Goal: Task Accomplishment & Management: Use online tool/utility

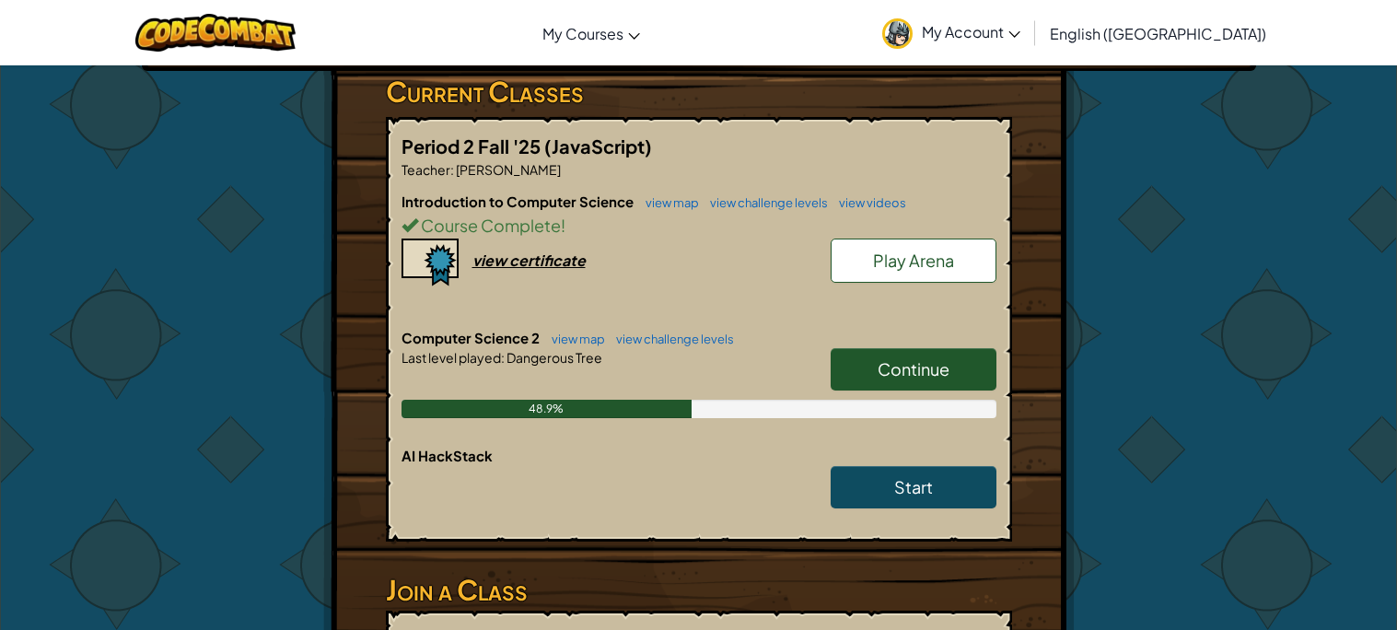
scroll to position [350, 0]
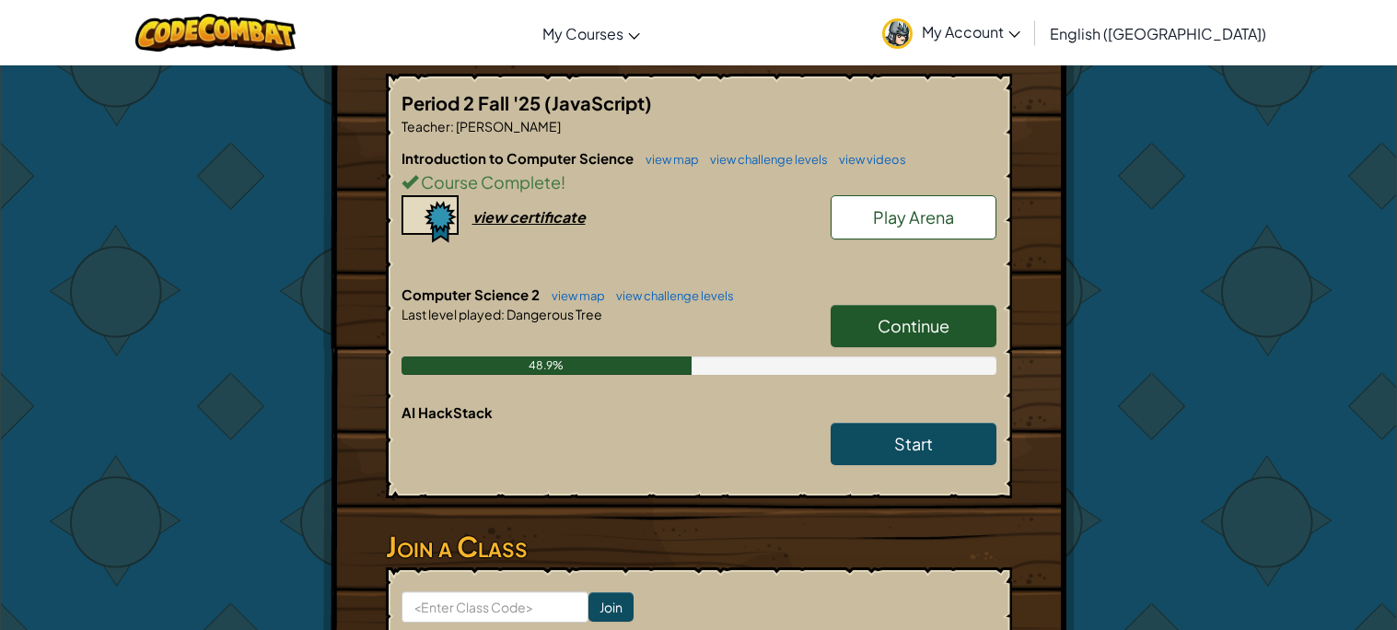
click at [868, 318] on link "Continue" at bounding box center [914, 326] width 166 height 42
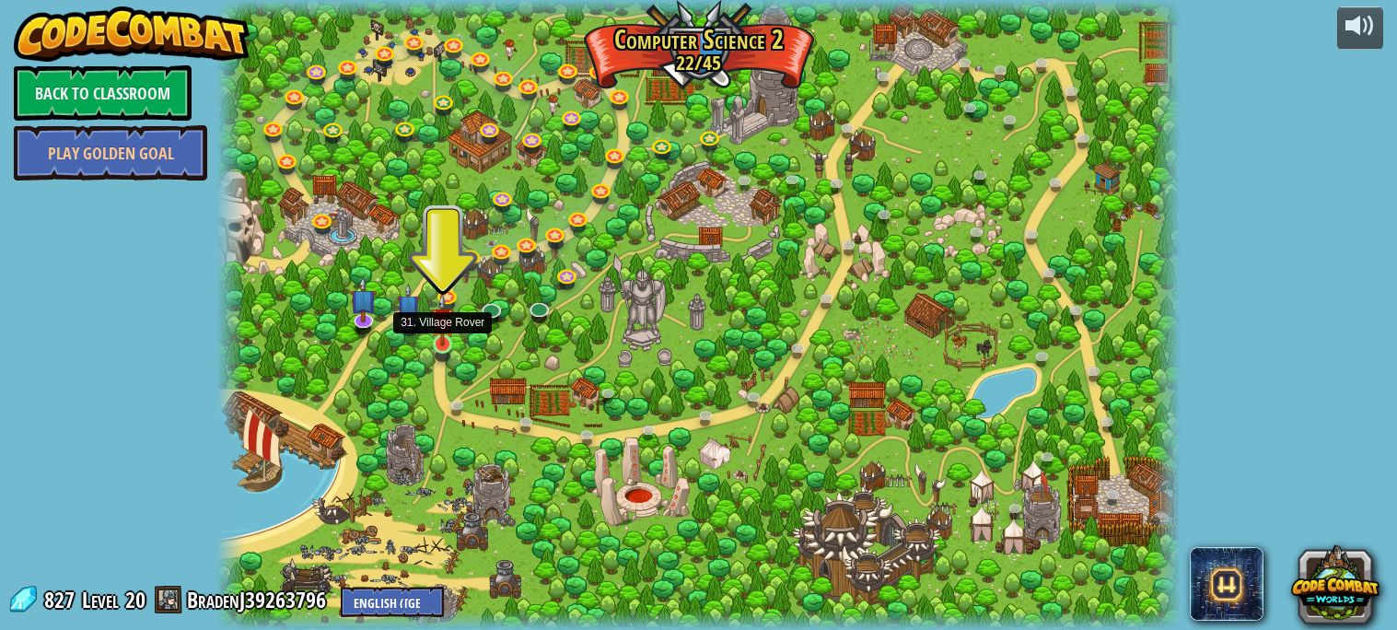
click at [451, 340] on img at bounding box center [442, 319] width 23 height 53
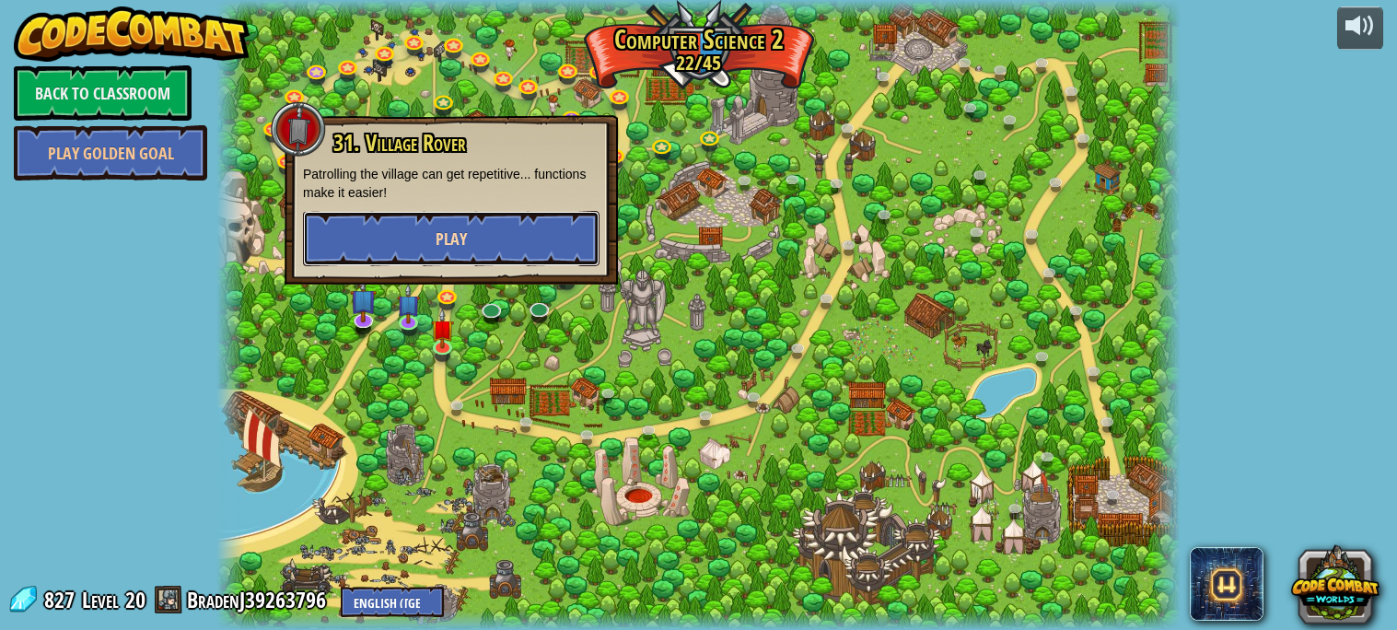
click at [495, 226] on button "Play" at bounding box center [451, 238] width 297 height 55
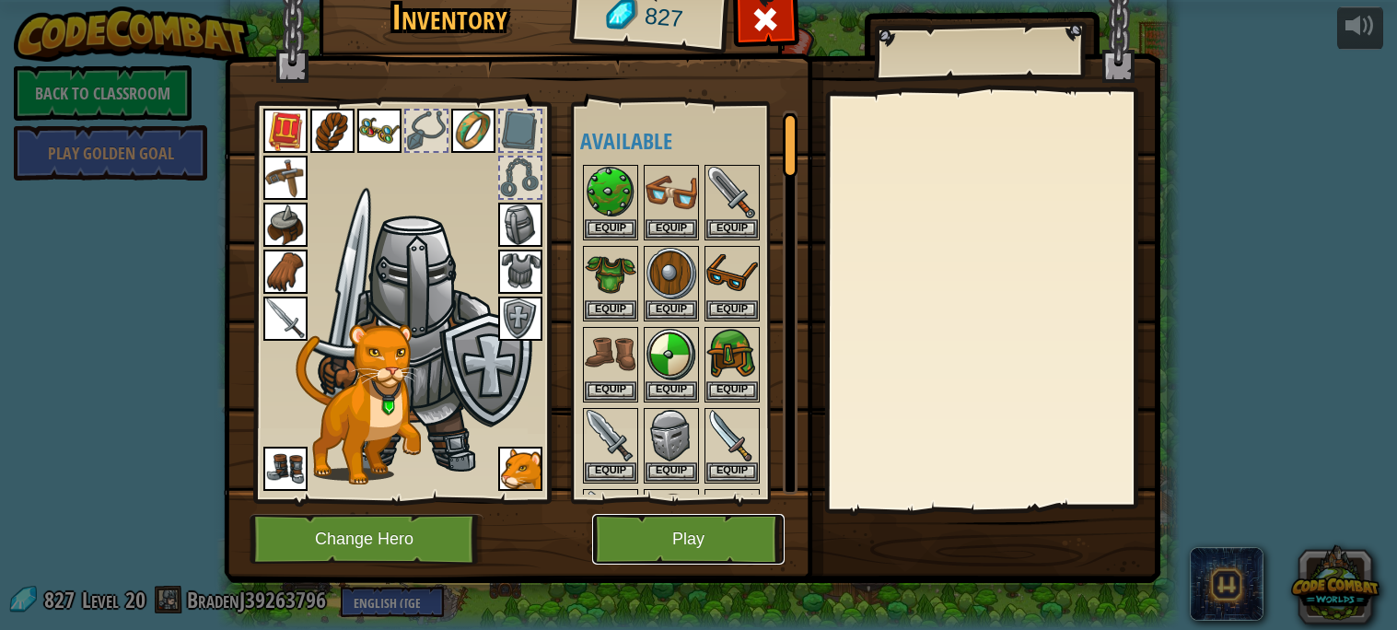
click at [638, 520] on button "Play" at bounding box center [688, 539] width 192 height 51
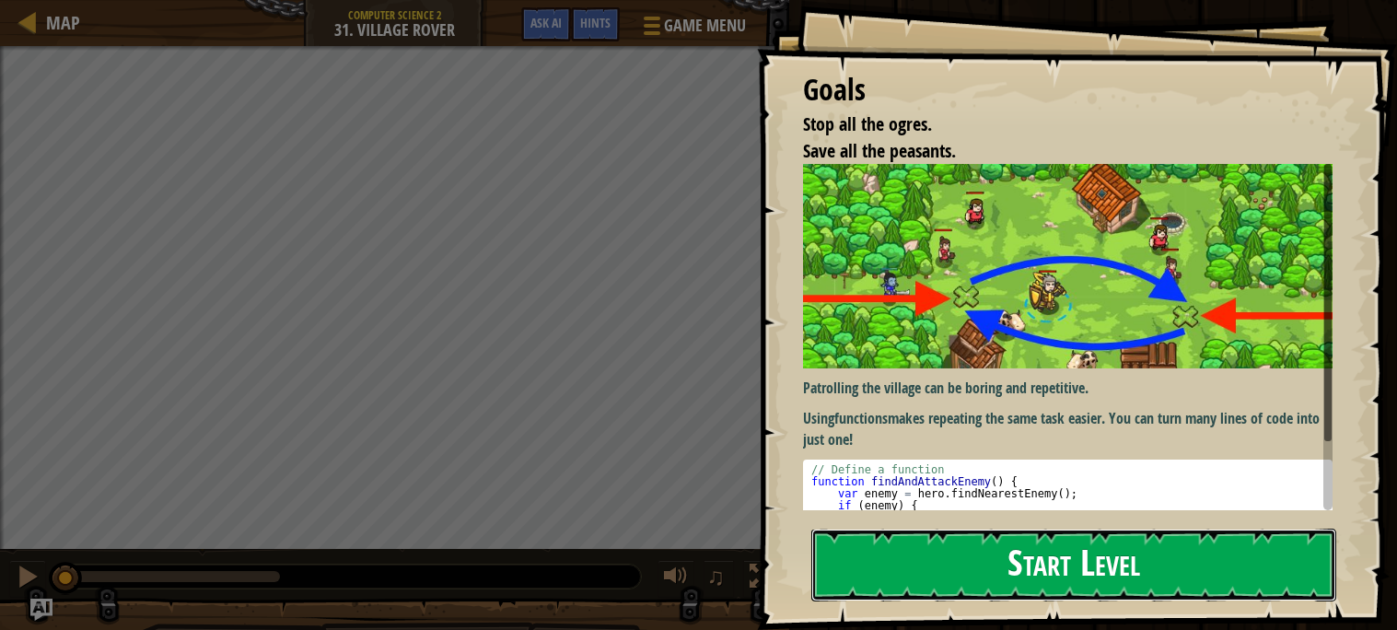
click at [880, 571] on button "Start Level" at bounding box center [1073, 565] width 525 height 73
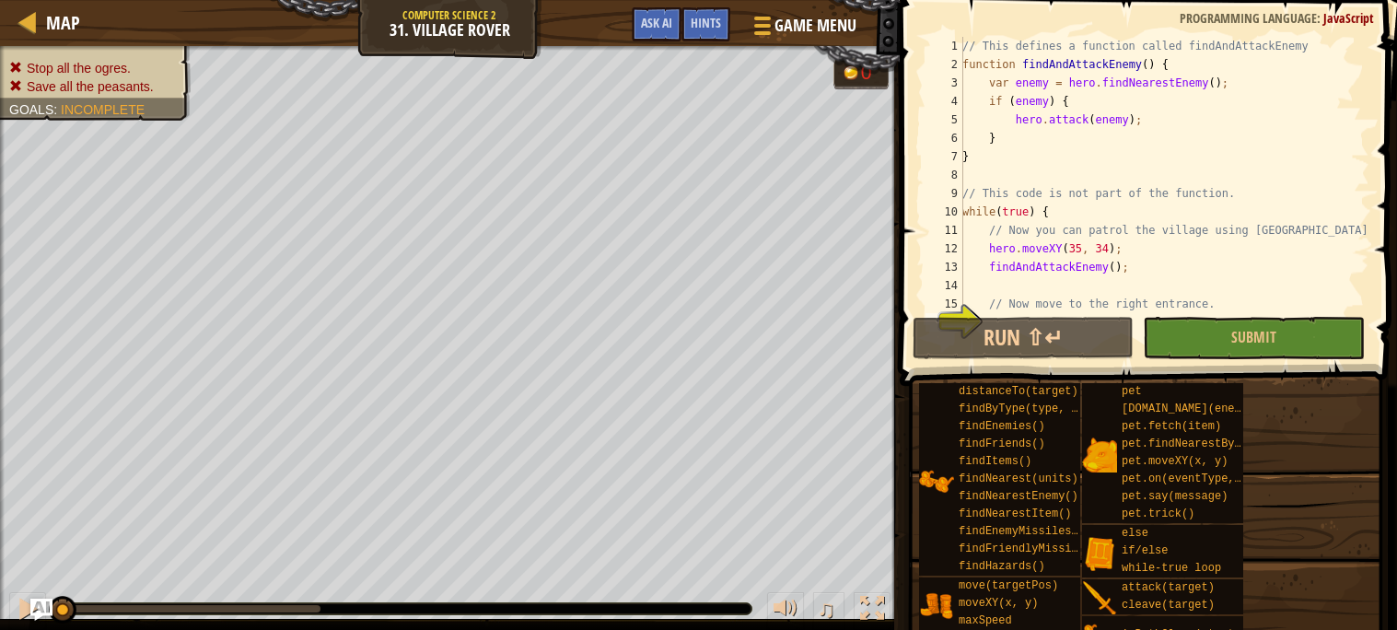
scroll to position [110, 0]
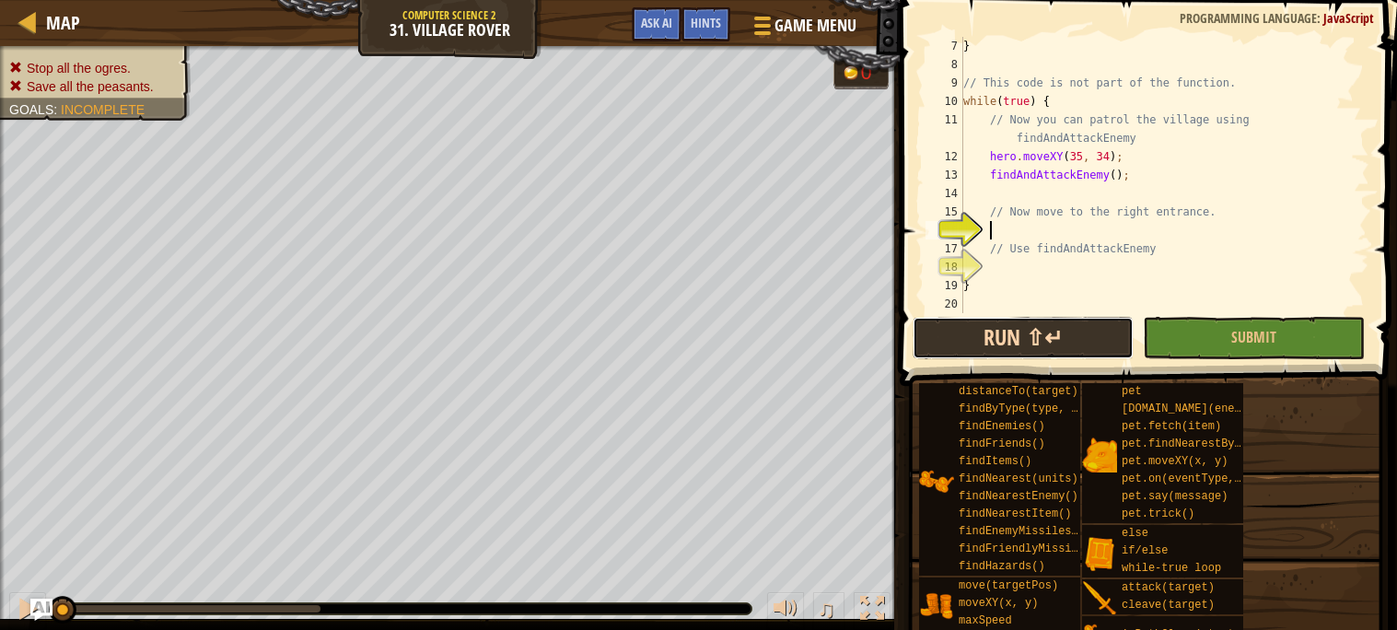
click at [923, 328] on button "Run ⇧↵" at bounding box center [1023, 338] width 221 height 42
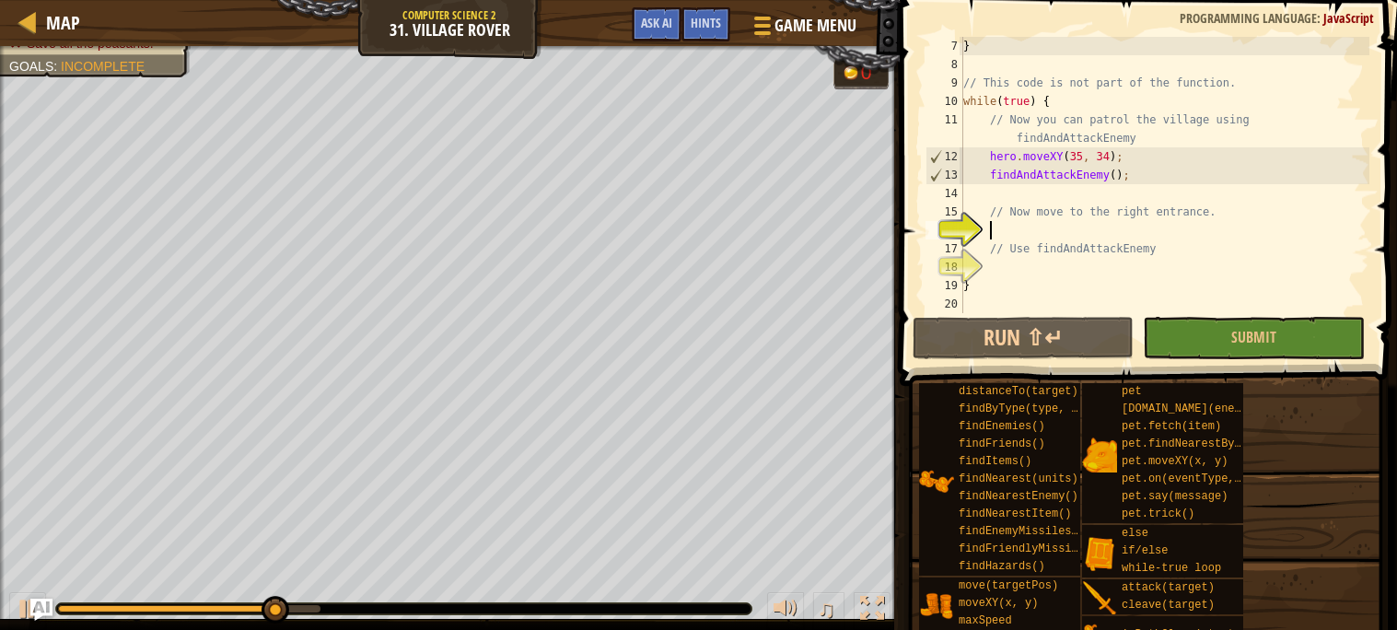
click at [1182, 199] on div "} // This code is not part of the function. while ( true ) { // Now you can pat…" at bounding box center [1165, 193] width 410 height 313
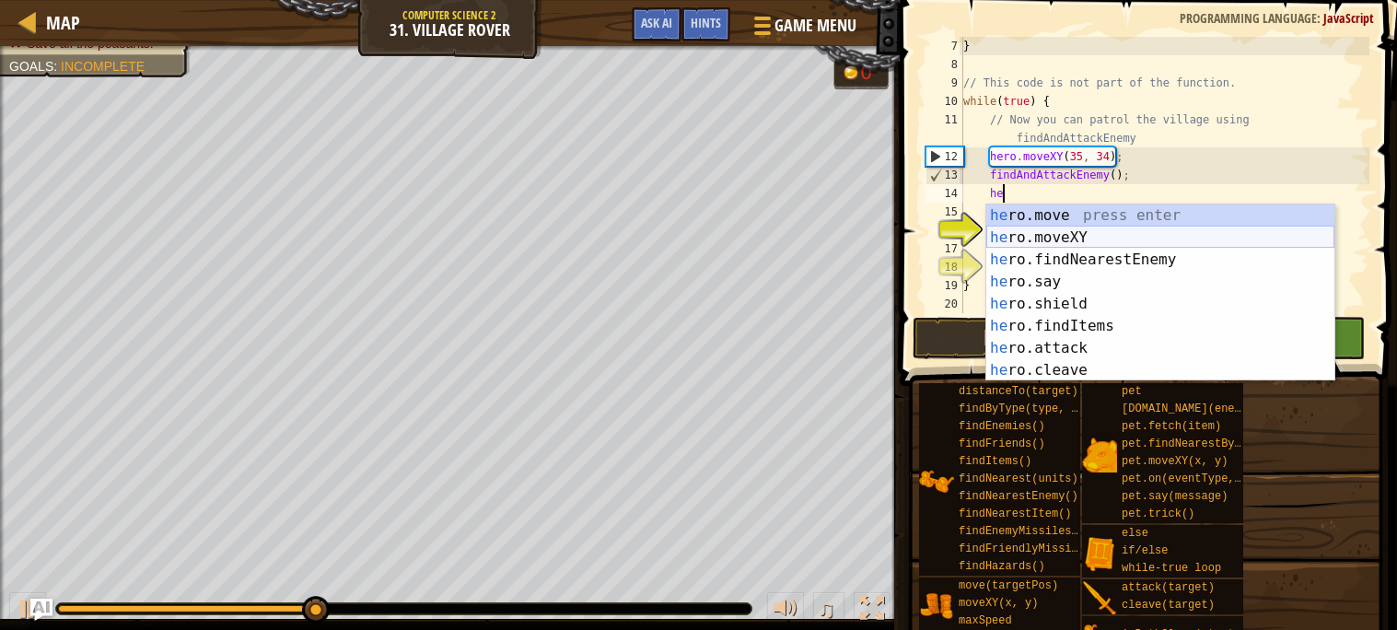
click at [1189, 237] on div "he ro.move press enter he ro.moveXY press enter he ro.findNearestEnemy press en…" at bounding box center [1160, 314] width 348 height 221
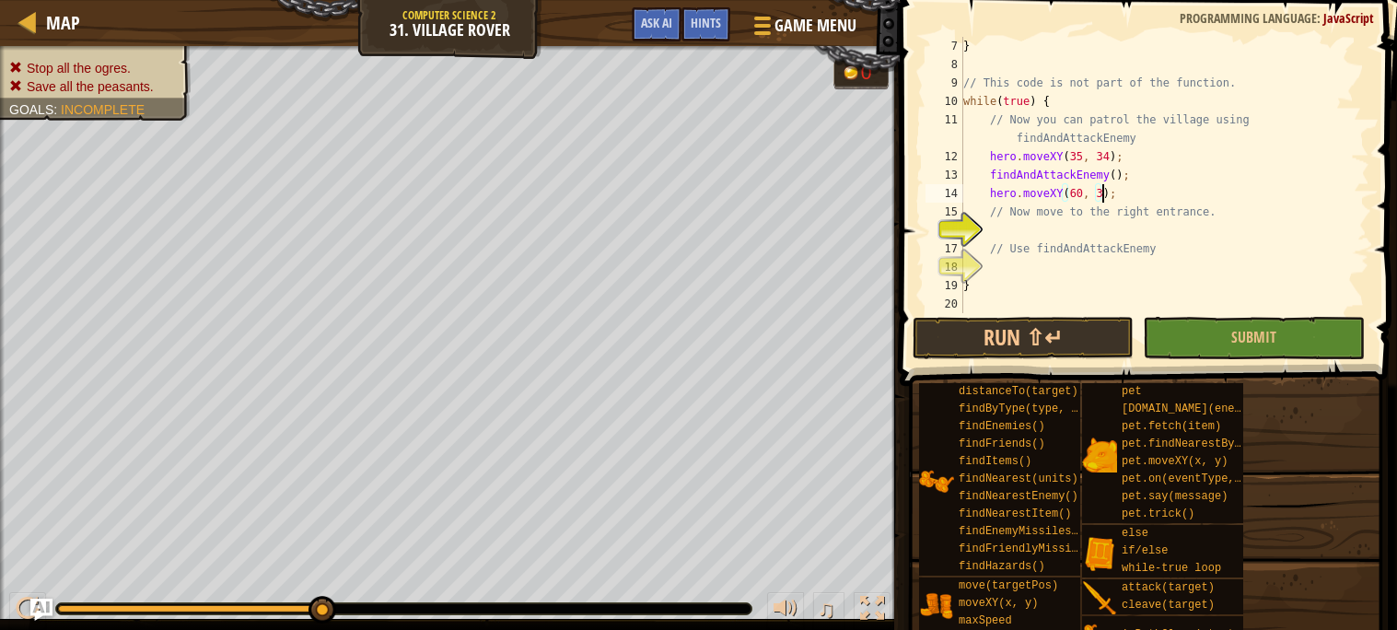
scroll to position [7, 11]
type textarea "hero.moveXY(60, 31);"
click at [1151, 189] on div "} // This code is not part of the function. while ( true ) { // Now you can pat…" at bounding box center [1165, 193] width 410 height 313
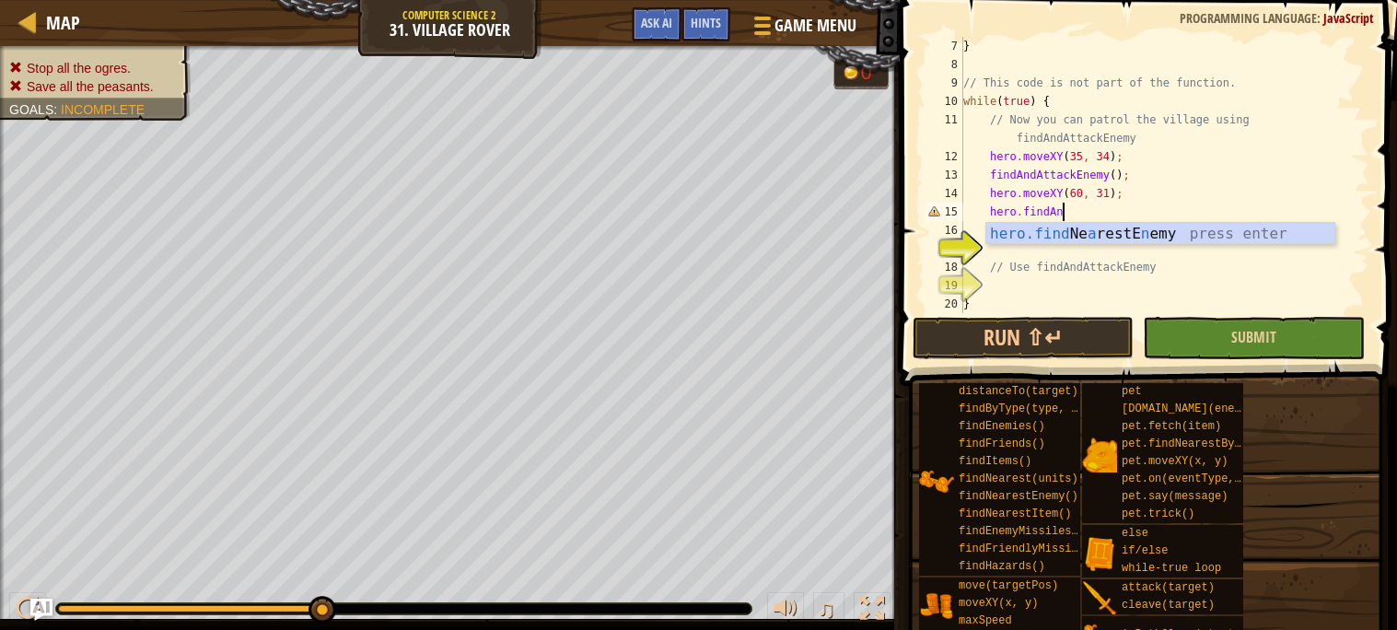
scroll to position [7, 6]
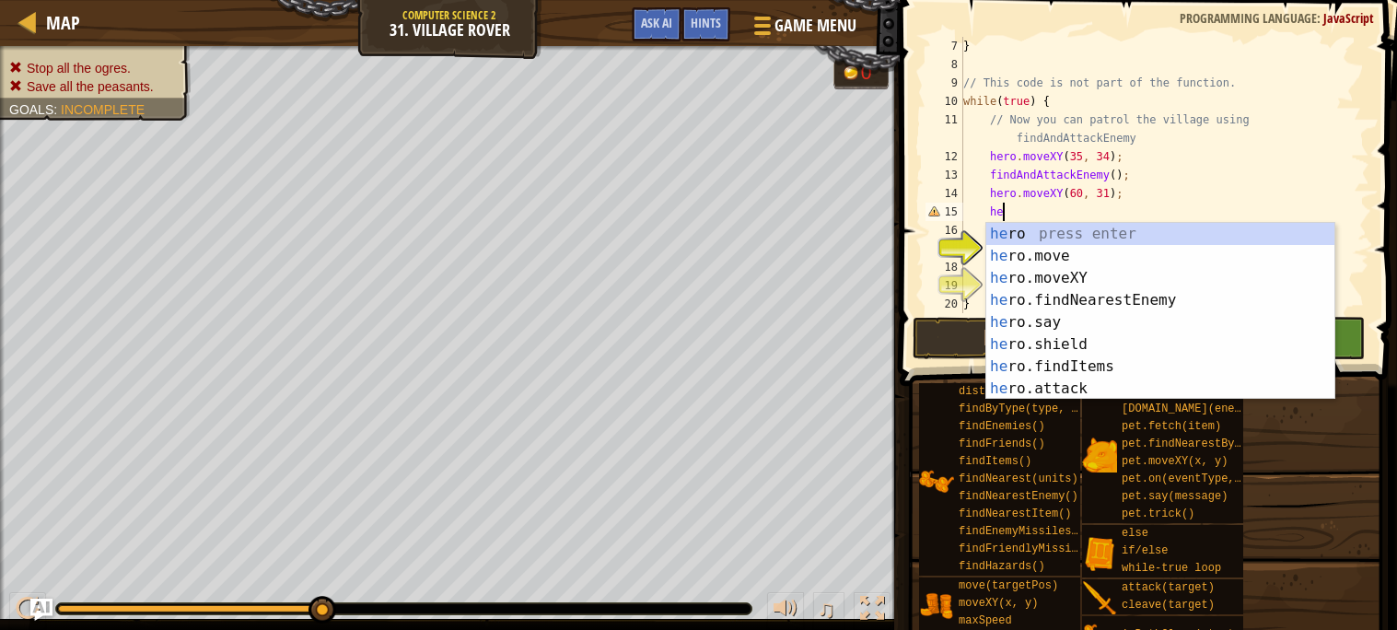
type textarea "h"
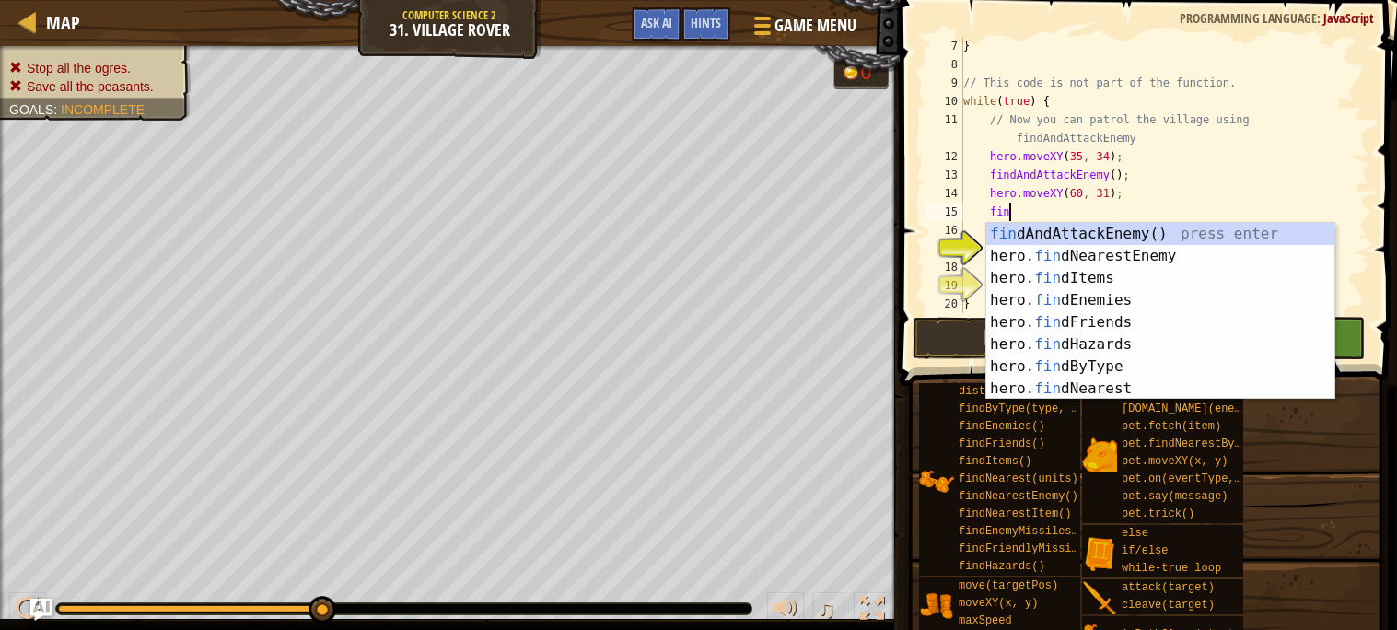
type textarea "find"
click at [1146, 233] on div "find AndAttackEnemy() press enter hero. find NearestEnemy press enter hero. fin…" at bounding box center [1160, 333] width 348 height 221
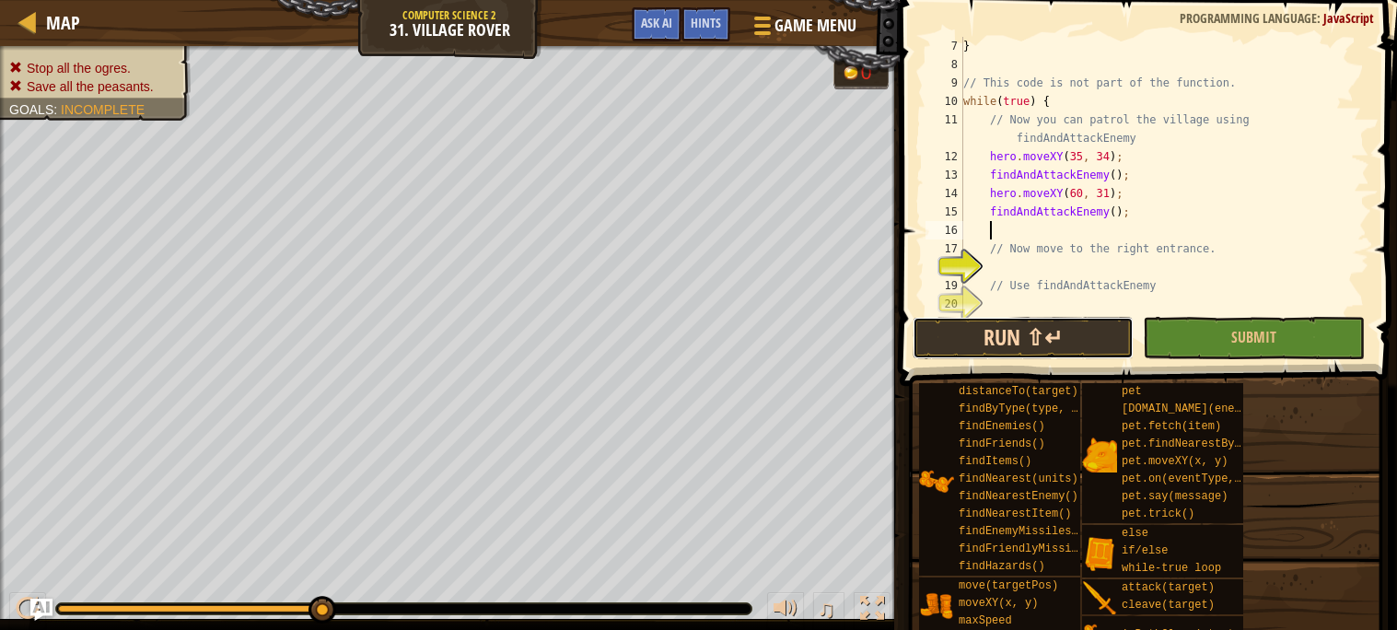
click at [1012, 350] on button "Run ⇧↵" at bounding box center [1023, 338] width 221 height 42
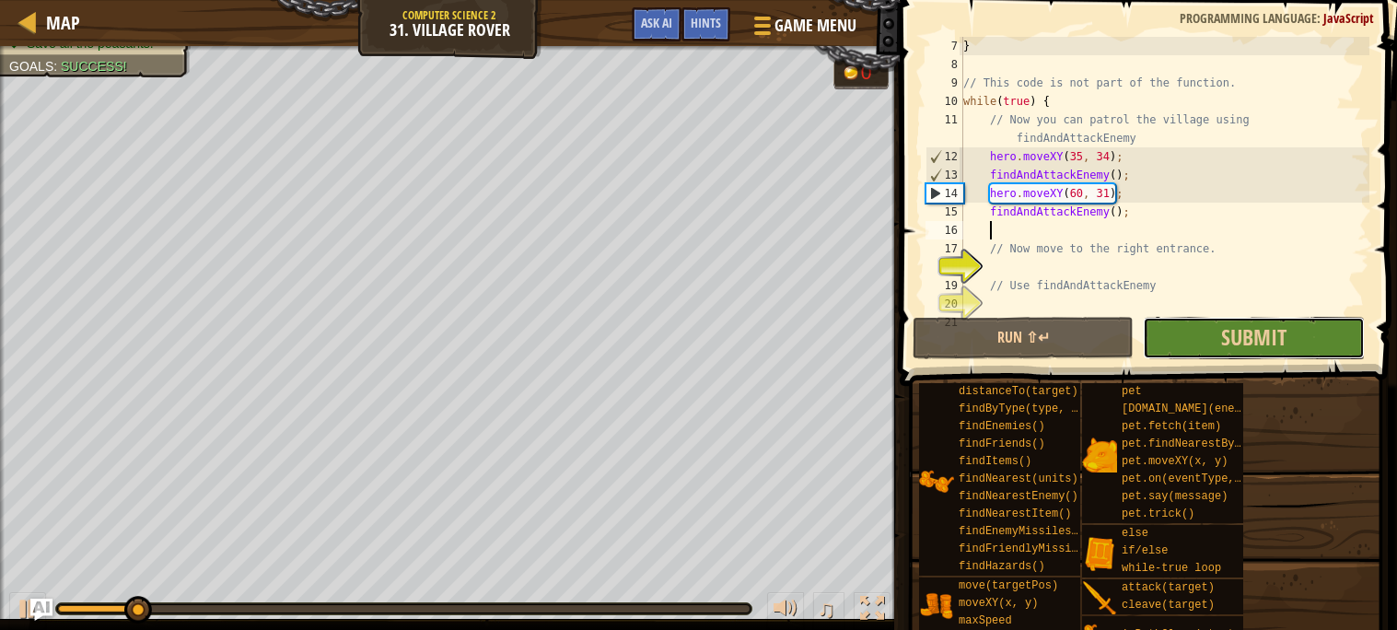
click at [1170, 342] on button "Submit" at bounding box center [1253, 338] width 221 height 42
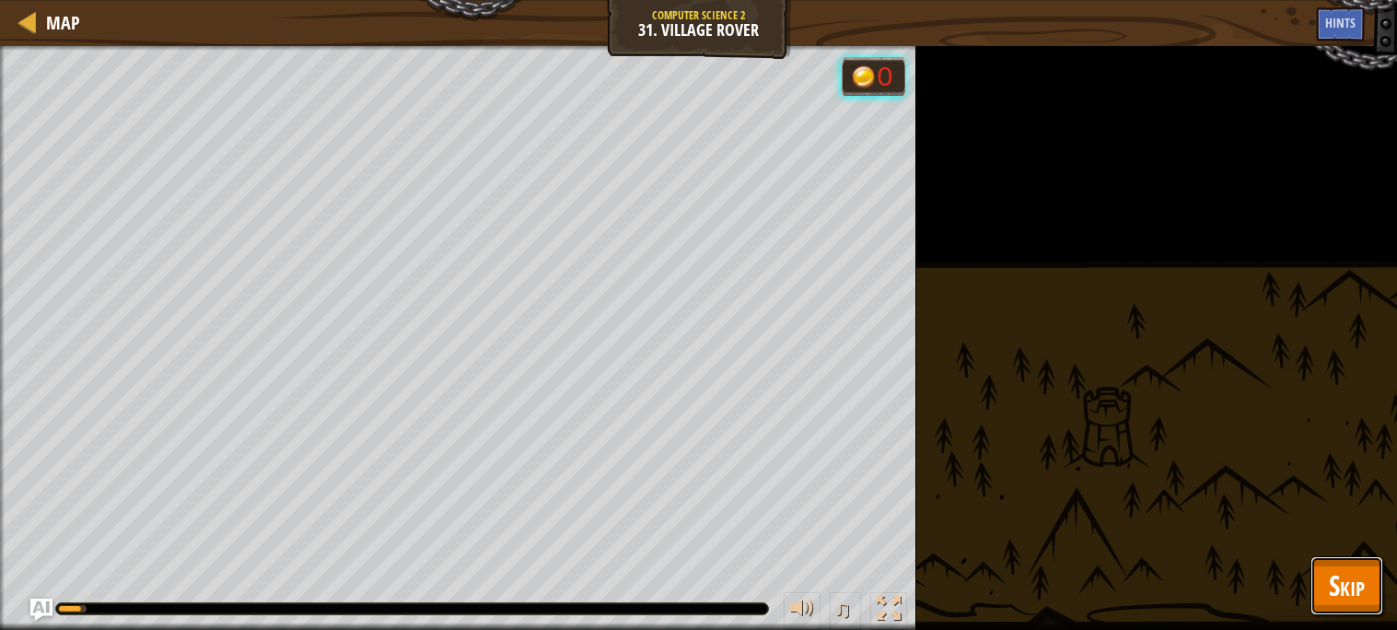
click at [1378, 589] on button "Skip" at bounding box center [1347, 585] width 73 height 59
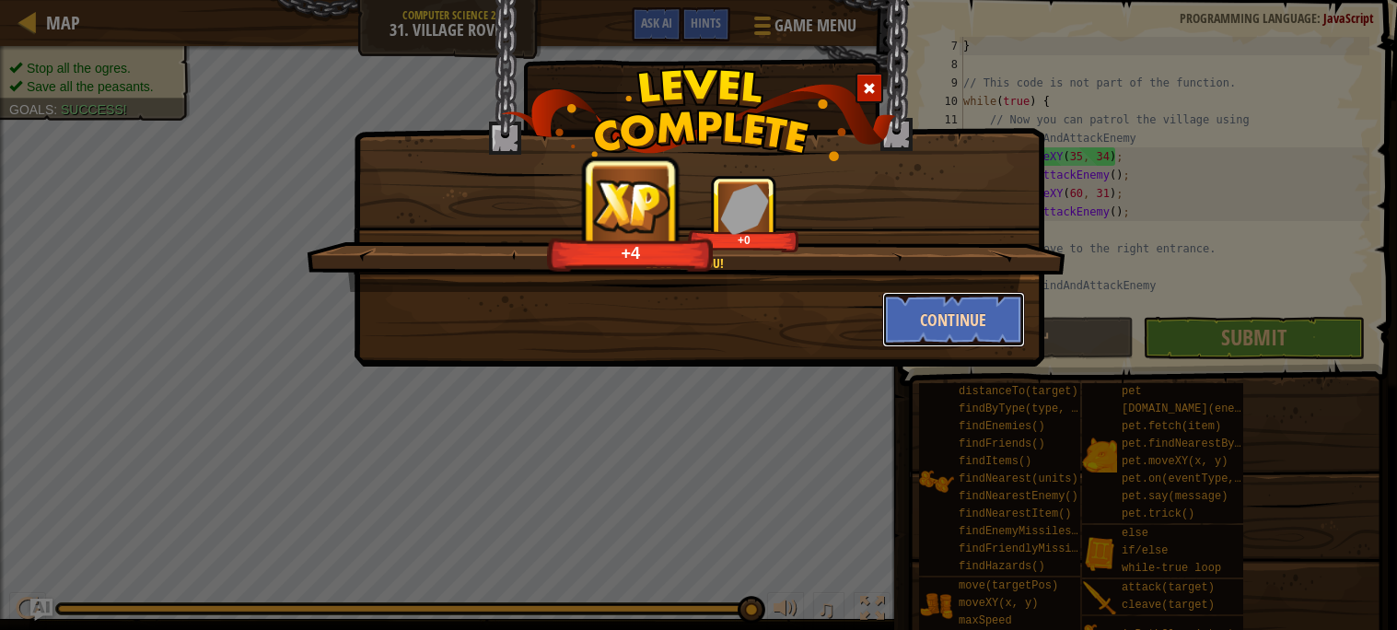
click at [995, 309] on button "Continue" at bounding box center [953, 319] width 143 height 55
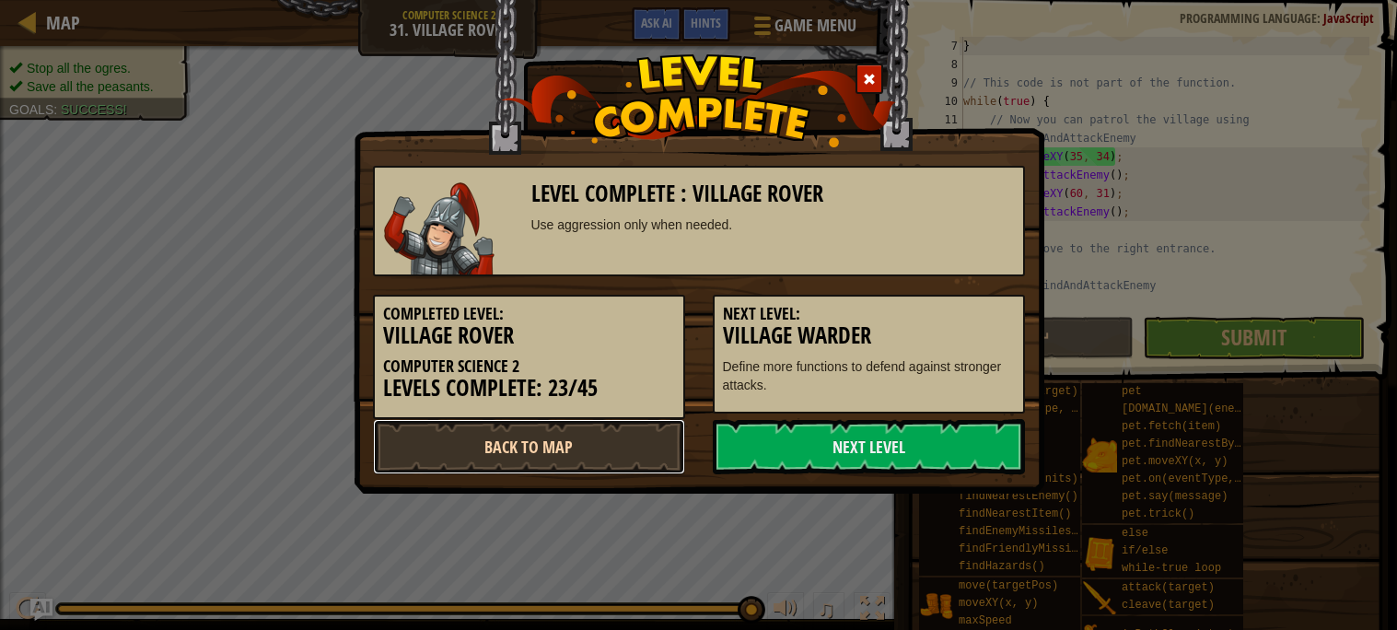
click at [558, 461] on link "Back to Map" at bounding box center [529, 446] width 312 height 55
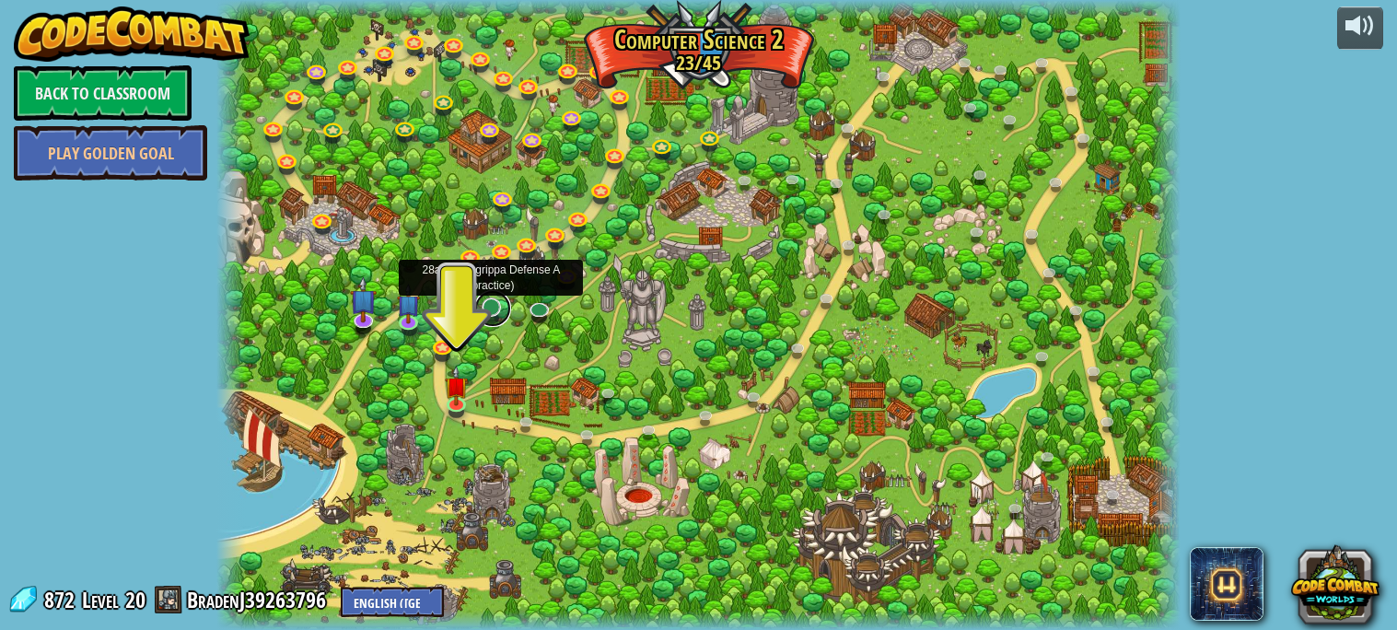
click at [487, 313] on link at bounding box center [492, 308] width 37 height 37
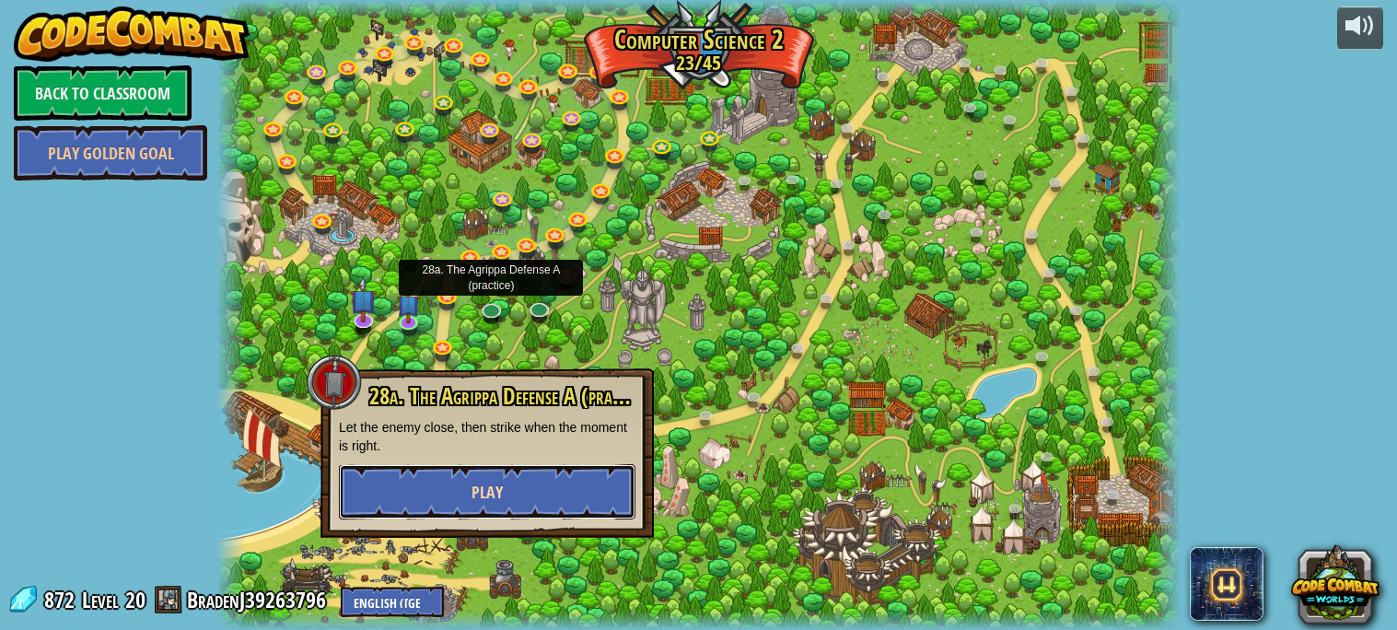
click at [565, 482] on button "Play" at bounding box center [487, 491] width 297 height 55
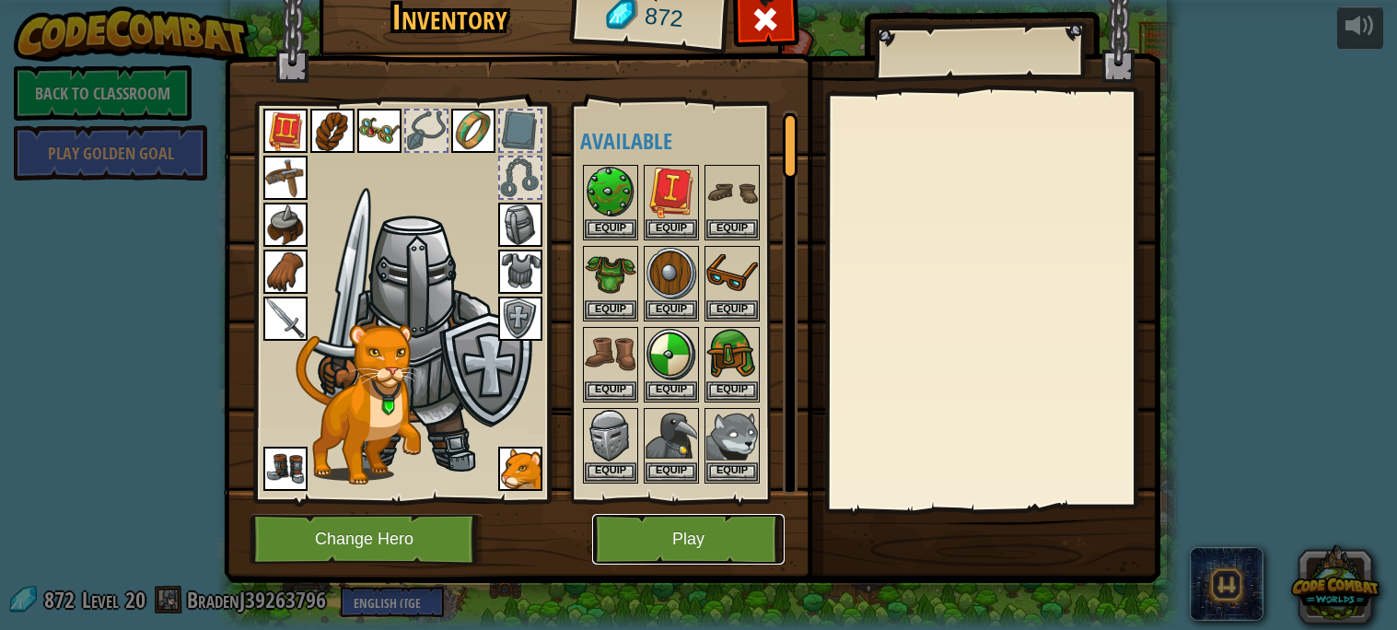
click at [622, 543] on button "Play" at bounding box center [688, 539] width 192 height 51
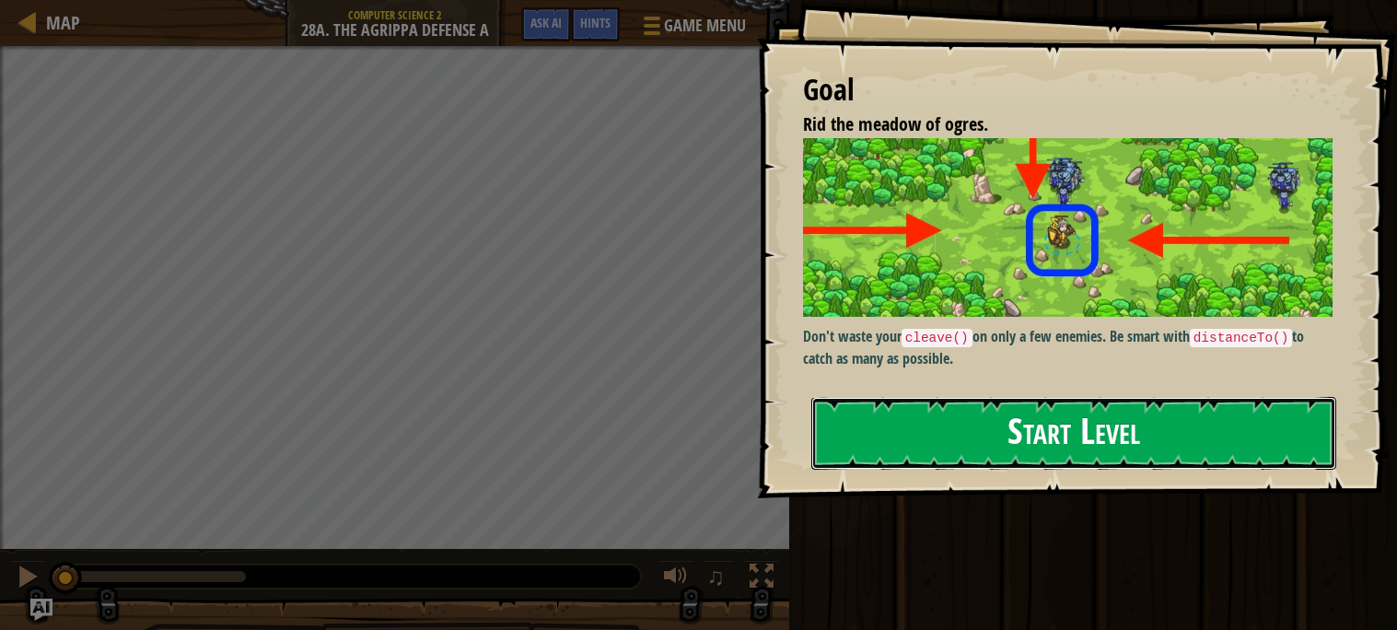
click at [988, 421] on button "Start Level" at bounding box center [1073, 433] width 525 height 73
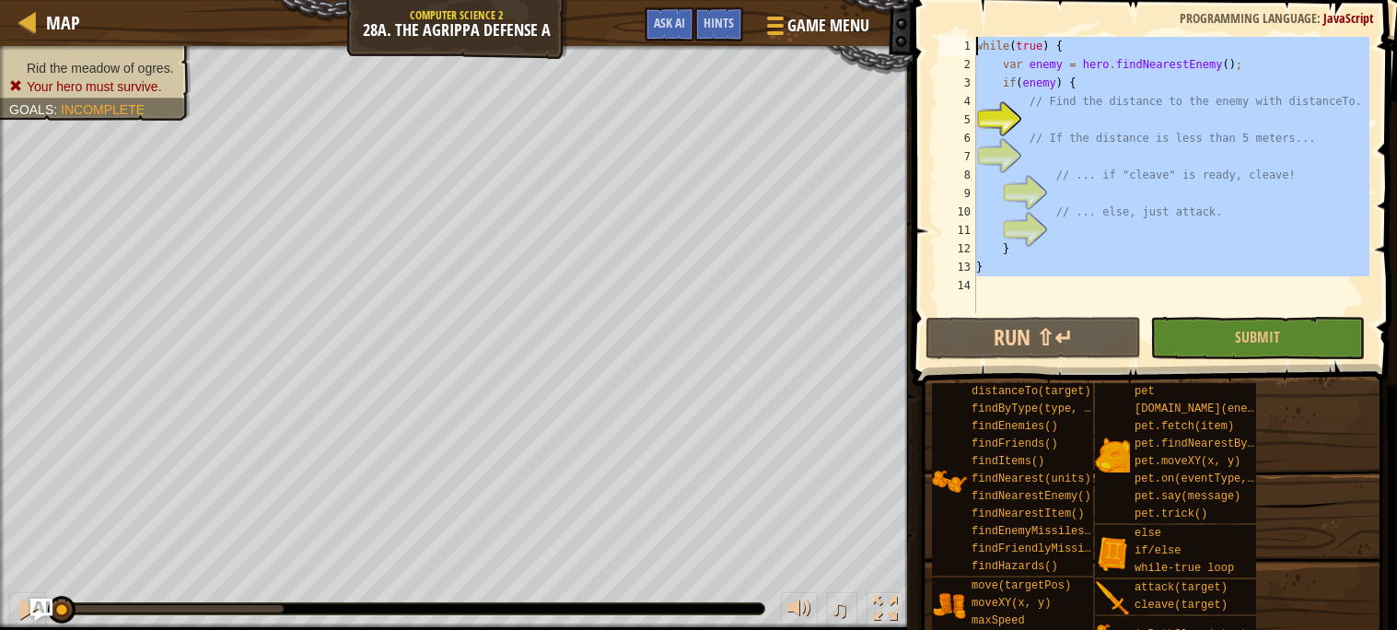
drag, startPoint x: 1032, startPoint y: 292, endPoint x: 986, endPoint y: -111, distance: 406.0
click at [986, 0] on html "Map Computer Science 2 28a. The Agrippa Defense A Game Menu Done Hints Ask AI 1…" at bounding box center [698, 0] width 1397 height 0
type textarea "while(true) { var enemy = hero.findNearestEnemy();"
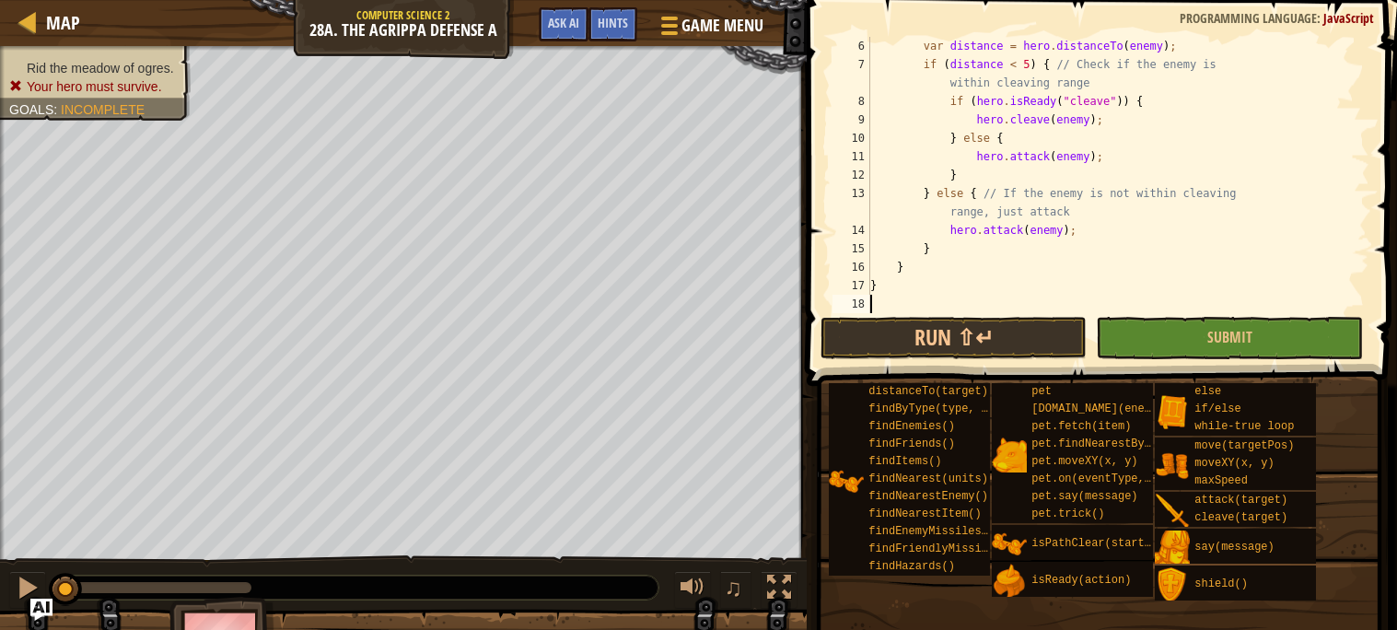
scroll to position [36, 0]
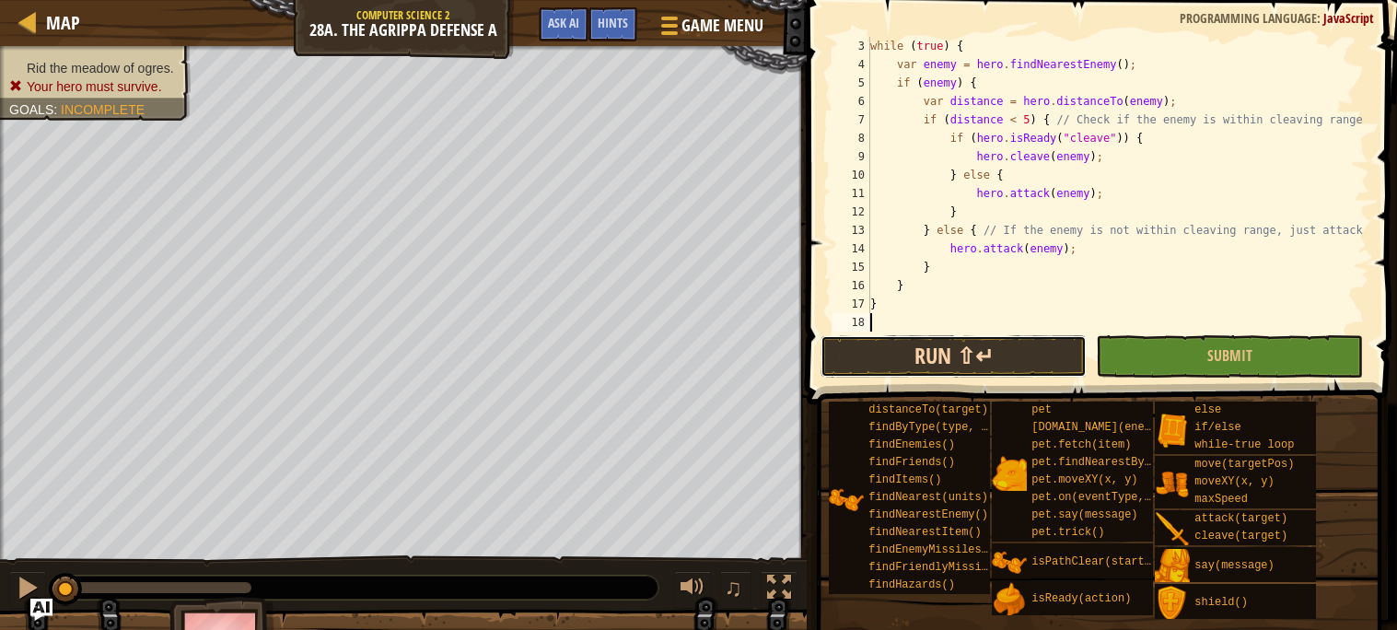
click at [1011, 356] on button "Run ⇧↵" at bounding box center [954, 356] width 266 height 42
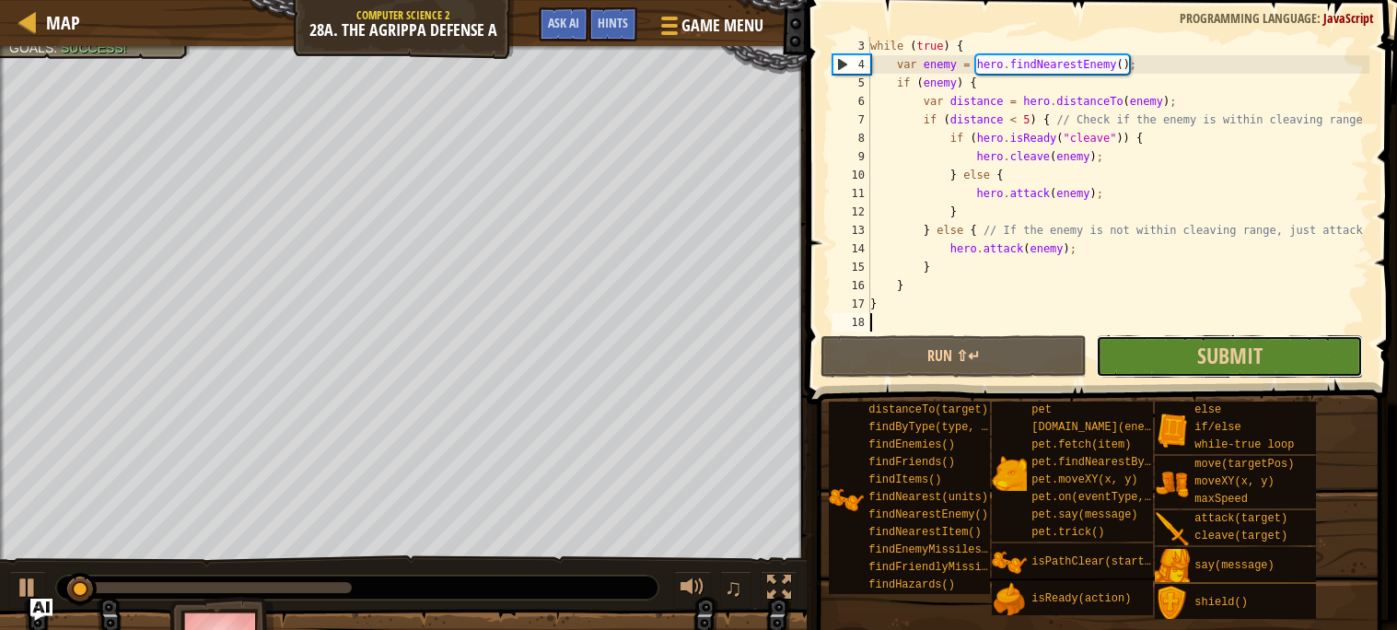
click at [1154, 355] on button "Submit" at bounding box center [1229, 356] width 266 height 42
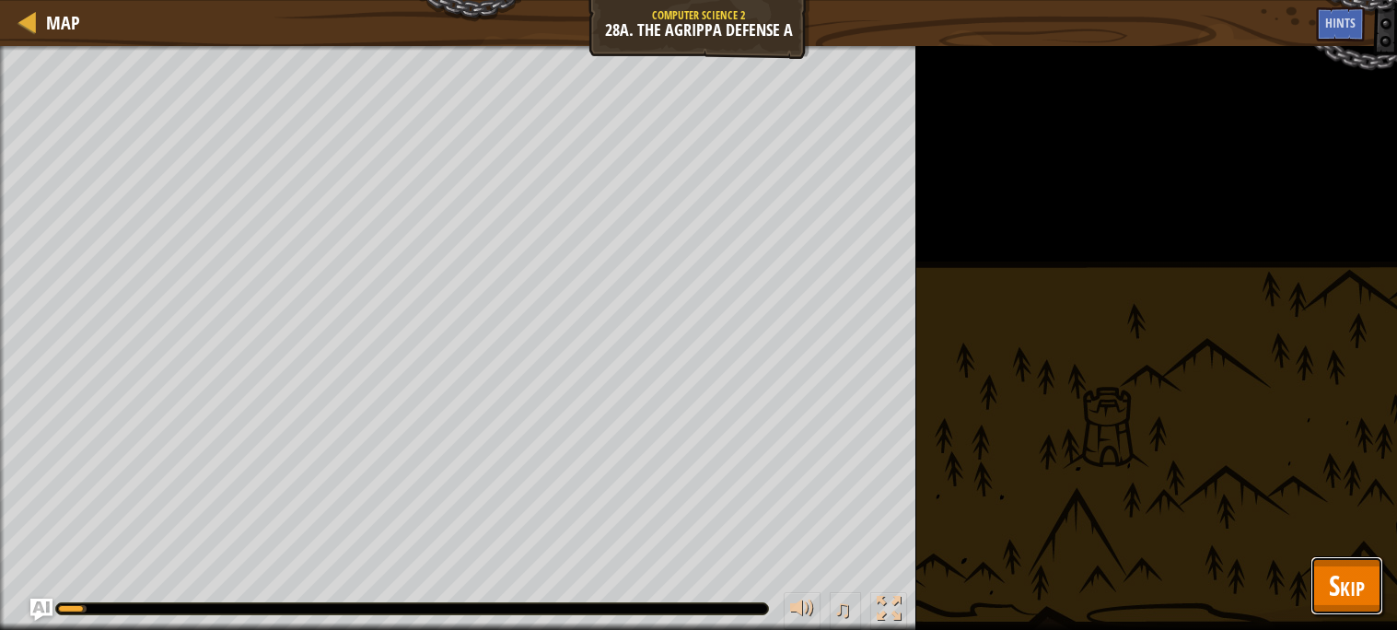
click at [1365, 583] on button "Skip" at bounding box center [1347, 585] width 73 height 59
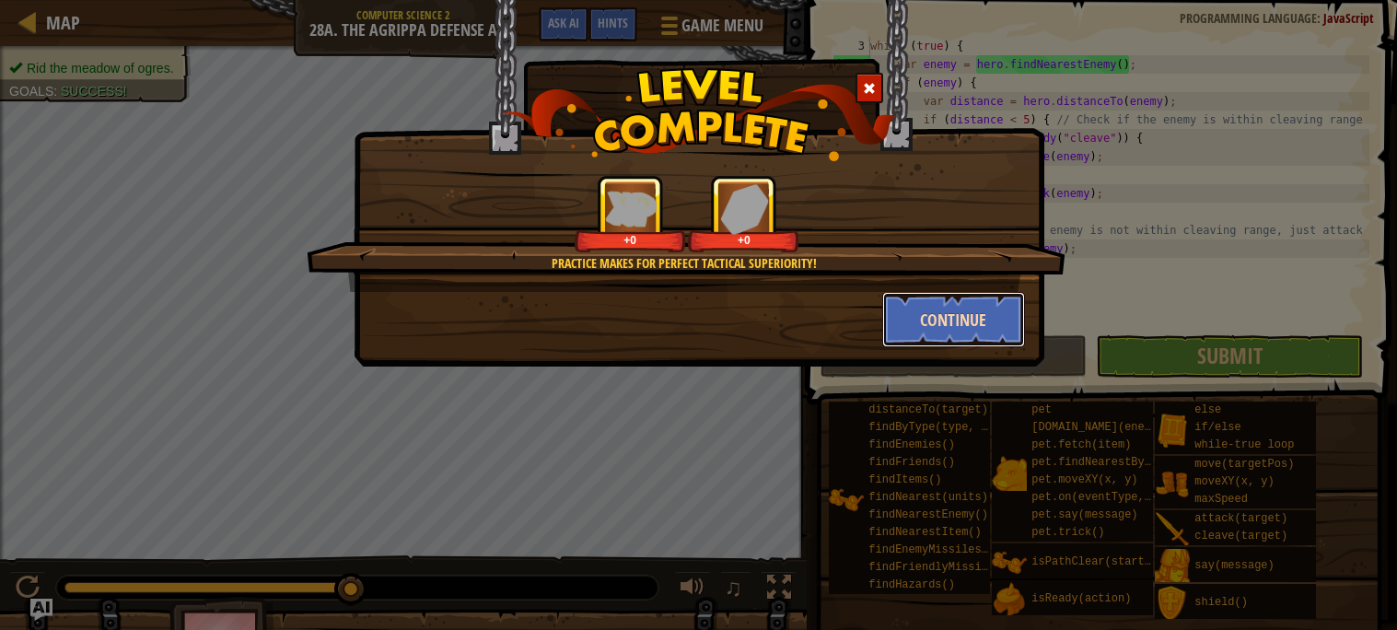
click at [938, 336] on button "Continue" at bounding box center [953, 319] width 143 height 55
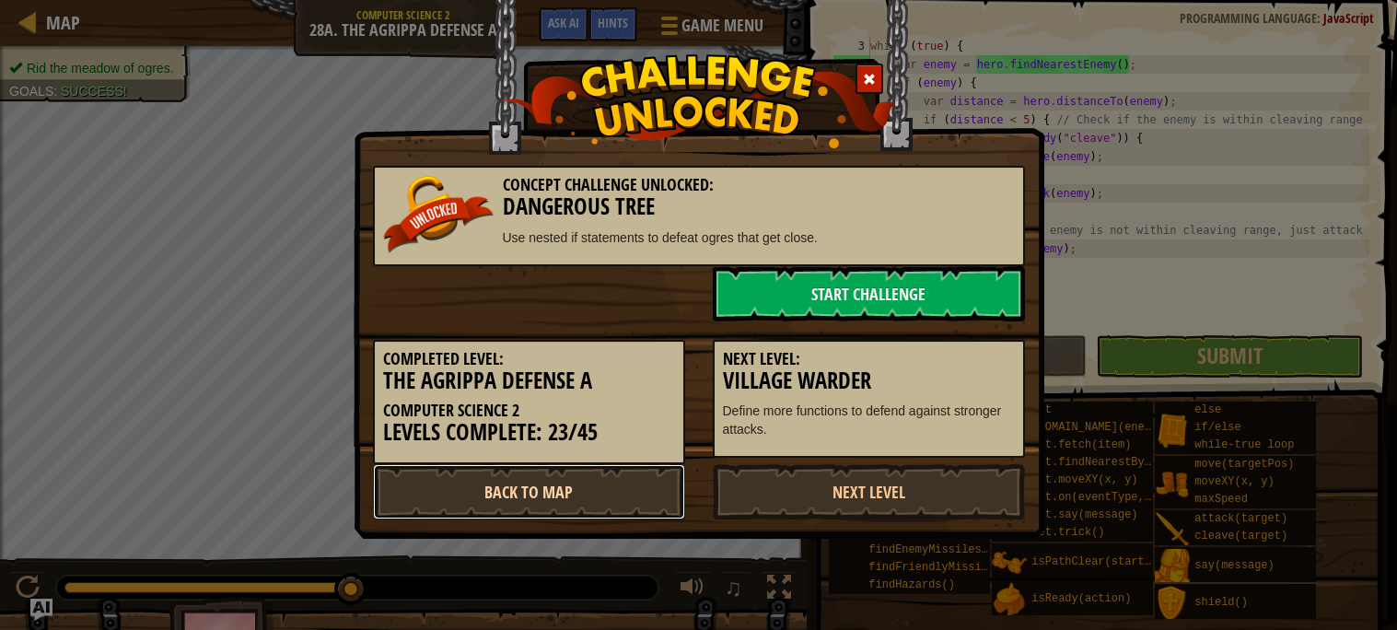
click at [589, 504] on link "Back to Map" at bounding box center [529, 491] width 312 height 55
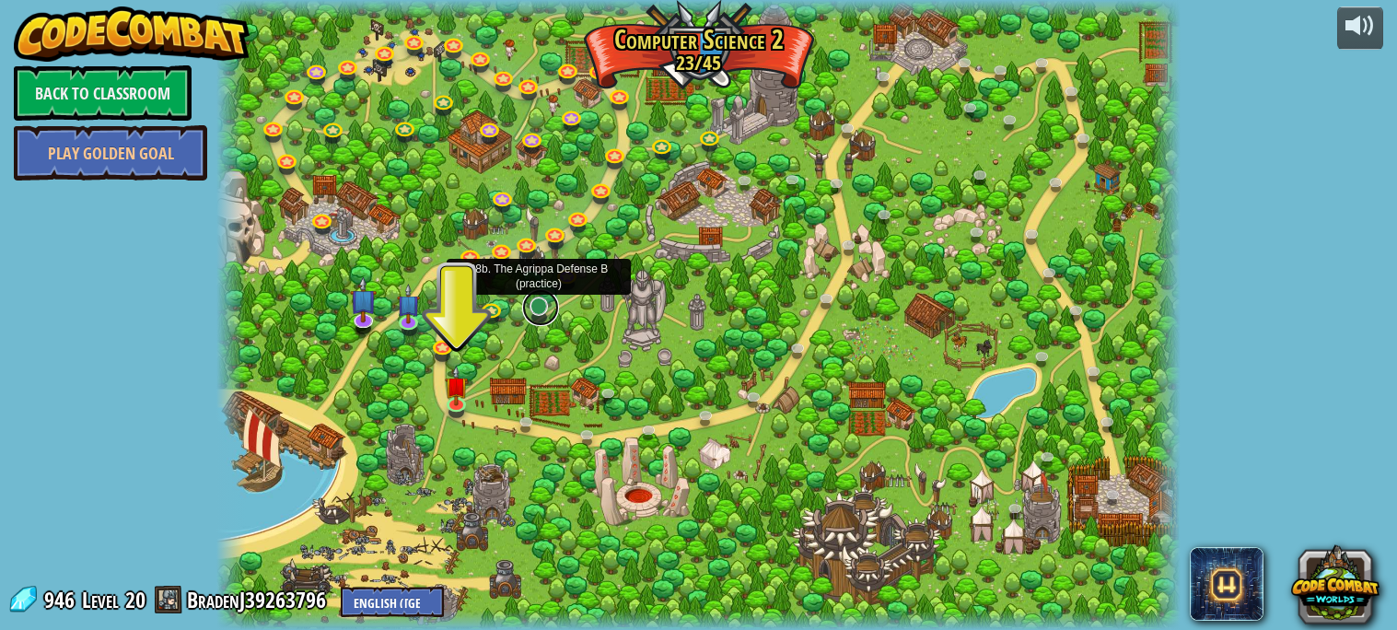
click at [537, 311] on link at bounding box center [540, 307] width 37 height 37
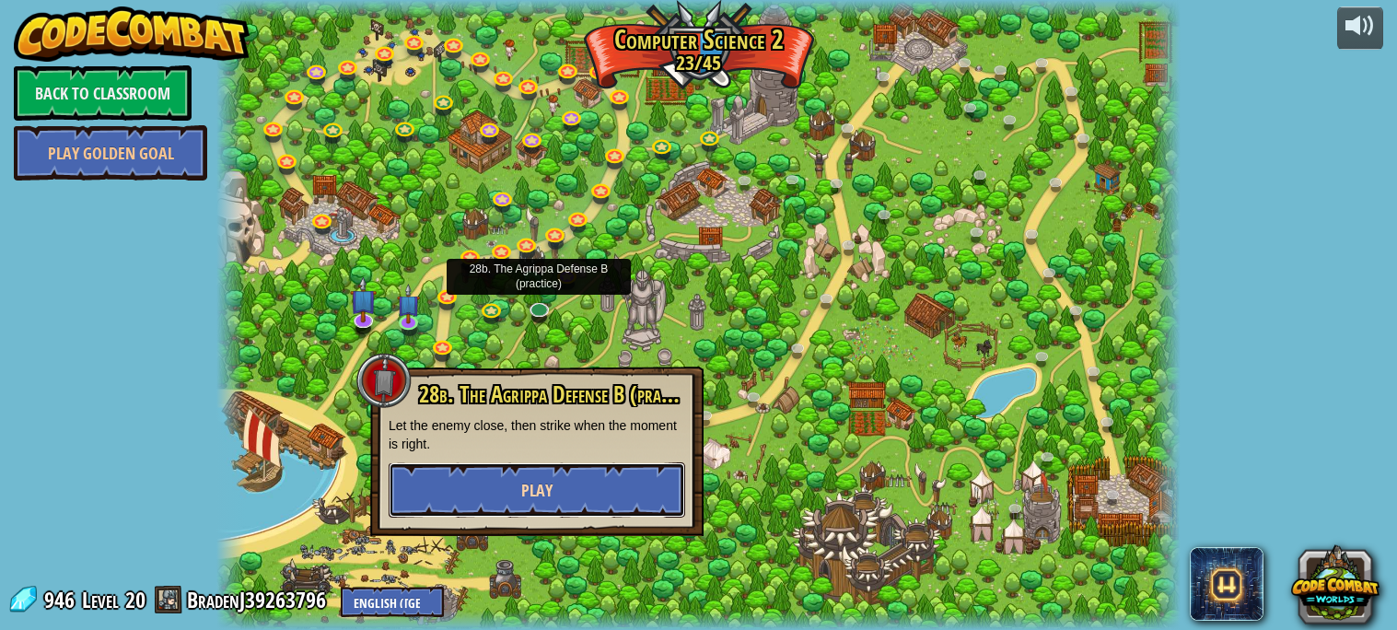
click at [588, 490] on button "Play" at bounding box center [537, 489] width 297 height 55
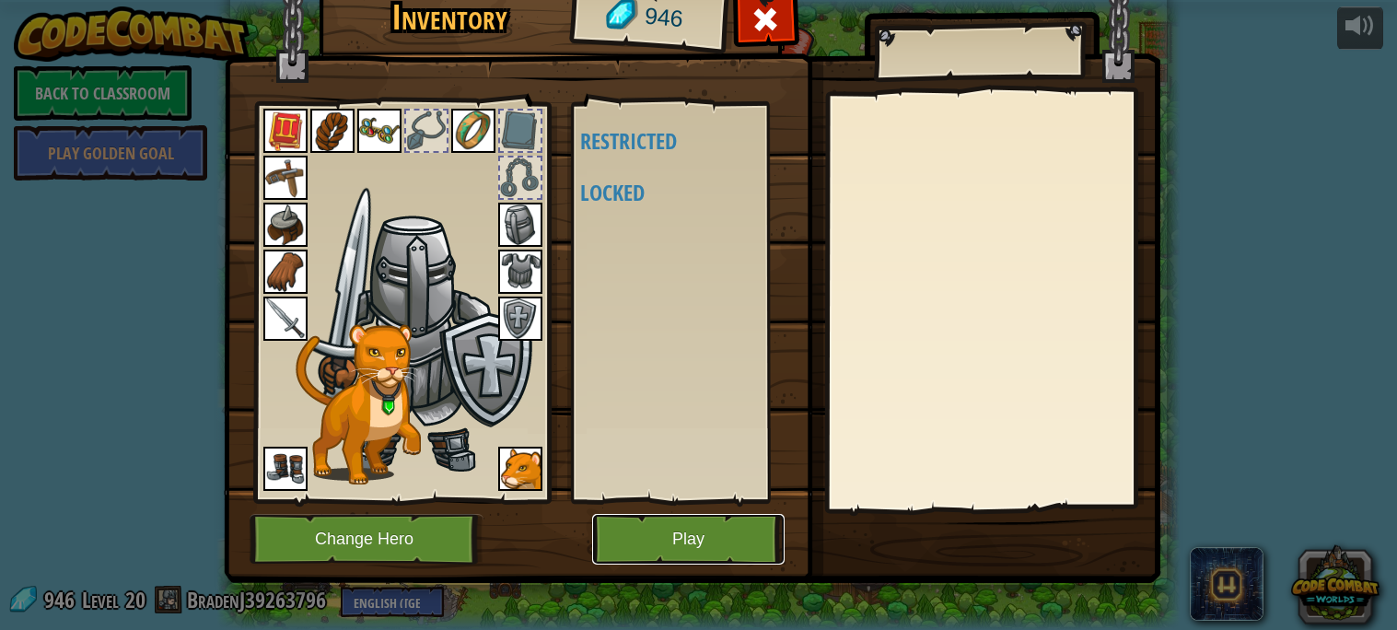
click at [710, 529] on button "Play" at bounding box center [688, 539] width 192 height 51
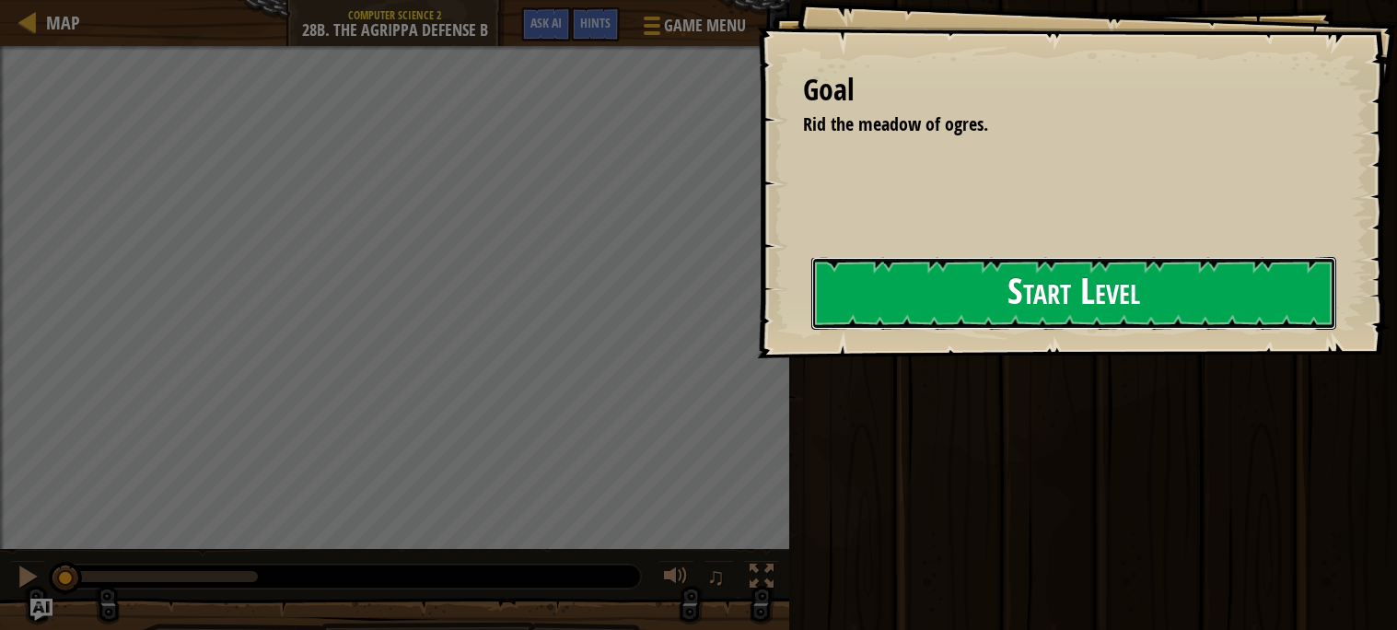
click at [988, 290] on button "Start Level" at bounding box center [1073, 293] width 525 height 73
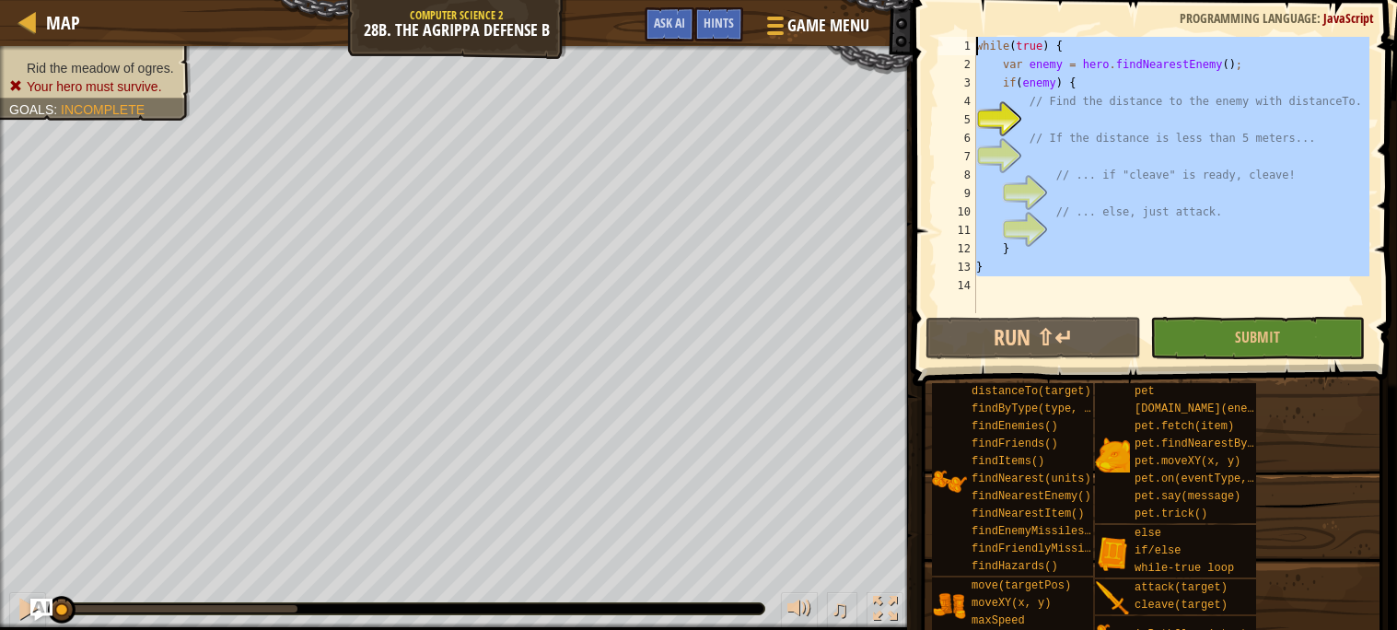
drag, startPoint x: 1045, startPoint y: 287, endPoint x: 1003, endPoint y: -66, distance: 356.2
click at [1003, 0] on html "Map Computer Science 2 28b. The Agrippa Defense B Game Menu Done Hints Ask AI 1…" at bounding box center [698, 0] width 1397 height 0
type textarea "while(true) { var enemy = hero.findNearestEnemy();"
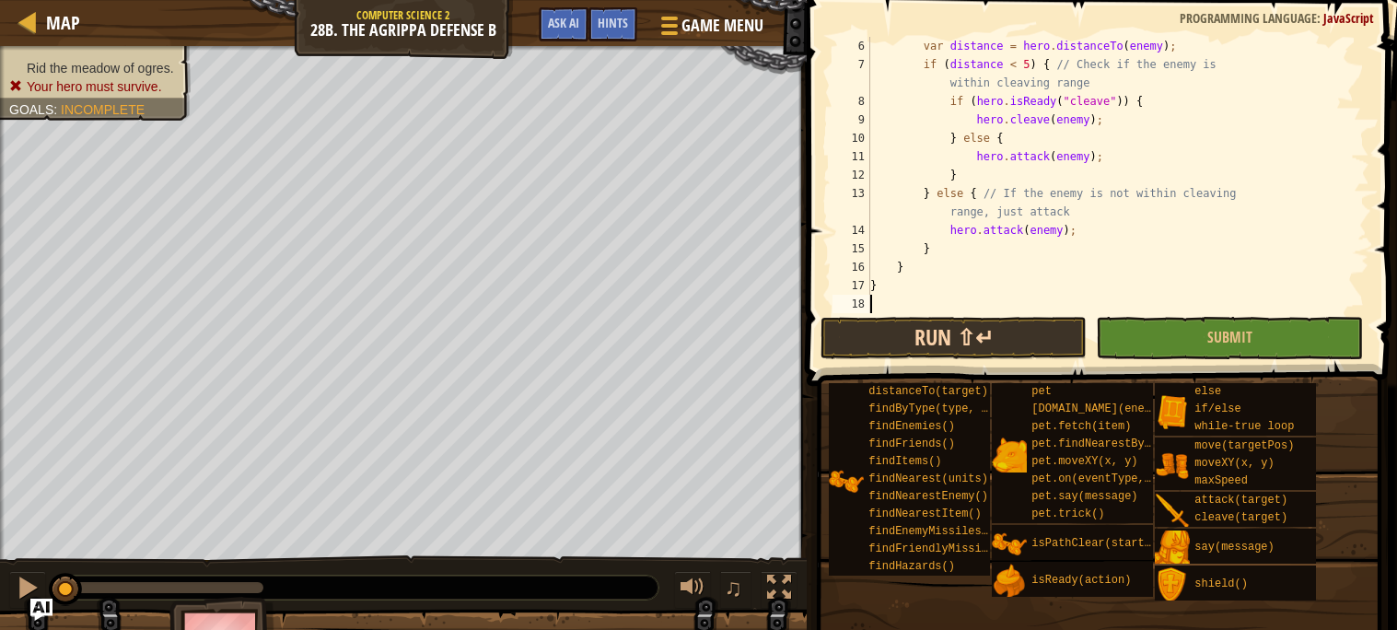
scroll to position [36, 0]
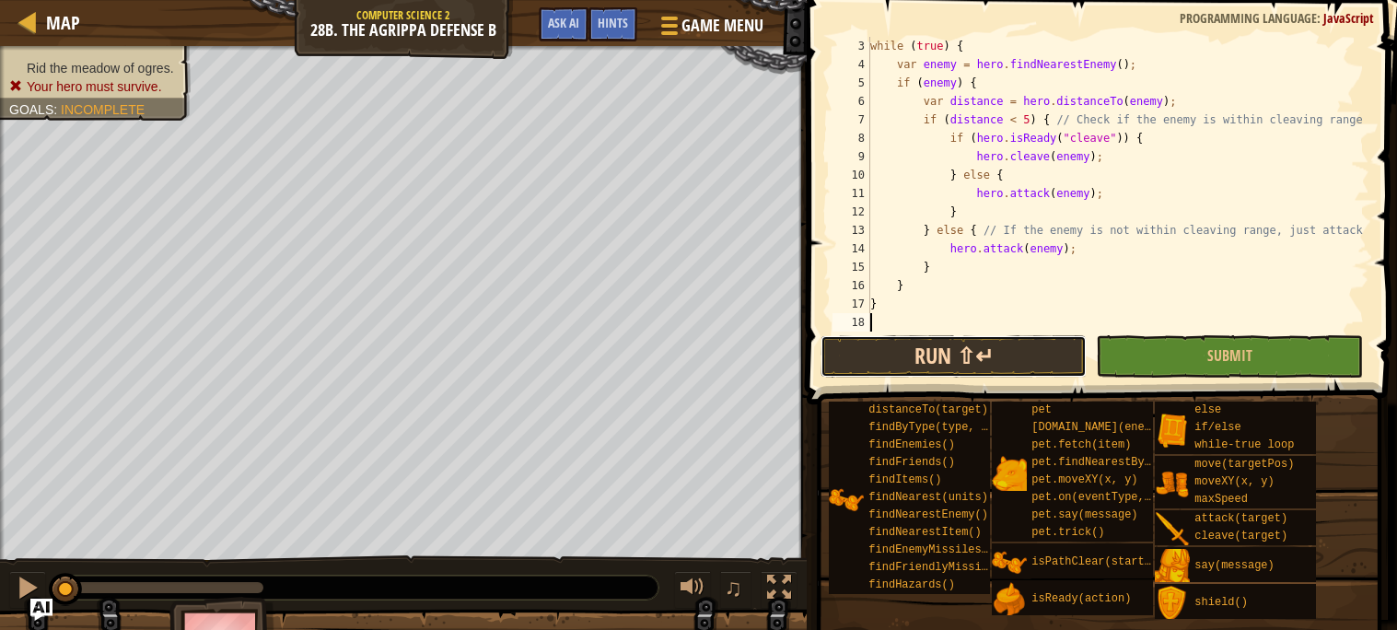
click at [969, 363] on button "Run ⇧↵" at bounding box center [954, 356] width 266 height 42
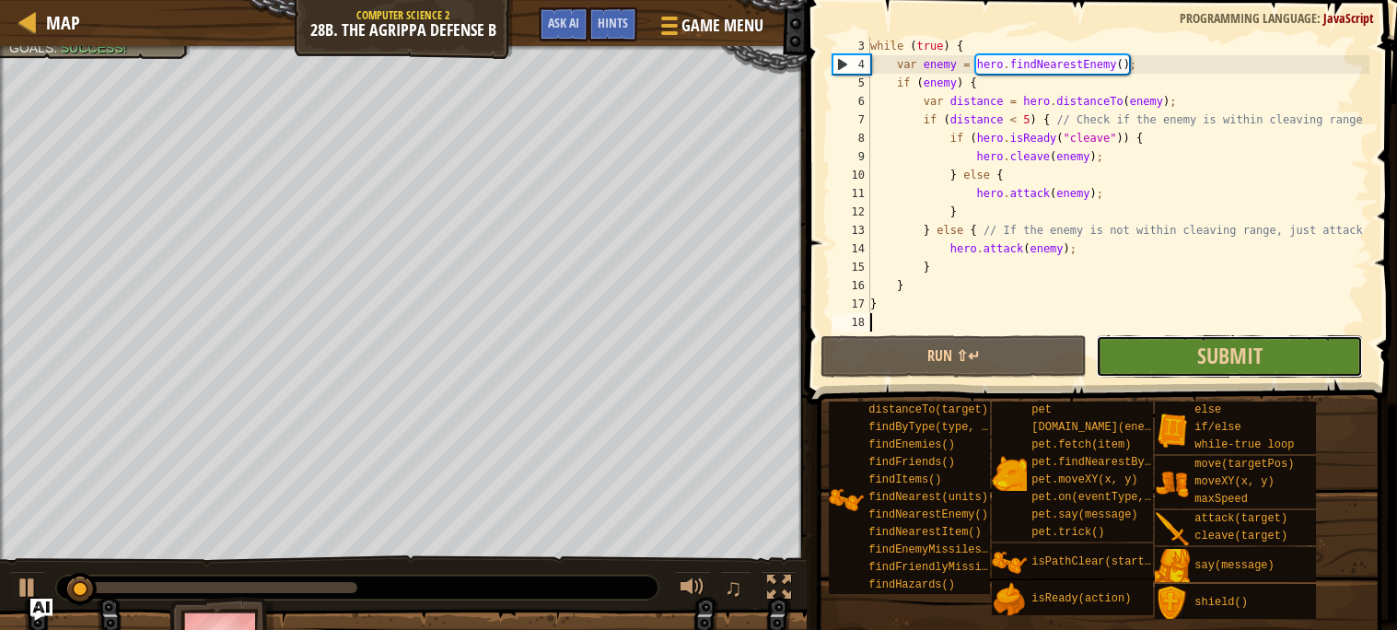
click at [1195, 351] on button "Submit" at bounding box center [1229, 356] width 266 height 42
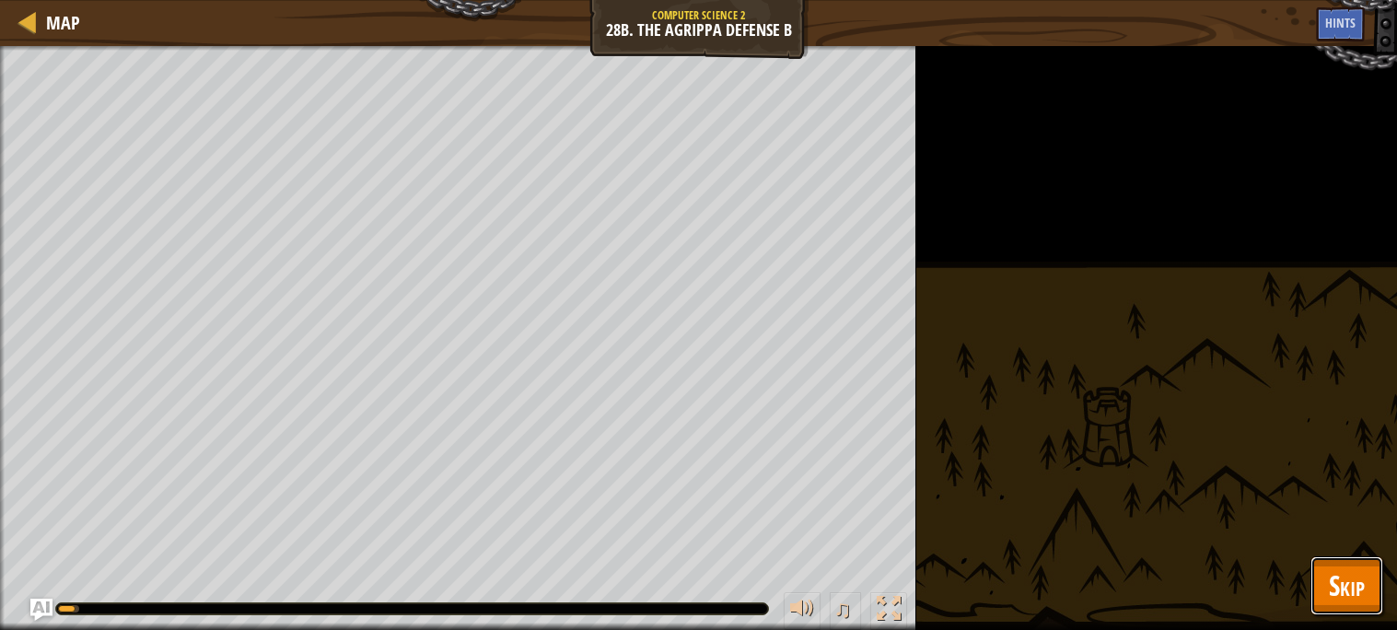
click at [1340, 595] on span "Skip" at bounding box center [1347, 585] width 36 height 38
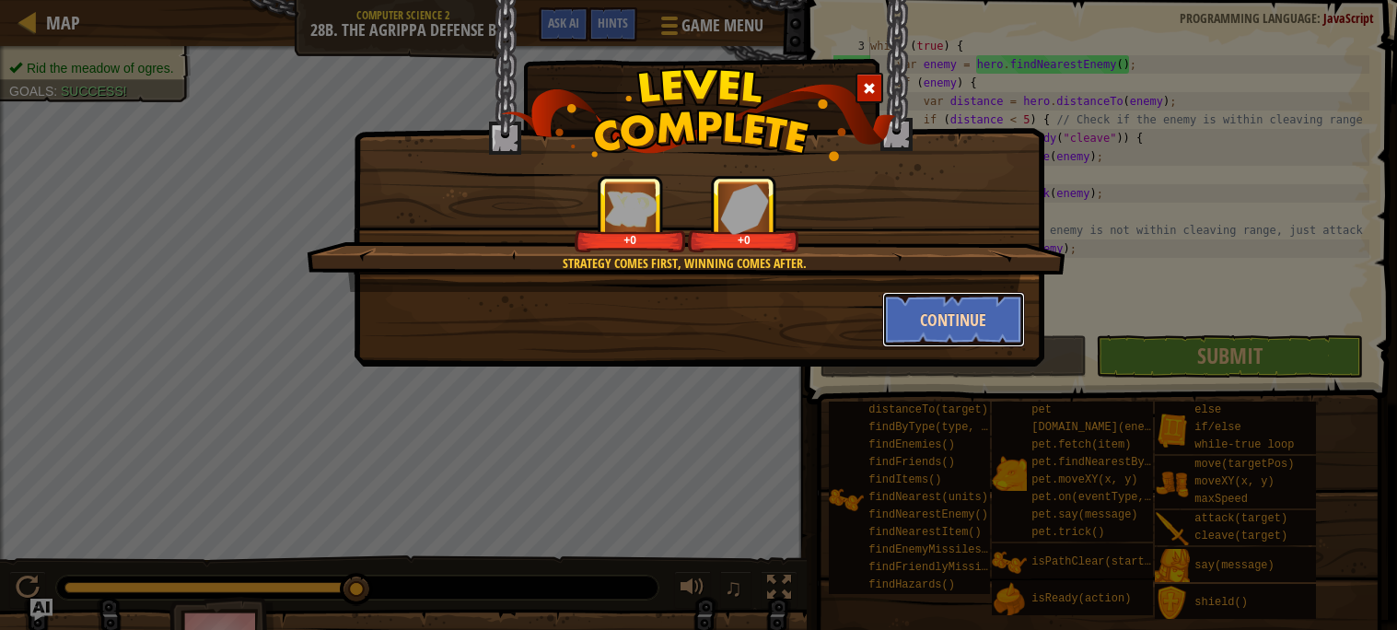
click at [939, 318] on button "Continue" at bounding box center [953, 319] width 143 height 55
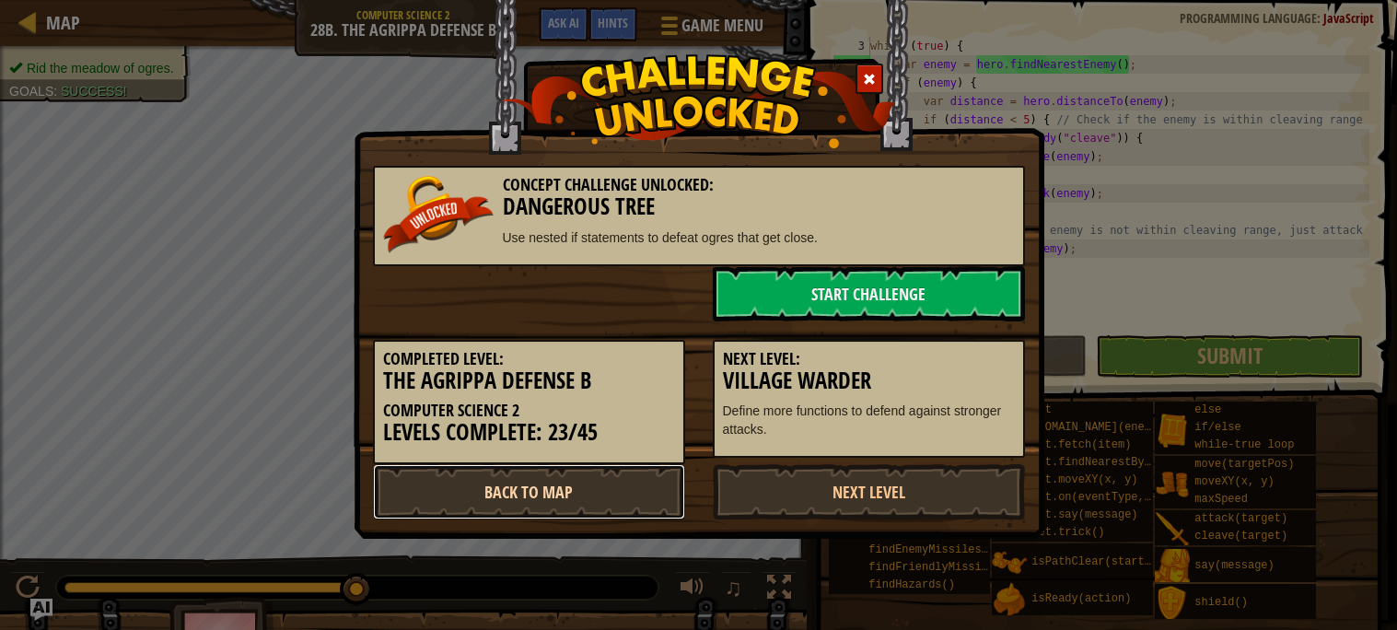
click at [612, 472] on link "Back to Map" at bounding box center [529, 491] width 312 height 55
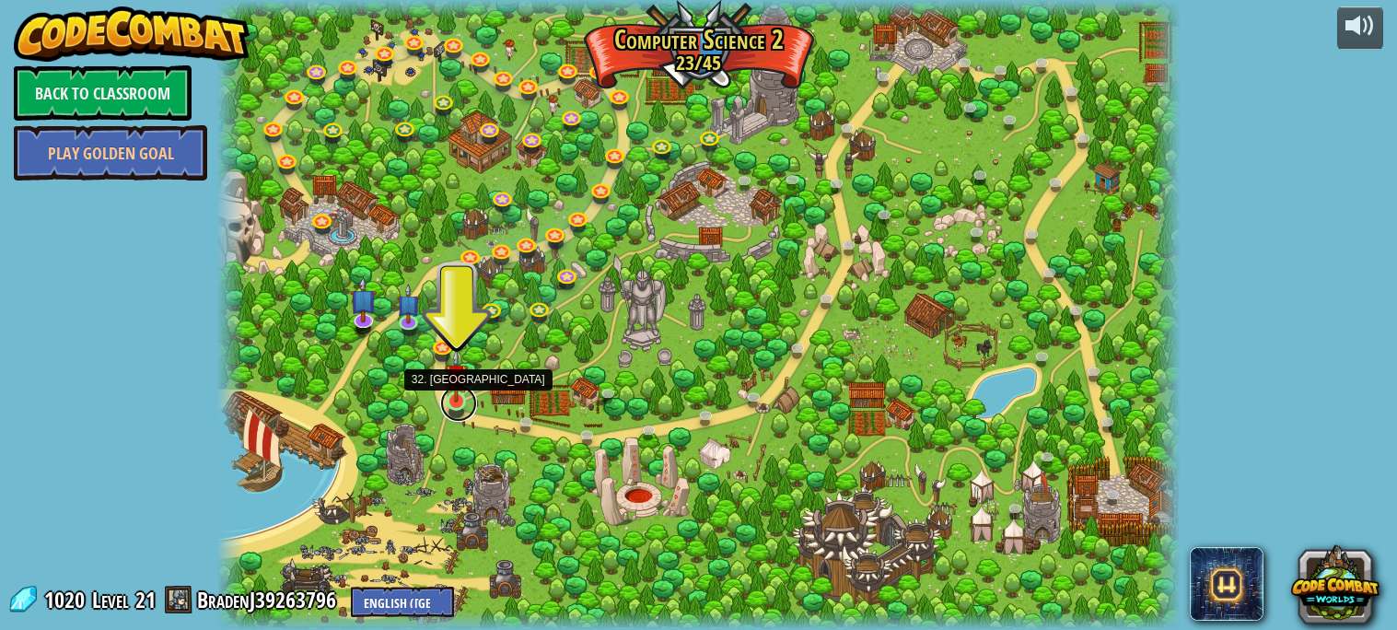
click at [452, 405] on link at bounding box center [458, 403] width 37 height 37
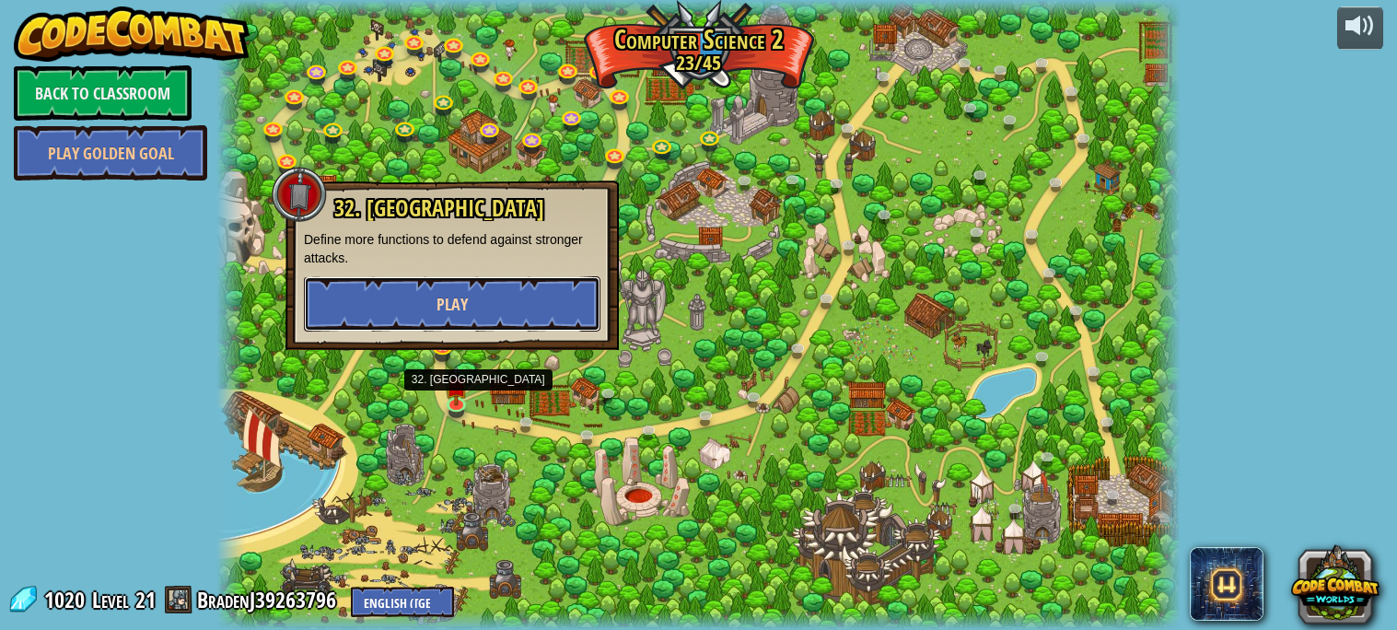
click at [493, 304] on button "Play" at bounding box center [452, 303] width 297 height 55
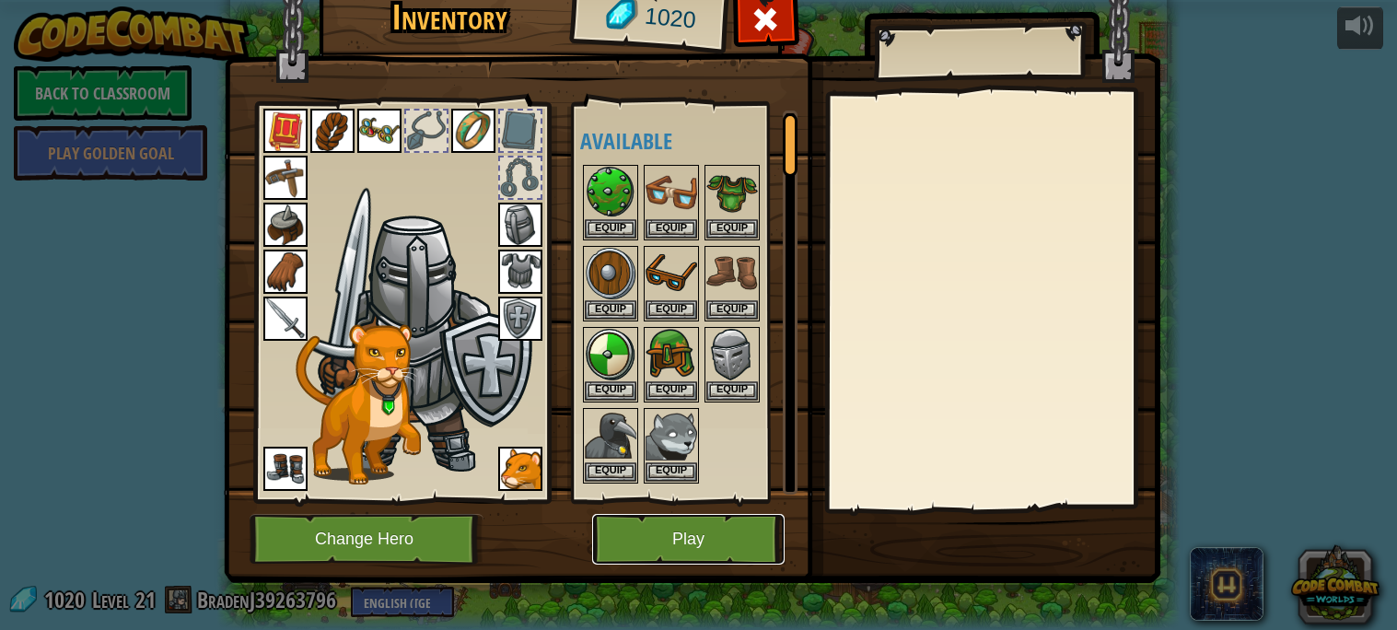
click at [729, 554] on button "Play" at bounding box center [688, 539] width 192 height 51
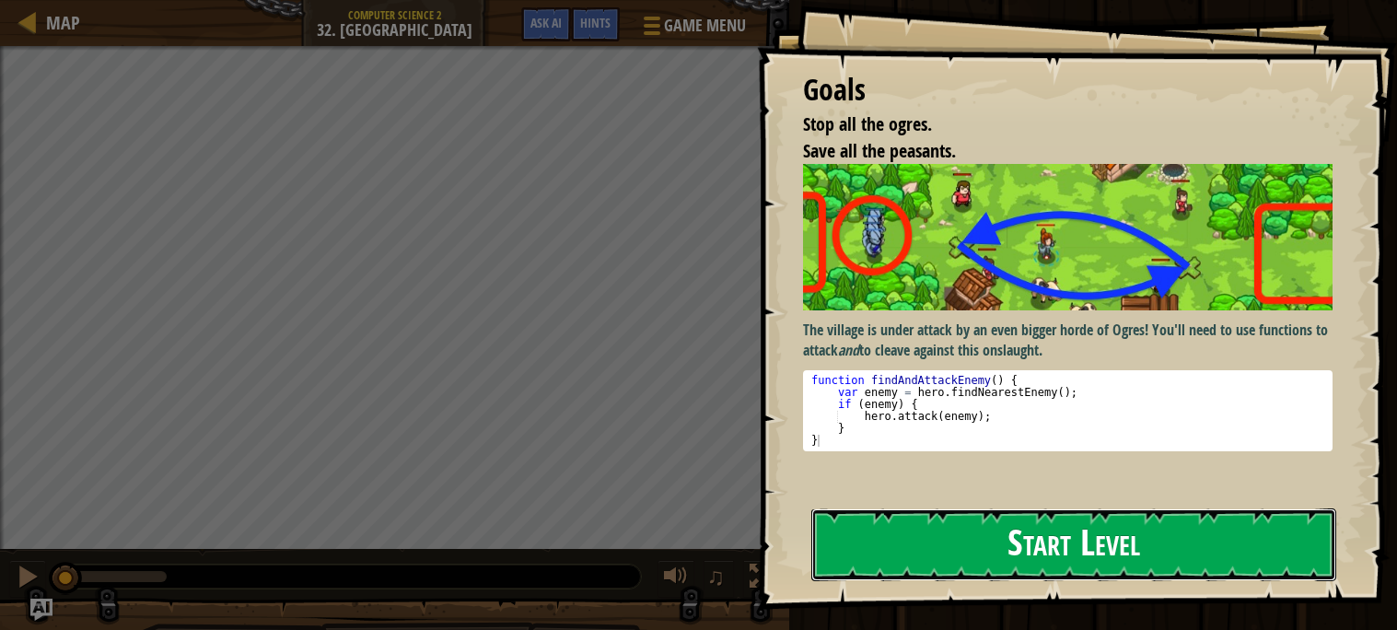
click at [1049, 521] on button "Start Level" at bounding box center [1073, 544] width 525 height 73
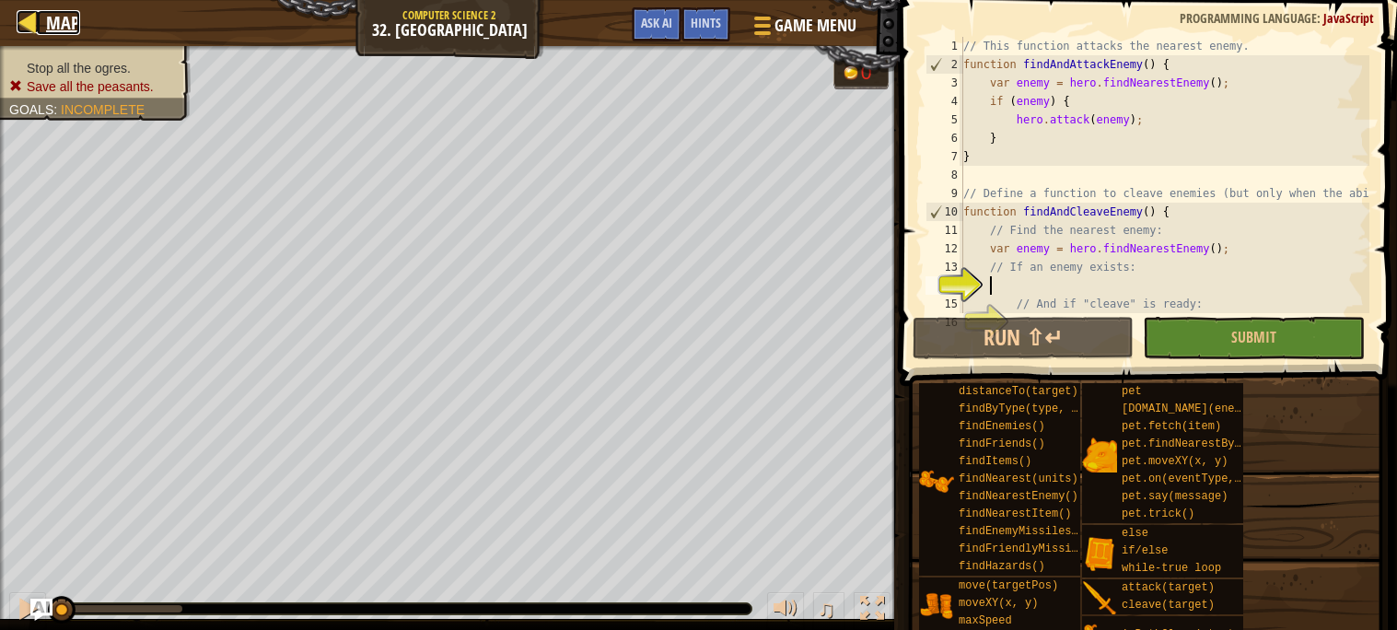
click at [69, 19] on span "Map" at bounding box center [63, 22] width 34 height 25
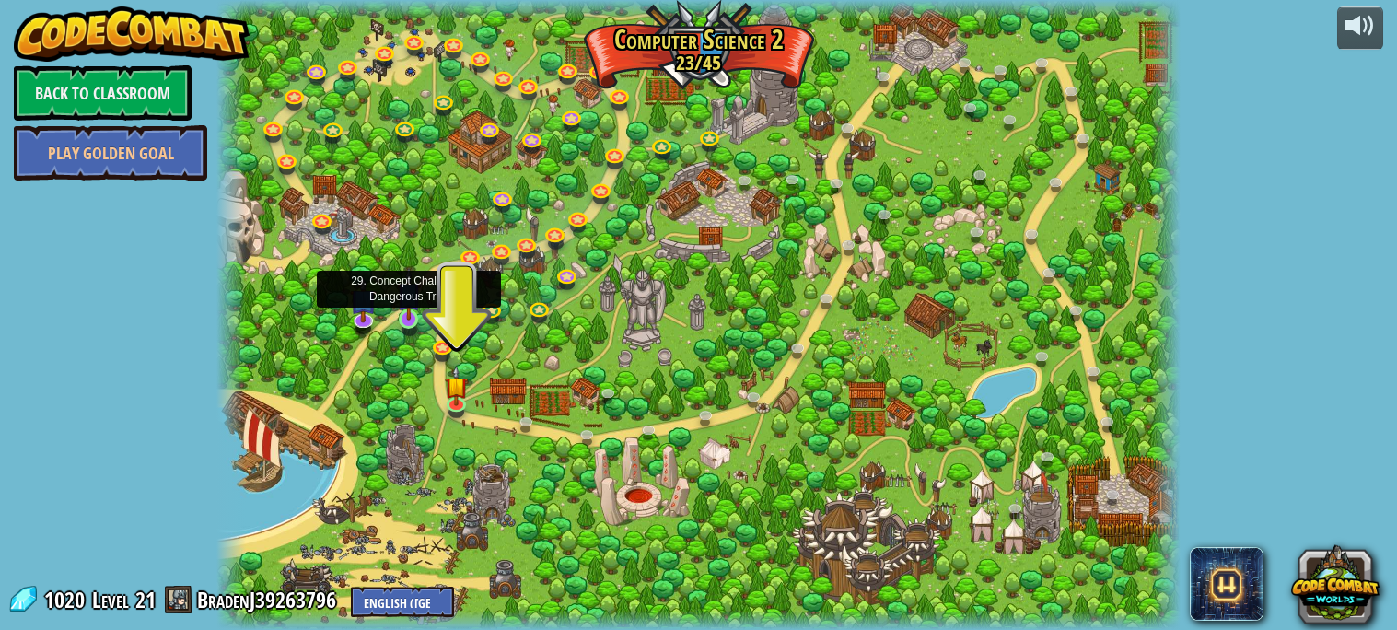
click at [407, 311] on img at bounding box center [408, 293] width 23 height 53
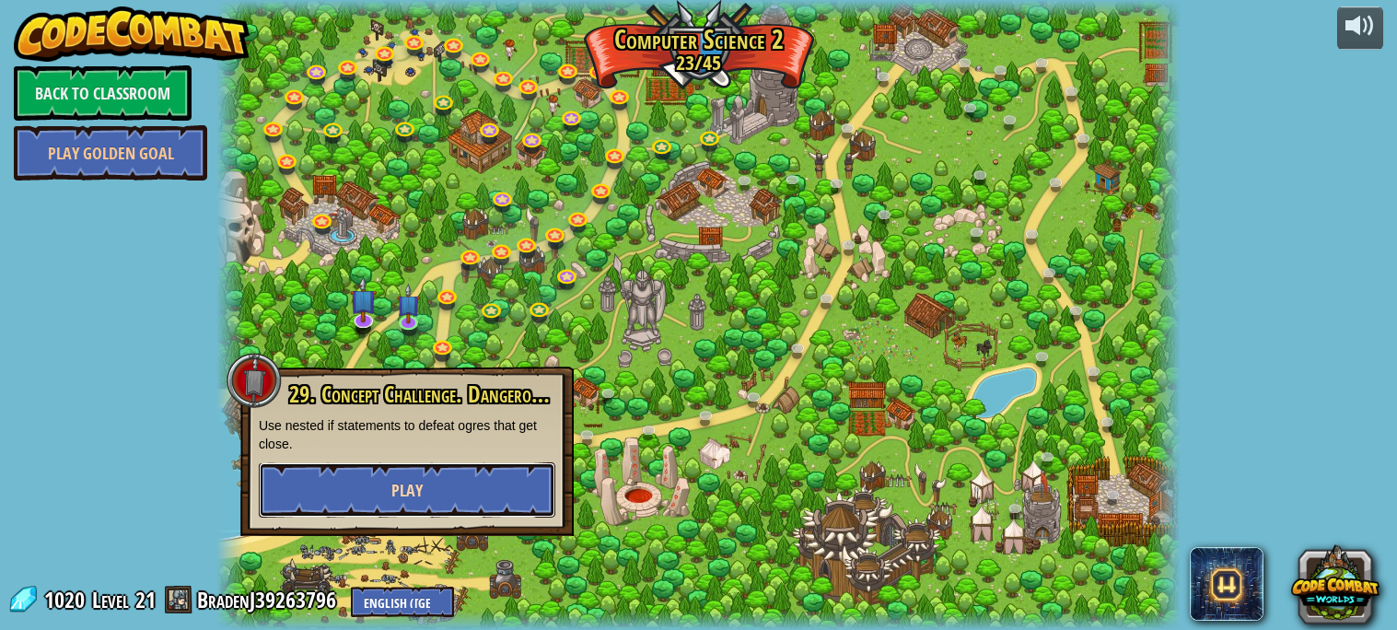
click at [512, 494] on button "Play" at bounding box center [407, 489] width 297 height 55
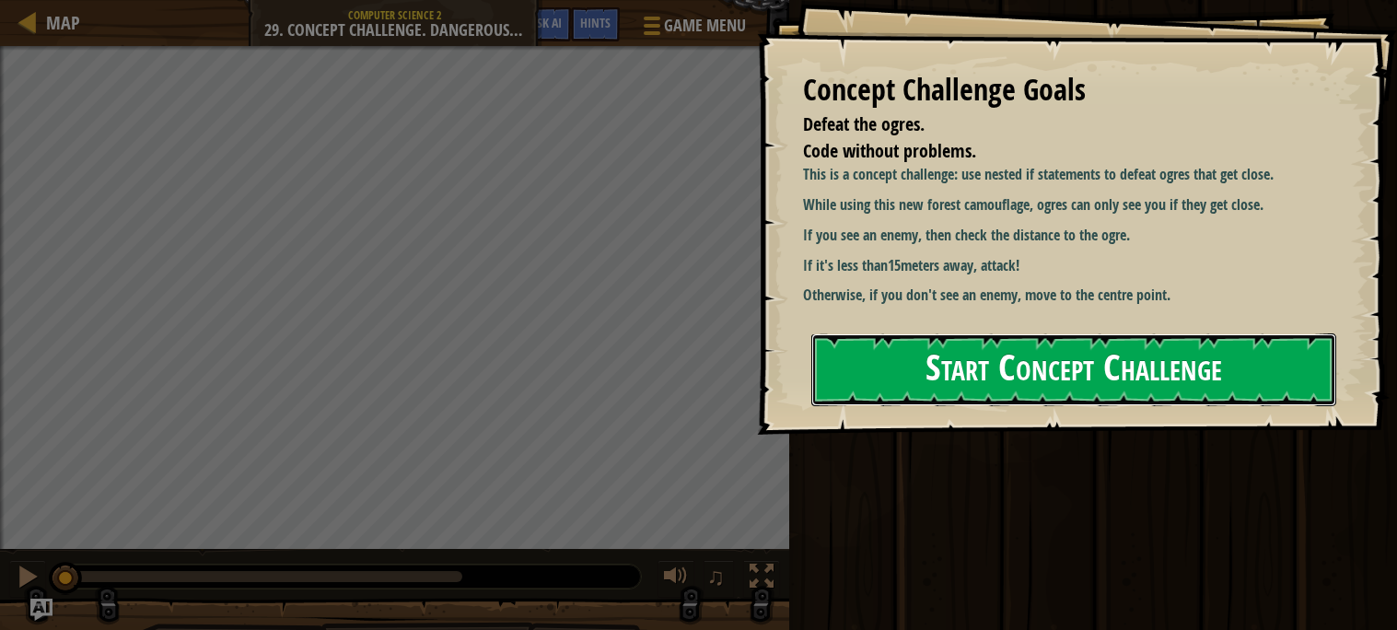
click at [912, 397] on button "Start Concept Challenge" at bounding box center [1073, 369] width 525 height 73
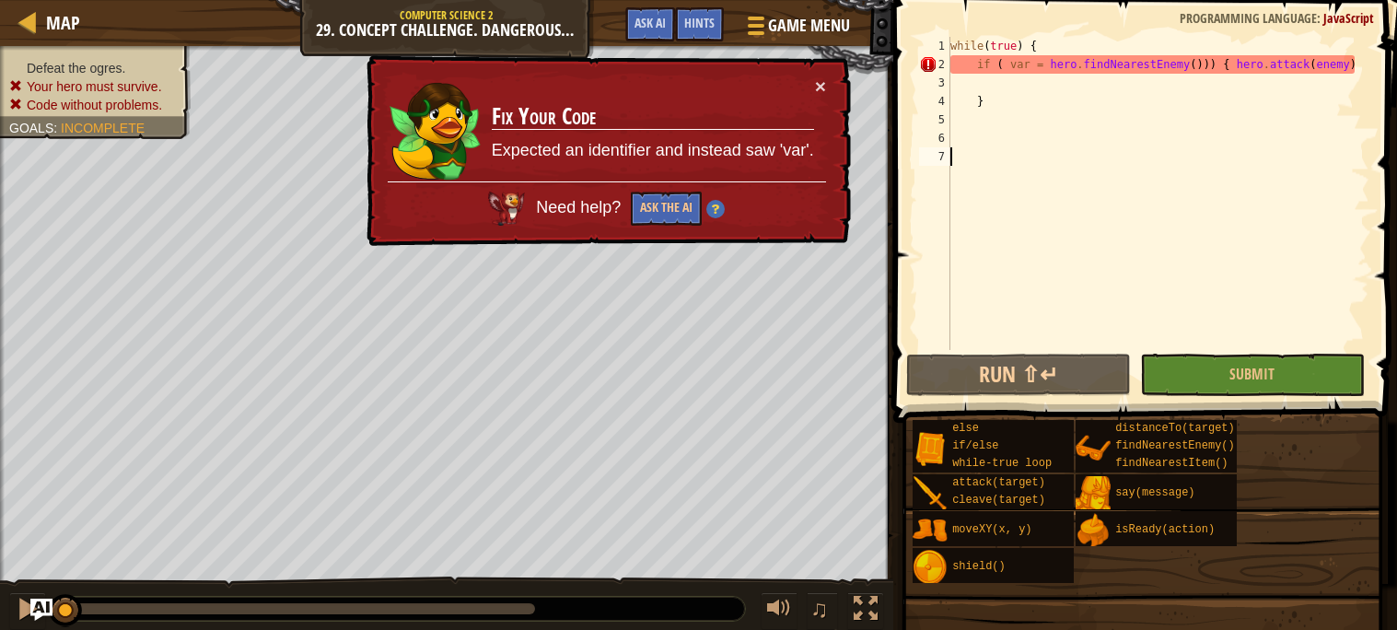
click at [1052, 131] on div "while ( true ) { if ( var = hero . findNearestEnemy ( ))) { hero . attack ( ene…" at bounding box center [1158, 212] width 423 height 350
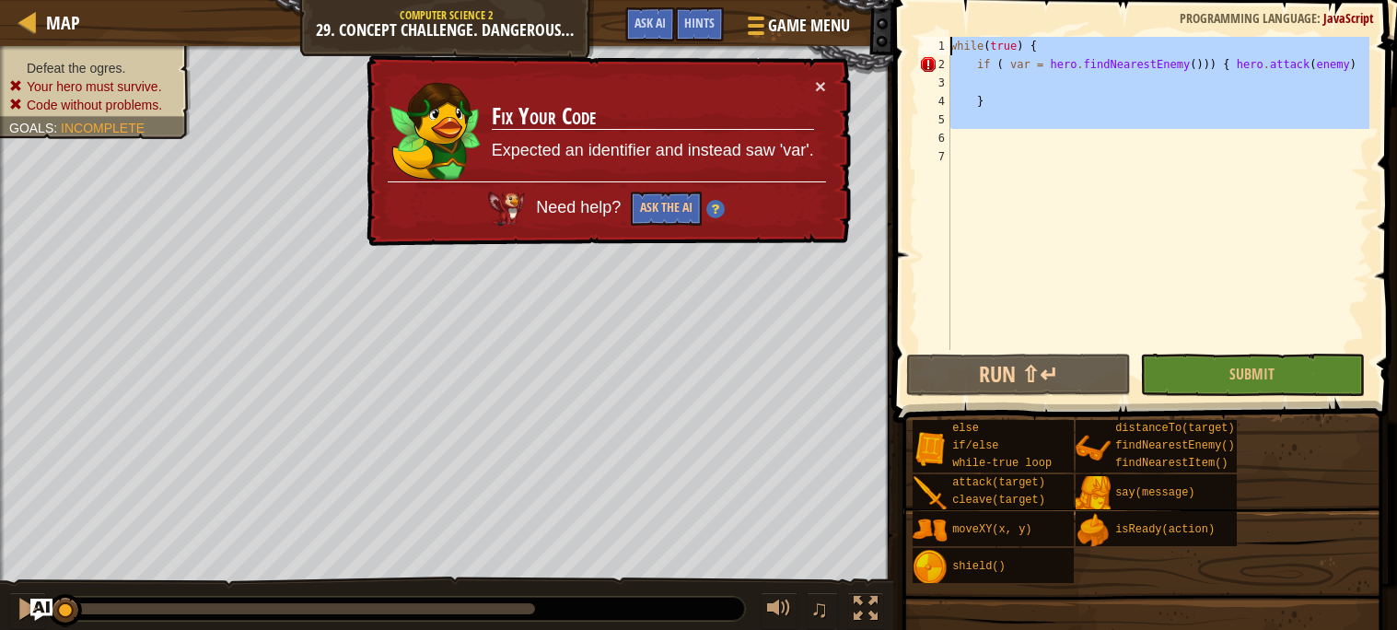
drag, startPoint x: 1050, startPoint y: 134, endPoint x: 950, endPoint y: -29, distance: 191.8
click at [950, 0] on html "Map Computer Science 2 29. Concept Challenge. Dangerous Tree Game Menu Done Hin…" at bounding box center [698, 0] width 1397 height 0
type textarea "while(true) { if ( var = hero.findNearestEnemy())) { hero.attack(enemy)"
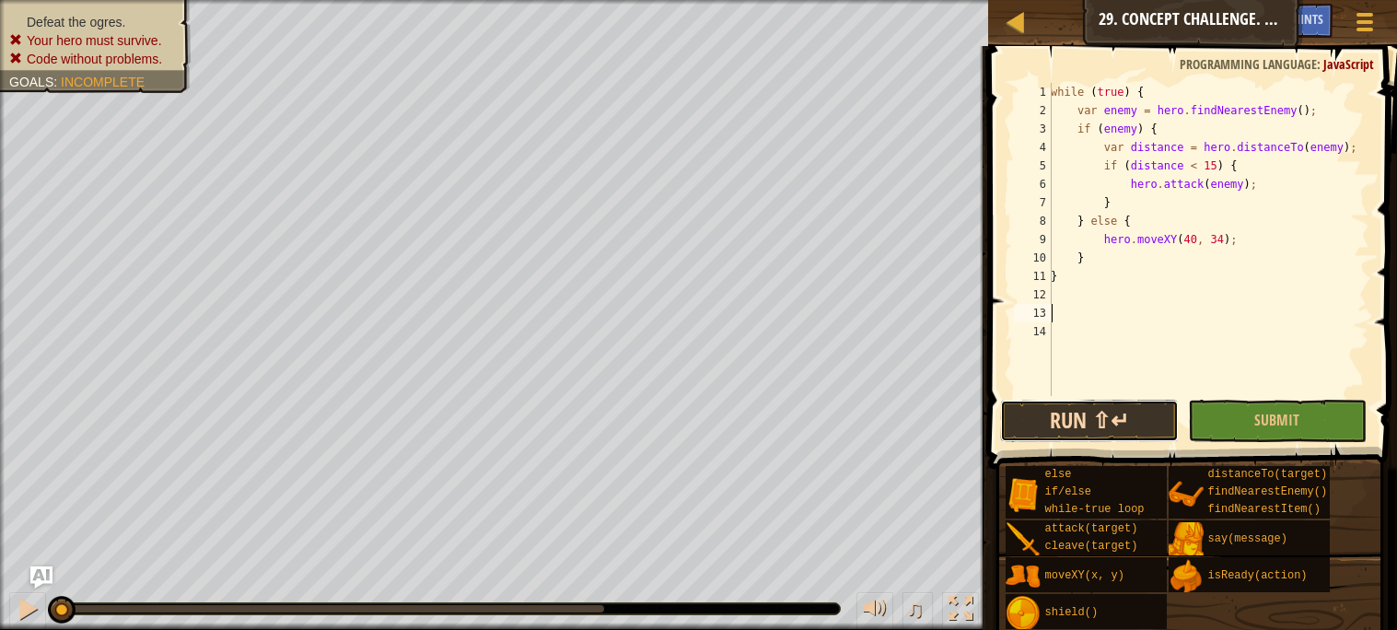
click at [1068, 433] on button "Run ⇧↵" at bounding box center [1089, 421] width 179 height 42
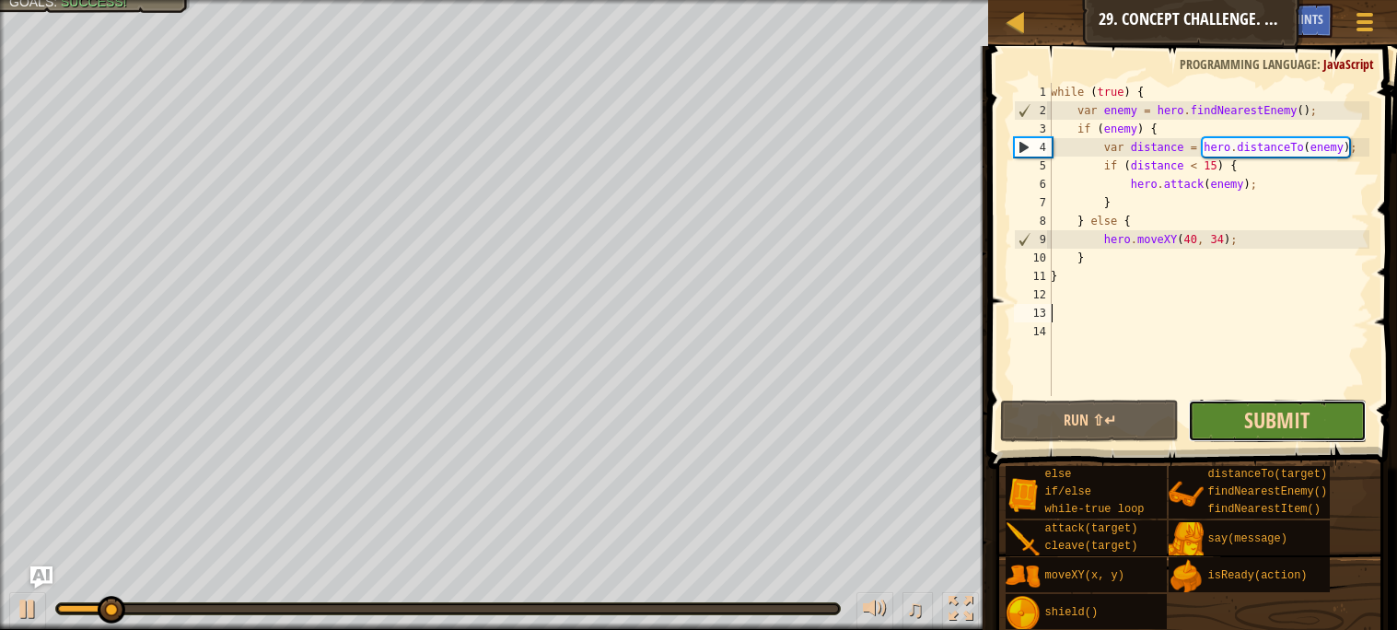
click at [1251, 426] on span "Submit" at bounding box center [1276, 419] width 65 height 29
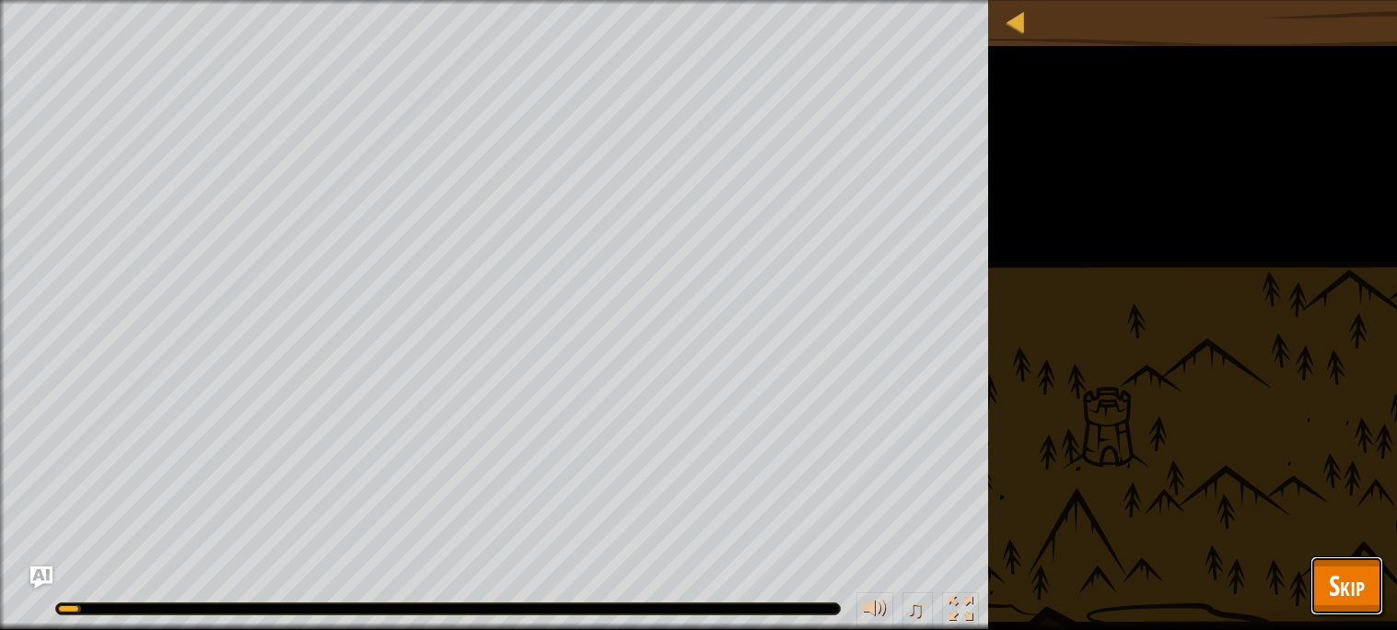
click at [1339, 592] on span "Skip" at bounding box center [1347, 585] width 36 height 38
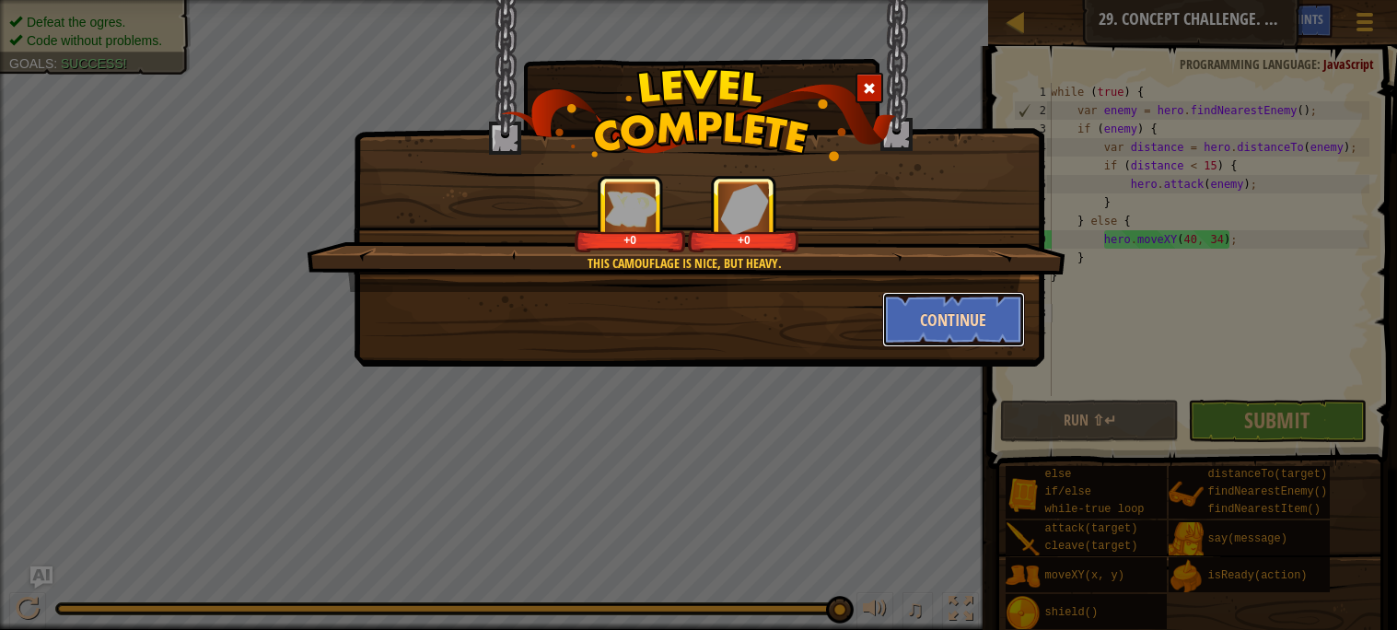
click at [945, 323] on button "Continue" at bounding box center [953, 319] width 143 height 55
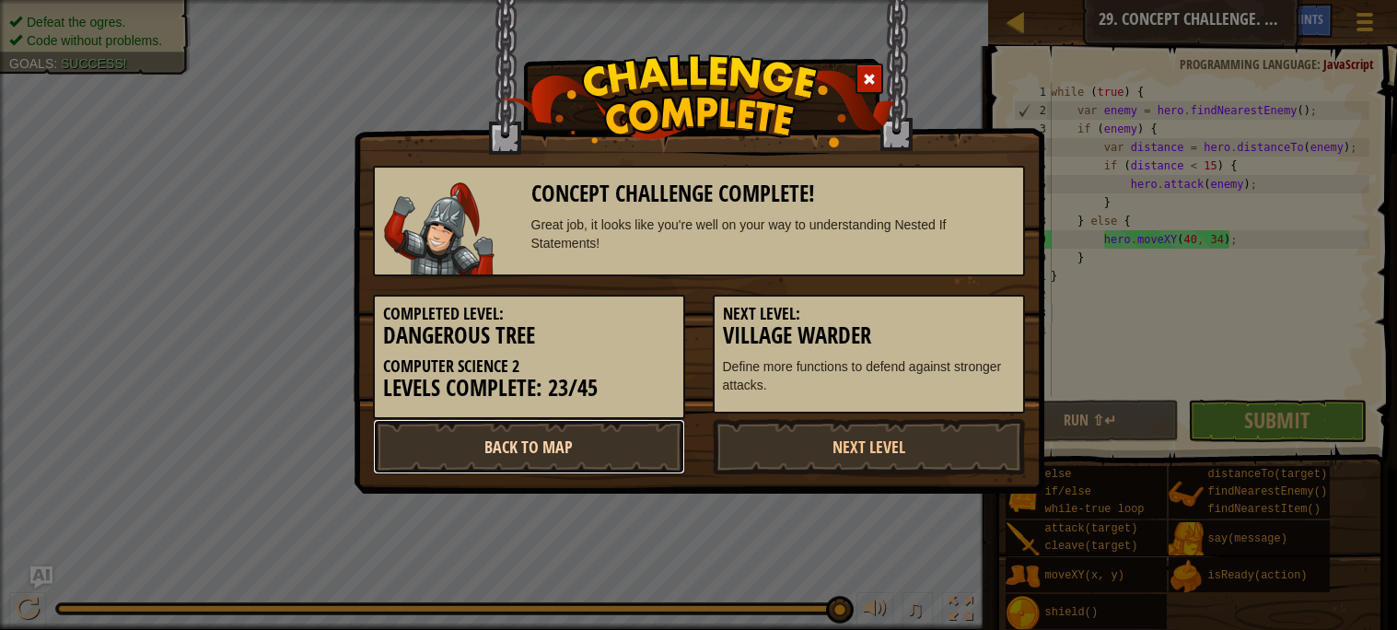
click at [618, 429] on link "Back to Map" at bounding box center [529, 446] width 312 height 55
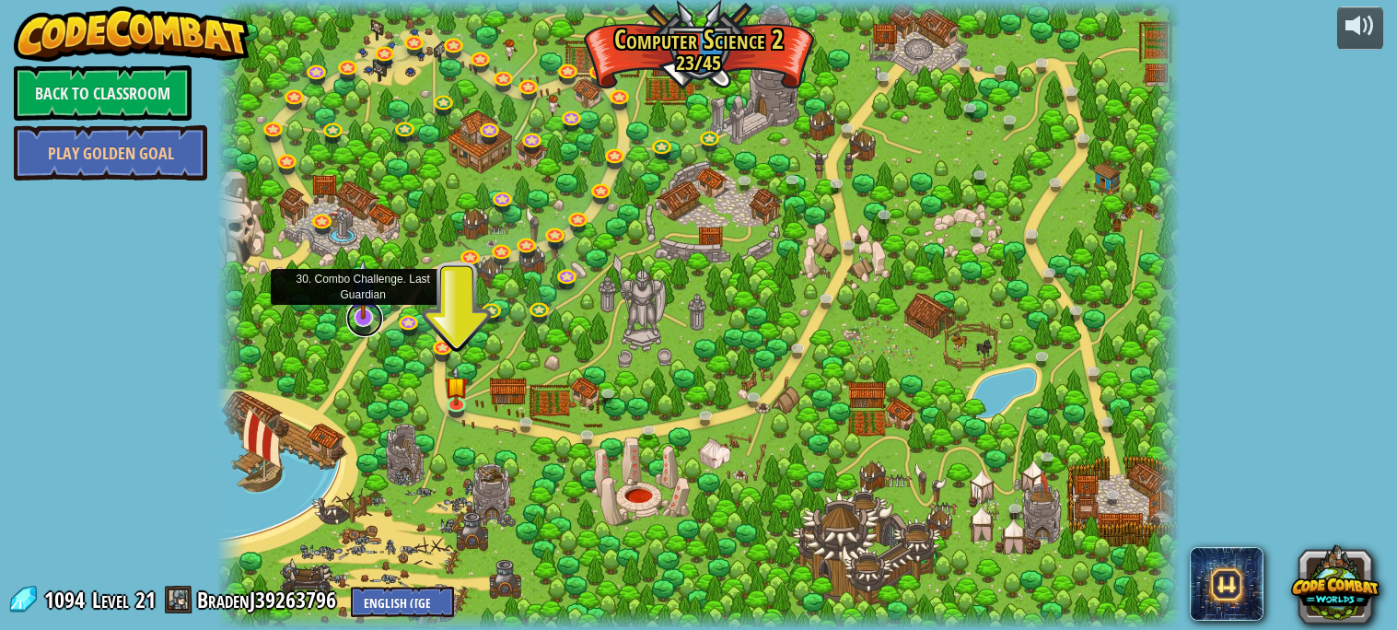
click at [369, 321] on link at bounding box center [364, 318] width 37 height 37
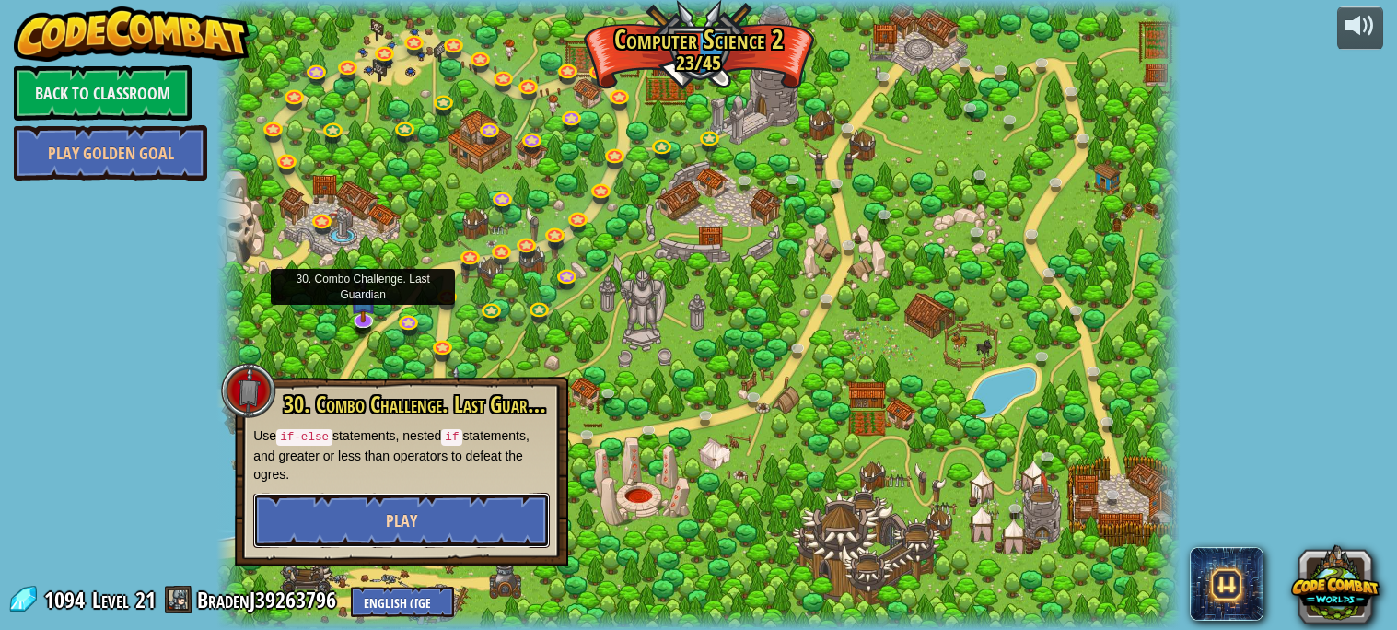
click at [496, 508] on button "Play" at bounding box center [401, 520] width 297 height 55
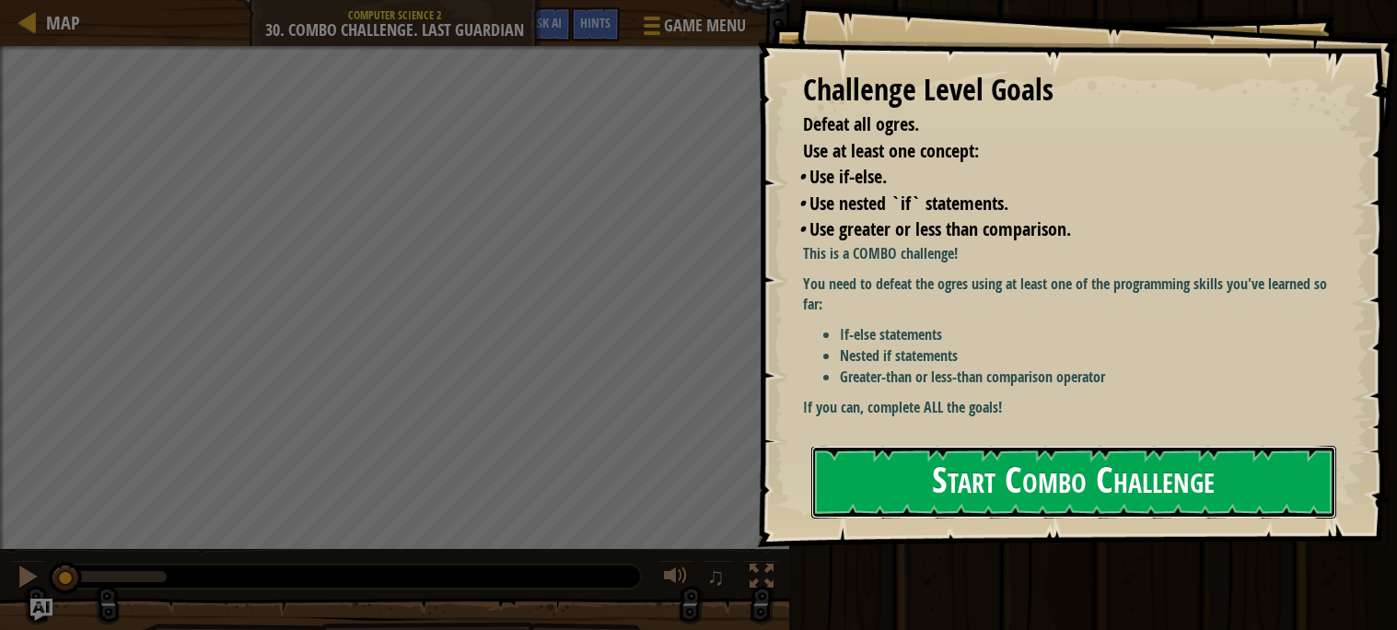
click at [919, 472] on button "Start Combo Challenge" at bounding box center [1073, 482] width 525 height 73
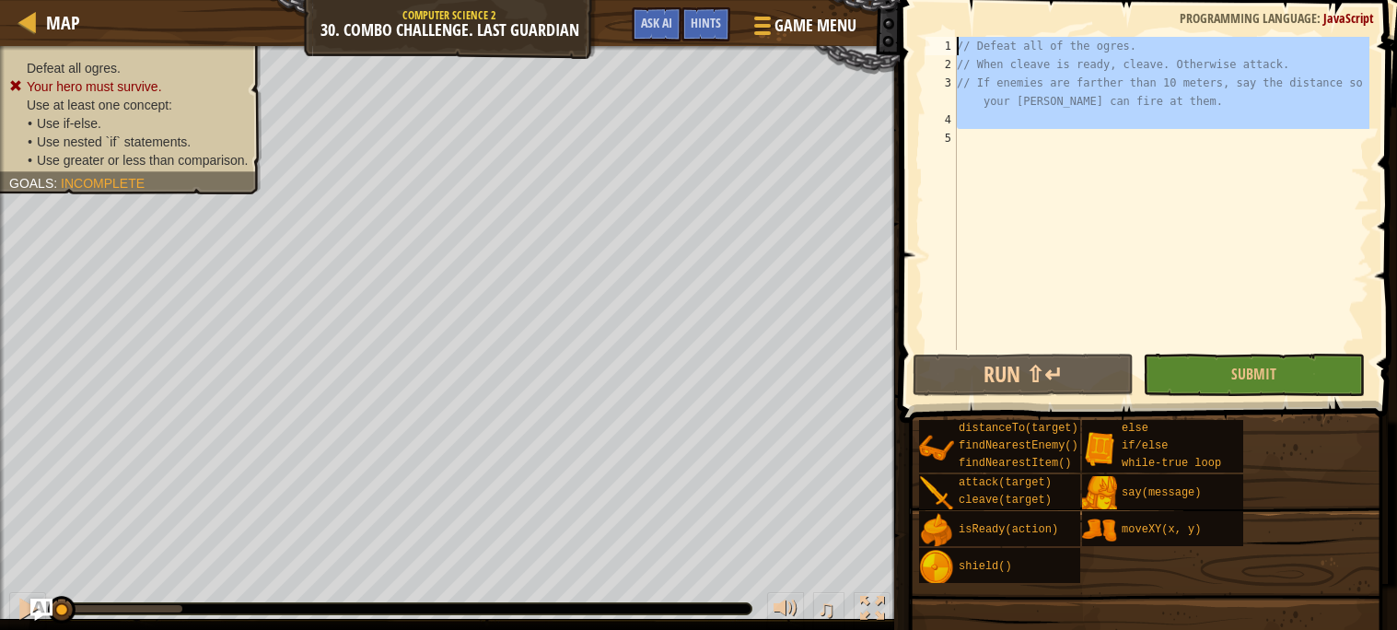
drag, startPoint x: 988, startPoint y: 139, endPoint x: 809, endPoint y: -111, distance: 308.2
click at [809, 0] on html "Map Computer Science 2 30. Combo Challenge. Last Guardian Game Menu Done Hints …" at bounding box center [698, 0] width 1397 height 0
type textarea "// Defeat all of the ogres. // When cleave is ready, cleave. Otherwise attack."
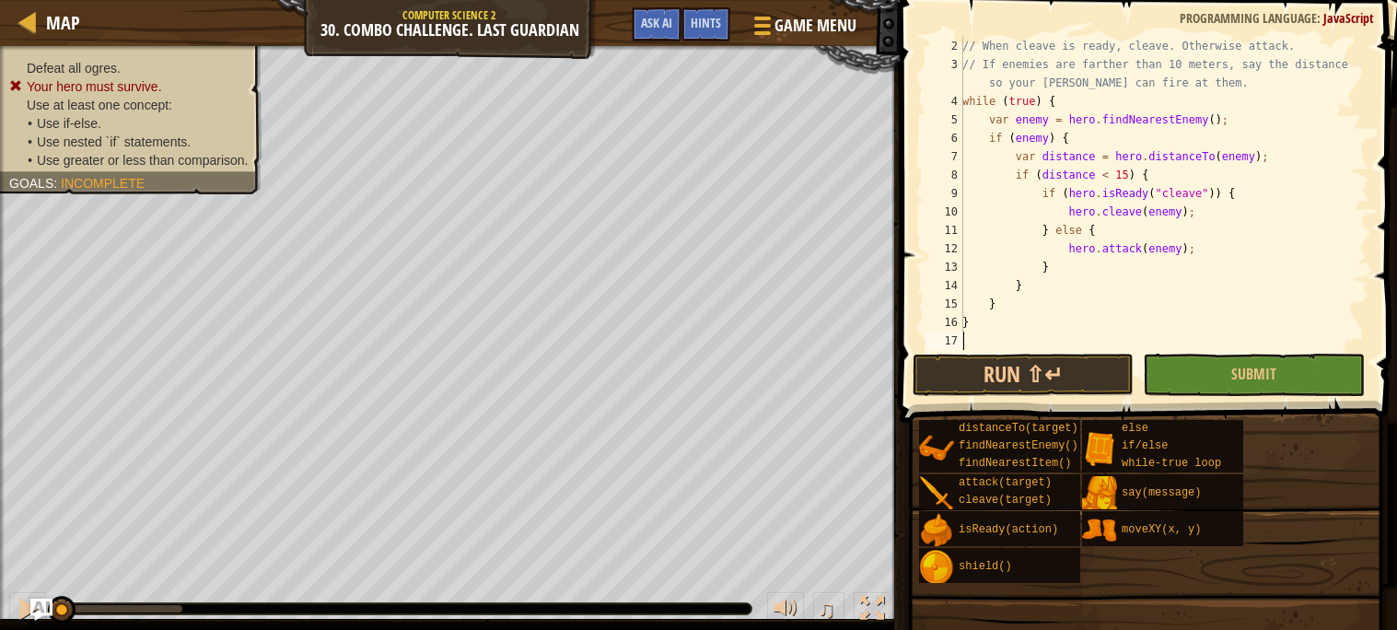
scroll to position [17, 0]
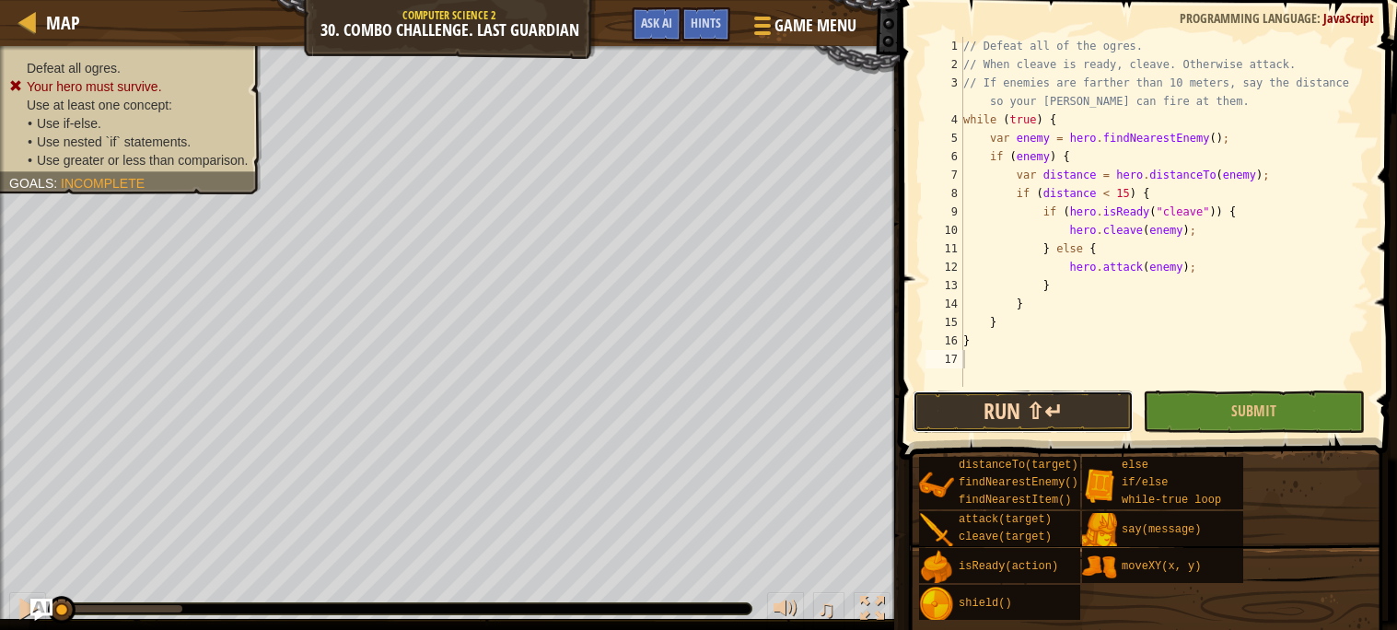
click at [1026, 392] on button "Run ⇧↵" at bounding box center [1023, 411] width 221 height 42
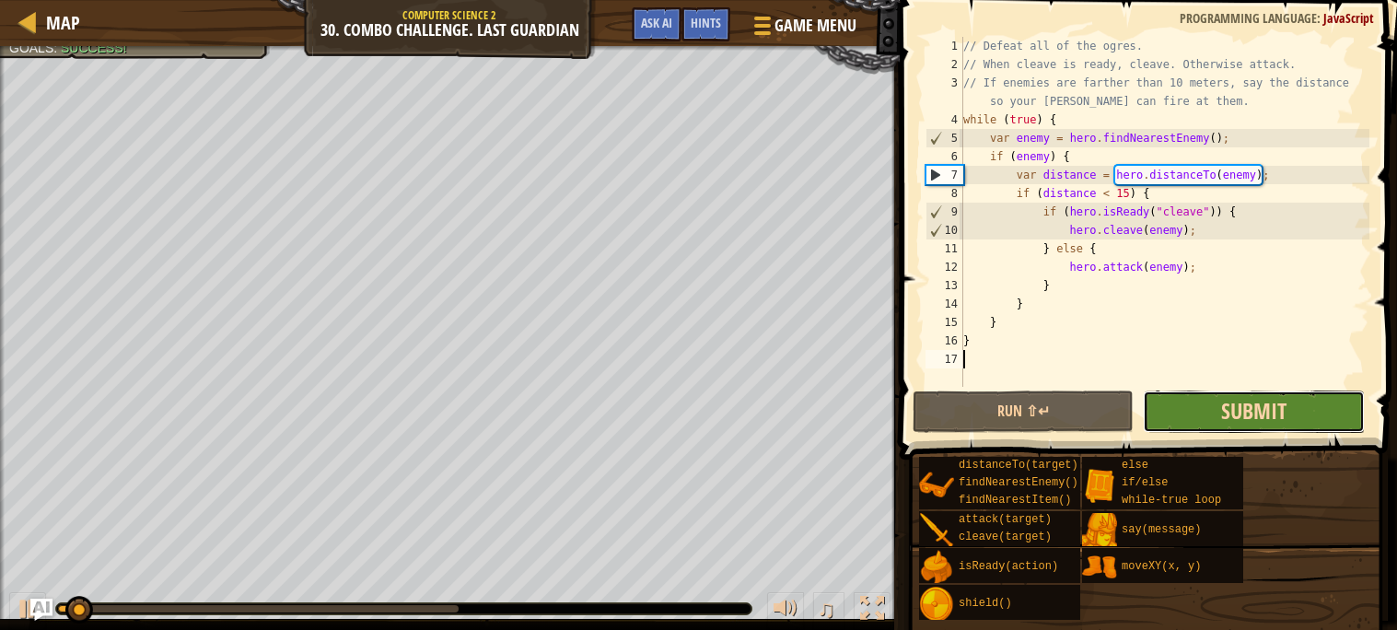
click at [1241, 419] on span "Submit" at bounding box center [1253, 410] width 65 height 29
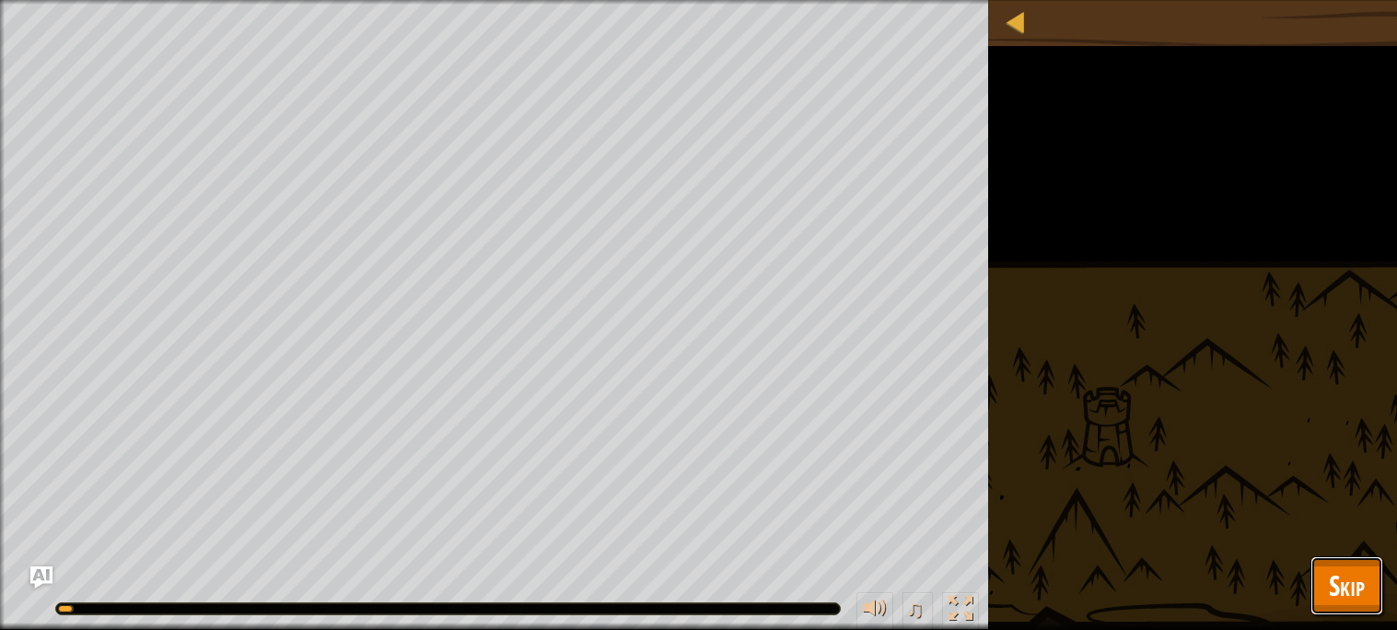
click at [1358, 611] on button "Skip" at bounding box center [1347, 585] width 73 height 59
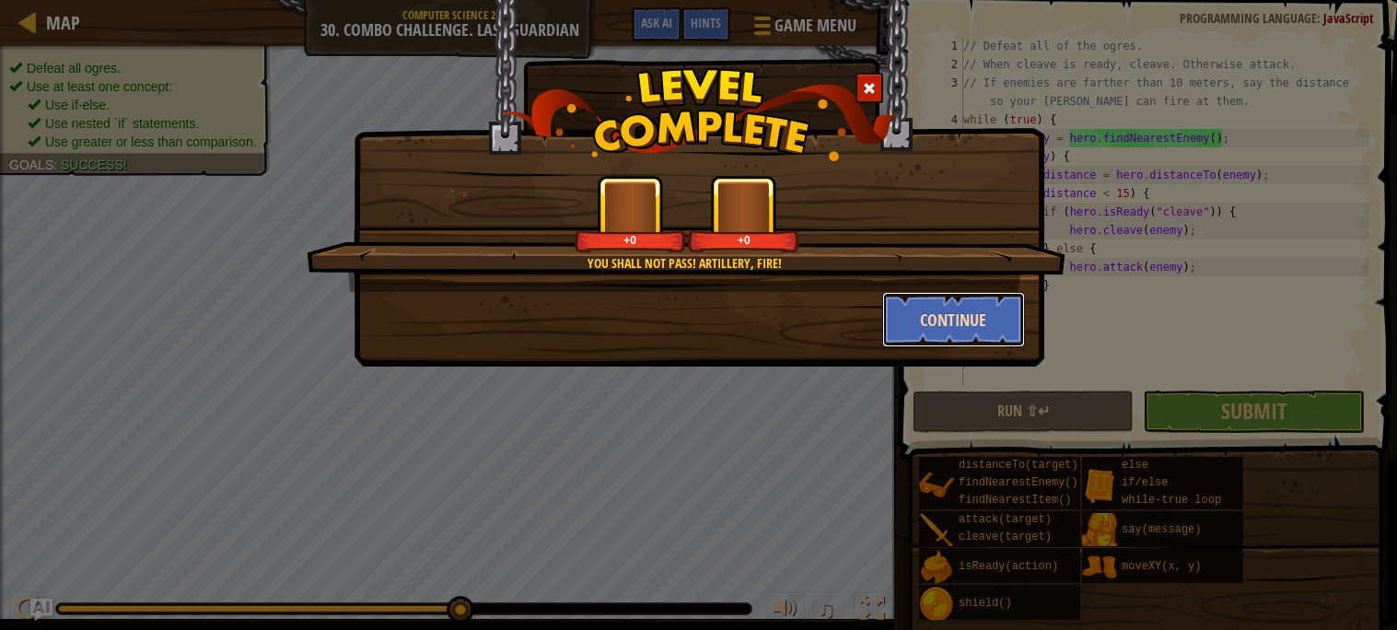
click at [946, 346] on button "Continue" at bounding box center [953, 319] width 143 height 55
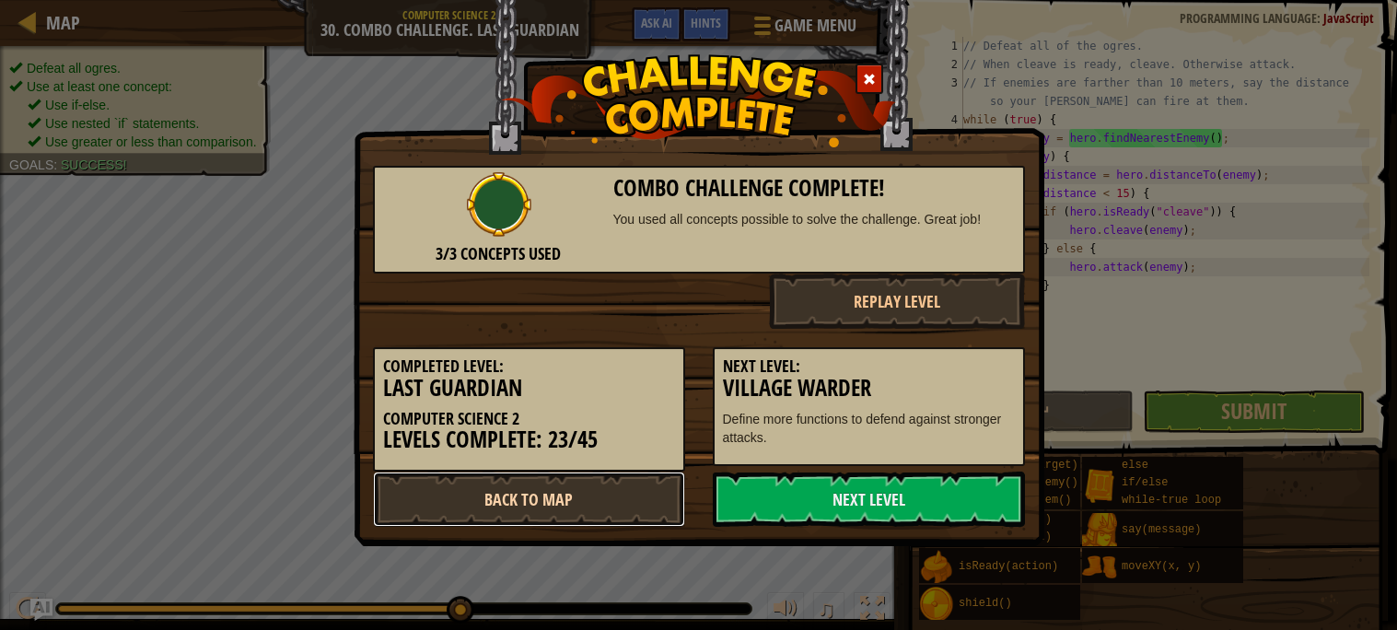
click at [610, 519] on link "Back to Map" at bounding box center [529, 499] width 312 height 55
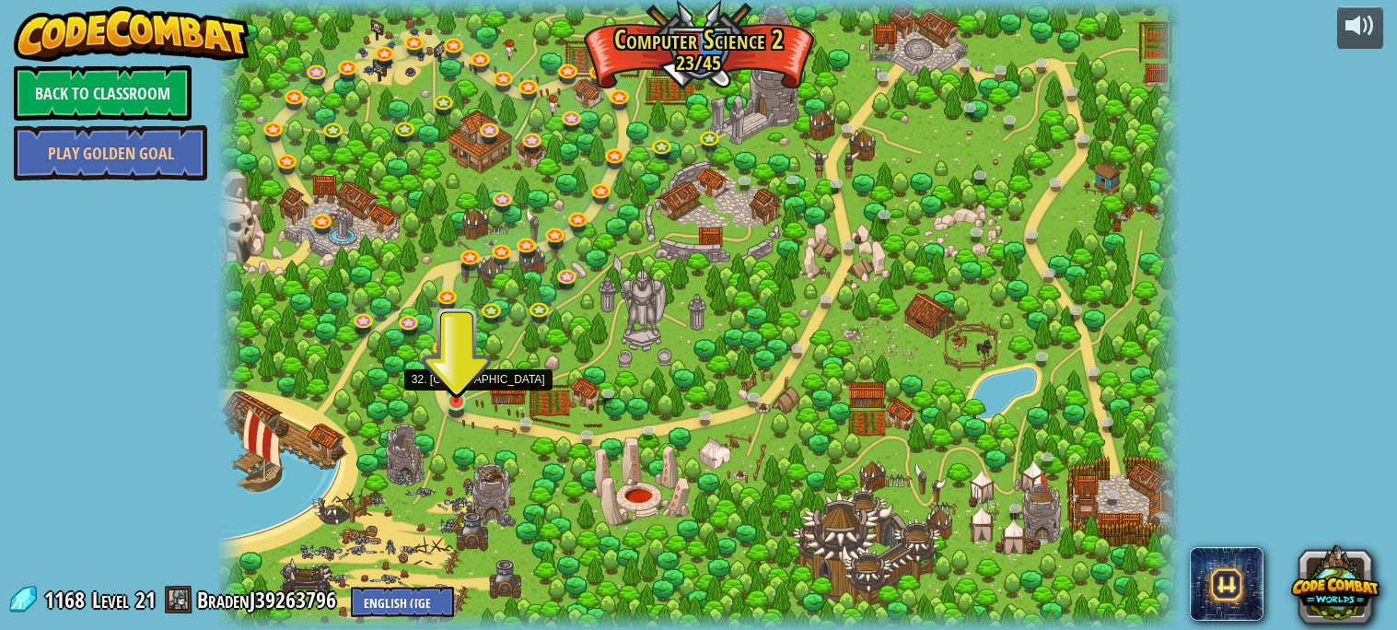
click at [445, 394] on img at bounding box center [456, 375] width 23 height 53
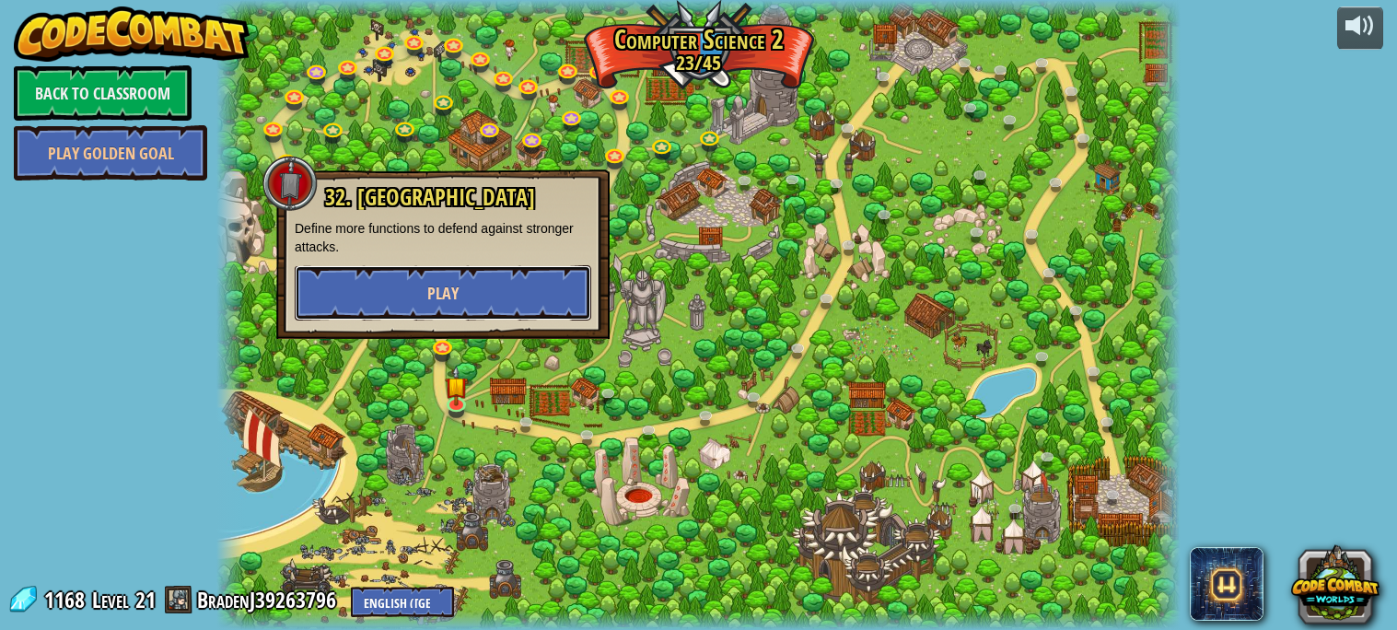
click at [503, 293] on button "Play" at bounding box center [443, 292] width 297 height 55
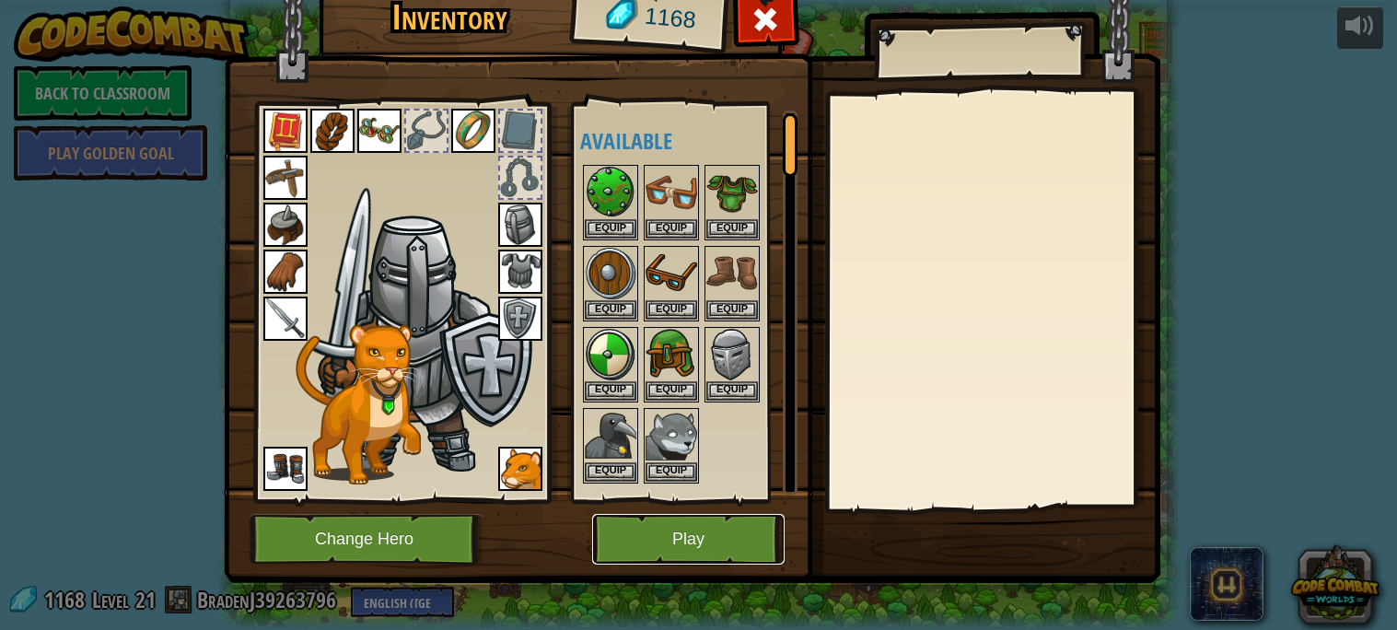
click at [692, 527] on button "Play" at bounding box center [688, 539] width 192 height 51
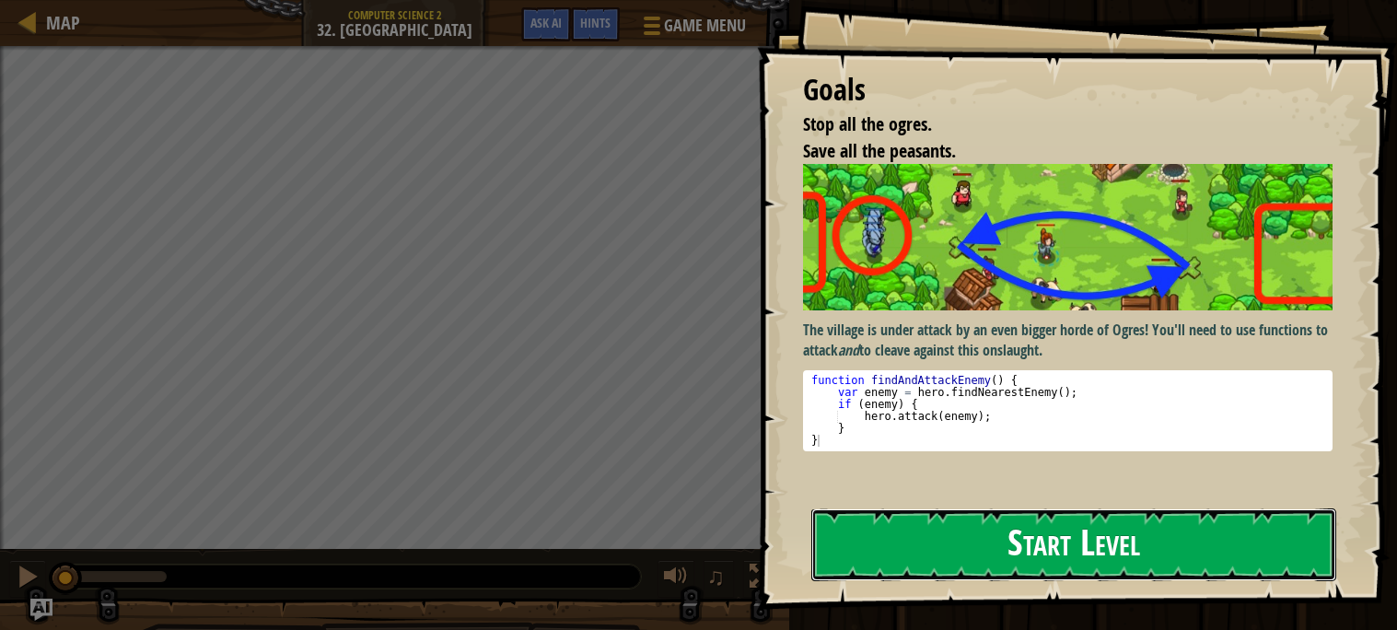
click at [846, 519] on button "Start Level" at bounding box center [1073, 544] width 525 height 73
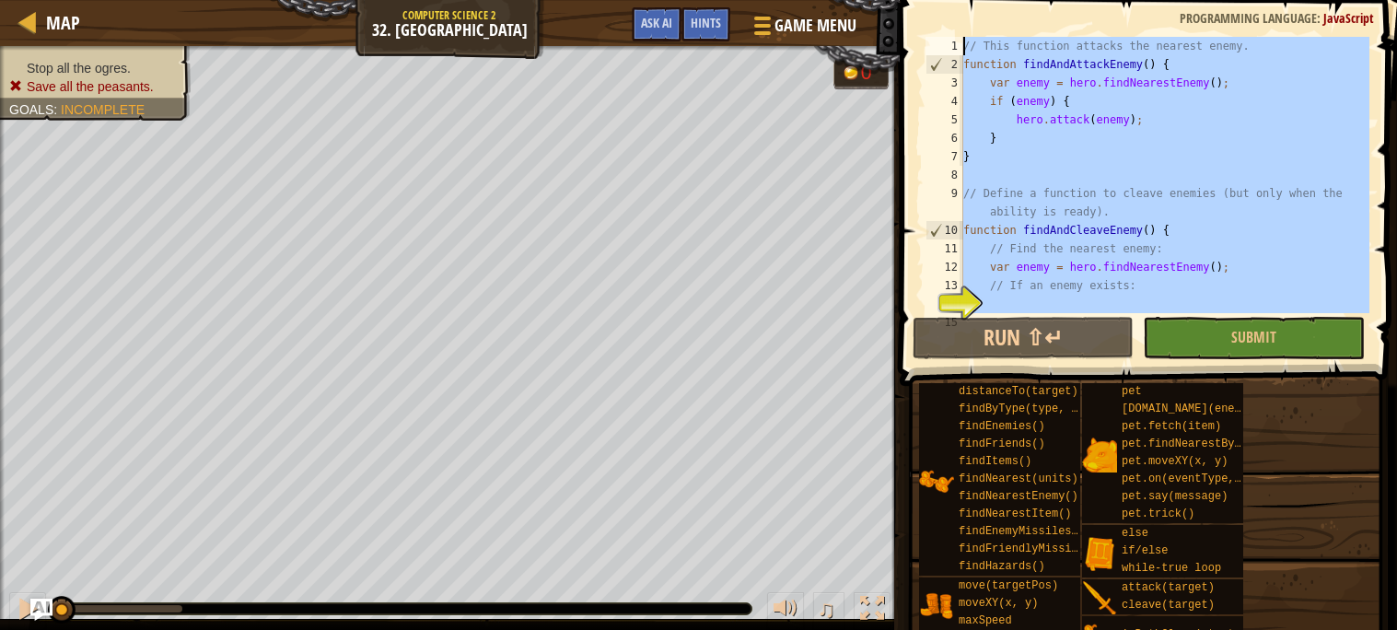
drag, startPoint x: 1017, startPoint y: 290, endPoint x: 904, endPoint y: -111, distance: 417.0
click at [904, 0] on html "Map Computer Science 2 32. Village Warder Game Menu Done Hints Ask AI 1 ההההההה…" at bounding box center [698, 0] width 1397 height 0
type textarea "// This function attacks the nearest enemy. function findAndAttackEnemy() {"
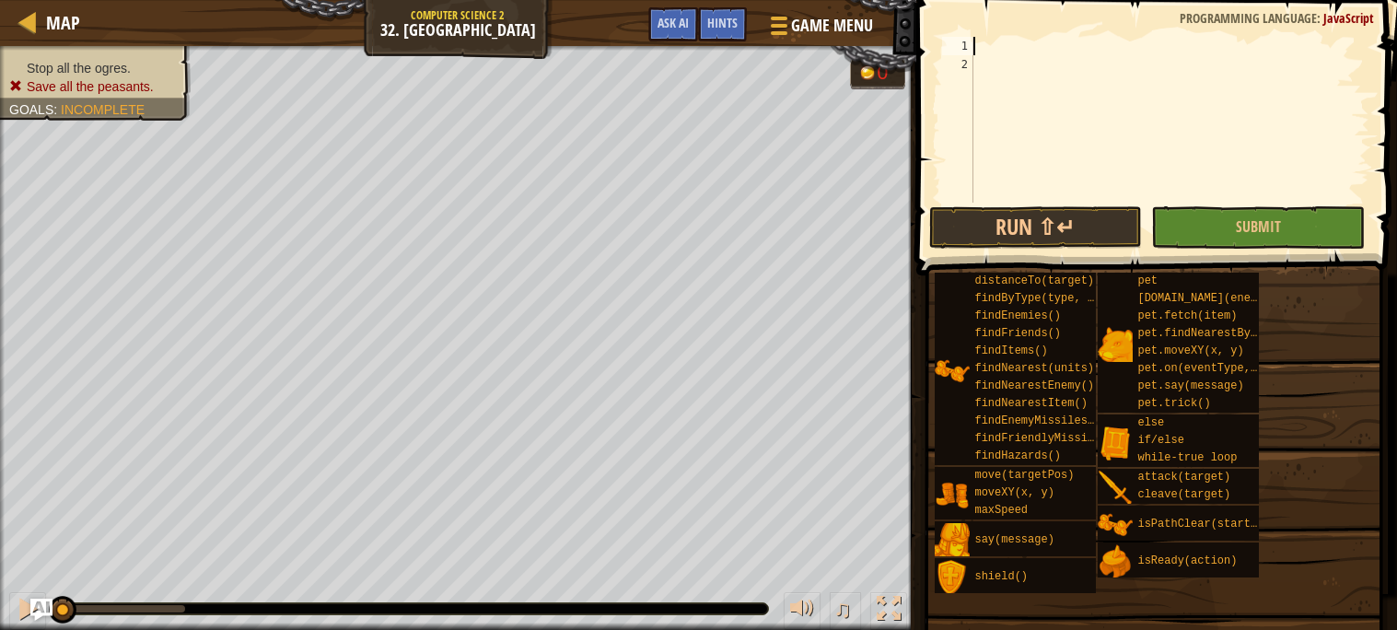
scroll to position [423, 0]
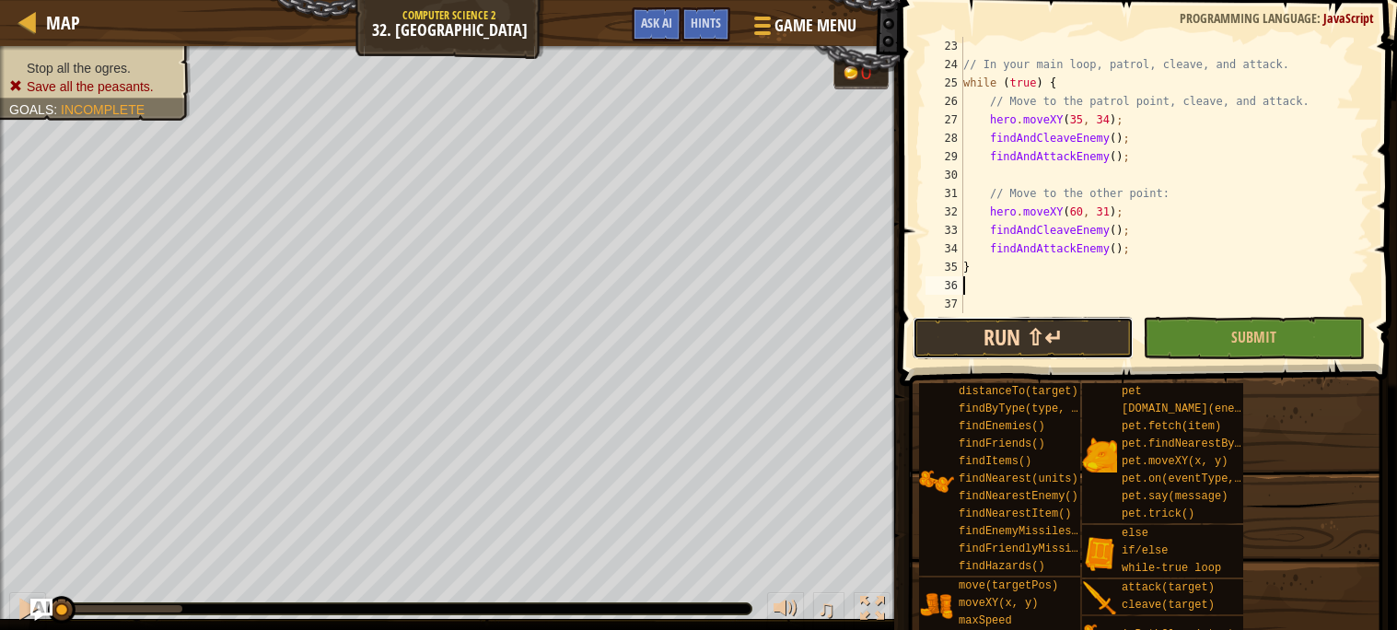
click at [997, 346] on button "Run ⇧↵" at bounding box center [1023, 338] width 221 height 42
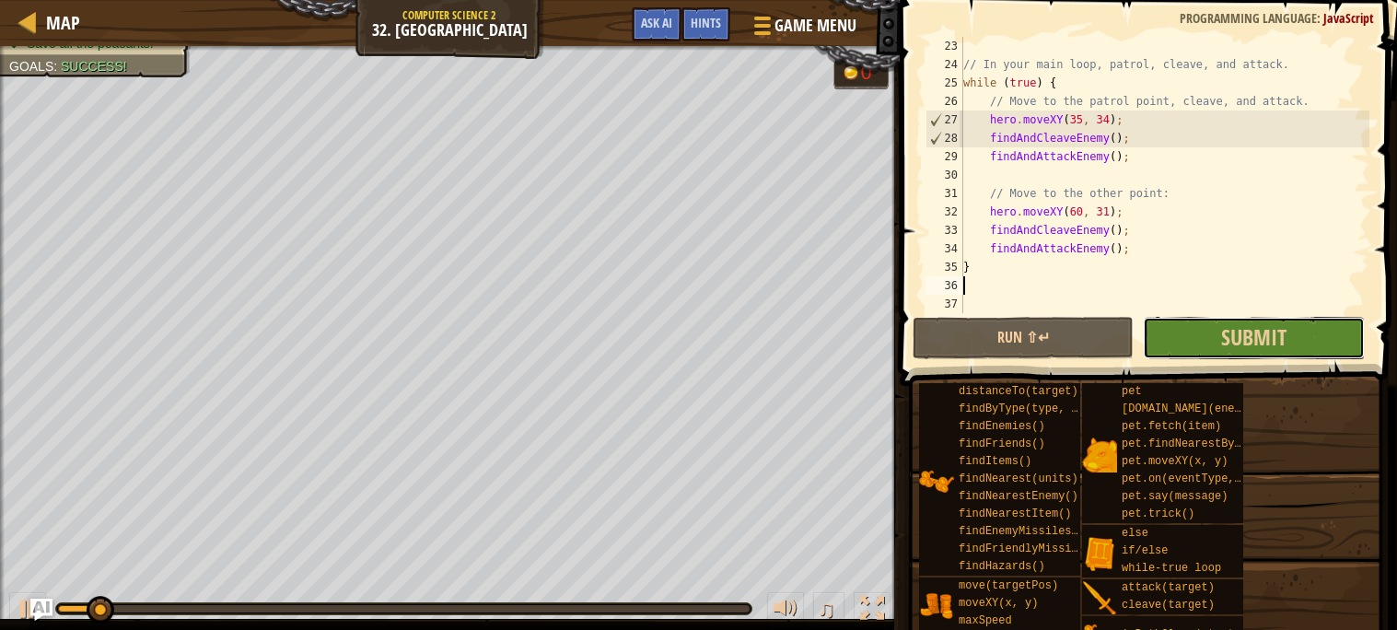
click at [1195, 331] on button "Submit" at bounding box center [1253, 338] width 221 height 42
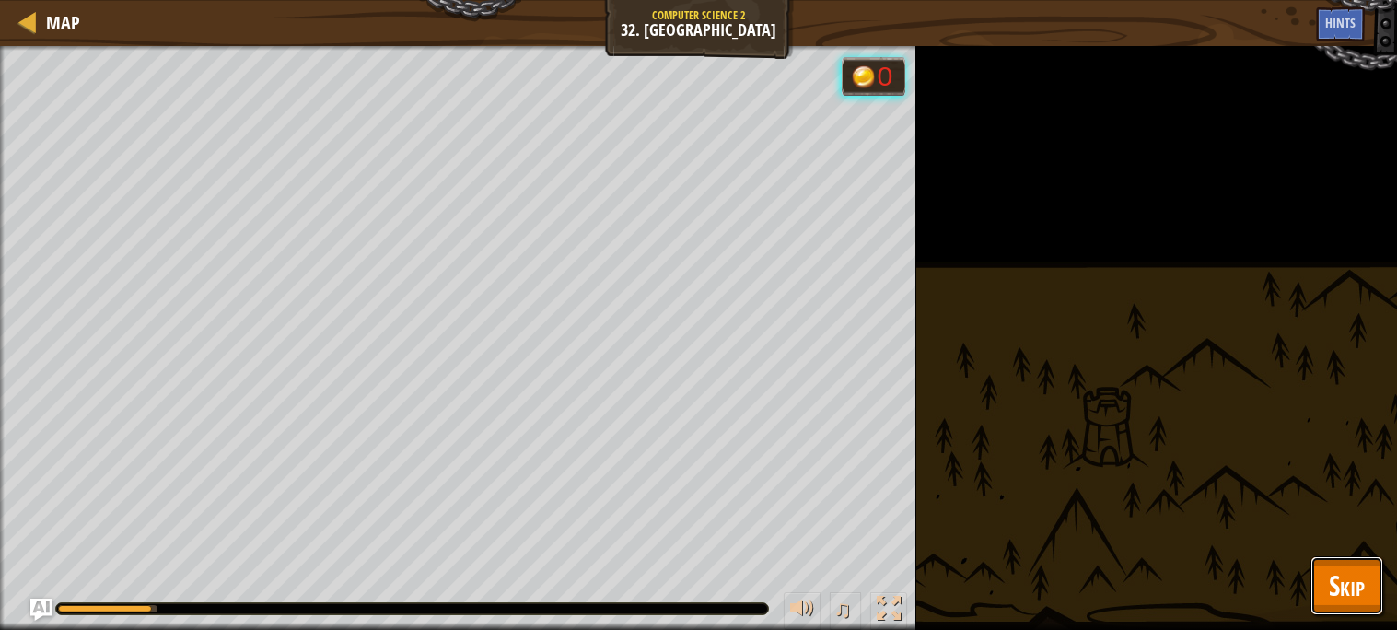
click at [1337, 590] on span "Skip" at bounding box center [1347, 585] width 36 height 38
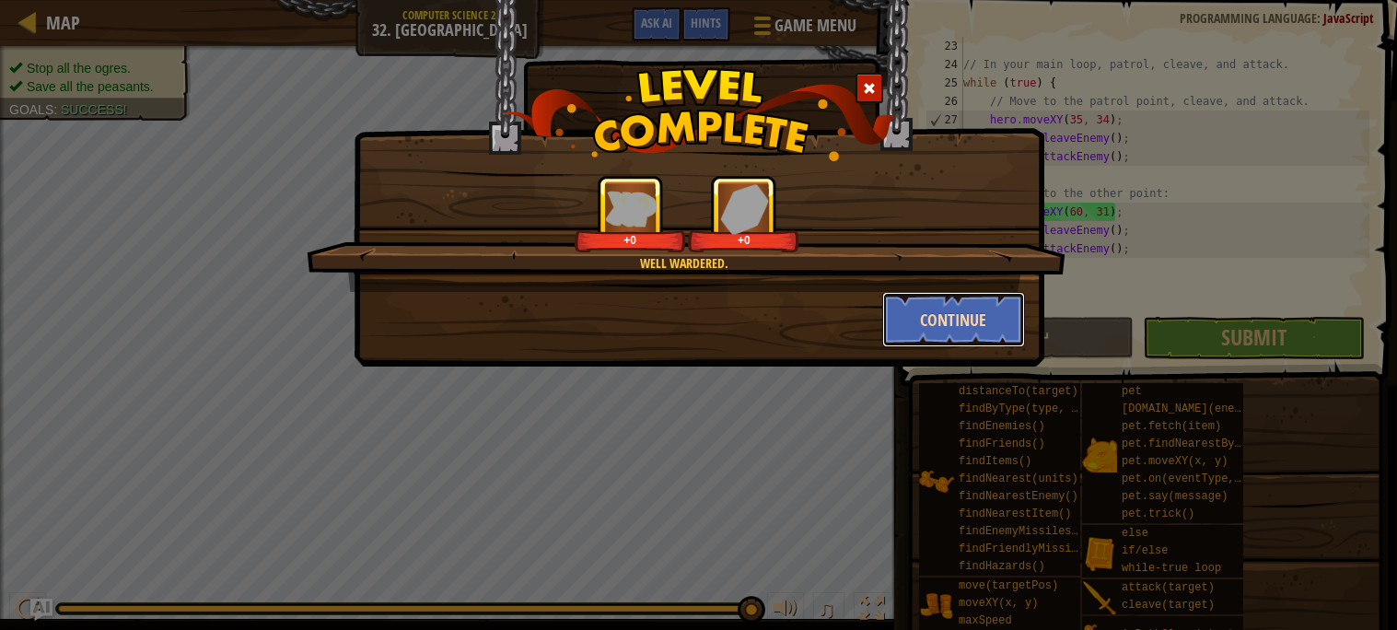
click at [982, 309] on button "Continue" at bounding box center [953, 319] width 143 height 55
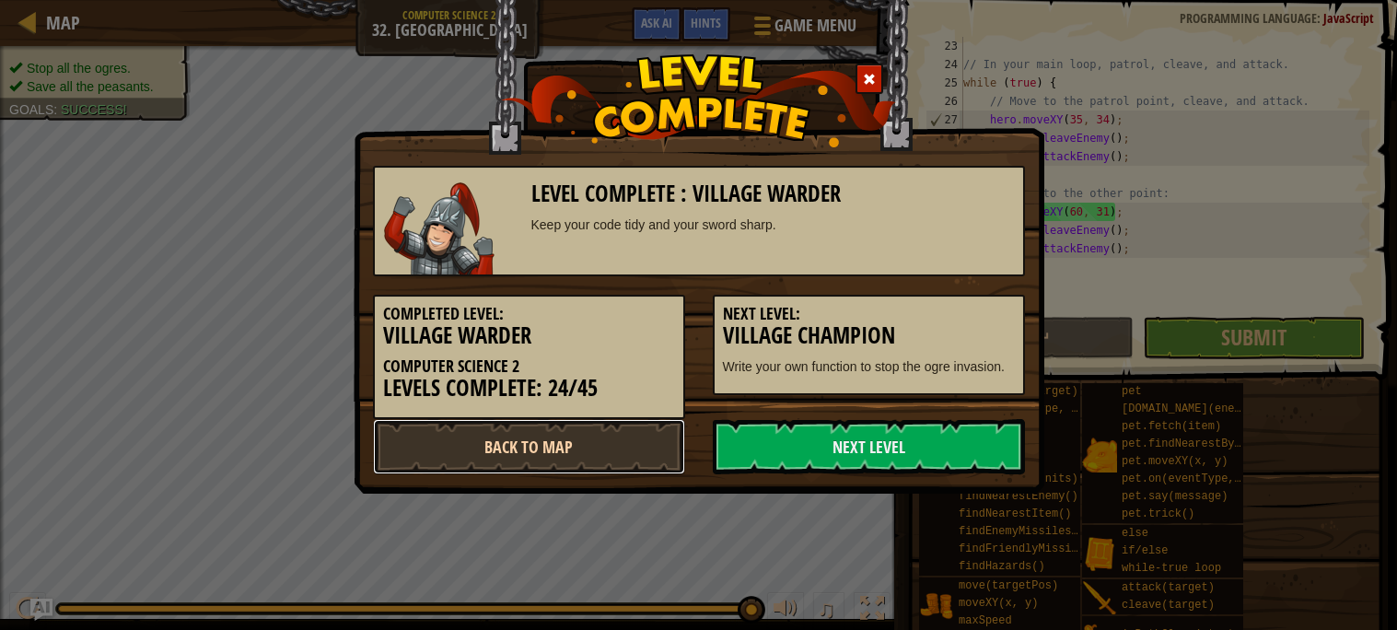
click at [576, 425] on link "Back to Map" at bounding box center [529, 446] width 312 height 55
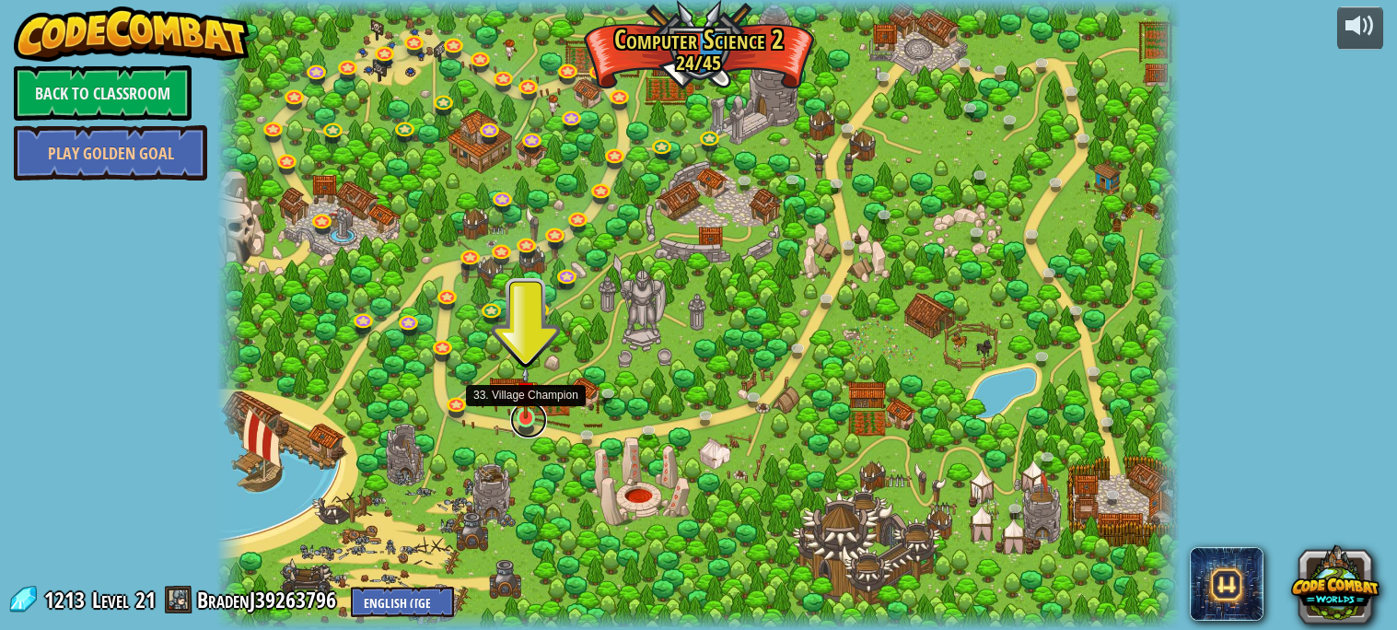
click at [520, 424] on link at bounding box center [528, 420] width 37 height 37
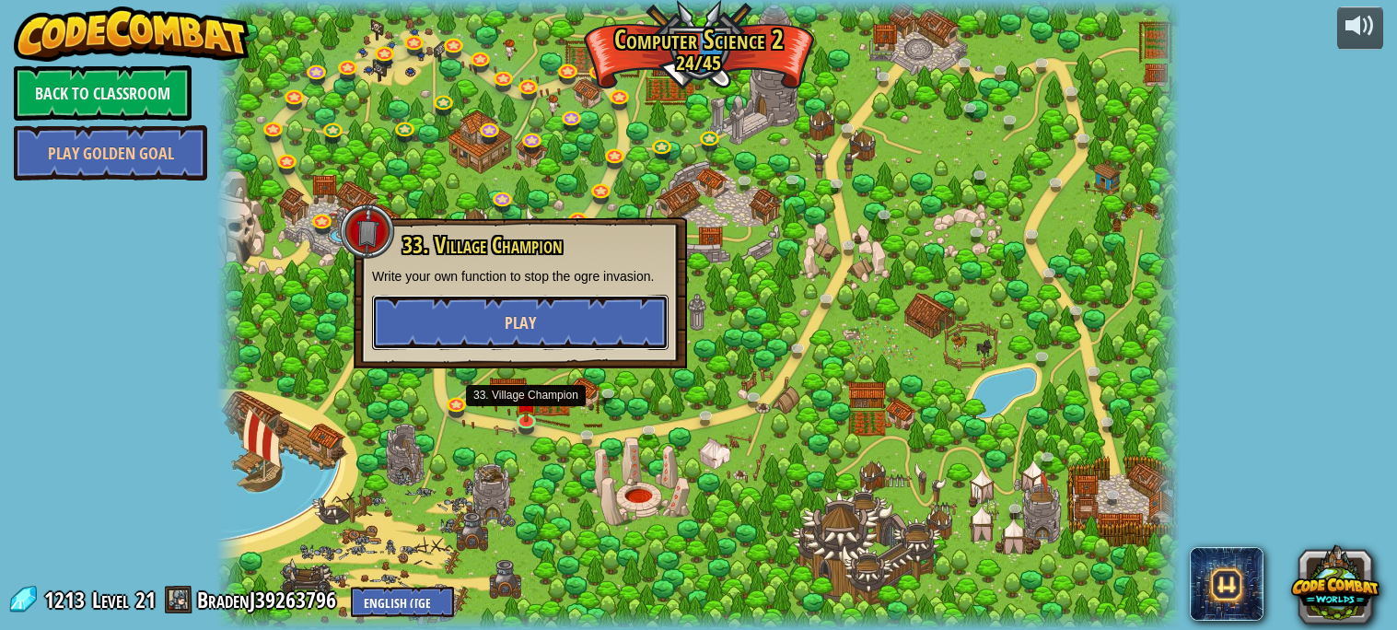
click at [568, 333] on button "Play" at bounding box center [520, 322] width 297 height 55
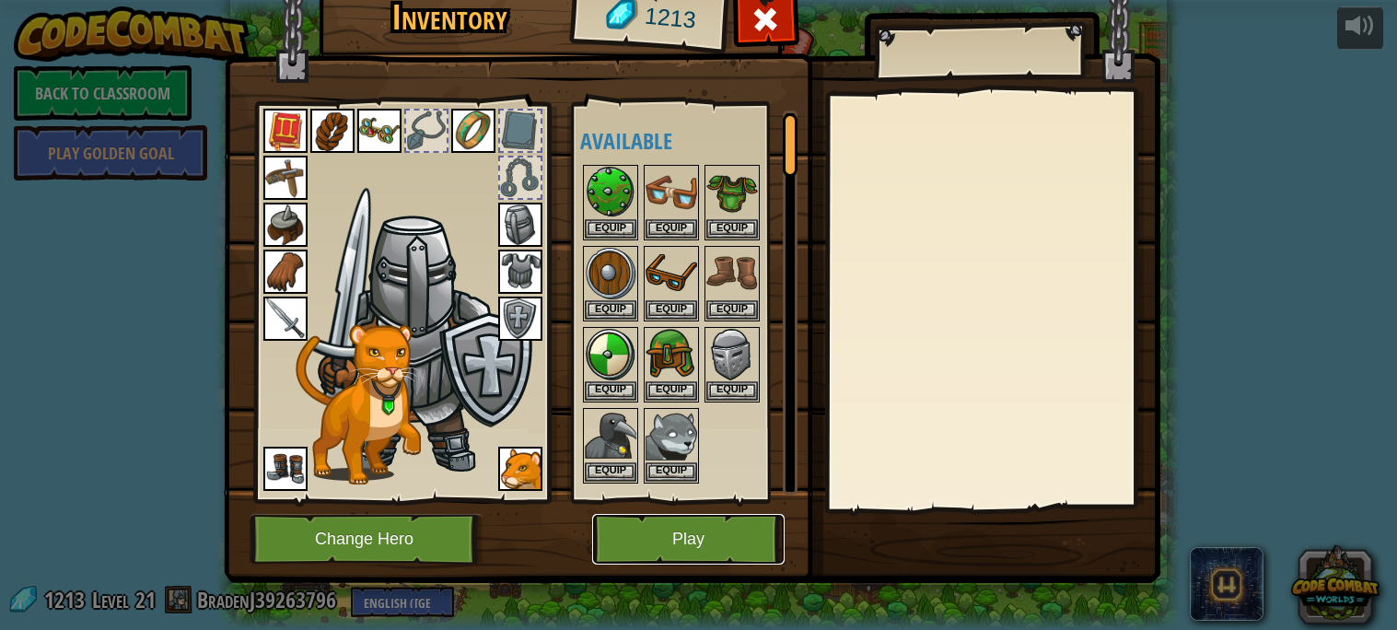
click at [677, 551] on button "Play" at bounding box center [688, 539] width 192 height 51
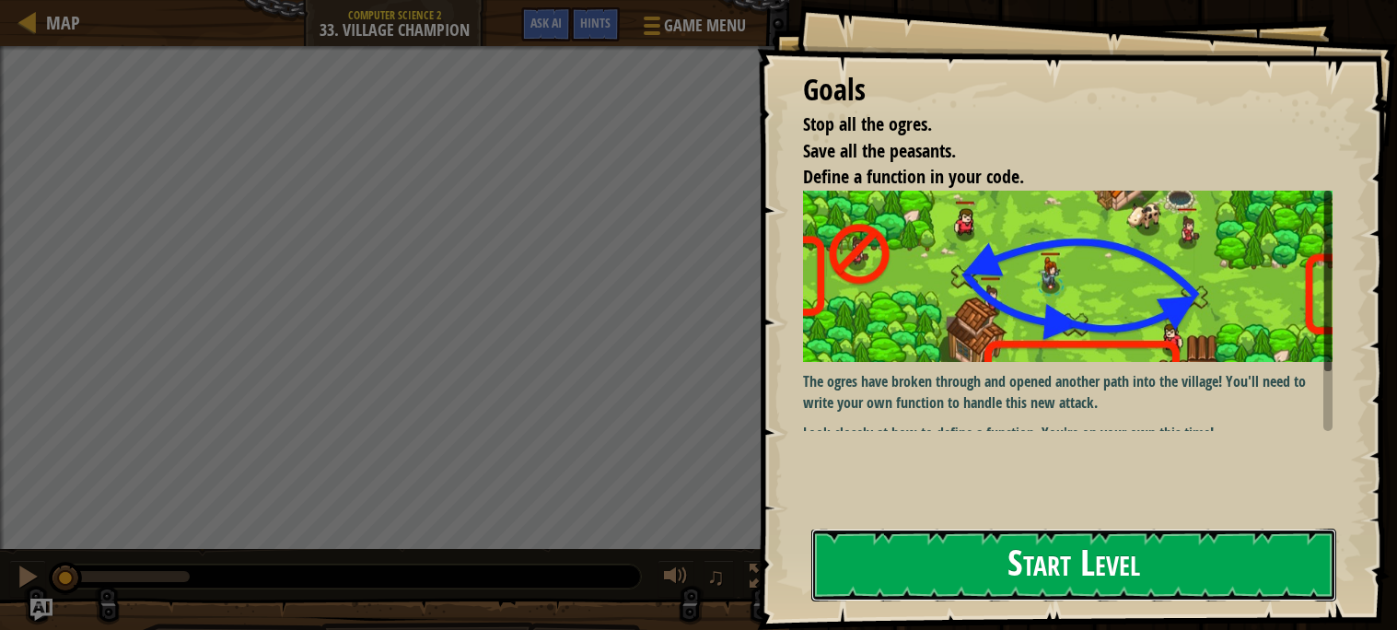
click at [963, 543] on button "Start Level" at bounding box center [1073, 565] width 525 height 73
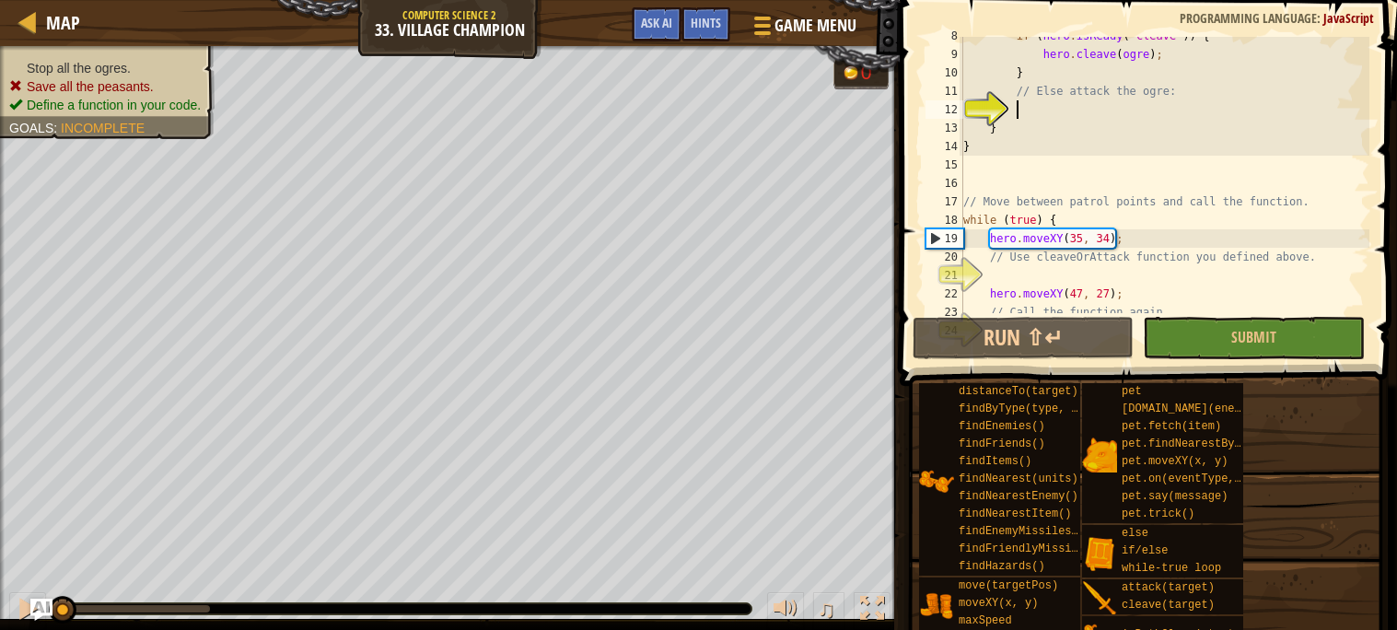
scroll to position [275, 0]
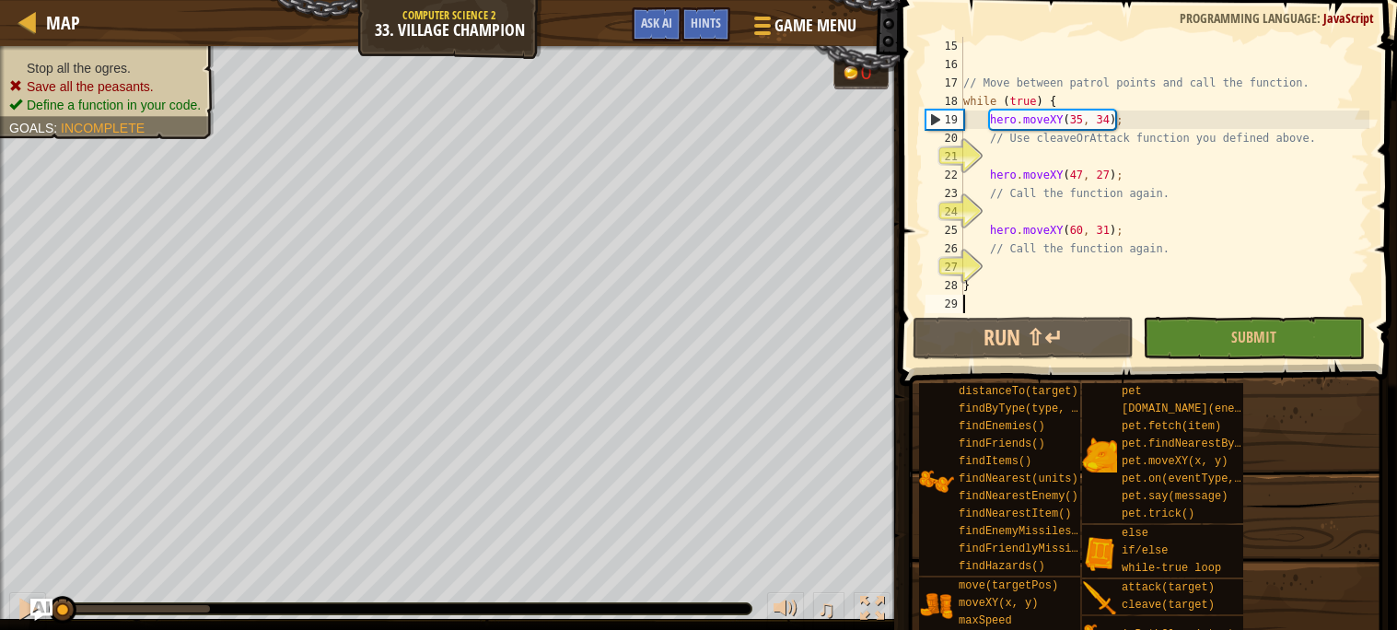
click at [962, 303] on div "29" at bounding box center [945, 304] width 38 height 18
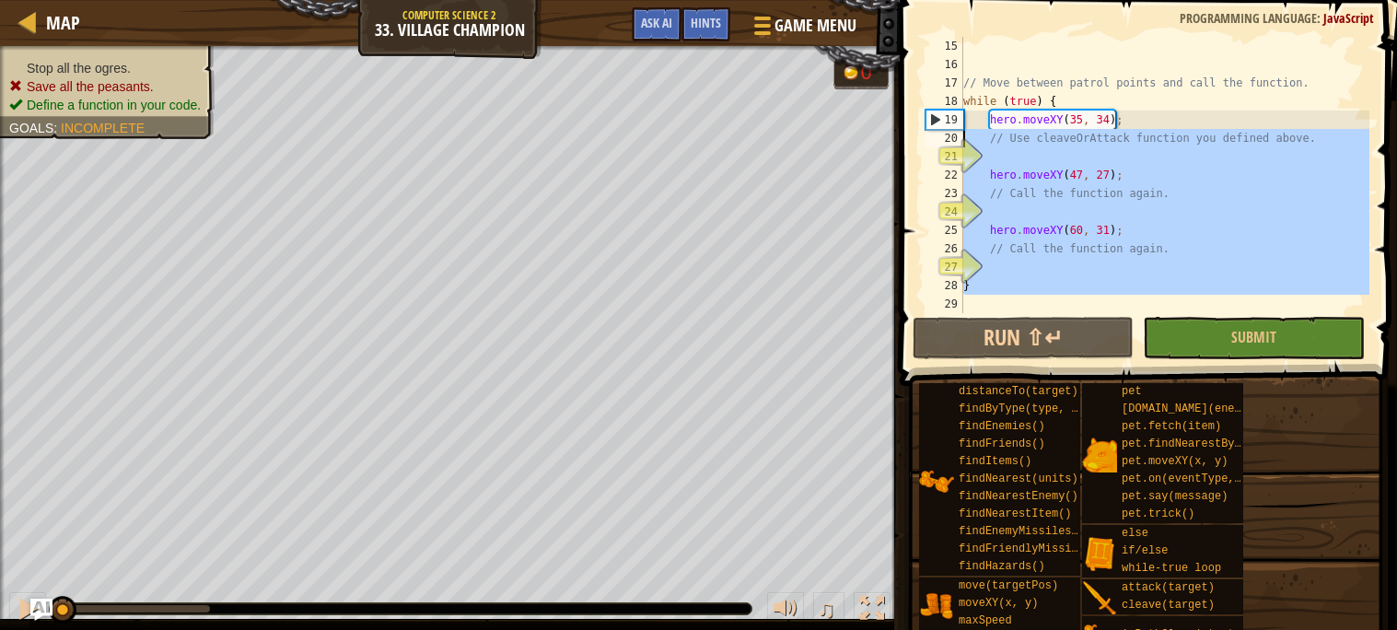
scroll to position [0, 0]
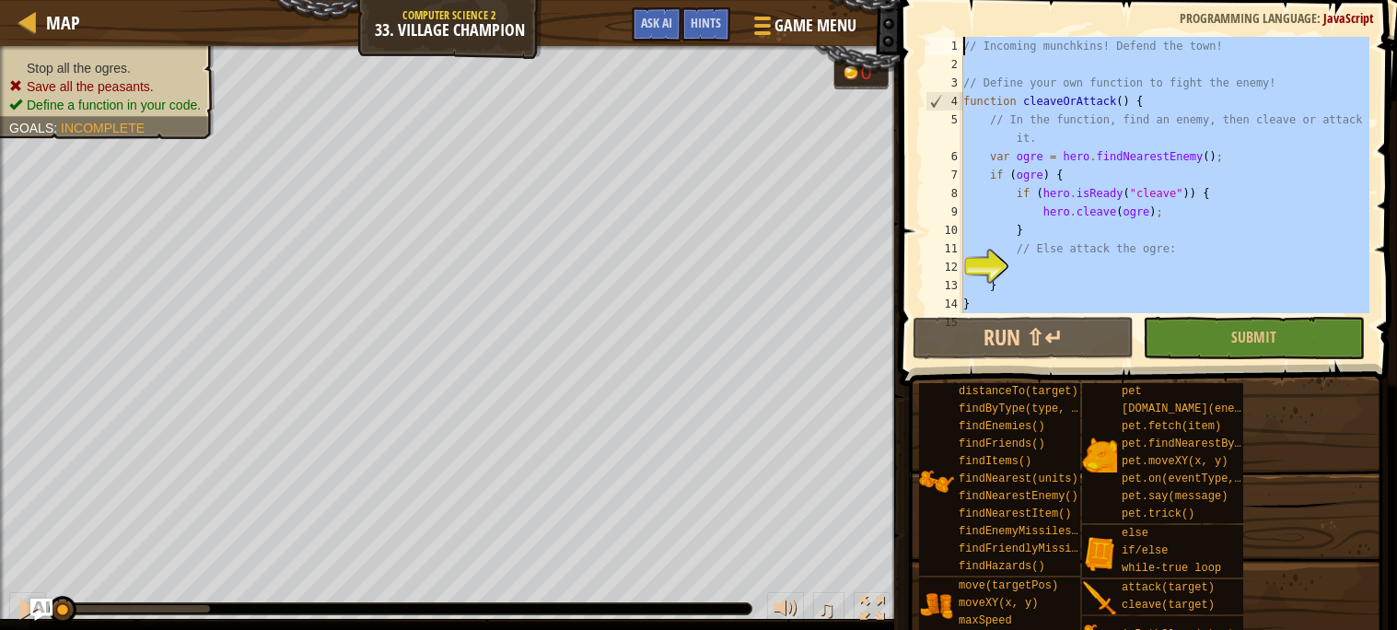
drag, startPoint x: 966, startPoint y: 302, endPoint x: 831, endPoint y: -111, distance: 435.1
click at [831, 0] on html "Map Computer Science 2 33. Village Champion Game Menu Done Hints Ask AI 1 ההההה…" at bounding box center [698, 0] width 1397 height 0
type textarea "// Incoming munchkins! Defend the town!"
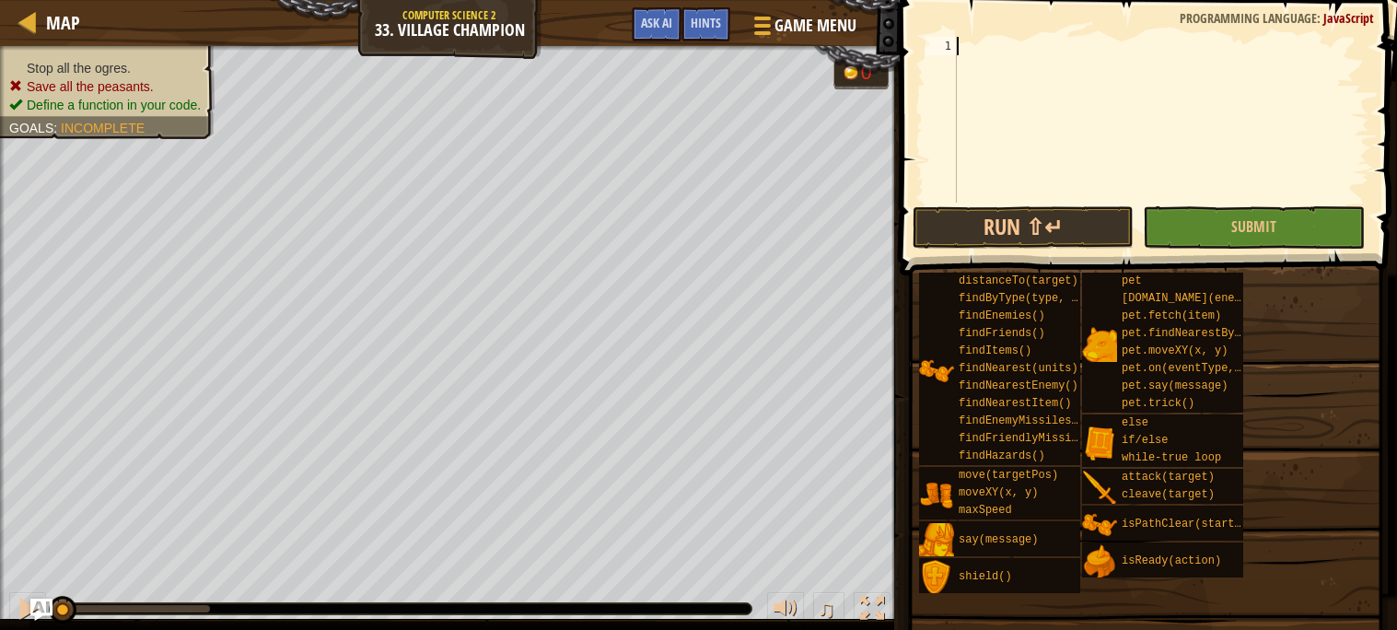
scroll to position [478, 0]
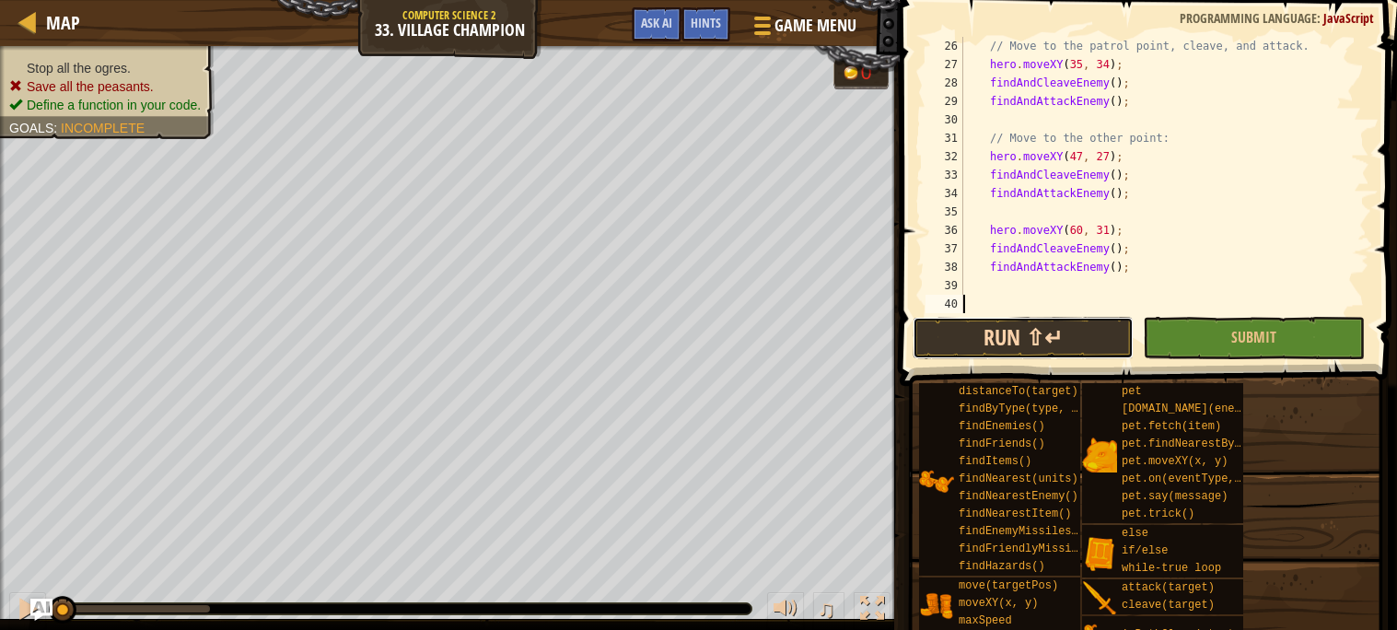
click at [1019, 327] on button "Run ⇧↵" at bounding box center [1023, 338] width 221 height 42
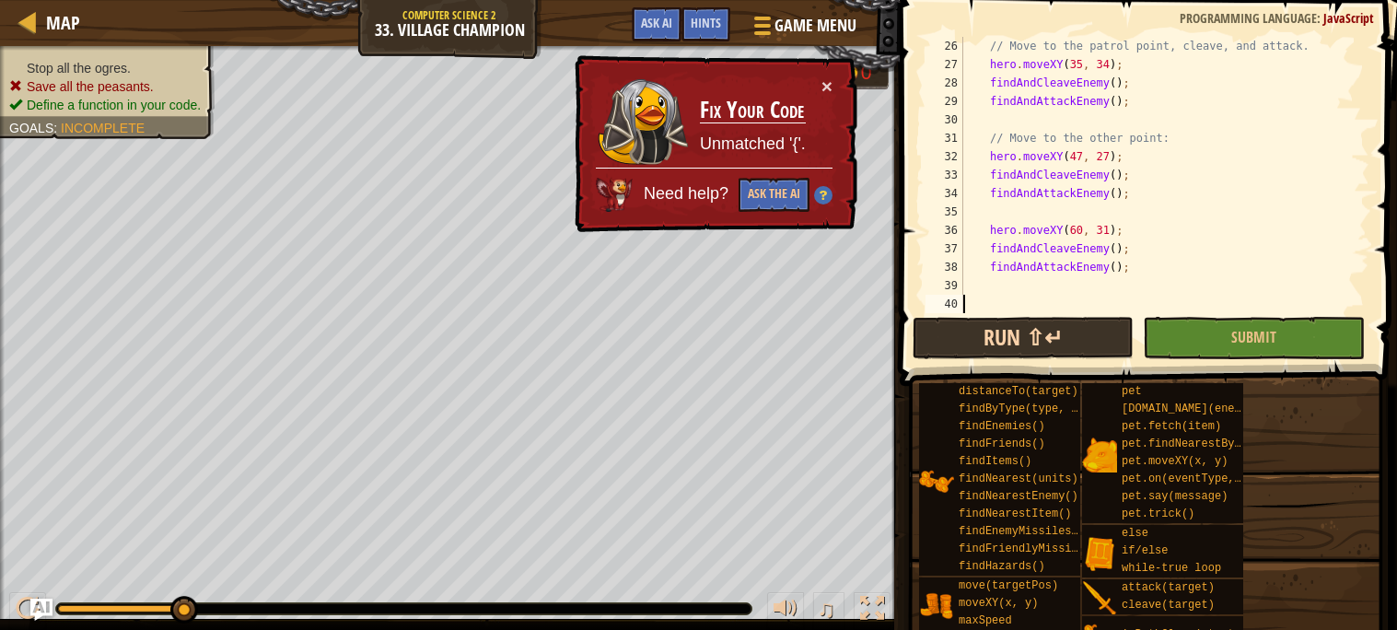
scroll to position [7, 0]
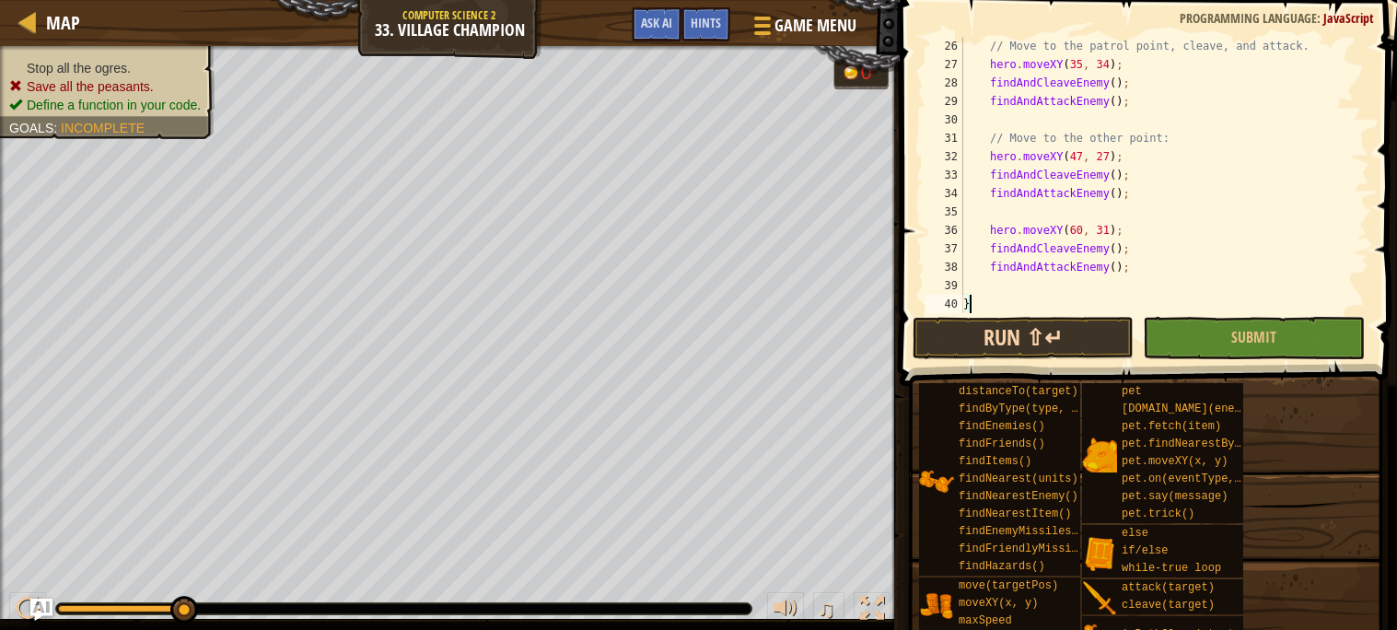
type textarea "}"
click at [1043, 354] on button "Run ⇧↵" at bounding box center [1023, 338] width 221 height 42
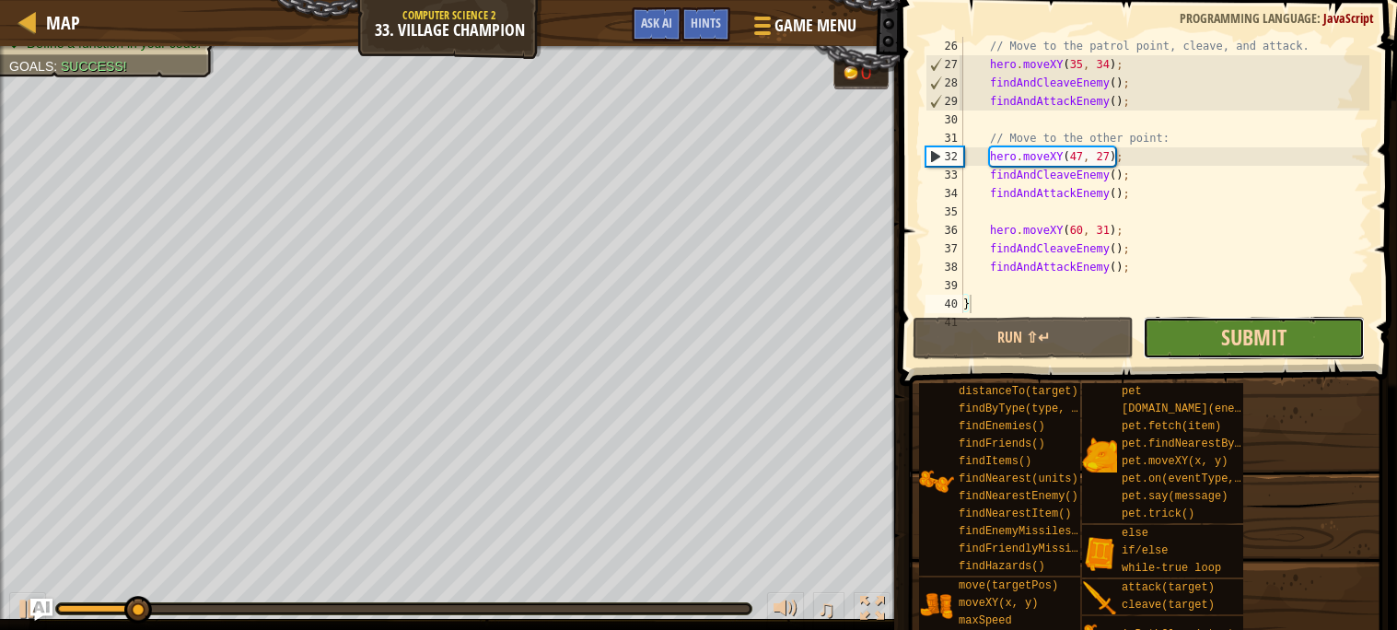
click at [1256, 345] on span "Submit" at bounding box center [1253, 336] width 65 height 29
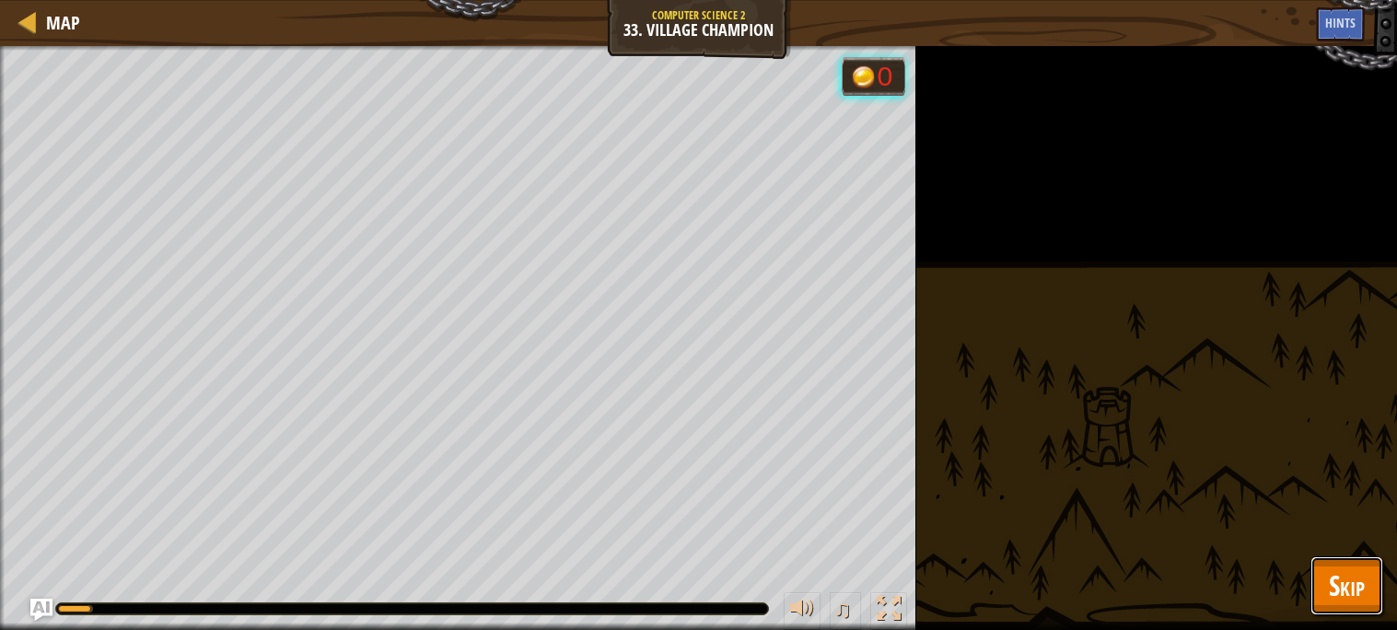
click at [1323, 571] on button "Skip" at bounding box center [1347, 585] width 73 height 59
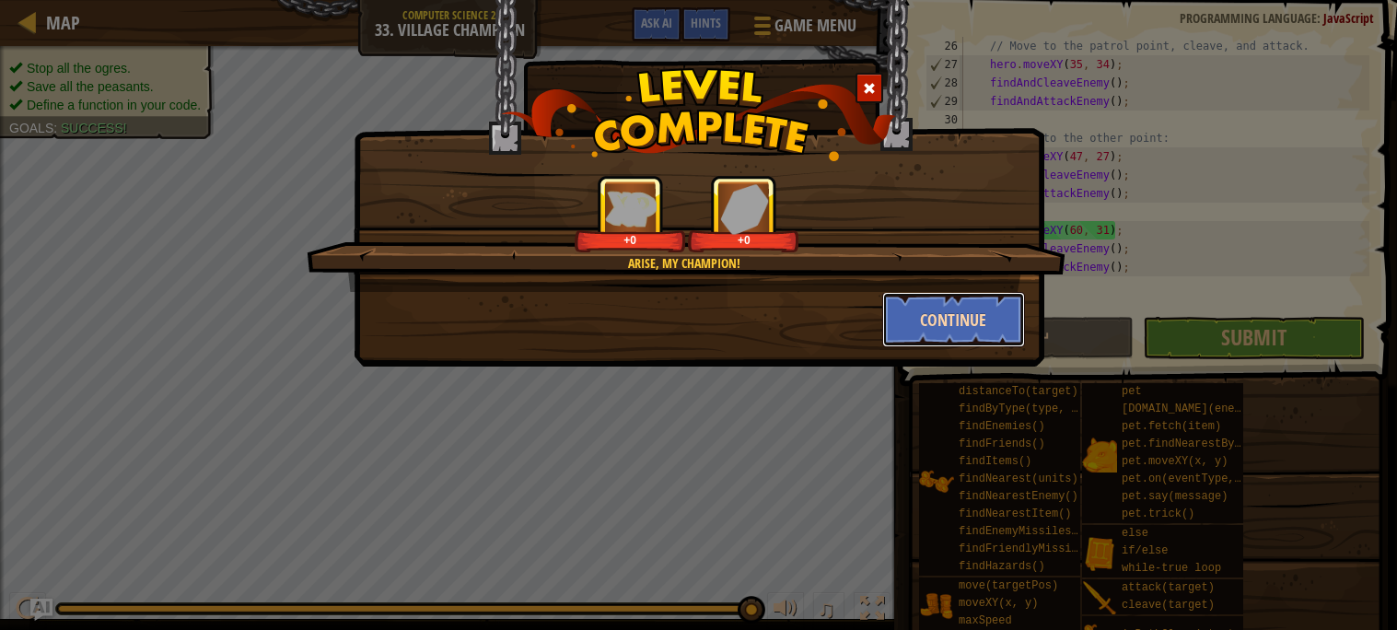
click at [957, 313] on button "Continue" at bounding box center [953, 319] width 143 height 55
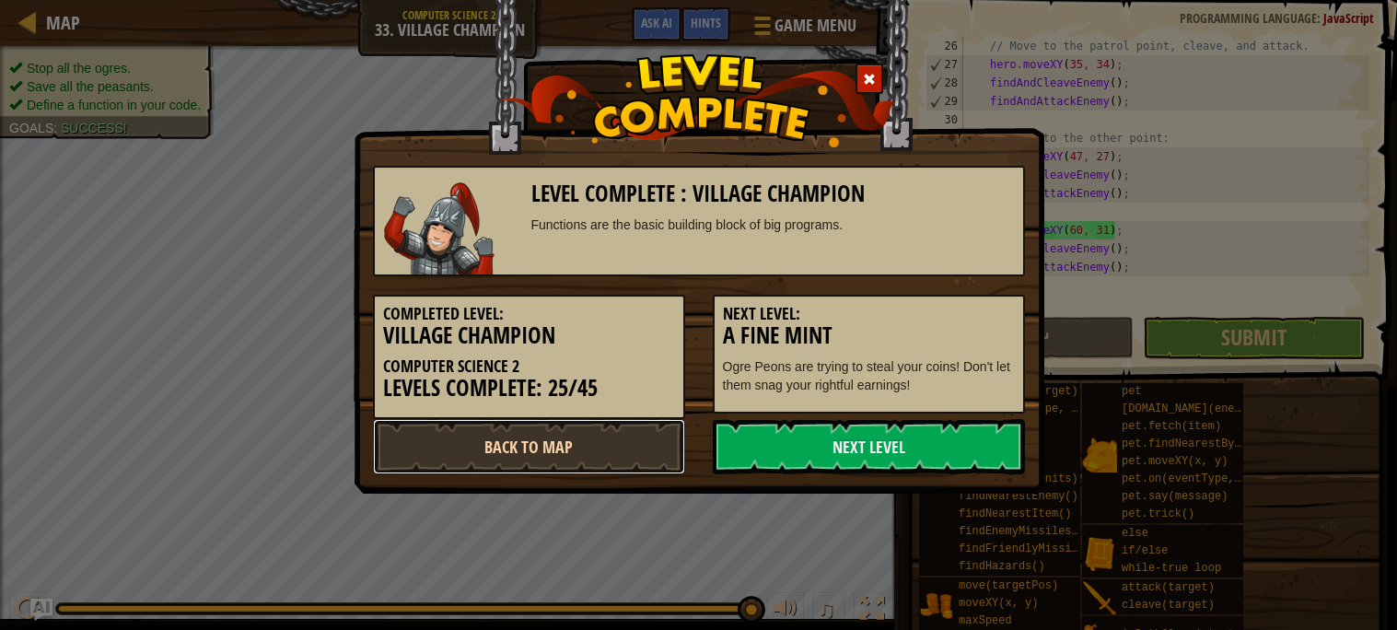
click at [567, 419] on link "Back to Map" at bounding box center [529, 446] width 312 height 55
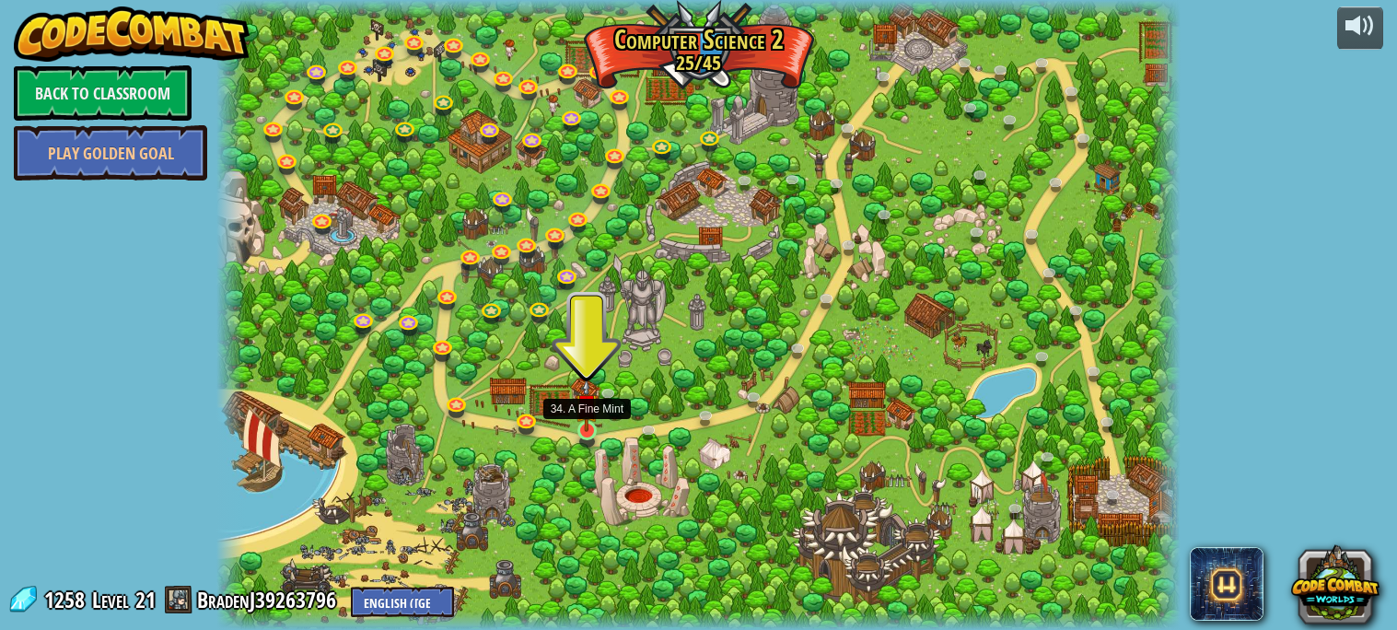
click at [589, 431] on img at bounding box center [586, 405] width 23 height 53
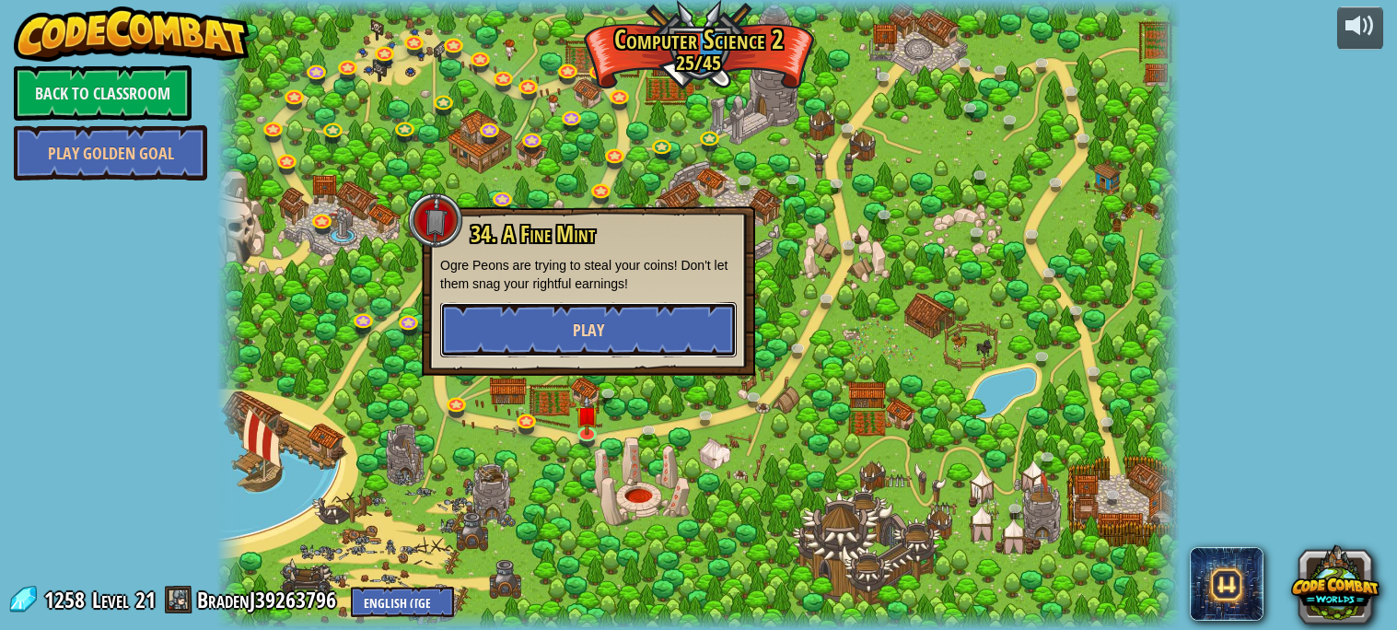
click at [602, 332] on span "Play" at bounding box center [588, 330] width 31 height 23
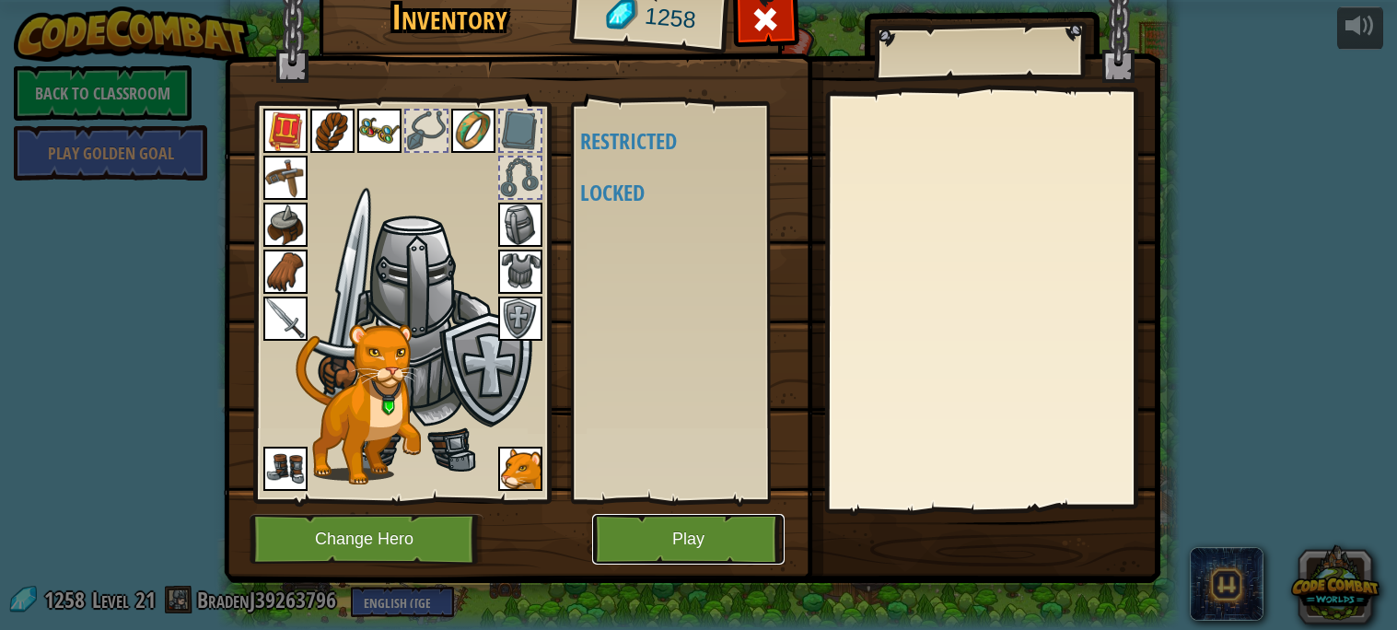
click at [678, 548] on button "Play" at bounding box center [688, 539] width 192 height 51
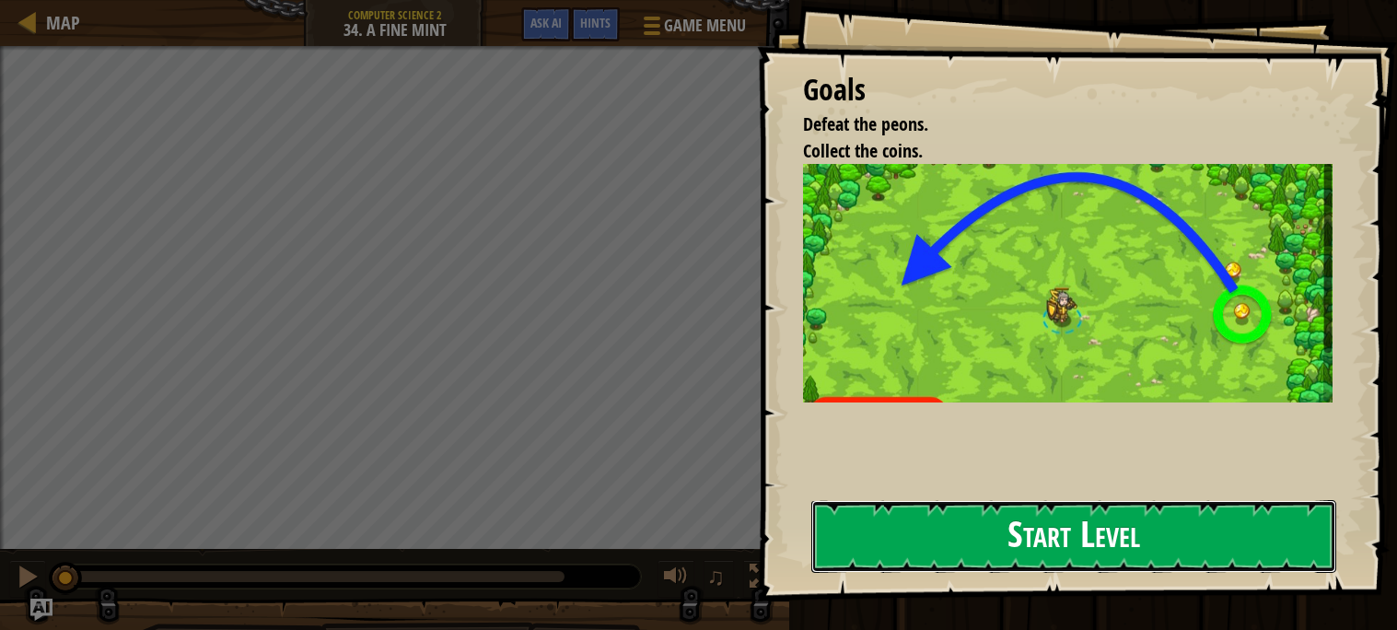
click at [1011, 542] on button "Start Level" at bounding box center [1073, 536] width 525 height 73
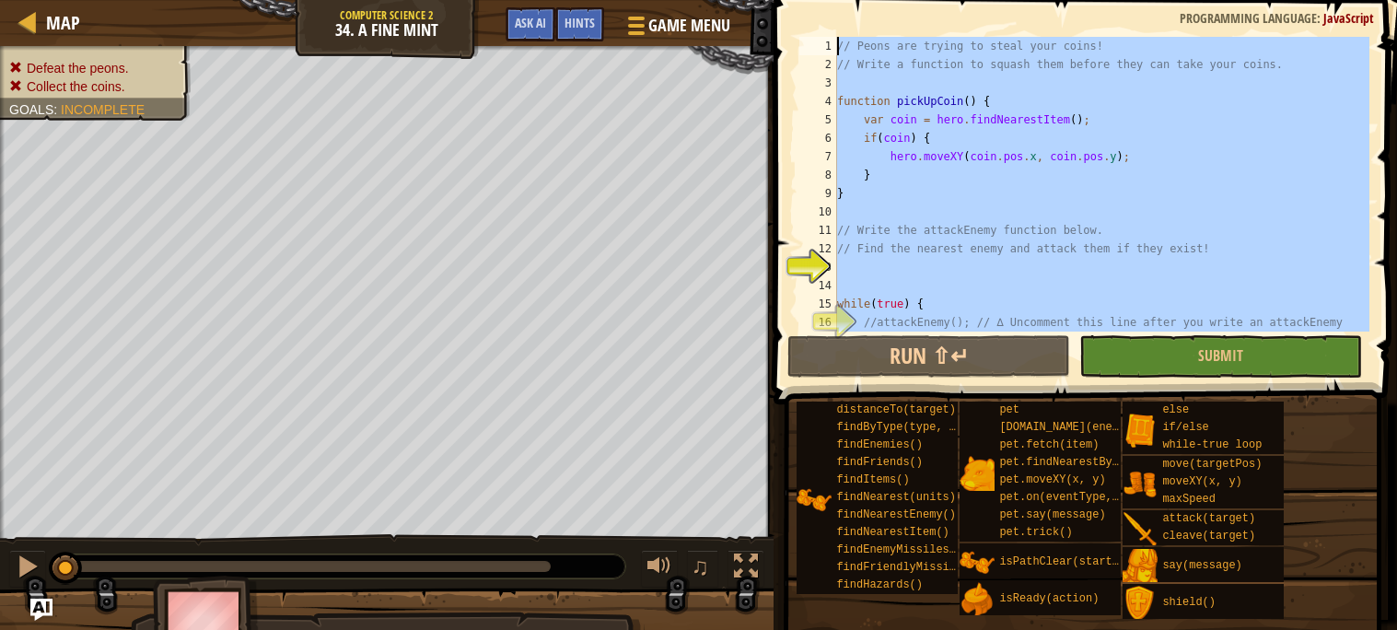
drag, startPoint x: 876, startPoint y: 315, endPoint x: 975, endPoint y: -111, distance: 437.9
click at [975, 0] on html "Map Computer Science 2 34. A Fine Mint Game Menu Done Hints Ask AI 1 הההההההההה…" at bounding box center [698, 0] width 1397 height 0
type textarea "// Peons are trying to steal your coins! // Write a function to squash them bef…"
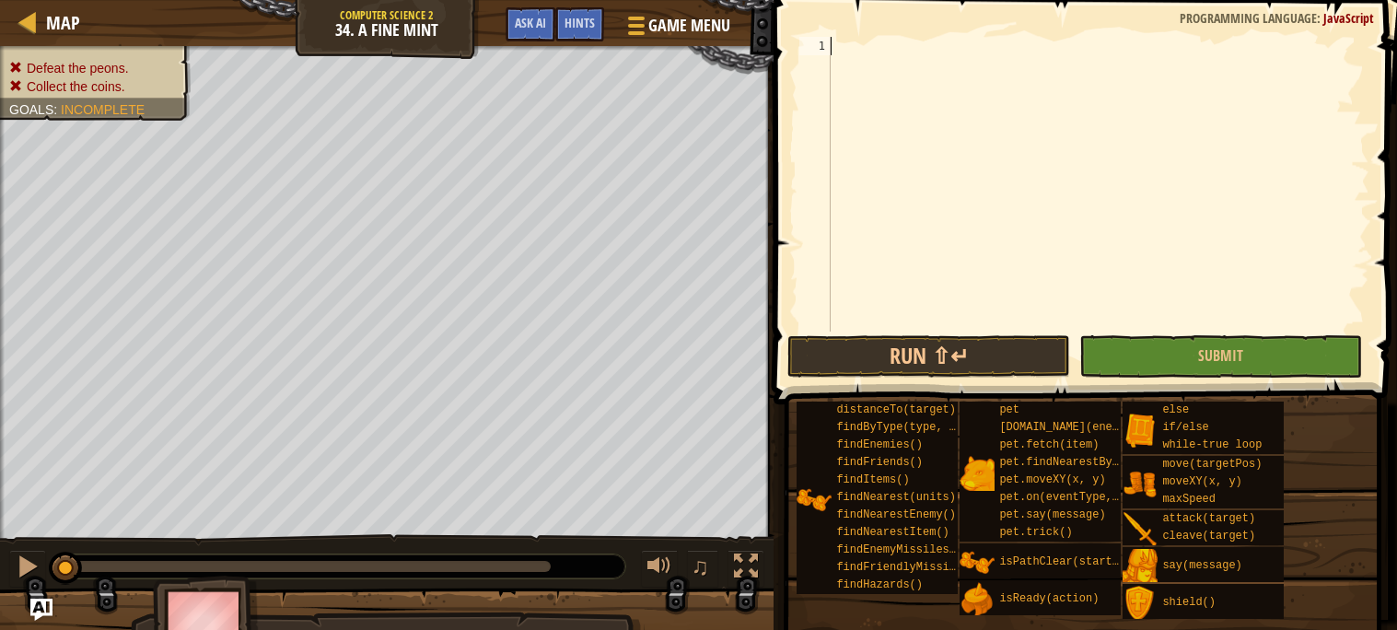
scroll to position [257, 0]
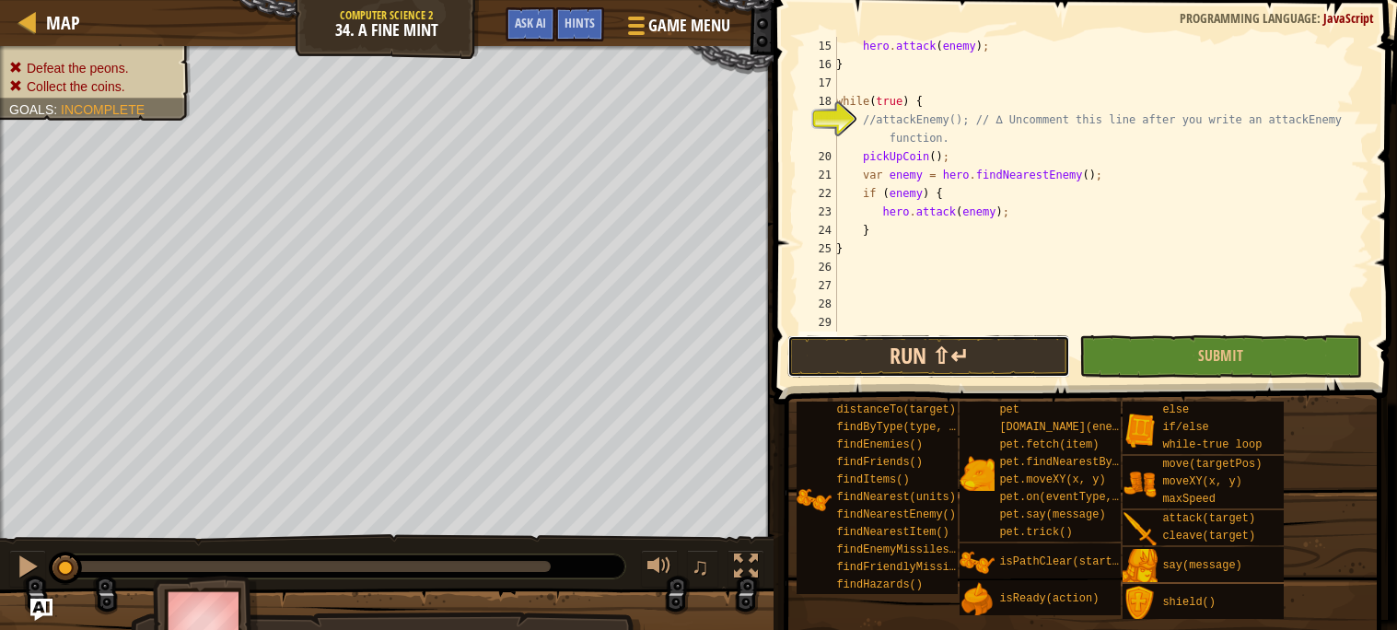
click at [913, 360] on button "Run ⇧↵" at bounding box center [928, 356] width 283 height 42
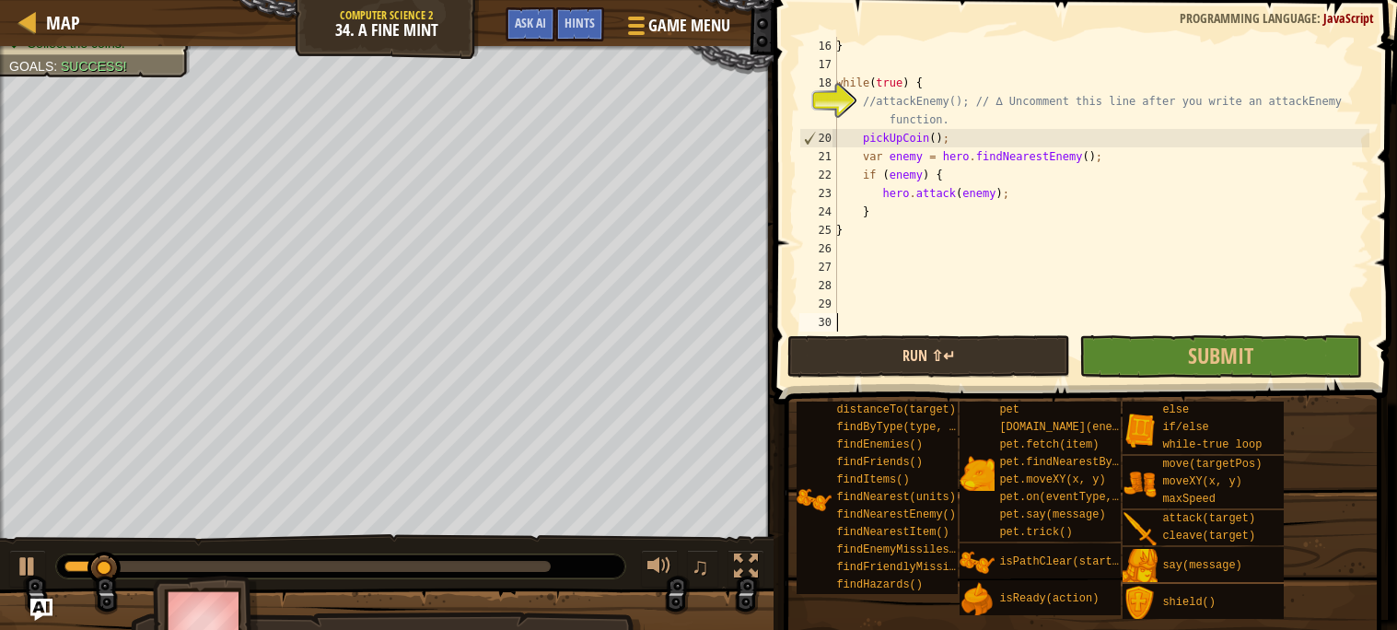
scroll to position [275, 0]
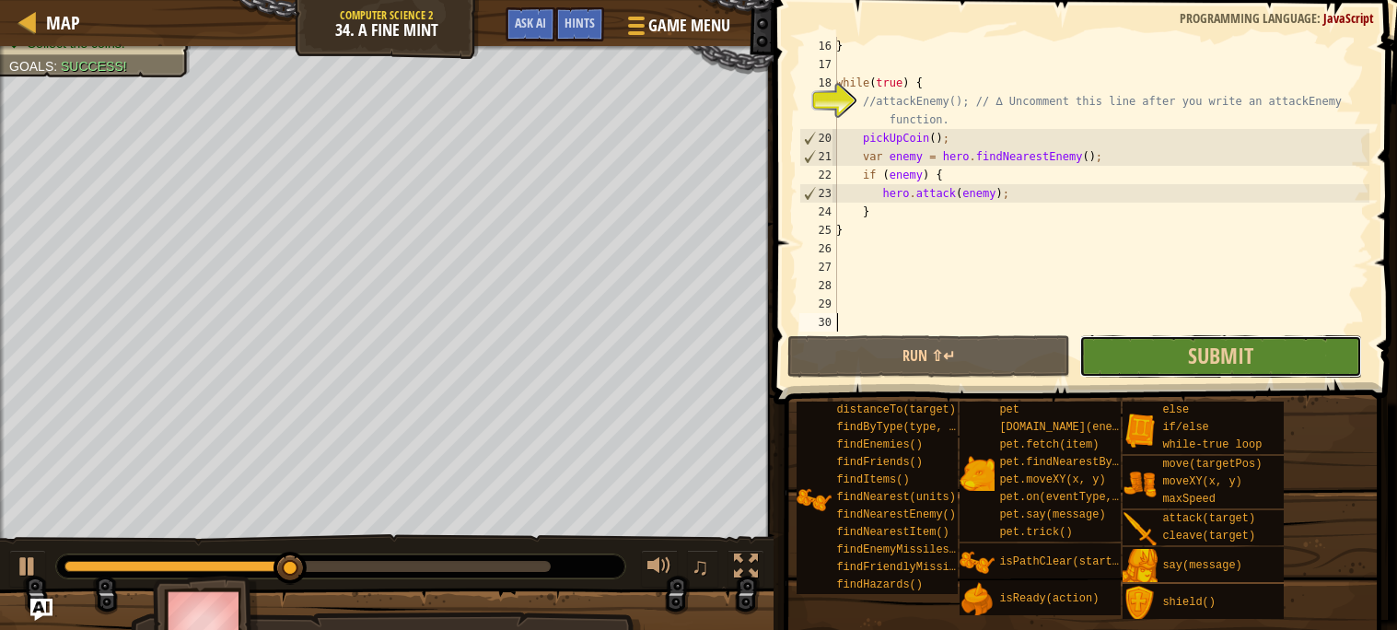
click at [1133, 352] on button "Submit" at bounding box center [1220, 356] width 283 height 42
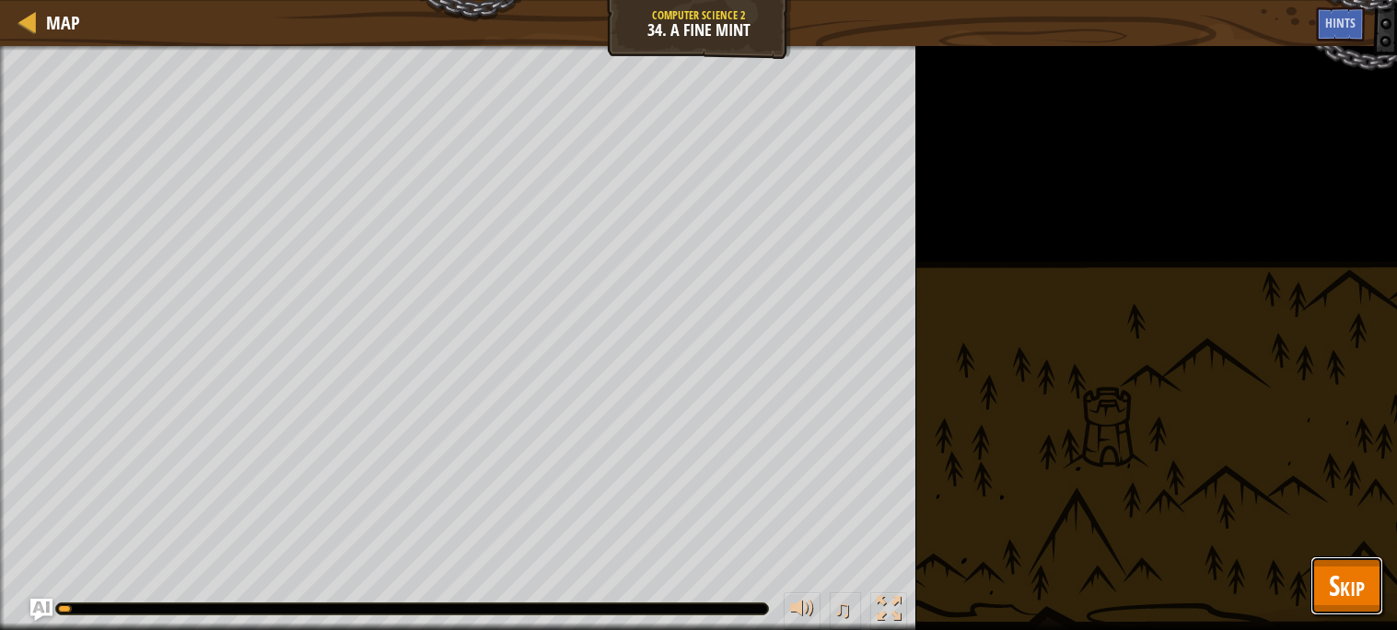
click at [1332, 574] on span "Skip" at bounding box center [1347, 585] width 36 height 38
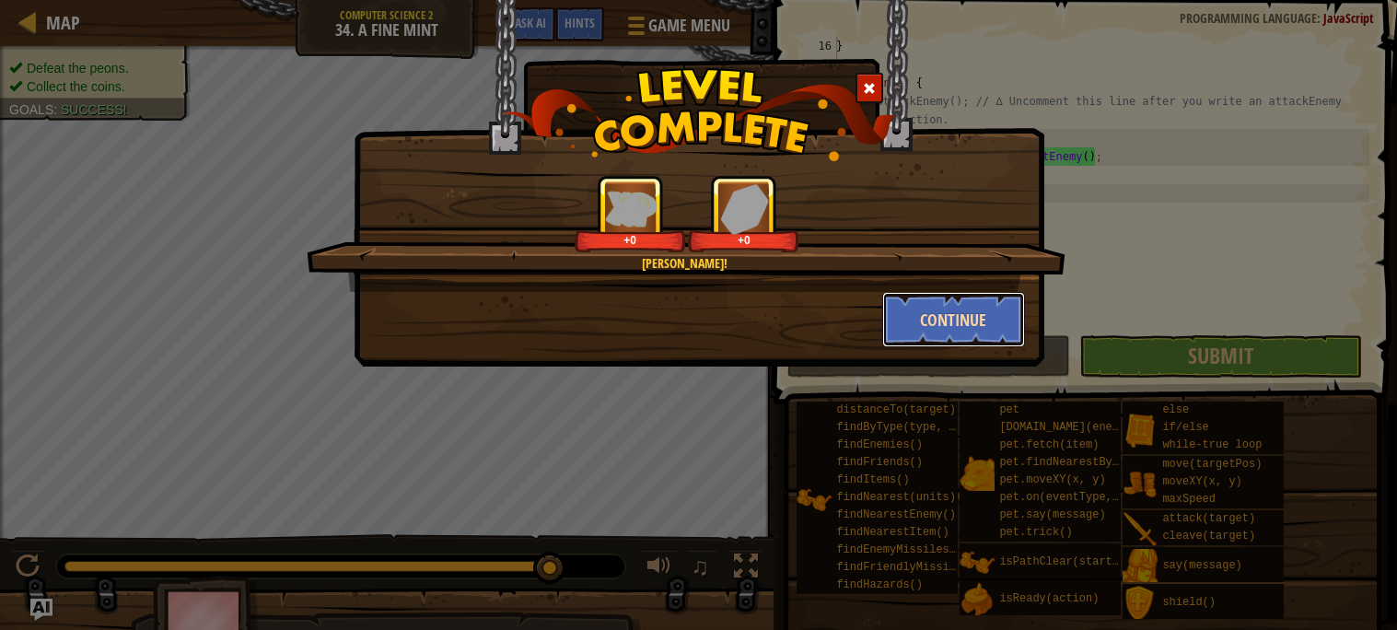
click at [900, 314] on button "Continue" at bounding box center [953, 319] width 143 height 55
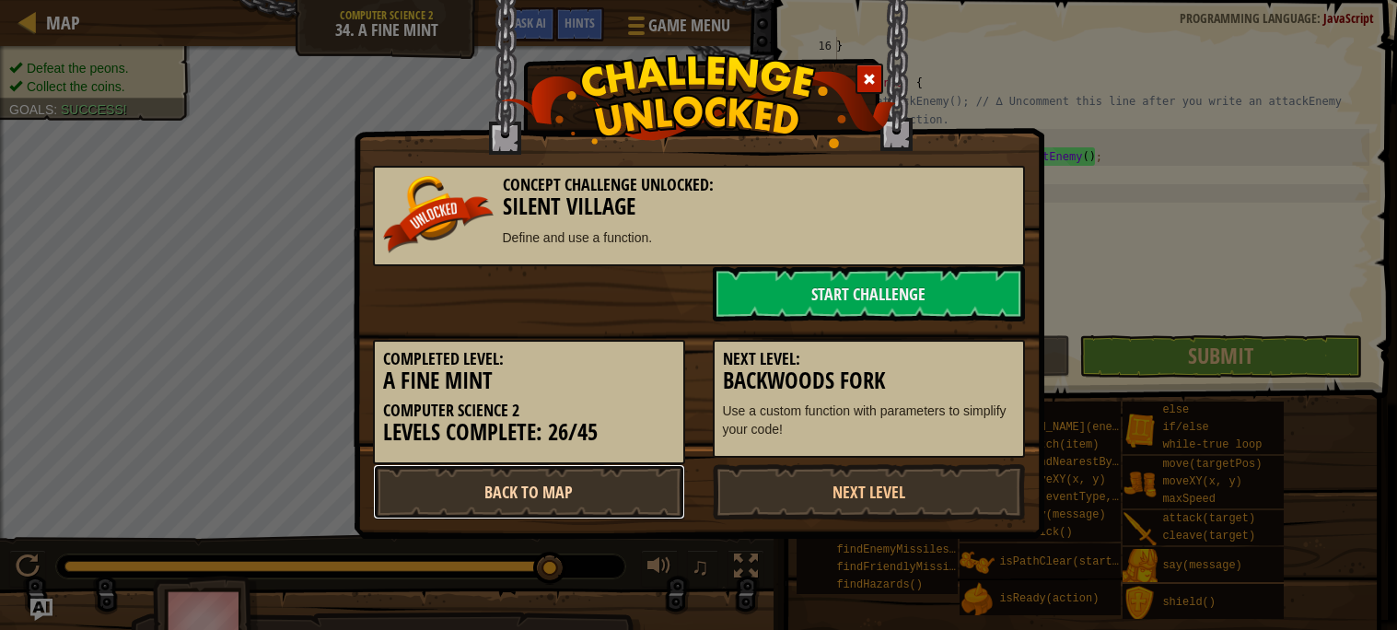
click at [541, 498] on link "Back to Map" at bounding box center [529, 491] width 312 height 55
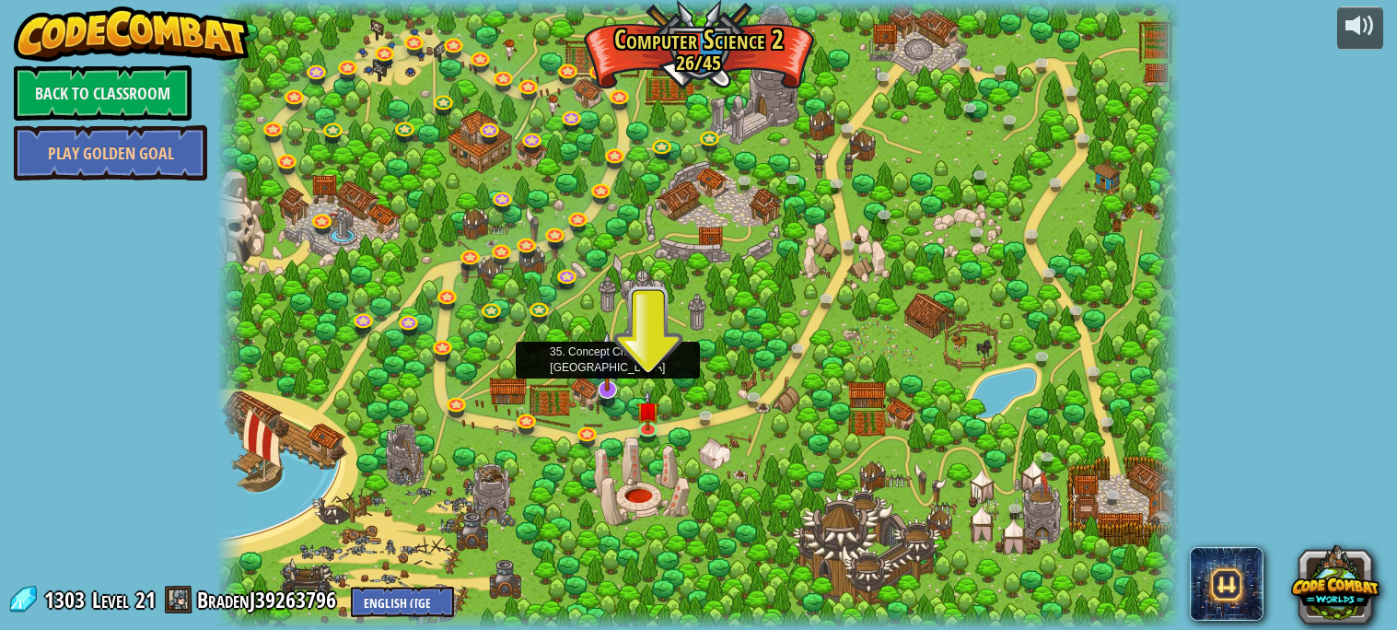
click at [599, 382] on img at bounding box center [607, 361] width 27 height 61
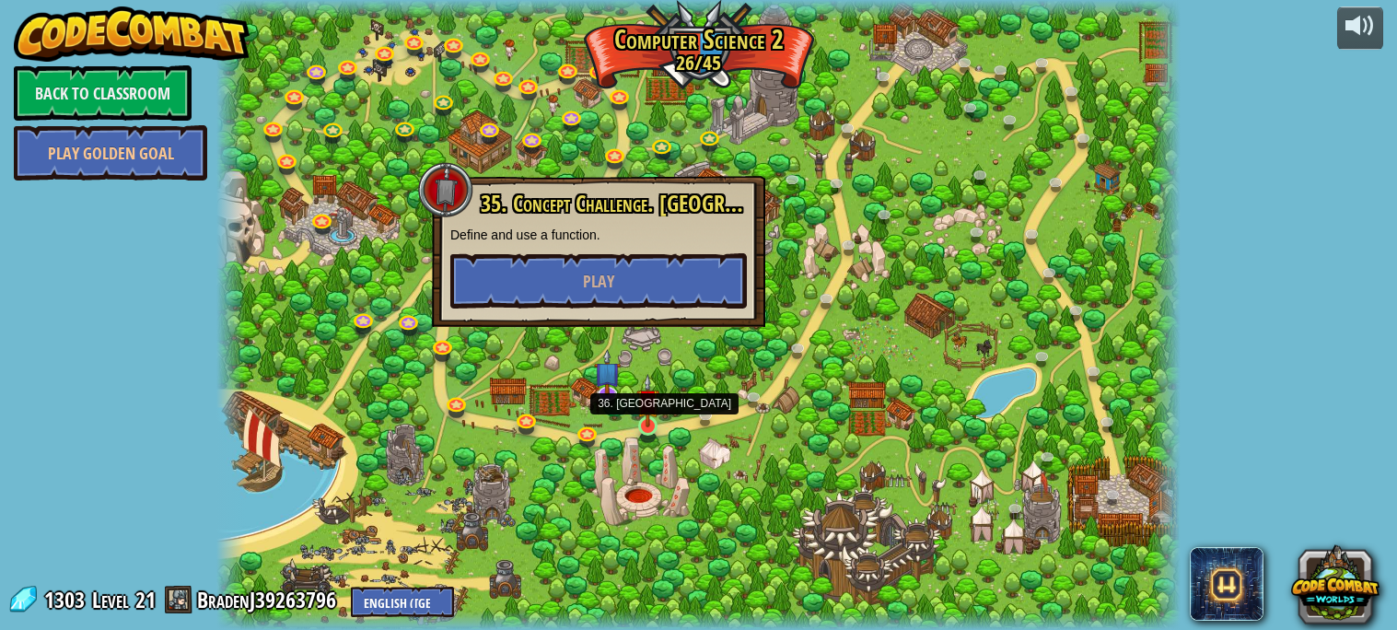
click at [647, 426] on img at bounding box center [647, 400] width 23 height 53
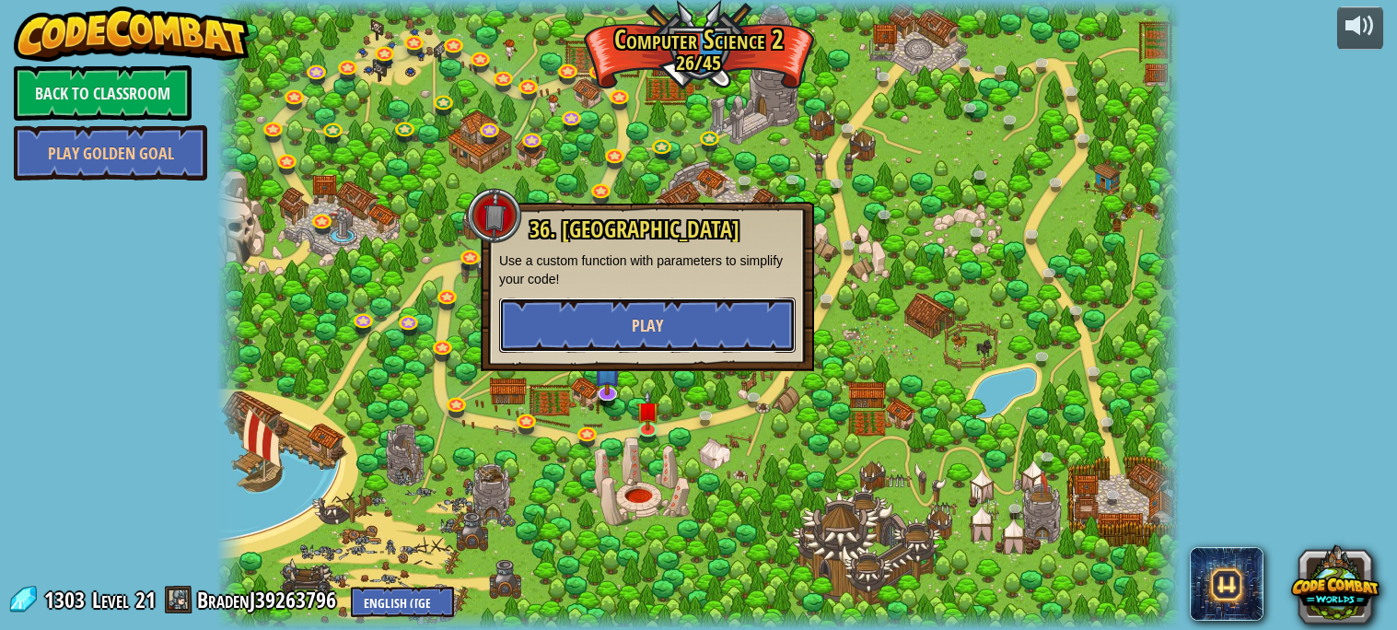
click at [674, 309] on button "Play" at bounding box center [647, 324] width 297 height 55
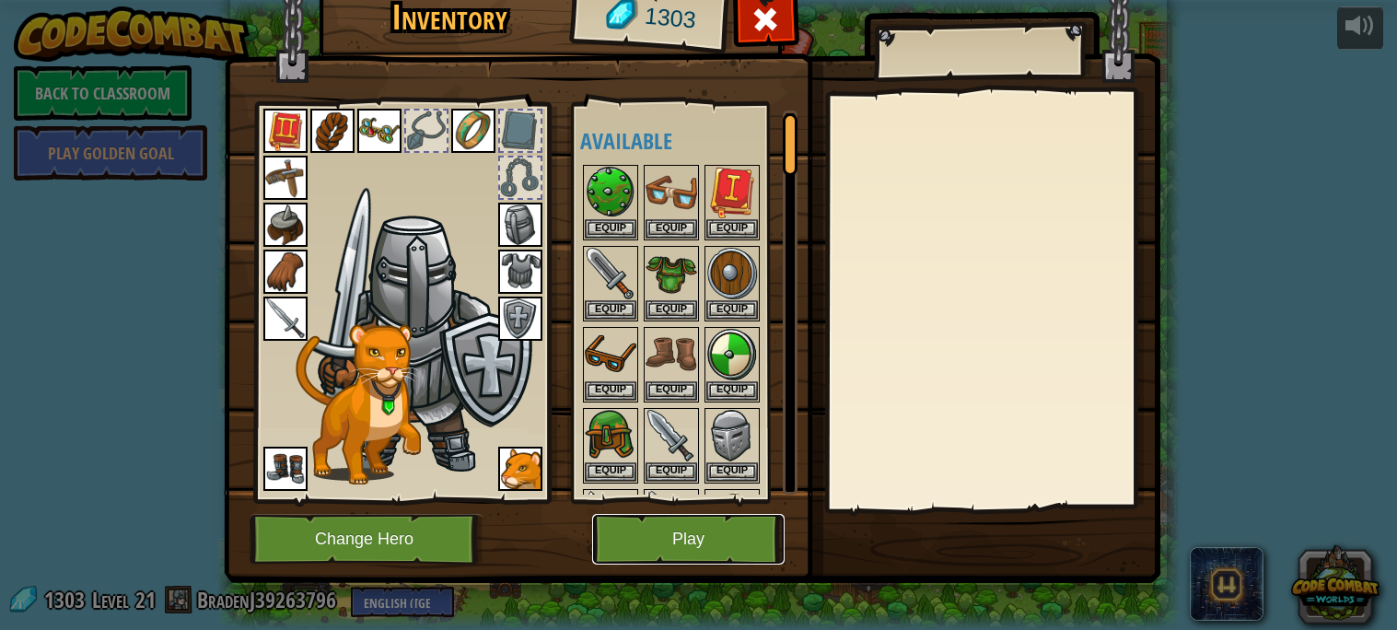
click at [694, 544] on button "Play" at bounding box center [688, 539] width 192 height 51
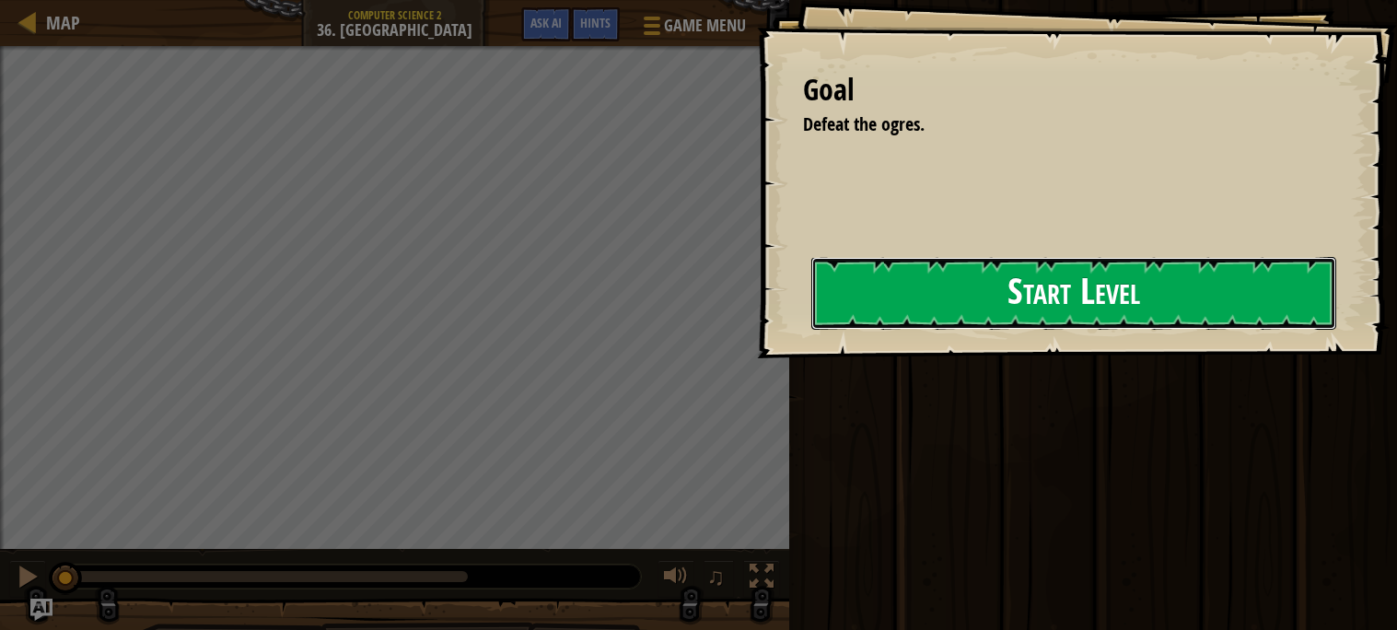
click at [843, 319] on button "Start Level" at bounding box center [1073, 293] width 525 height 73
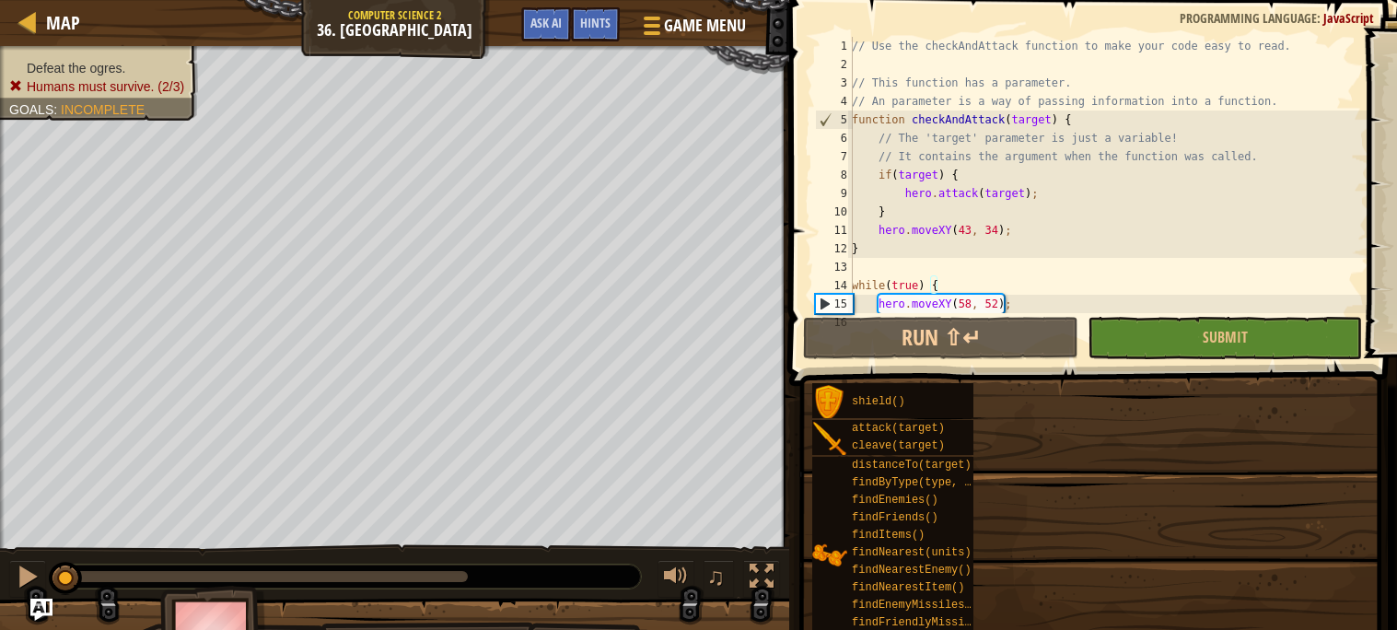
click at [856, 316] on div "Goal Defeat the ogres. Start Level Error loading from server. Try refreshing th…" at bounding box center [698, 315] width 1397 height 630
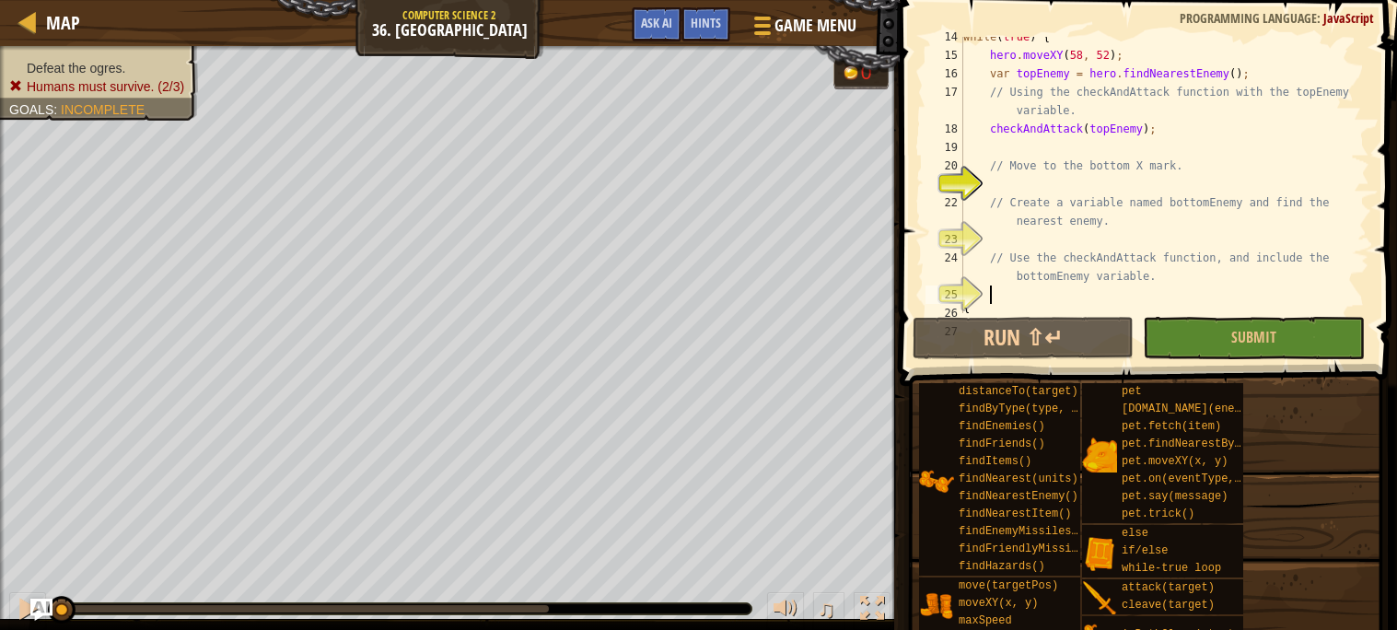
click at [1020, 290] on div "while ( true ) { hero . moveXY ( 58 , 52 ) ; var topEnemy = hero . findNearestE…" at bounding box center [1165, 184] width 410 height 313
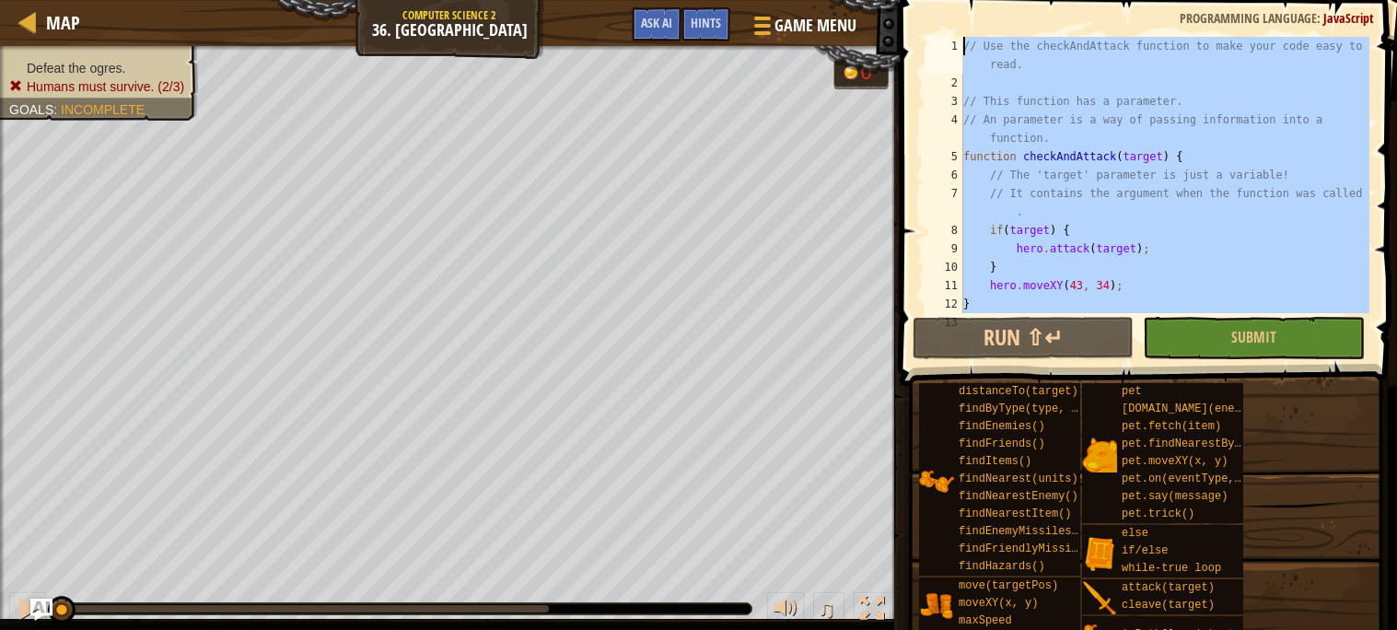
drag, startPoint x: 1011, startPoint y: 306, endPoint x: 1014, endPoint y: -102, distance: 408.0
click at [1014, 0] on html "Map Computer Science 2 36. Backwoods Fork Game Menu Done Hints Ask AI 1 ההההההה…" at bounding box center [698, 0] width 1397 height 0
type textarea "// Use the checkAndAttack function to make your code easy to read."
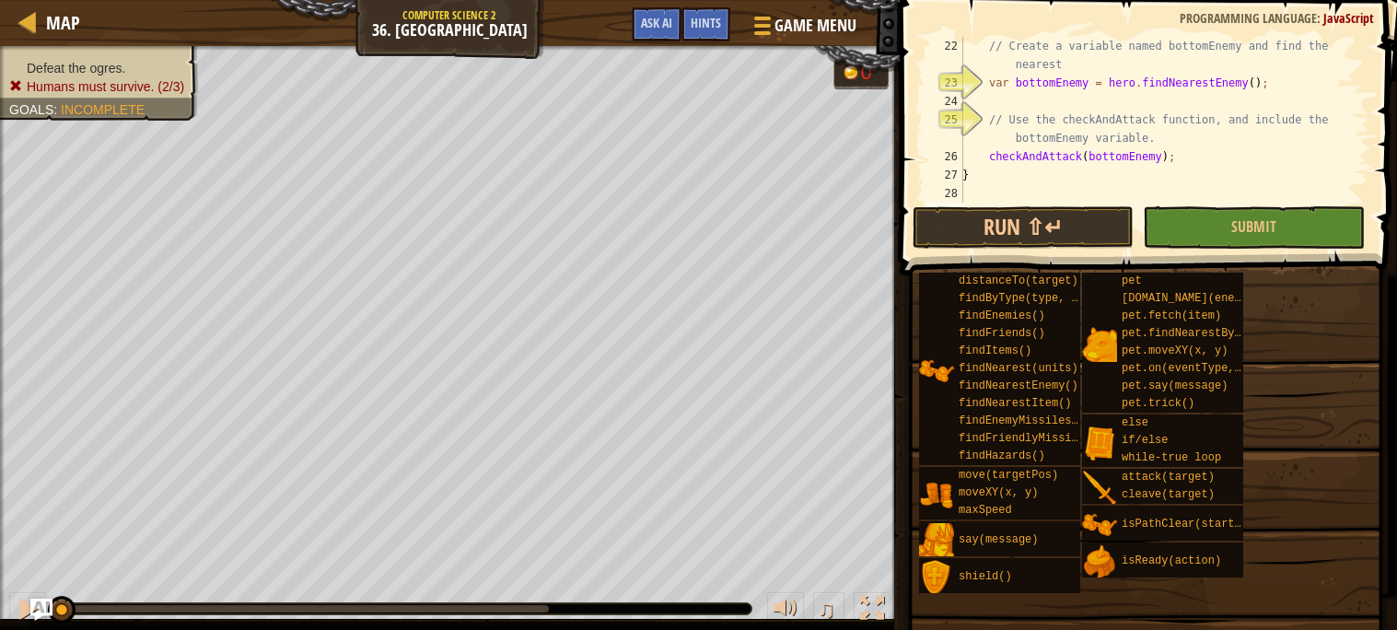
scroll to position [367, 0]
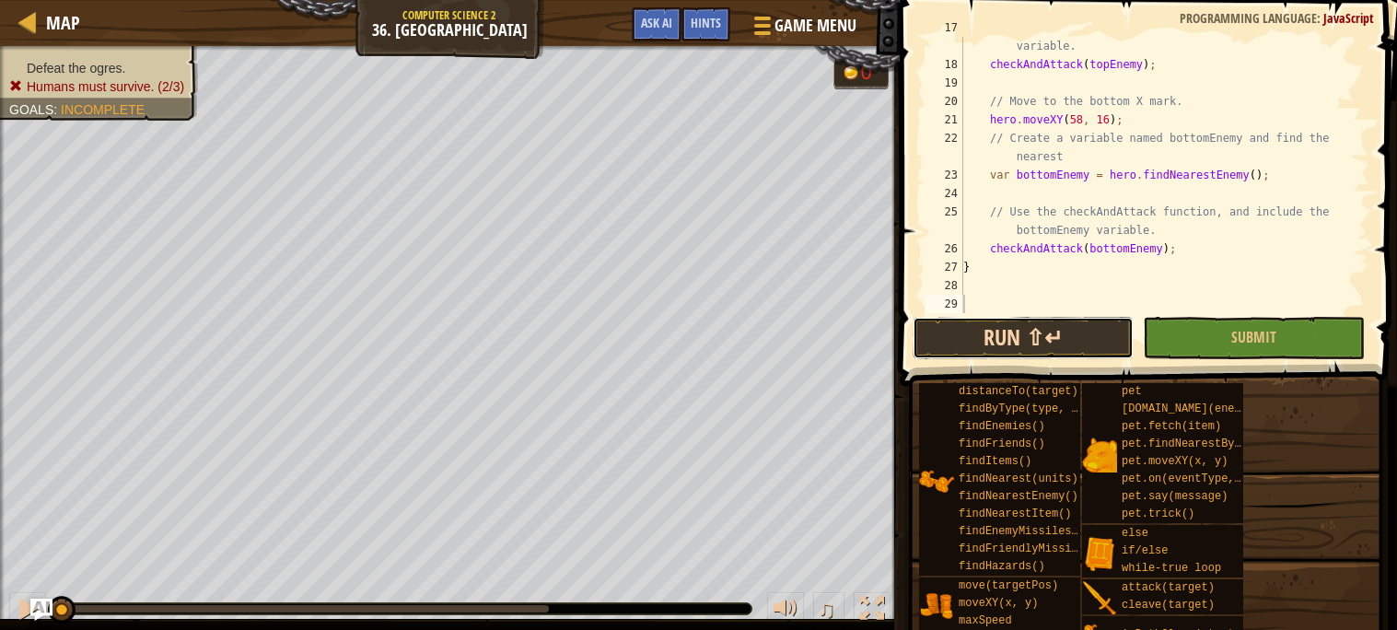
click at [1063, 342] on button "Run ⇧↵" at bounding box center [1023, 338] width 221 height 42
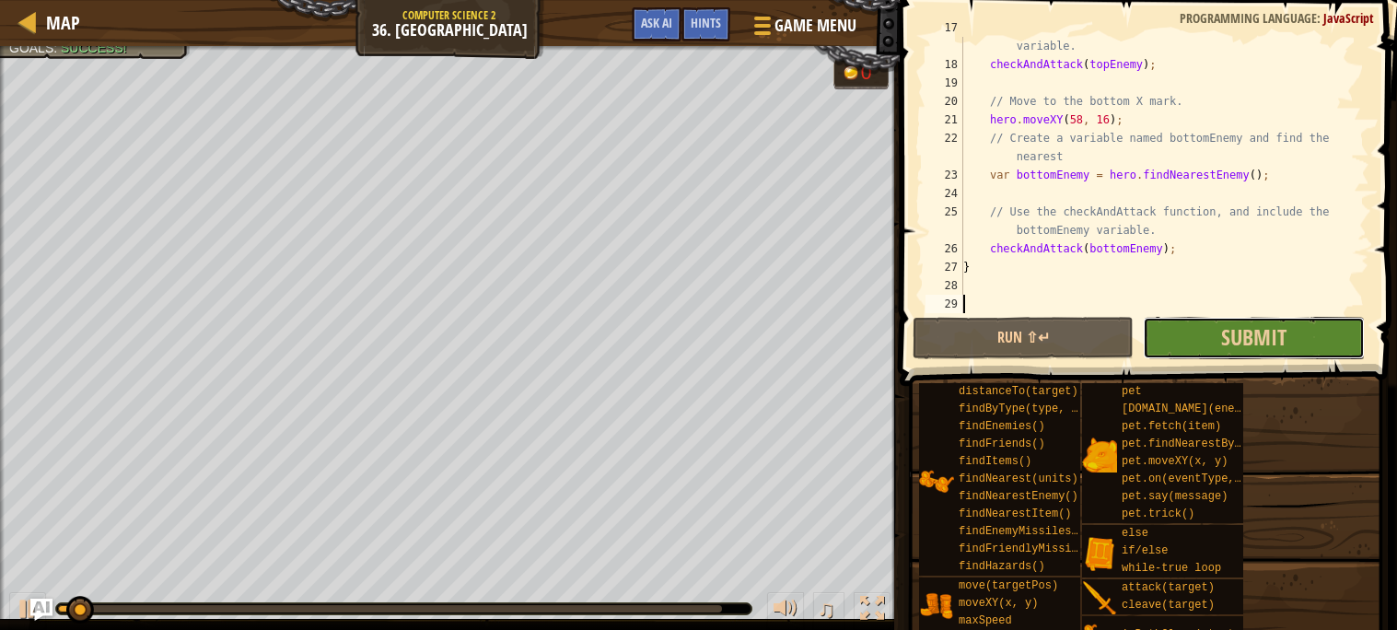
click at [1200, 346] on button "Submit" at bounding box center [1253, 338] width 221 height 42
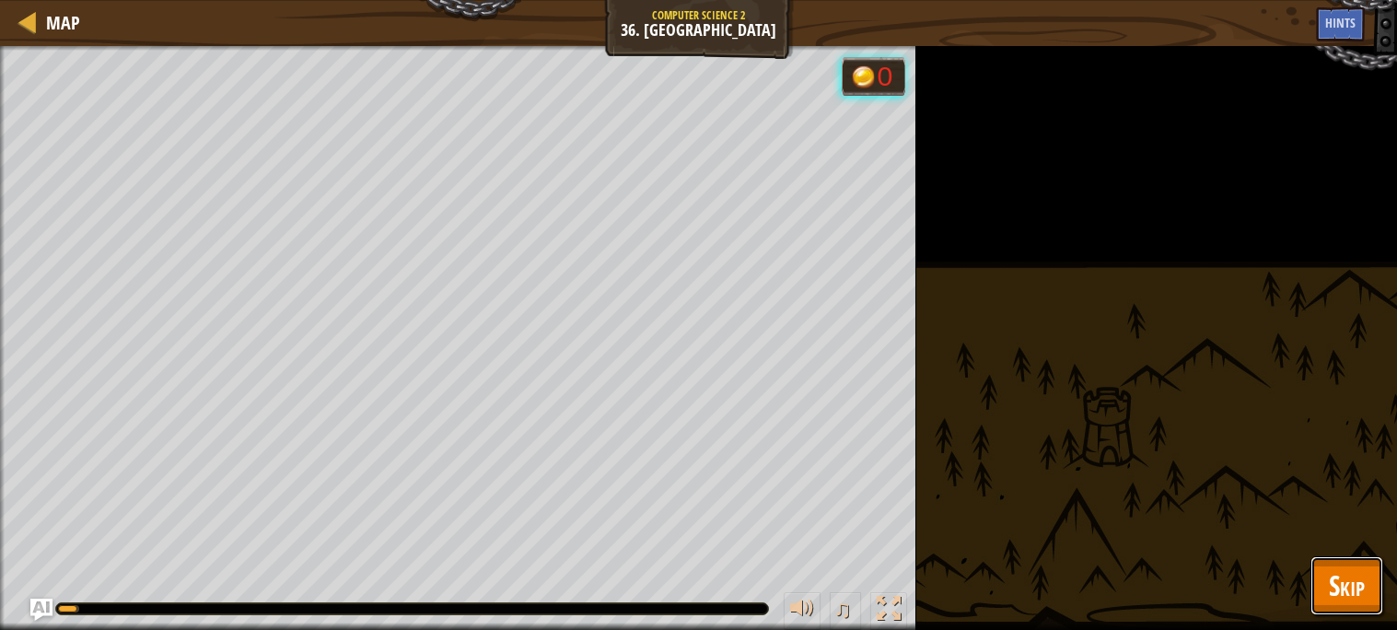
click at [1331, 587] on span "Skip" at bounding box center [1347, 585] width 36 height 38
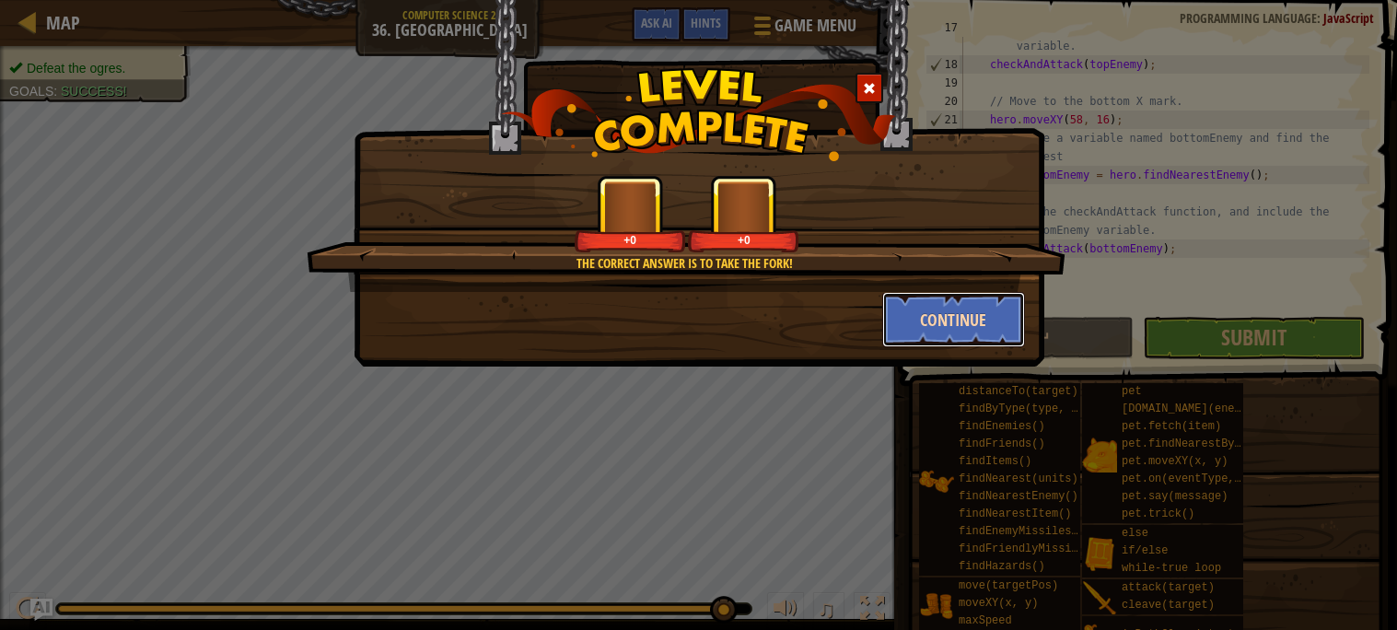
click at [907, 320] on button "Continue" at bounding box center [953, 319] width 143 height 55
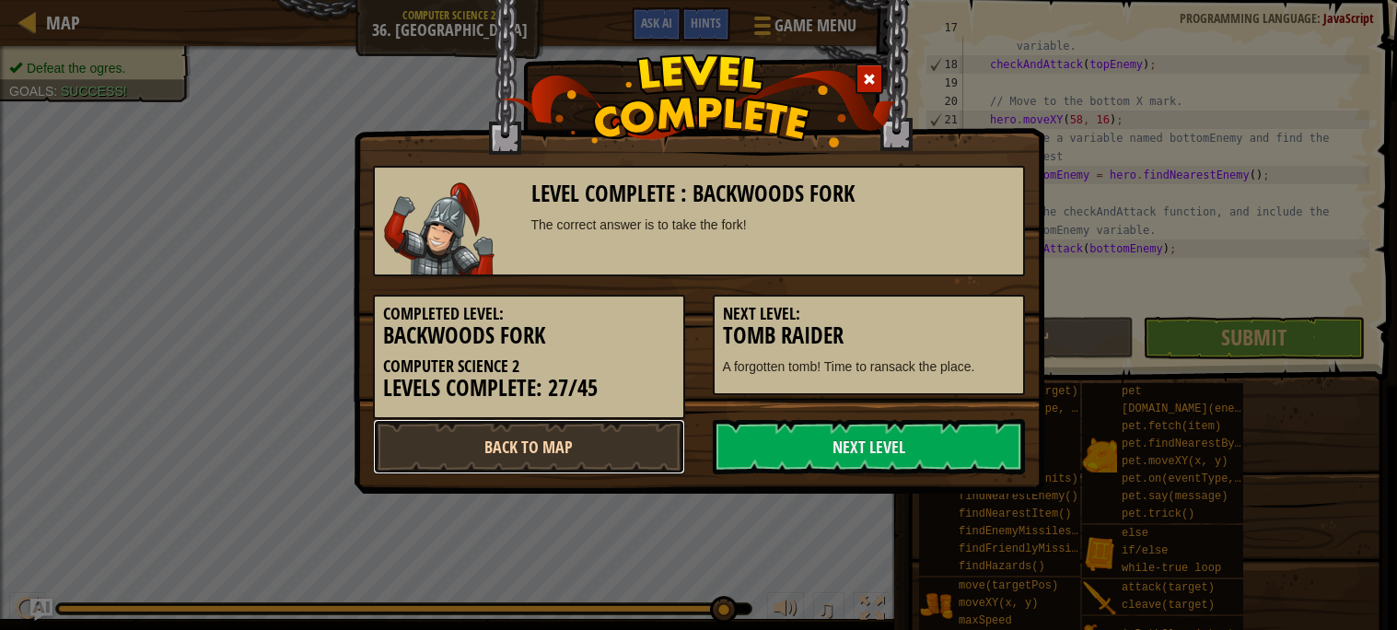
click at [614, 452] on link "Back to Map" at bounding box center [529, 446] width 312 height 55
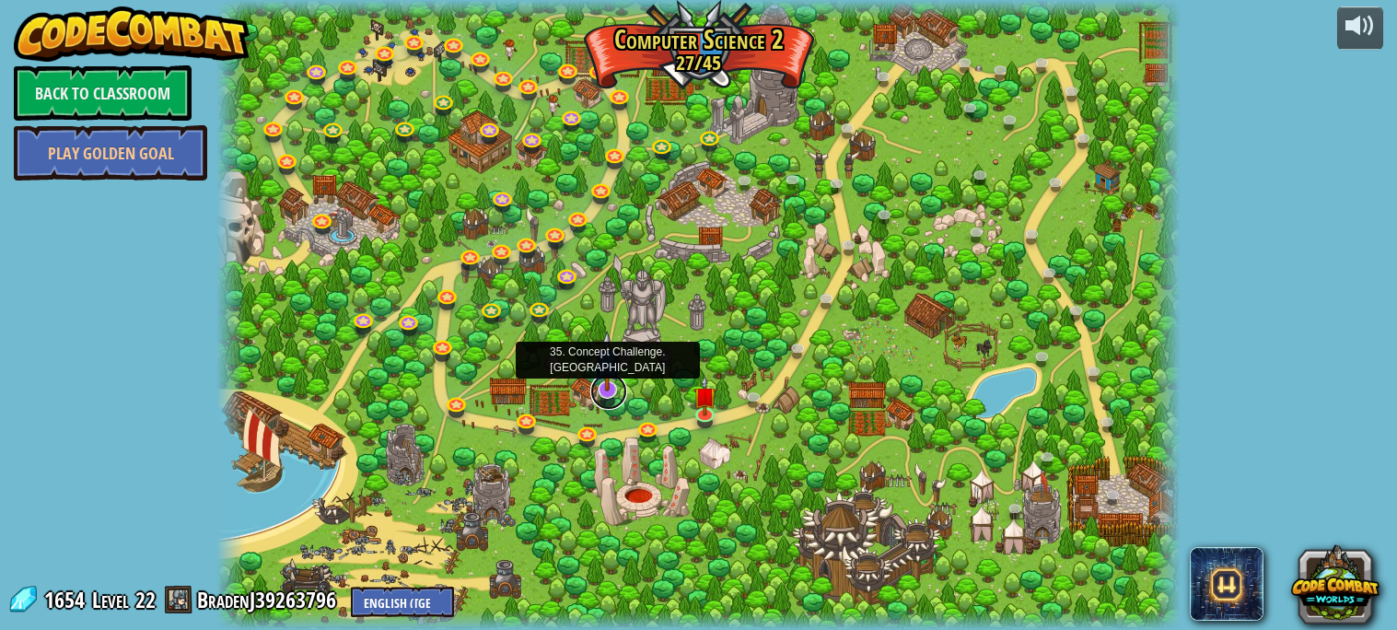
click at [601, 396] on link at bounding box center [608, 391] width 37 height 37
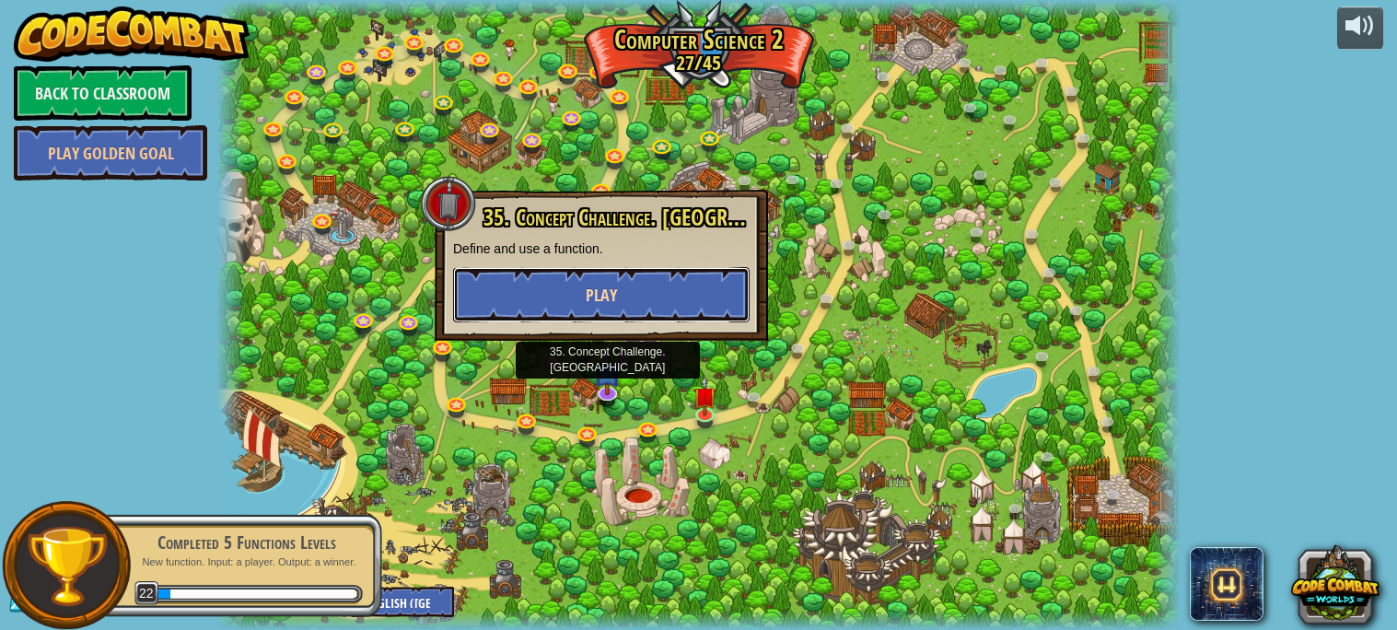
click at [582, 290] on button "Play" at bounding box center [601, 294] width 297 height 55
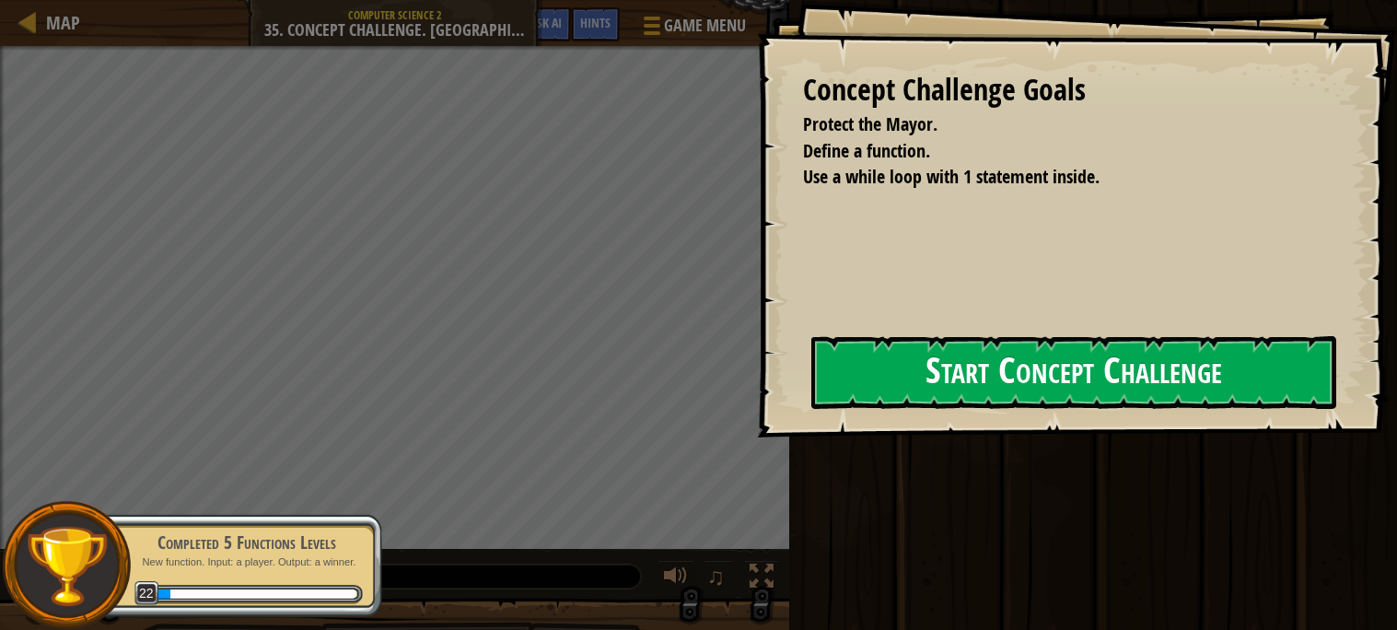
click at [757, 393] on div "Concept Challenge Goals Protect the Mayor. Define a function. Use a while loop …" at bounding box center [1077, 218] width 640 height 437
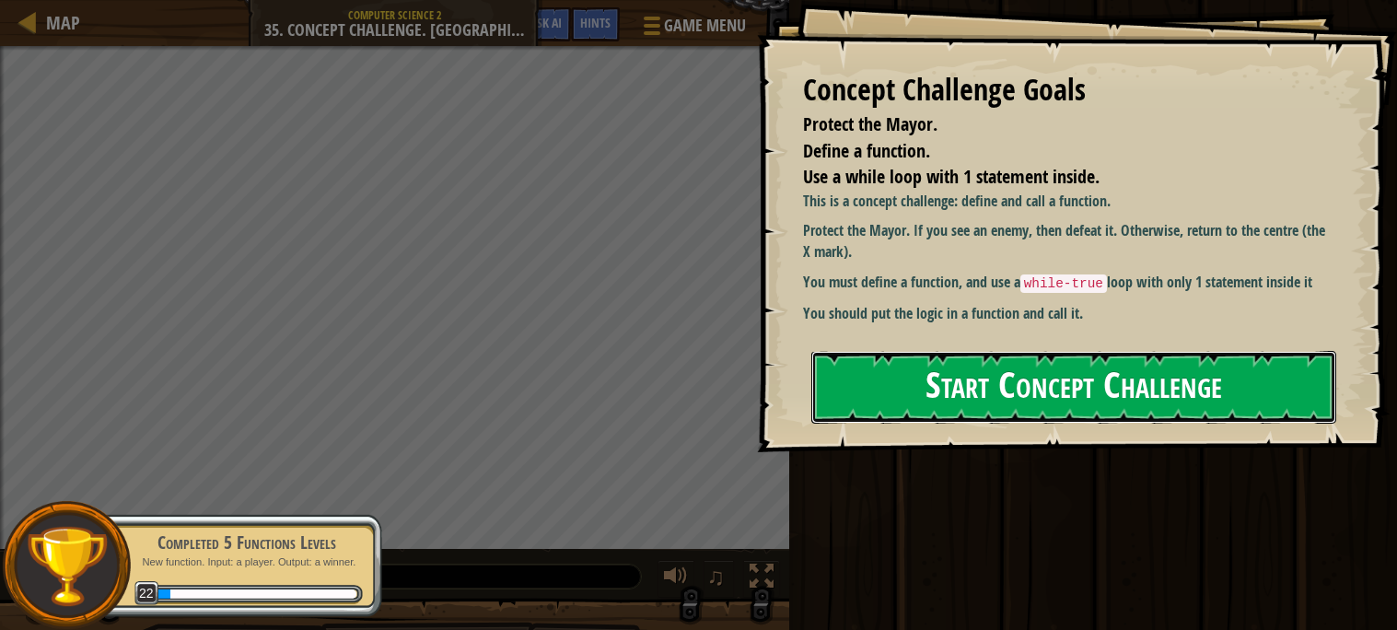
click at [828, 381] on button "Start Concept Challenge" at bounding box center [1073, 387] width 525 height 73
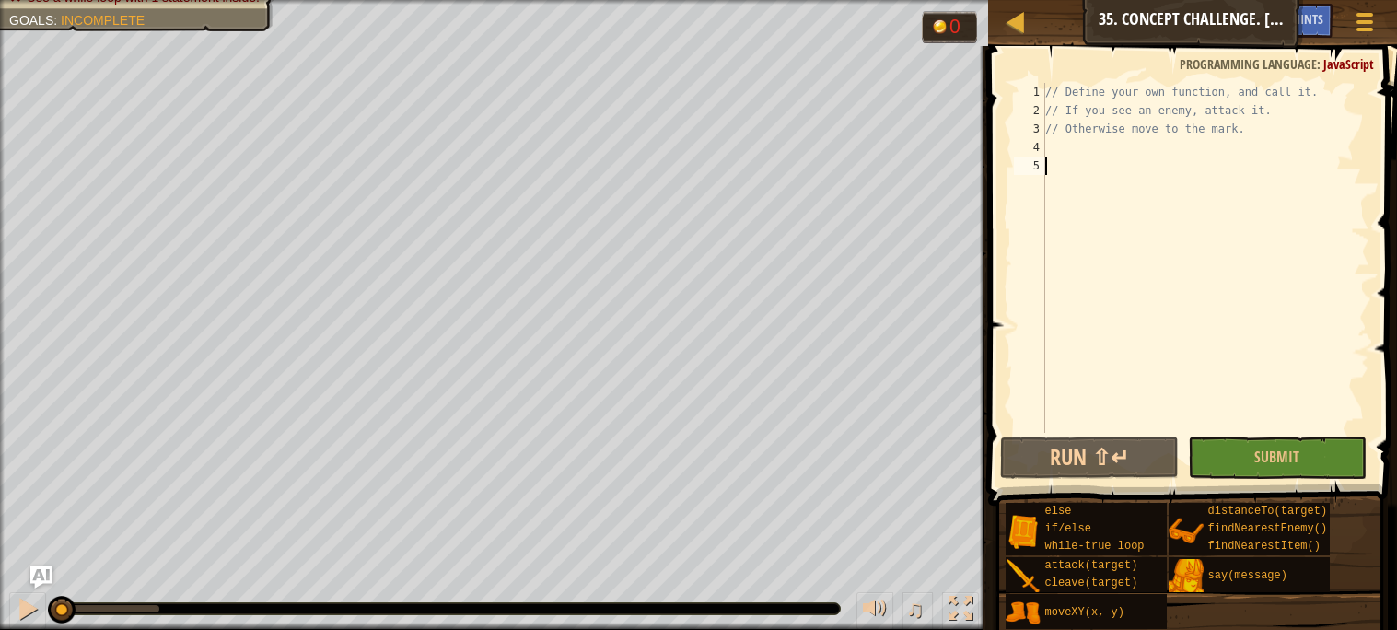
click at [1090, 144] on div "// Define your own function, and call it. // If you see an enemy, attack it. //…" at bounding box center [1206, 276] width 328 height 387
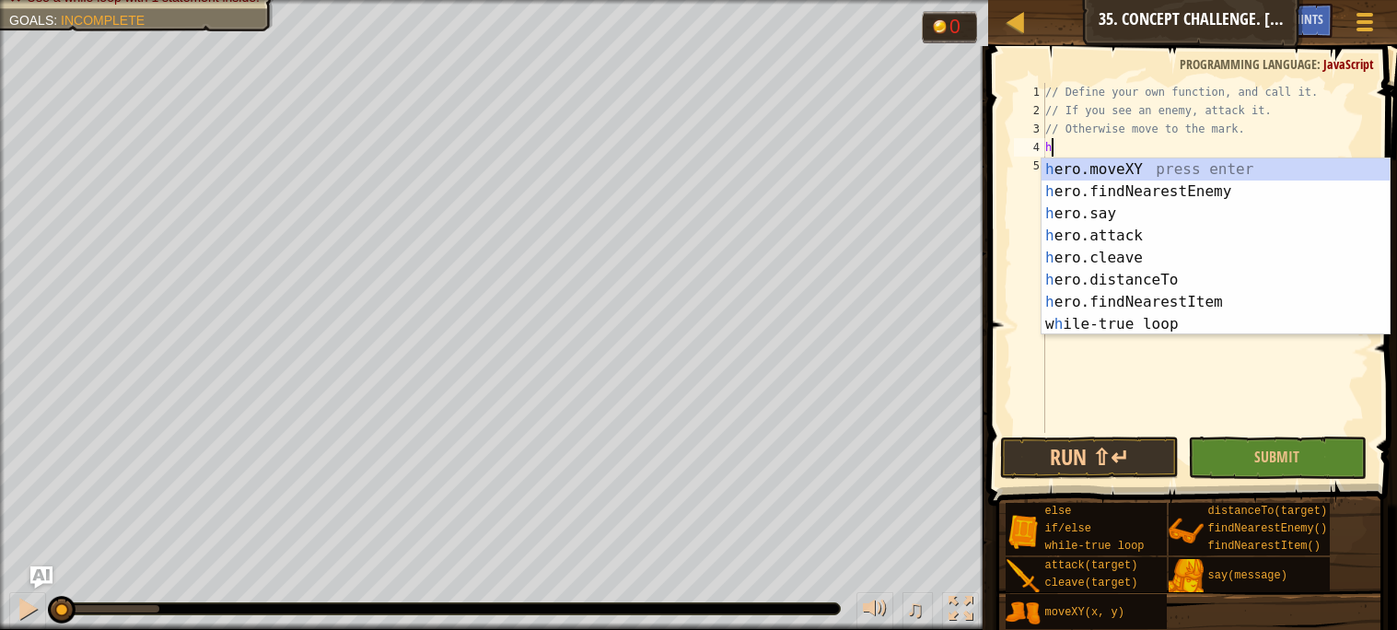
scroll to position [7, 0]
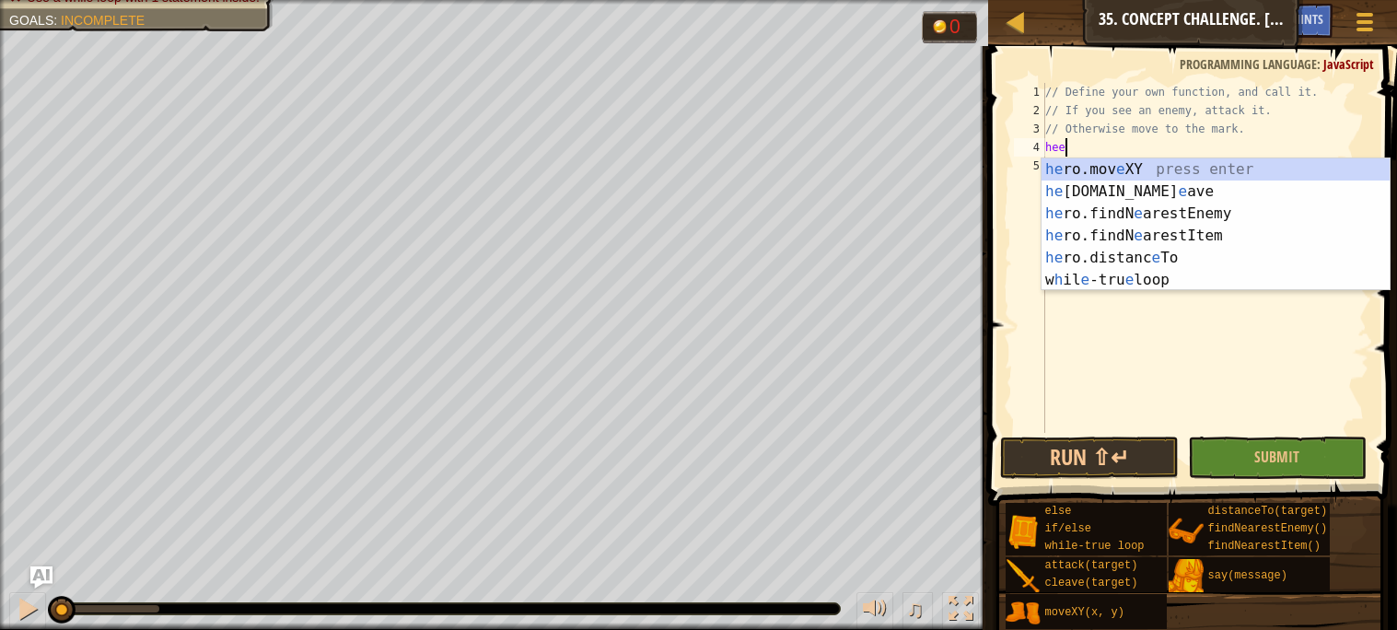
type textarea "h"
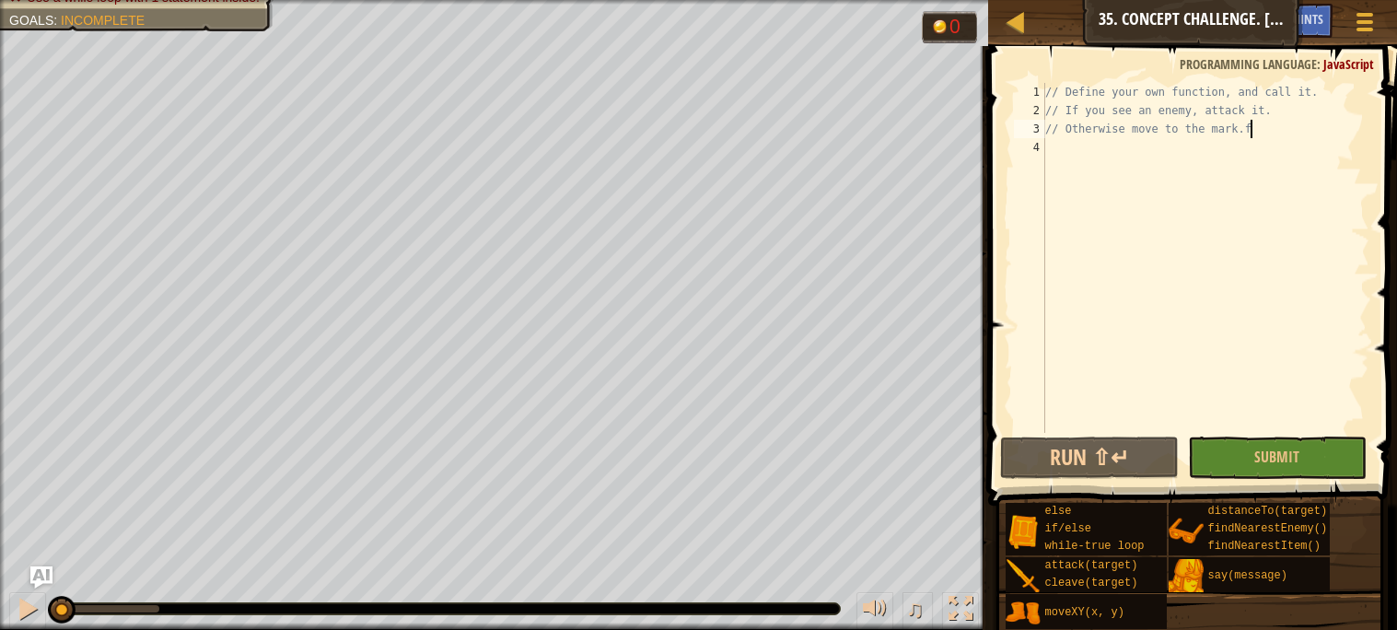
type textarea "// Otherwise move to the mark."
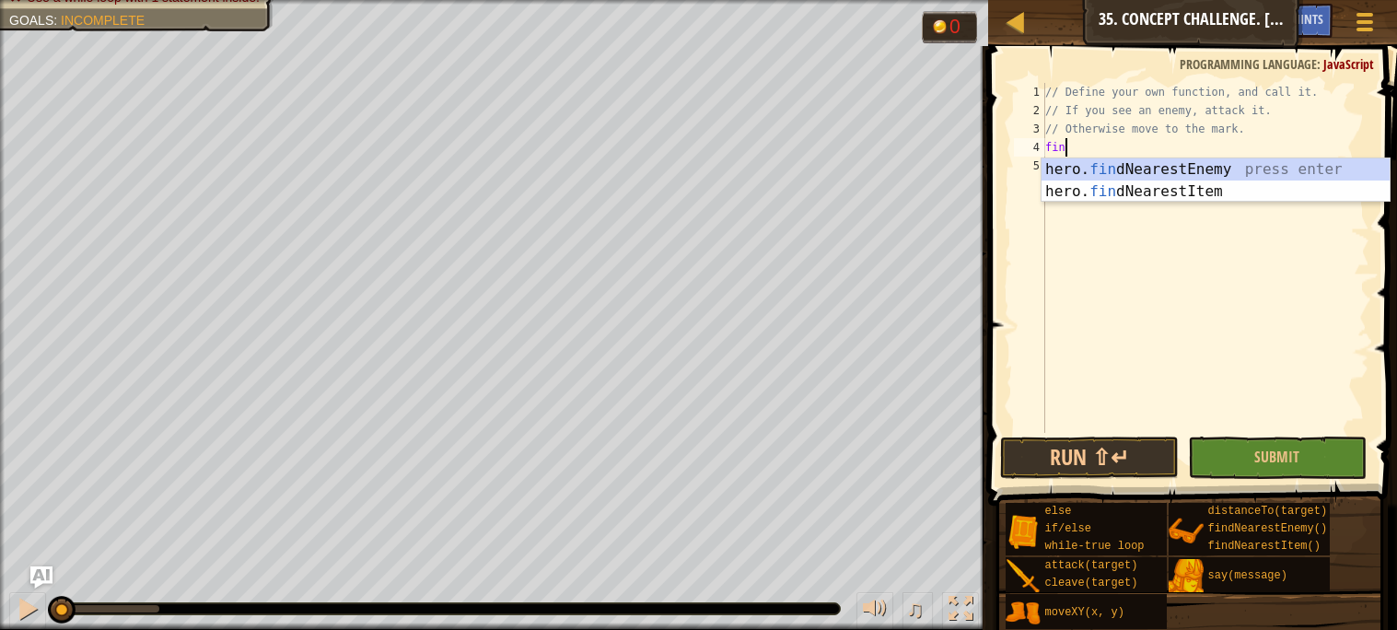
type textarea "find"
click at [1169, 169] on div "hero. find NearestEnemy press enter hero. find NearestItem press enter" at bounding box center [1216, 202] width 348 height 88
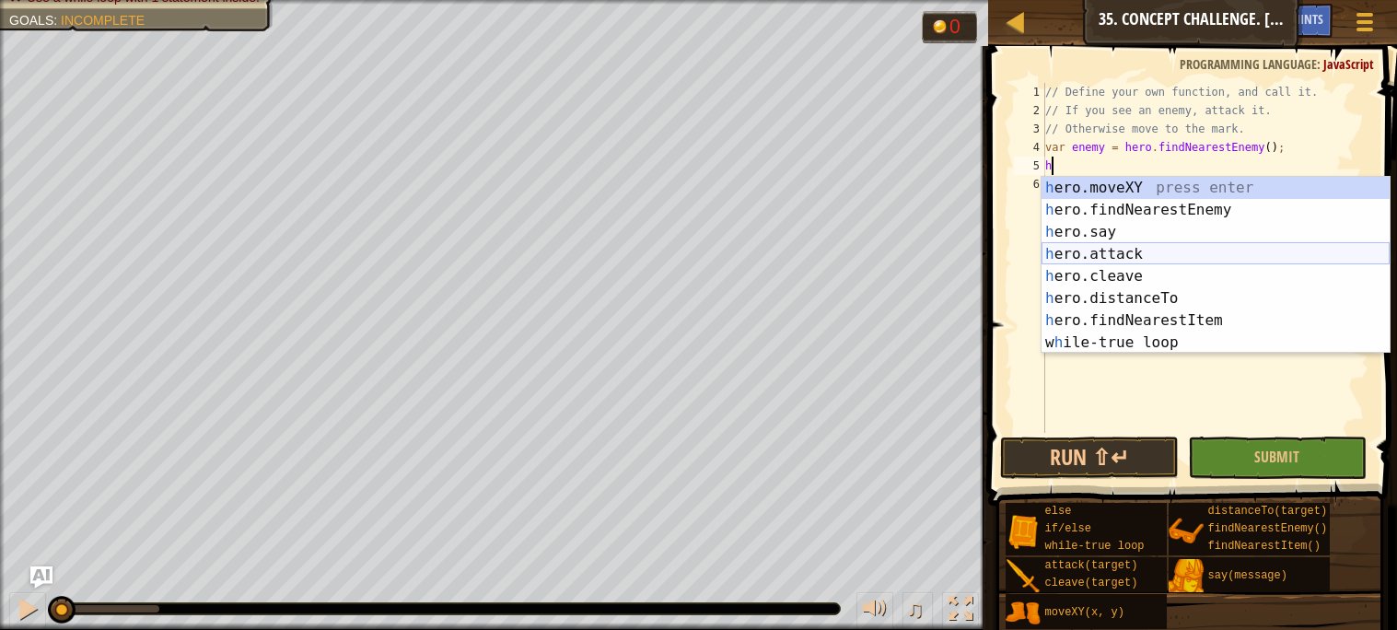
click at [1152, 255] on div "h ero.moveXY press enter h ero.findNearestEnemy press enter h ero.say press ent…" at bounding box center [1216, 287] width 348 height 221
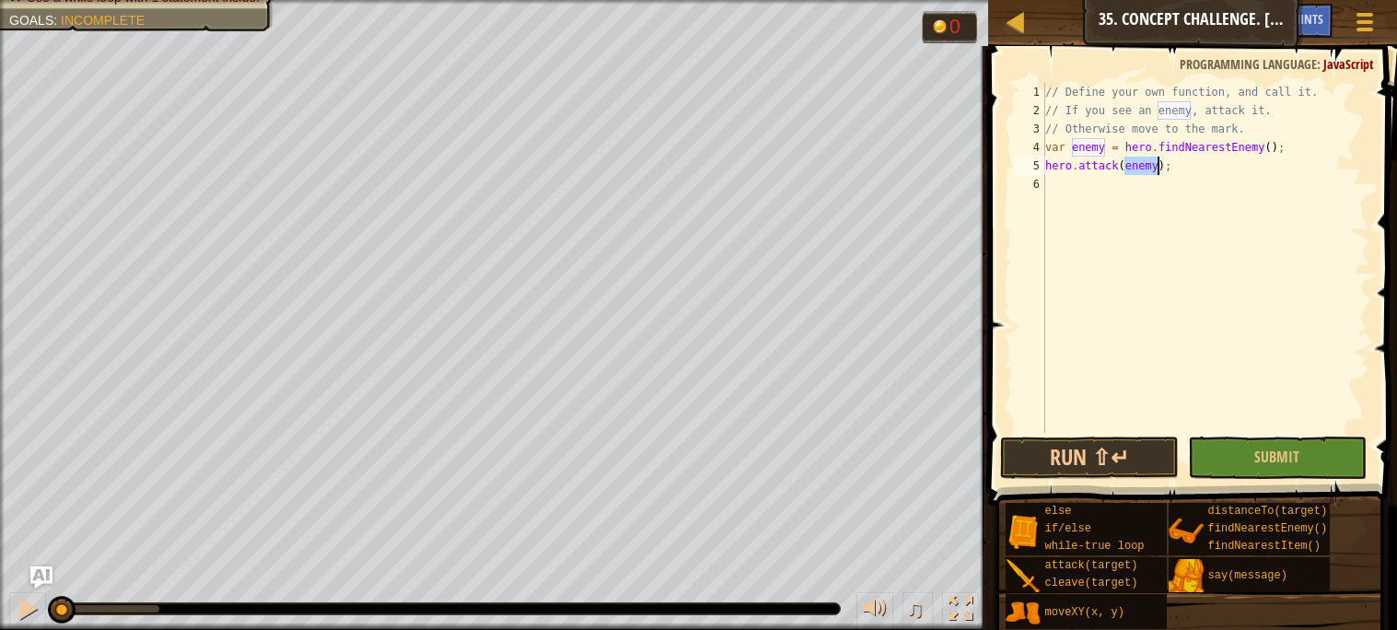
scroll to position [7, 6]
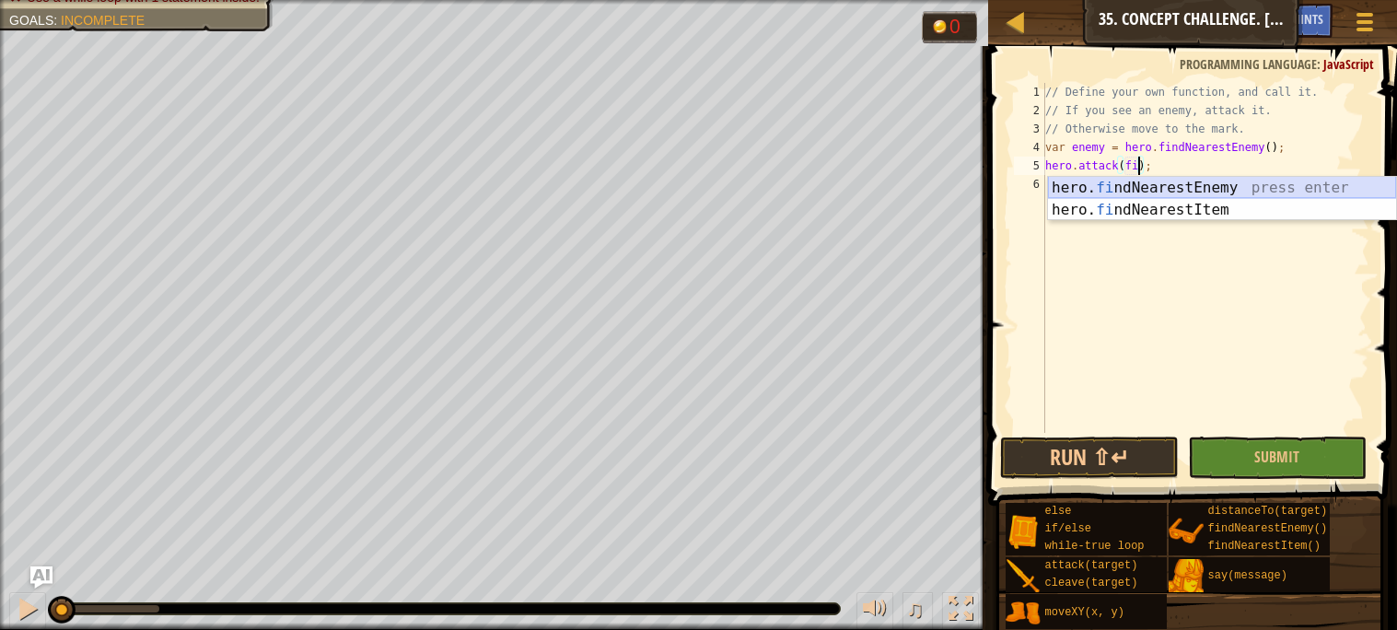
click at [1176, 183] on div "hero. fi ndNearestEnemy press enter hero. fi ndNearestItem press enter" at bounding box center [1222, 221] width 348 height 88
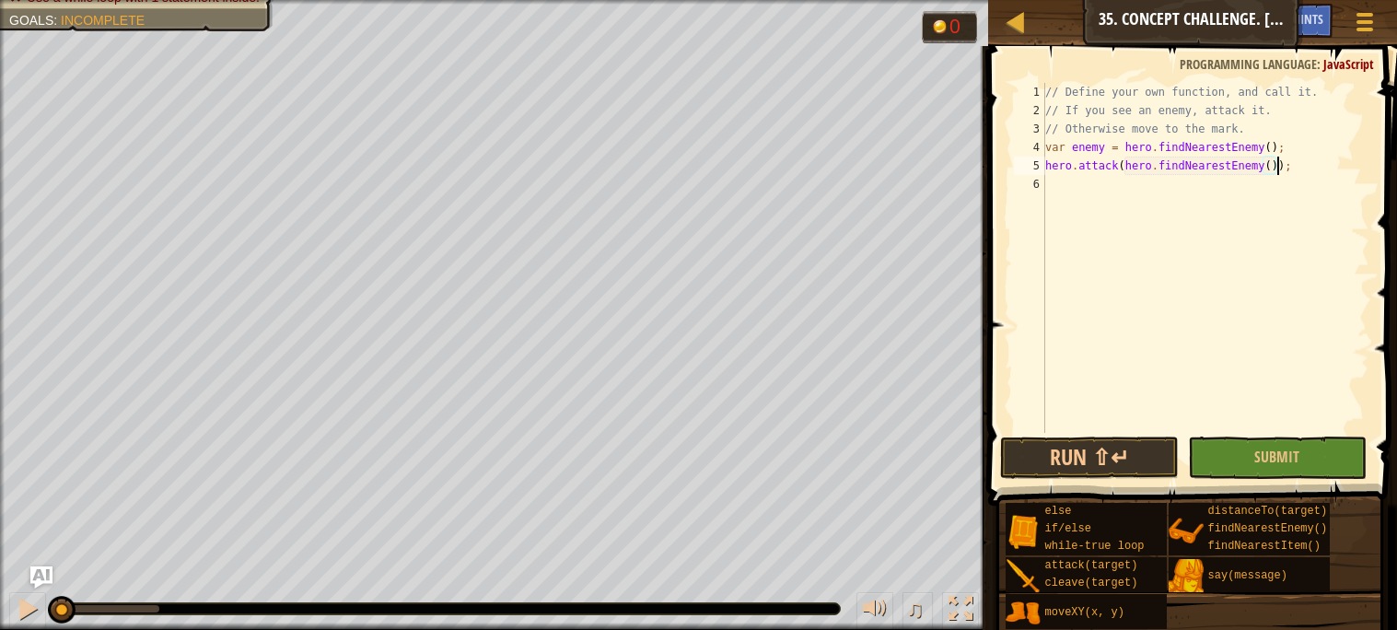
click at [1279, 122] on div "// Define your own function, and call it. // If you see an enemy, attack it. //…" at bounding box center [1206, 276] width 328 height 387
type textarea "// Otherwise move to the mark."
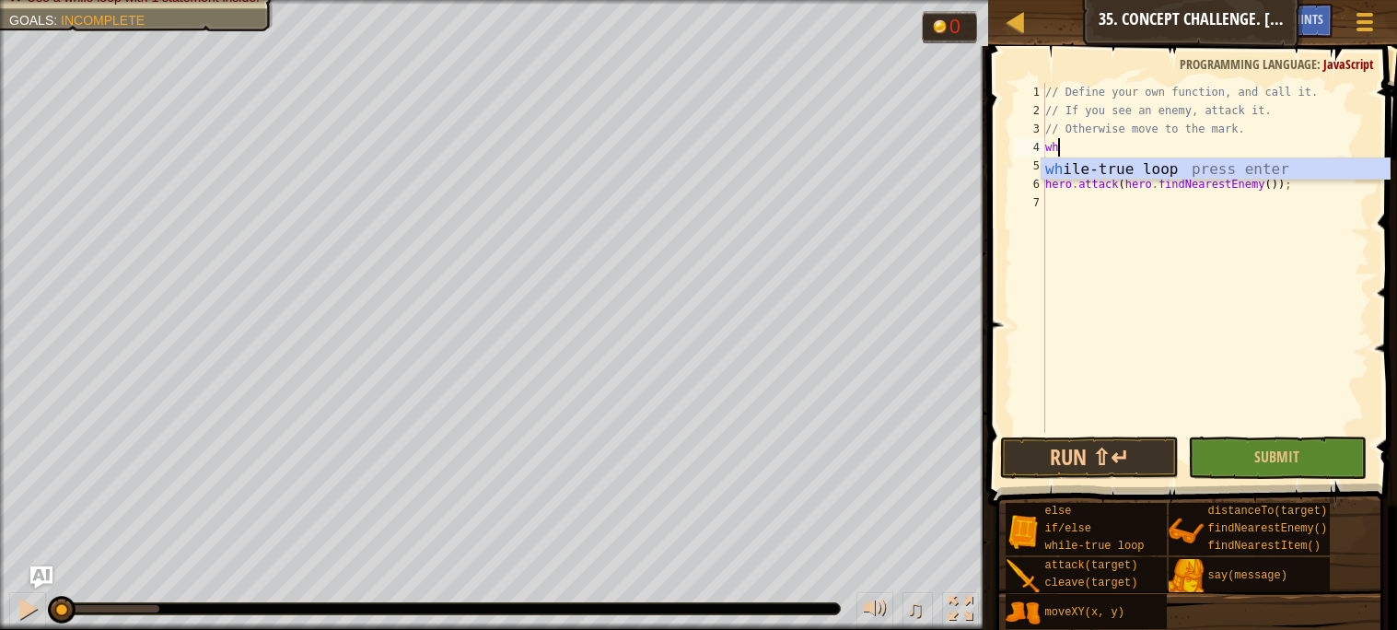
type textarea "whi"
click at [1283, 166] on div "whi le-true loop press enter" at bounding box center [1216, 191] width 348 height 66
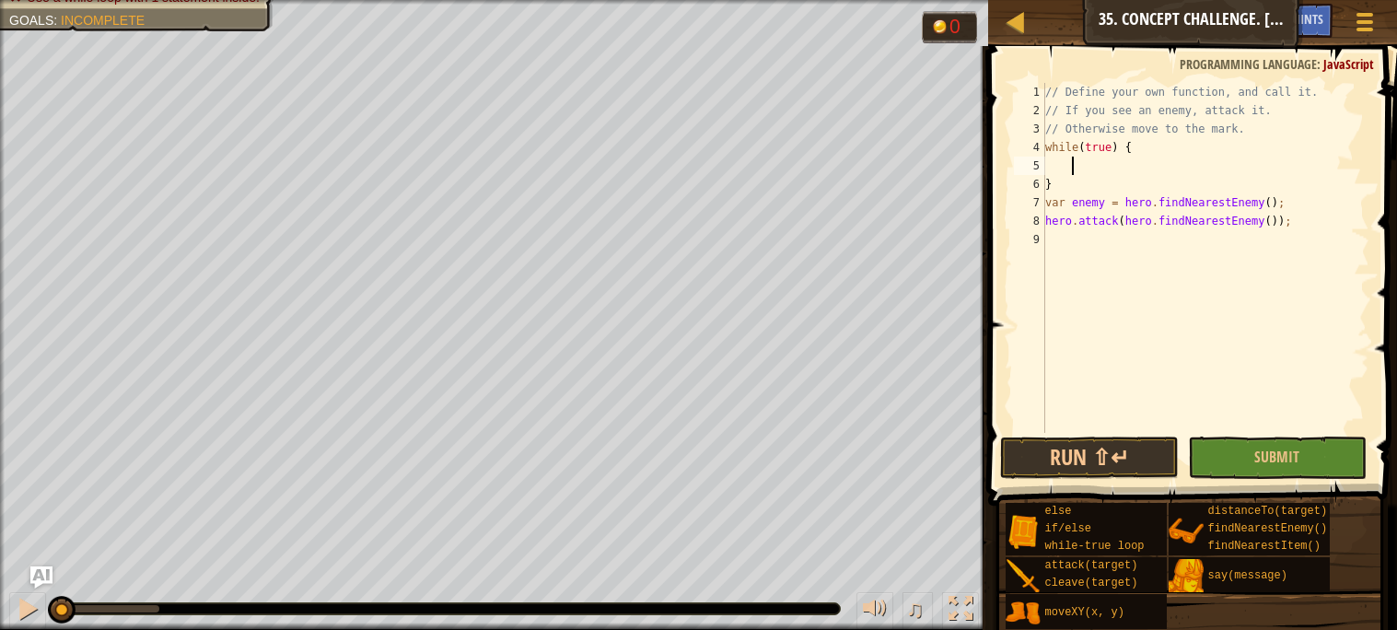
click at [1109, 187] on div "// Define your own function, and call it. // If you see an enemy, attack it. //…" at bounding box center [1206, 276] width 328 height 387
type textarea "}"
click at [1123, 265] on div "// Define your own function, and call it. // If you see an enemy, attack it. //…" at bounding box center [1206, 276] width 328 height 387
type textarea "}"
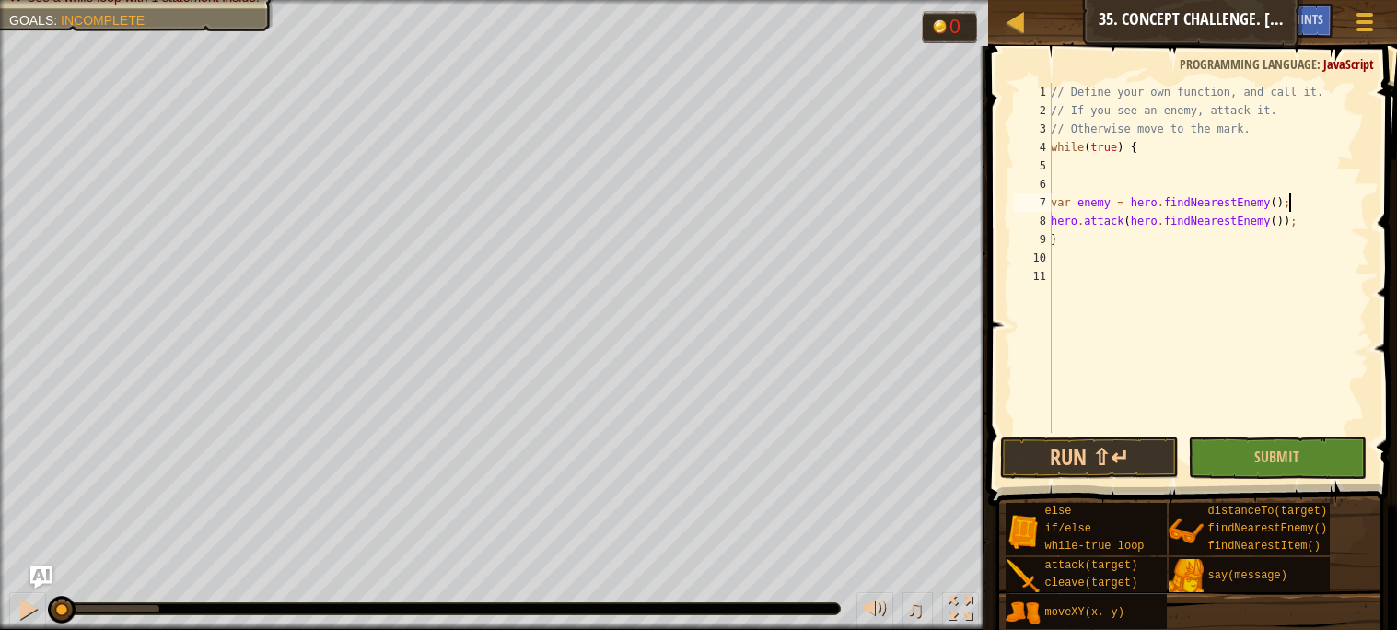
type textarea "hero.attack(hero.findNearestEnemy());"
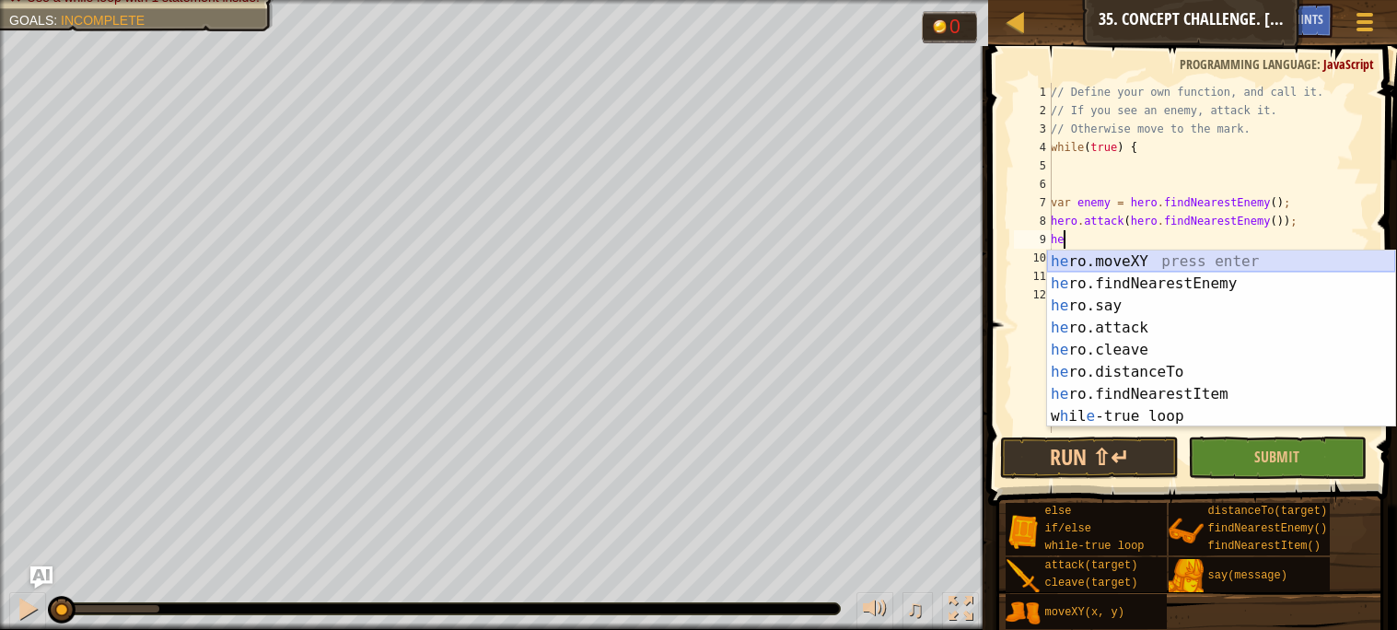
click at [1170, 262] on div "he ro.moveXY press enter he ro.findNearestEnemy press enter he ro.say press ent…" at bounding box center [1221, 361] width 348 height 221
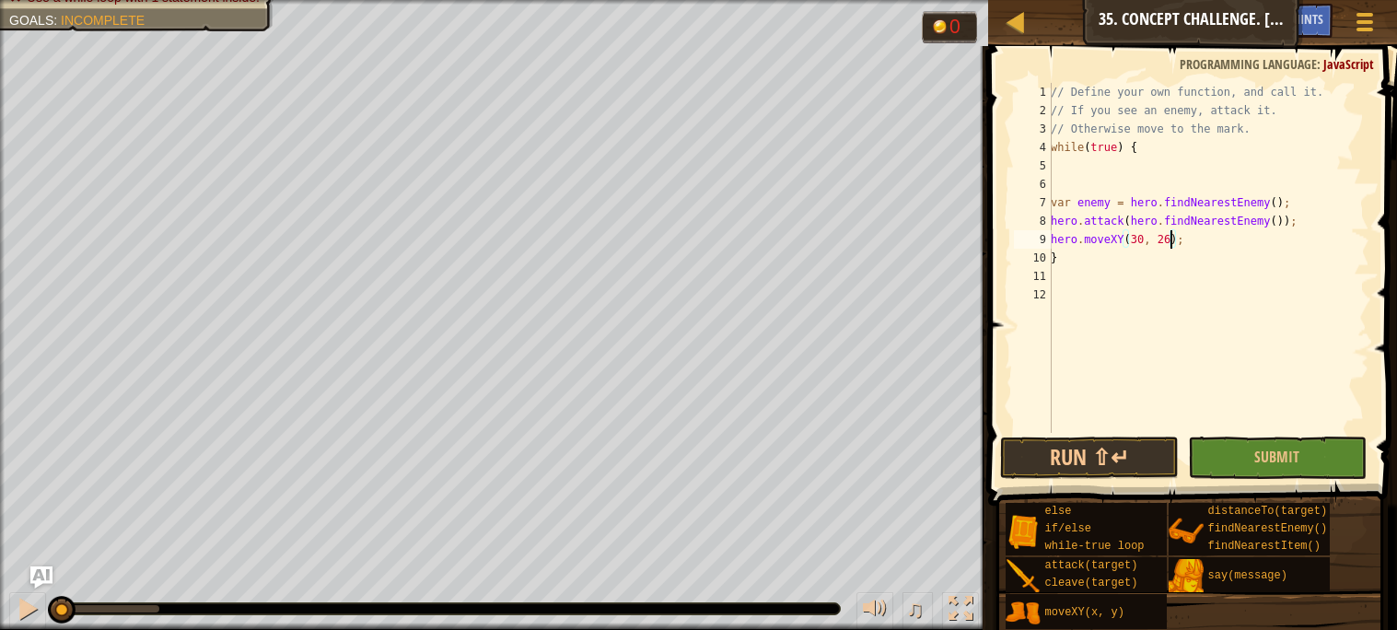
scroll to position [7, 10]
type textarea "hero.moveXY(30, 26);"
click at [1090, 467] on button "Run ⇧↵" at bounding box center [1089, 458] width 179 height 42
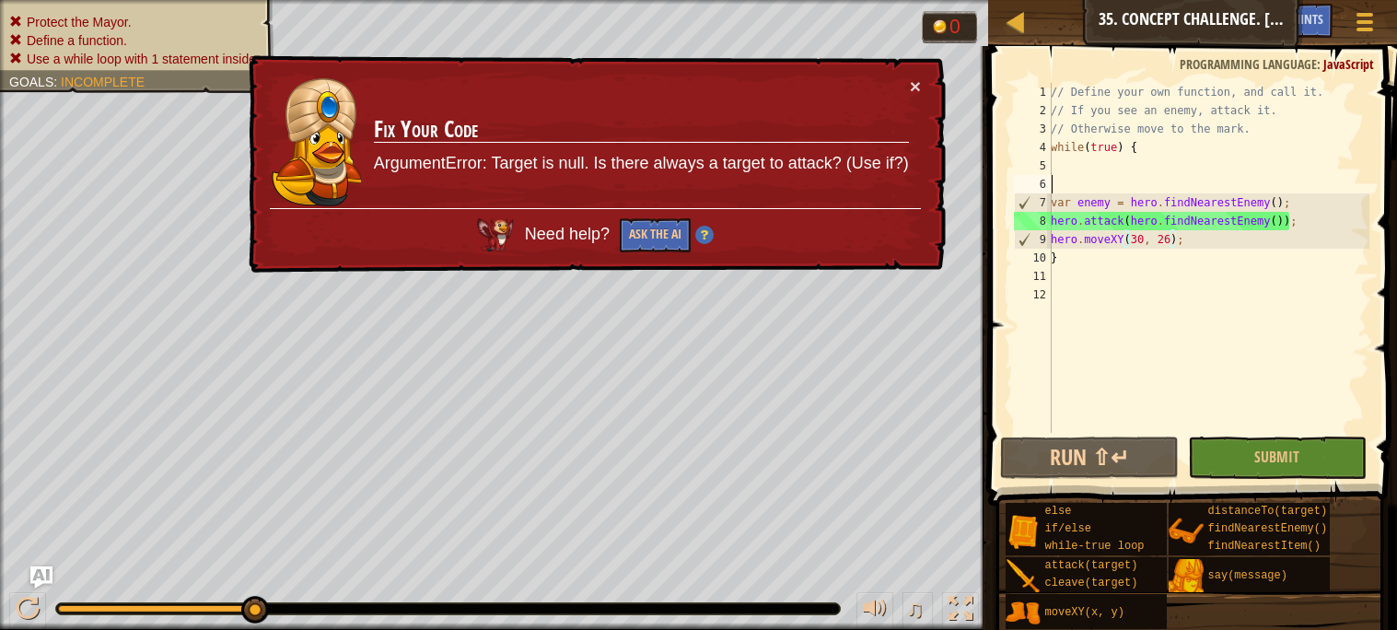
click at [1064, 192] on div "// Define your own function, and call it. // If you see an enemy, attack it. //…" at bounding box center [1208, 276] width 322 height 387
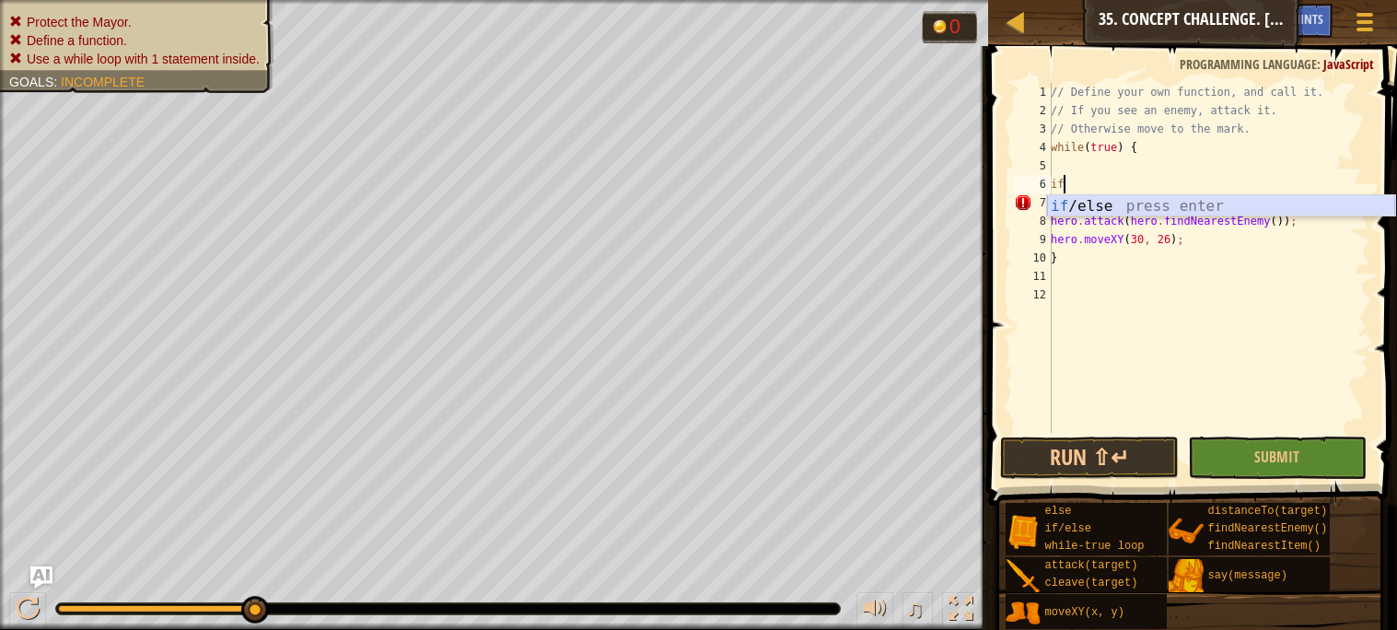
click at [1078, 209] on div "if /else press enter" at bounding box center [1221, 228] width 348 height 66
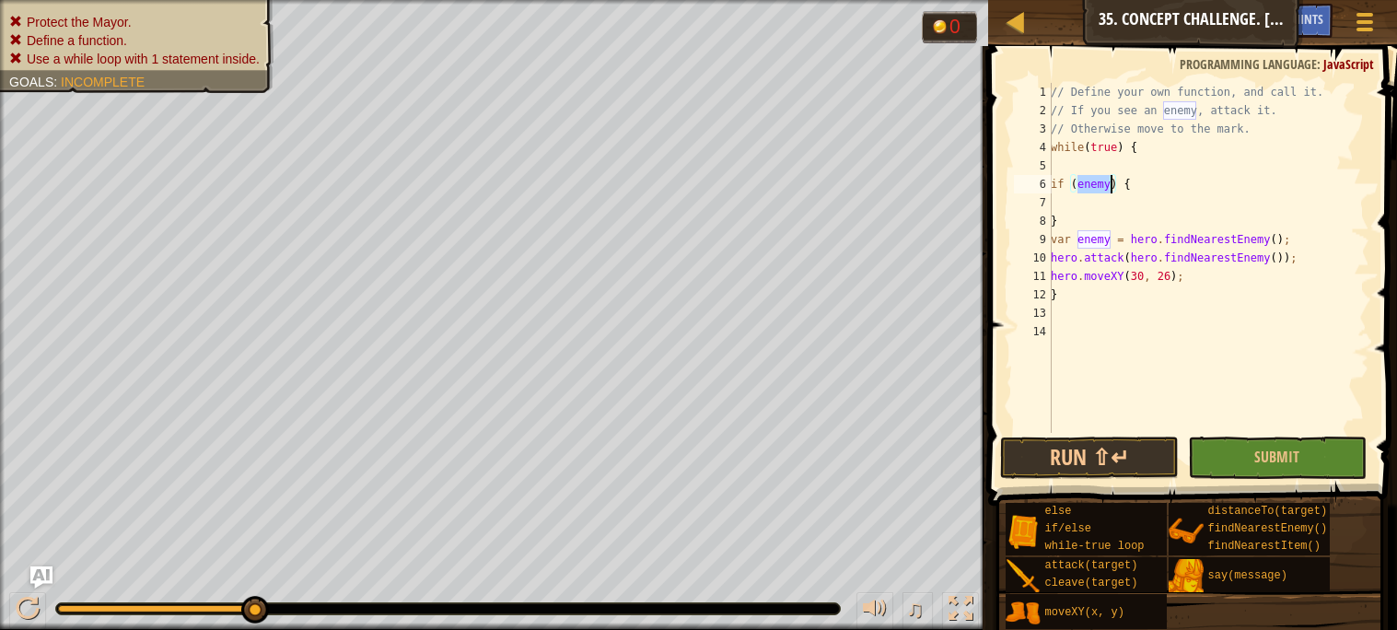
click at [1098, 216] on div "// Define your own function, and call it. // If you see an enemy, attack it. //…" at bounding box center [1208, 276] width 322 height 387
type textarea "}"
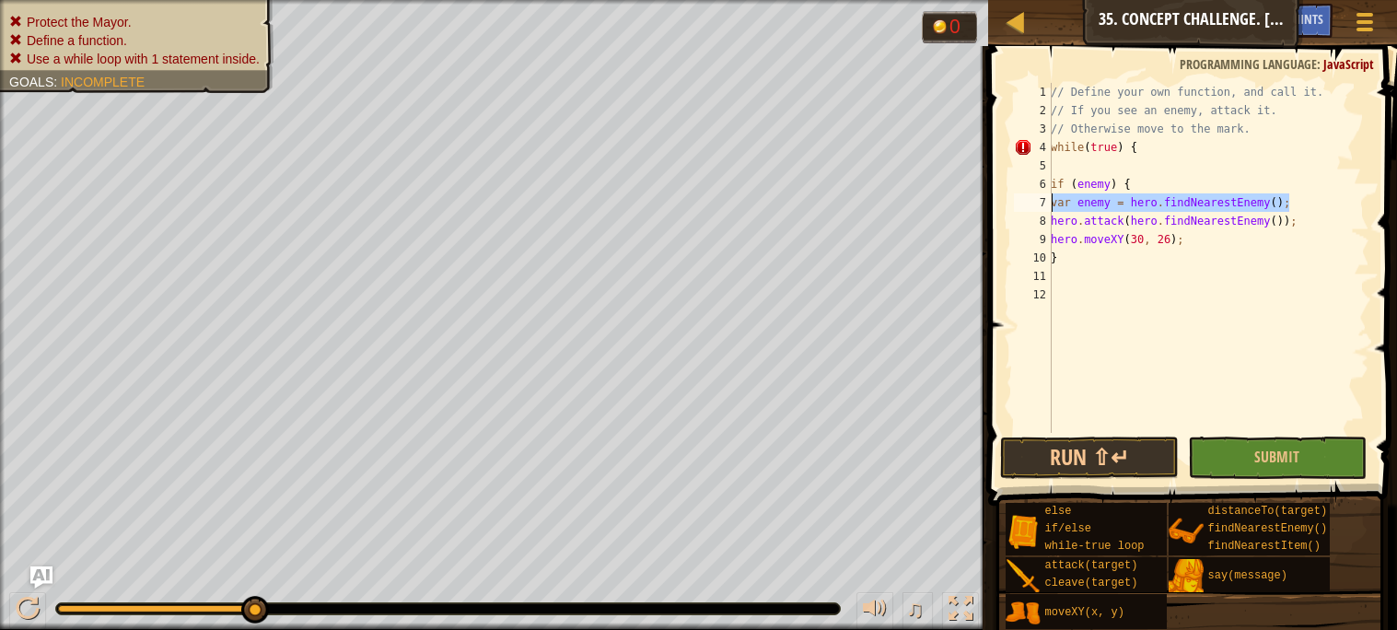
drag, startPoint x: 1288, startPoint y: 202, endPoint x: 1030, endPoint y: 201, distance: 258.8
click at [1030, 201] on div "if (enemy) { 1 2 3 4 5 6 7 8 9 10 11 12 // Define your own function, and call i…" at bounding box center [1189, 258] width 359 height 350
type textarea "var enemy = hero.findNearestEnemy();"
type textarea "if (enemy) {"
click at [1169, 275] on div "// Define your own function, and call it. // If you see an enemy, attack it. //…" at bounding box center [1208, 276] width 322 height 387
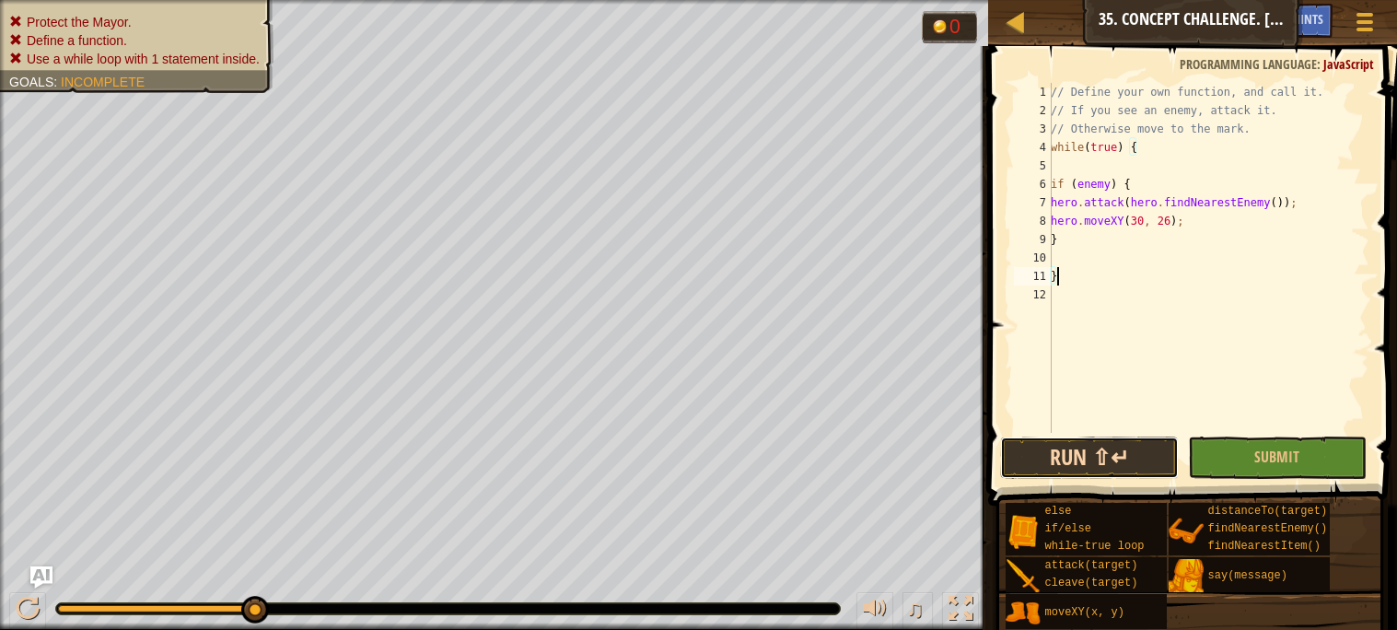
click at [1060, 464] on button "Run ⇧↵" at bounding box center [1089, 458] width 179 height 42
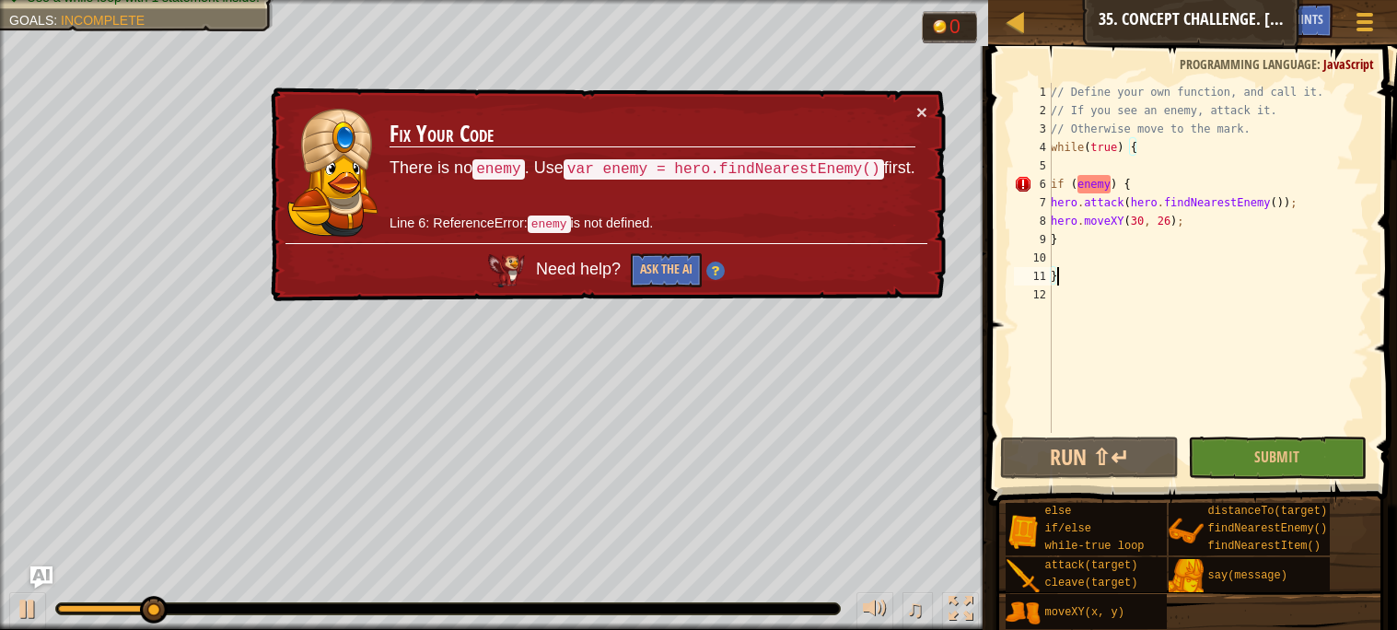
click at [1156, 191] on div "// Define your own function, and call it. // If you see an enemy, attack it. //…" at bounding box center [1208, 276] width 322 height 387
type textarea "if (enemy) {"
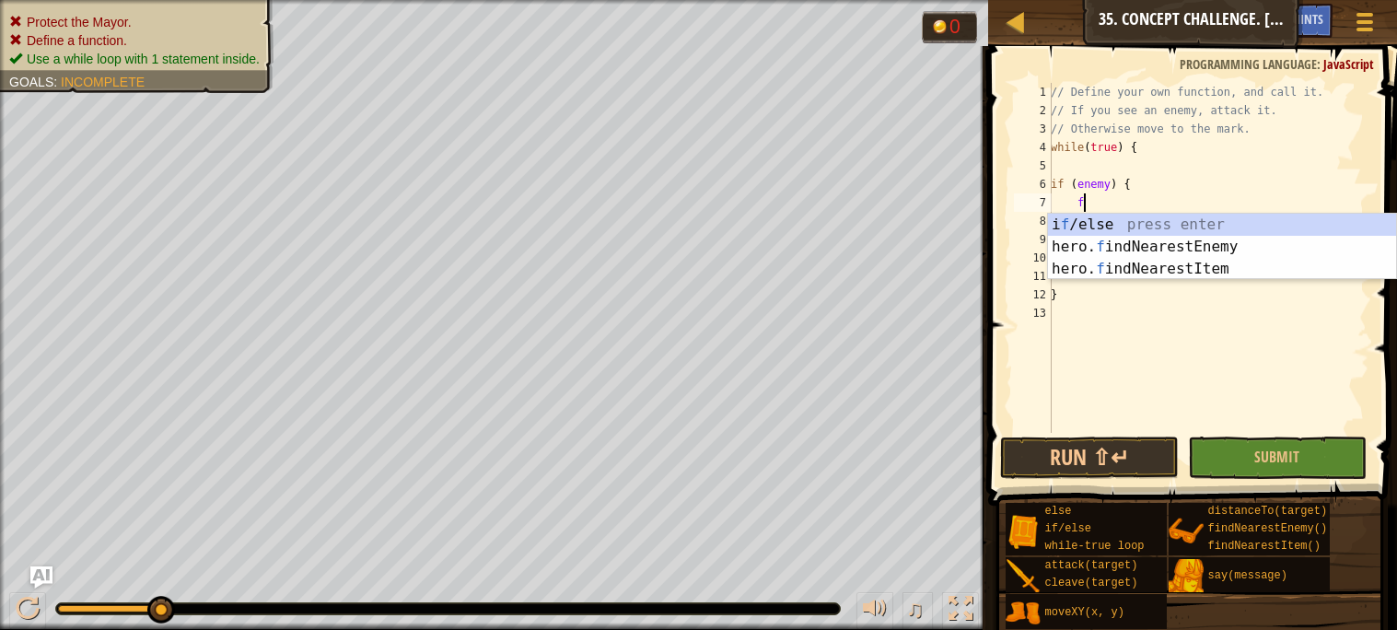
type textarea "fi"
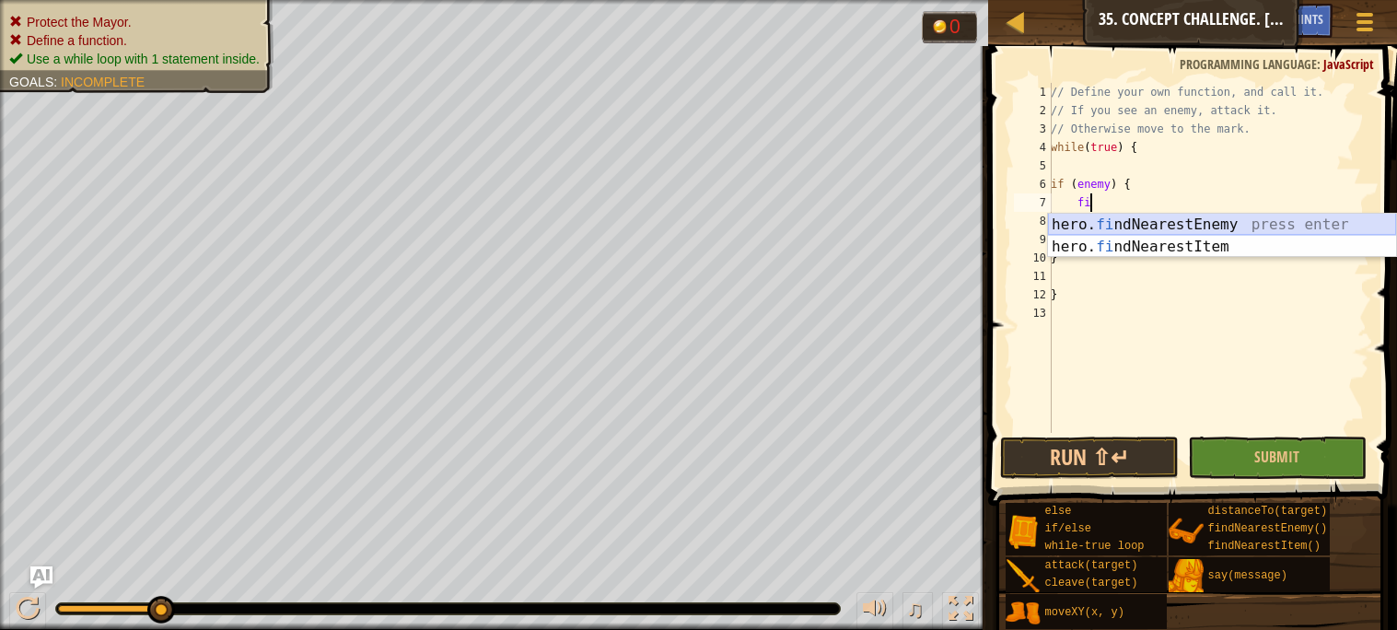
click at [1183, 228] on div "hero. fi ndNearestEnemy press enter hero. fi ndNearestItem press enter" at bounding box center [1222, 258] width 348 height 88
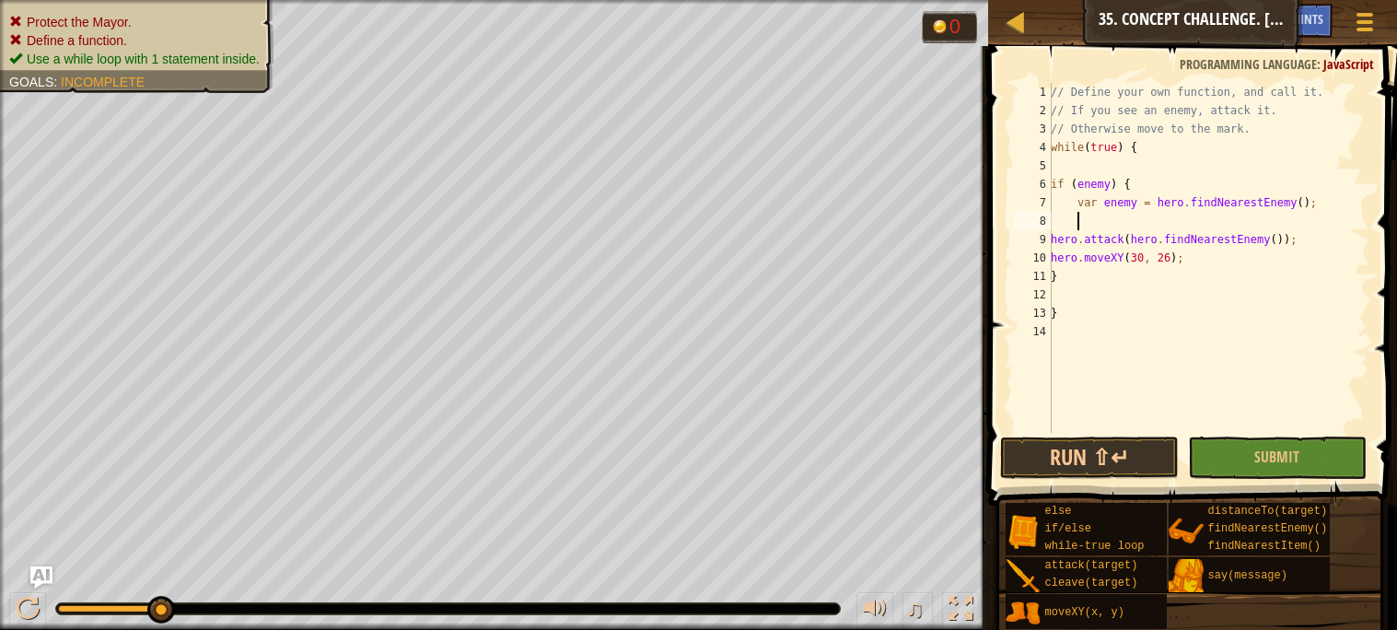
scroll to position [7, 0]
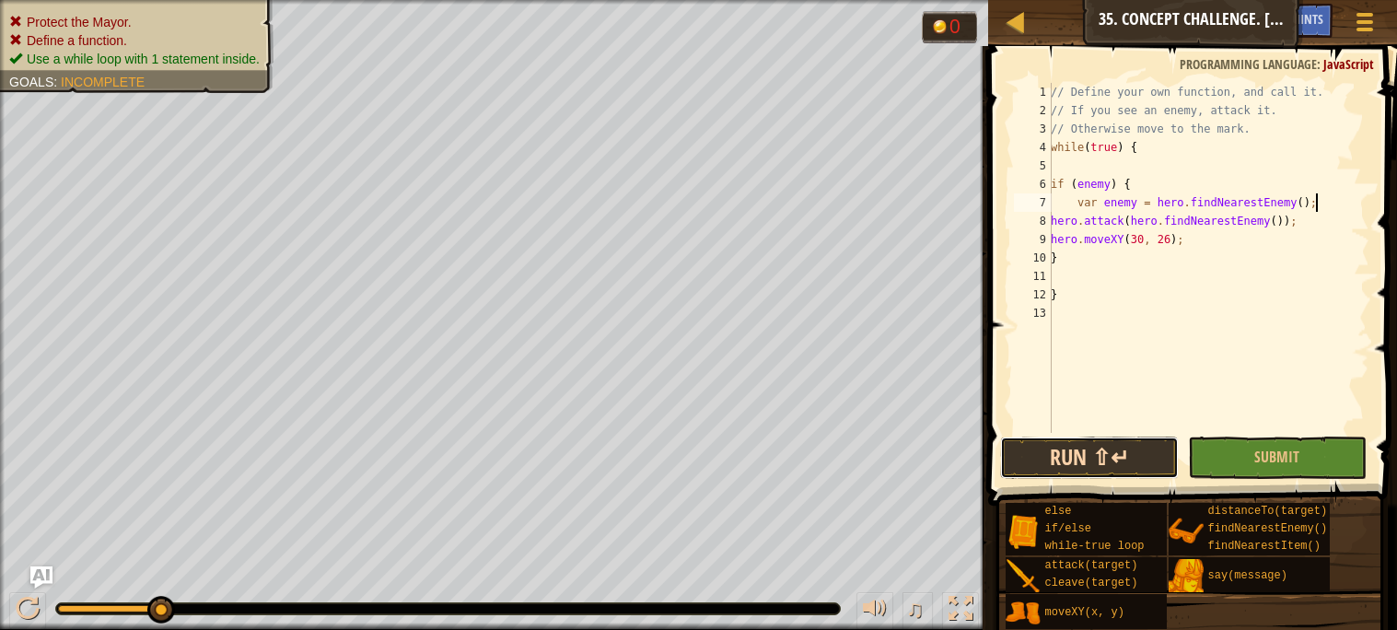
click at [1067, 455] on button "Run ⇧↵" at bounding box center [1089, 458] width 179 height 42
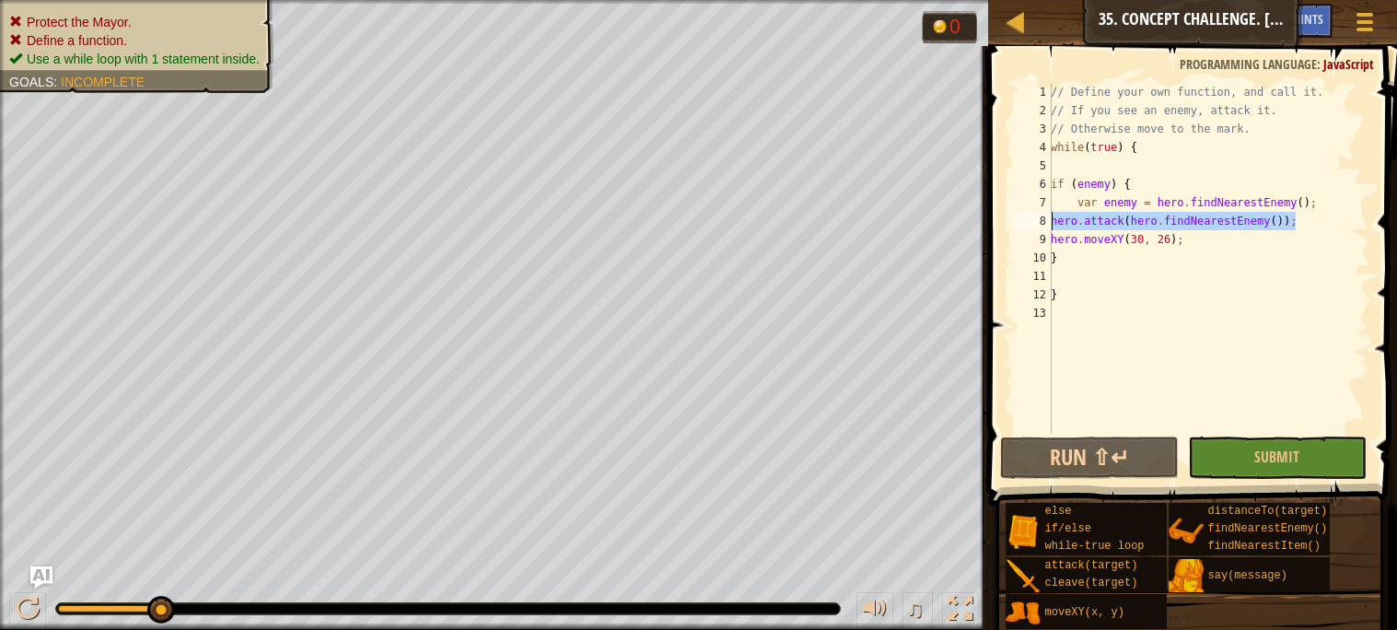
drag, startPoint x: 1294, startPoint y: 224, endPoint x: 1042, endPoint y: 225, distance: 252.4
click at [1042, 225] on div "var enemy = hero.findNearestEnemy(); 1 2 3 4 5 6 7 8 9 10 11 12 13 // Define yo…" at bounding box center [1189, 258] width 359 height 350
type textarea "hero.attack(hero.findNearestEnemy());"
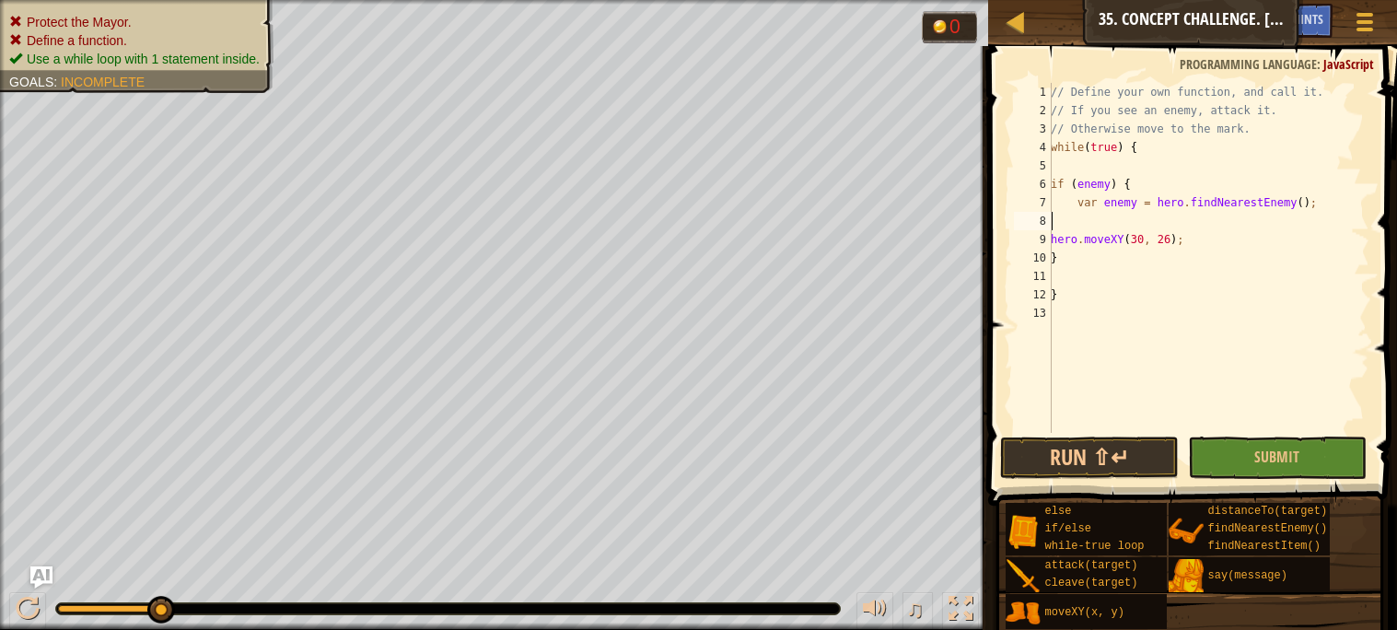
type textarea "var enemy = hero.findNearestEnemy();"
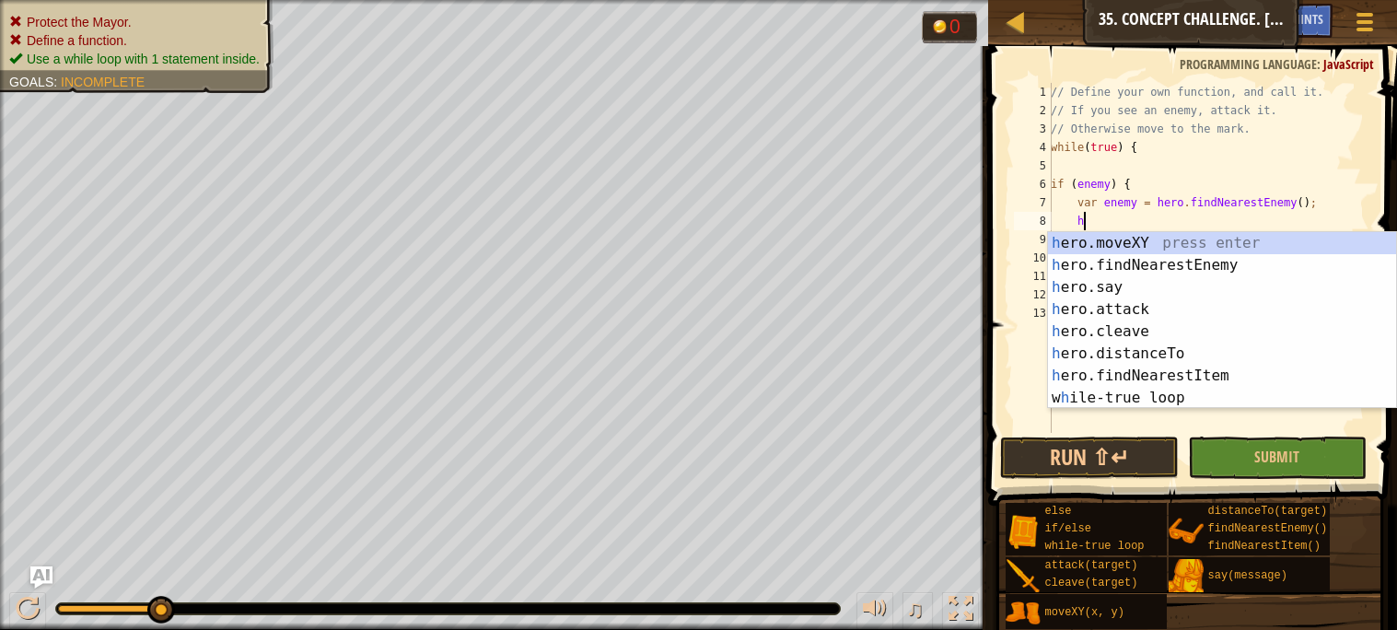
scroll to position [7, 2]
click at [1100, 316] on div "he ro.moveXY press enter he ro.findNearestEnemy press enter he ro.say press ent…" at bounding box center [1222, 342] width 348 height 221
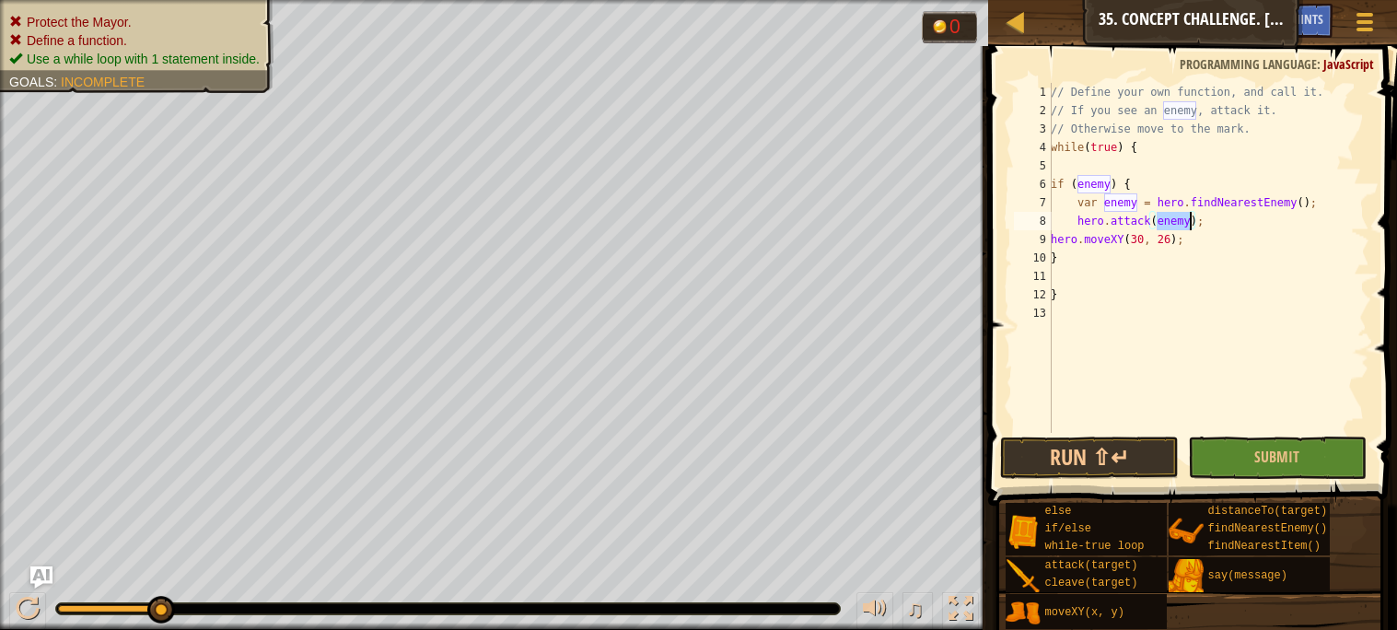
scroll to position [7, 8]
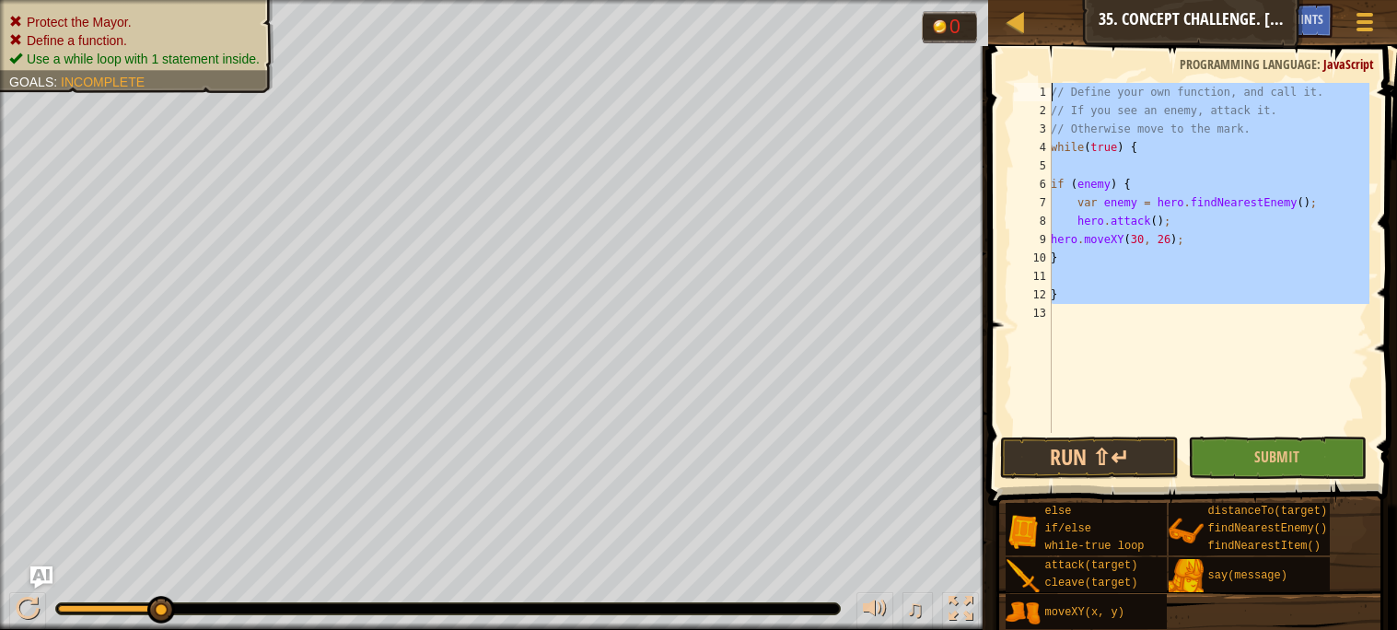
drag, startPoint x: 1121, startPoint y: 350, endPoint x: 1030, endPoint y: 71, distance: 293.6
click at [1030, 71] on div "hero.attack(); 1 2 3 4 5 6 7 8 9 10 11 12 13 // Define your own function, and c…" at bounding box center [1190, 312] width 414 height 514
type textarea "// Define your own function, and call it. // If you see an enemy, attack it."
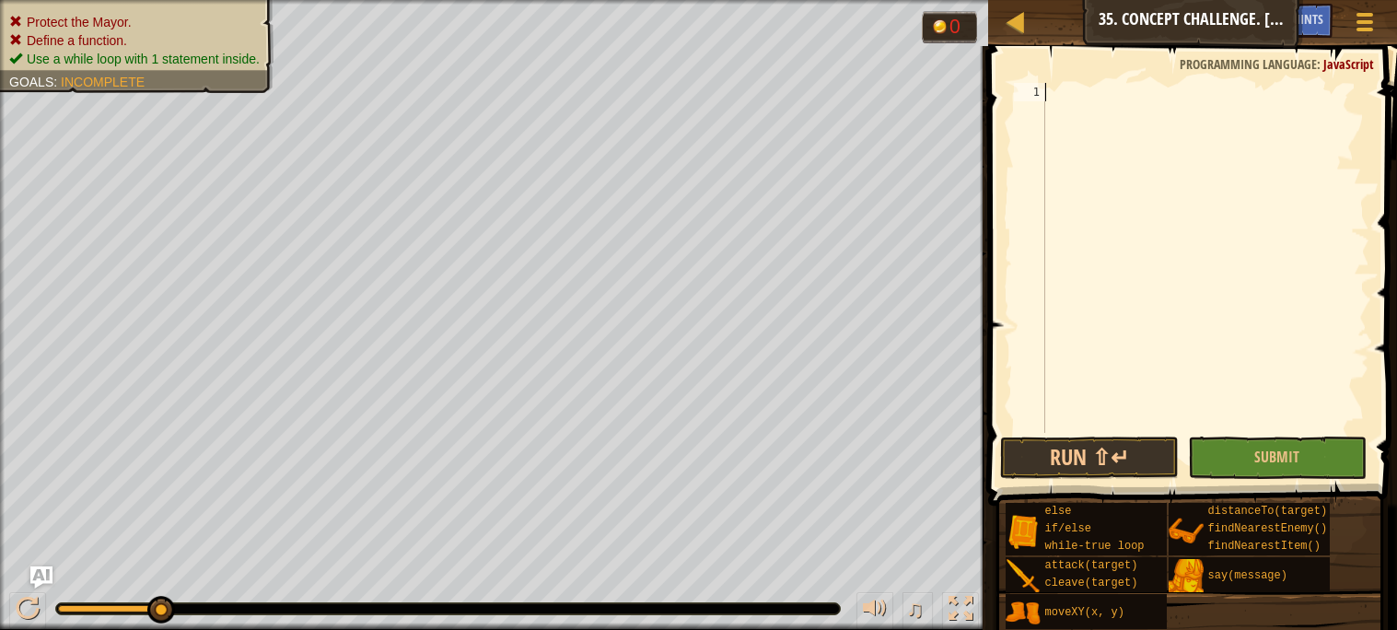
scroll to position [7, 0]
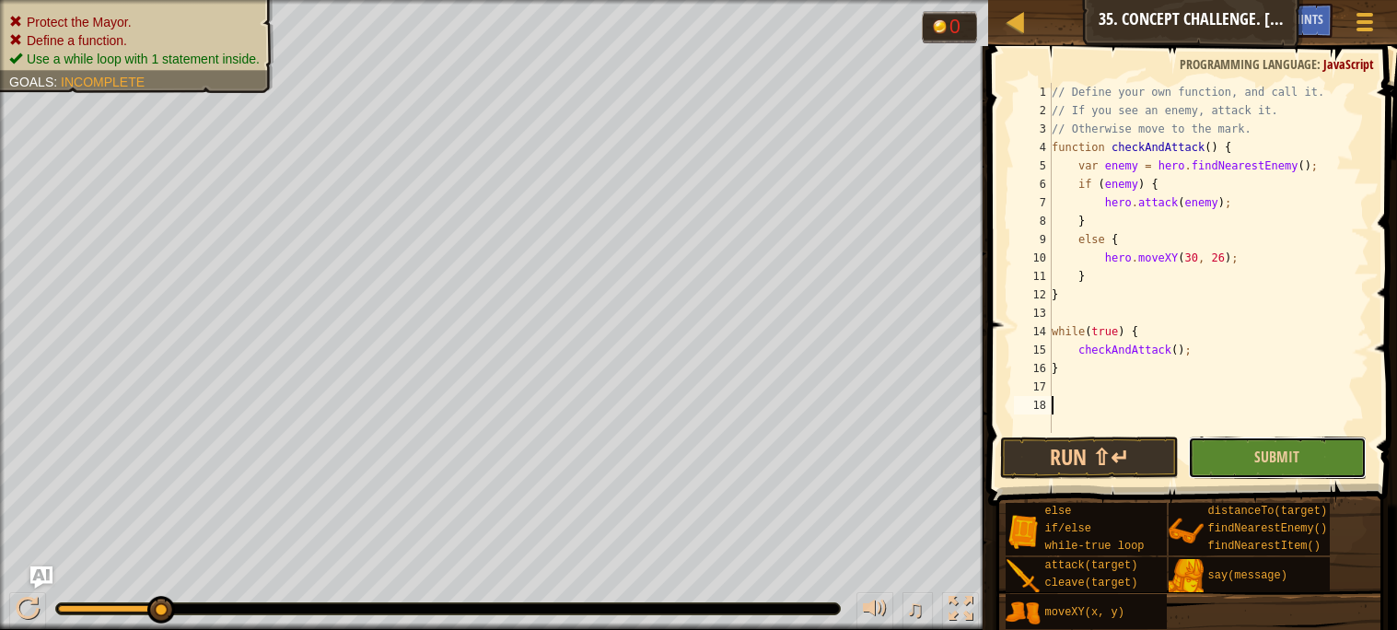
click at [1227, 455] on button "Submit" at bounding box center [1277, 458] width 179 height 42
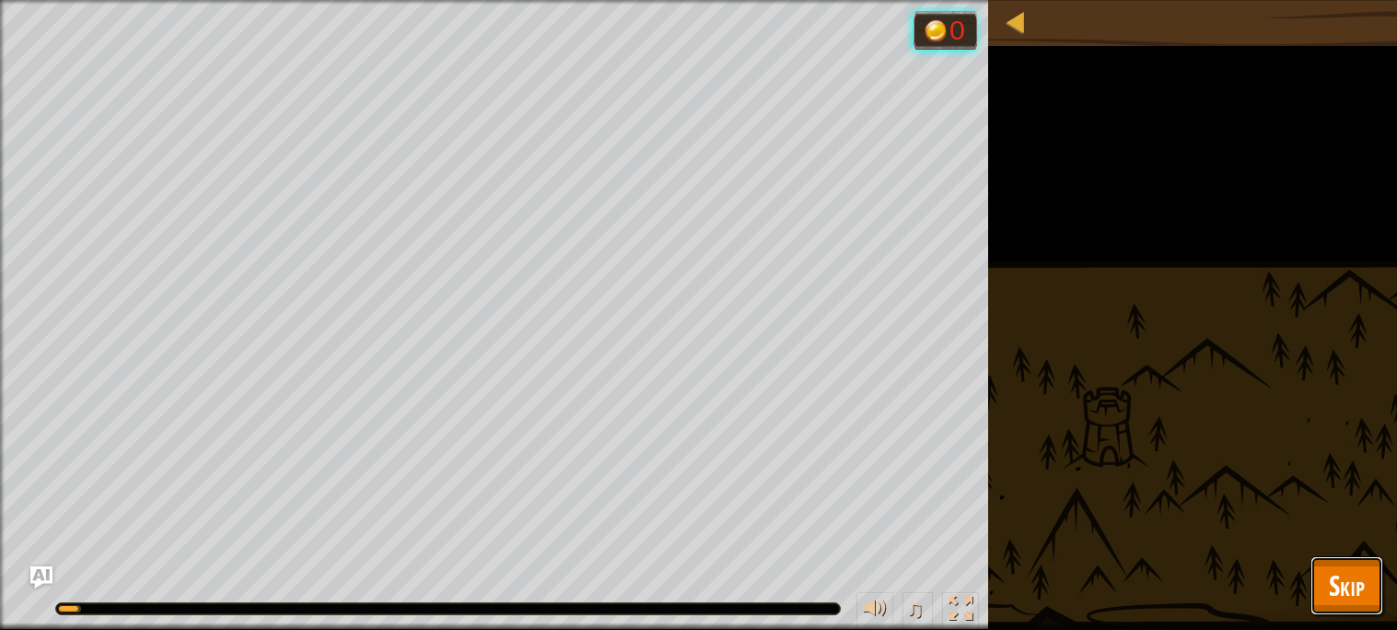
click at [1333, 568] on span "Skip" at bounding box center [1347, 585] width 36 height 38
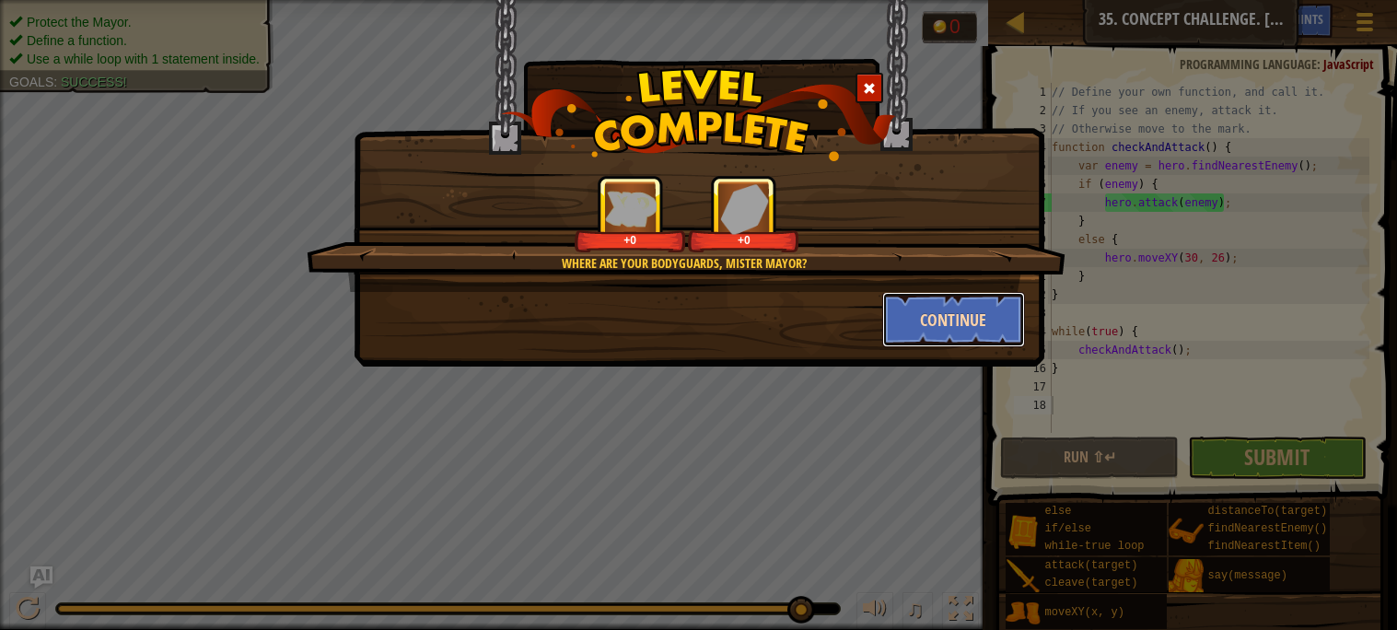
click at [901, 319] on button "Continue" at bounding box center [953, 319] width 143 height 55
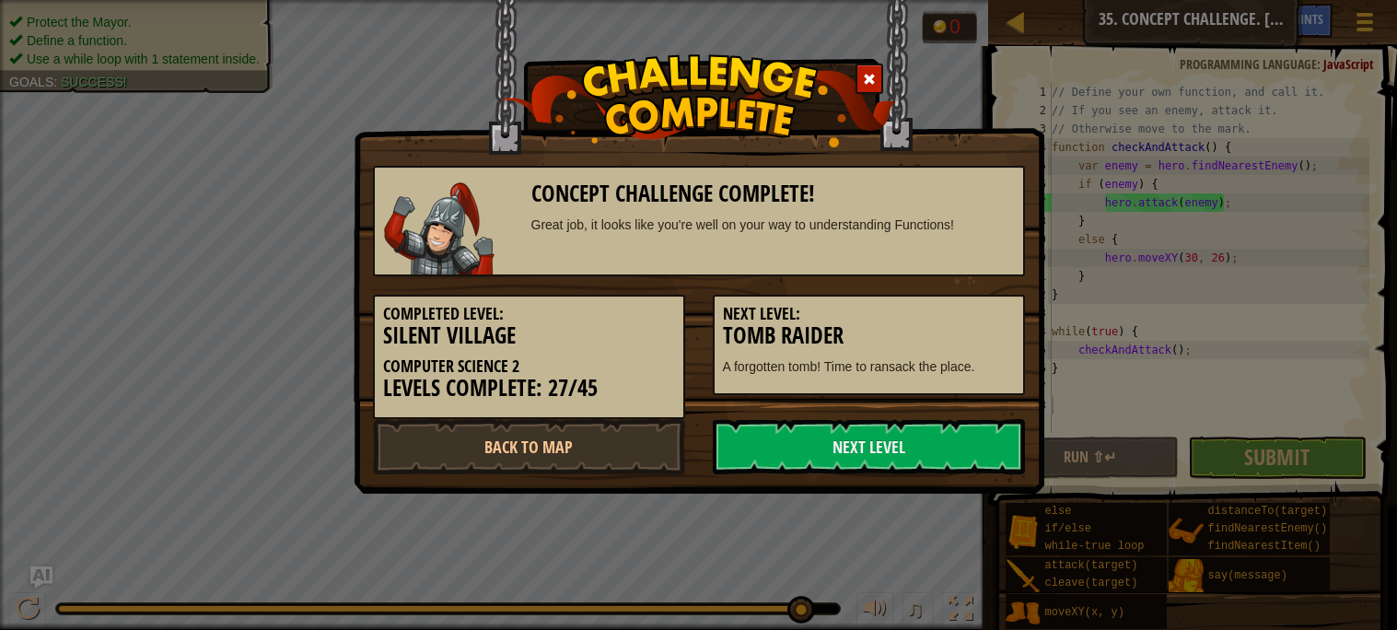
click at [901, 319] on h5 "Next Level:" at bounding box center [869, 314] width 292 height 18
click at [494, 456] on link "Back to Map" at bounding box center [529, 446] width 312 height 55
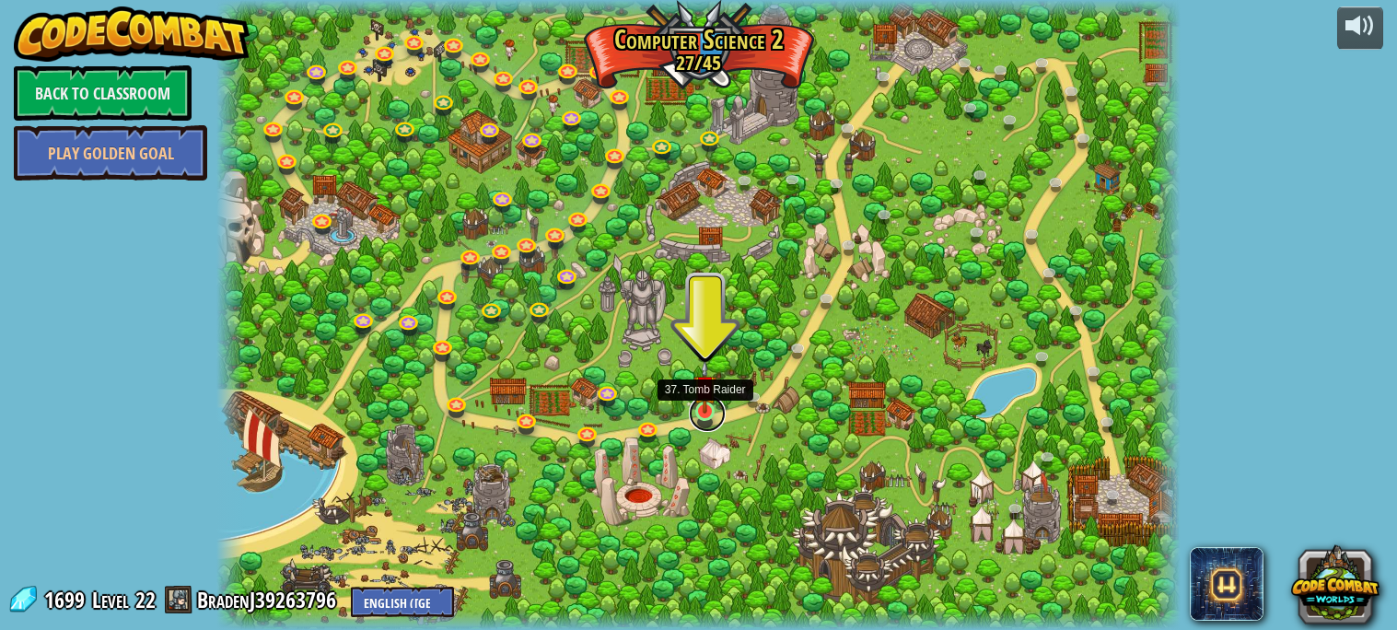
click at [707, 423] on link at bounding box center [707, 413] width 37 height 37
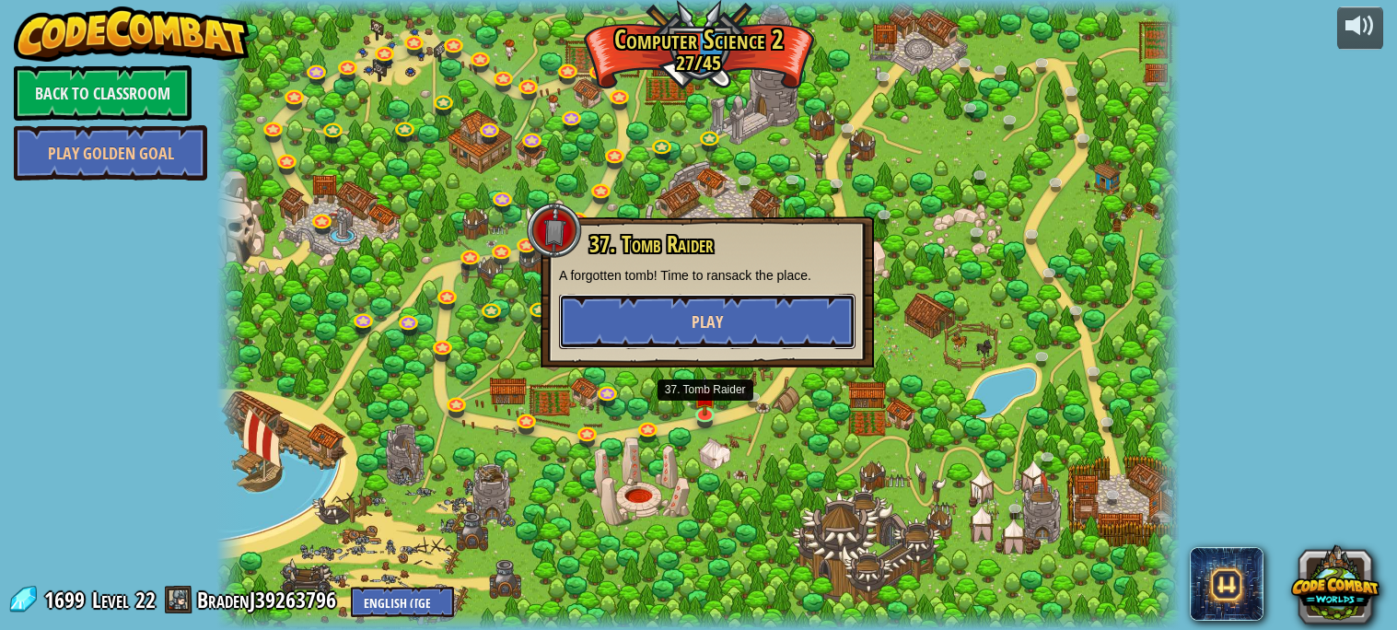
click at [742, 314] on button "Play" at bounding box center [707, 321] width 297 height 55
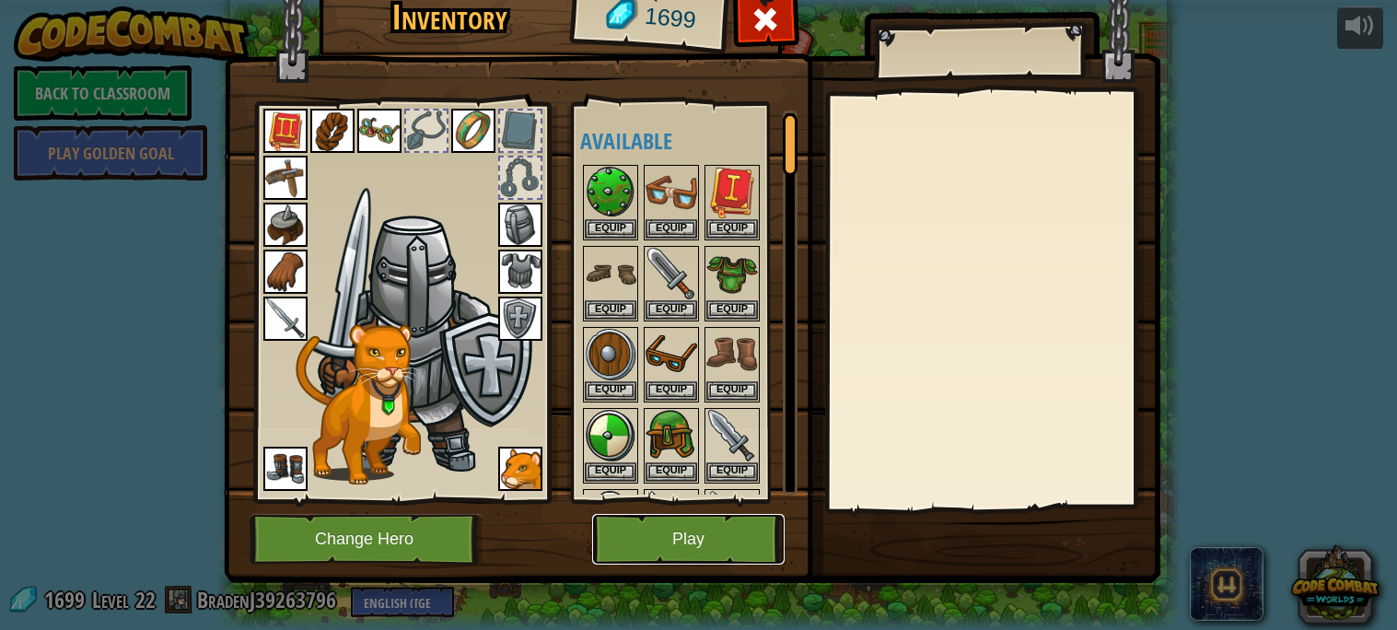
click at [698, 535] on button "Play" at bounding box center [688, 539] width 192 height 51
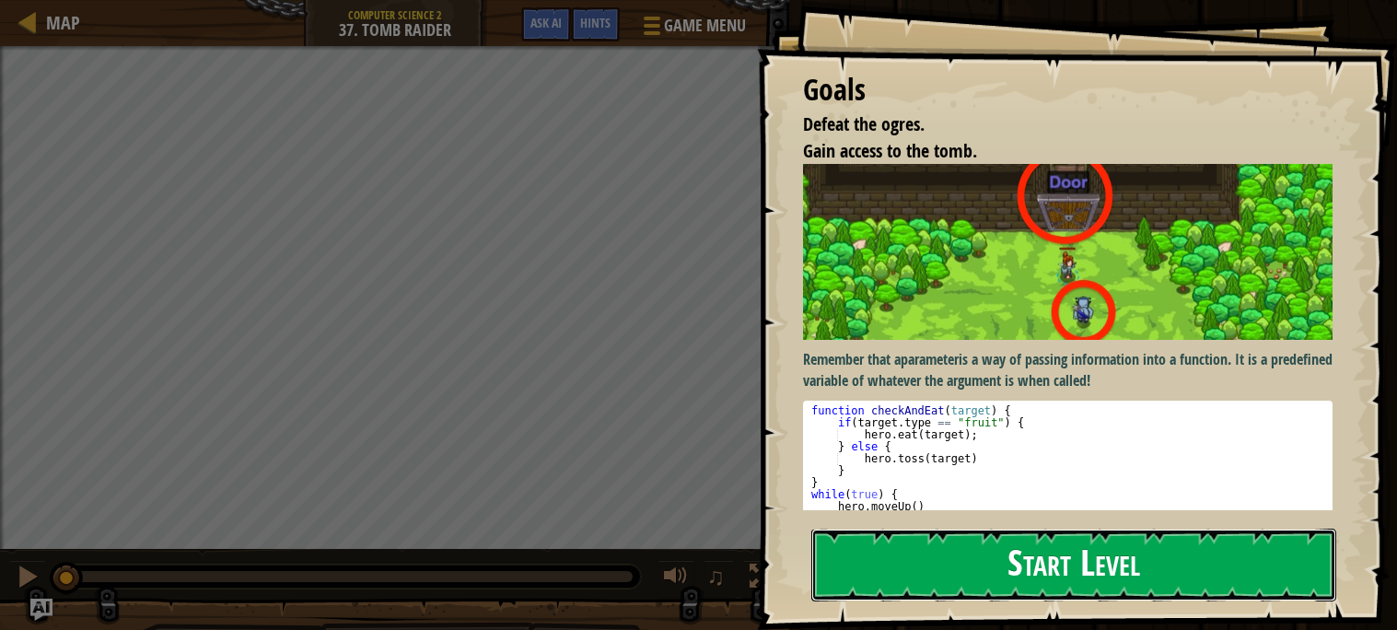
click at [1020, 529] on button "Start Level" at bounding box center [1073, 565] width 525 height 73
click at [999, 529] on button "Start Level" at bounding box center [1073, 565] width 525 height 73
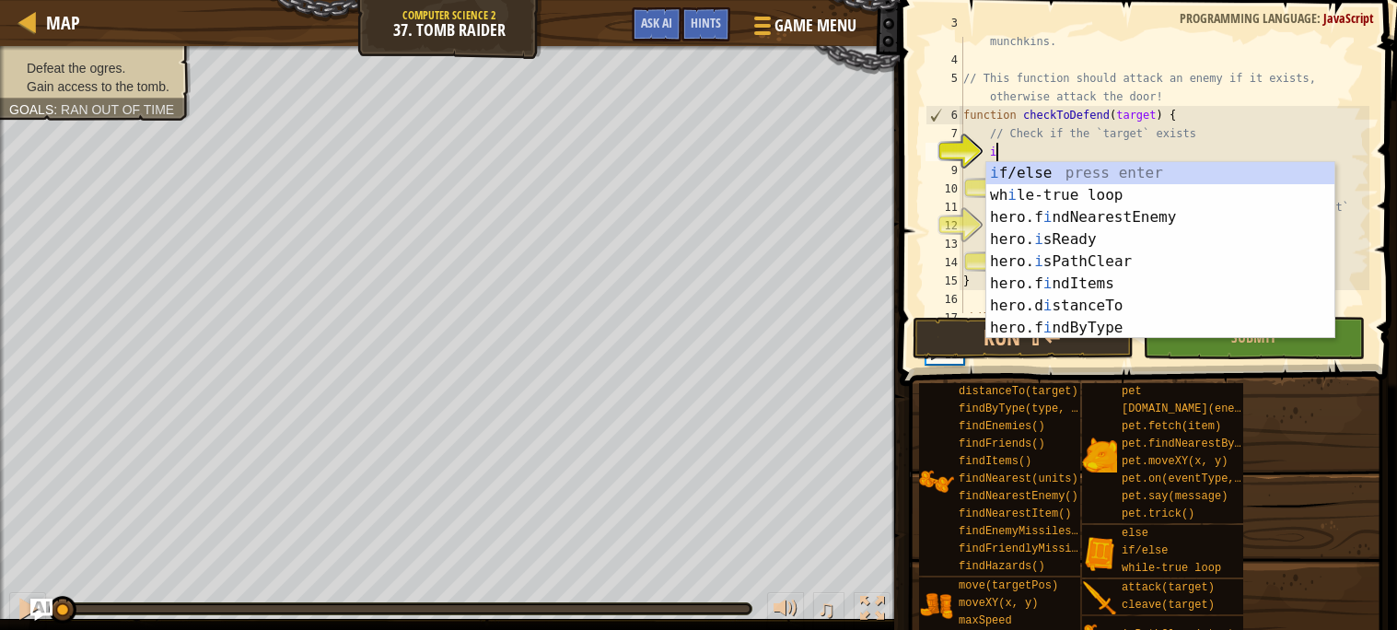
scroll to position [6, 2]
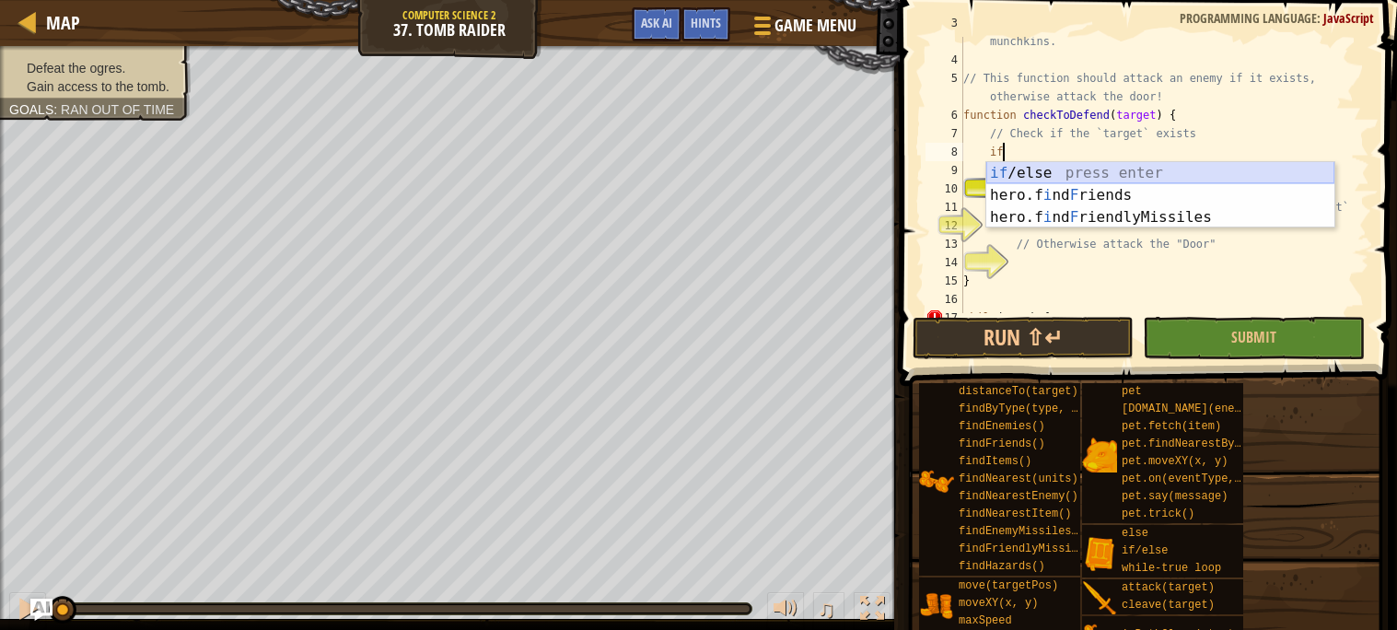
click at [1150, 174] on div "if /else press enter hero.f i nd F riends press enter hero.f i nd F riendlyMiss…" at bounding box center [1160, 217] width 348 height 111
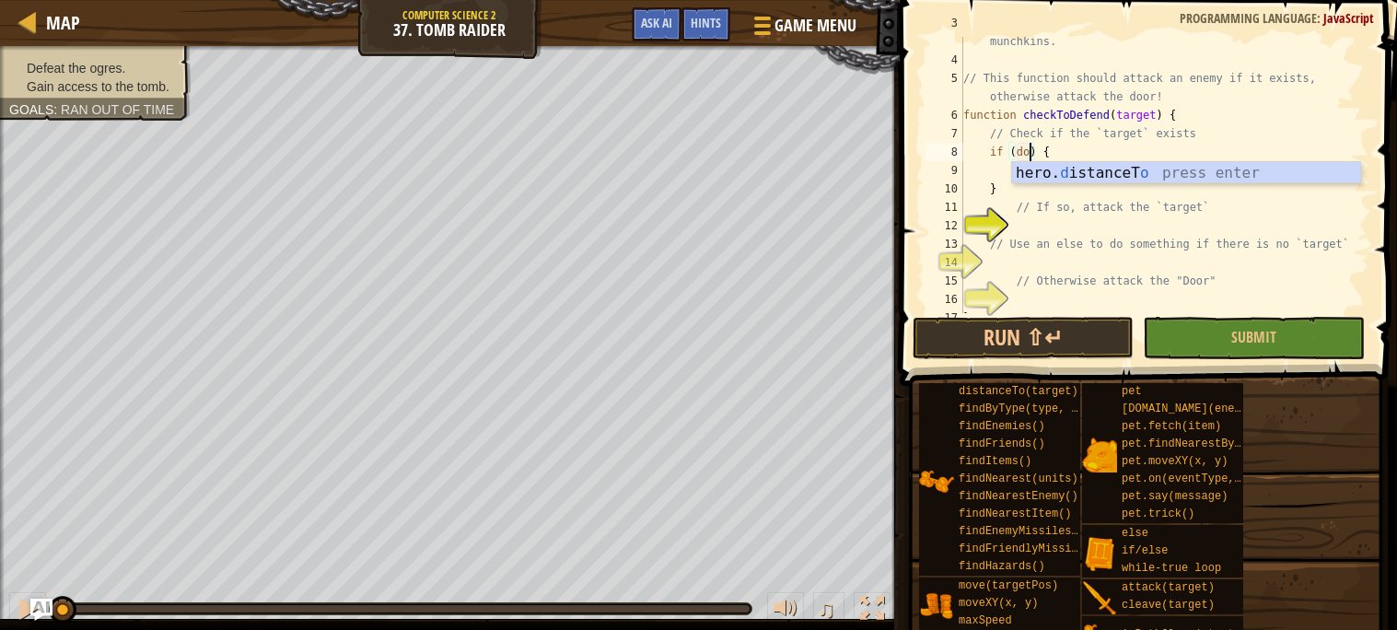
scroll to position [6, 6]
type textarea "if (door) {"
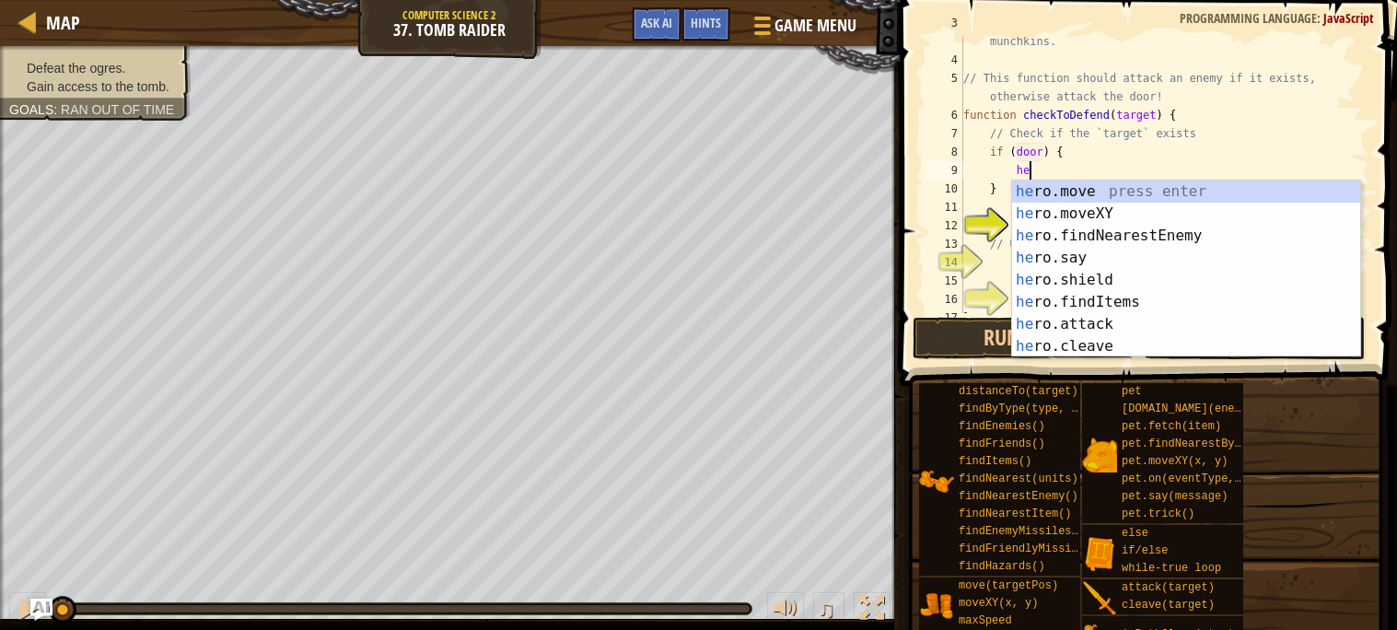
scroll to position [6, 4]
click at [1126, 315] on div "he ro.move press enter he ro.moveXY press enter he ro.findNearestEnemy press en…" at bounding box center [1186, 291] width 348 height 221
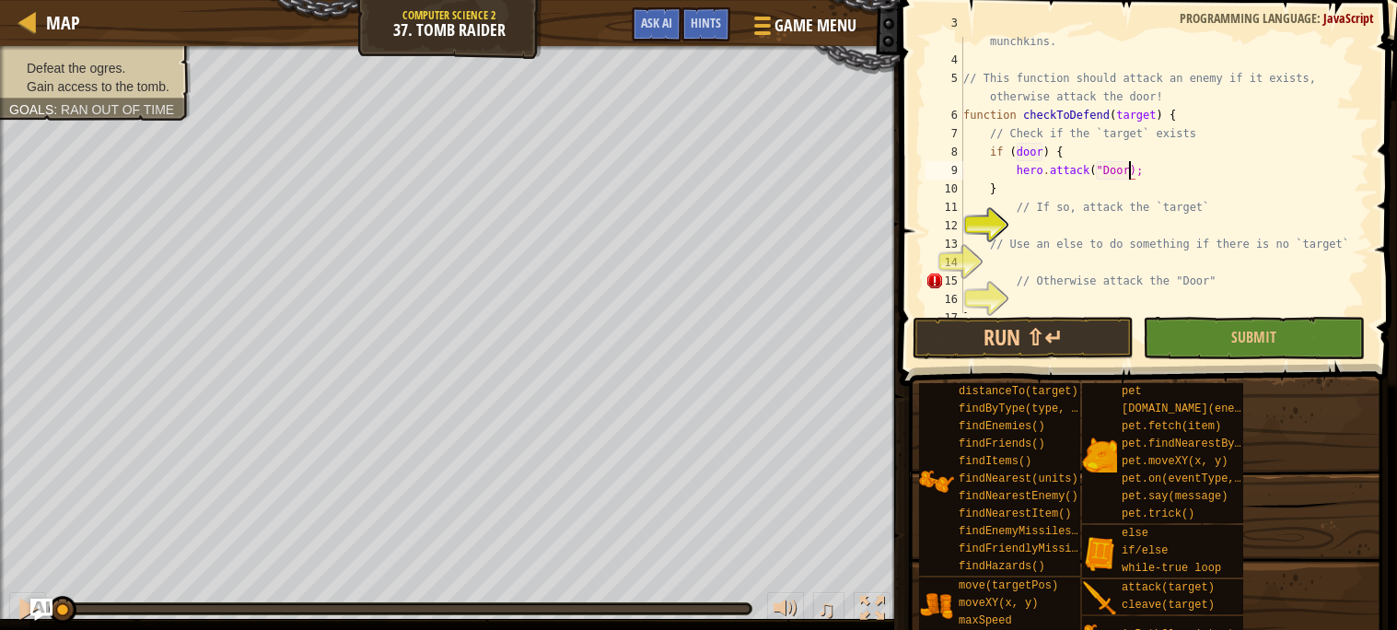
scroll to position [6, 14]
click at [1019, 147] on div "// Break open the tomb, while defending yourself from the munchkins. // This fu…" at bounding box center [1165, 180] width 410 height 332
click at [1169, 186] on div "// Break open the tomb, while defending yourself from the munchkins. // This fu…" at bounding box center [1165, 180] width 410 height 332
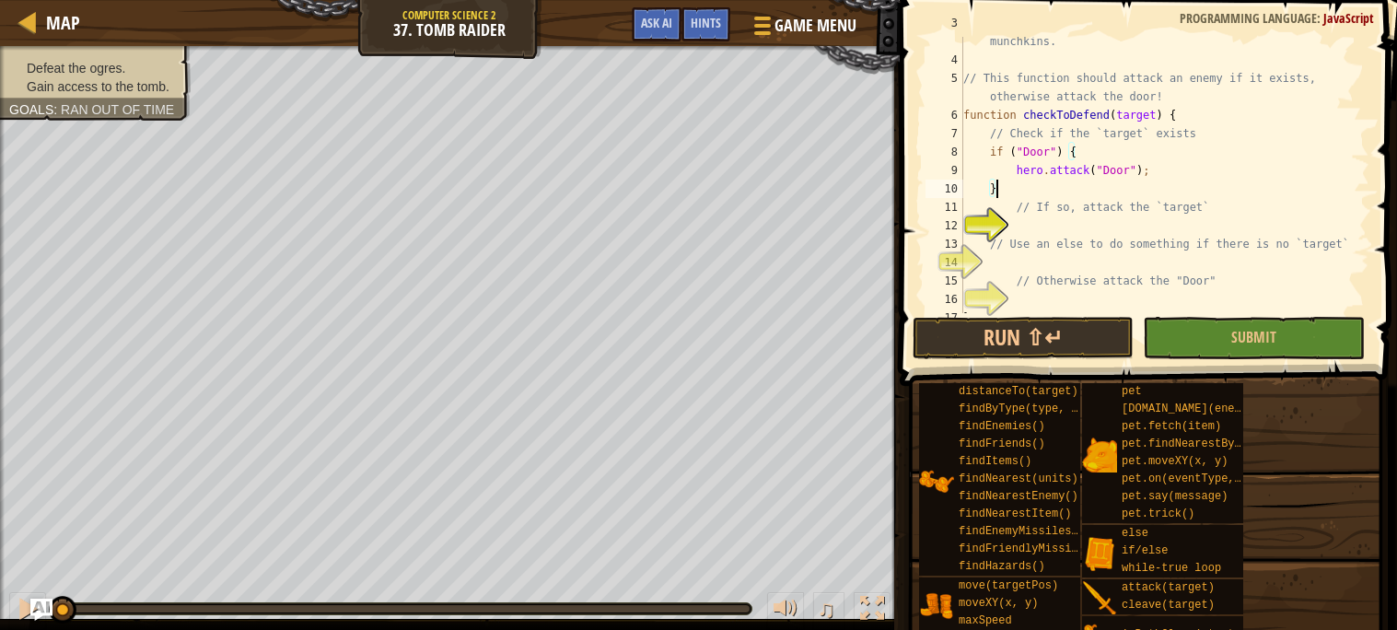
click at [1158, 211] on div "// Break open the tomb, while defending yourself from the munchkins. // This fu…" at bounding box center [1165, 180] width 410 height 332
click at [1194, 192] on div "// Break open the tomb, while defending yourself from the munchkins. // This fu…" at bounding box center [1165, 180] width 410 height 332
type textarea "}"
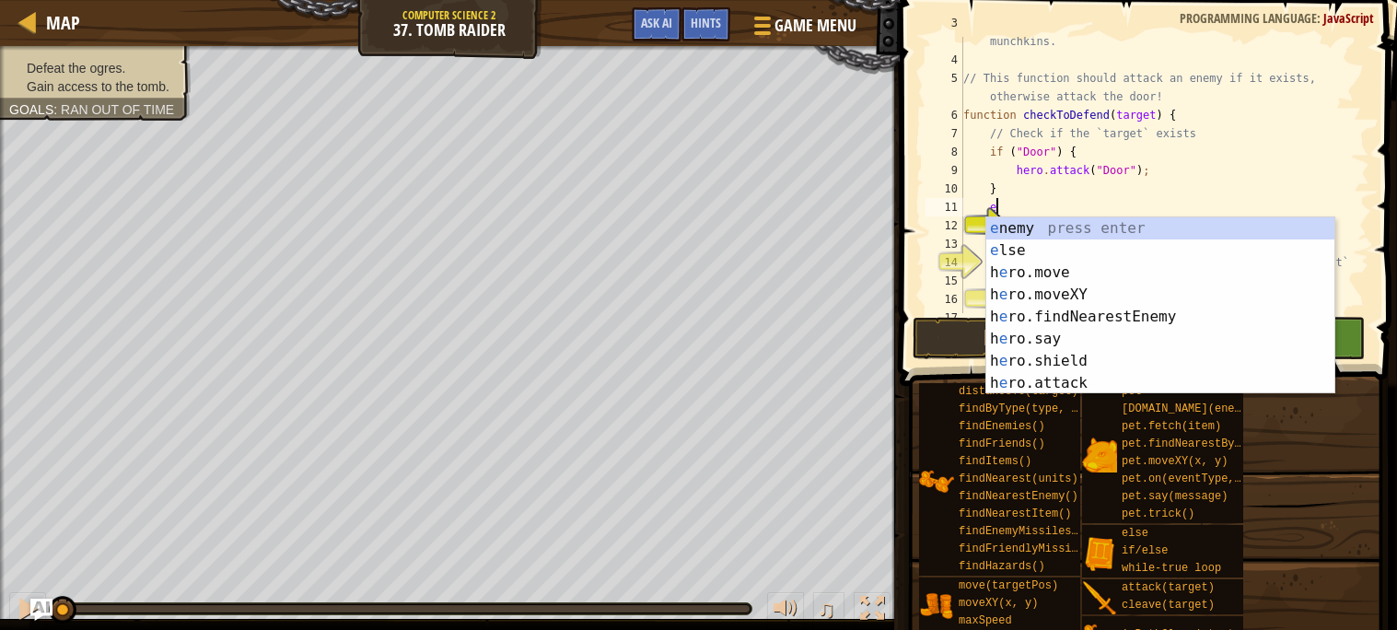
type textarea "el"
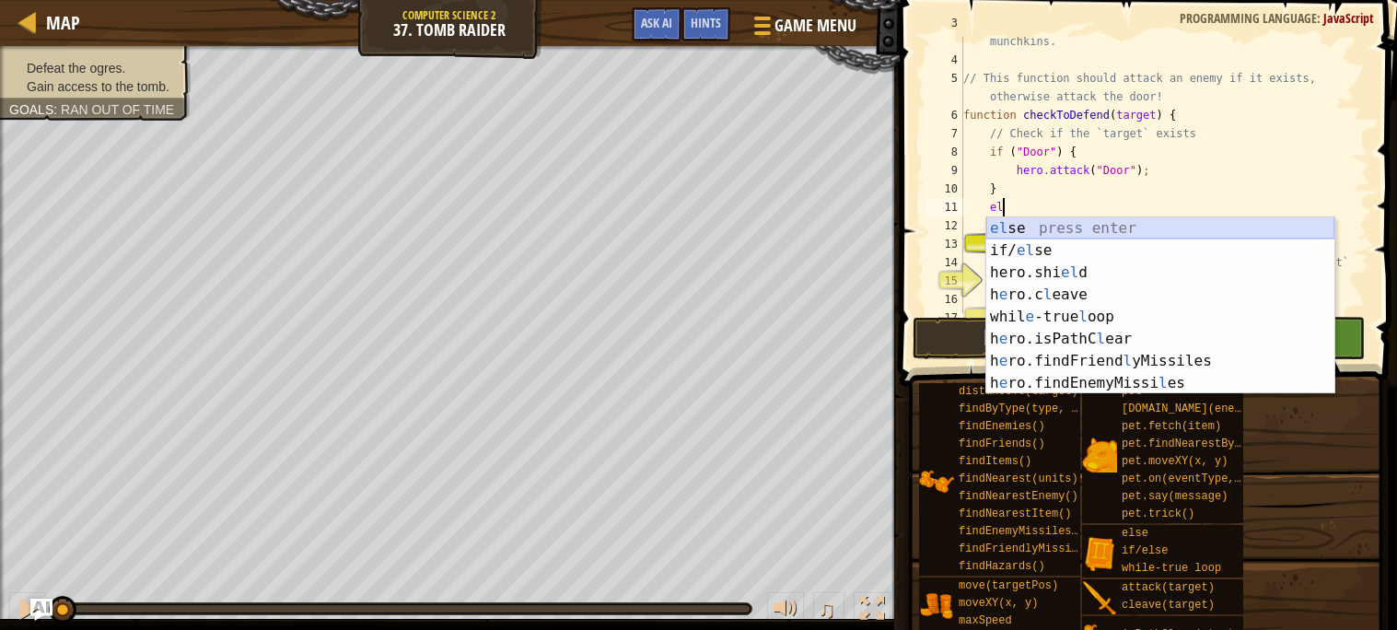
click at [1195, 227] on div "el se press enter if/ el se press enter hero.shi el d press enter h e ro.c l ea…" at bounding box center [1160, 327] width 348 height 221
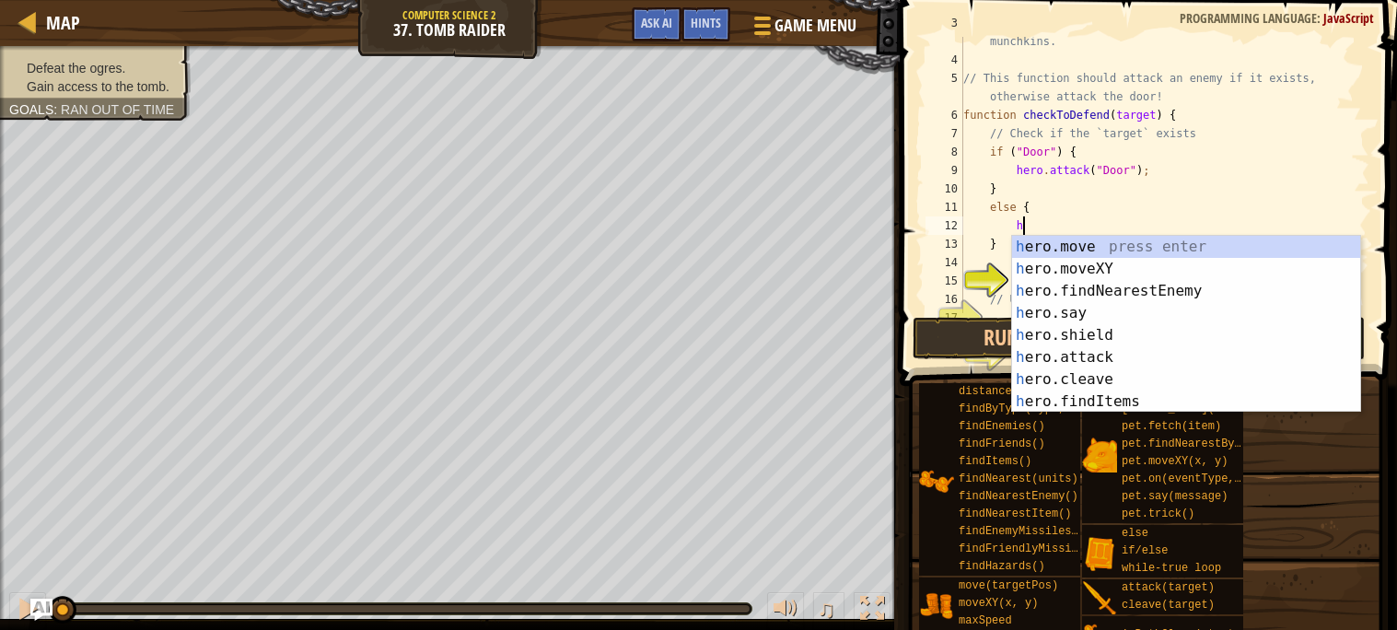
scroll to position [6, 4]
type textarea "h"
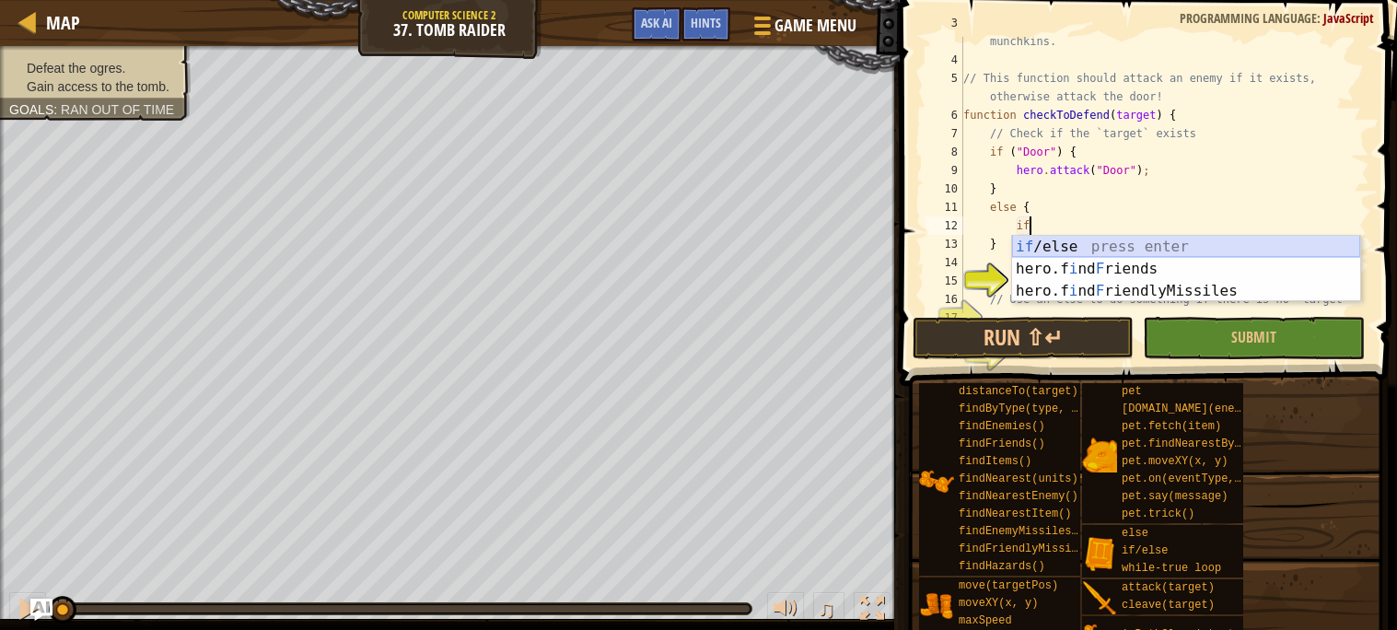
click at [1112, 239] on div "if /else press enter hero.f i nd F riends press enter hero.f i nd F riendlyMiss…" at bounding box center [1186, 291] width 348 height 111
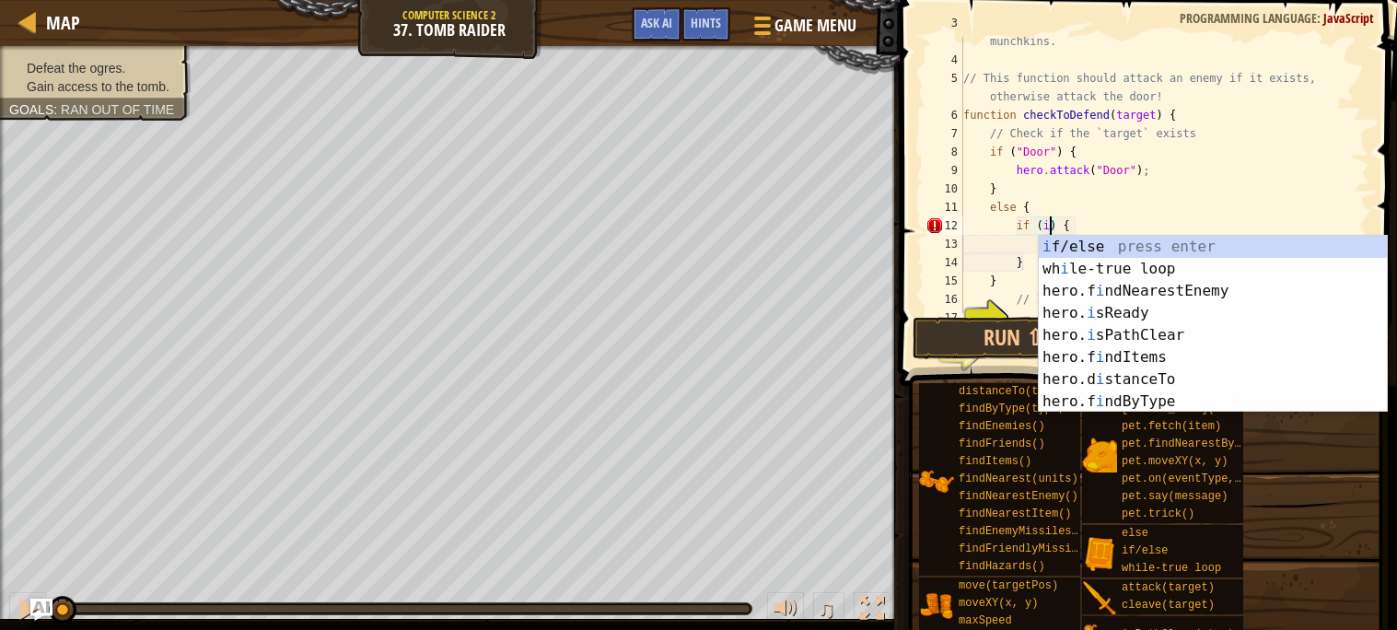
scroll to position [6, 6]
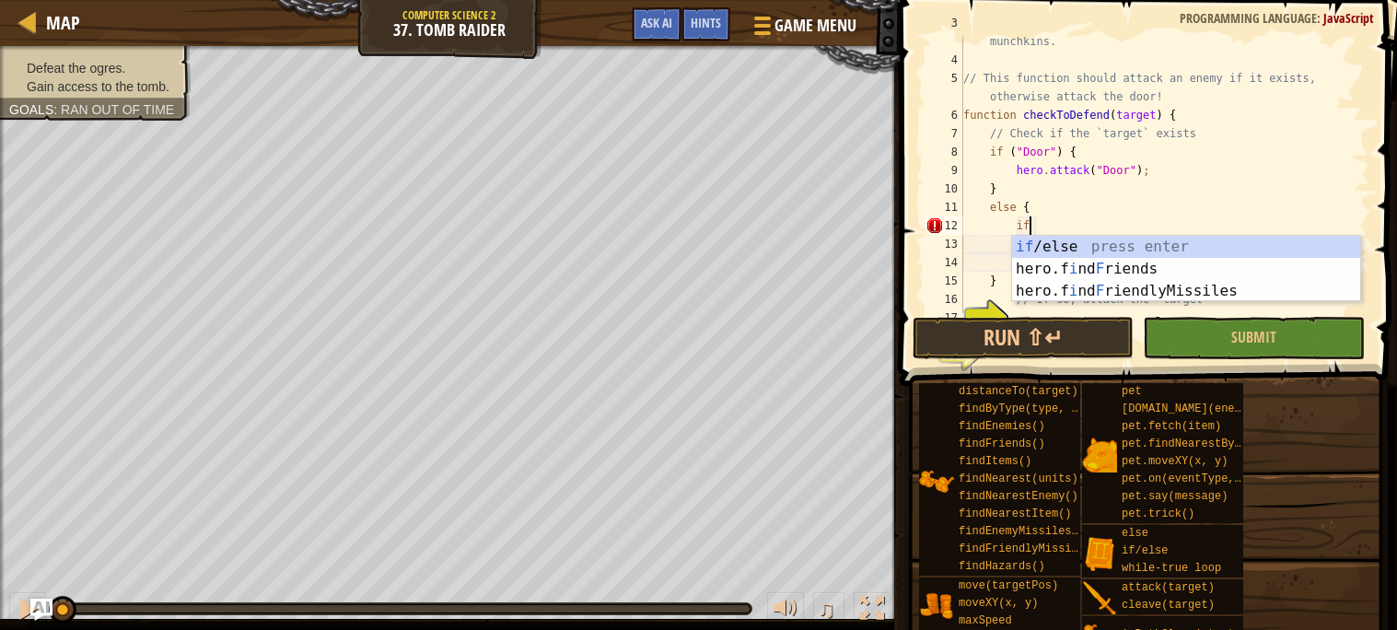
type textarea "i"
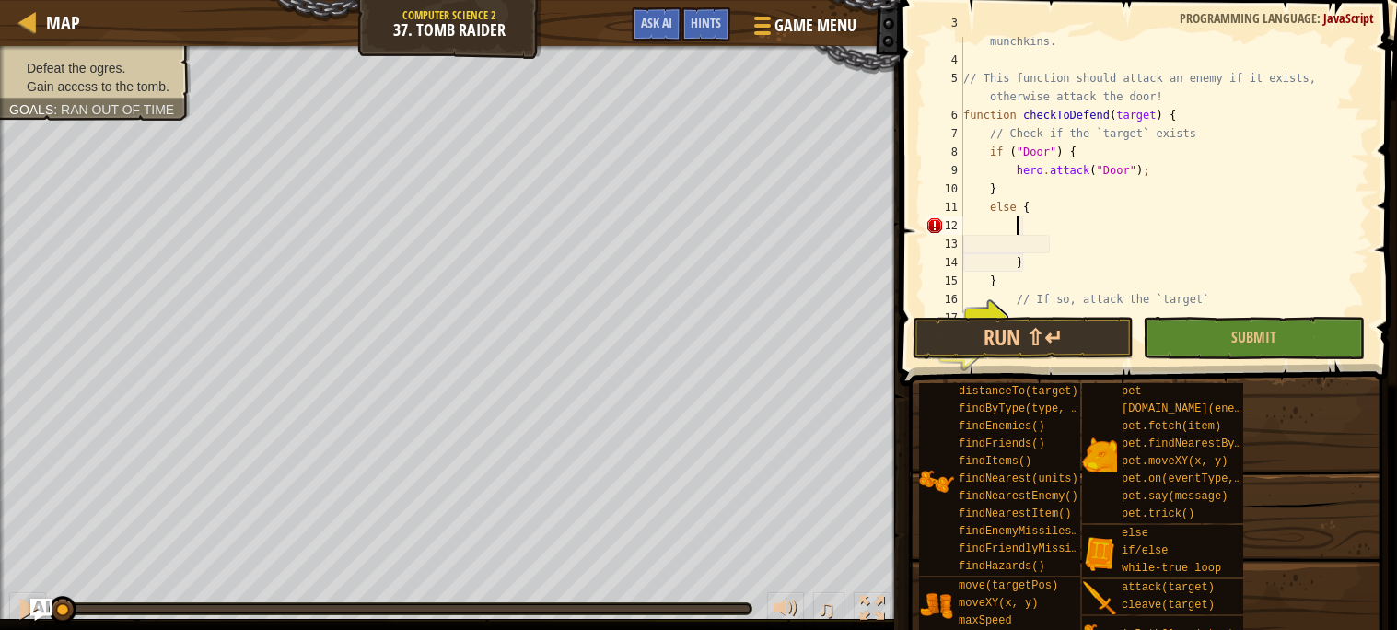
scroll to position [6, 3]
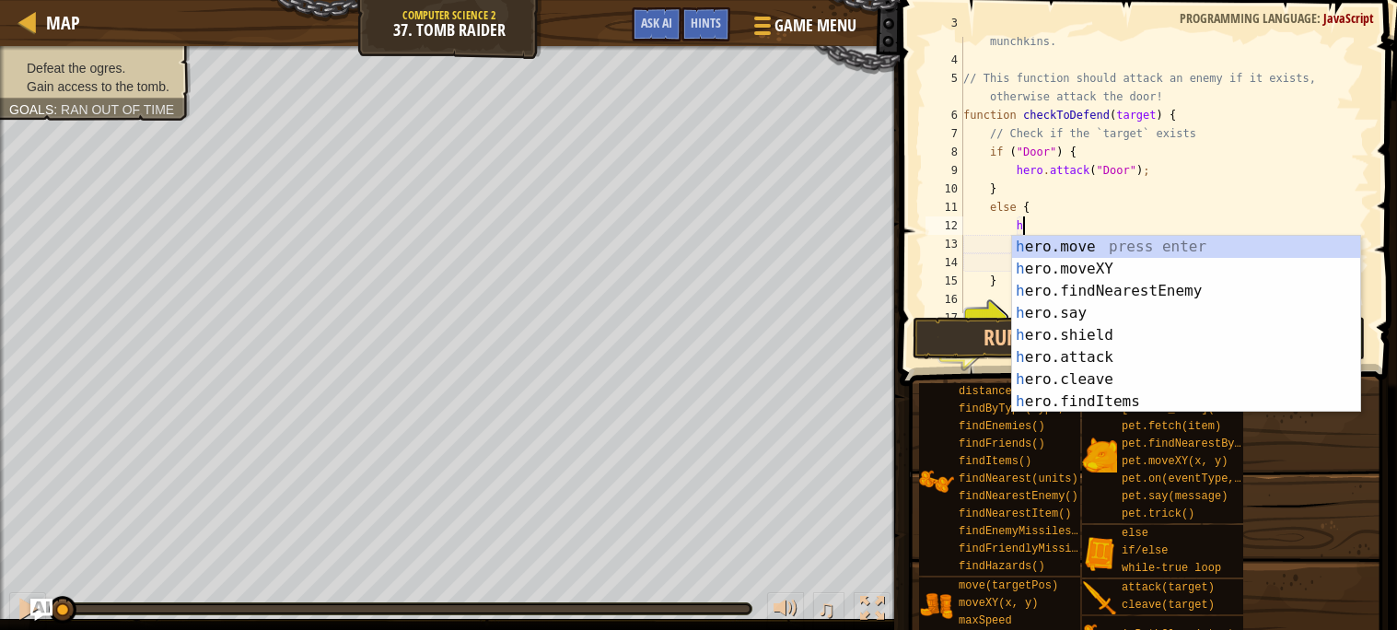
type textarea "he"
click at [1166, 291] on div "he ro.move press enter he ro.moveXY press enter he ro.findNearestEnemy press en…" at bounding box center [1186, 346] width 348 height 221
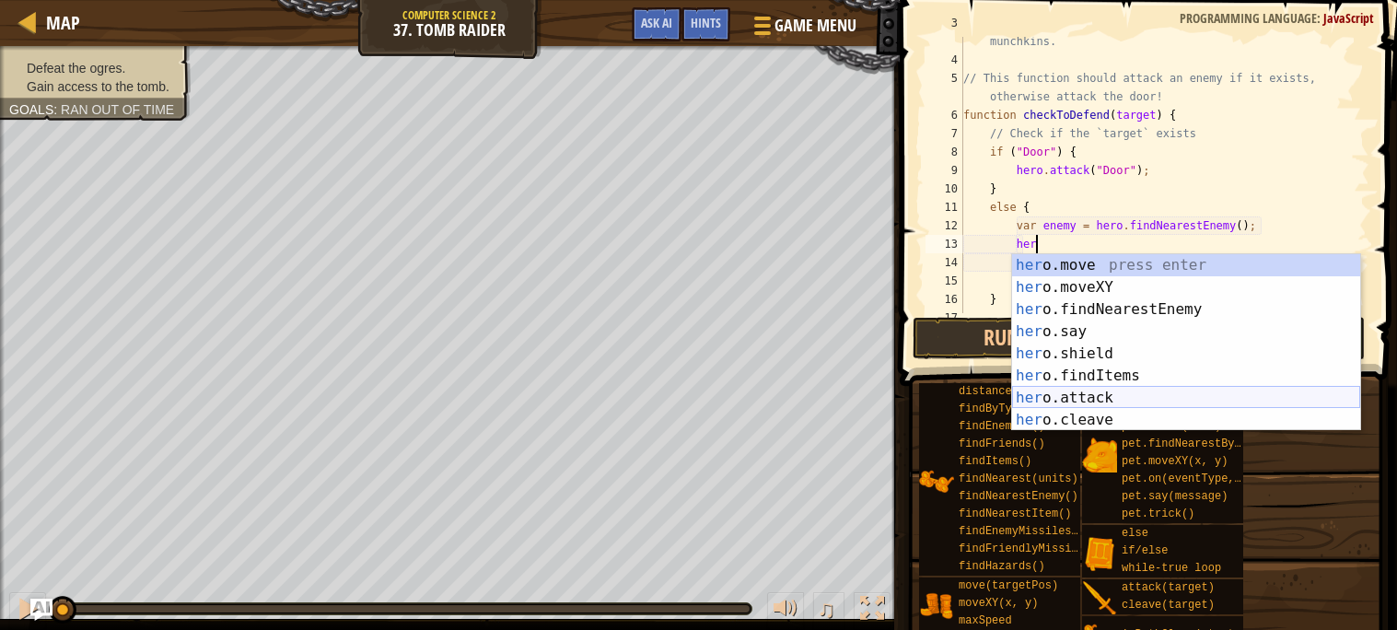
click at [1126, 392] on div "her o.move press enter her o.moveXY press enter her o.findNearestEnemy press en…" at bounding box center [1186, 364] width 348 height 221
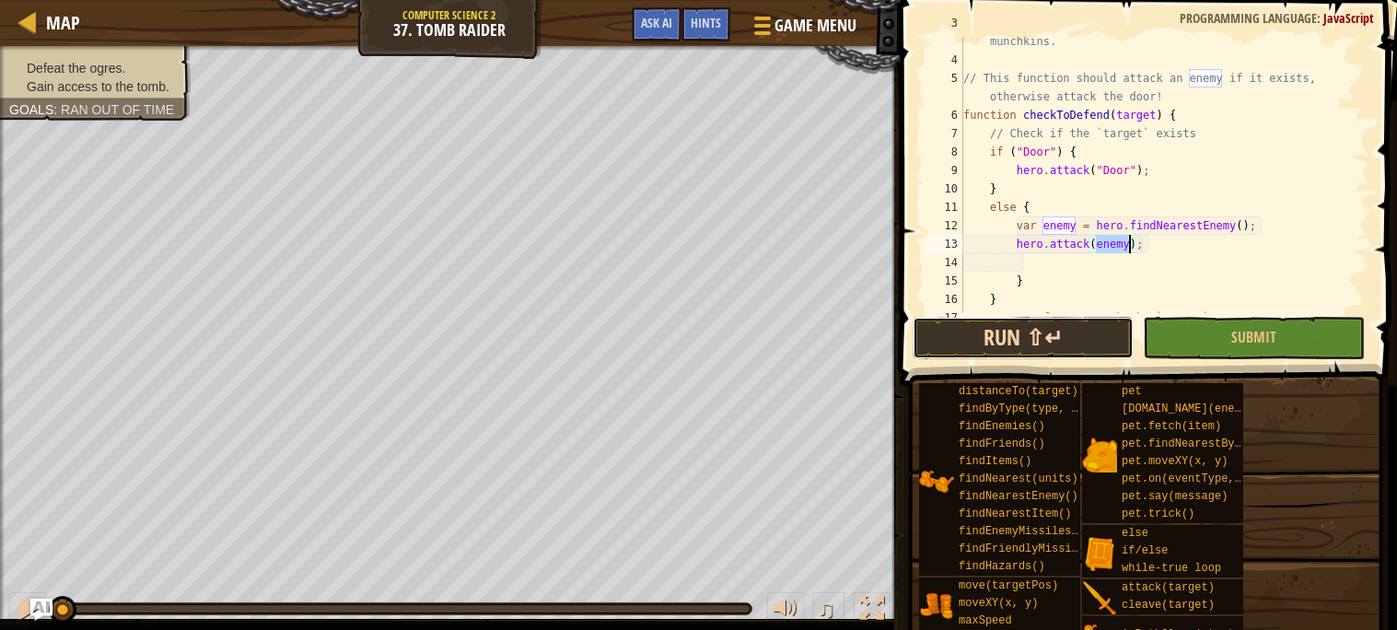
click at [1078, 347] on button "Run ⇧↵" at bounding box center [1023, 338] width 221 height 42
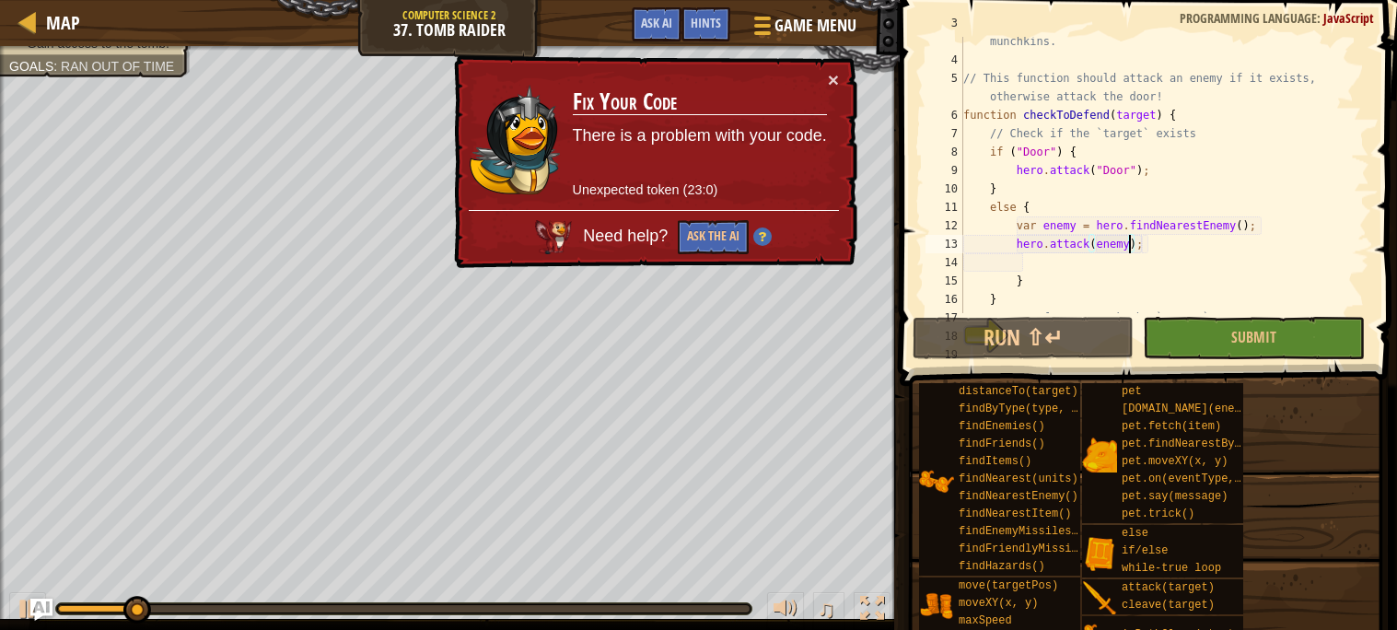
click at [982, 197] on div "// Break open the tomb, while defending yourself from the munchkins. // This fu…" at bounding box center [1165, 180] width 410 height 332
type textarea "}"
click at [996, 192] on div "// Break open the tomb, while defending yourself from the munchkins. // This fu…" at bounding box center [1165, 180] width 410 height 332
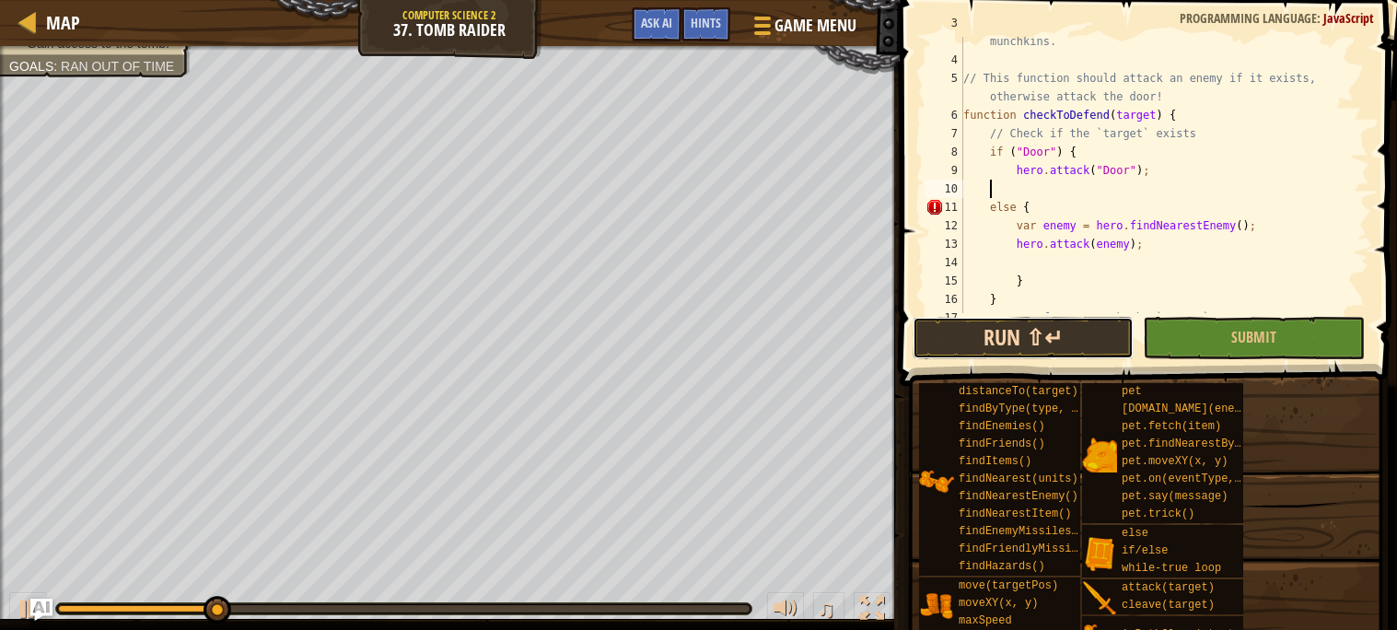
click at [1032, 330] on button "Run ⇧↵" at bounding box center [1023, 338] width 221 height 42
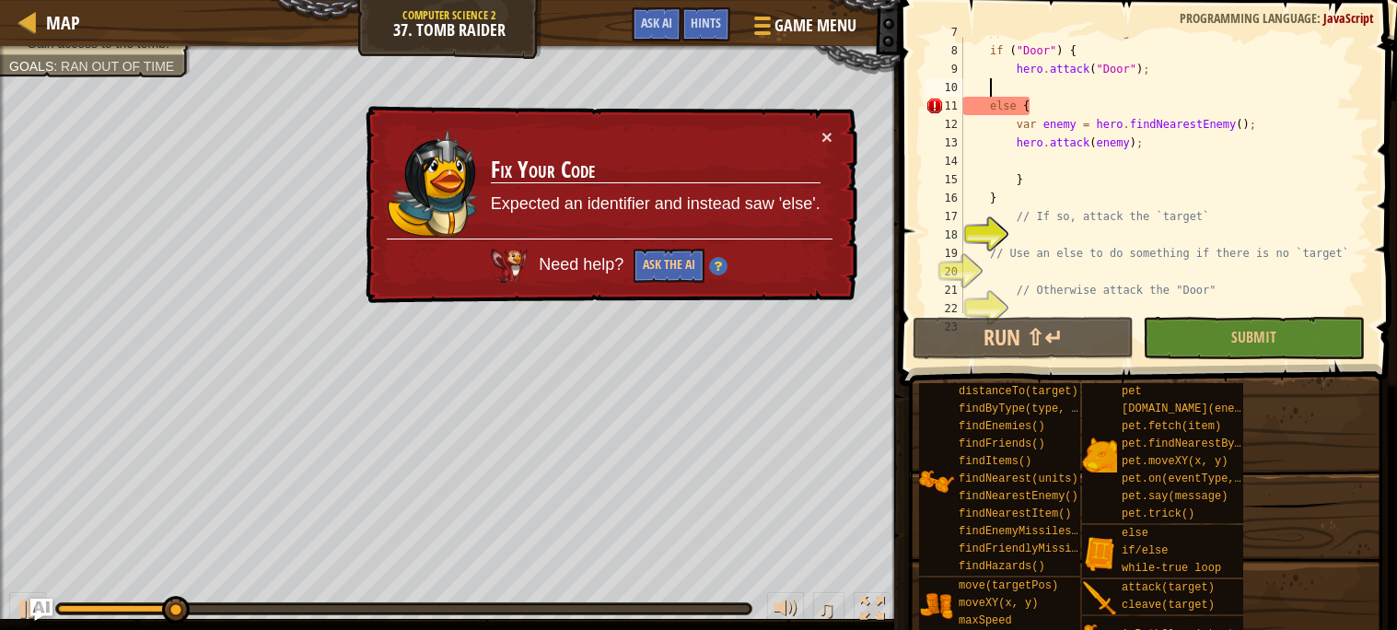
scroll to position [163, 0]
click at [1058, 222] on div "// Check if the `target` exists if ( "Door" ) { hero . attack ( "Door" ) ; else…" at bounding box center [1165, 176] width 410 height 313
click at [1050, 169] on div "// Check if the `target` exists if ( "Door" ) { hero . attack ( "Door" ) ; else…" at bounding box center [1165, 176] width 410 height 313
type textarea "}"
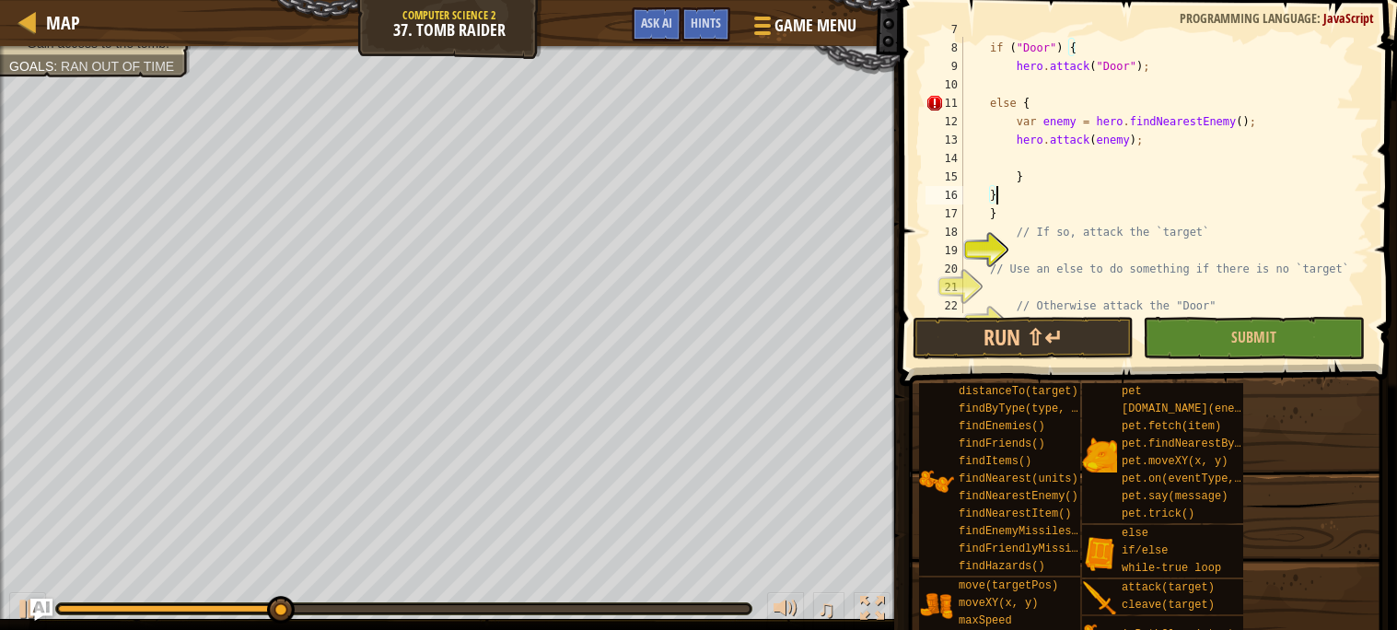
scroll to position [6, 3]
click at [1057, 329] on button "Run ⇧↵" at bounding box center [1023, 338] width 221 height 42
type textarea "}"
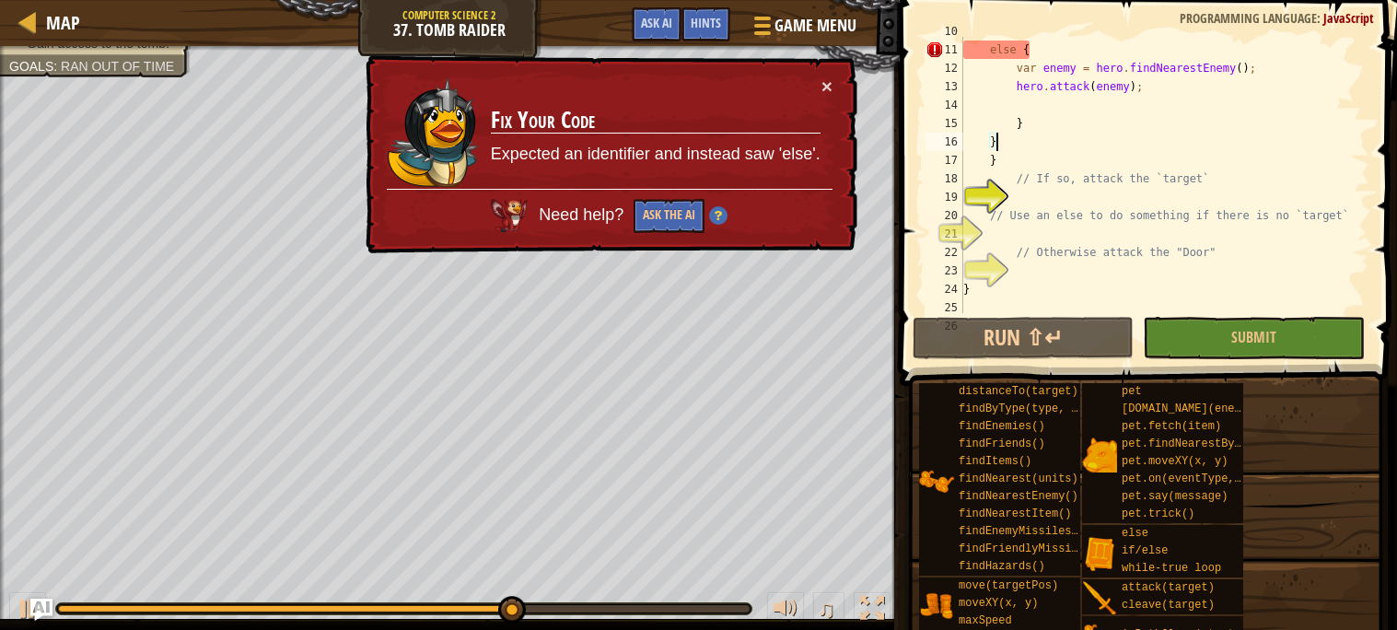
scroll to position [247, 0]
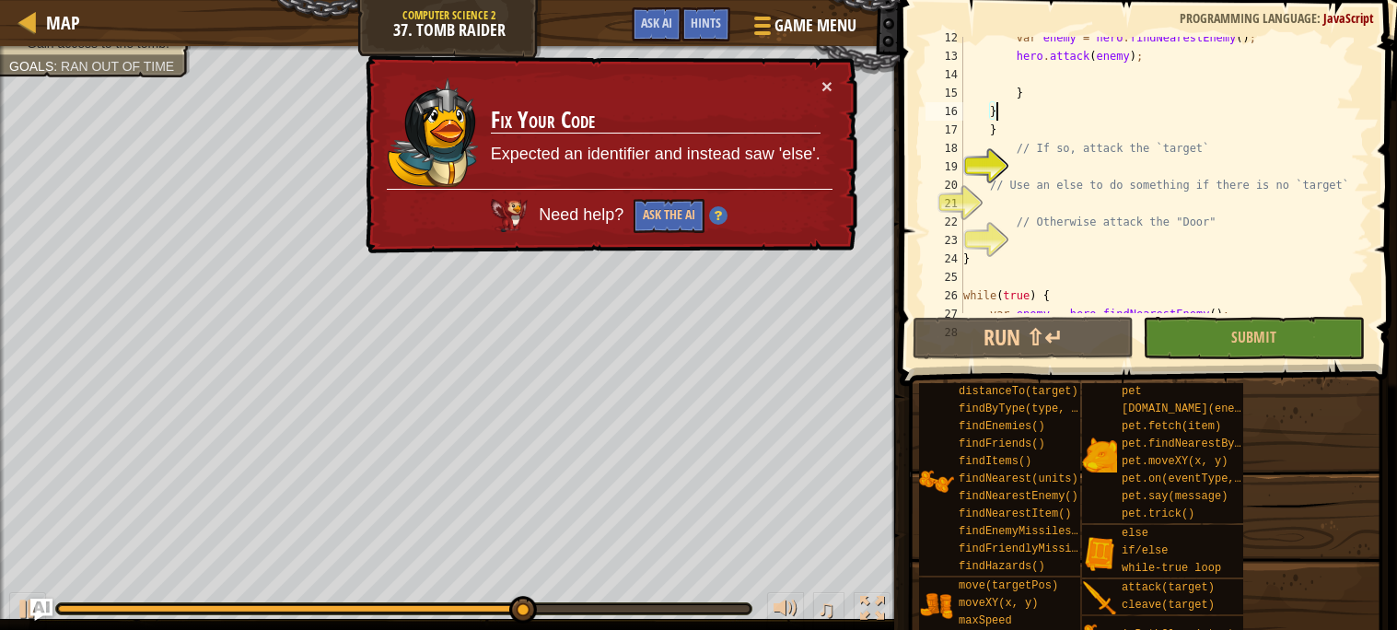
click at [1127, 130] on div "var enemy = hero . findNearestEnemy ( ) ; hero . attack ( enemy ) ; } } } // If…" at bounding box center [1165, 185] width 410 height 313
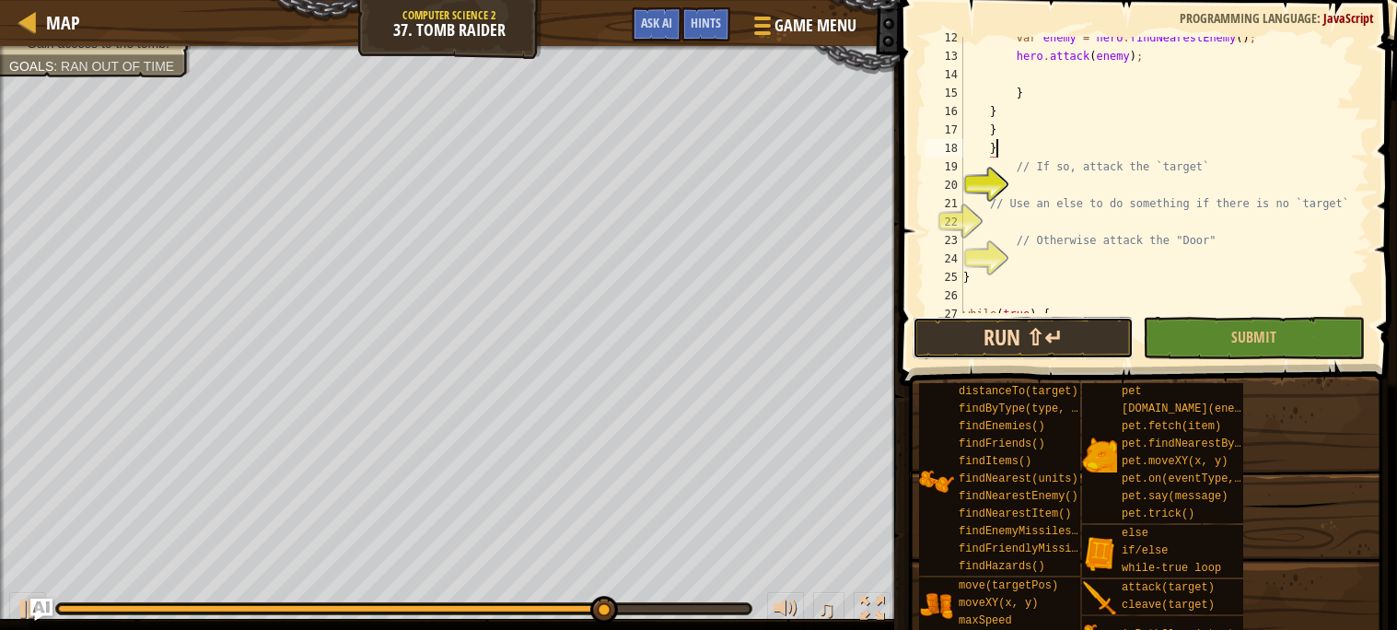
click at [1110, 323] on button "Run ⇧↵" at bounding box center [1023, 338] width 221 height 42
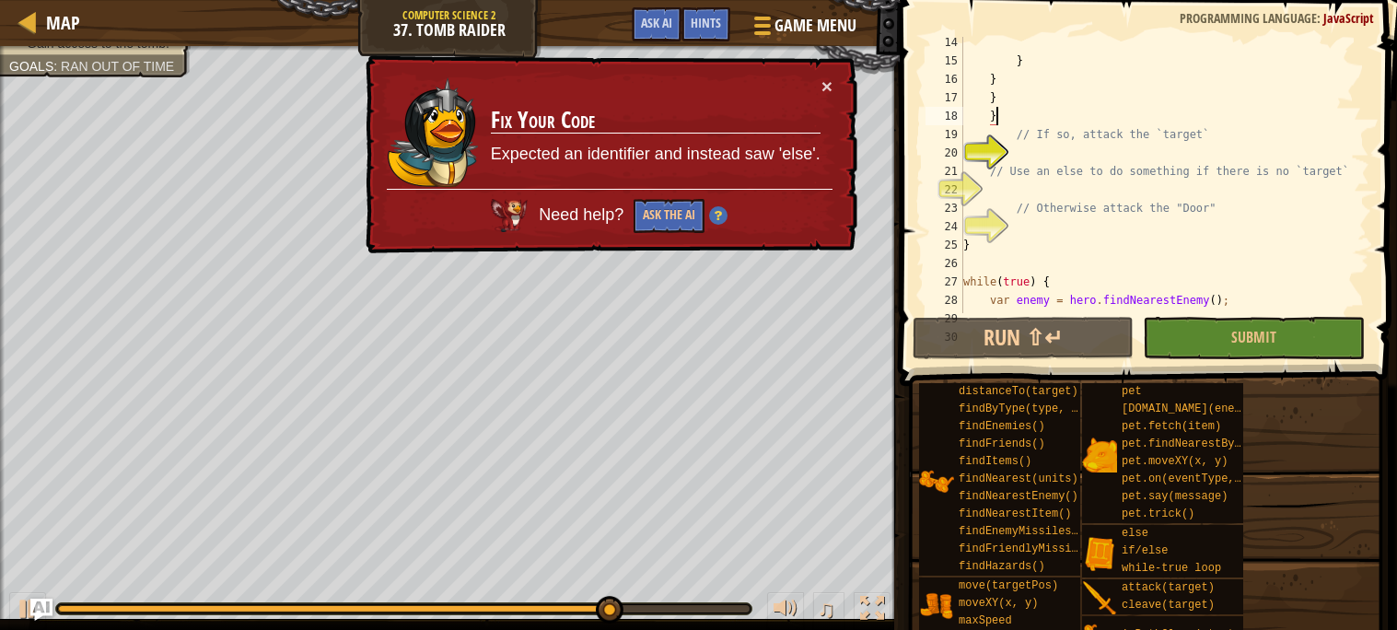
scroll to position [331, 0]
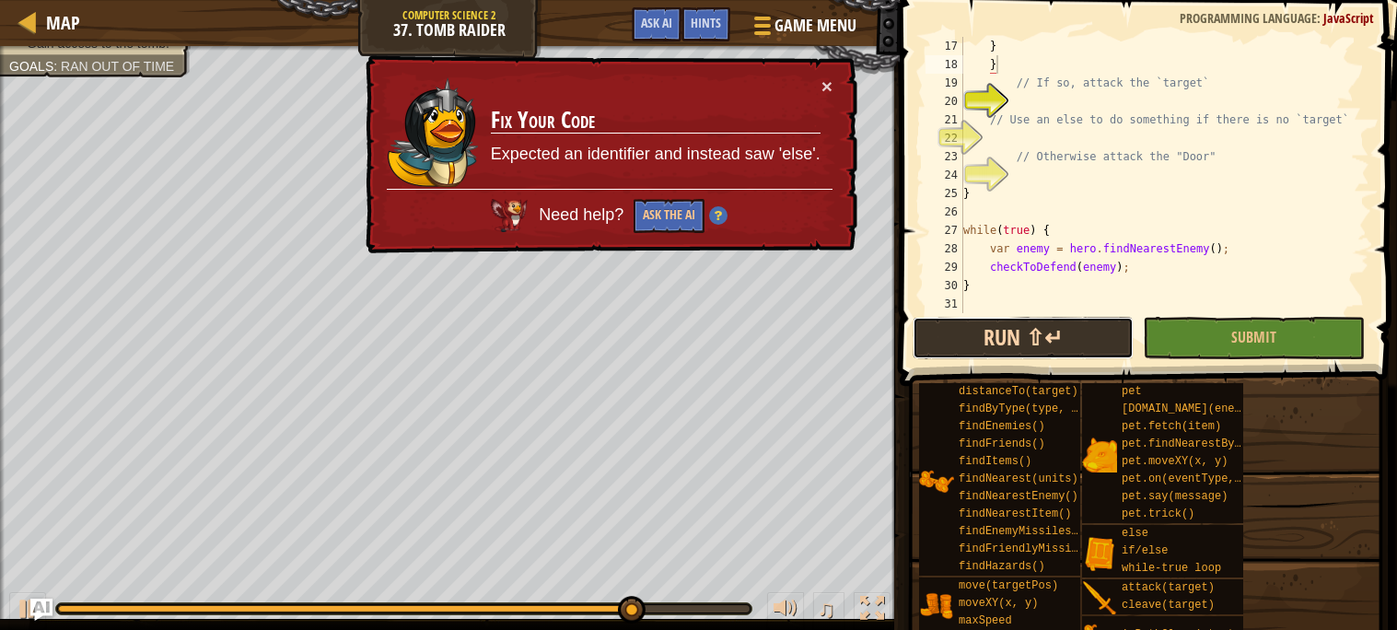
click at [990, 321] on button "Run ⇧↵" at bounding box center [1023, 338] width 221 height 42
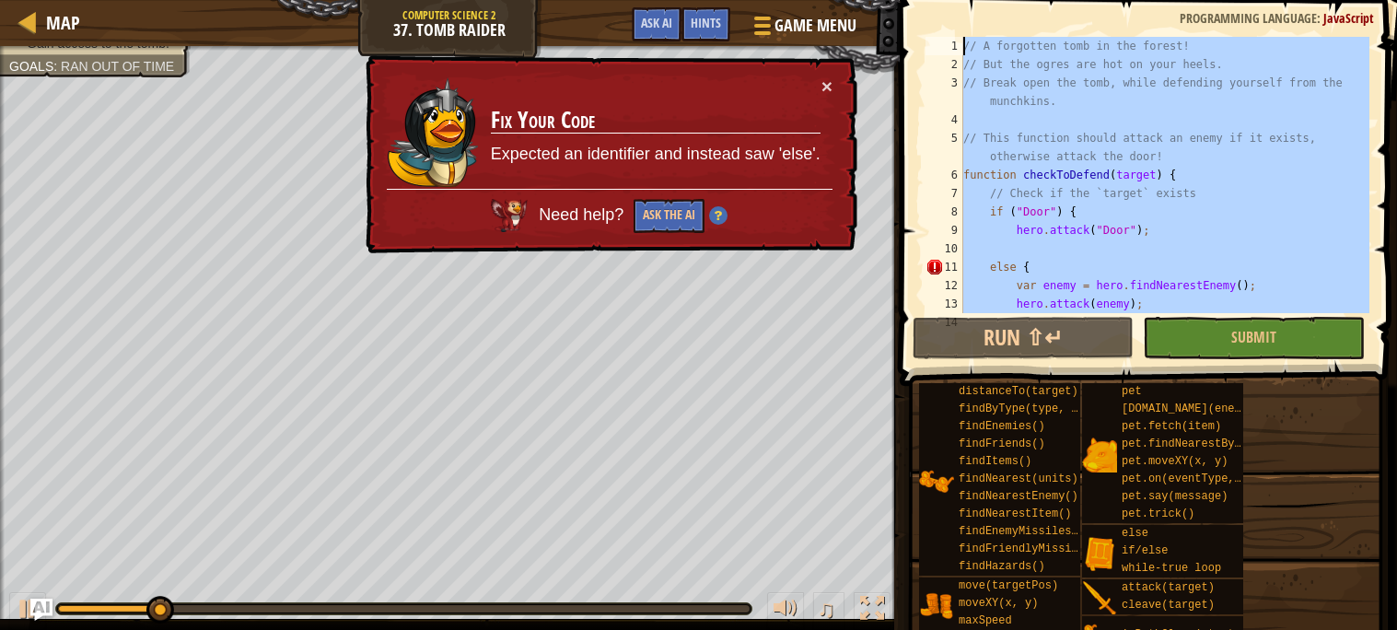
scroll to position [0, 0]
drag, startPoint x: 984, startPoint y: 309, endPoint x: 1048, endPoint y: -111, distance: 425.8
click at [1048, 0] on html "Map Computer Science 2 37. Tomb Raider Game Menu Done Hints Ask AI 1 הההההההההה…" at bounding box center [698, 0] width 1397 height 0
type textarea "// A forgotten tomb in the forest! // But the ogres are hot on your heels."
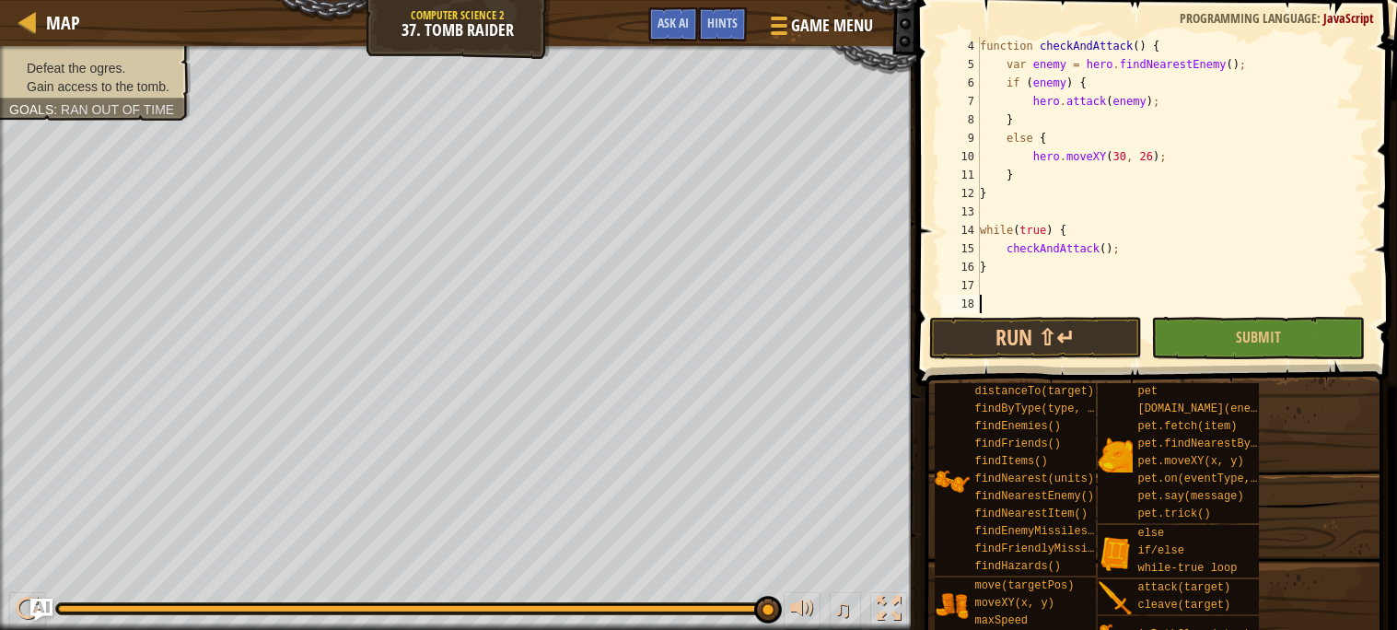
scroll to position [54, 0]
click at [1090, 324] on button "Run ⇧↵" at bounding box center [1036, 338] width 214 height 42
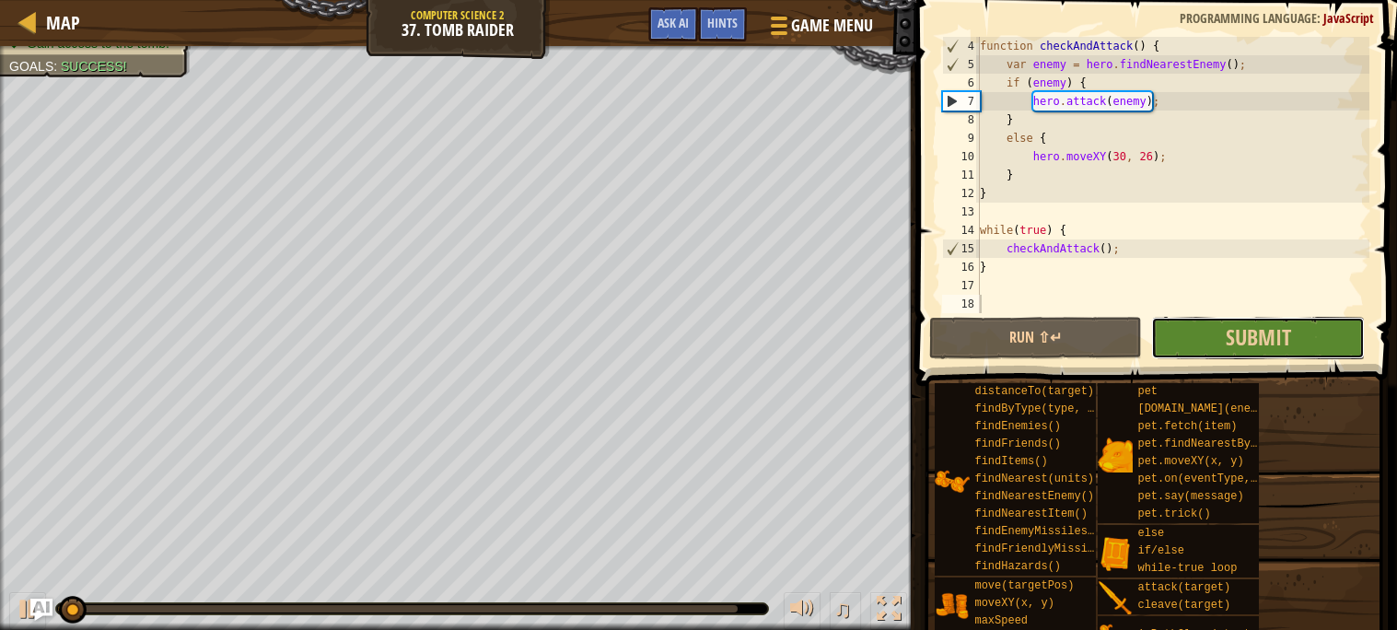
click at [1175, 324] on button "Submit" at bounding box center [1258, 338] width 214 height 42
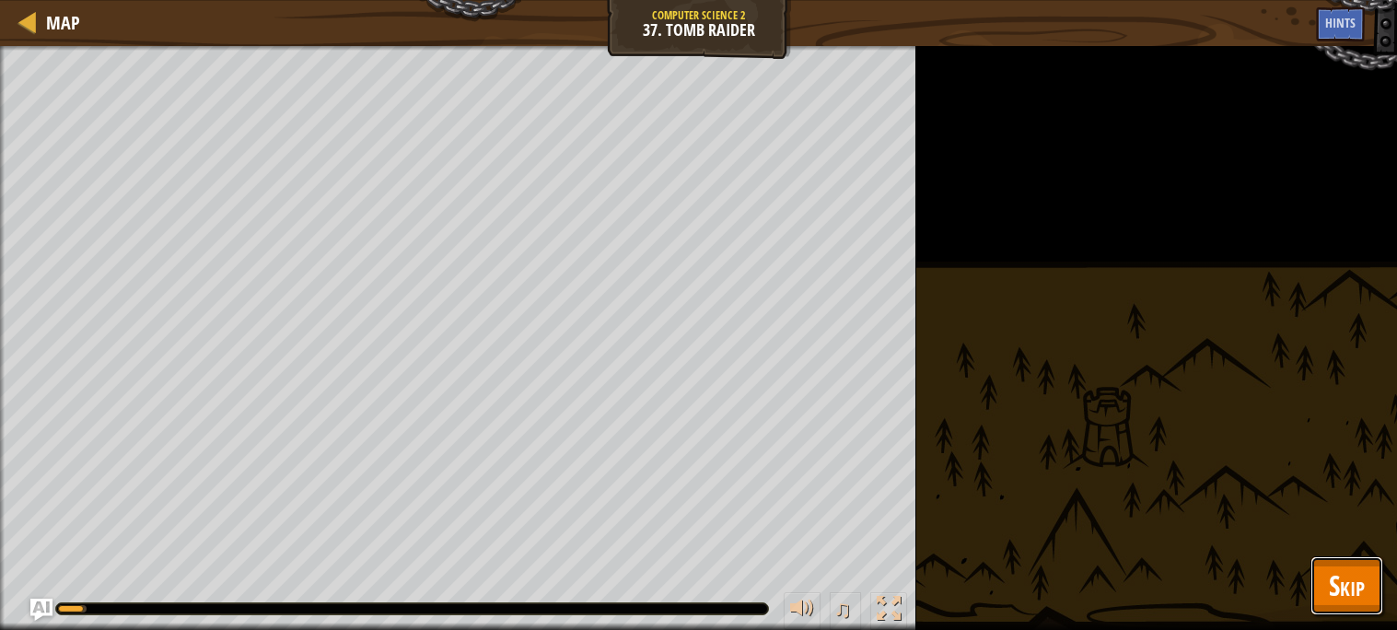
click at [1326, 566] on button "Skip" at bounding box center [1347, 585] width 73 height 59
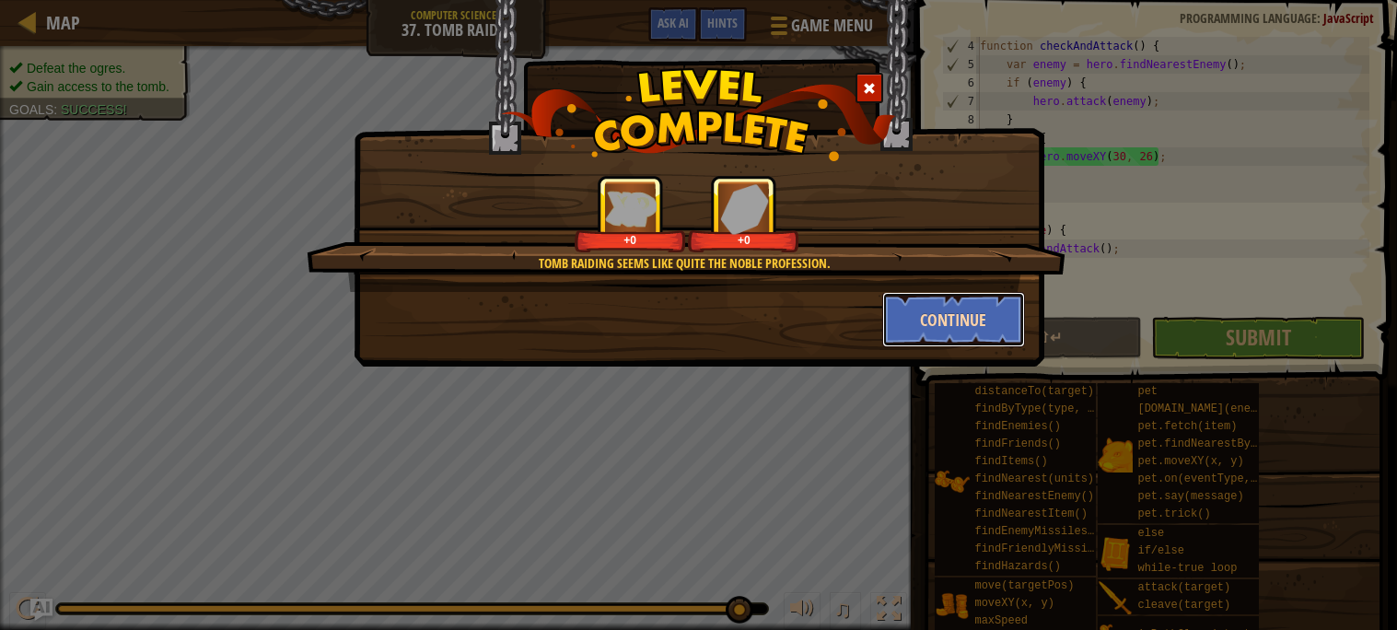
click at [916, 304] on button "Continue" at bounding box center [953, 319] width 143 height 55
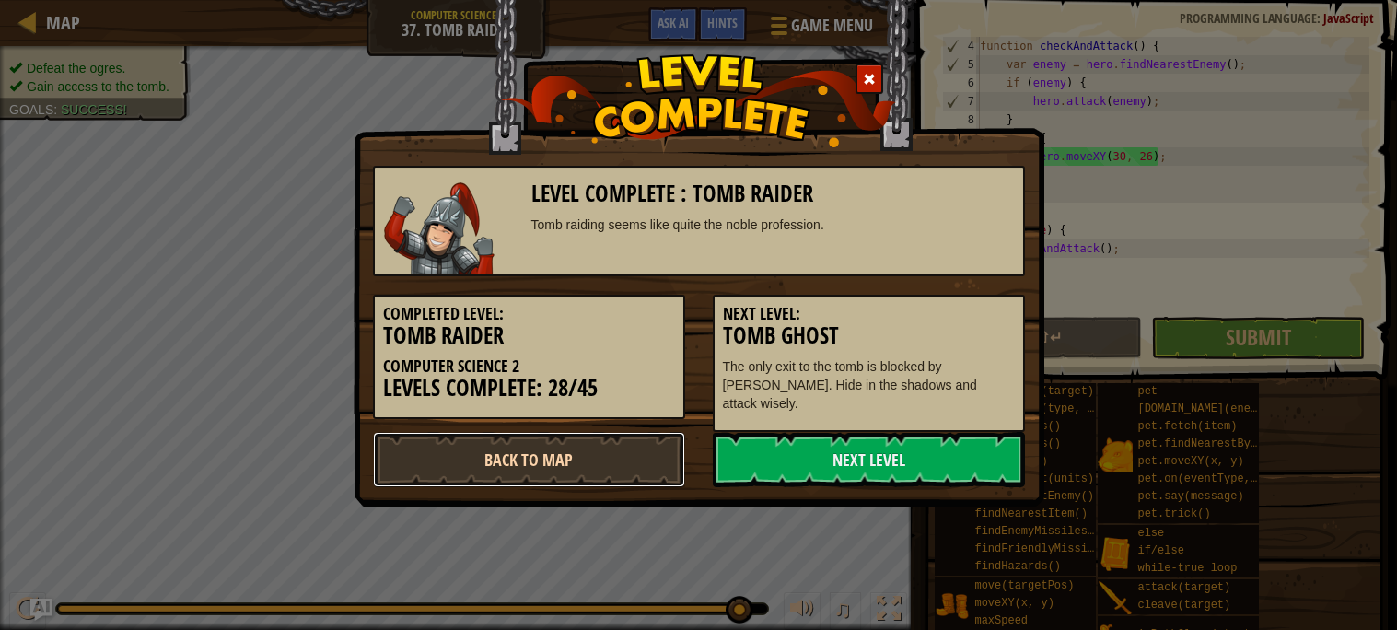
click at [656, 433] on link "Back to Map" at bounding box center [529, 459] width 312 height 55
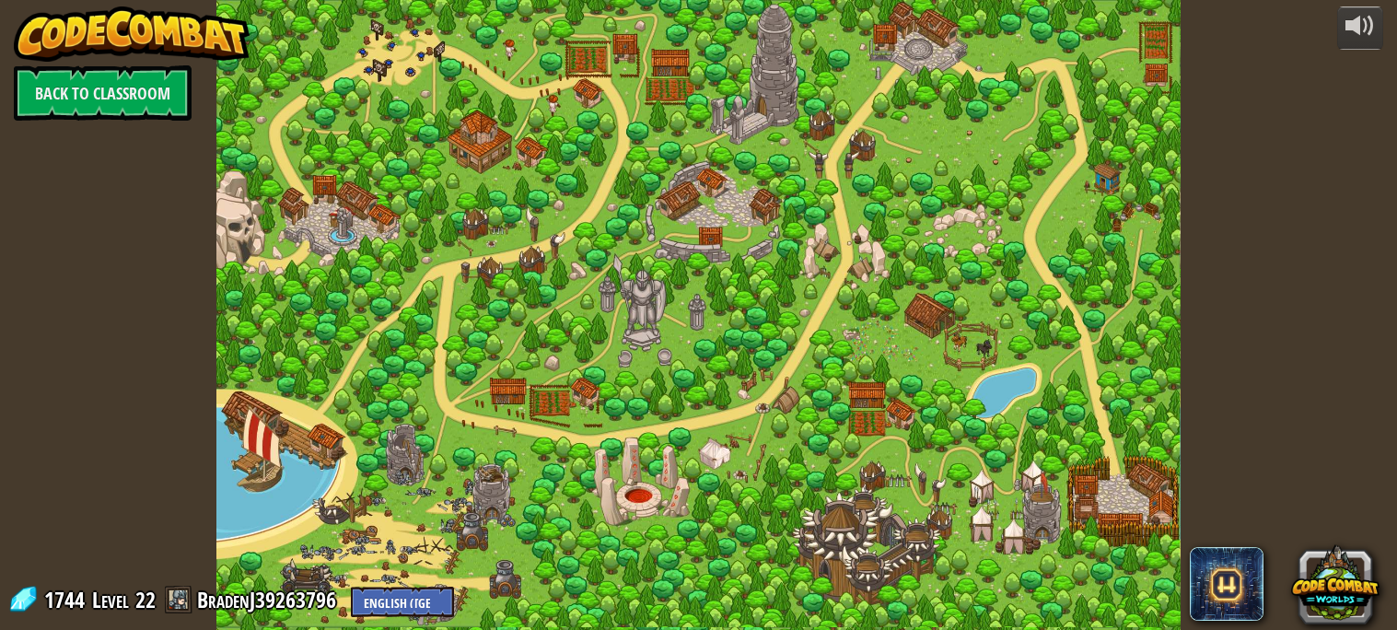
click at [656, 433] on div at bounding box center [697, 315] width 963 height 630
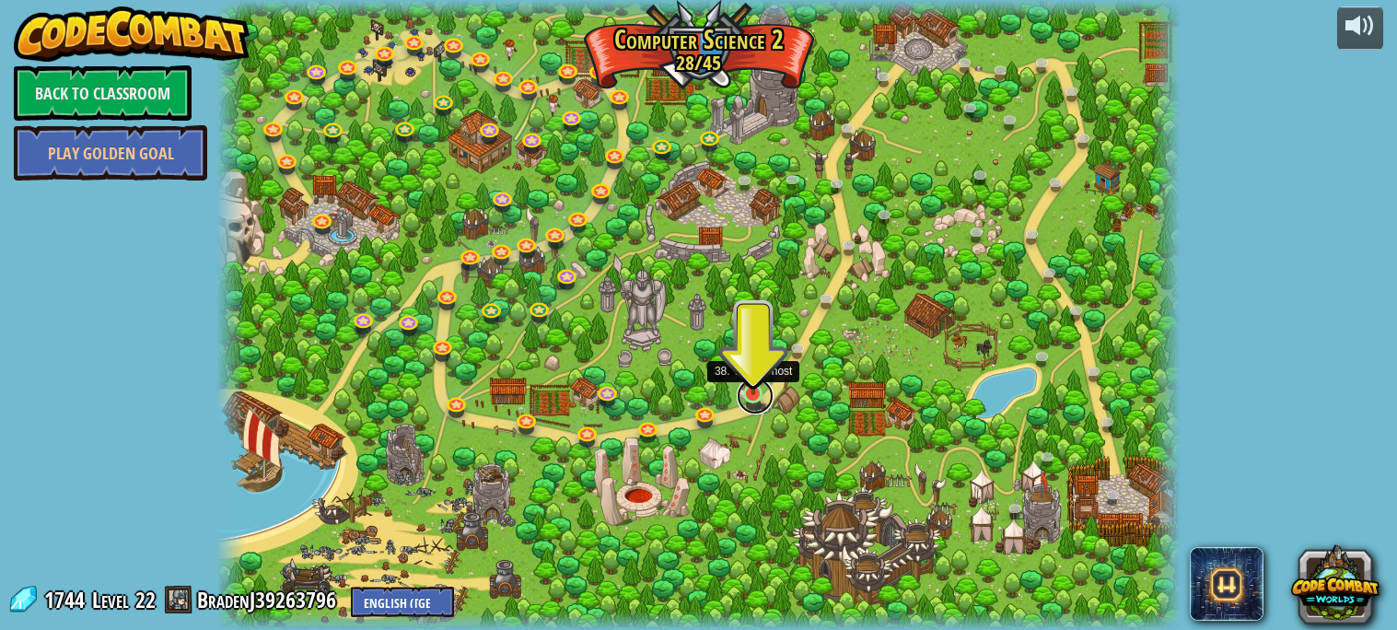
click at [754, 396] on link at bounding box center [755, 396] width 37 height 37
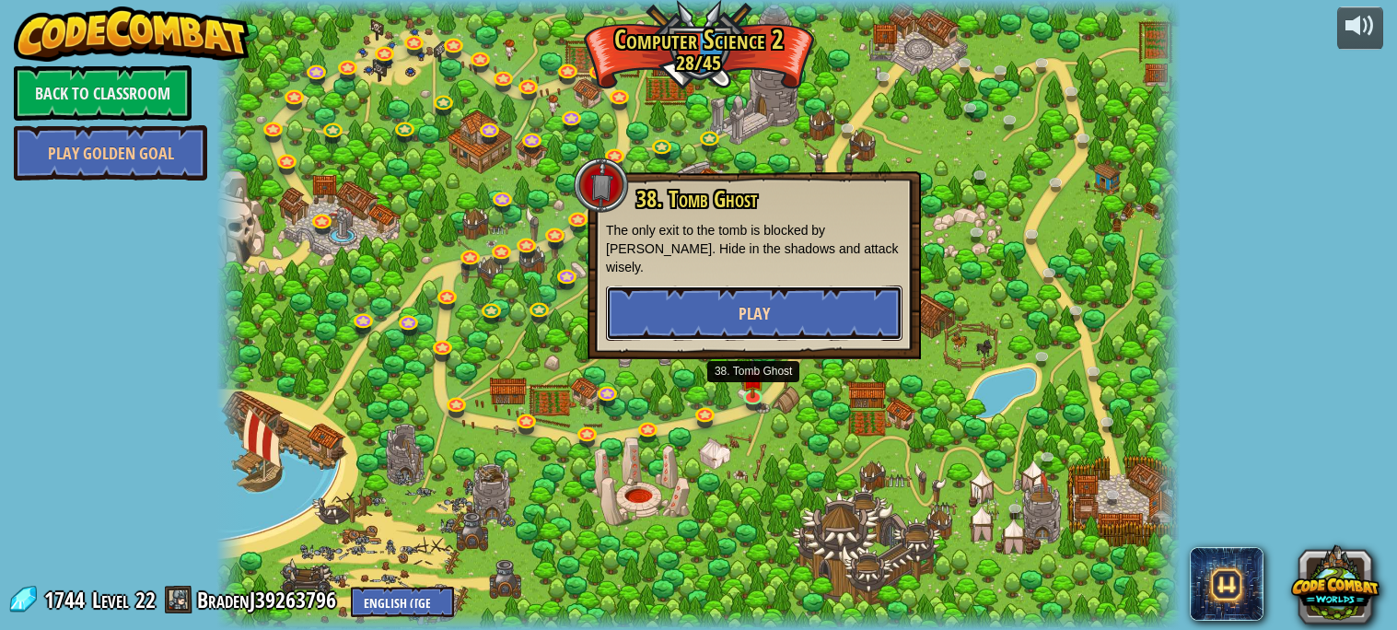
click at [766, 286] on button "Play" at bounding box center [754, 313] width 297 height 55
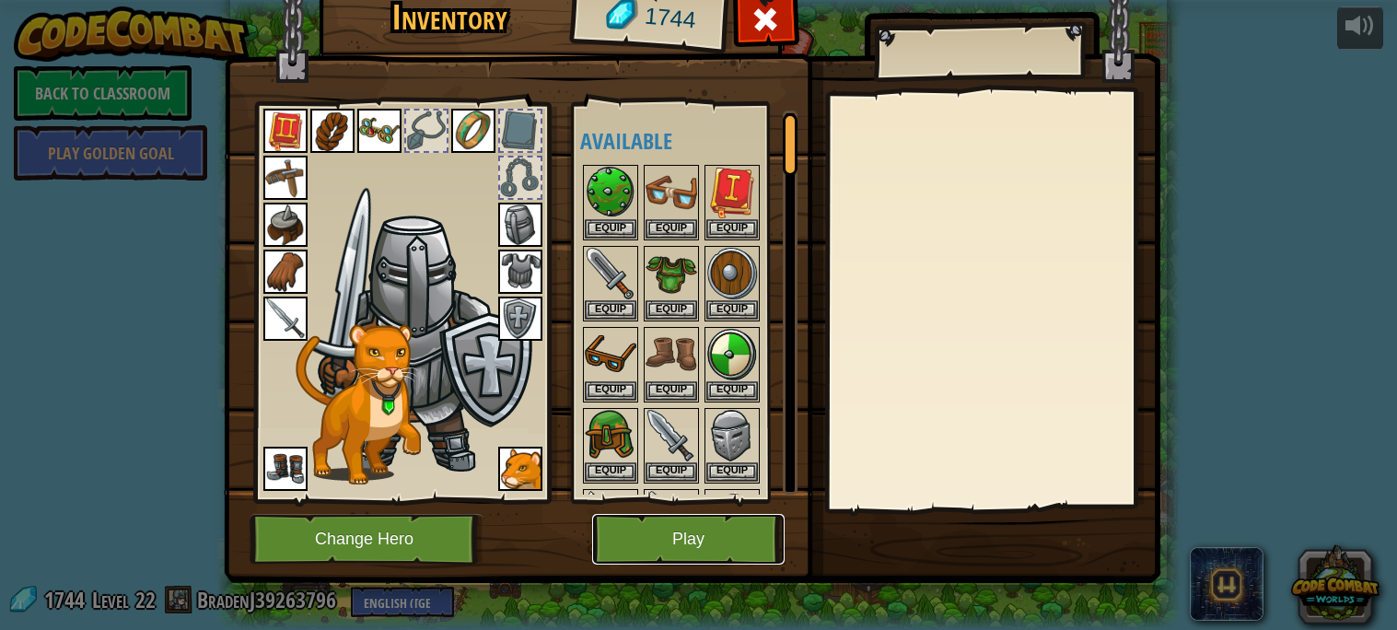
click at [717, 530] on button "Play" at bounding box center [688, 539] width 192 height 51
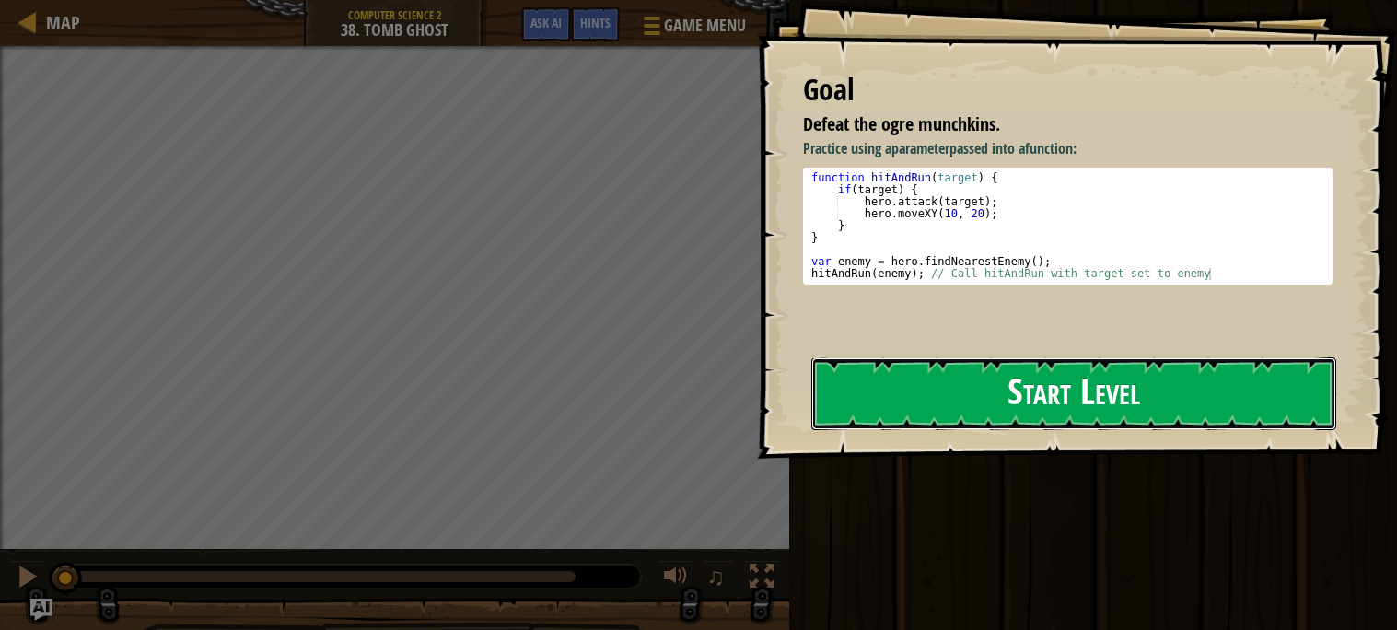
click at [946, 357] on button "Start Level" at bounding box center [1073, 393] width 525 height 73
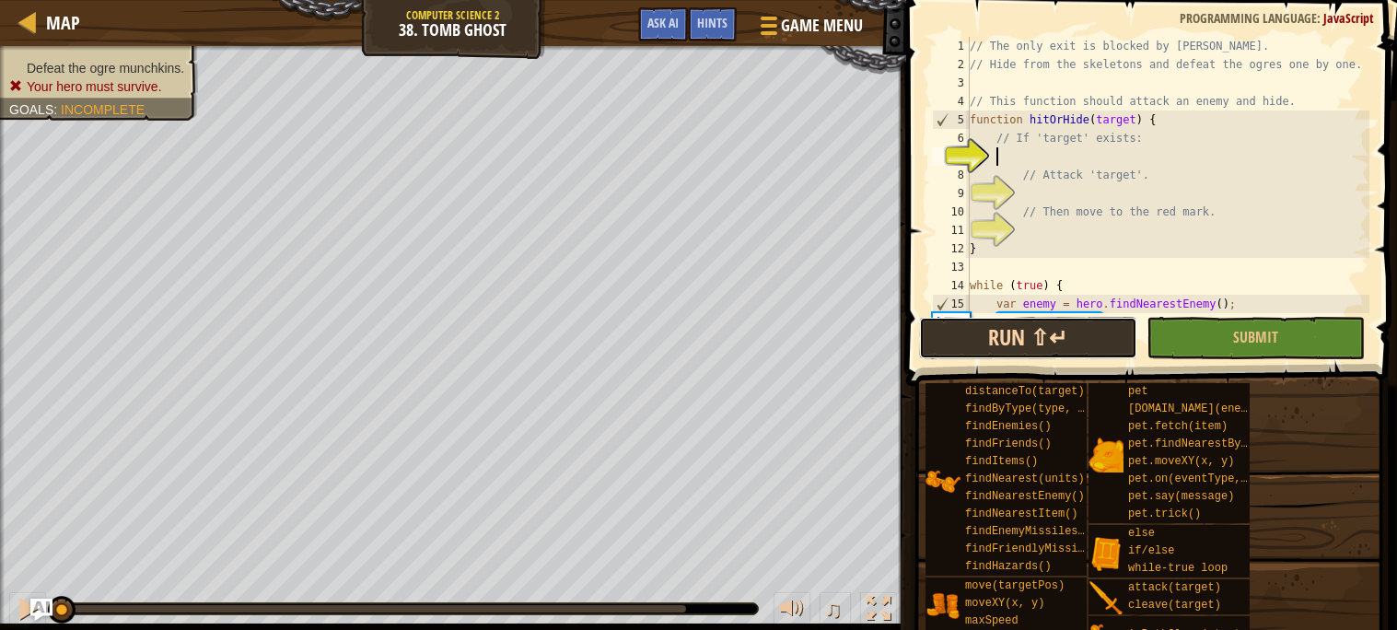
click at [1026, 349] on button "Run ⇧↵" at bounding box center [1028, 338] width 218 height 42
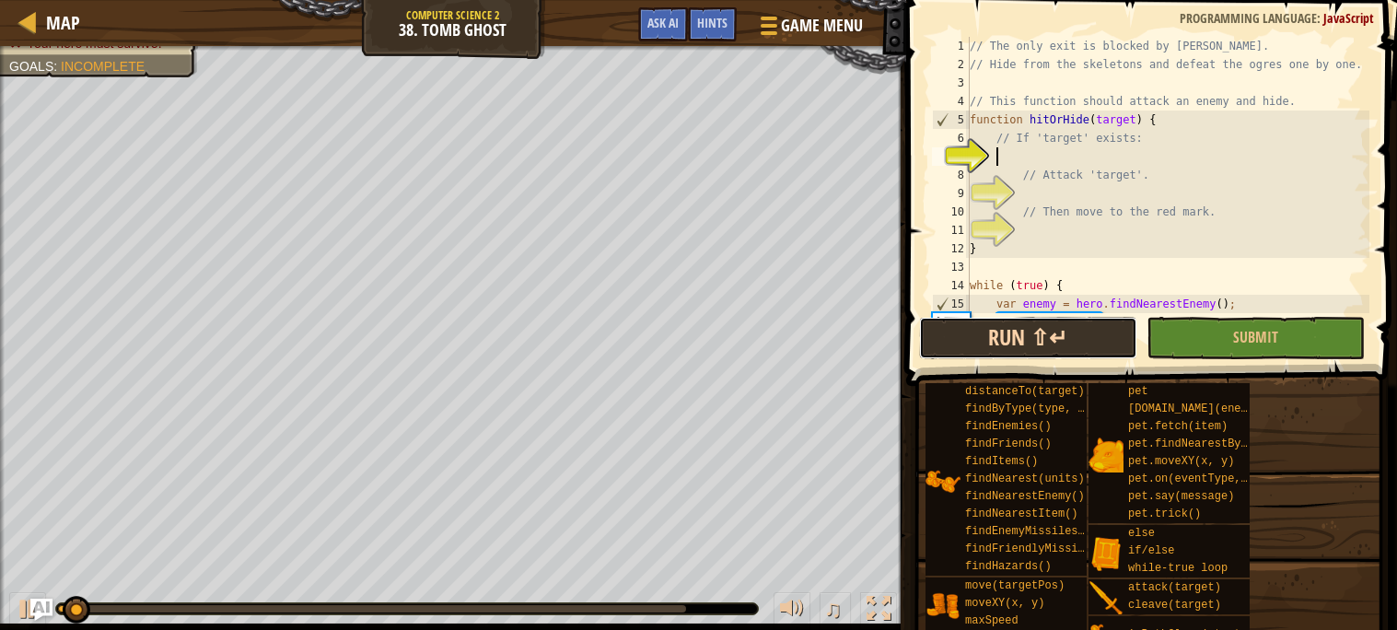
click at [1013, 336] on button "Run ⇧↵" at bounding box center [1028, 338] width 218 height 42
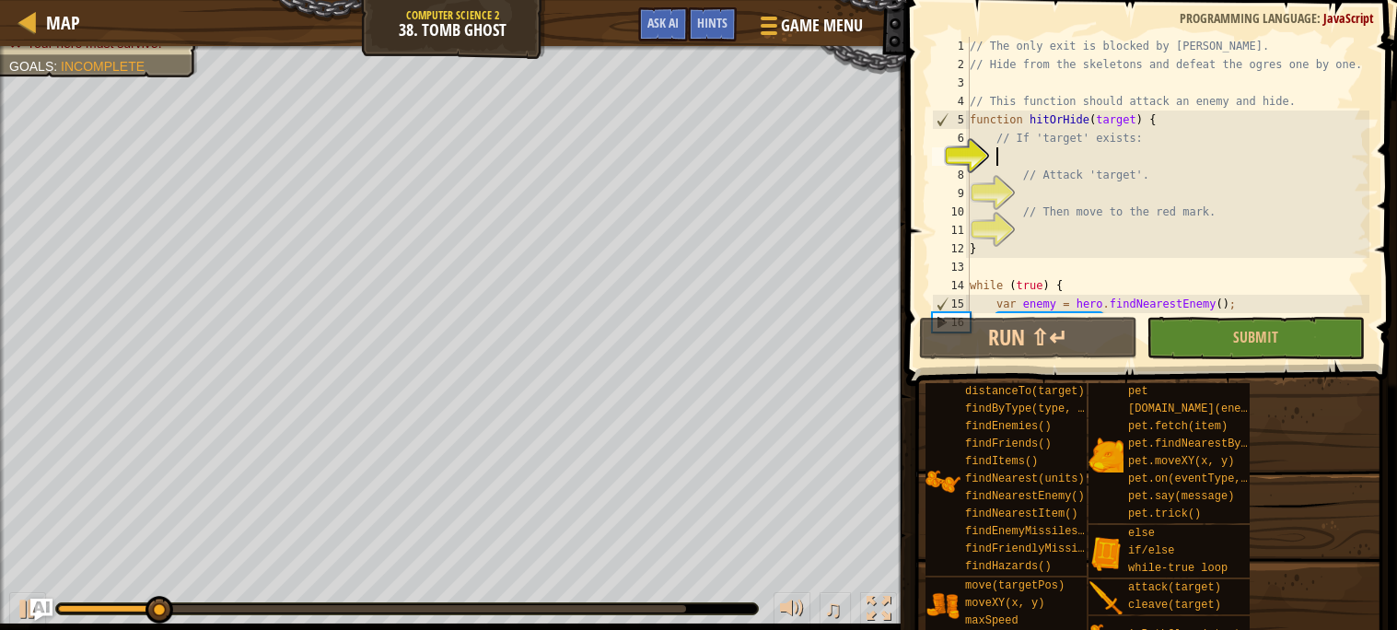
type textarea "he"
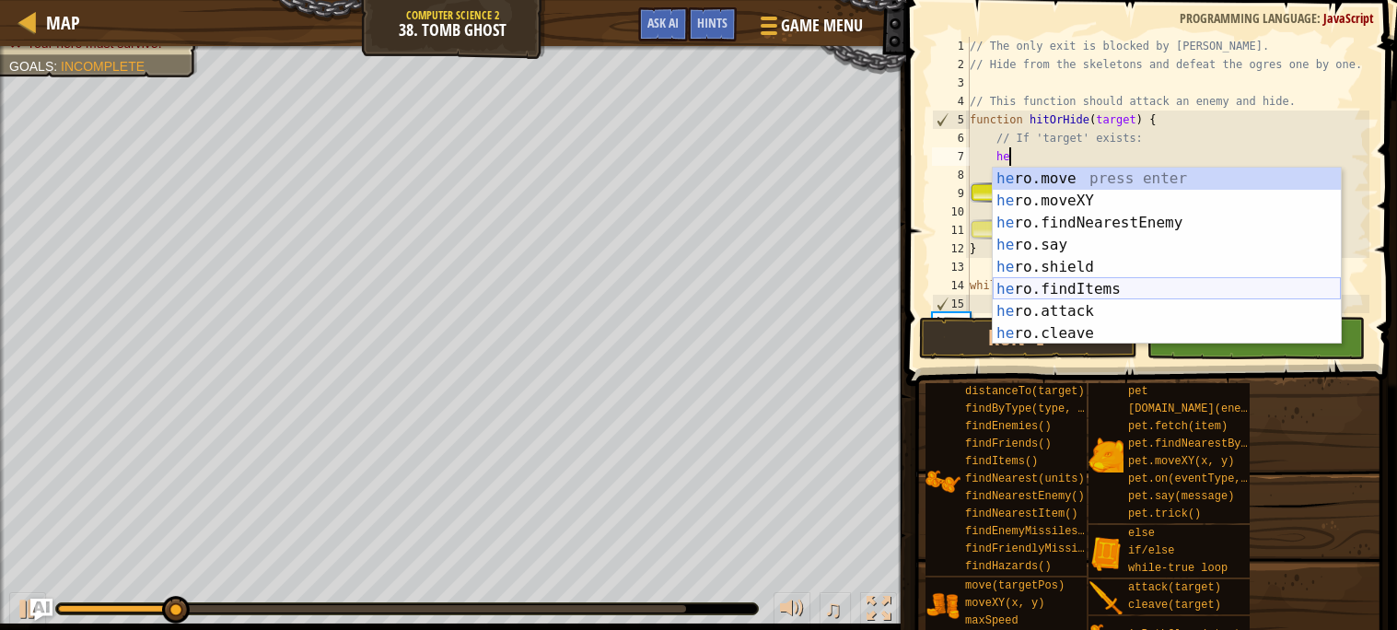
click at [1087, 298] on div "he ro.move press enter he ro.moveXY press enter he ro.findNearestEnemy press en…" at bounding box center [1167, 278] width 348 height 221
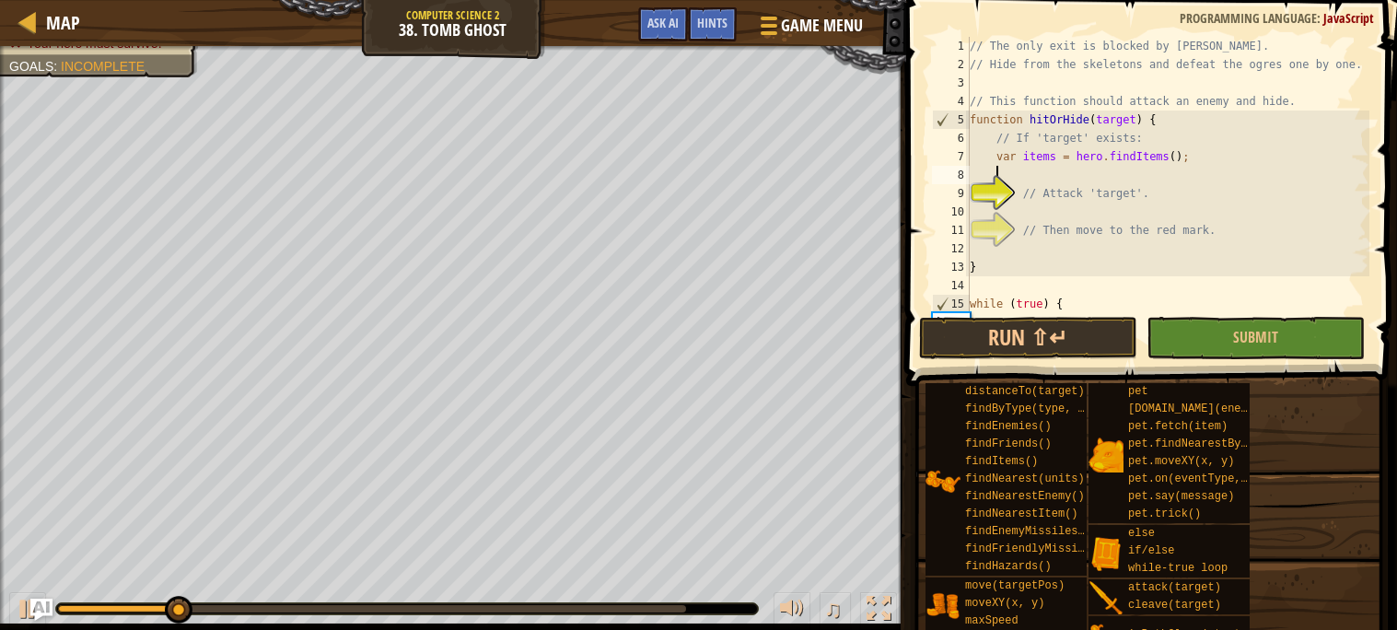
scroll to position [7, 1]
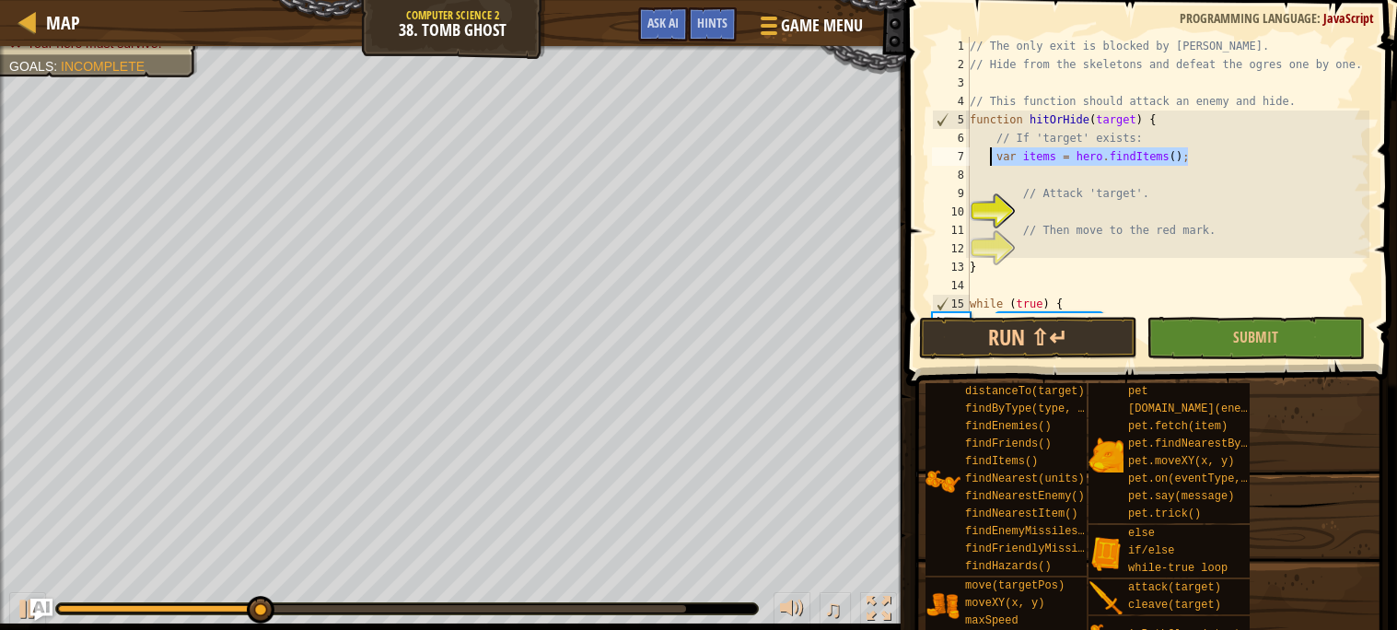
drag, startPoint x: 1195, startPoint y: 161, endPoint x: 988, endPoint y: 157, distance: 206.4
click at [988, 157] on div "// The only exit is blocked by [PERSON_NAME] // Hide from the skeletons and def…" at bounding box center [1167, 193] width 403 height 313
type textarea "var items = hero.findItems();"
click at [23, 22] on div at bounding box center [28, 21] width 23 height 23
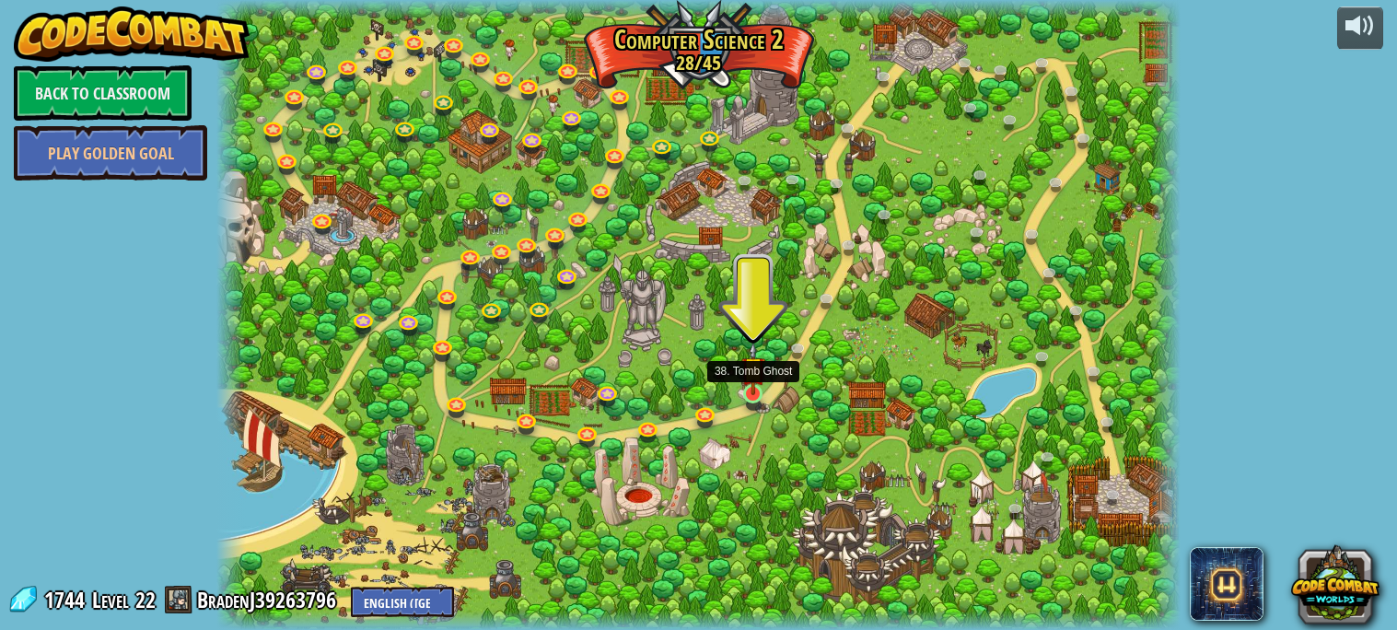
click at [750, 392] on img at bounding box center [752, 368] width 23 height 53
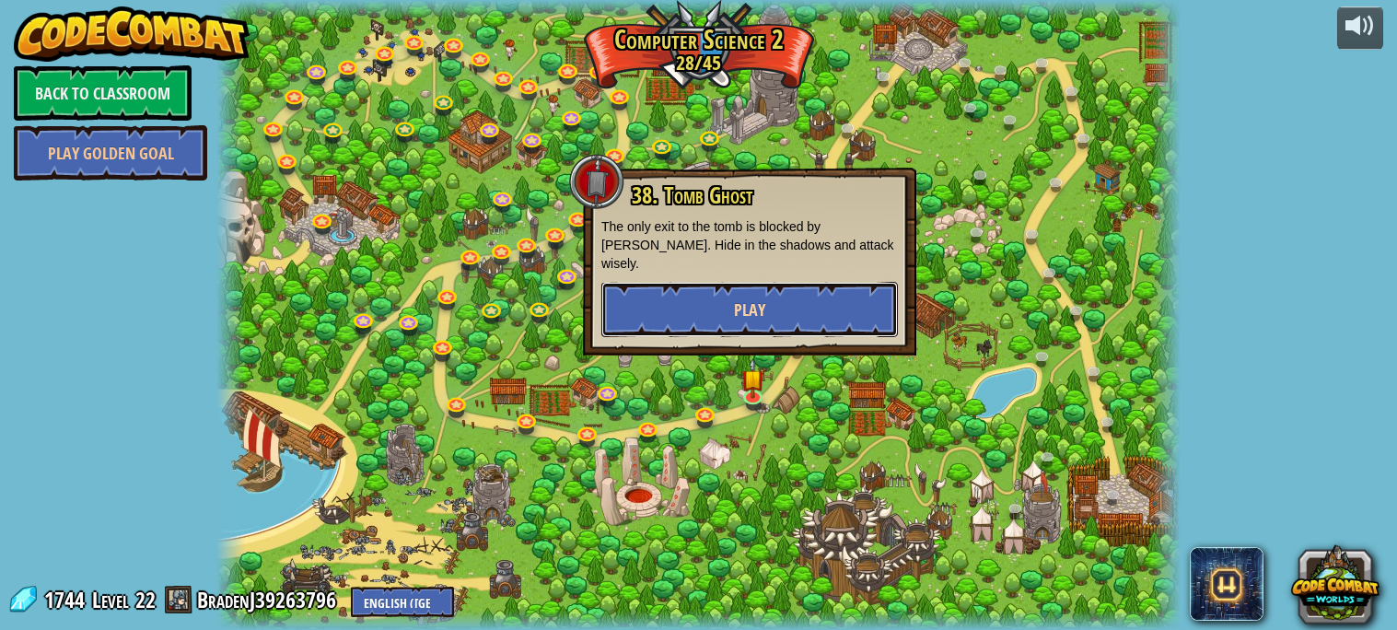
click at [791, 291] on button "Play" at bounding box center [749, 309] width 297 height 55
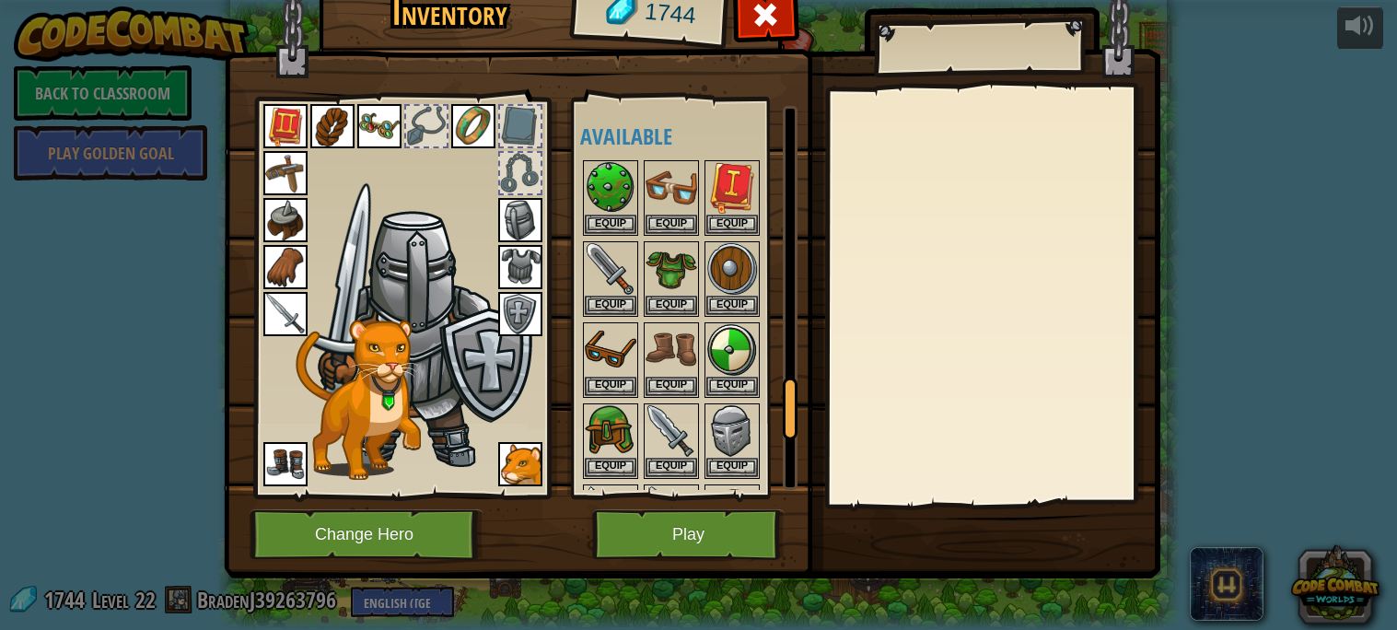
scroll to position [2107, 0]
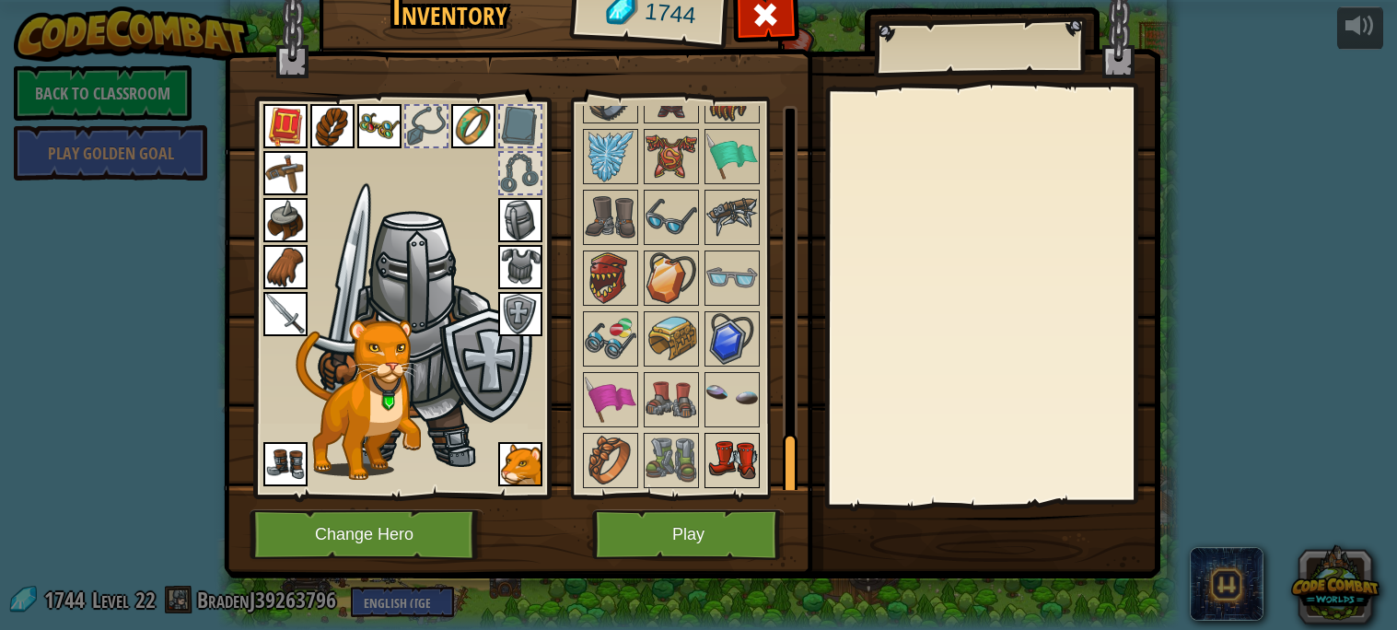
click at [725, 459] on img at bounding box center [732, 461] width 52 height 52
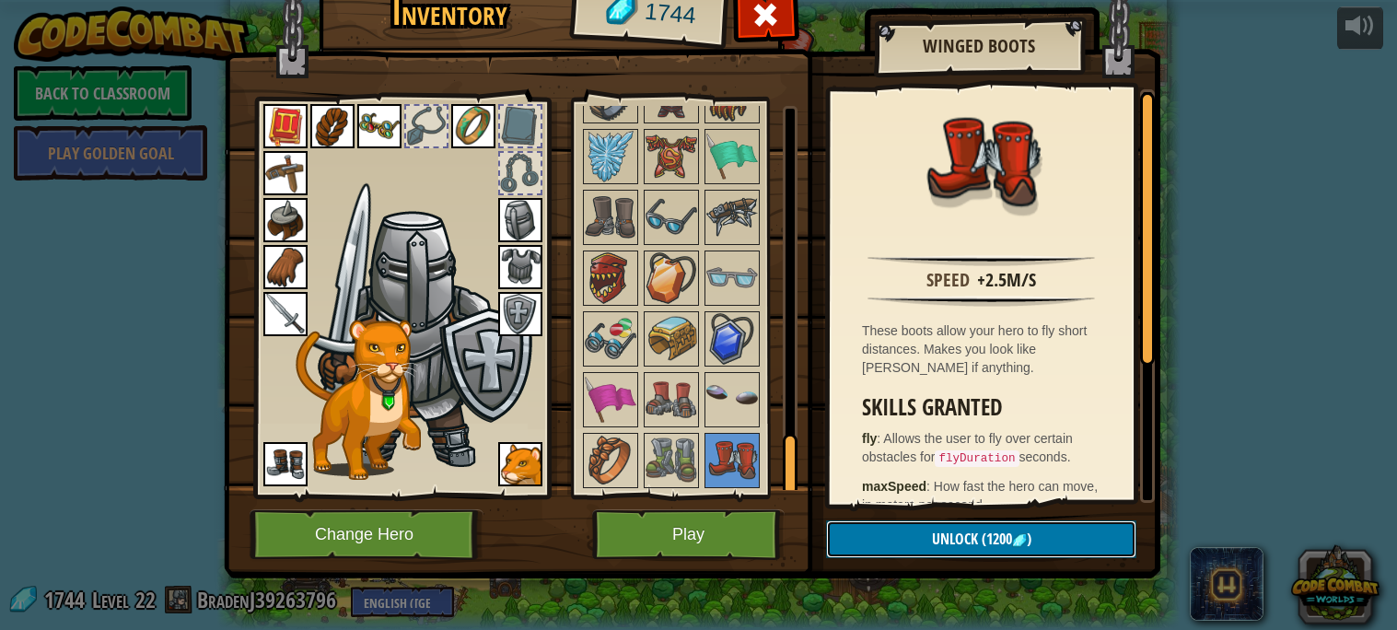
click at [938, 520] on button "Unlock (1200 )" at bounding box center [981, 539] width 310 height 38
click at [939, 526] on button "Confirm" at bounding box center [981, 539] width 310 height 38
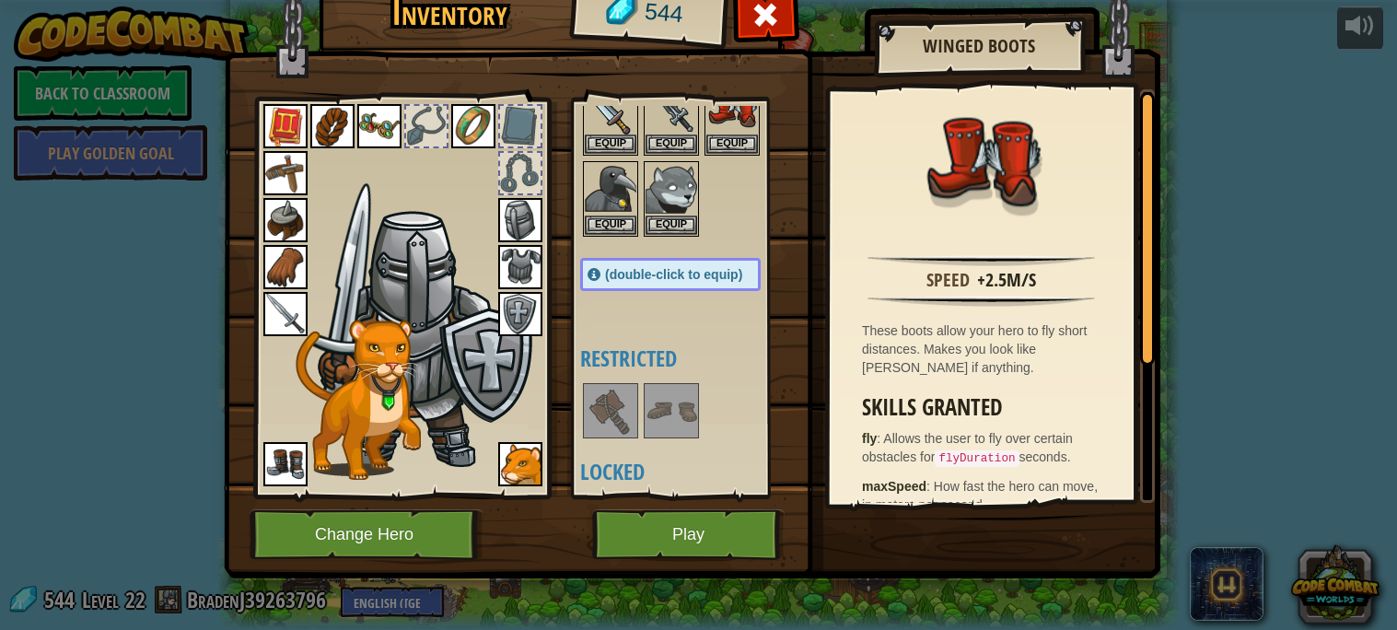
scroll to position [258, 0]
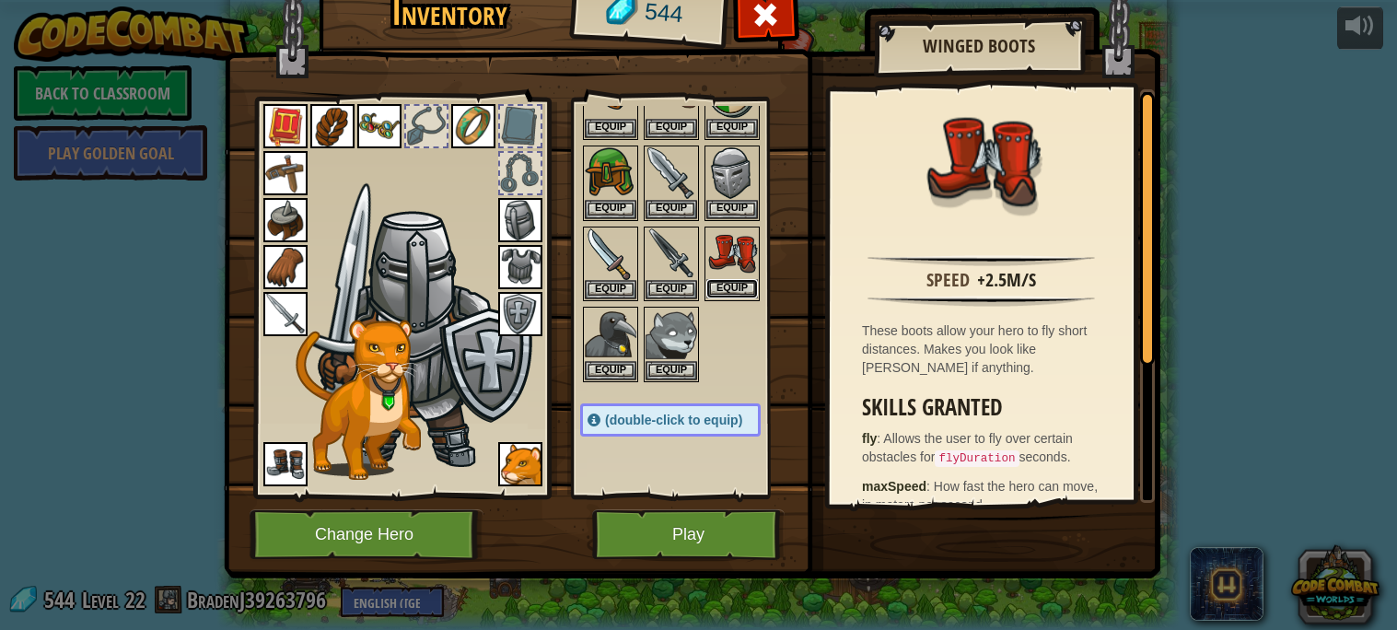
click at [726, 291] on button "Equip" at bounding box center [732, 288] width 52 height 19
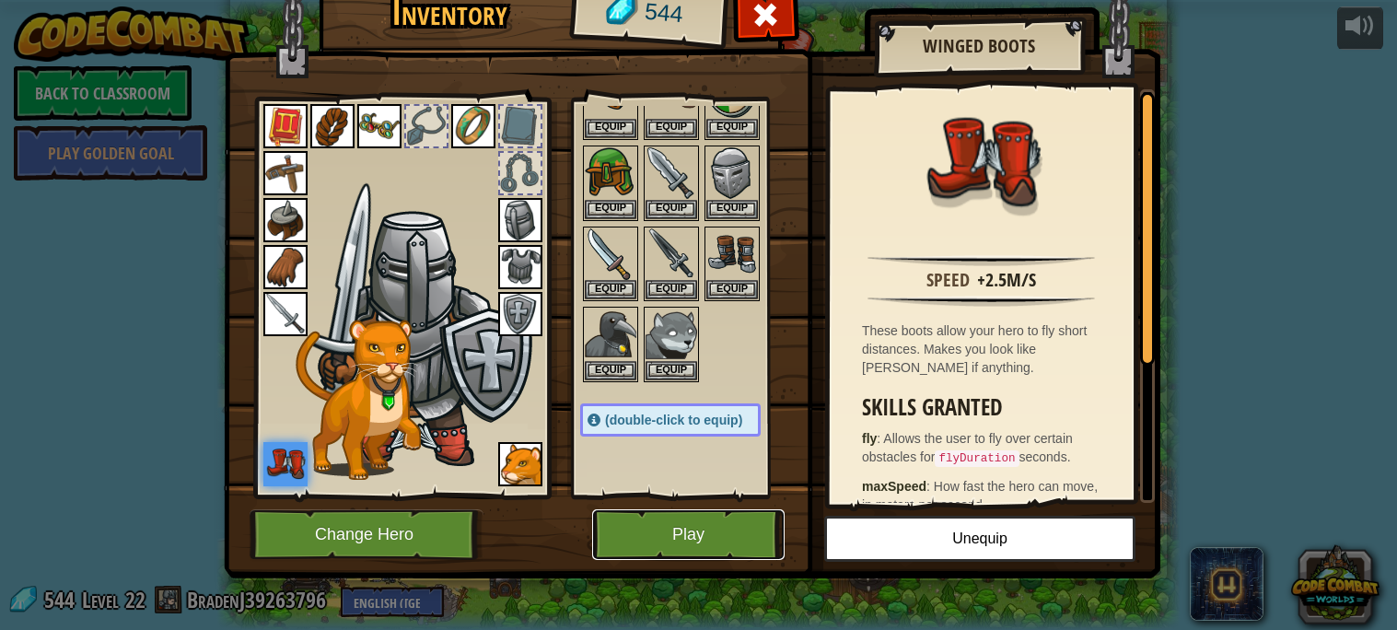
click at [647, 546] on button "Play" at bounding box center [688, 534] width 192 height 51
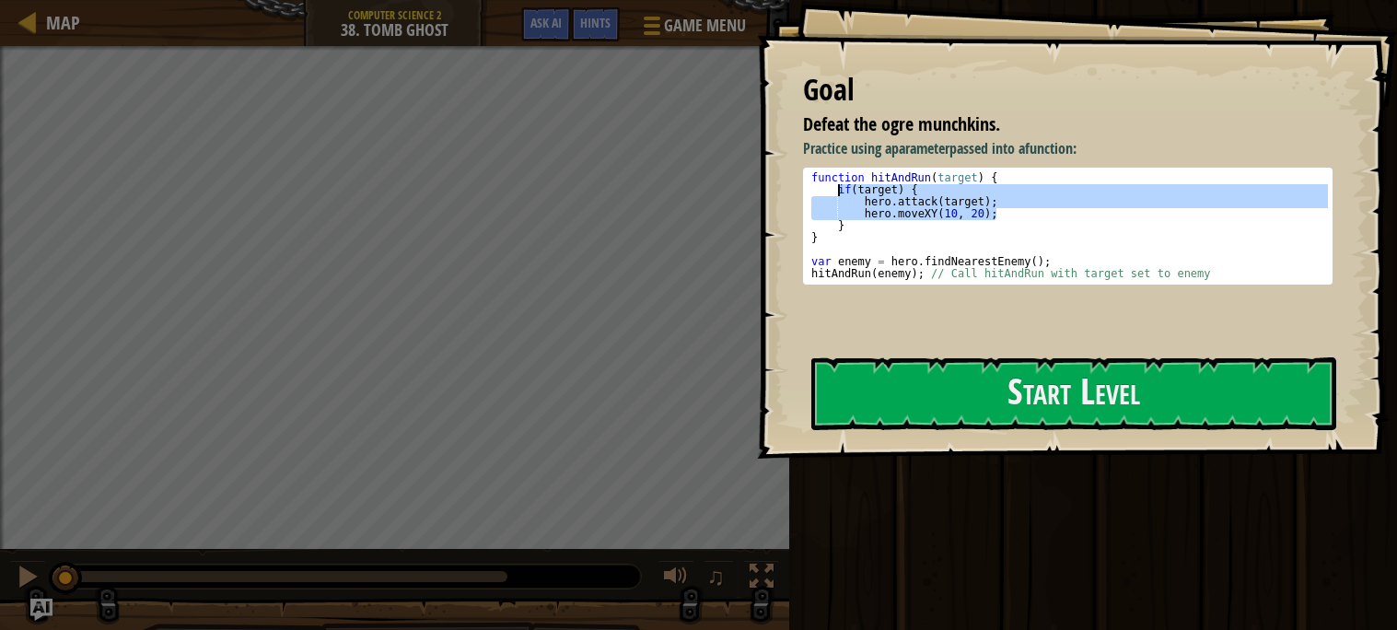
drag, startPoint x: 1002, startPoint y: 209, endPoint x: 834, endPoint y: 193, distance: 168.3
click at [834, 193] on div "function hitAndRun ( target ) { if ( target ) { hero . attack ( target ) ; hero…" at bounding box center [1068, 238] width 521 height 132
type textarea "if(target) { hero.attack(target);"
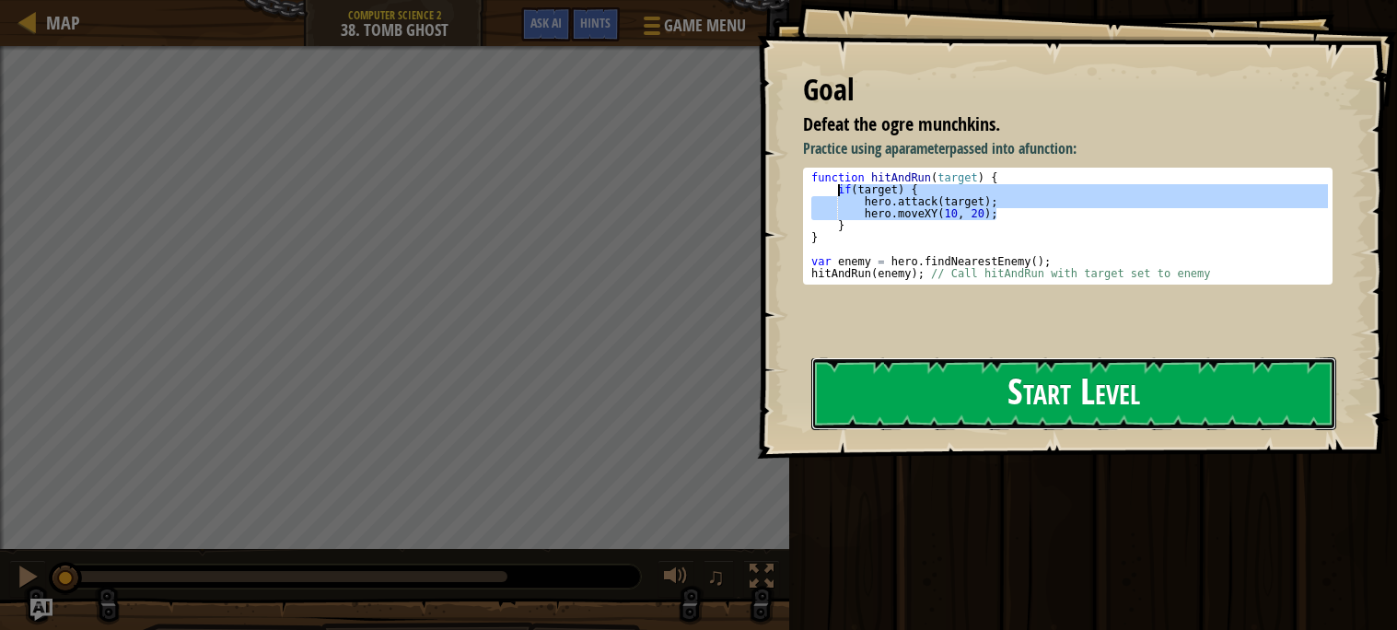
click at [1055, 399] on button "Start Level" at bounding box center [1073, 393] width 525 height 73
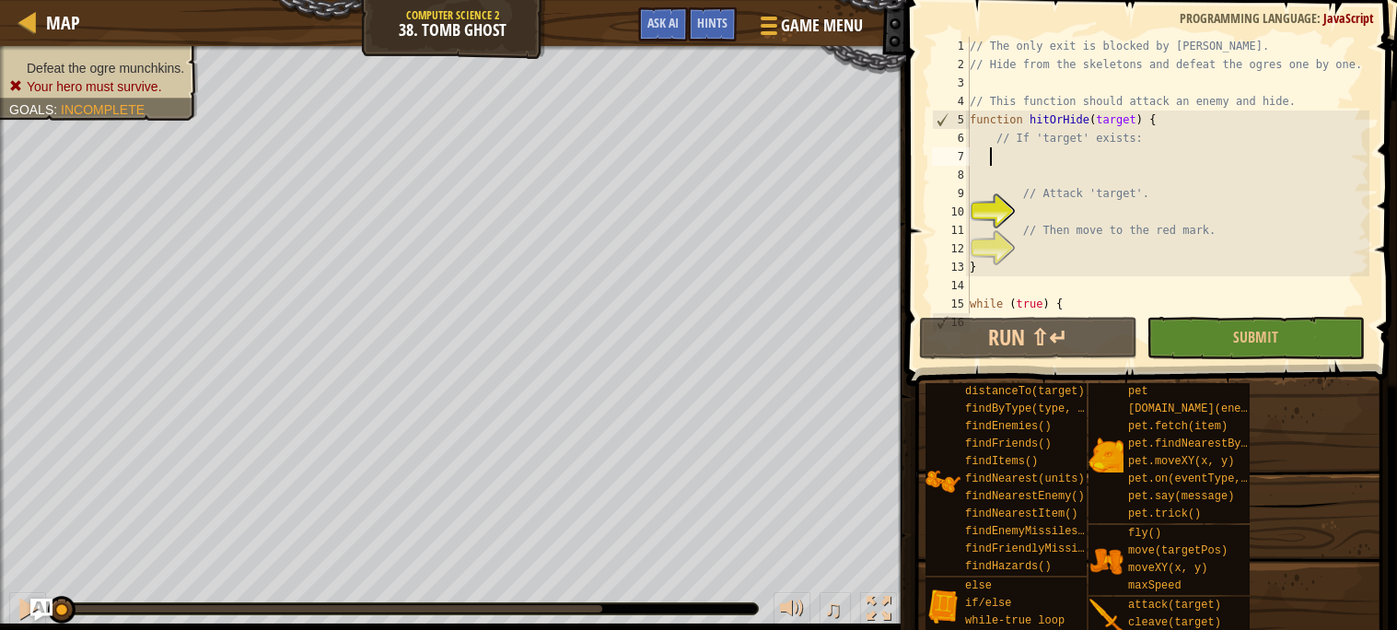
click at [1001, 154] on div "// The only exit is blocked by [PERSON_NAME] // Hide from the skeletons and def…" at bounding box center [1167, 193] width 403 height 313
click at [1010, 182] on div "// The only exit is blocked by [PERSON_NAME] // Hide from the skeletons and def…" at bounding box center [1167, 193] width 403 height 313
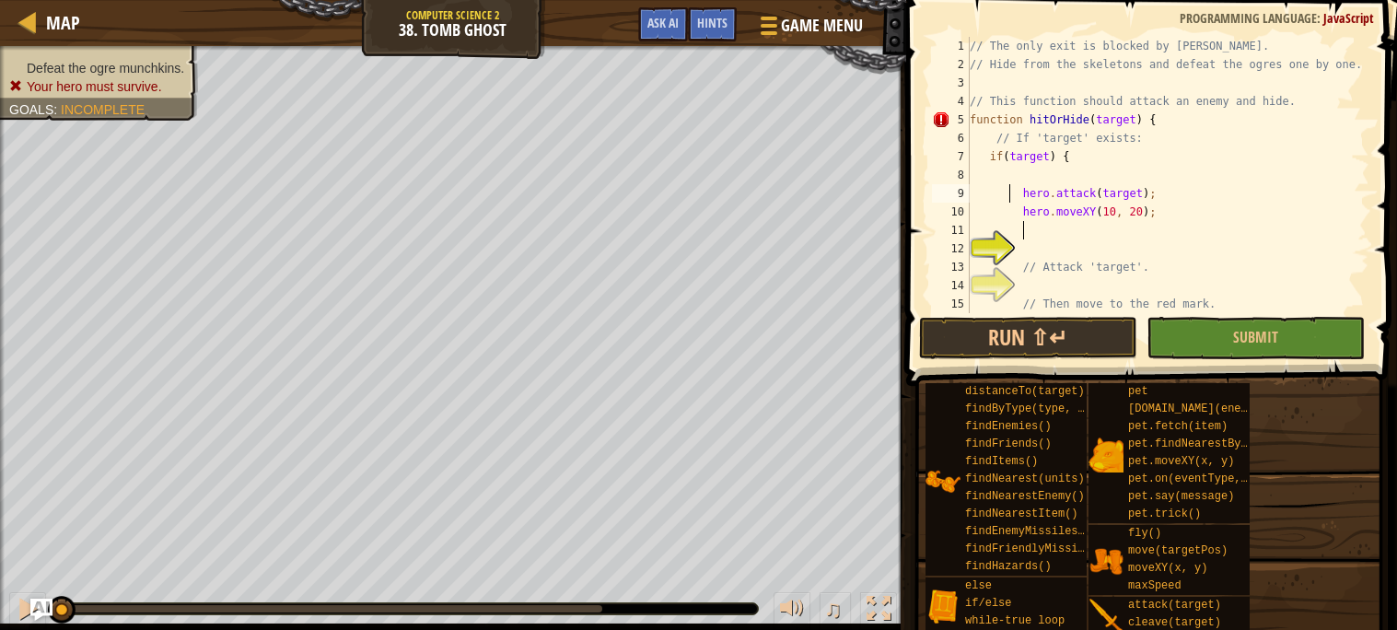
type textarea "} hero.attack(target);"
click at [1128, 241] on div "// The only exit is blocked by [PERSON_NAME] // Hide from the skeletons and def…" at bounding box center [1167, 193] width 403 height 313
click at [1020, 184] on div "// The only exit is blocked by [PERSON_NAME] // Hide from the skeletons and def…" at bounding box center [1167, 193] width 403 height 313
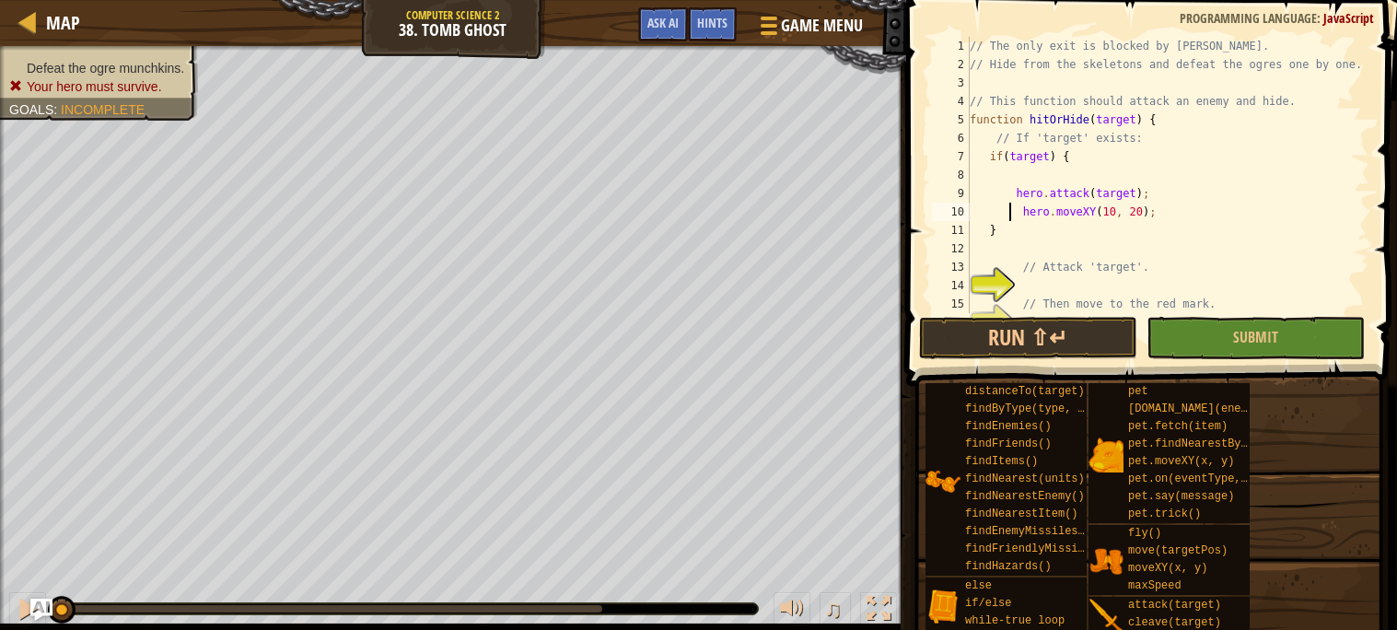
type textarea "}"
click at [1040, 349] on button "Run ⇧↵" at bounding box center [1028, 338] width 218 height 42
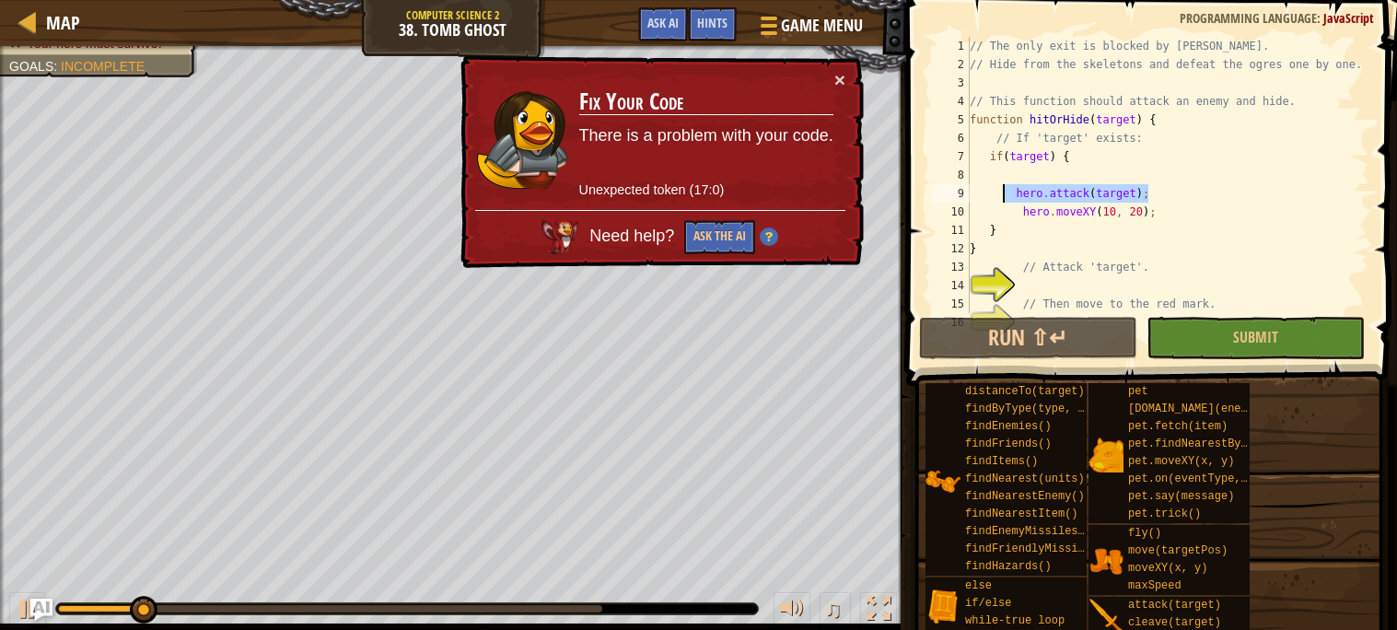
drag, startPoint x: 1148, startPoint y: 189, endPoint x: 1001, endPoint y: 188, distance: 147.4
click at [1001, 188] on div "// The only exit is blocked by [PERSON_NAME] // Hide from the skeletons and def…" at bounding box center [1167, 193] width 403 height 313
type textarea "hero.attack(target);"
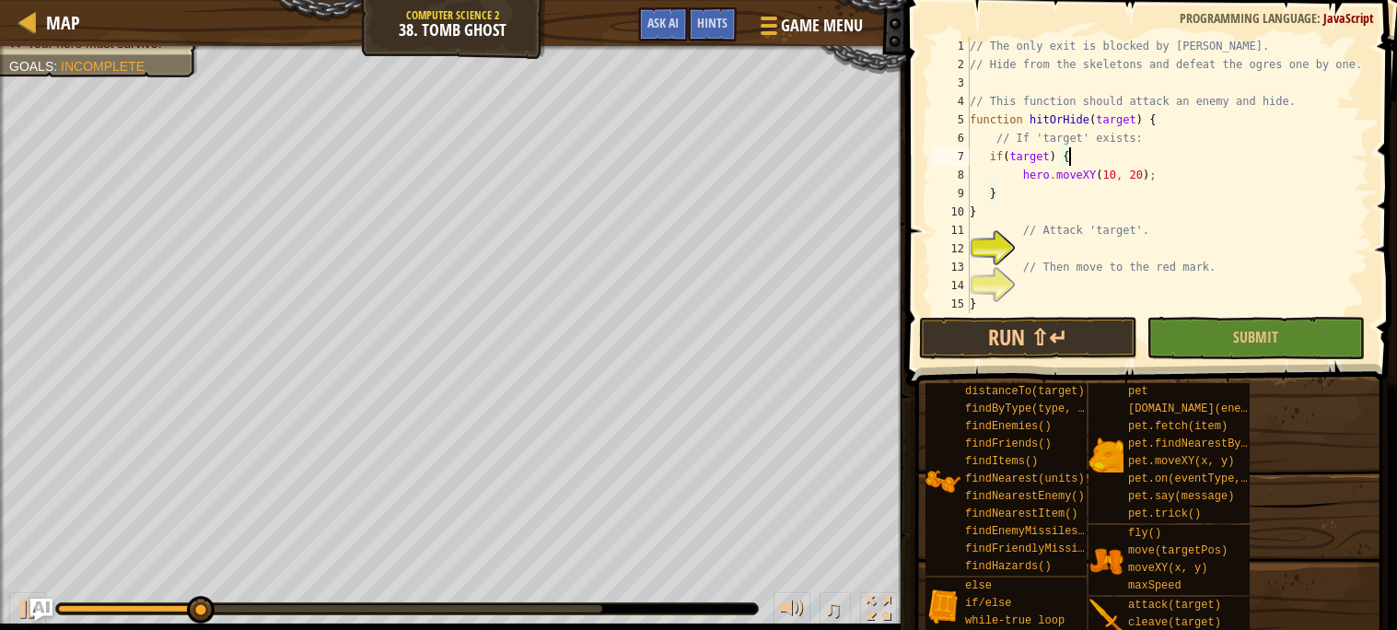
click at [1160, 176] on div "// The only exit is blocked by [PERSON_NAME] // Hide from the skeletons and def…" at bounding box center [1167, 193] width 403 height 313
type textarea "hero.moveXY(10, 20);"
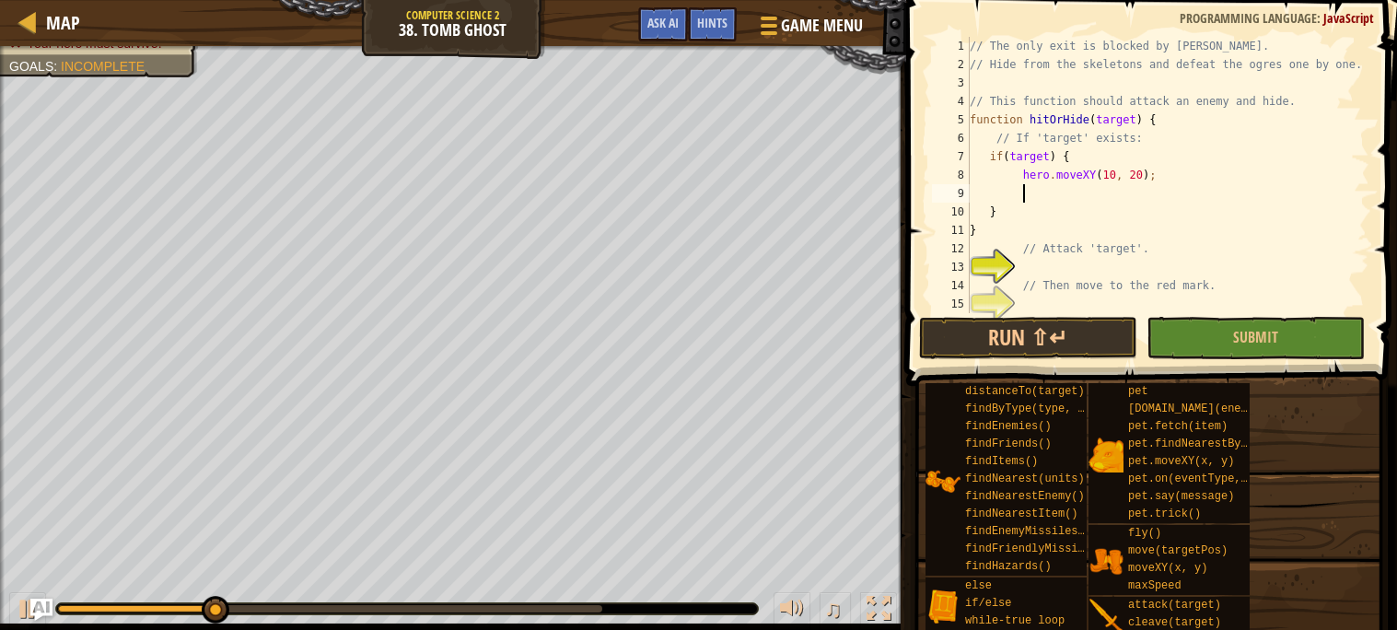
scroll to position [7, 4]
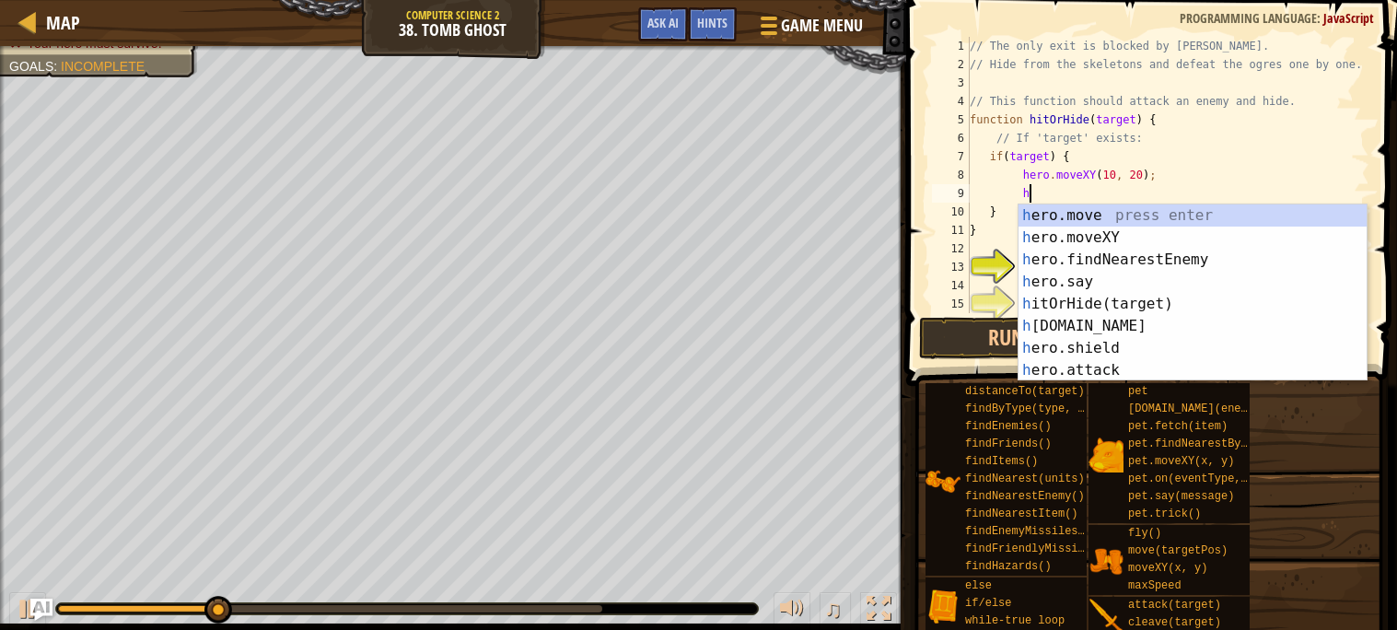
type textarea "he"
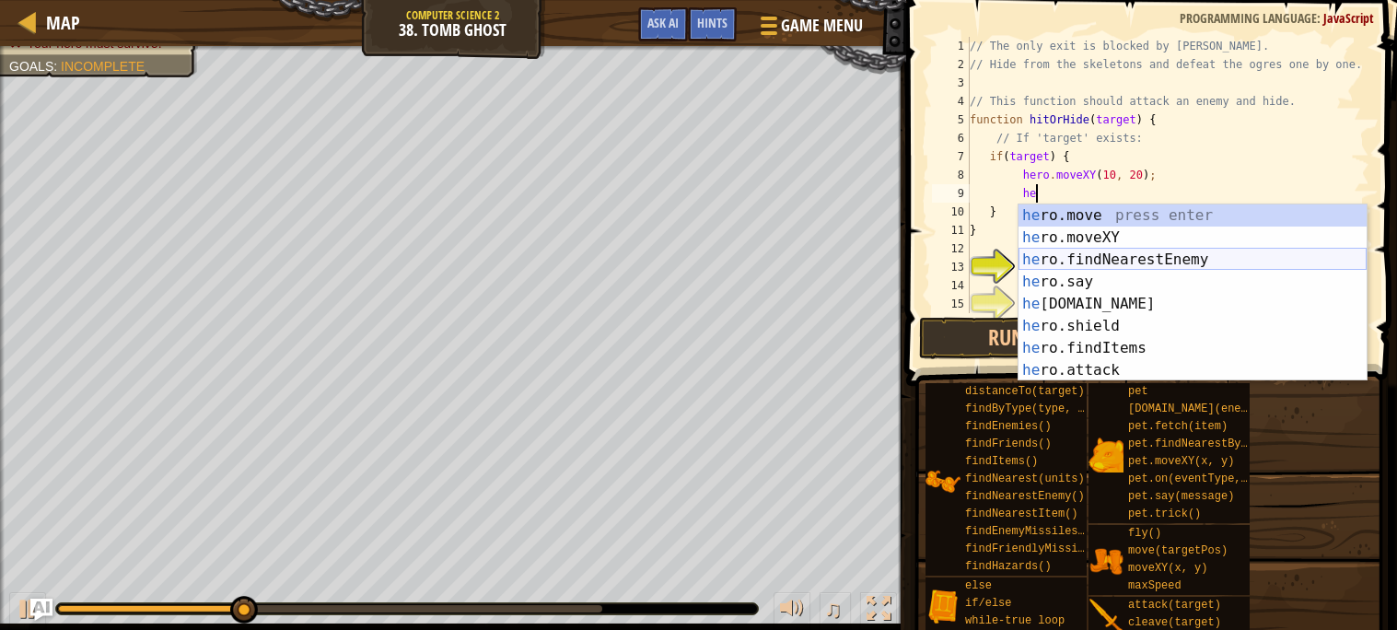
click at [1131, 257] on div "he ro.move press enter he ro.moveXY press enter he ro.findNearestEnemy press en…" at bounding box center [1193, 314] width 348 height 221
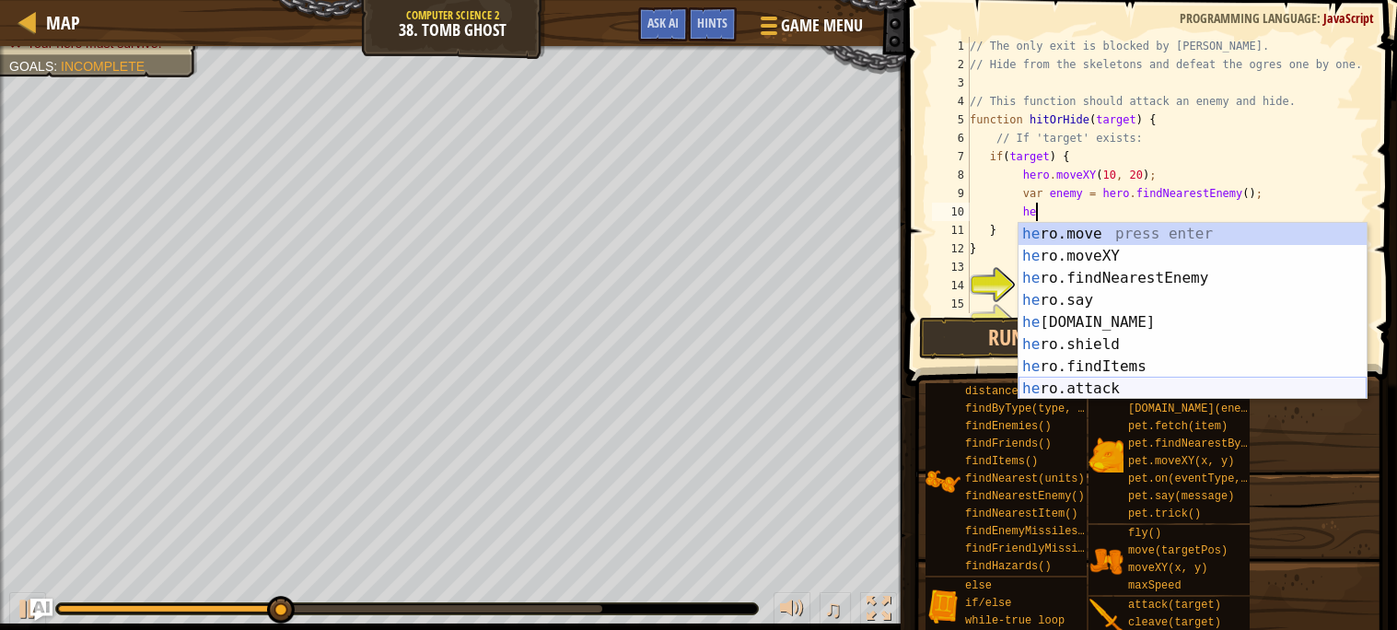
click at [1125, 384] on div "he ro.move press enter he ro.moveXY press enter he ro.findNearestEnemy press en…" at bounding box center [1193, 333] width 348 height 221
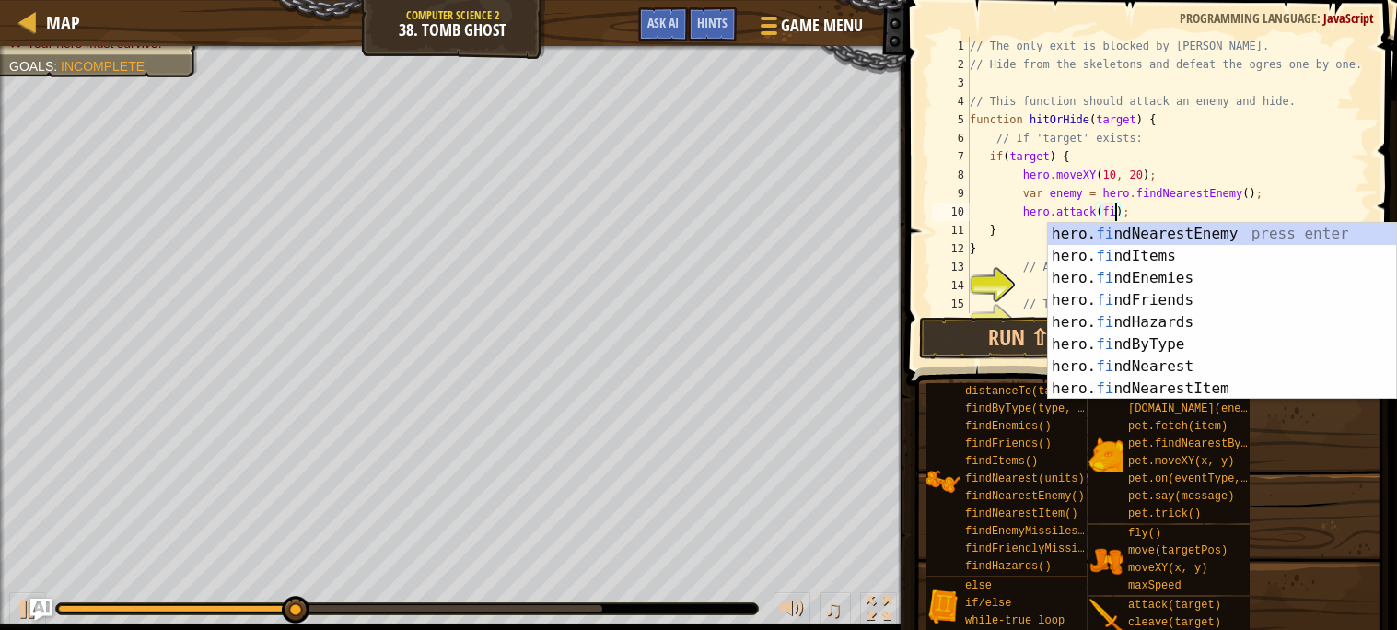
scroll to position [7, 12]
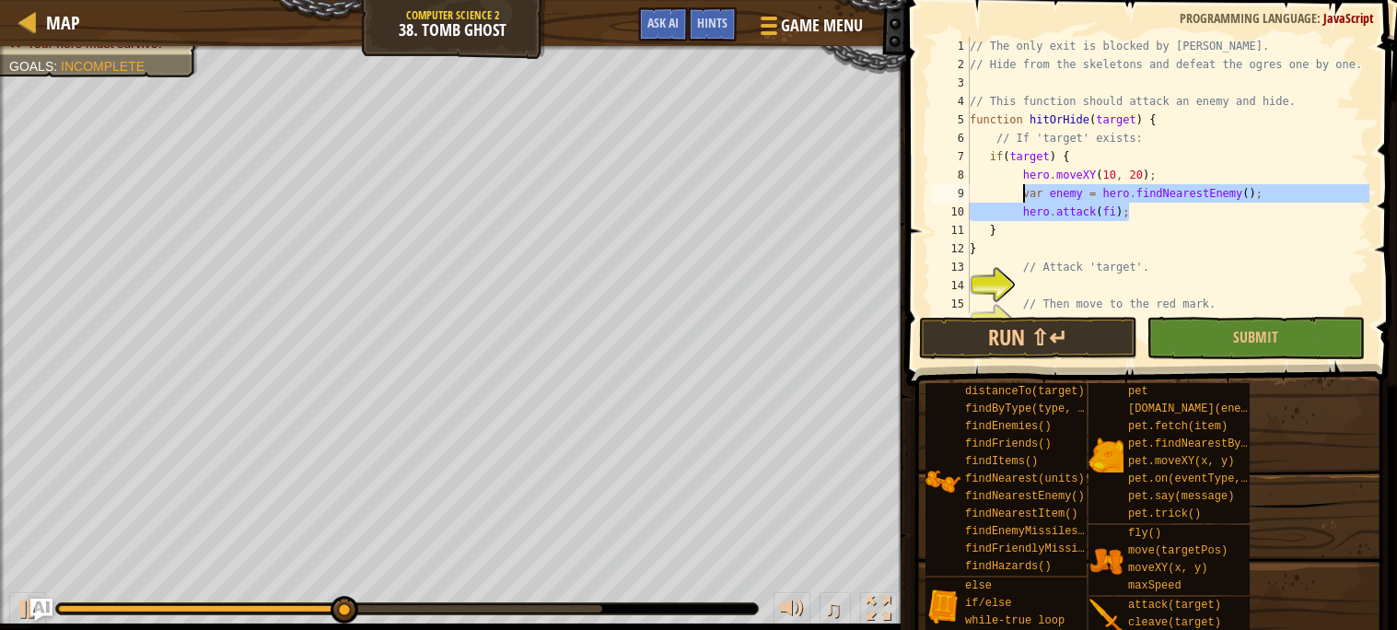
drag, startPoint x: 1145, startPoint y: 216, endPoint x: 1025, endPoint y: 199, distance: 121.0
click at [1025, 199] on div "// The only exit is blocked by [PERSON_NAME] // Hide from the skeletons and def…" at bounding box center [1167, 193] width 403 height 313
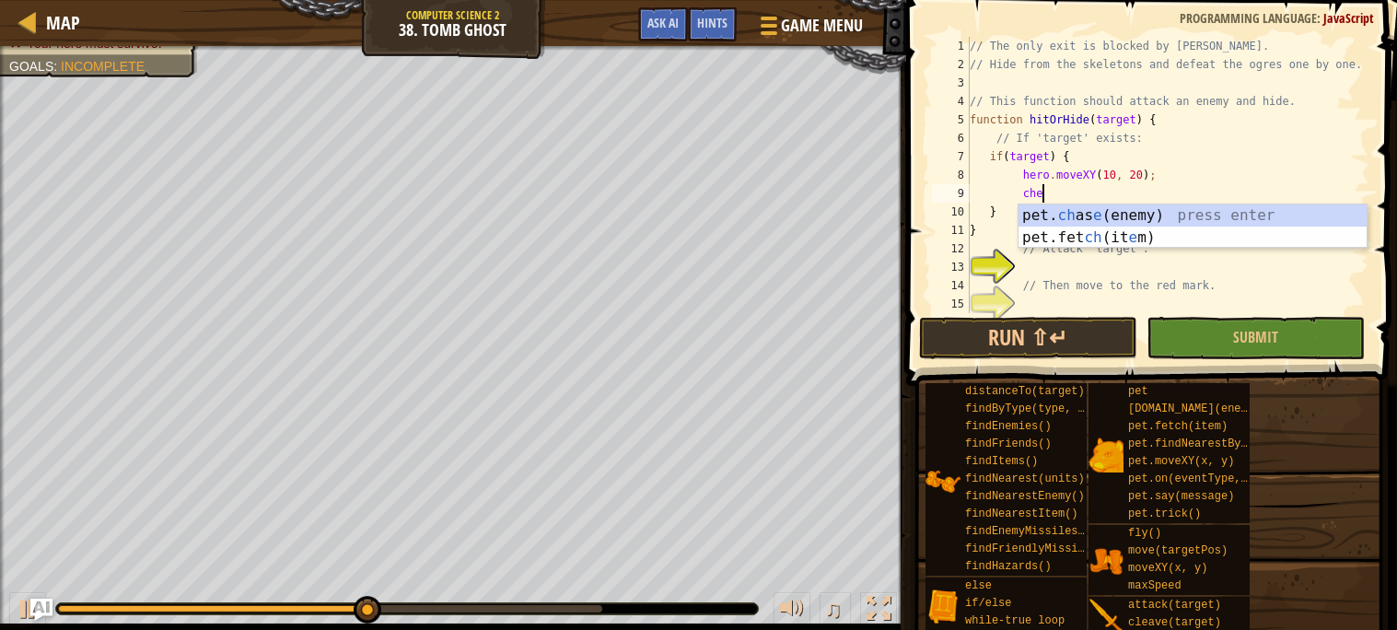
type textarea "c"
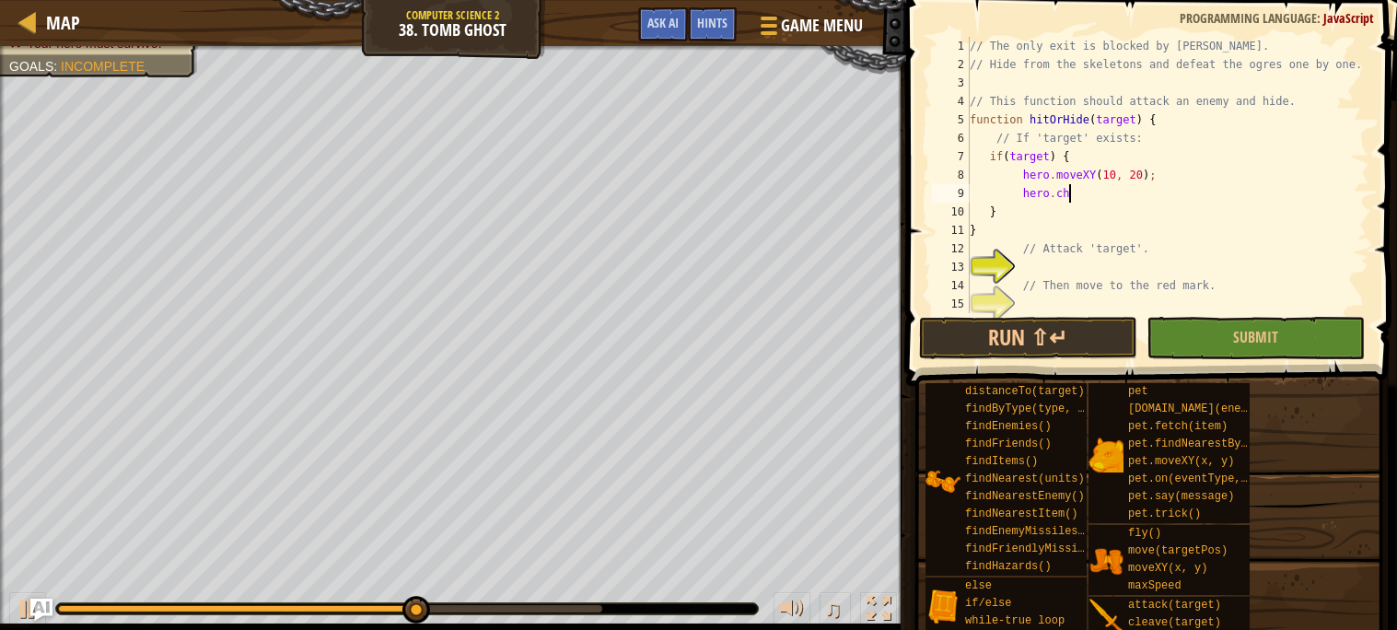
scroll to position [7, 6]
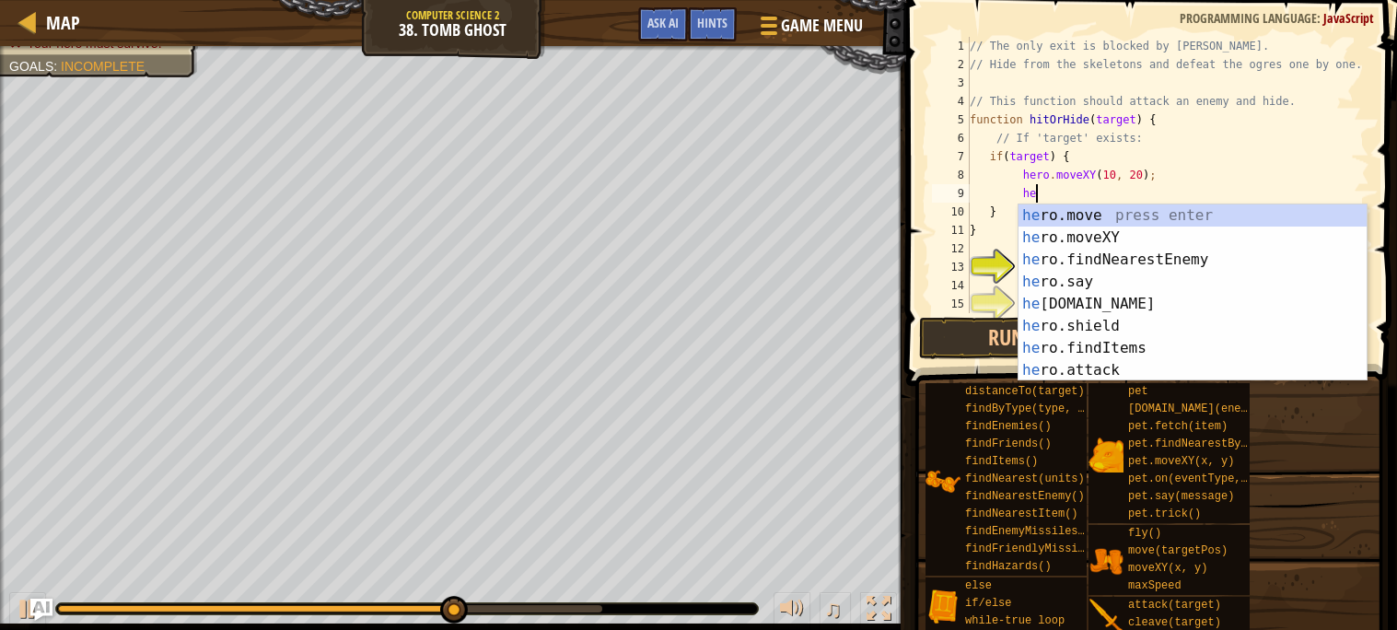
type textarea "h"
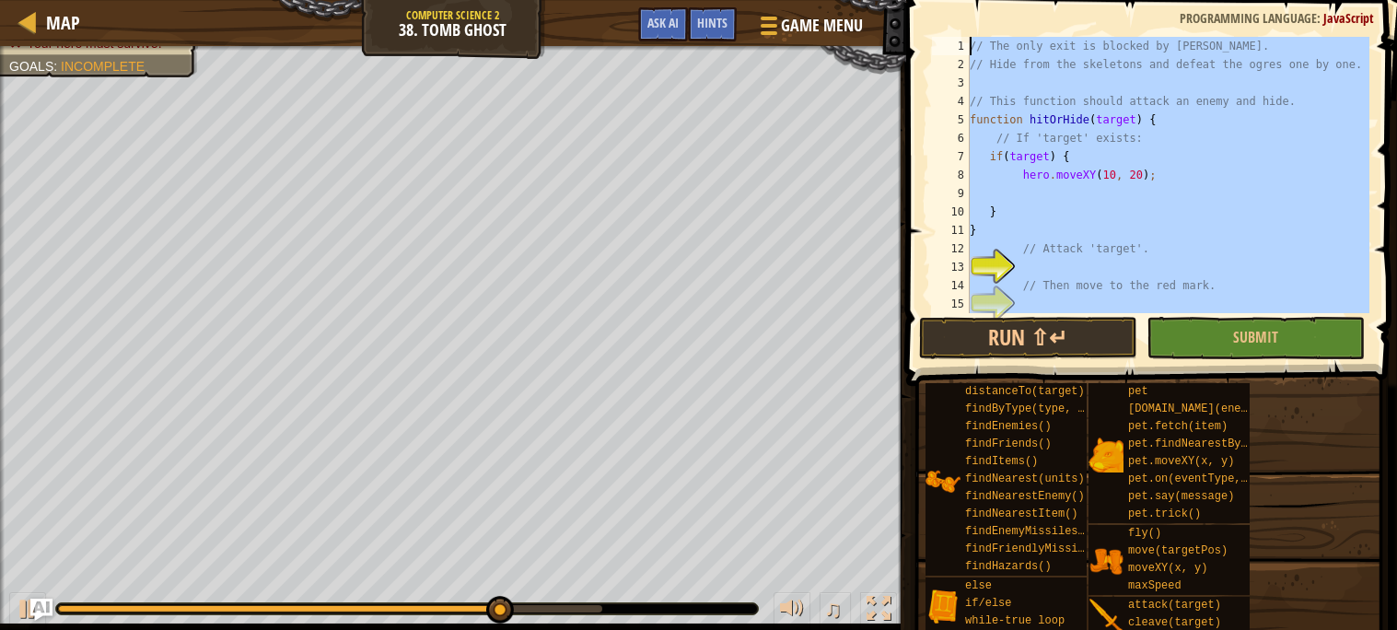
scroll to position [0, 0]
drag, startPoint x: 1016, startPoint y: 310, endPoint x: 1022, endPoint y: -111, distance: 421.9
click at [1022, 0] on html "Map Computer Science 2 38. Tomb Ghost Game Menu Done Hints Ask AI 1 ההההההההההה…" at bounding box center [698, 0] width 1397 height 0
type textarea "// The only exit is blocked by [PERSON_NAME] // Hide from the skeletons and def…"
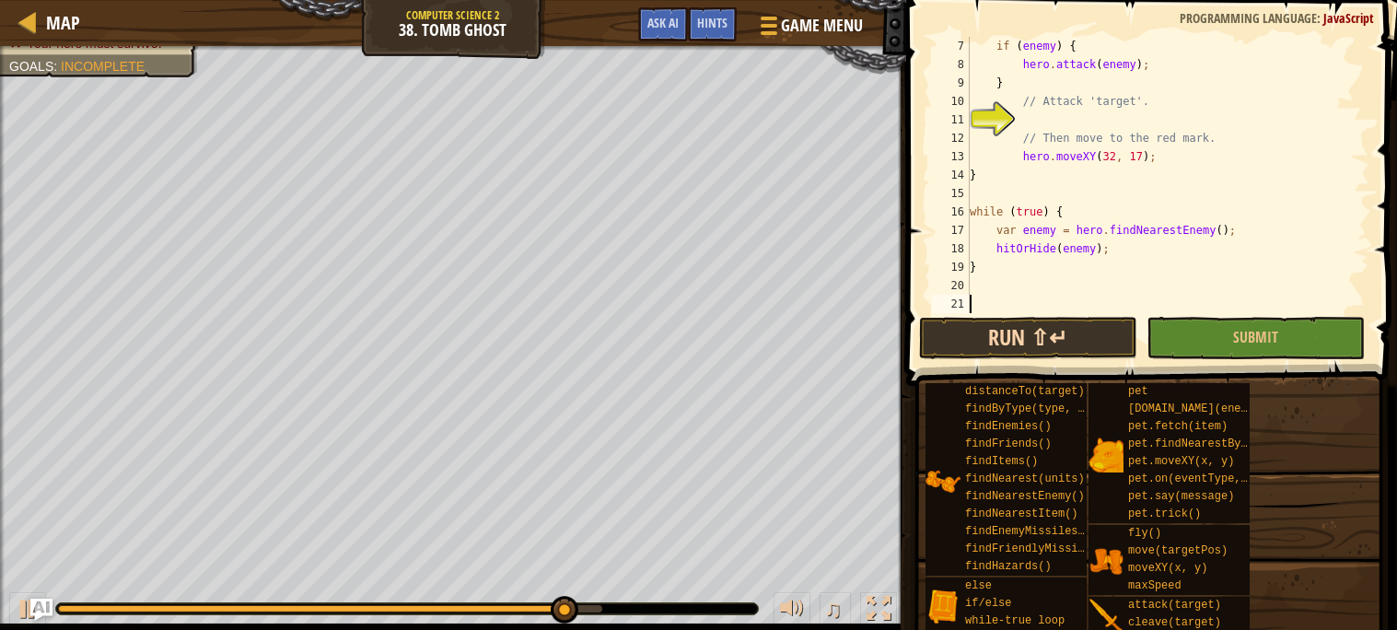
scroll to position [110, 0]
click at [1064, 343] on button "Run ⇧↵" at bounding box center [1028, 338] width 218 height 42
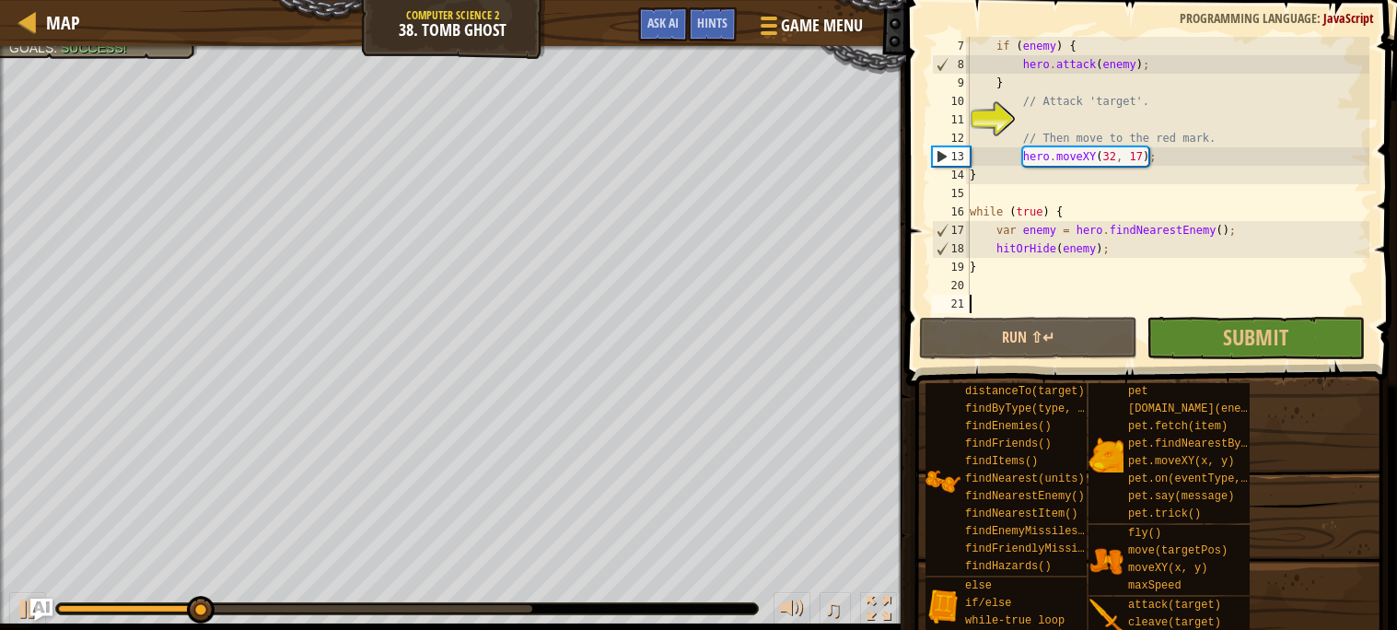
click at [1136, 274] on div "if ( enemy ) { hero . attack ( enemy ) ; } // Attack 'target'. // Then move to …" at bounding box center [1167, 193] width 403 height 313
type textarea "}"
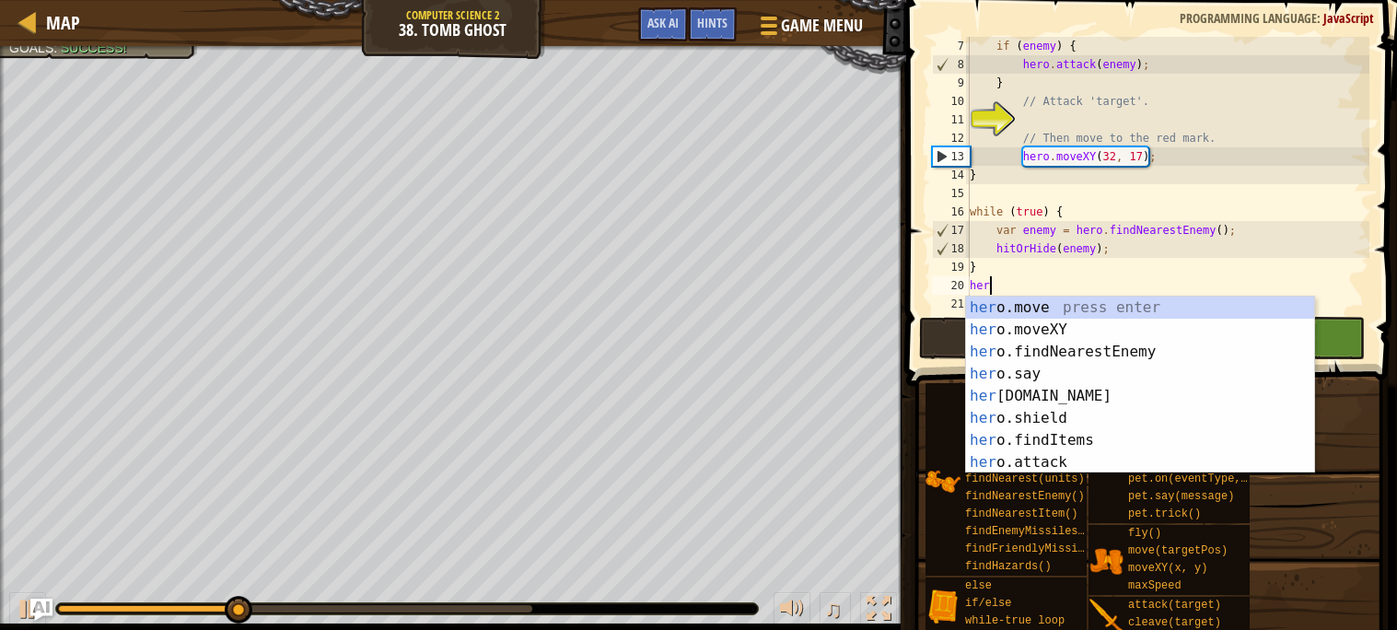
scroll to position [7, 1]
click at [1110, 367] on div "hero .move press enter hero .moveXY press enter hero .findNearestEnemy press en…" at bounding box center [1140, 407] width 348 height 221
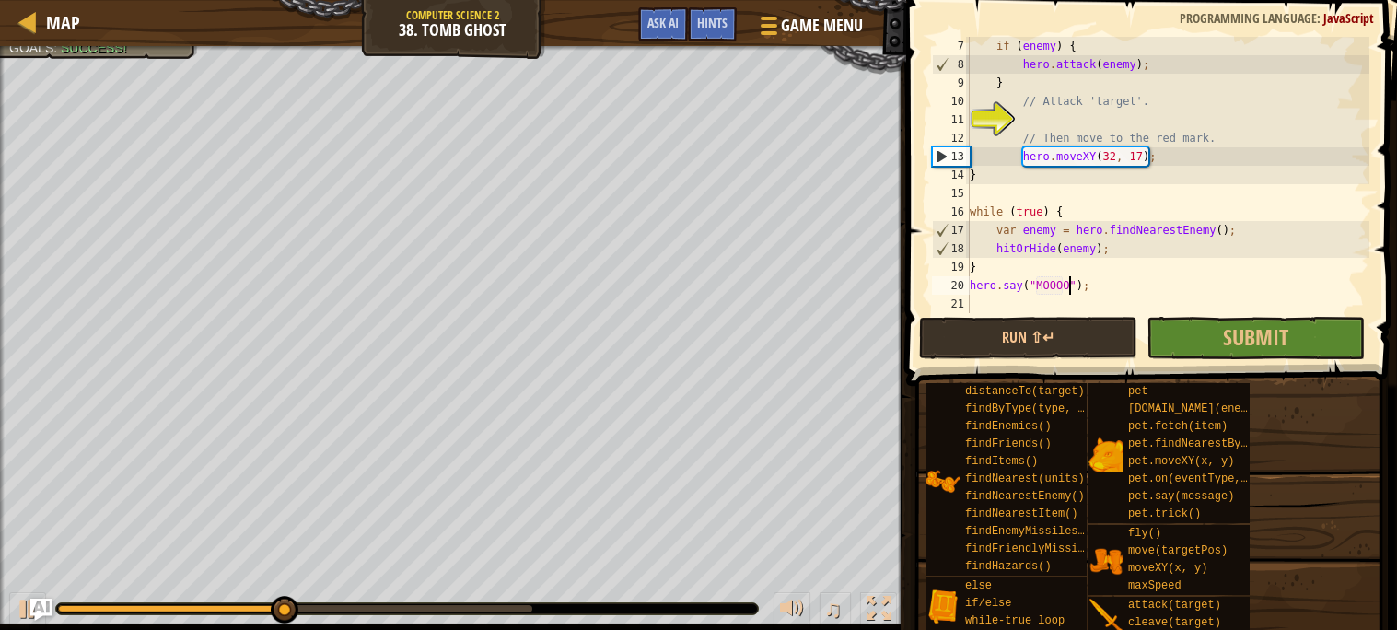
scroll to position [7, 8]
type textarea "hero.say("MOOOOOOO");"
click at [1109, 353] on button "Run ⇧↵" at bounding box center [1028, 338] width 218 height 42
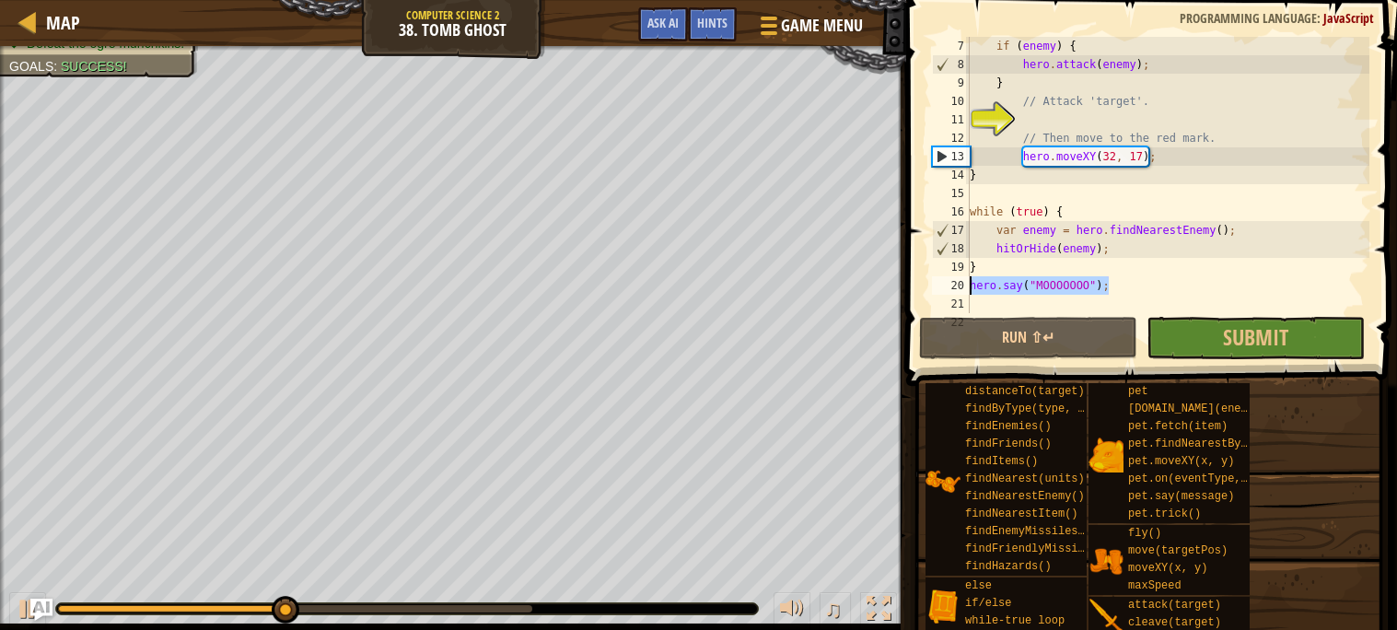
drag, startPoint x: 1145, startPoint y: 285, endPoint x: 971, endPoint y: 290, distance: 174.2
click at [971, 290] on div "if ( enemy ) { hero . attack ( enemy ) ; } // Attack 'target'. // Then move to …" at bounding box center [1167, 193] width 403 height 313
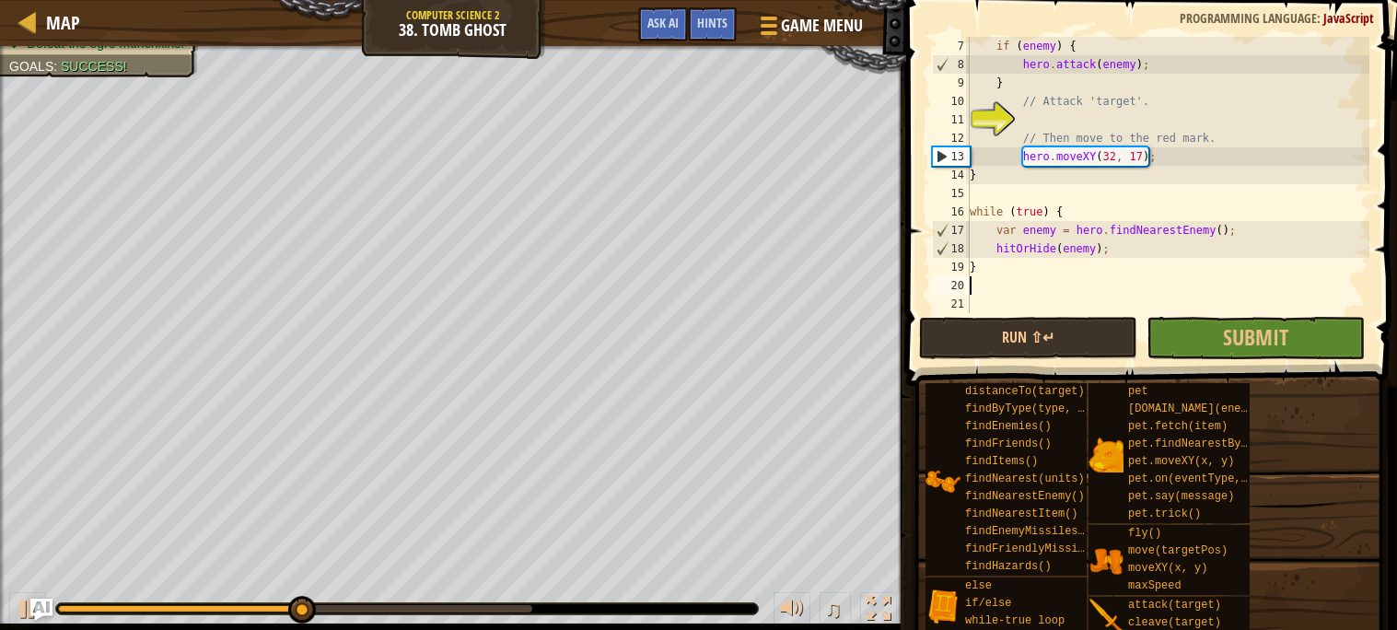
scroll to position [7, 0]
click at [1082, 199] on div "if ( enemy ) { hero . attack ( enemy ) ; } // Attack 'target'. // Then move to …" at bounding box center [1167, 193] width 403 height 313
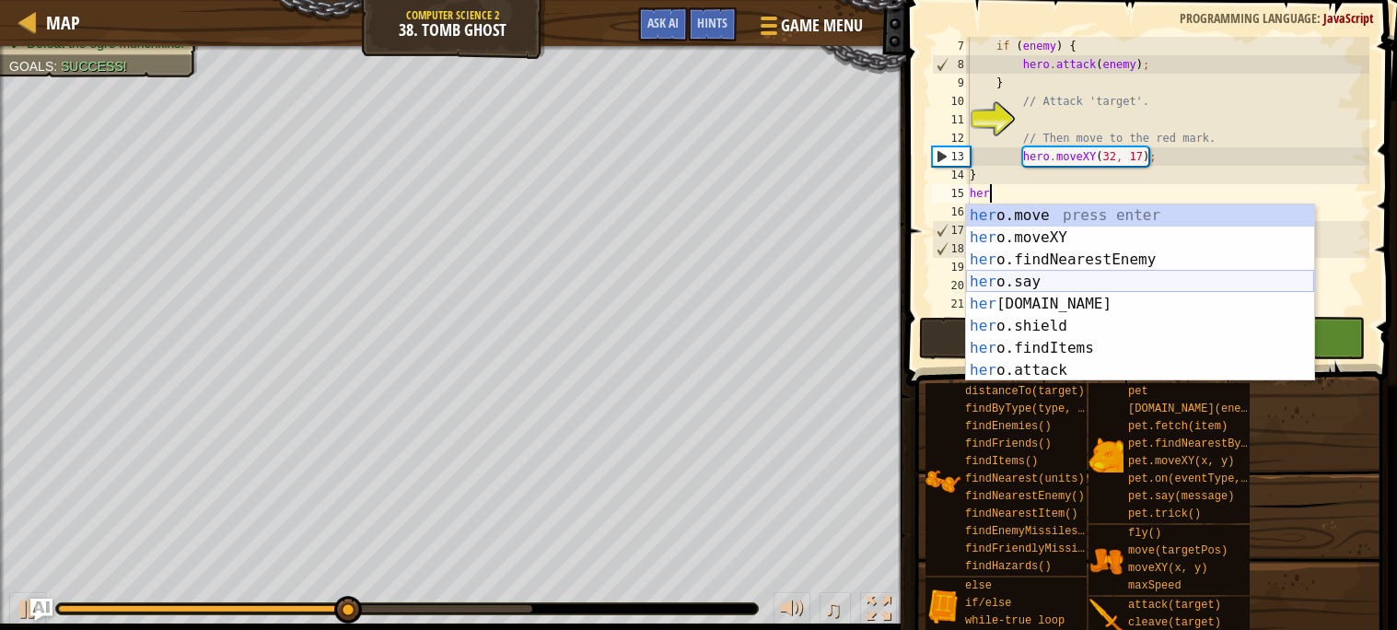
click at [1077, 289] on div "her o.move press enter her o.moveXY press enter her o.findNearestEnemy press en…" at bounding box center [1140, 314] width 348 height 221
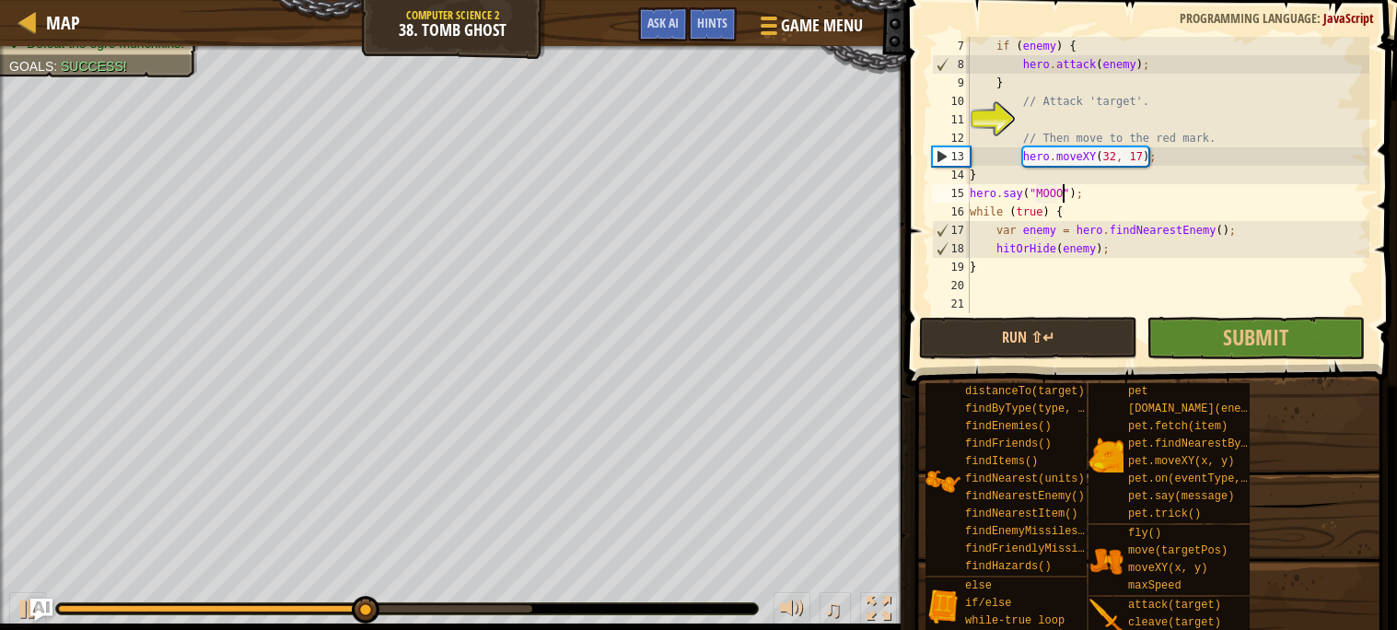
scroll to position [7, 8]
type textarea "hero.say("MOOOOOOO");"
click at [1060, 322] on button "Run ⇧↵" at bounding box center [1028, 338] width 218 height 42
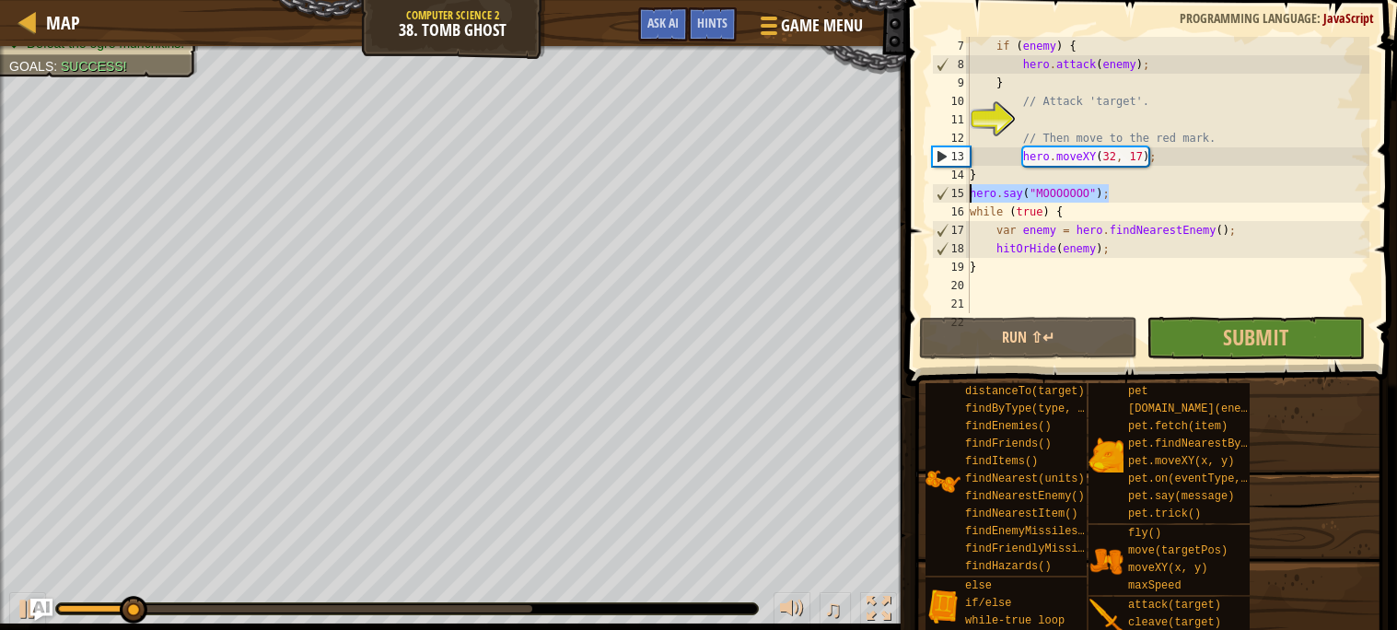
drag, startPoint x: 1139, startPoint y: 188, endPoint x: 967, endPoint y: 190, distance: 172.2
click at [967, 190] on div "hero.say("MOOOOOOO"); 7 8 9 10 11 12 13 14 15 16 17 18 19 20 21 22 if ( enemy )…" at bounding box center [1148, 175] width 441 height 276
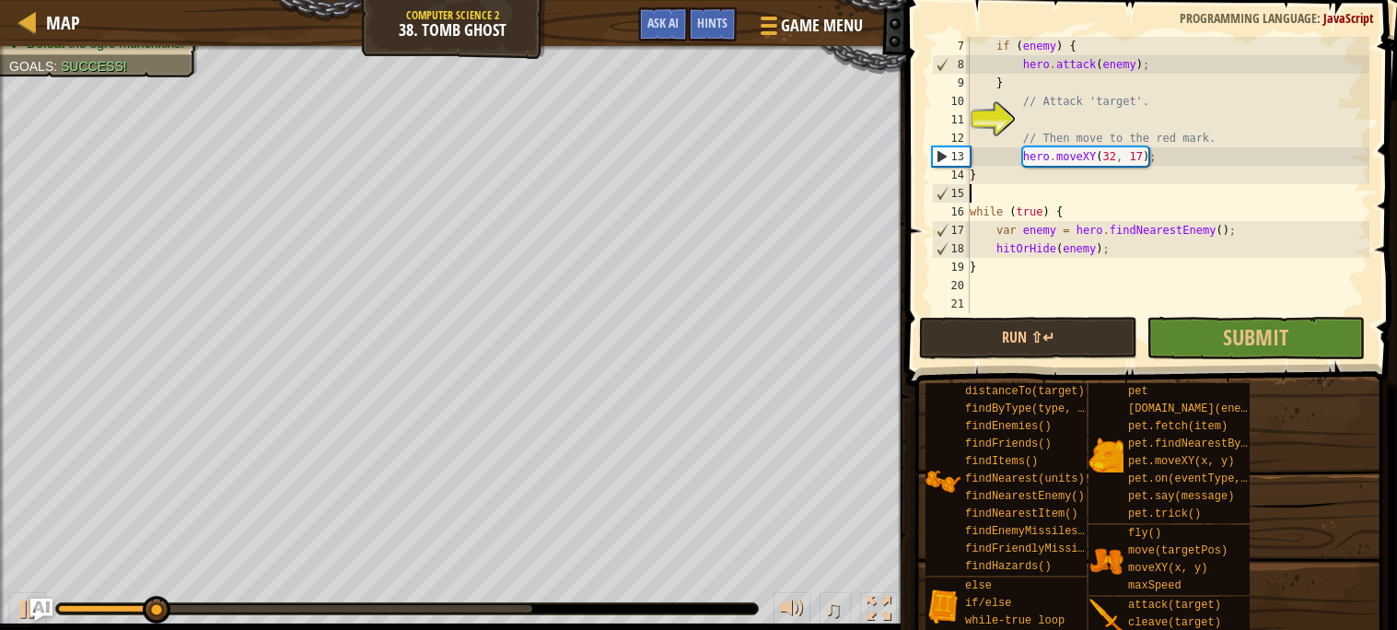
click at [1139, 252] on div "if ( enemy ) { hero . attack ( enemy ) ; } // Attack 'target'. // Then move to …" at bounding box center [1167, 193] width 403 height 313
type textarea "hitOrHide(enemy);"
type textarea "he"
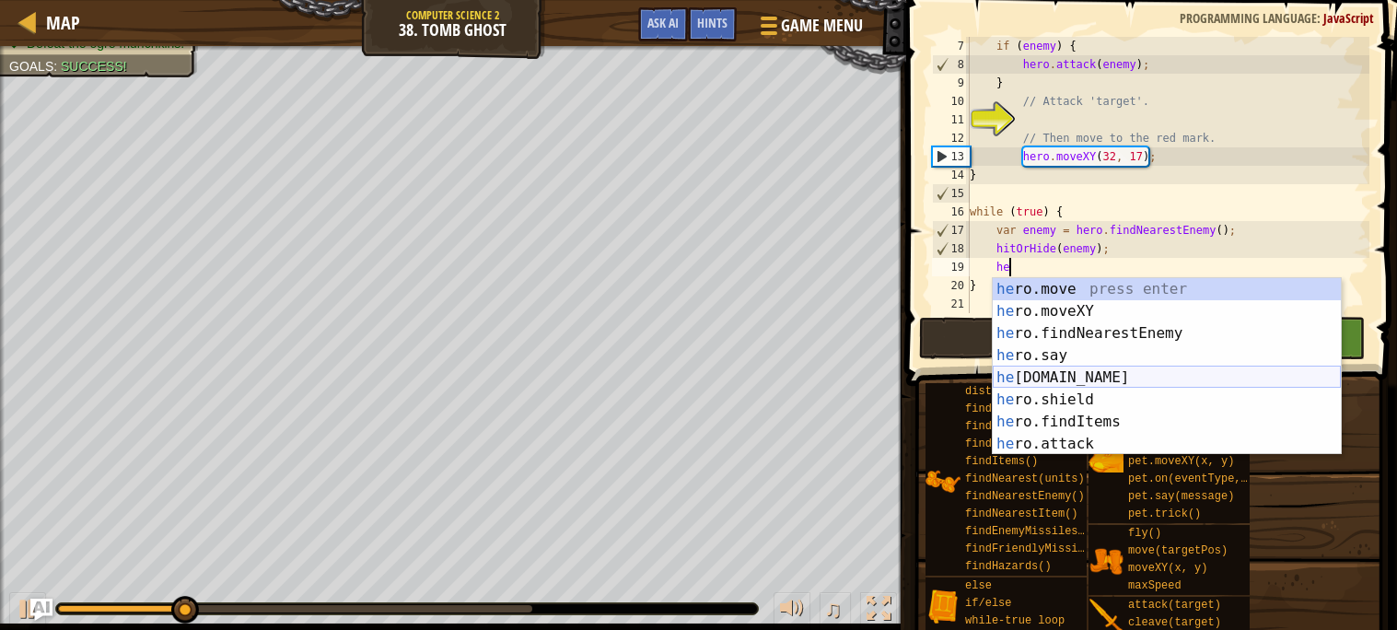
click at [1126, 379] on div "he ro.move press enter he ro.moveXY press enter he ro.findNearestEnemy press en…" at bounding box center [1167, 388] width 348 height 221
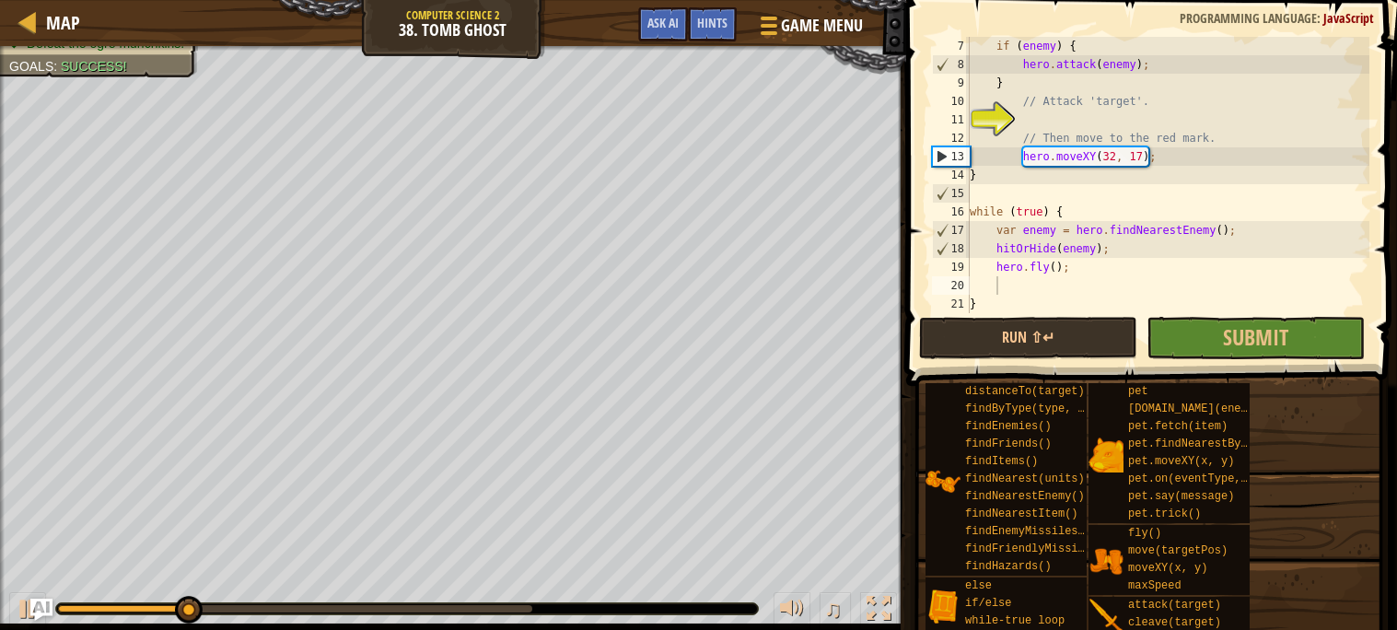
click at [1126, 379] on span at bounding box center [1149, 636] width 478 height 545
click at [1100, 322] on button "Run ⇧↵" at bounding box center [1028, 338] width 218 height 42
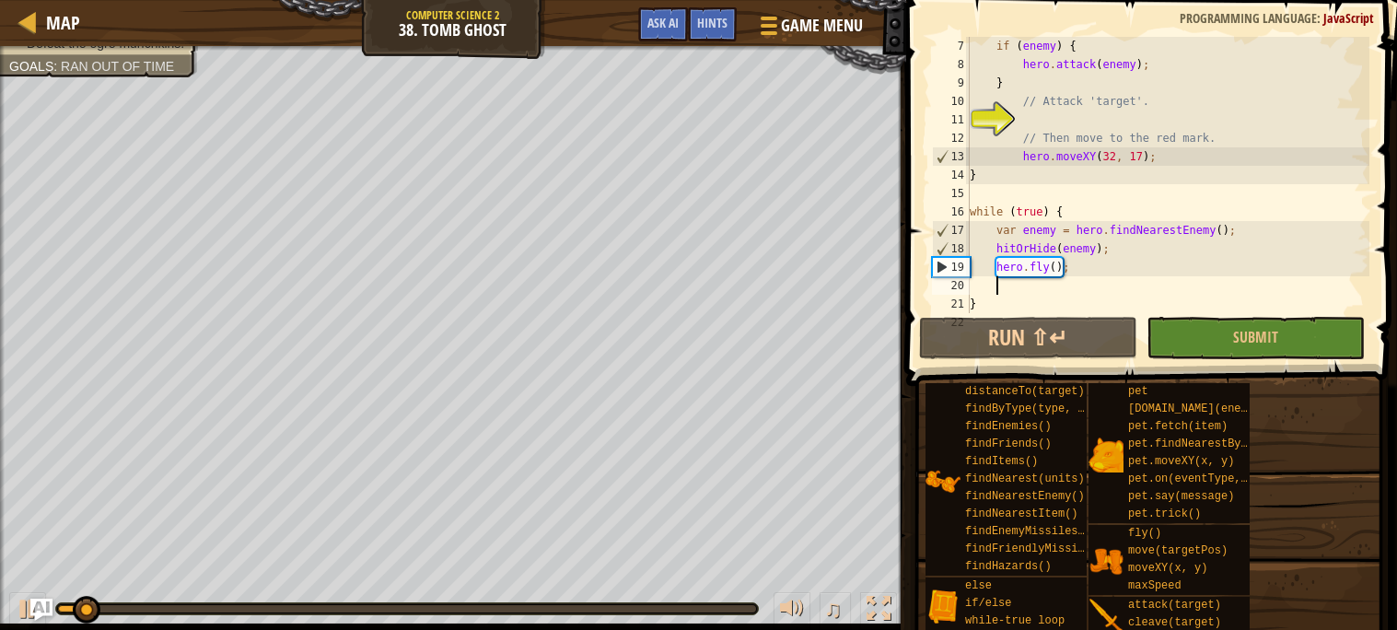
click at [1076, 266] on div "if ( enemy ) { hero . attack ( enemy ) ; } // Attack 'target'. // Then move to …" at bounding box center [1167, 193] width 403 height 313
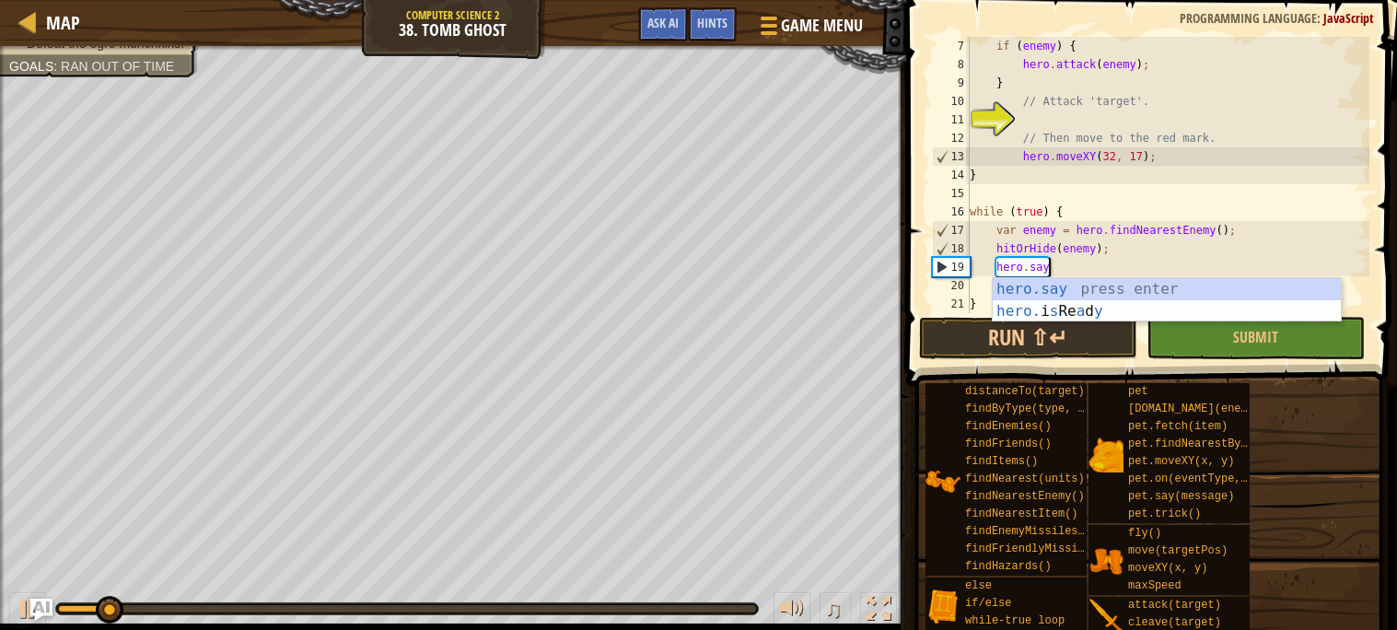
scroll to position [7, 5]
click at [1091, 288] on div "hero.say press enter hero. i s Re a d y press enter" at bounding box center [1167, 322] width 348 height 88
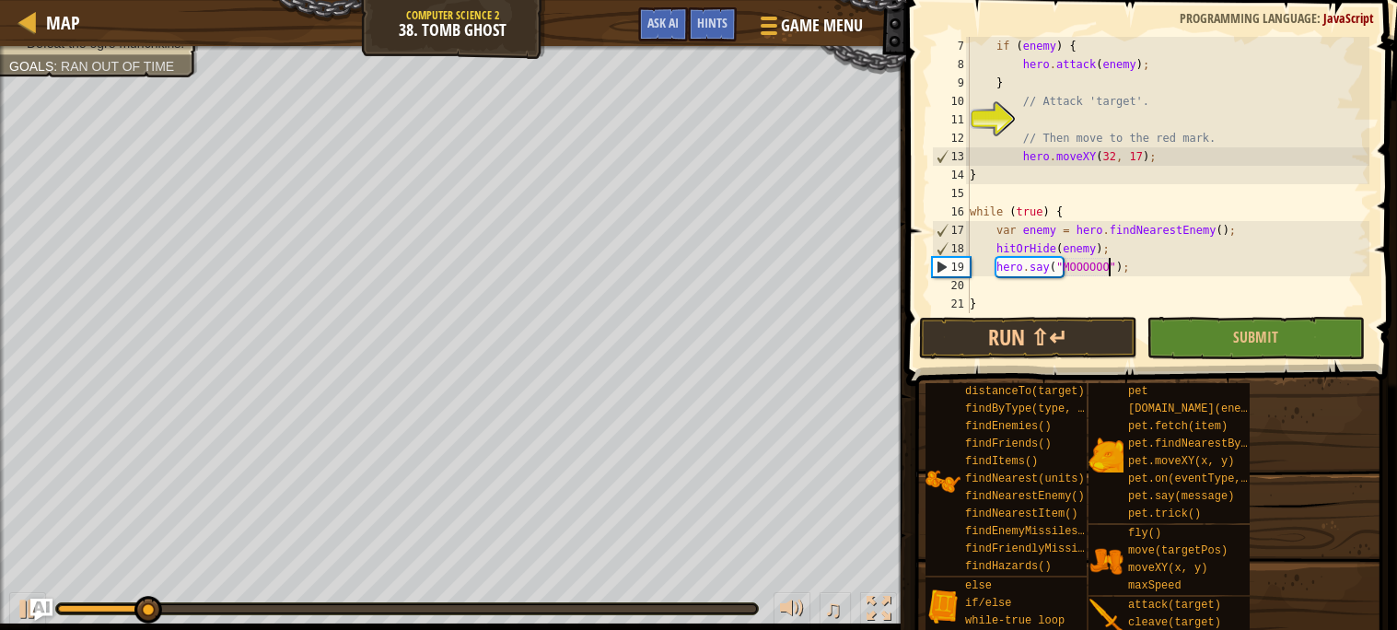
scroll to position [7, 12]
click at [1068, 317] on button "Run ⇧↵" at bounding box center [1028, 338] width 218 height 42
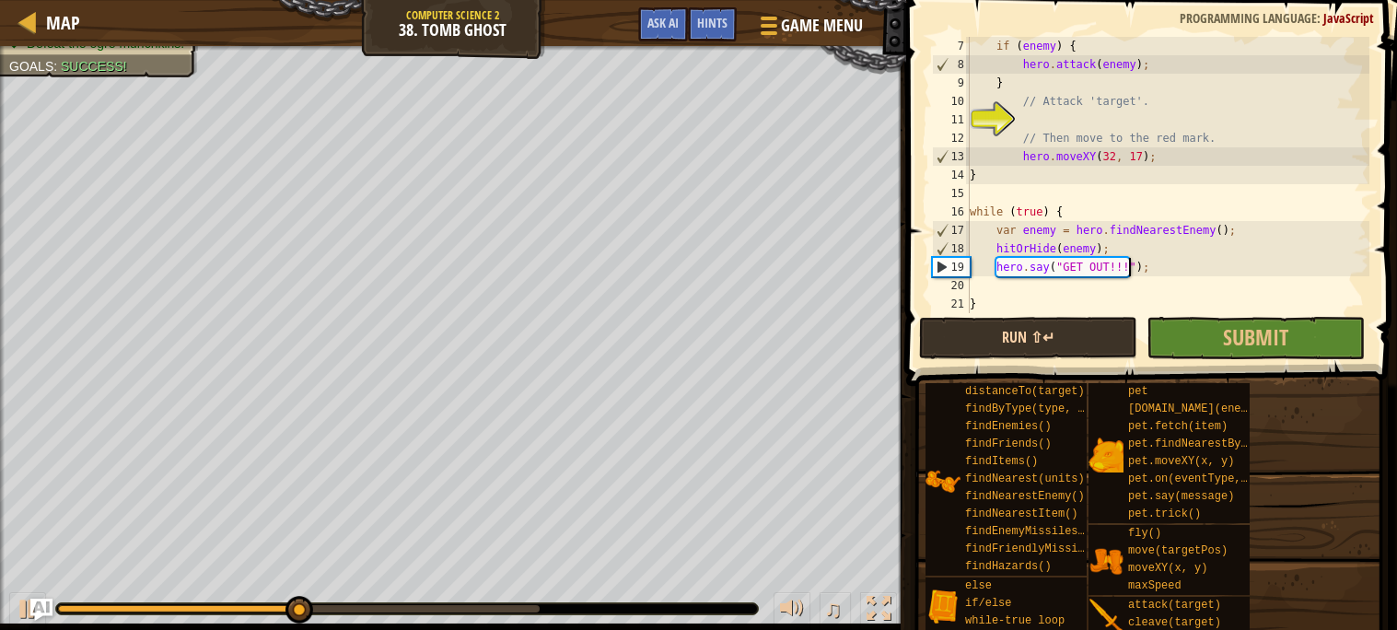
type textarea "hero.say("GET OUT!!!");"
click at [1118, 336] on button "Run ⇧↵" at bounding box center [1028, 338] width 218 height 42
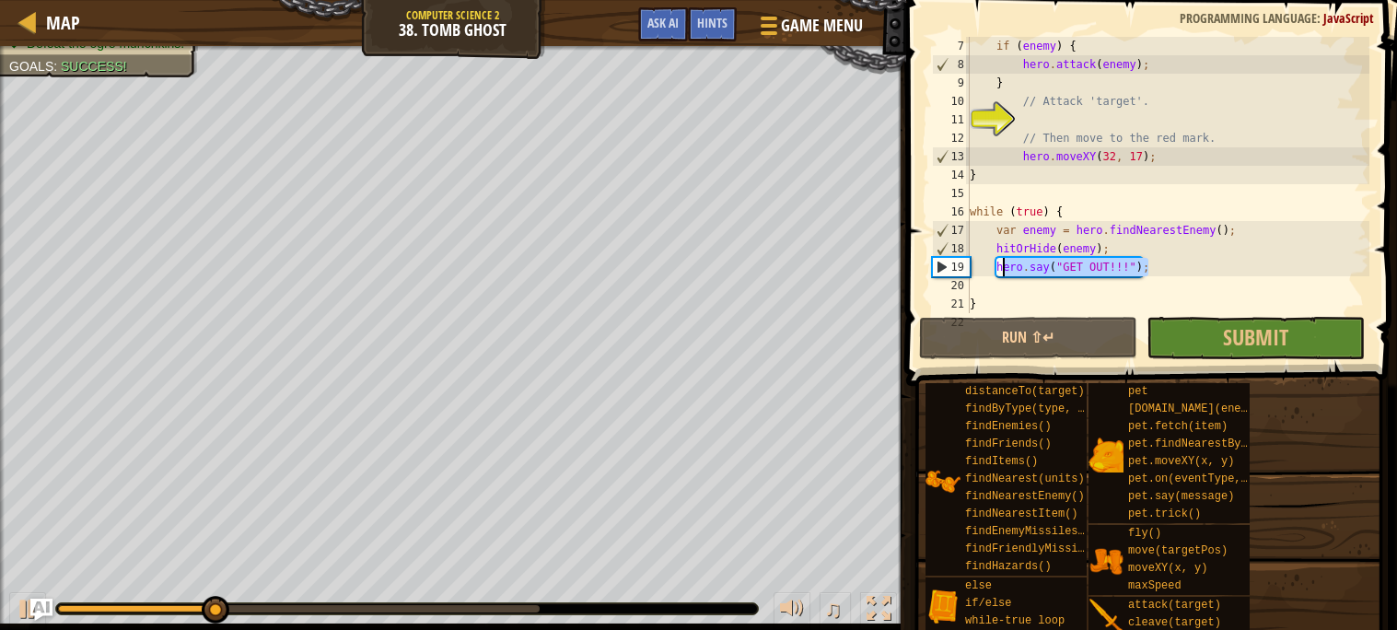
drag, startPoint x: 1159, startPoint y: 268, endPoint x: 996, endPoint y: 271, distance: 163.0
click at [996, 271] on div "if ( enemy ) { hero . attack ( enemy ) ; } // Attack 'target'. // Then move to …" at bounding box center [1167, 193] width 403 height 313
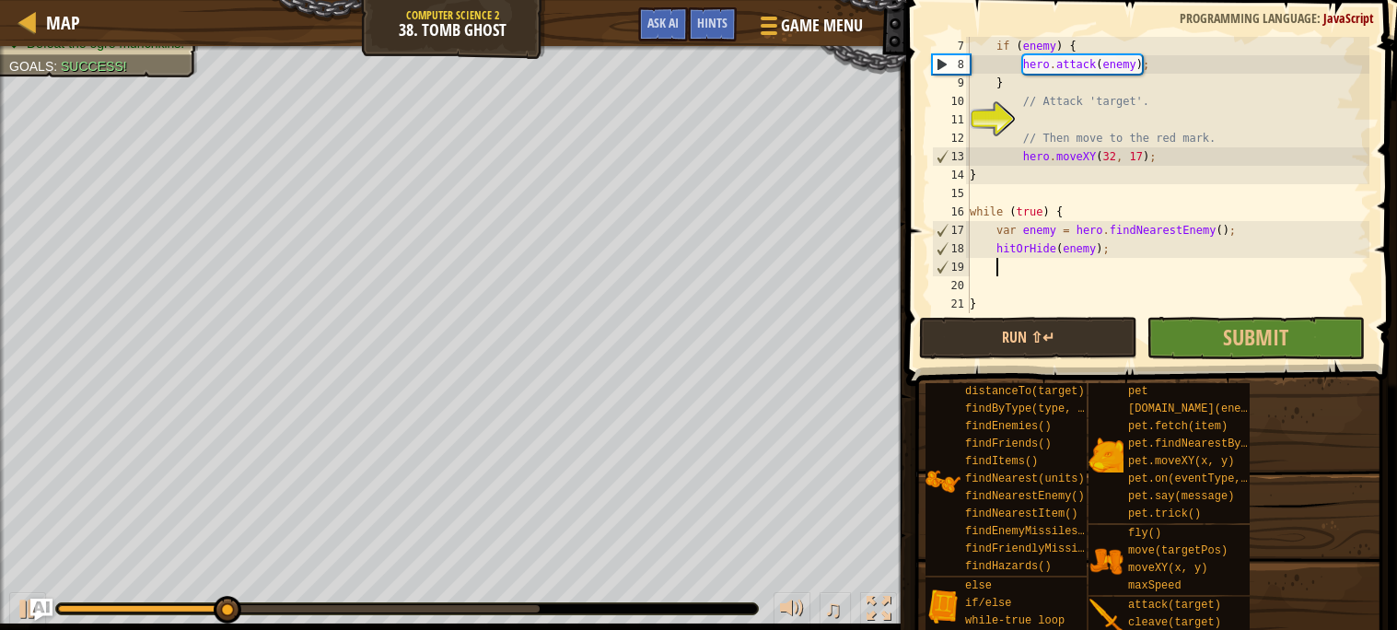
scroll to position [7, 0]
click at [1238, 325] on span "Submit" at bounding box center [1255, 336] width 65 height 29
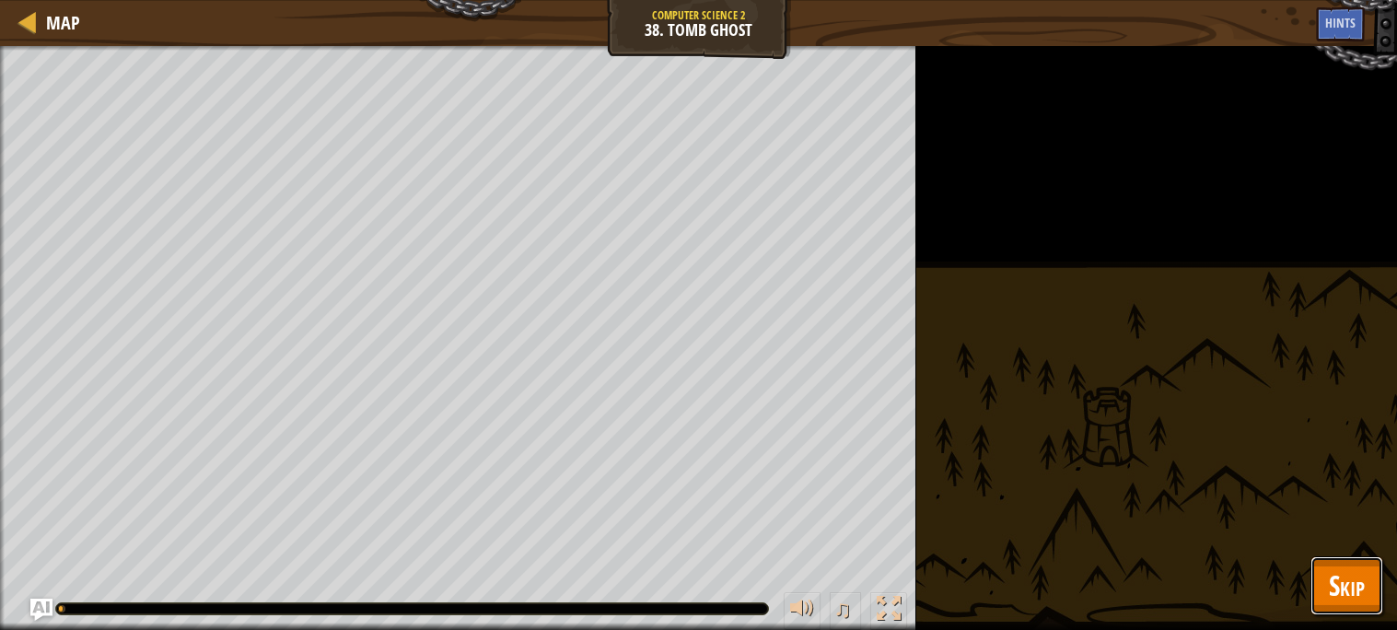
click at [1319, 556] on button "Skip" at bounding box center [1347, 585] width 73 height 59
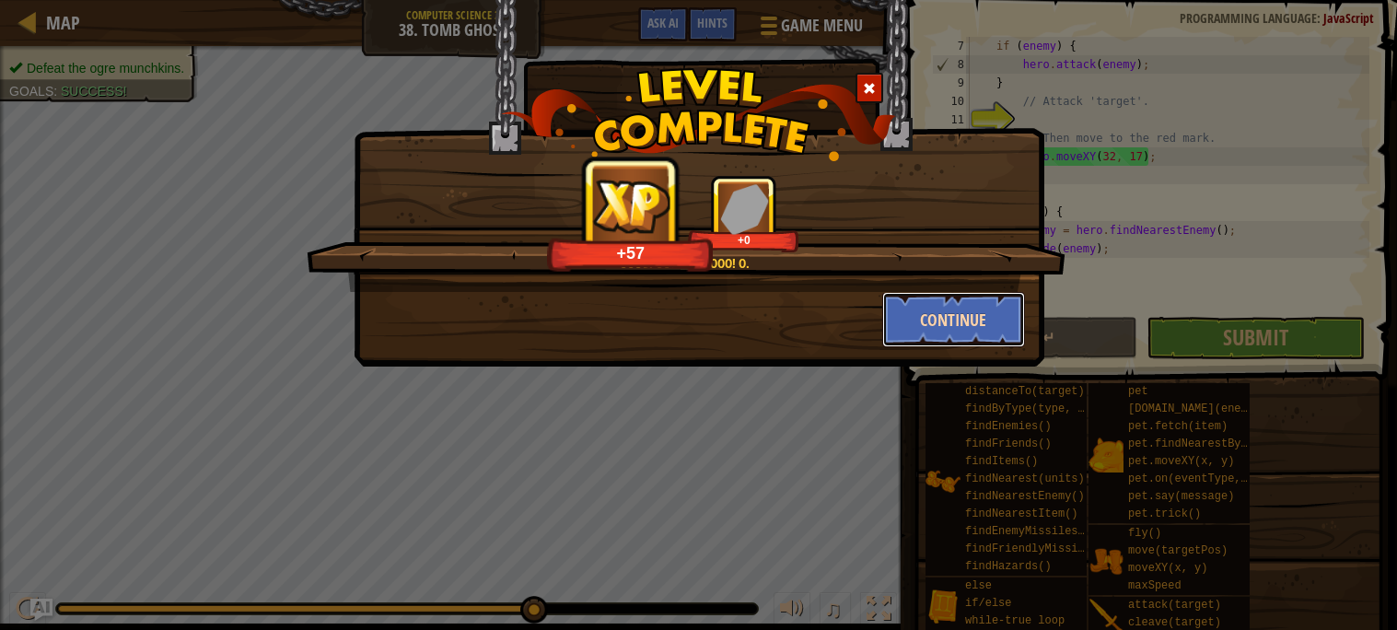
click at [927, 338] on button "Continue" at bounding box center [953, 319] width 143 height 55
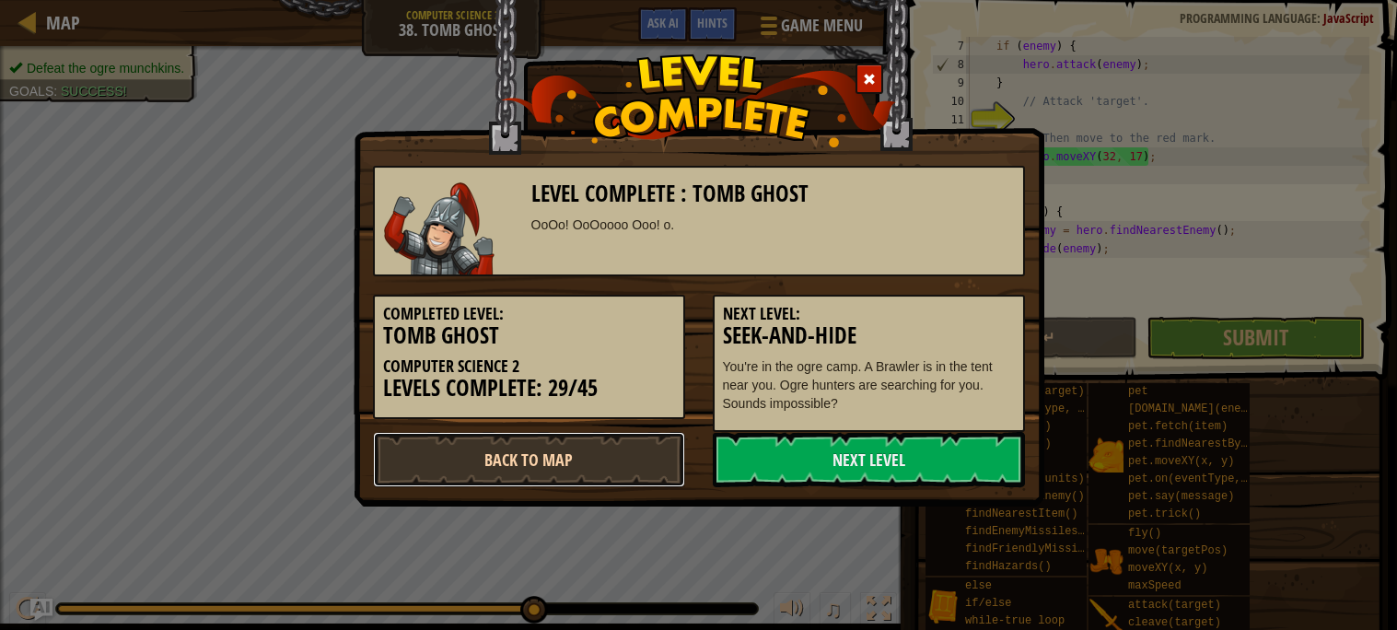
click at [631, 472] on link "Back to Map" at bounding box center [529, 459] width 312 height 55
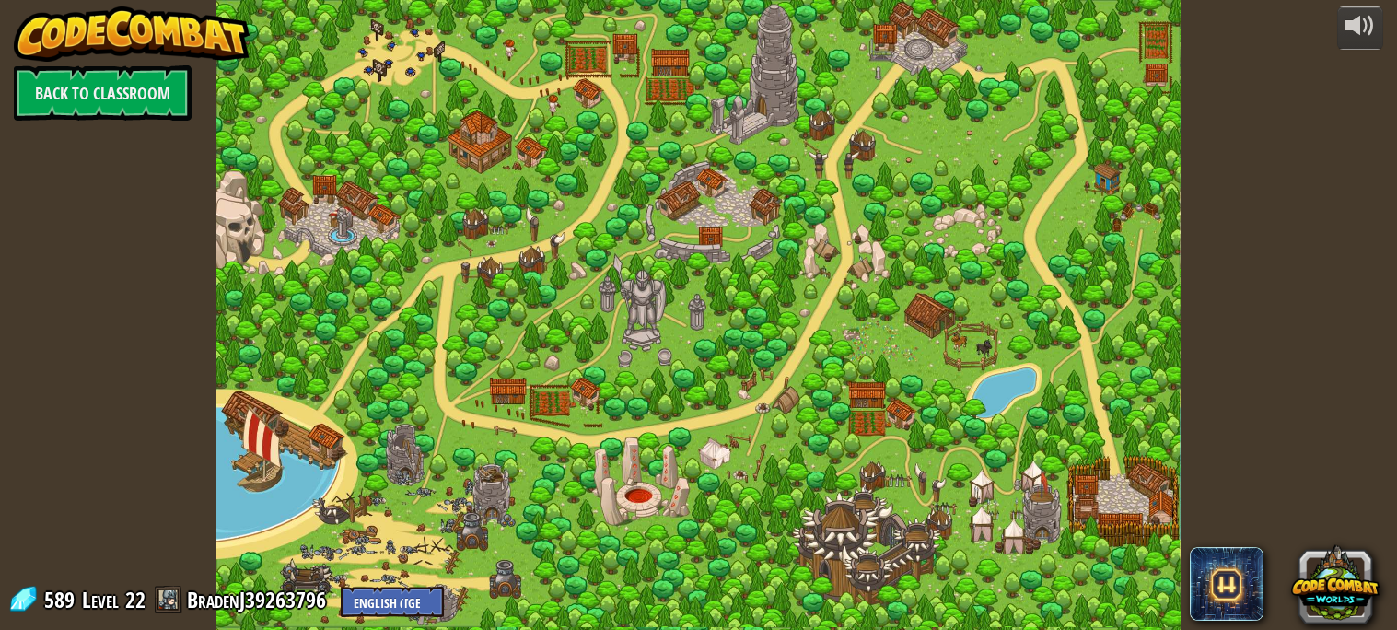
click at [698, 396] on div at bounding box center [697, 315] width 963 height 630
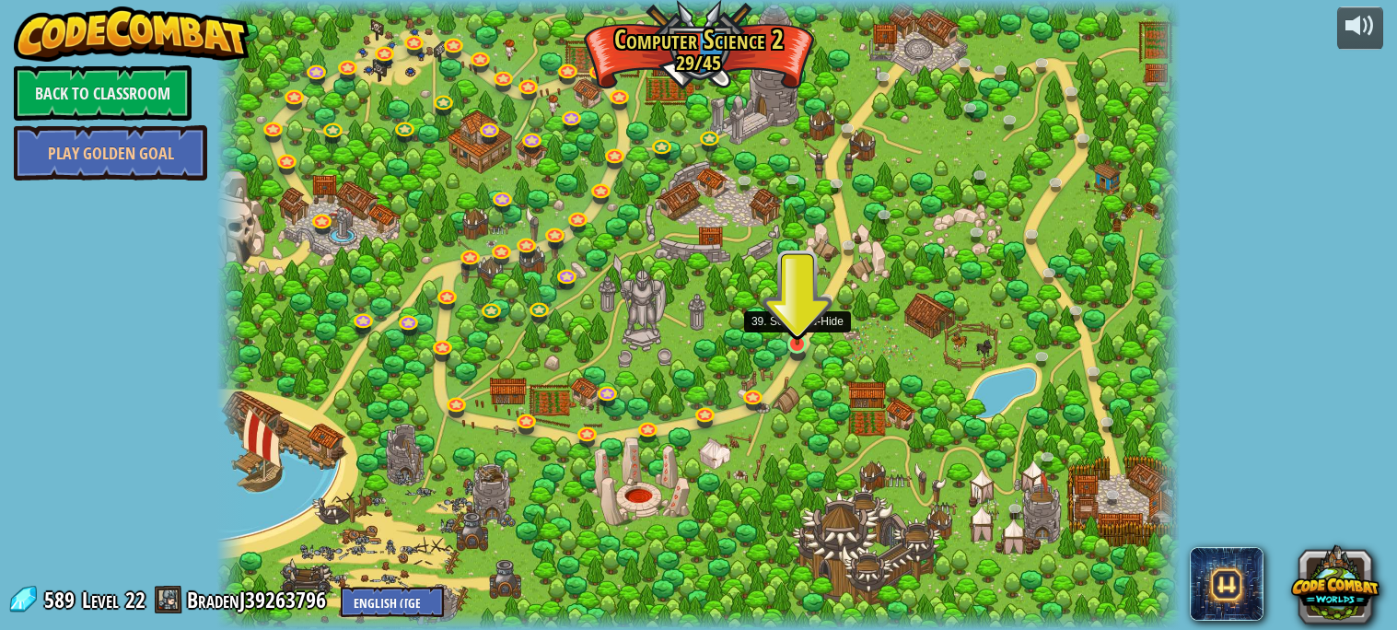
click at [797, 319] on img at bounding box center [797, 318] width 23 height 53
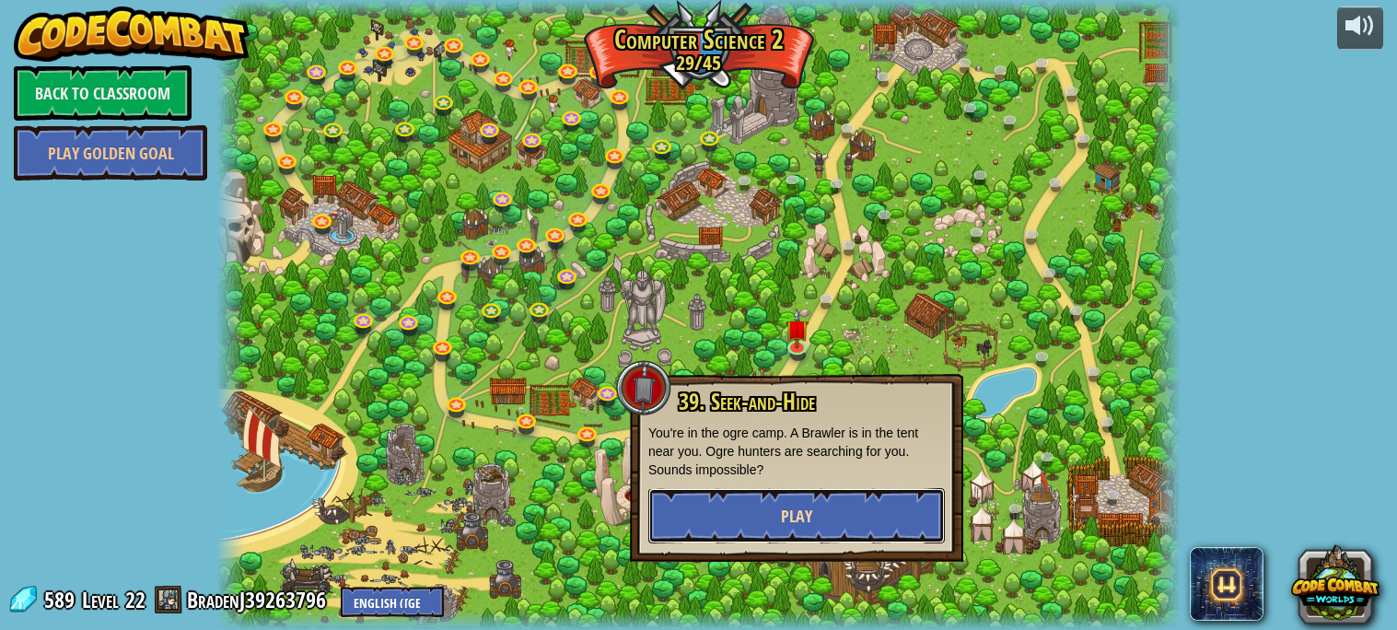
click at [795, 516] on span "Play" at bounding box center [796, 516] width 31 height 23
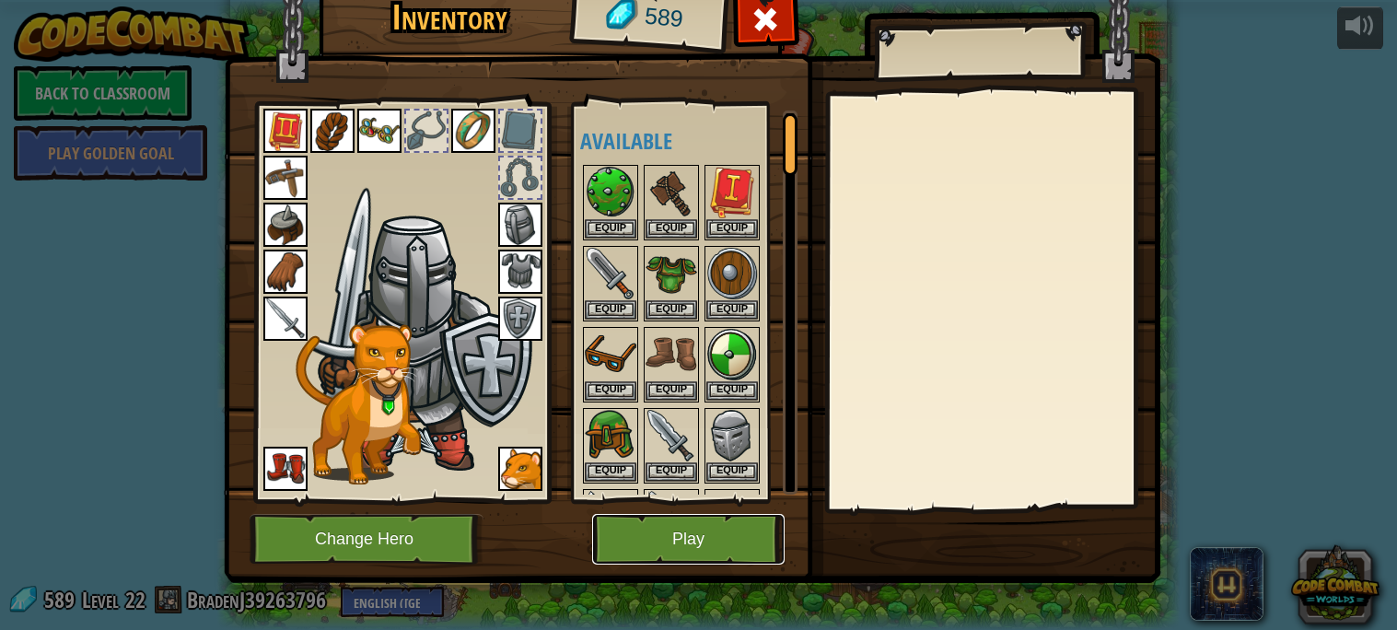
click at [680, 546] on button "Play" at bounding box center [688, 539] width 192 height 51
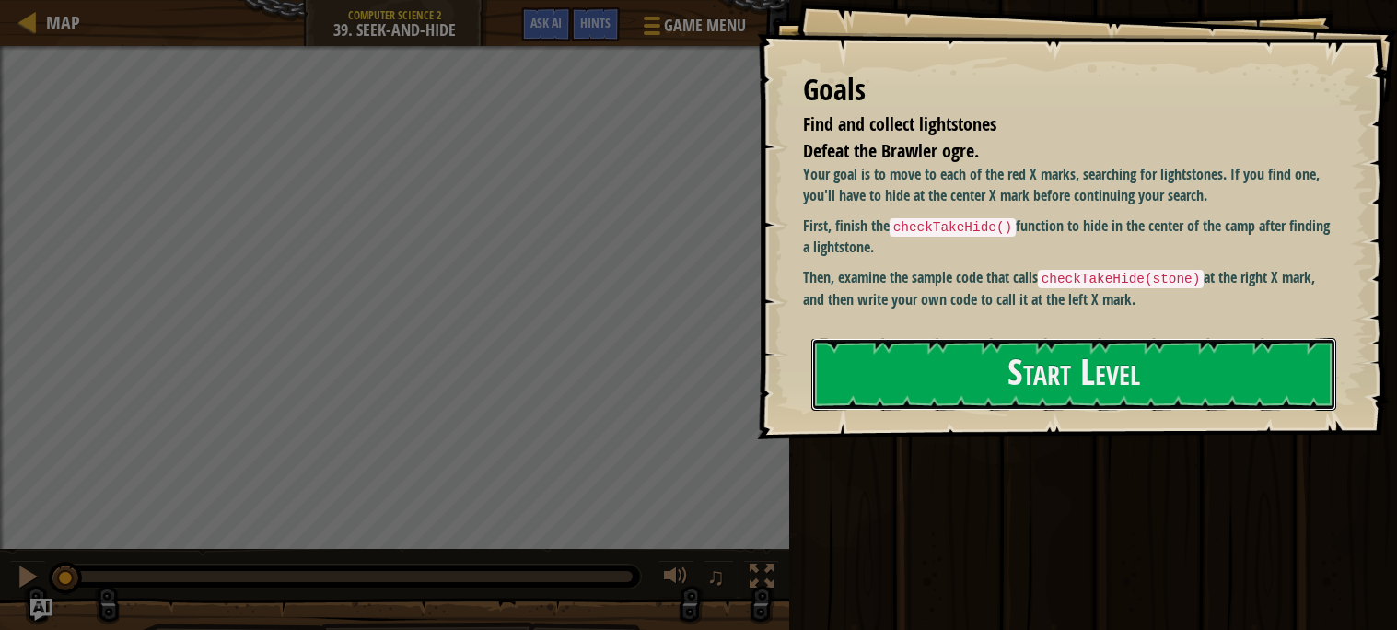
click at [937, 361] on button "Start Level" at bounding box center [1073, 374] width 525 height 73
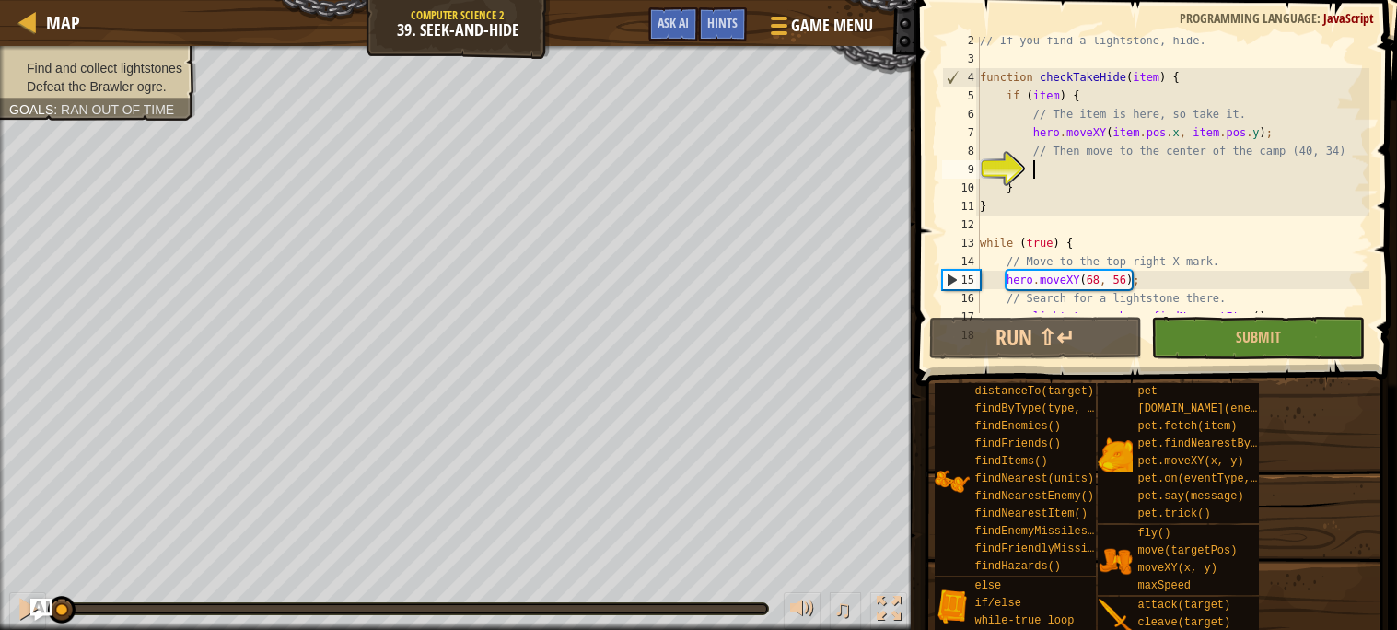
scroll to position [194, 0]
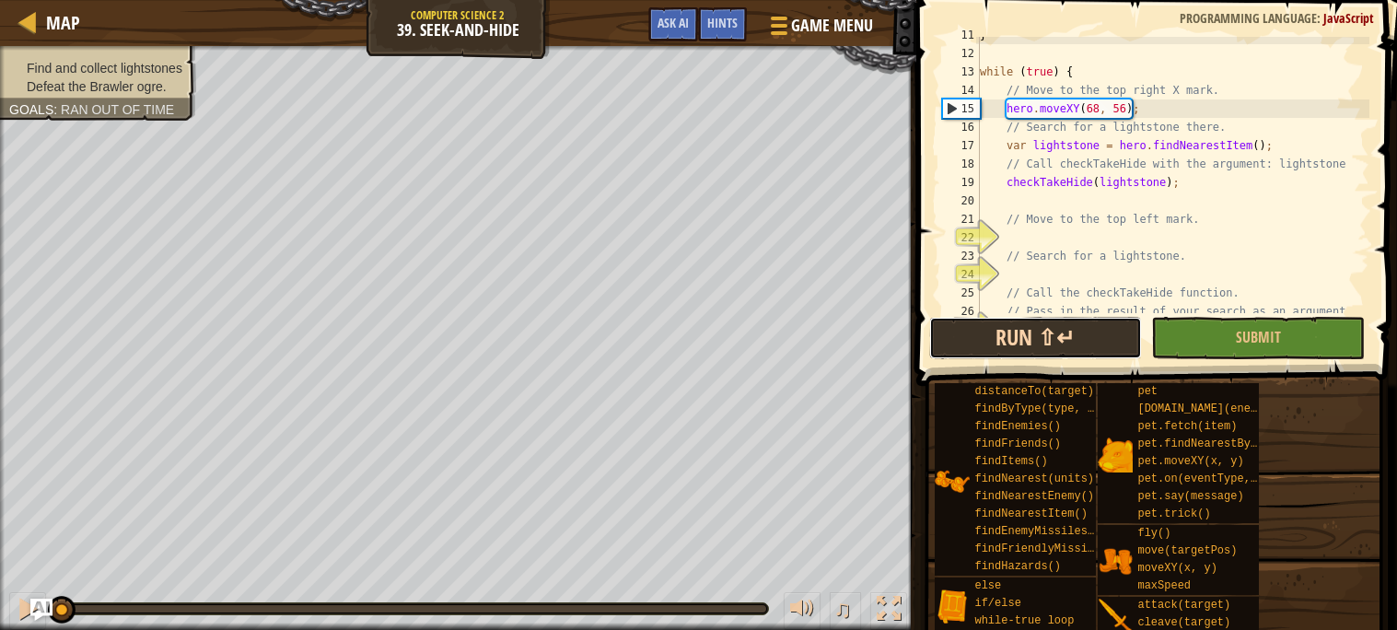
click at [1098, 351] on button "Run ⇧↵" at bounding box center [1036, 338] width 214 height 42
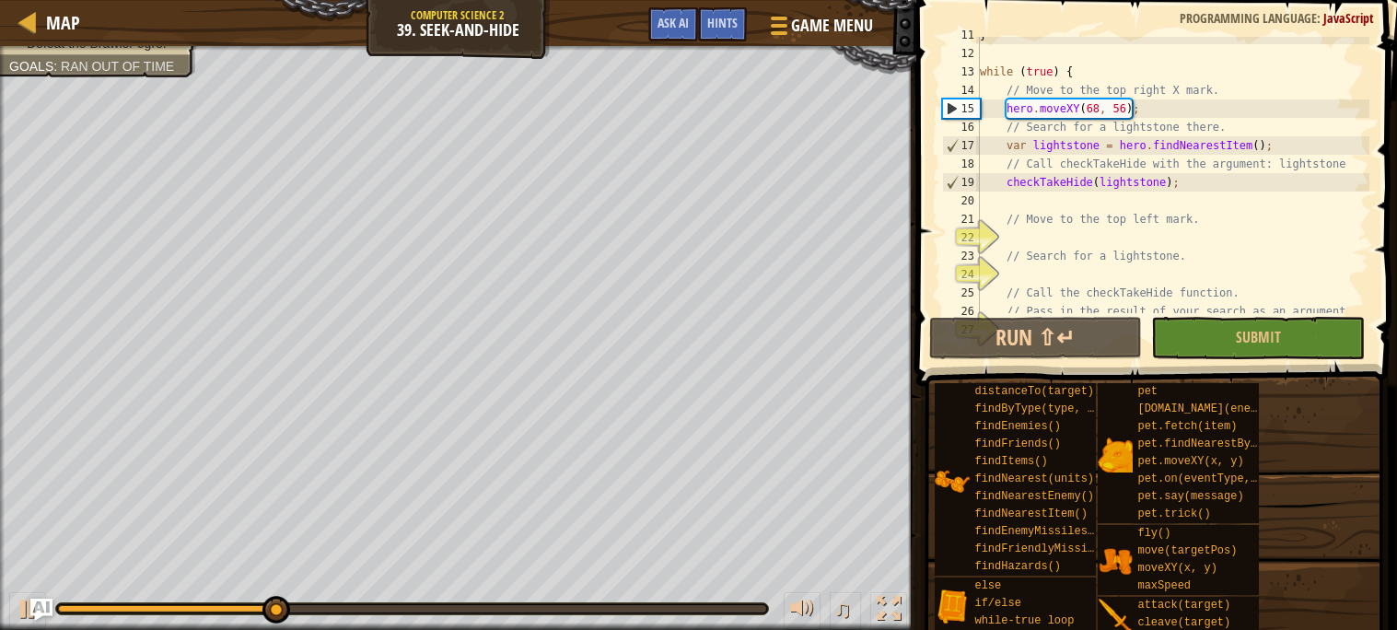
click at [1197, 157] on div "} while ( true ) { // Move to the top right X mark. hero . moveXY ( 68 , 56 ) ;…" at bounding box center [1172, 182] width 393 height 313
click at [1193, 184] on div "} while ( true ) { // Move to the top right X mark. hero . moveXY ( 68 , 56 ) ;…" at bounding box center [1172, 182] width 393 height 313
type textarea "checkTakeHide(lightstone);"
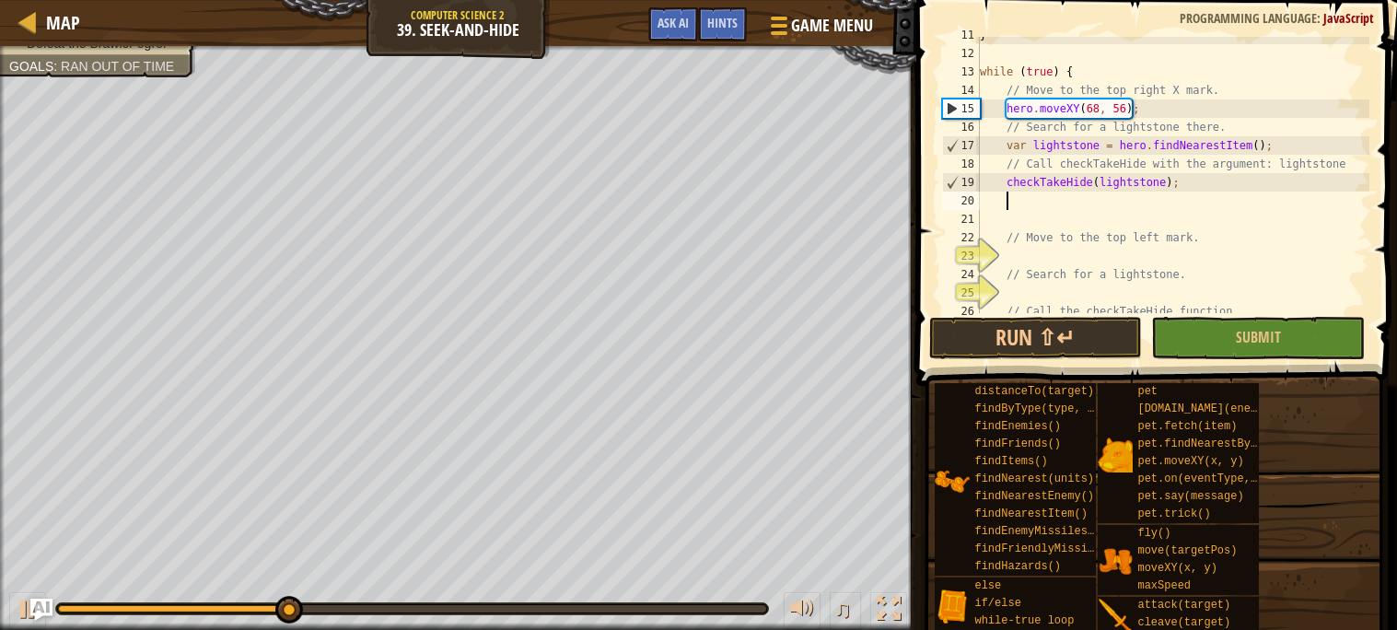
scroll to position [7, 2]
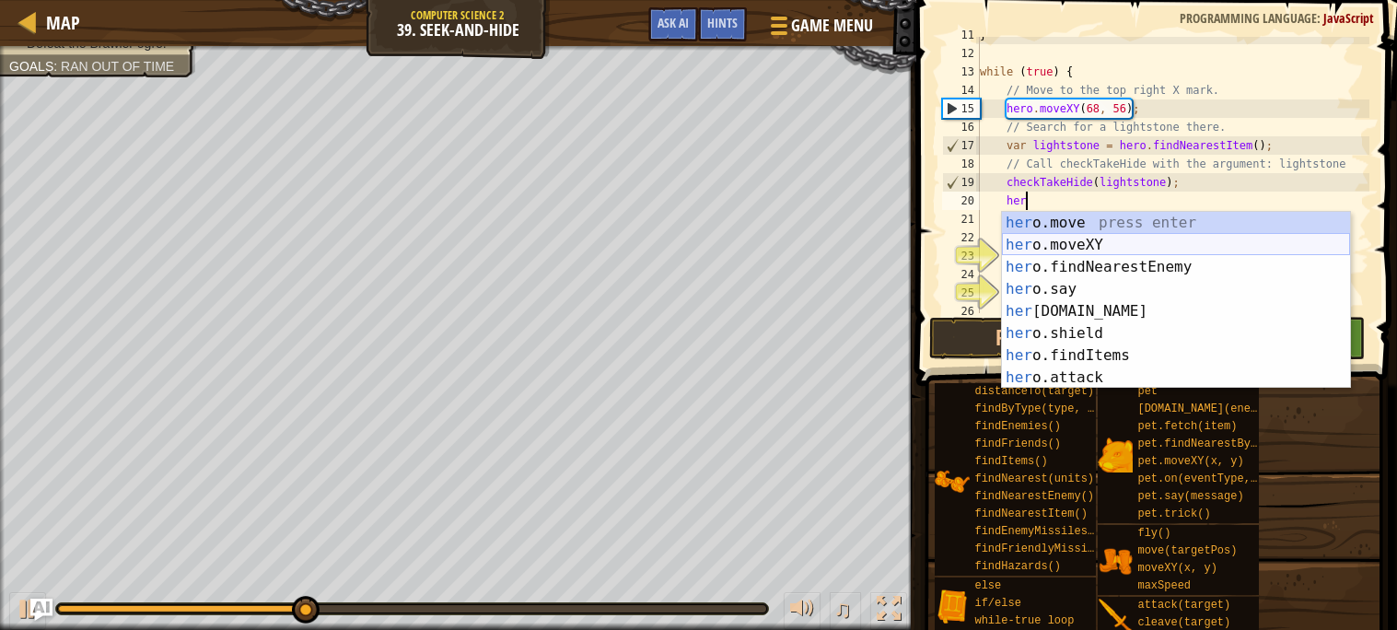
click at [1212, 244] on div "her o.move press enter her o.moveXY press enter her o.findNearestEnemy press en…" at bounding box center [1176, 322] width 348 height 221
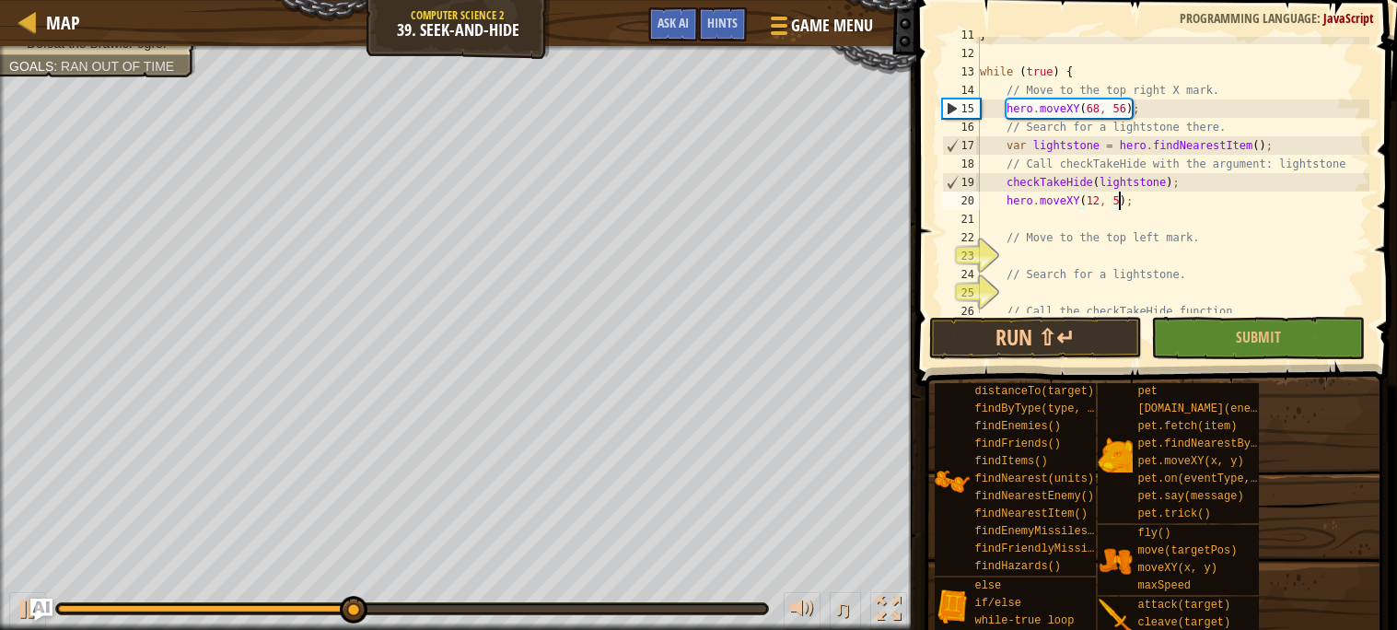
scroll to position [7, 11]
click at [947, 335] on button "Run ⇧↵" at bounding box center [1036, 338] width 214 height 42
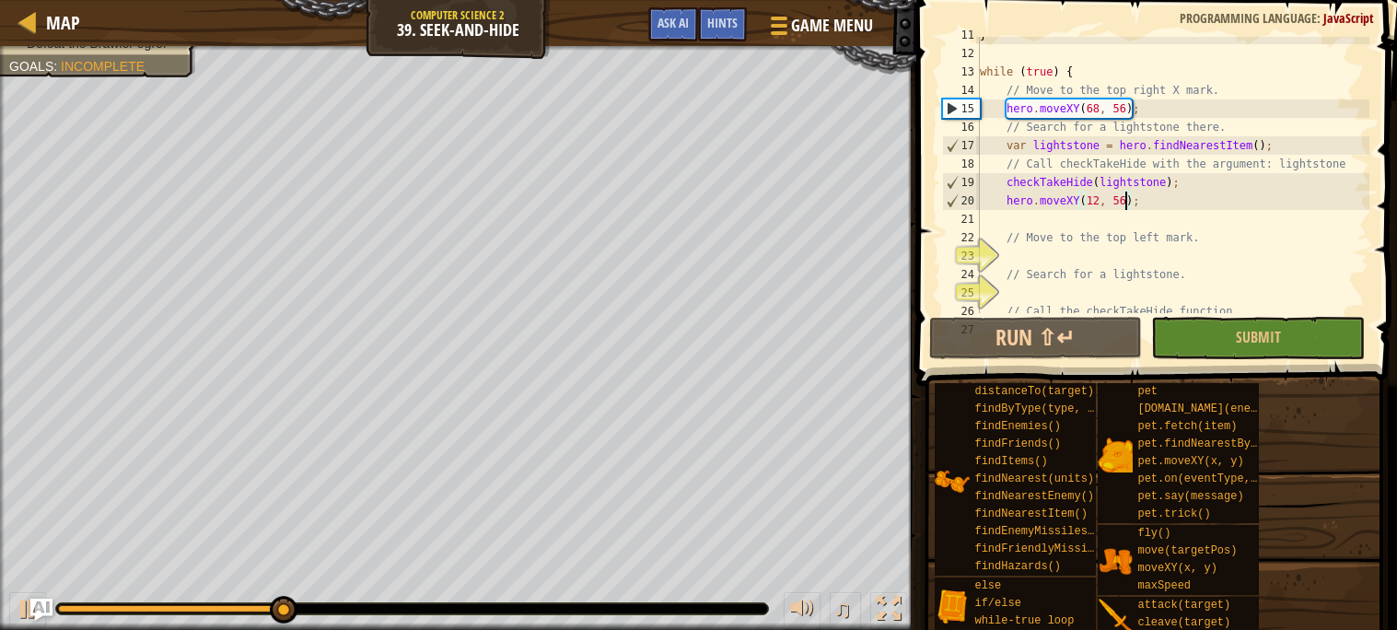
click at [1152, 207] on div "} while ( true ) { // Move to the top right X mark. hero . moveXY ( 68 , 56 ) ;…" at bounding box center [1172, 182] width 393 height 313
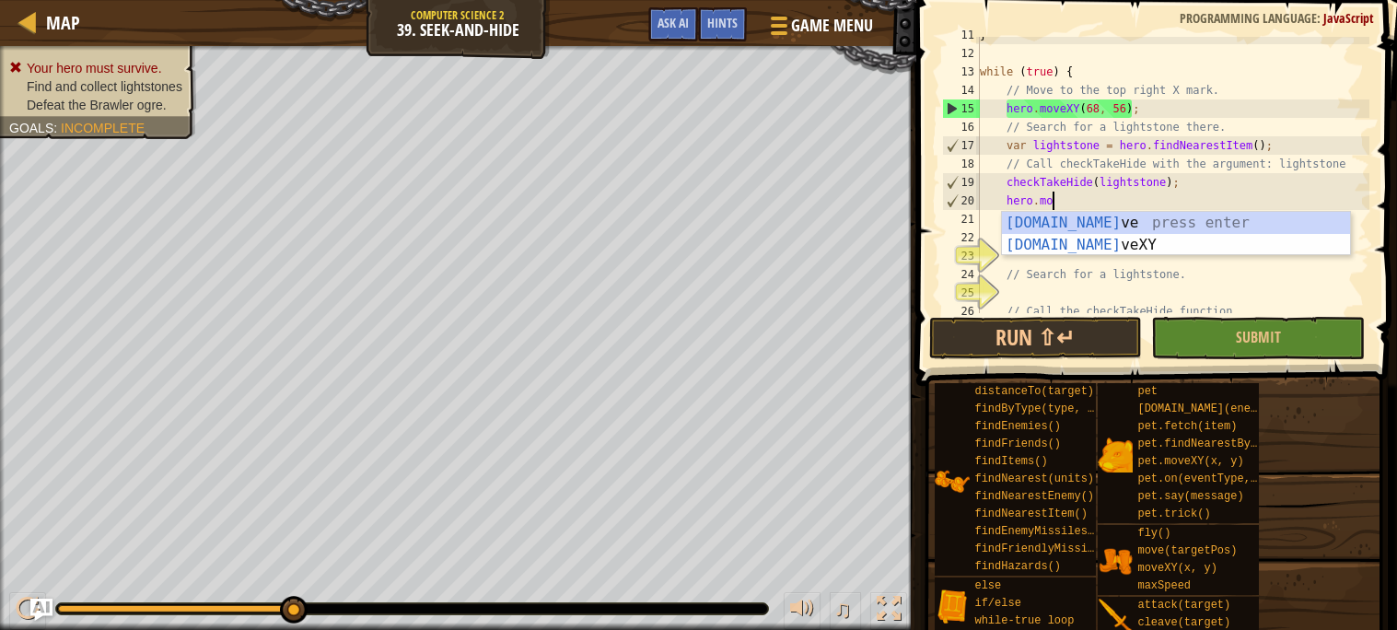
scroll to position [7, 4]
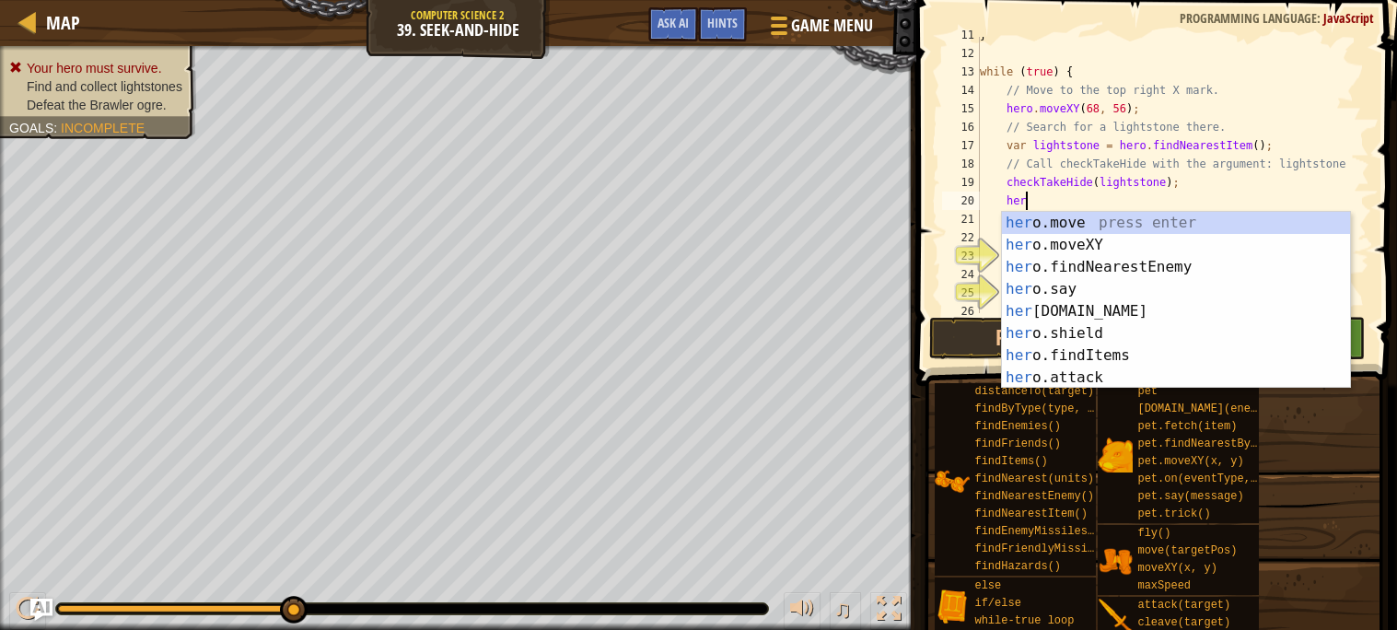
type textarea "h"
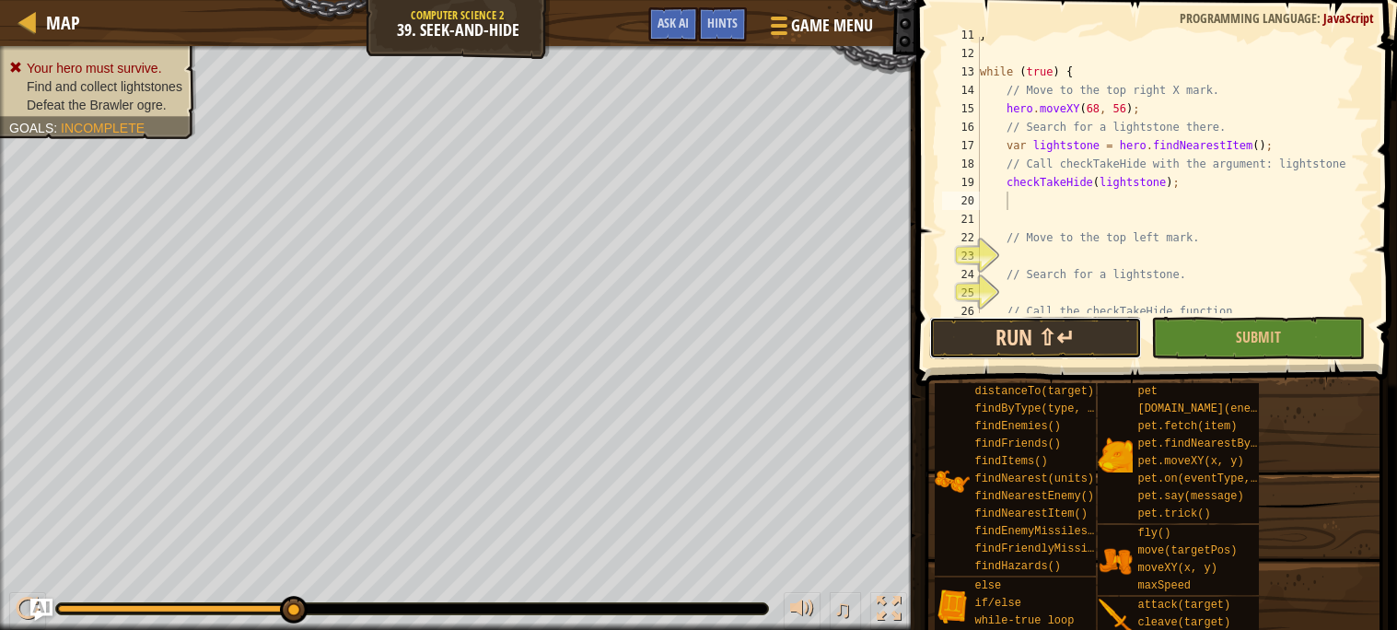
click at [1065, 330] on button "Run ⇧↵" at bounding box center [1036, 338] width 214 height 42
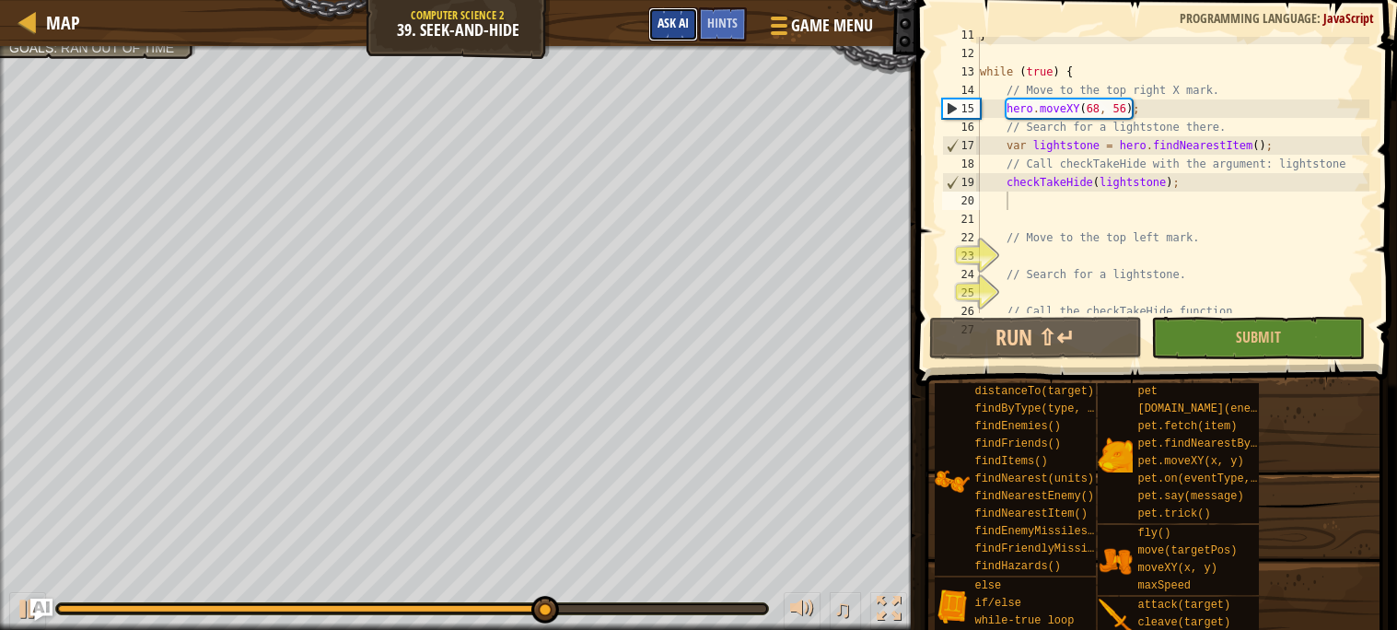
click at [670, 35] on button "Ask AI" at bounding box center [673, 24] width 50 height 34
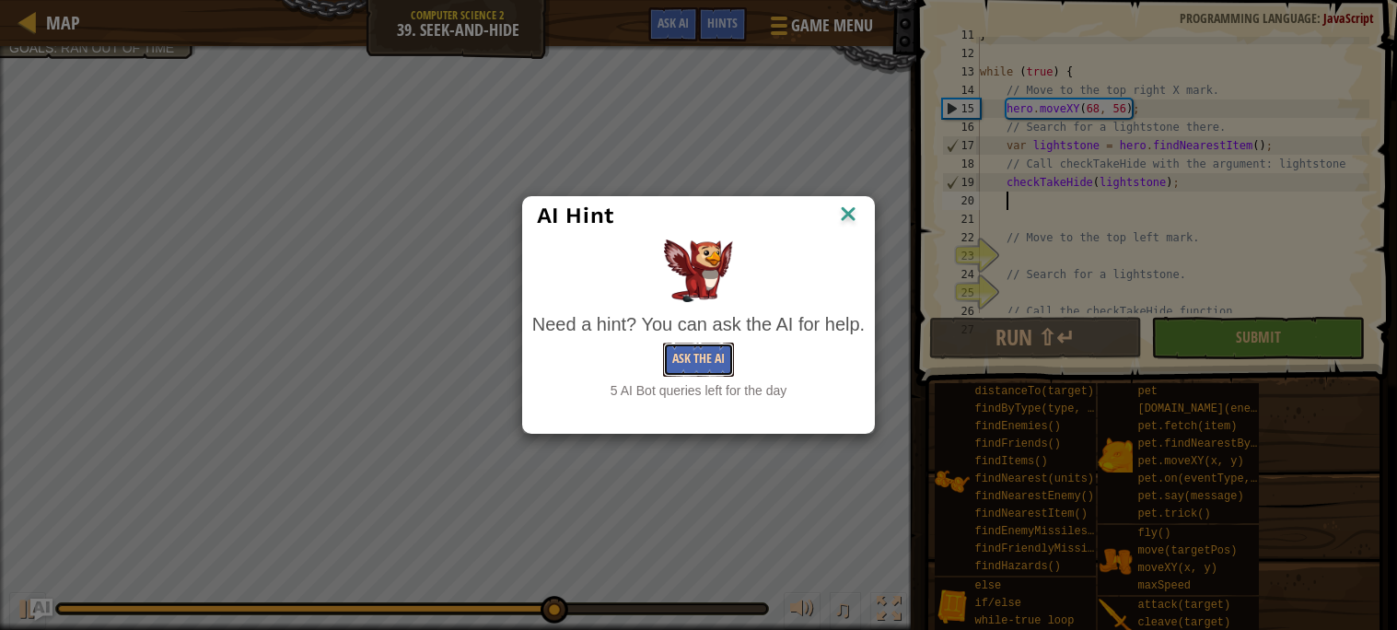
click at [708, 362] on button "Ask the AI" at bounding box center [698, 360] width 71 height 34
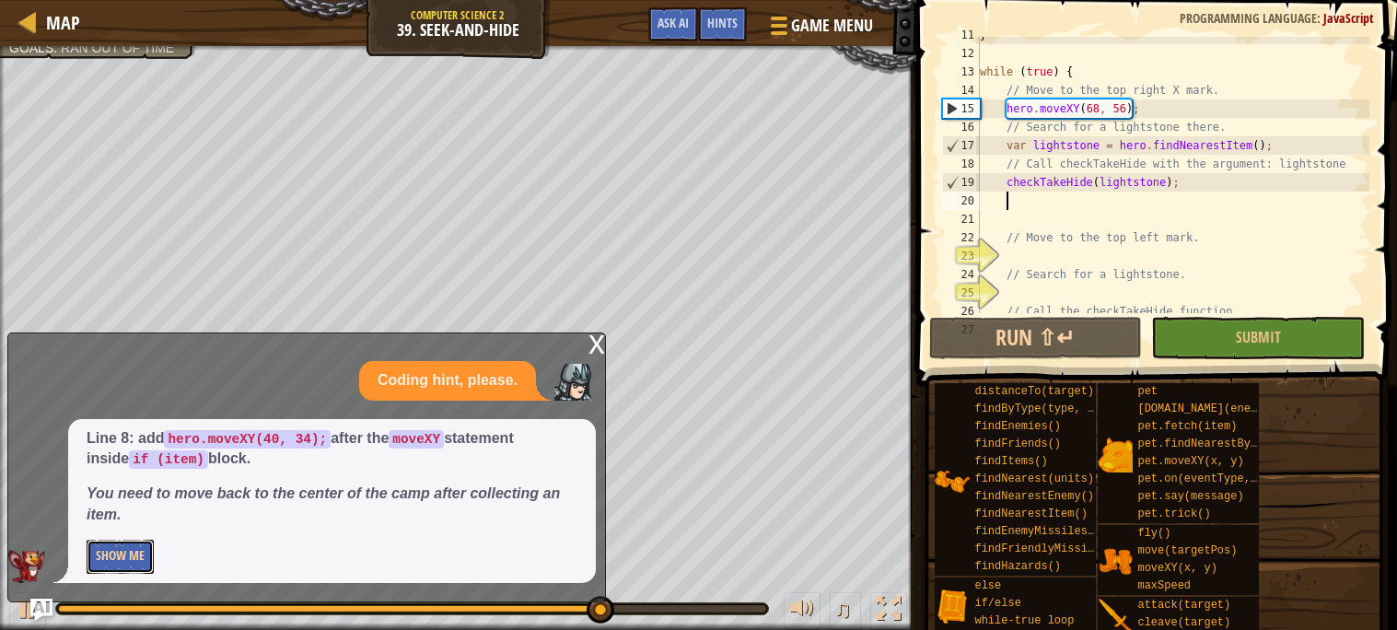
click at [136, 547] on button "Show Me" at bounding box center [120, 557] width 67 height 34
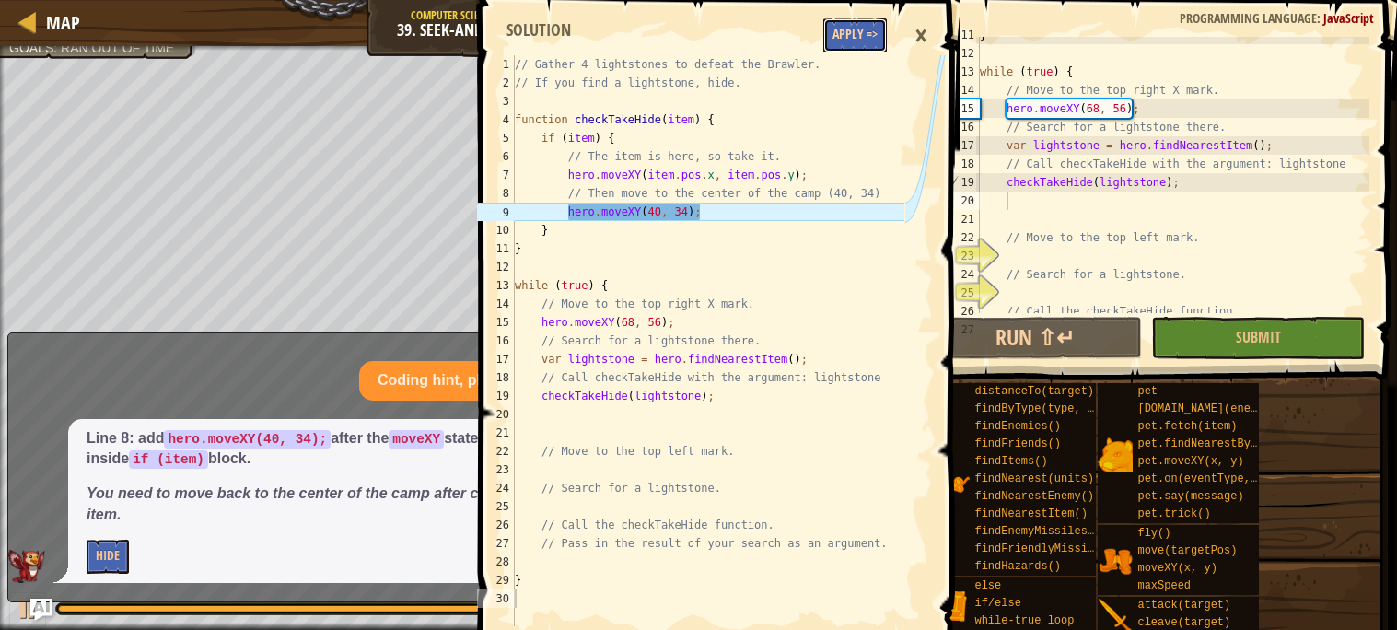
click at [857, 44] on button "Apply =>" at bounding box center [855, 35] width 64 height 34
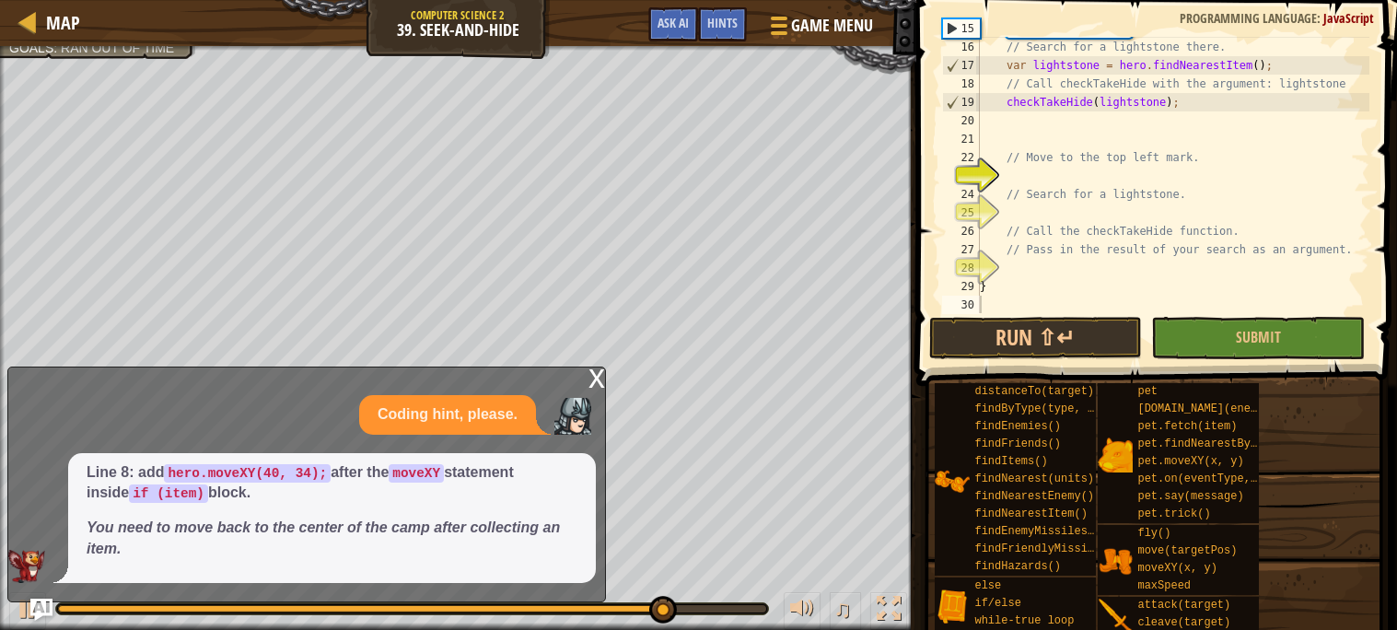
scroll to position [274, 0]
click at [1069, 332] on button "Run ⇧↵" at bounding box center [1036, 338] width 214 height 42
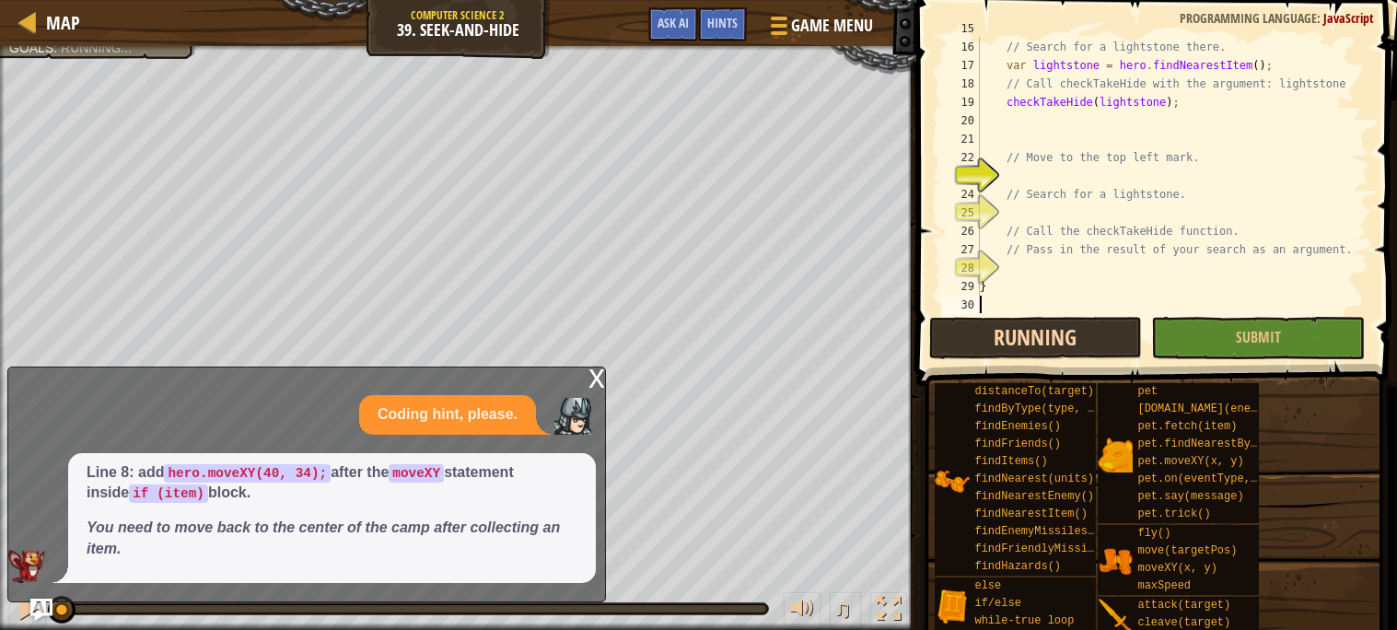
scroll to position [7, 0]
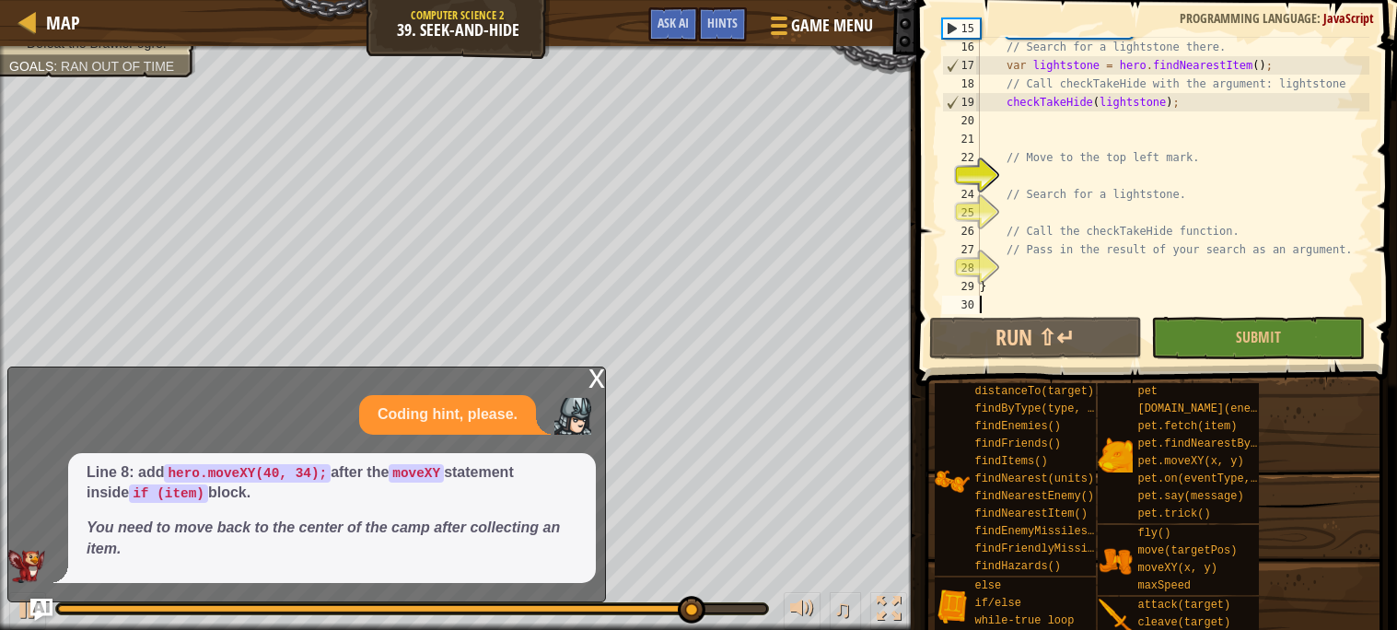
click at [591, 368] on div "x" at bounding box center [597, 376] width 17 height 18
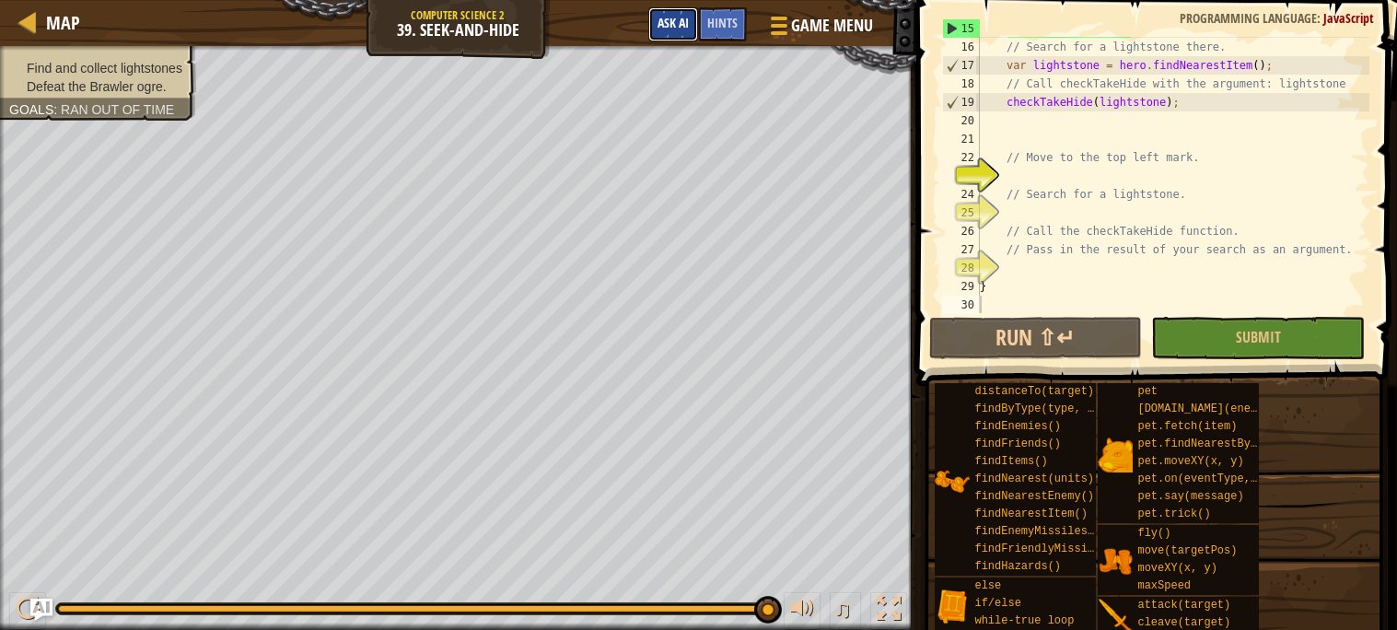
click at [681, 26] on span "Ask AI" at bounding box center [673, 22] width 31 height 17
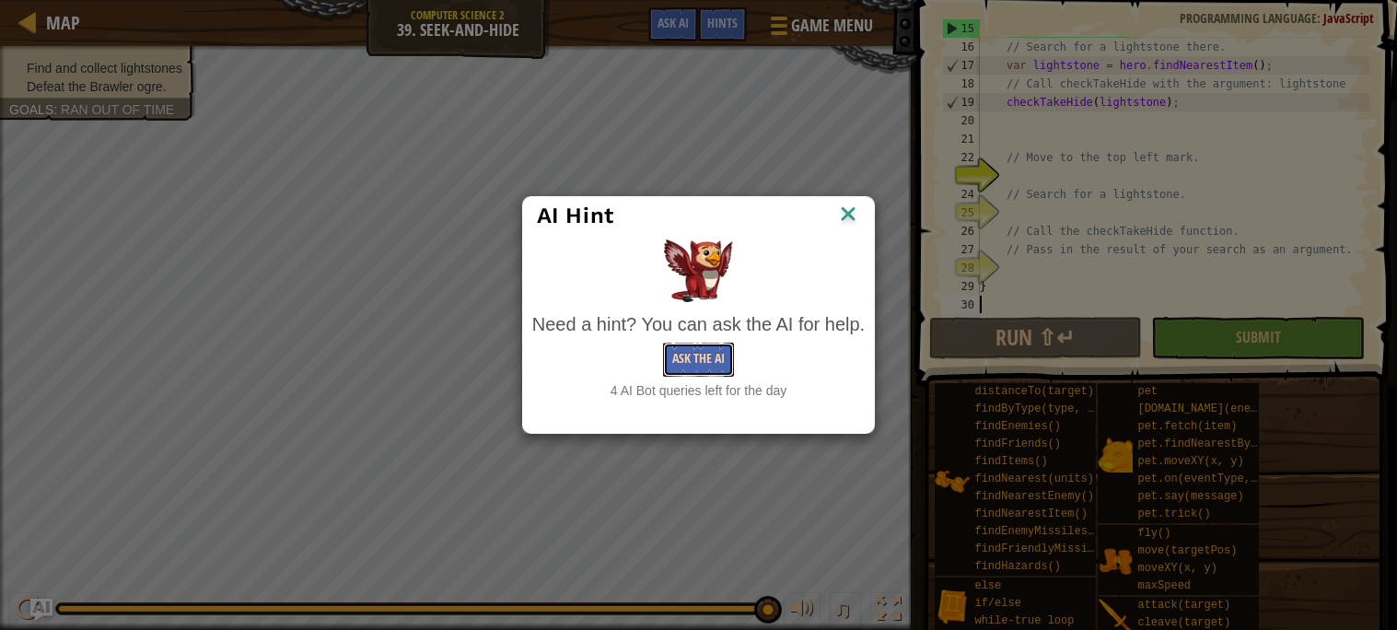
click at [715, 345] on button "Ask the AI" at bounding box center [698, 360] width 71 height 34
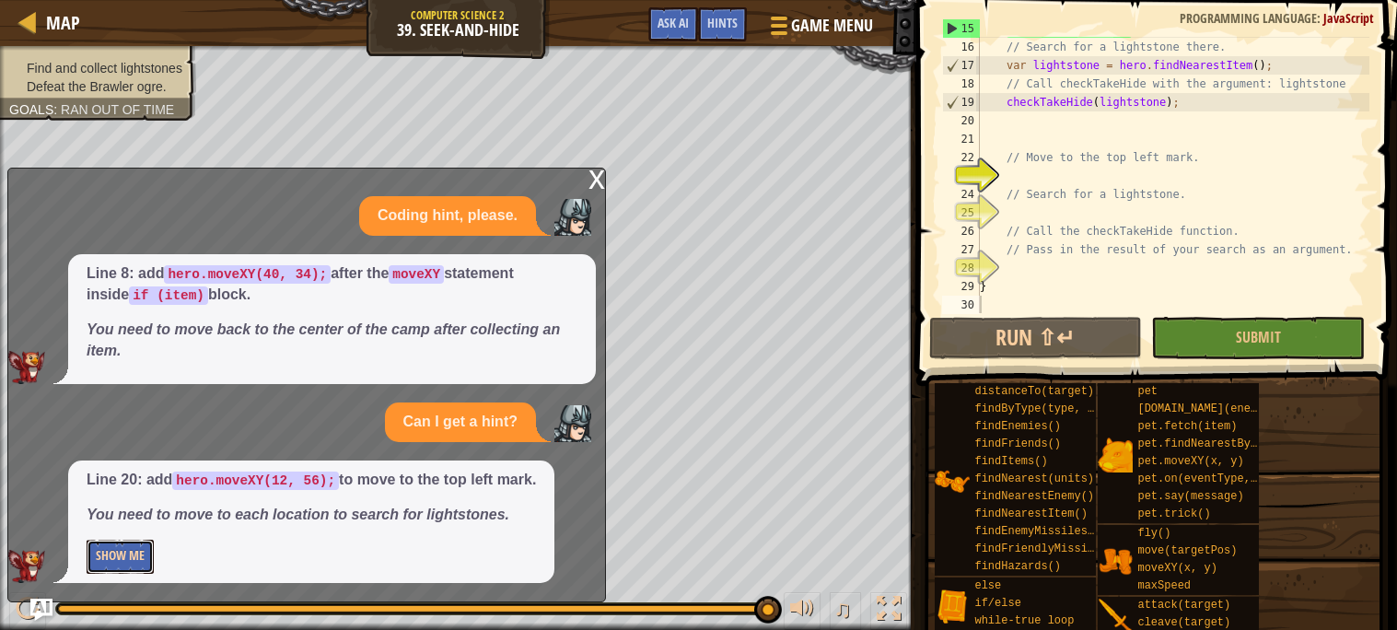
click at [122, 555] on button "Show Me" at bounding box center [120, 557] width 67 height 34
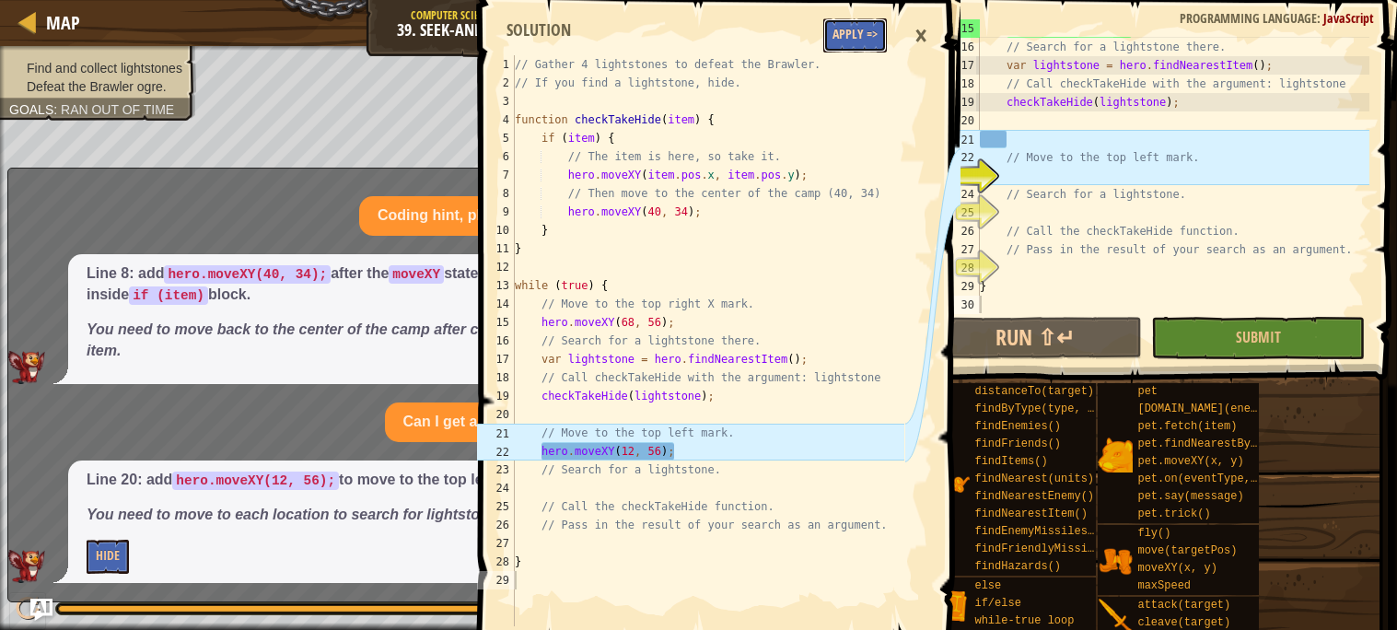
click at [861, 31] on button "Apply =>" at bounding box center [855, 35] width 64 height 34
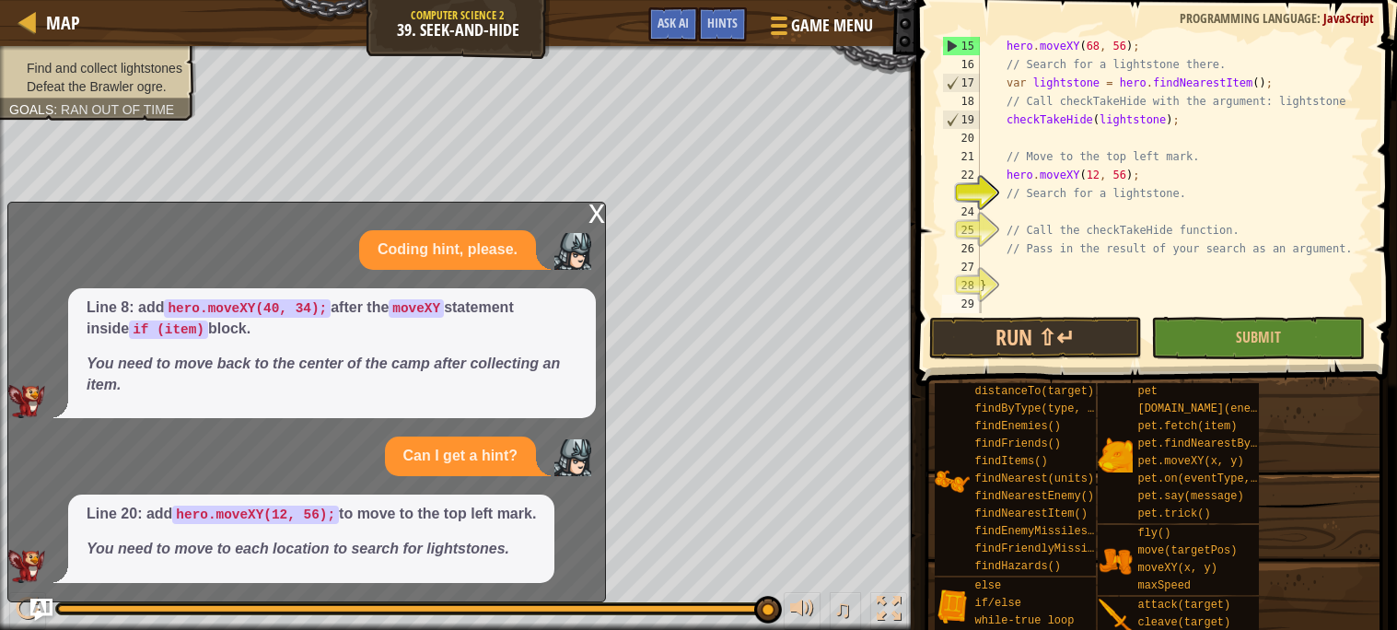
scroll to position [257, 0]
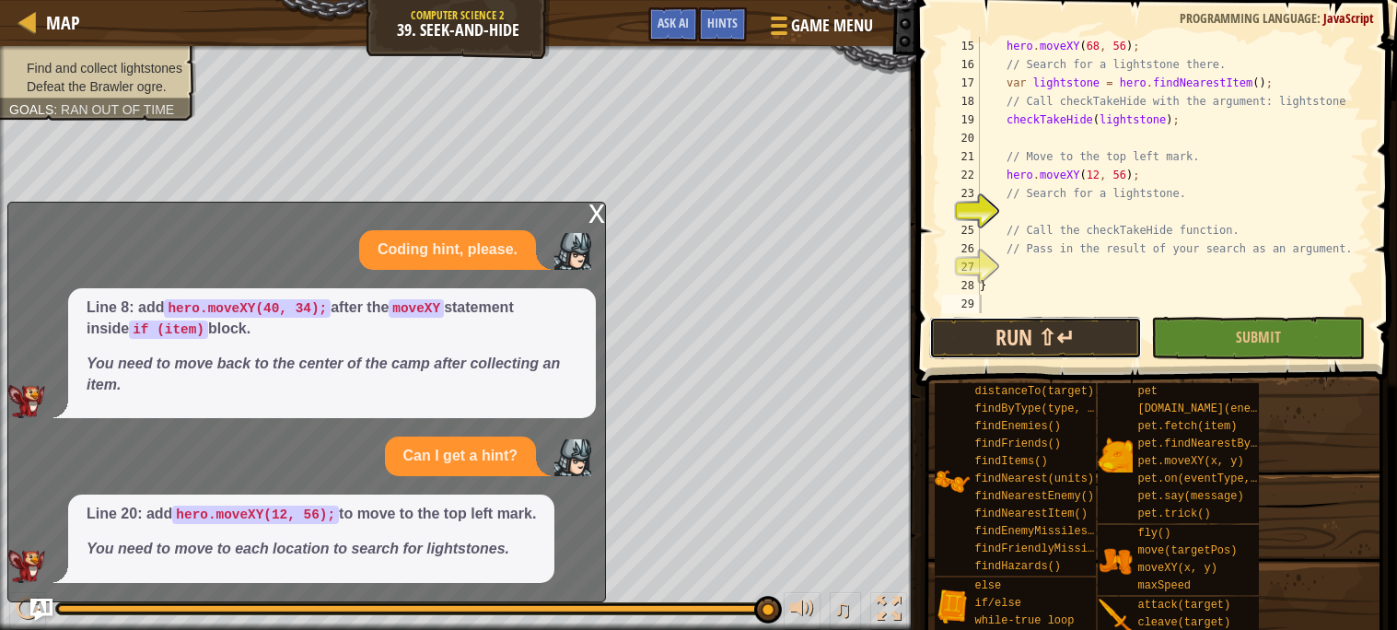
click at [1065, 328] on button "Run ⇧↵" at bounding box center [1036, 338] width 214 height 42
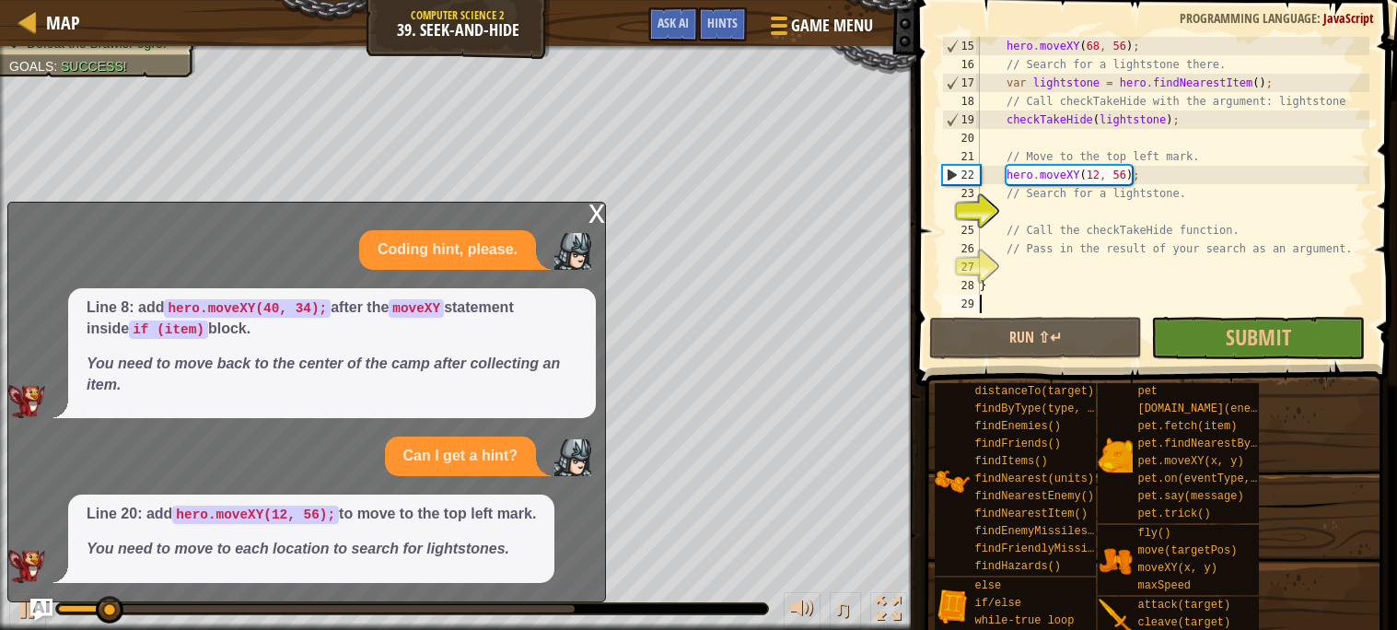
click at [597, 213] on div "x" at bounding box center [597, 212] width 17 height 18
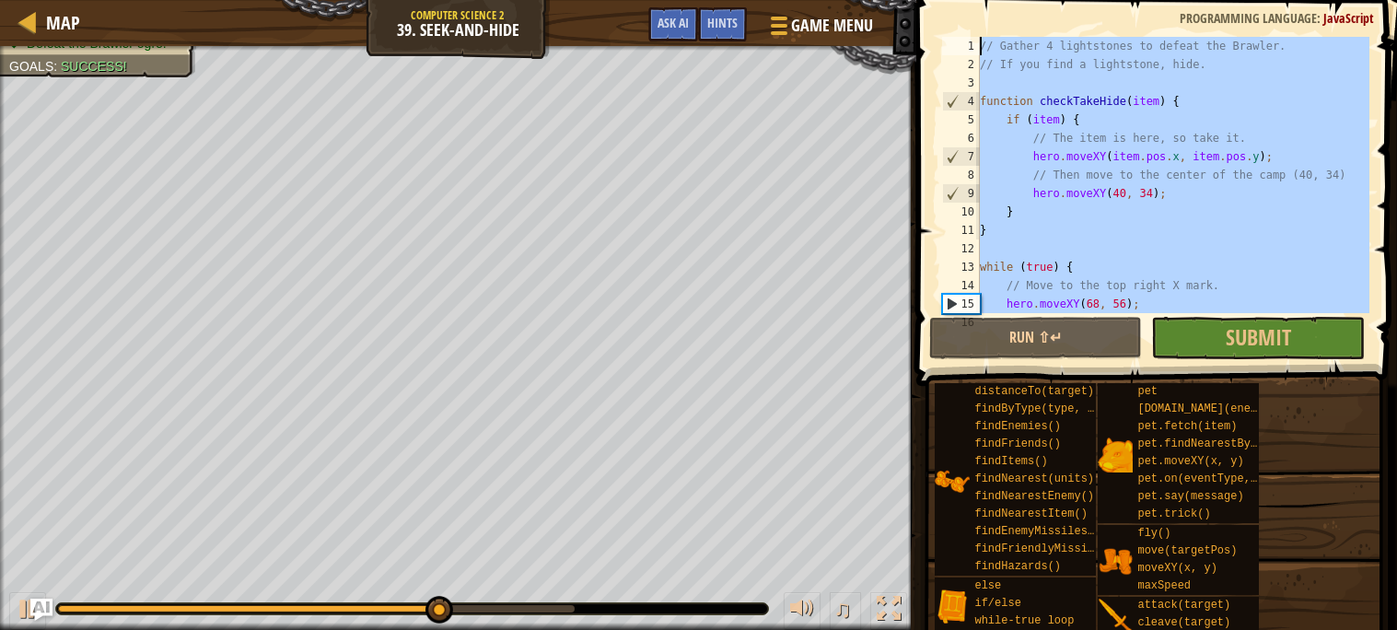
scroll to position [0, 0]
drag, startPoint x: 1016, startPoint y: 299, endPoint x: 1167, endPoint y: -111, distance: 437.6
click at [1167, 0] on html "Map Computer Science 2 39. Seek-and-Hide Game Menu Done Hints Ask AI 1 2 3 4 5 …" at bounding box center [698, 0] width 1397 height 0
click at [1320, 342] on button "Submit" at bounding box center [1258, 338] width 214 height 42
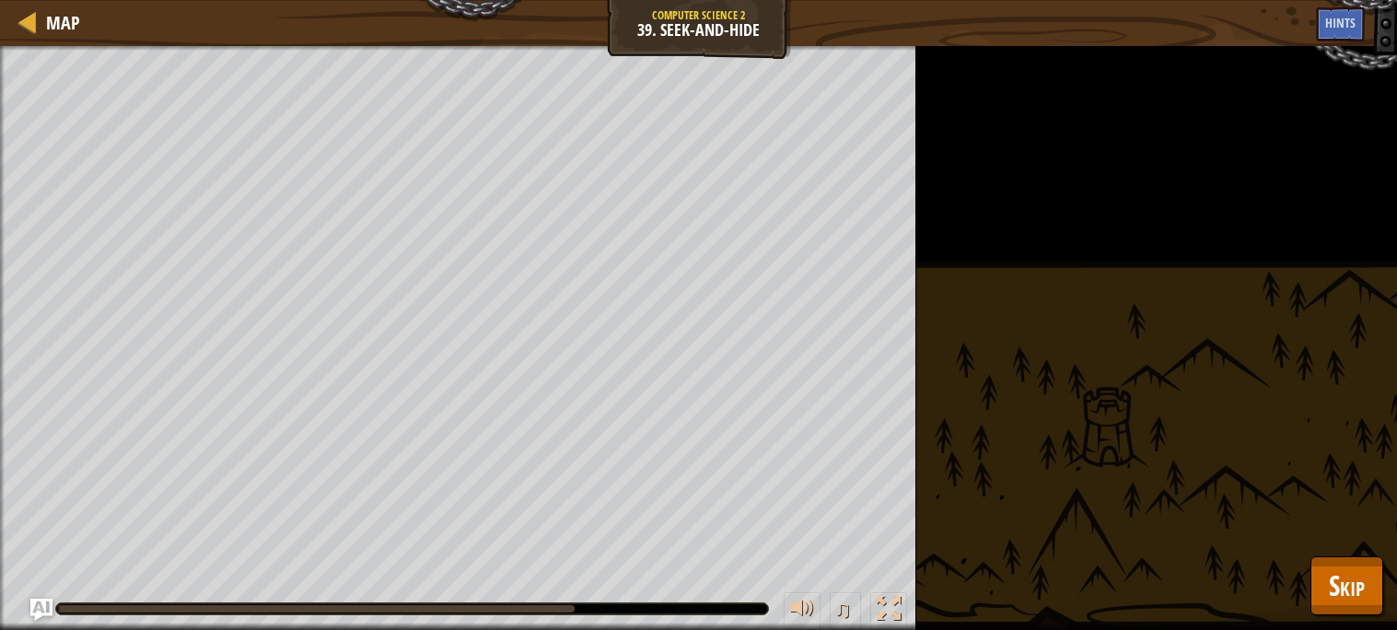
type textarea "// Gather 4 lightstones to defeat the Brawler."
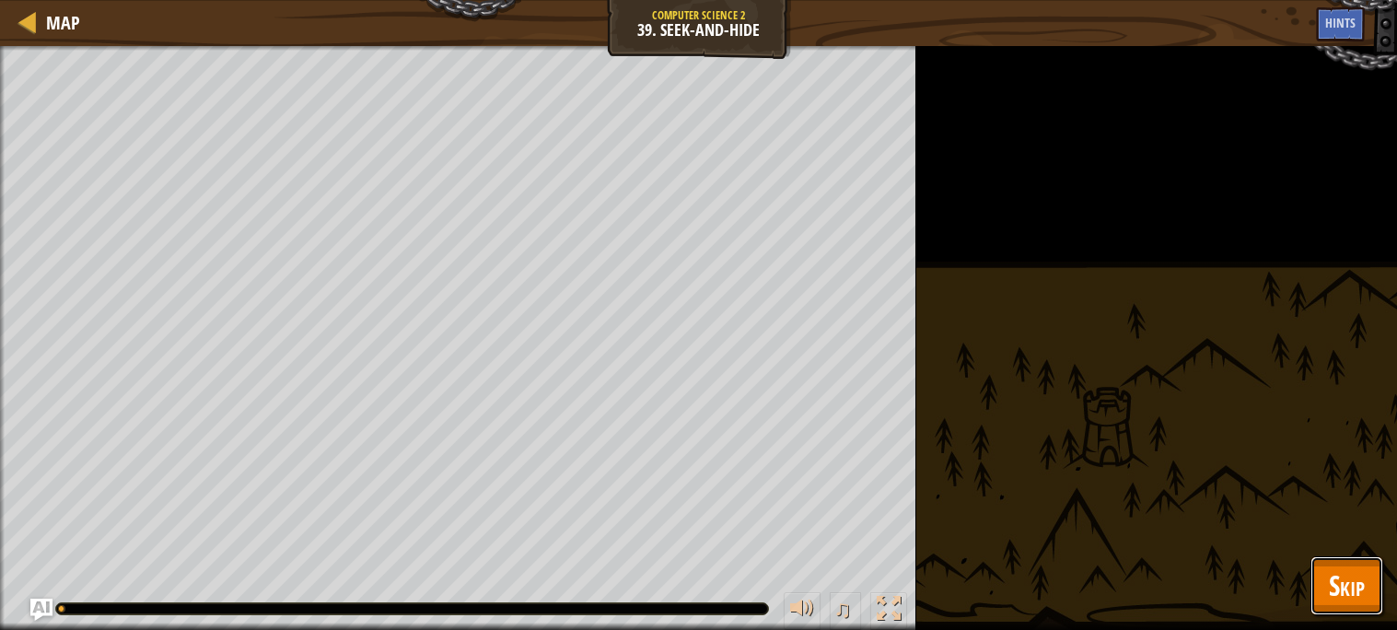
click at [1339, 571] on span "Skip" at bounding box center [1347, 585] width 36 height 38
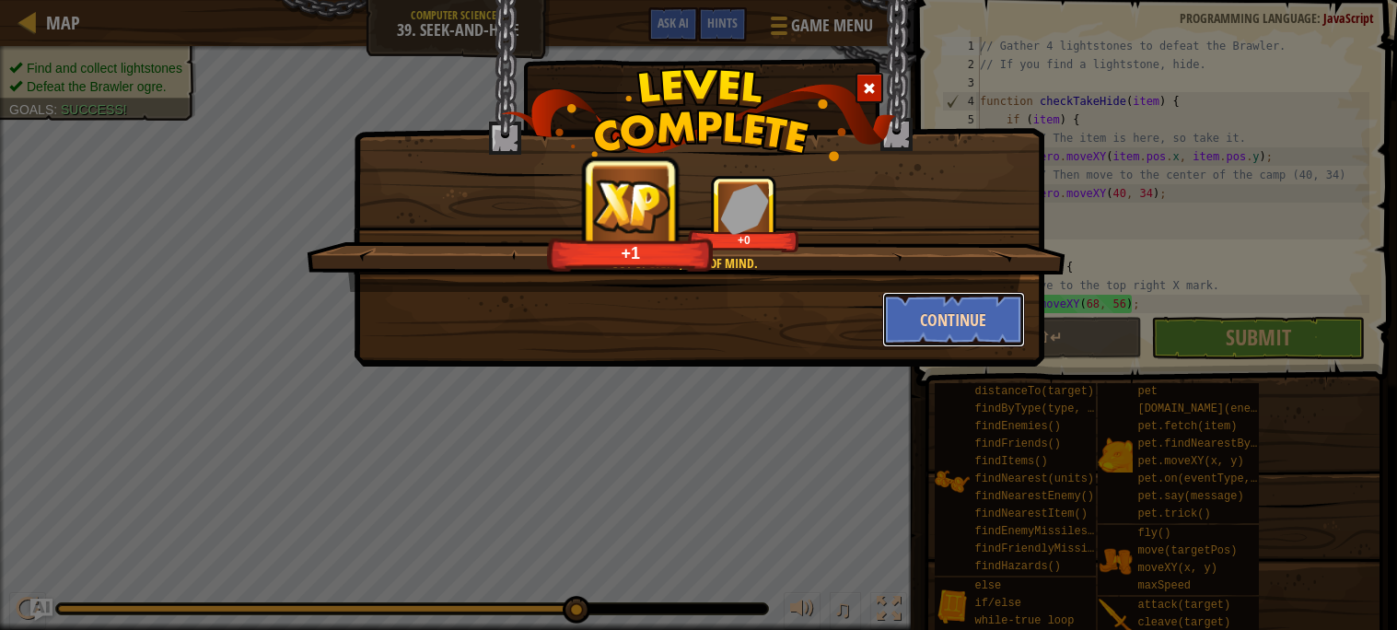
click at [942, 338] on button "Continue" at bounding box center [953, 319] width 143 height 55
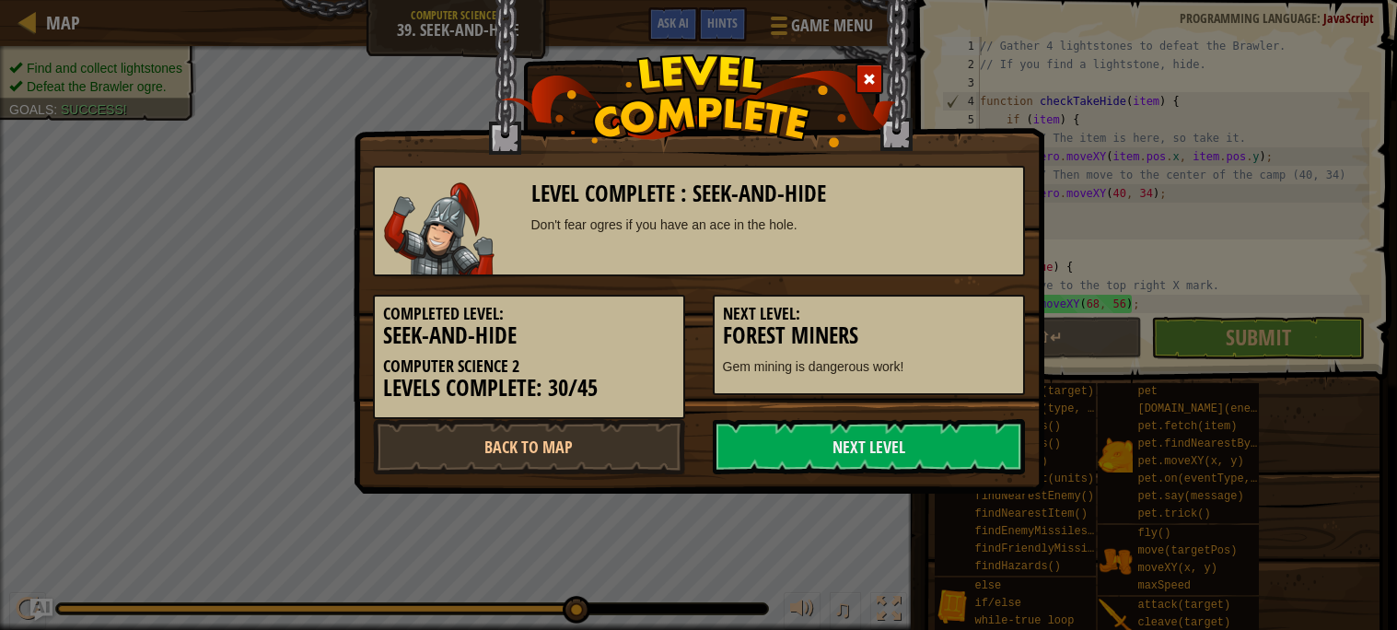
click at [577, 412] on div "Completed Level: Seek-and-Hide Computer Science 2 Levels Complete: 30/45" at bounding box center [529, 357] width 312 height 124
click at [579, 430] on link "Back to Map" at bounding box center [529, 446] width 312 height 55
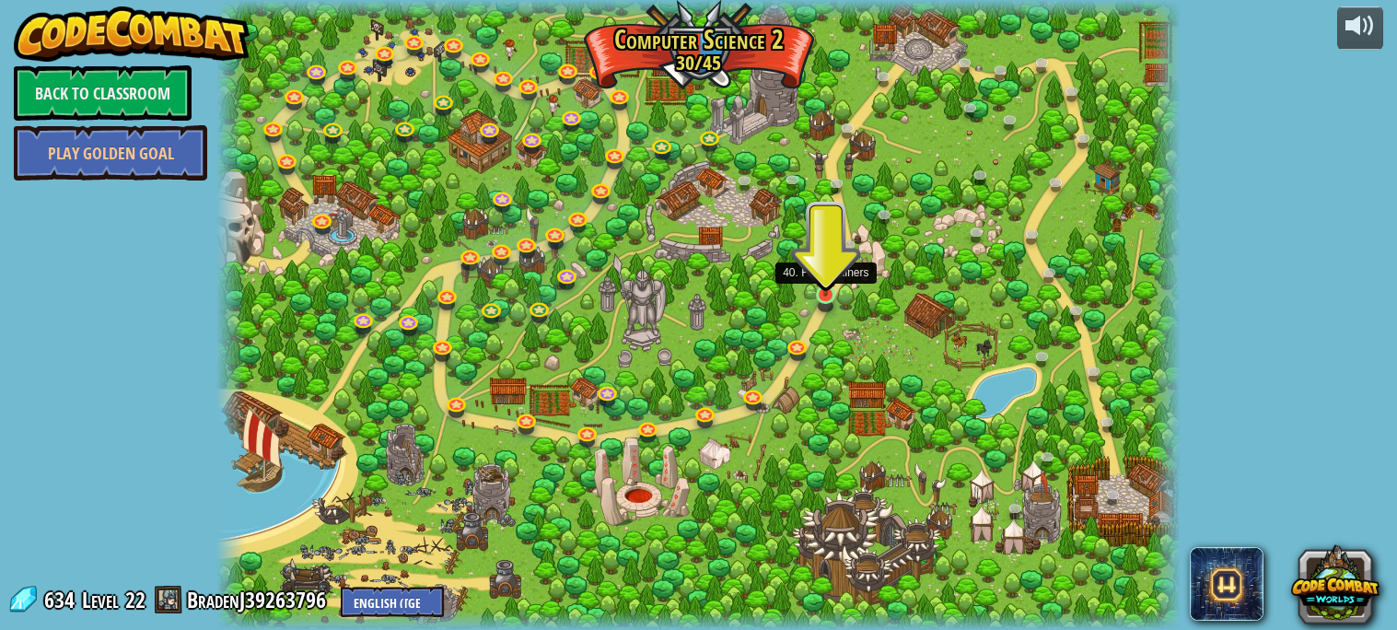
click at [824, 289] on img at bounding box center [825, 269] width 23 height 53
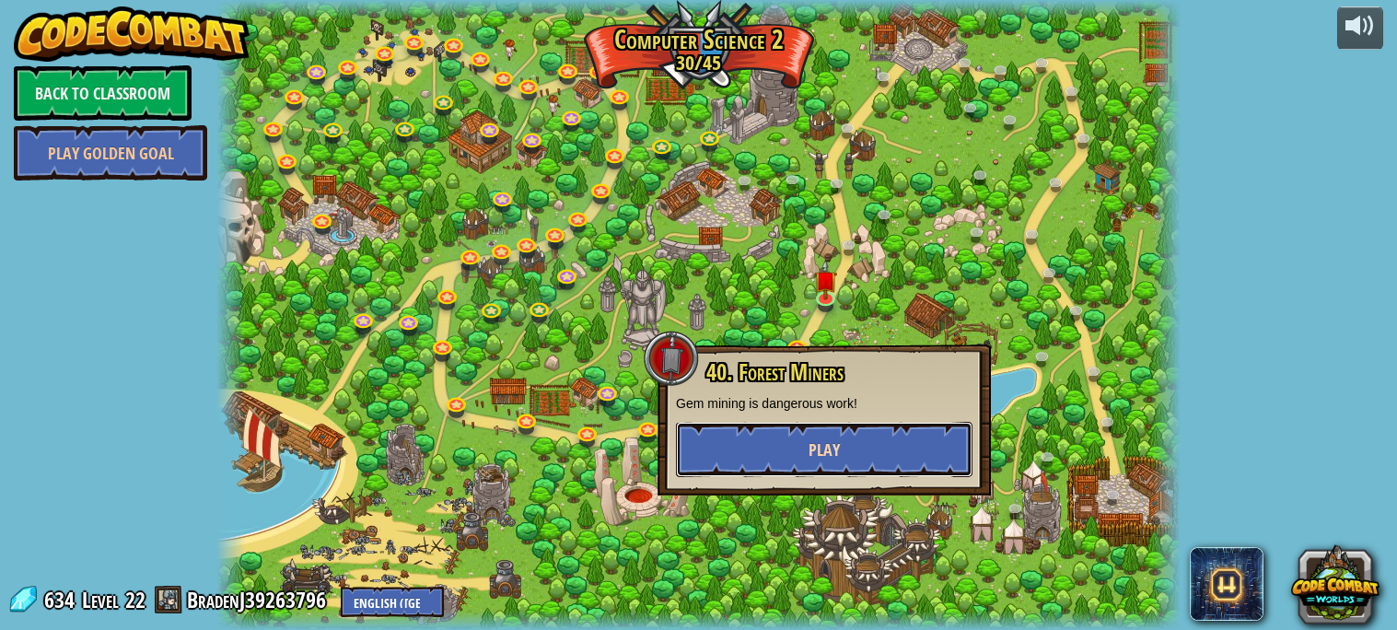
click at [881, 429] on button "Play" at bounding box center [824, 449] width 297 height 55
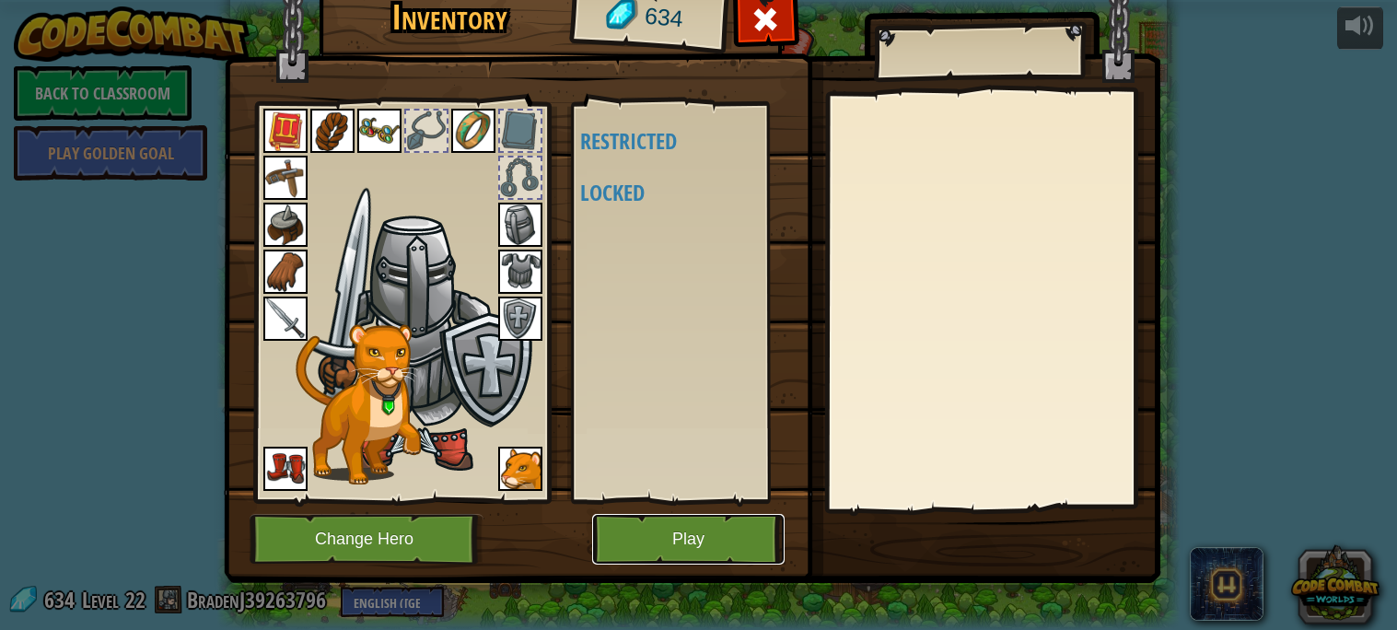
click at [639, 552] on button "Play" at bounding box center [688, 539] width 192 height 51
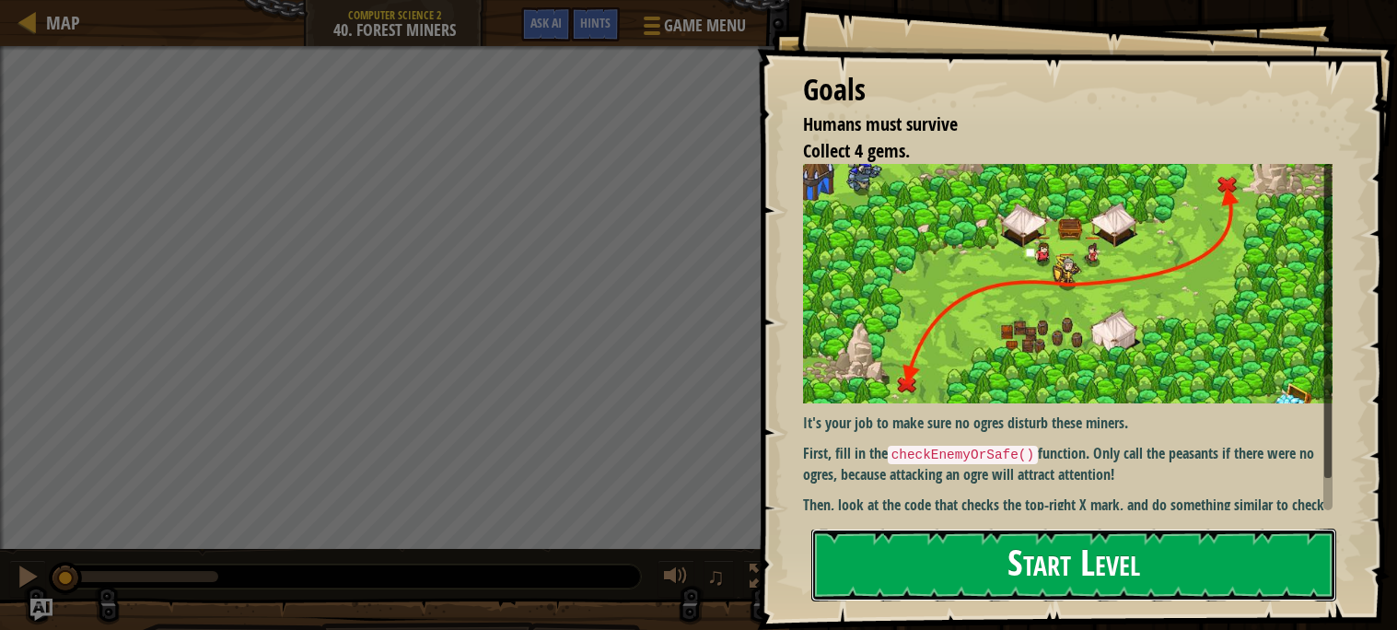
click at [960, 537] on button "Start Level" at bounding box center [1073, 565] width 525 height 73
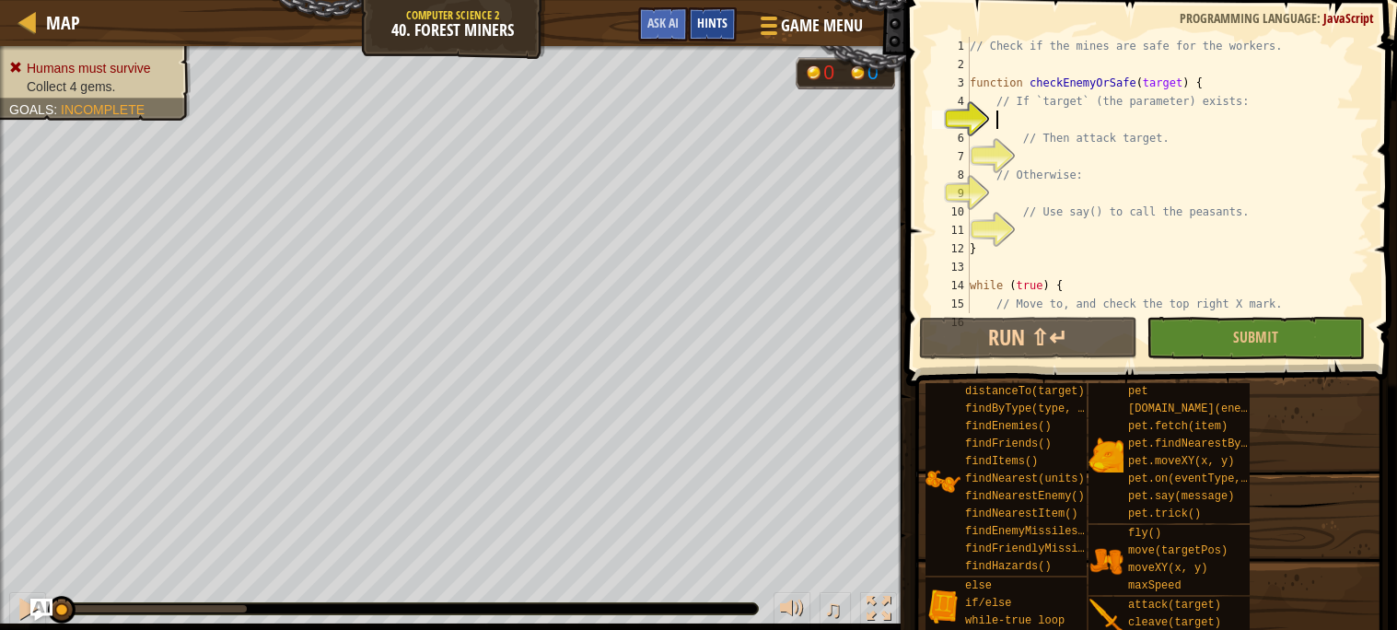
click at [703, 22] on span "Hints" at bounding box center [712, 22] width 30 height 17
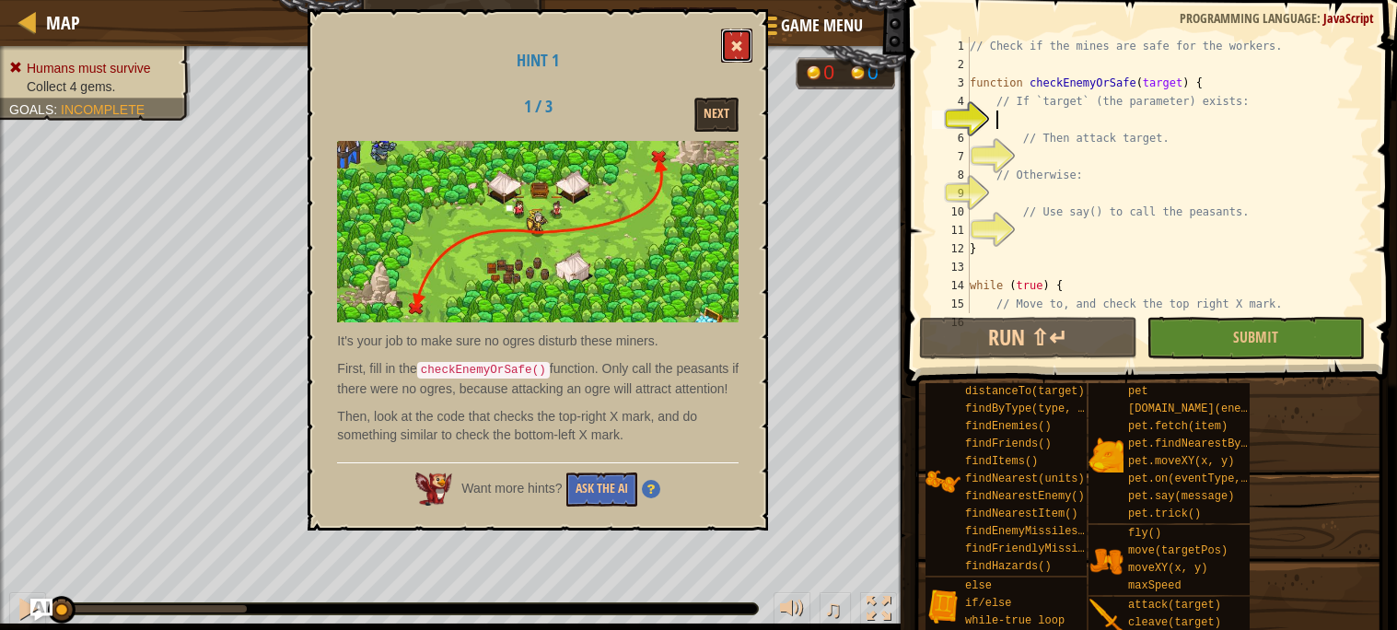
click at [745, 52] on button at bounding box center [736, 46] width 31 height 34
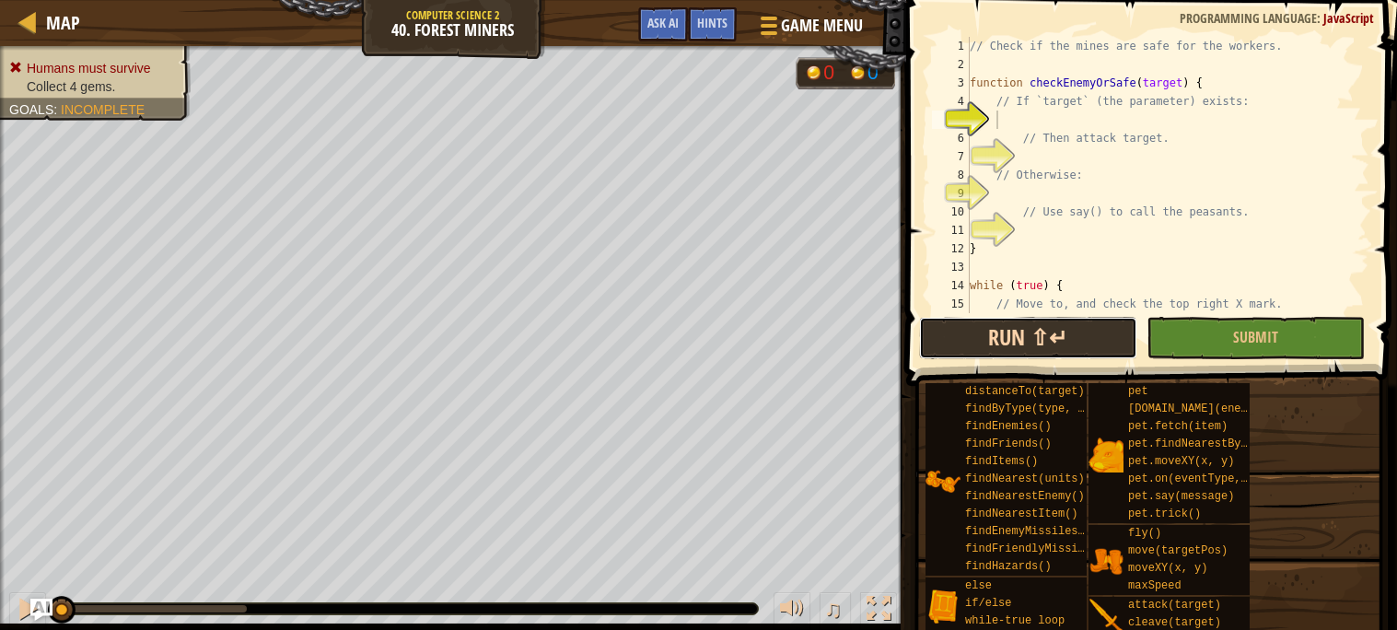
click at [1026, 330] on button "Run ⇧↵" at bounding box center [1028, 338] width 218 height 42
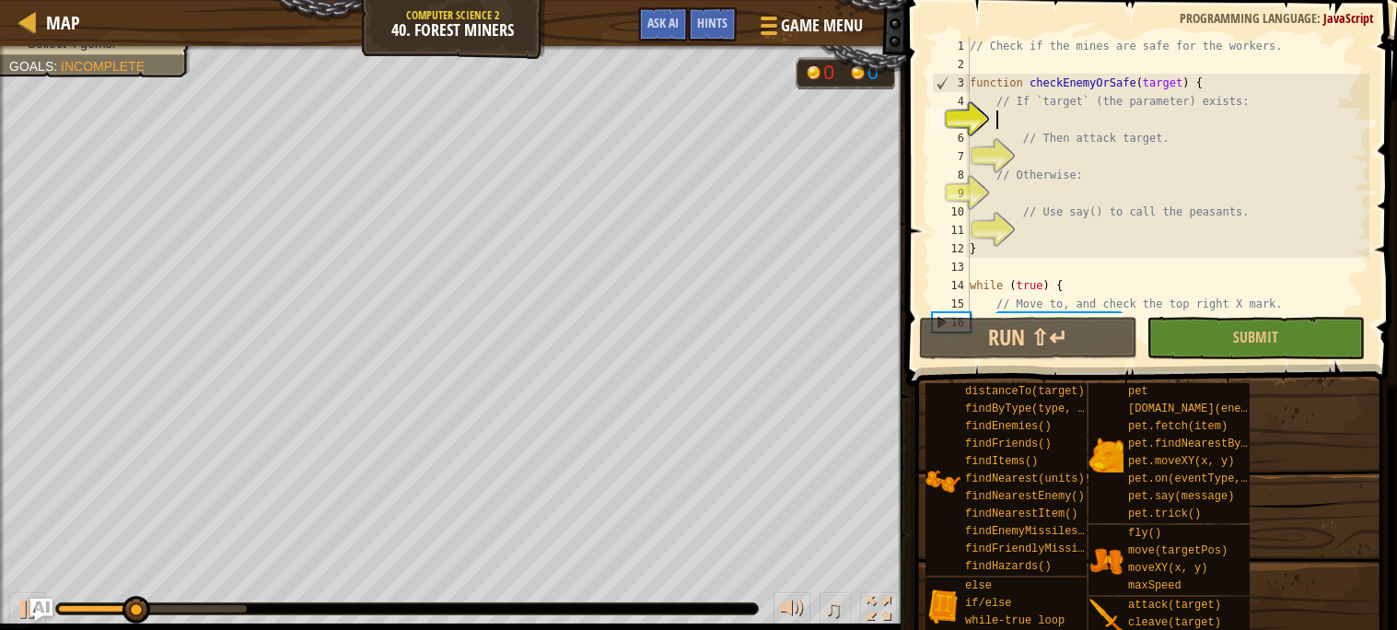
click at [1021, 291] on div "// Check if the mines are safe for the workers. function checkEnemyOrSafe ( tar…" at bounding box center [1167, 193] width 403 height 313
type textarea "while (true) { // Move to, and check the top right X mark."
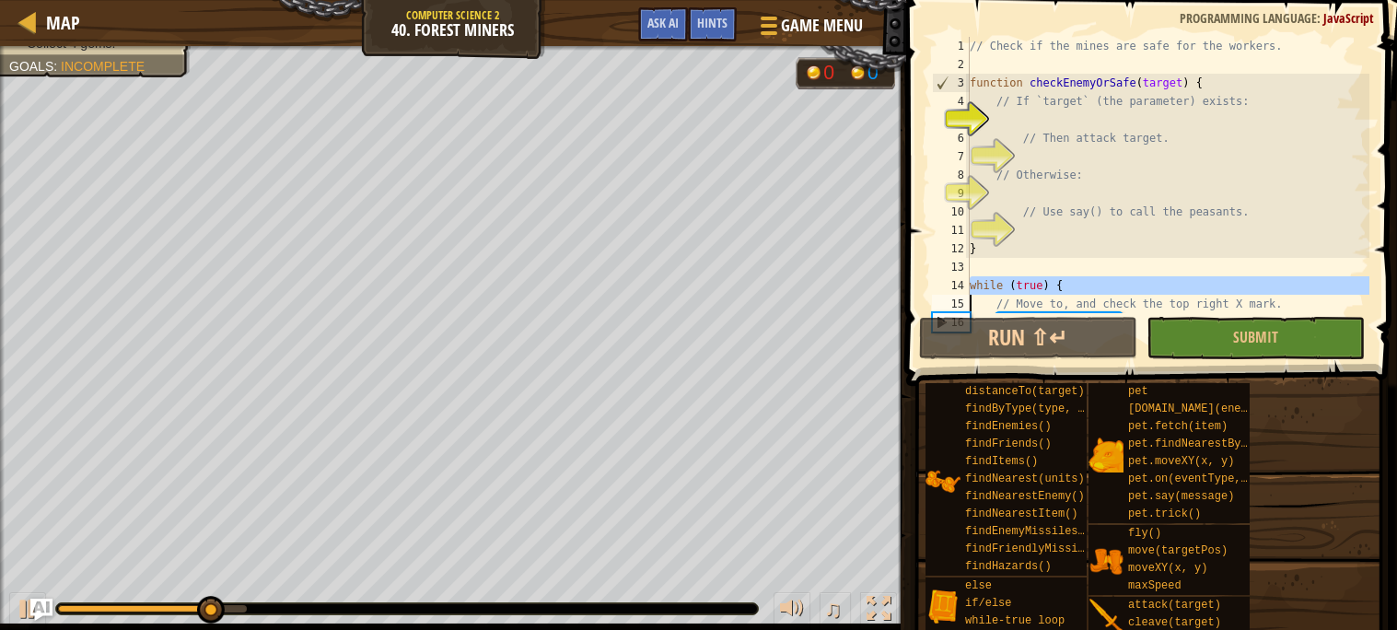
click at [1154, 123] on div "// Check if the mines are safe for the workers. function checkEnemyOrSafe ( tar…" at bounding box center [1167, 193] width 403 height 313
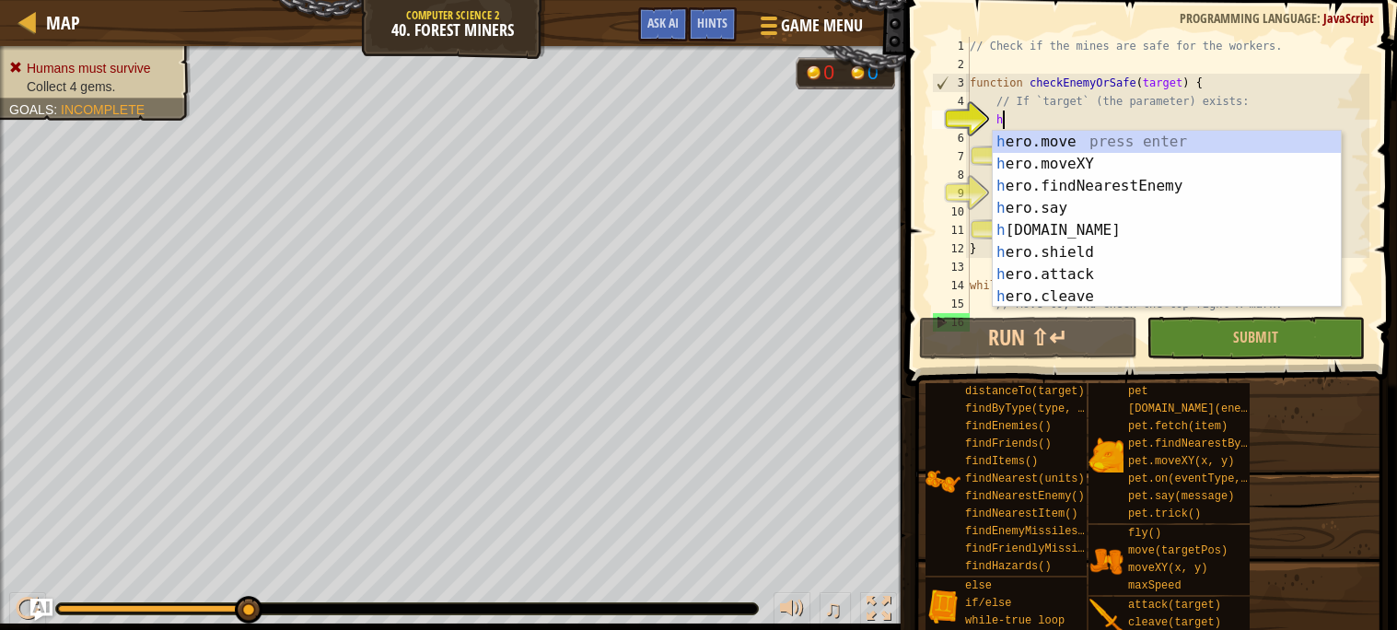
scroll to position [7, 2]
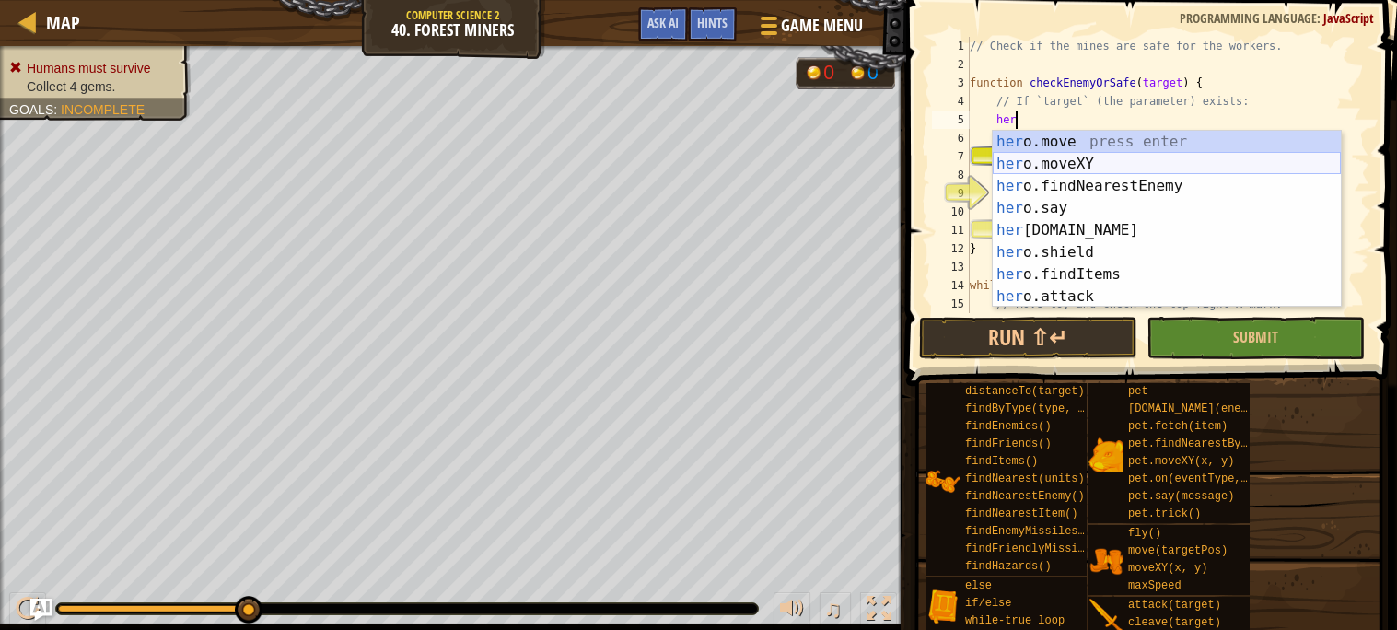
click at [1160, 160] on div "her o.move press enter her o.moveXY press enter her o.findNearestEnemy press en…" at bounding box center [1167, 241] width 348 height 221
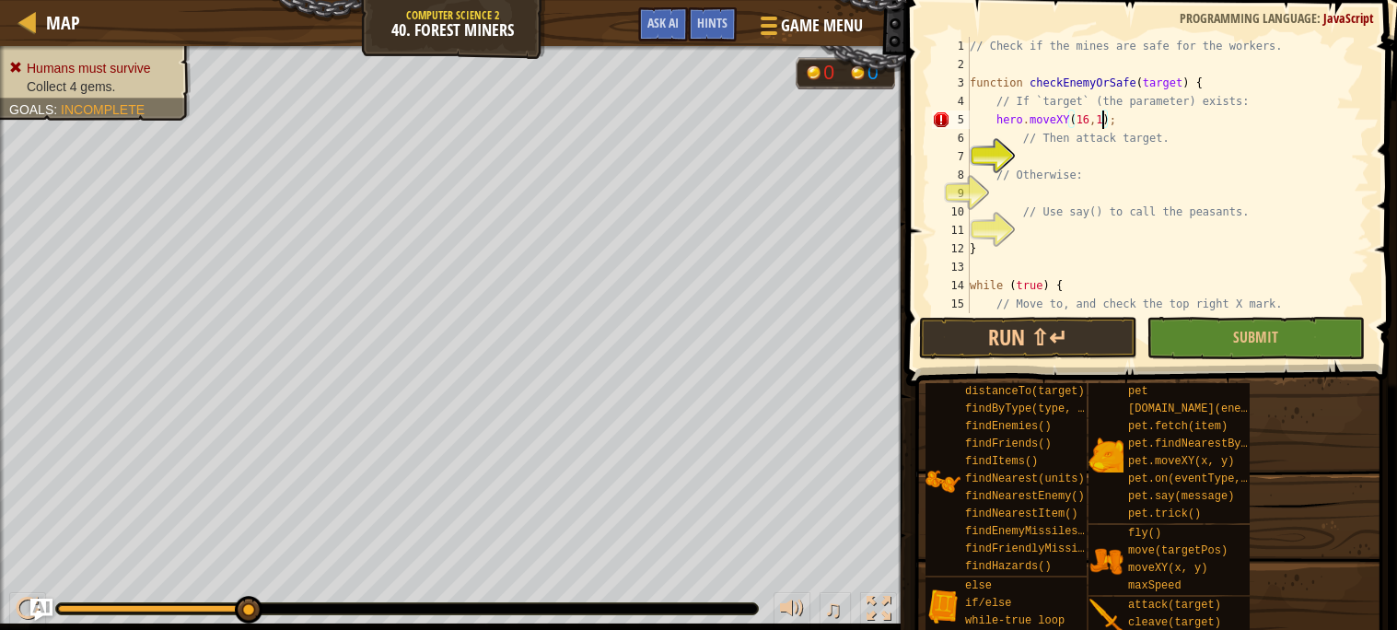
scroll to position [7, 11]
type textarea "hero.moveXY(16,14);"
click at [970, 332] on button "Run ⇧↵" at bounding box center [1028, 338] width 218 height 42
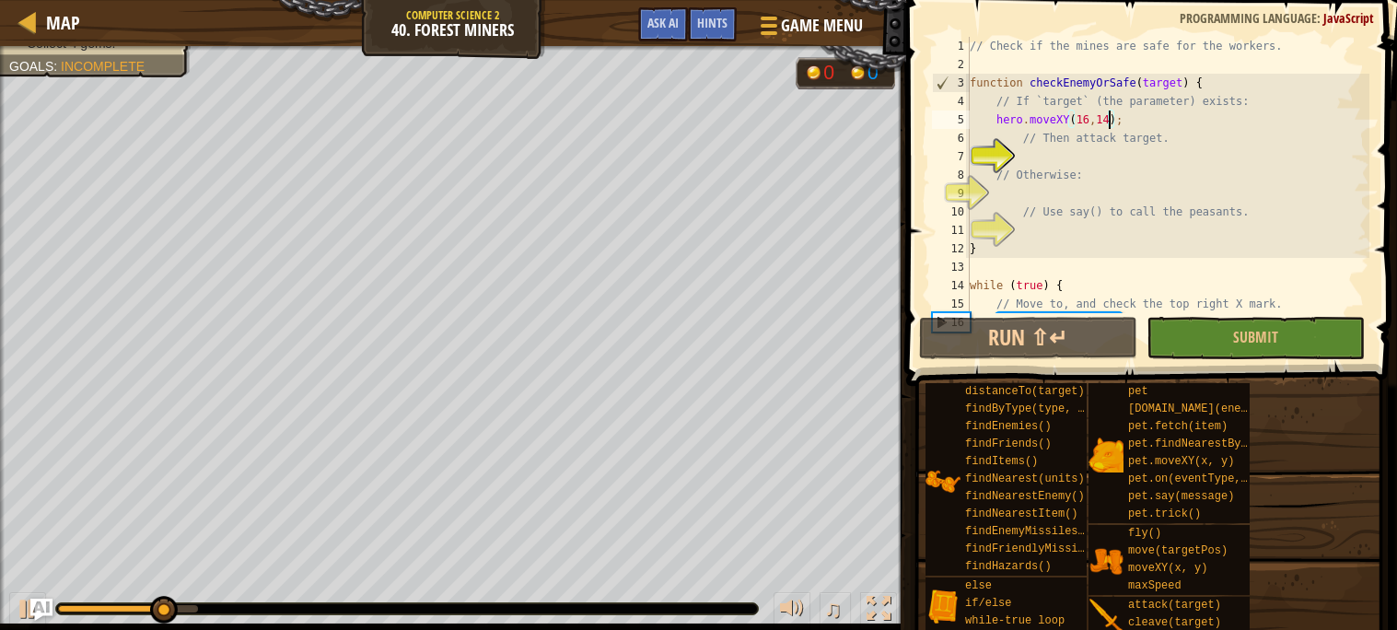
click at [1133, 117] on div "// Check if the mines are safe for the workers. function checkEnemyOrSafe ( tar…" at bounding box center [1167, 193] width 403 height 313
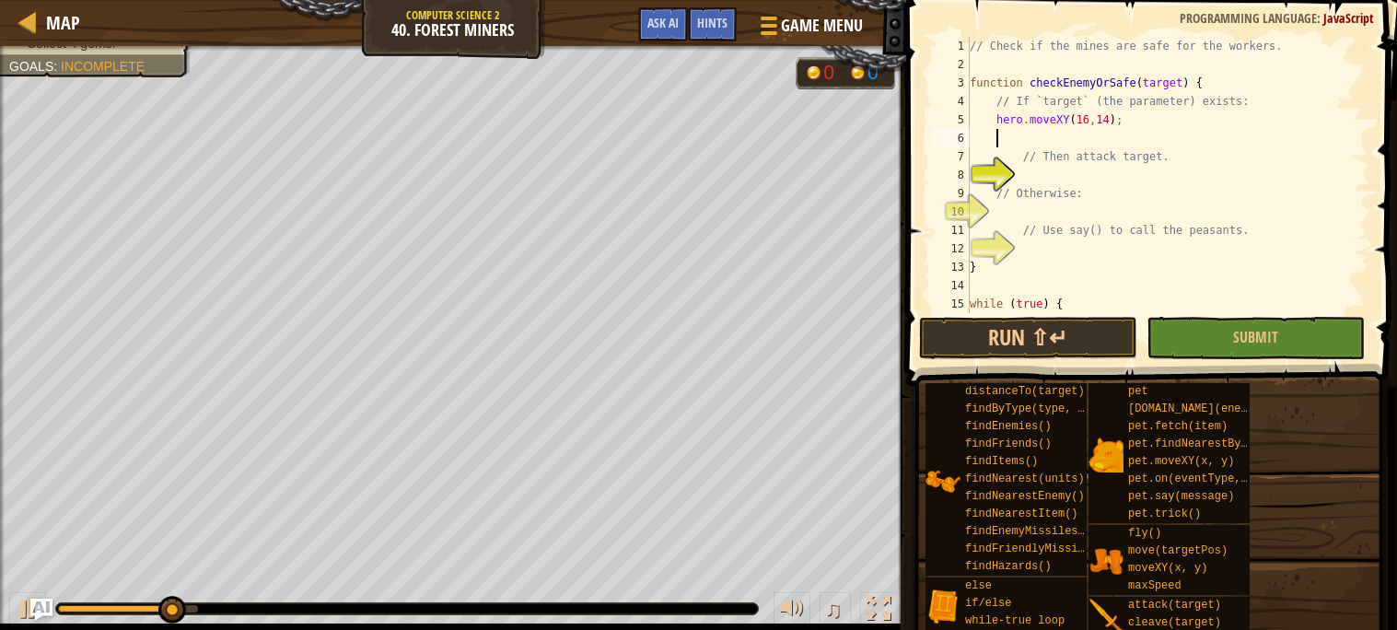
scroll to position [7, 2]
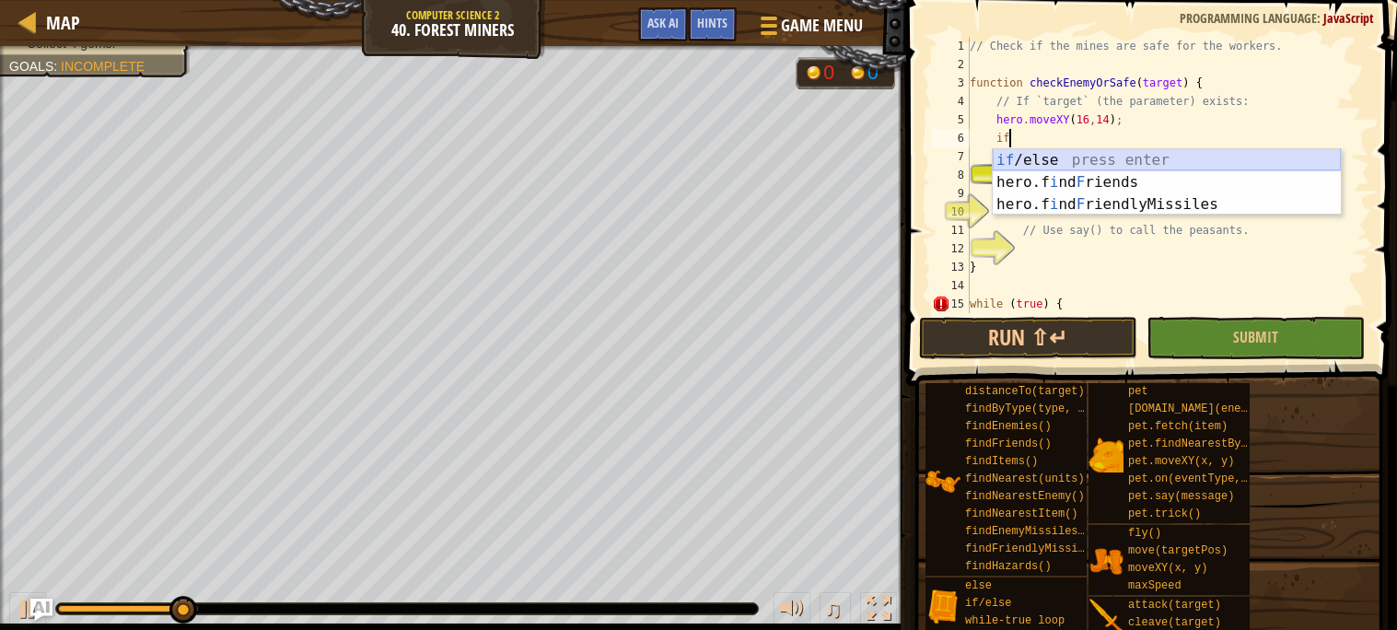
click at [1157, 160] on div "if /else press enter hero.f i nd F riends press enter hero.f i nd F riendlyMiss…" at bounding box center [1167, 204] width 348 height 111
type textarea "if (enemy) {"
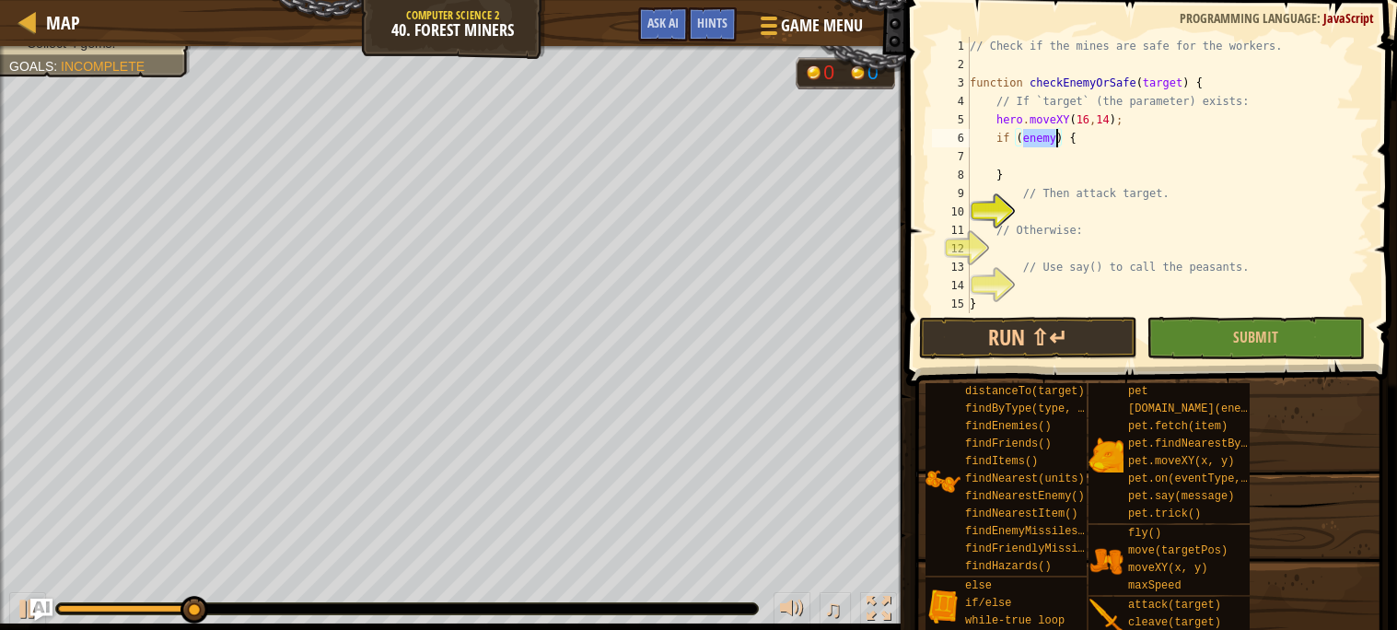
click at [1048, 148] on div "// Check if the mines are safe for the workers. function checkEnemyOrSafe ( tar…" at bounding box center [1167, 193] width 403 height 313
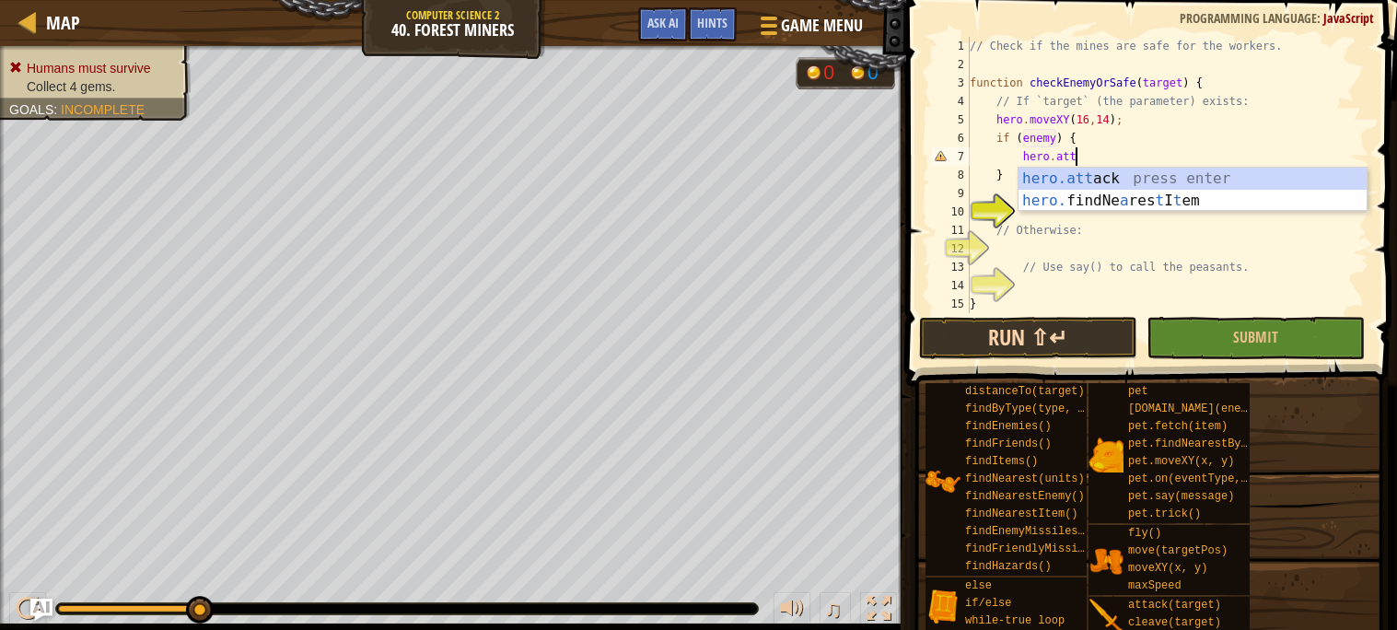
scroll to position [7, 7]
click at [1075, 176] on div "hero.att ack press enter hero. findNe a res t I t em press enter" at bounding box center [1193, 212] width 348 height 88
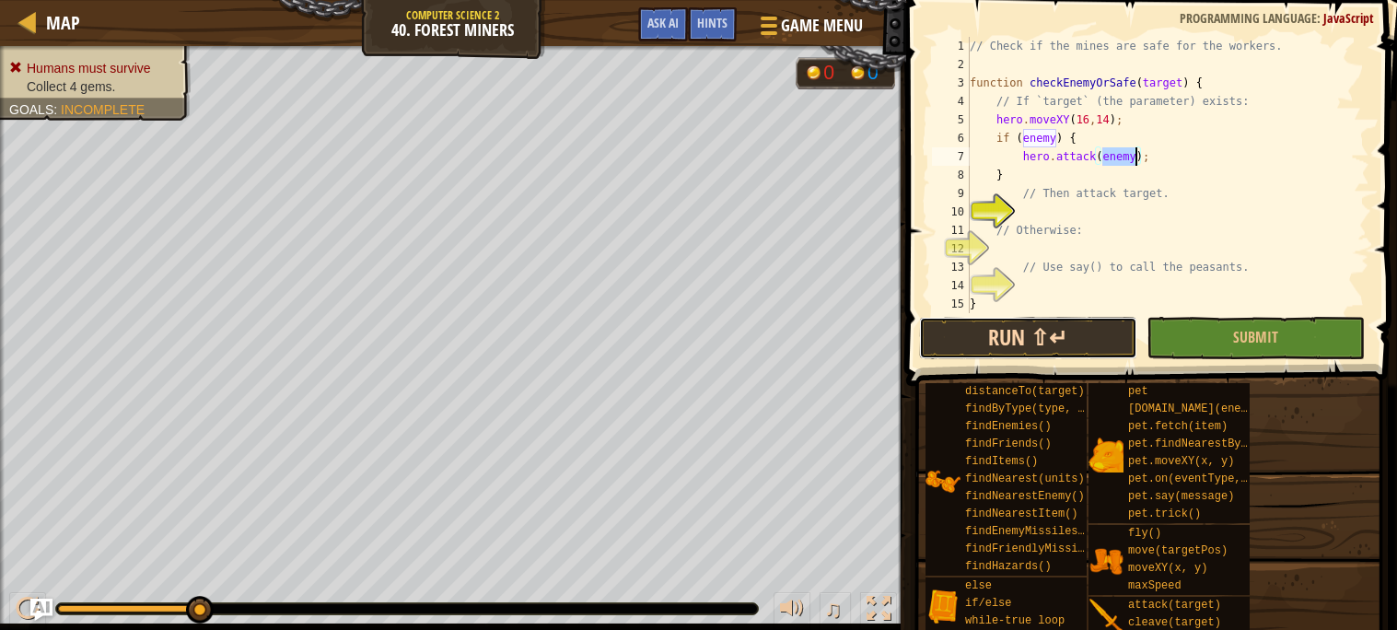
click at [1068, 348] on button "Run ⇧↵" at bounding box center [1028, 338] width 218 height 42
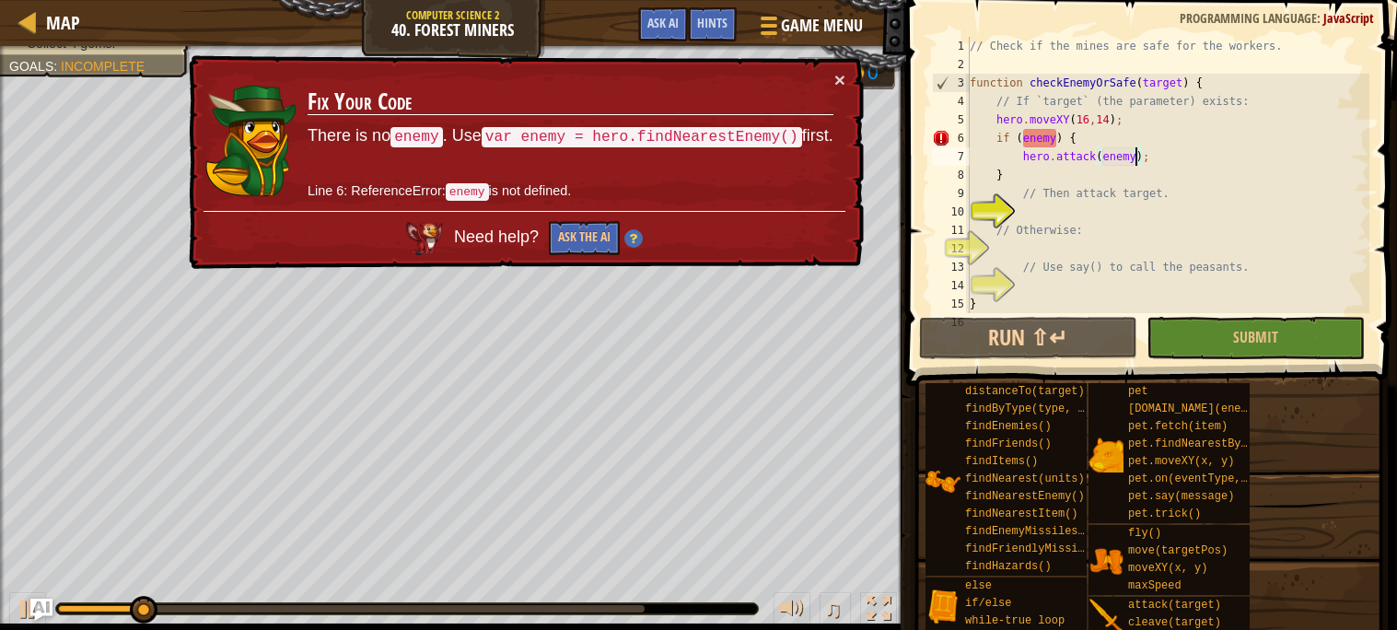
click at [1029, 157] on div "// Check if the mines are safe for the workers. function checkEnemyOrSafe ( tar…" at bounding box center [1167, 193] width 403 height 313
click at [1029, 158] on div "// Check if the mines are safe for the workers. function checkEnemyOrSafe ( tar…" at bounding box center [1167, 175] width 403 height 276
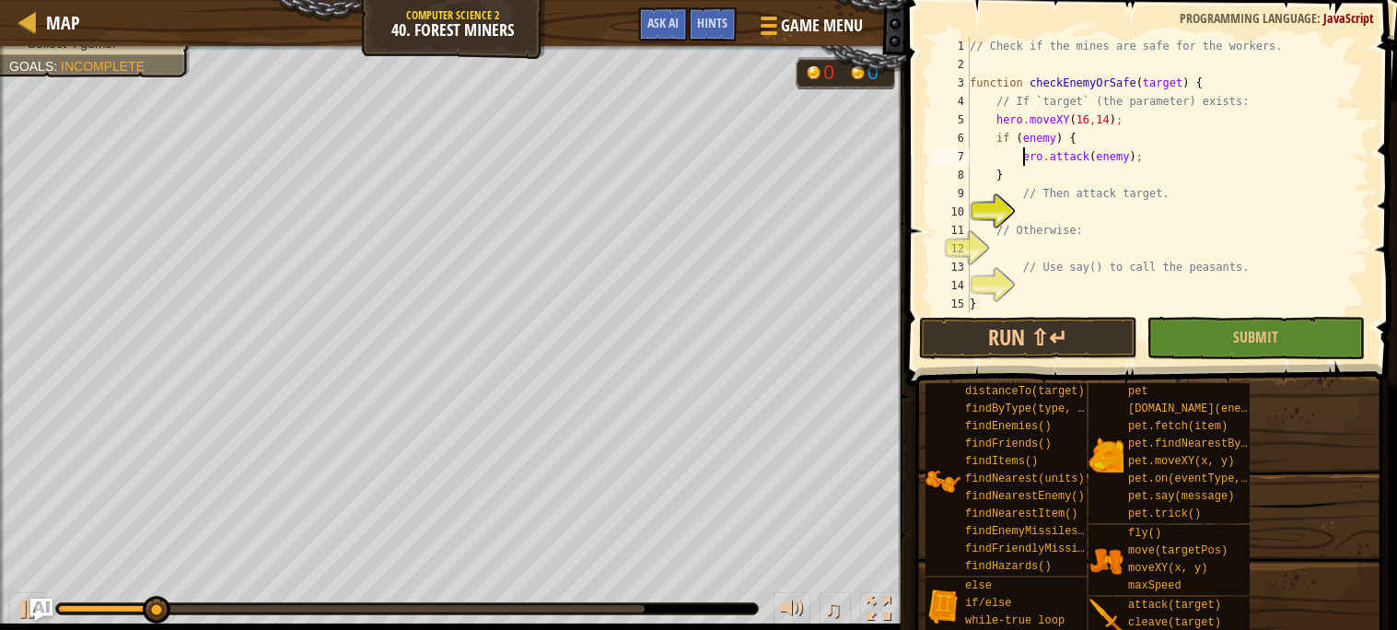
click at [1036, 140] on div "// Check if the mines are safe for the workers. function checkEnemyOrSafe ( tar…" at bounding box center [1167, 193] width 403 height 313
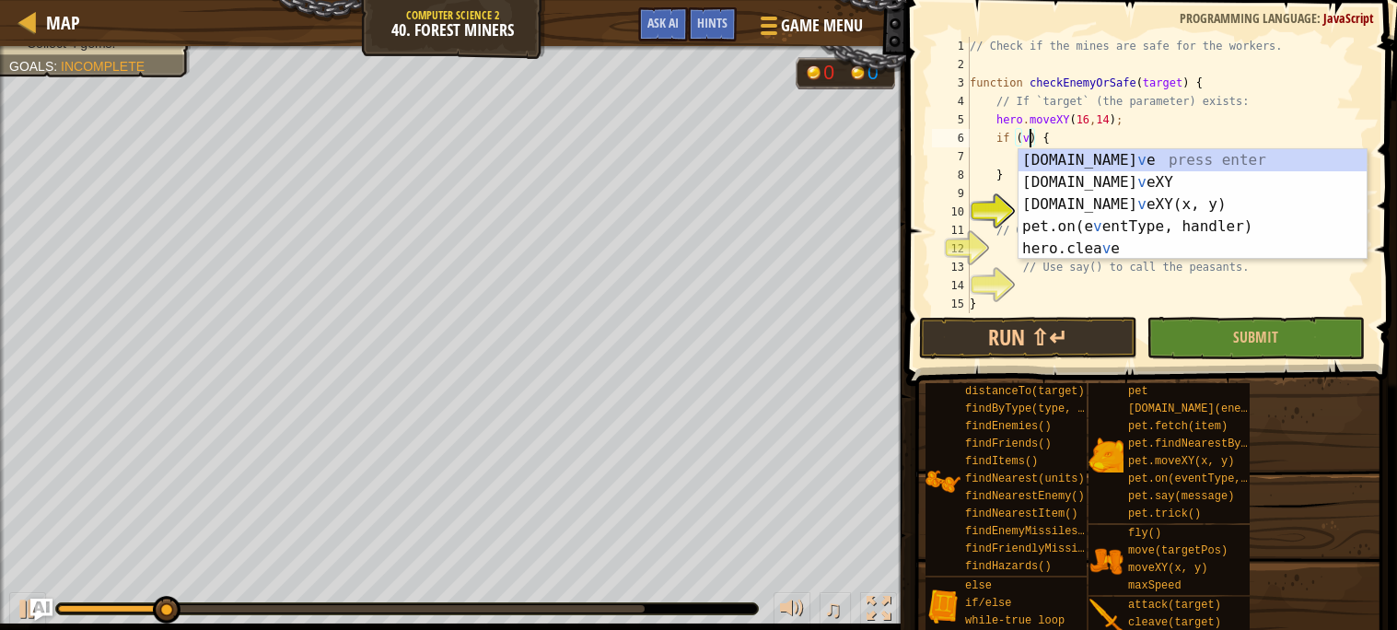
scroll to position [7, 5]
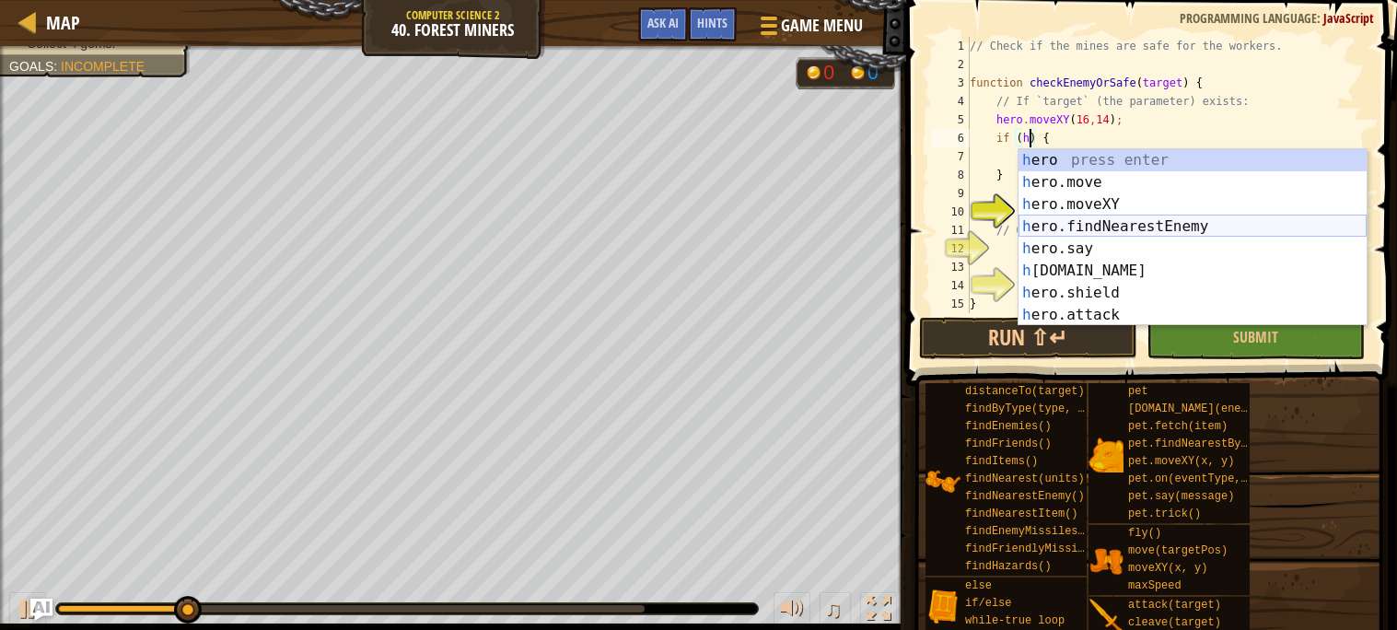
click at [1056, 232] on div "h ero press enter h ero.move press enter h ero.moveXY press enter h ero.findNea…" at bounding box center [1193, 259] width 348 height 221
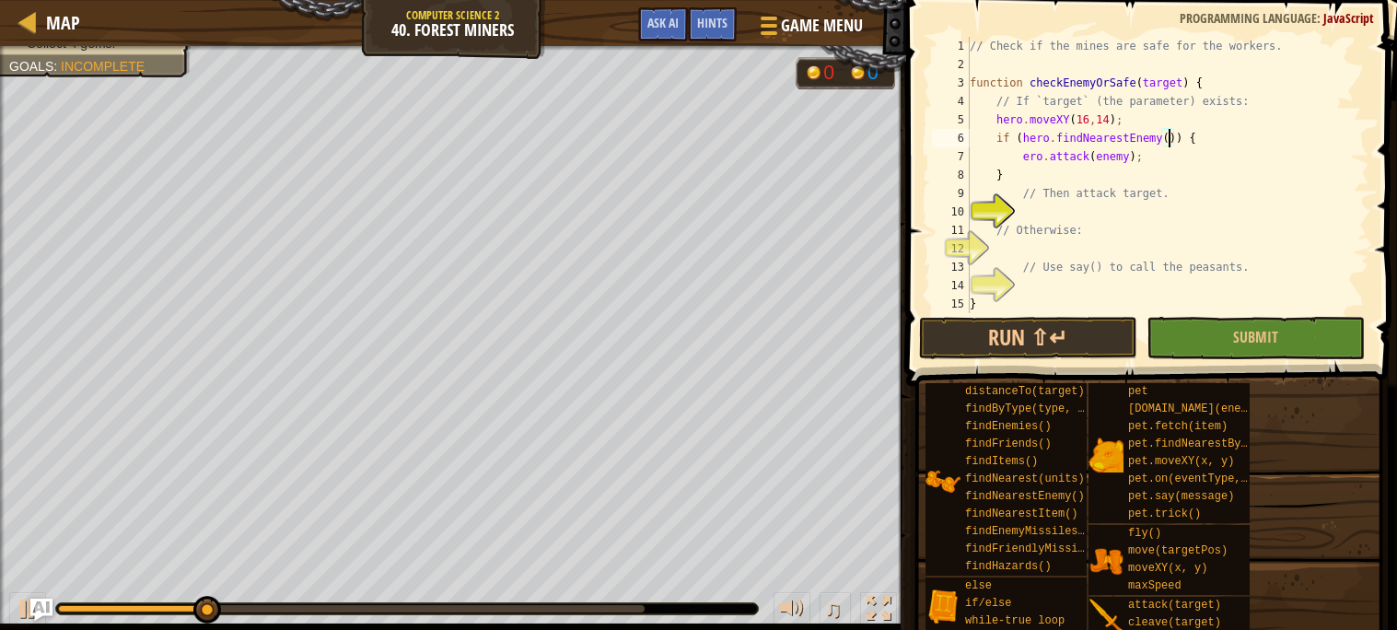
click at [1166, 134] on div "// Check if the mines are safe for the workers. function checkEnemyOrSafe ( tar…" at bounding box center [1167, 193] width 403 height 313
drag, startPoint x: 1174, startPoint y: 138, endPoint x: 1022, endPoint y: 140, distance: 152.0
click at [1022, 140] on div "// Check if the mines are safe for the workers. function checkEnemyOrSafe ( tar…" at bounding box center [1167, 193] width 403 height 313
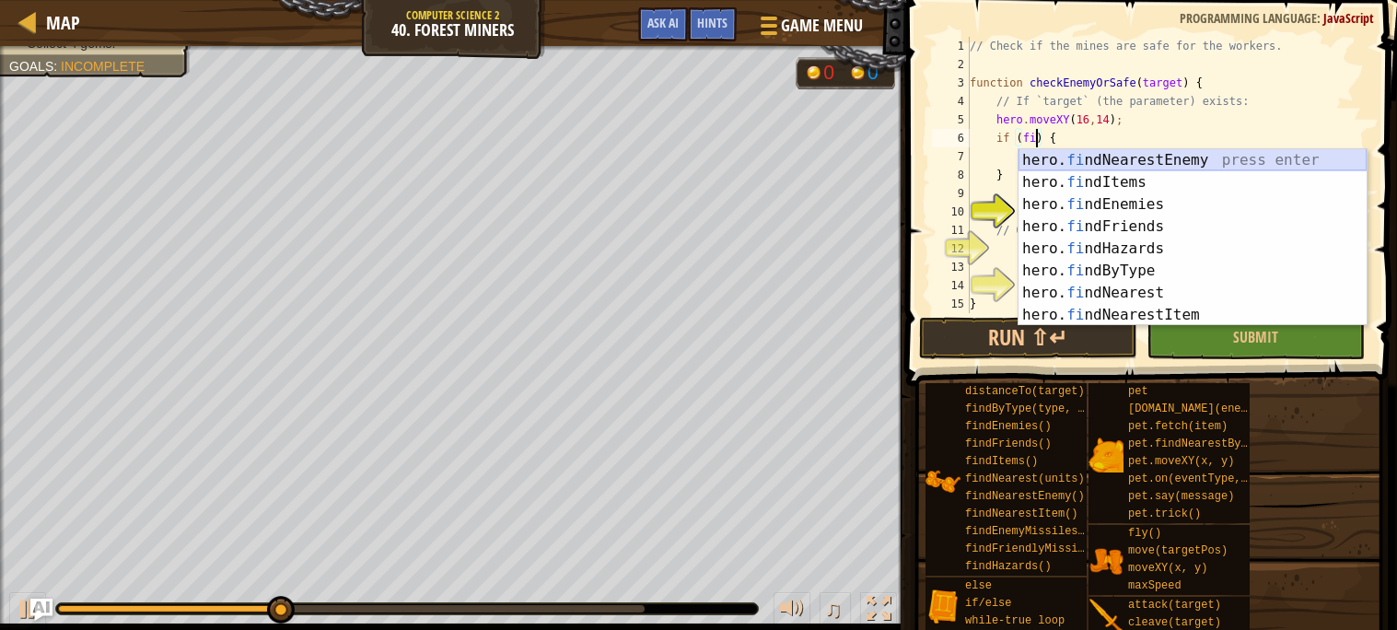
click at [1068, 166] on div "hero. fi ndNearestEnemy press enter hero. fi ndItems press enter hero. fi ndEne…" at bounding box center [1193, 259] width 348 height 221
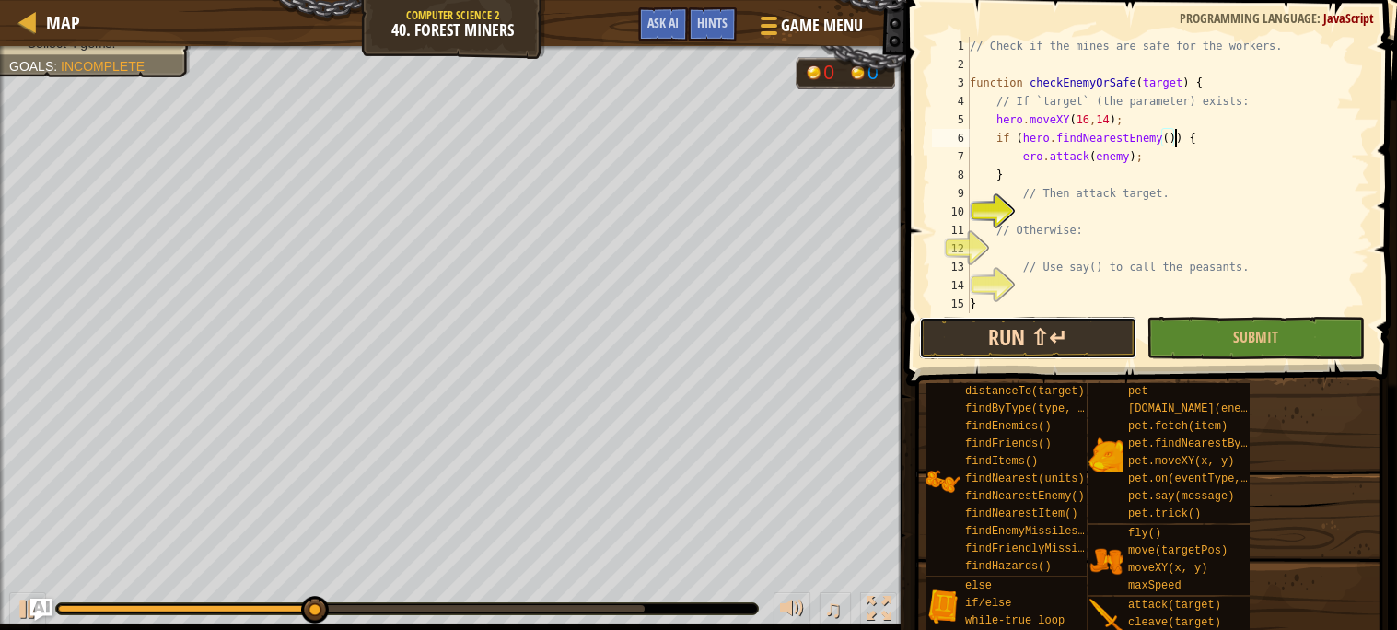
click at [1037, 348] on button "Run ⇧↵" at bounding box center [1028, 338] width 218 height 42
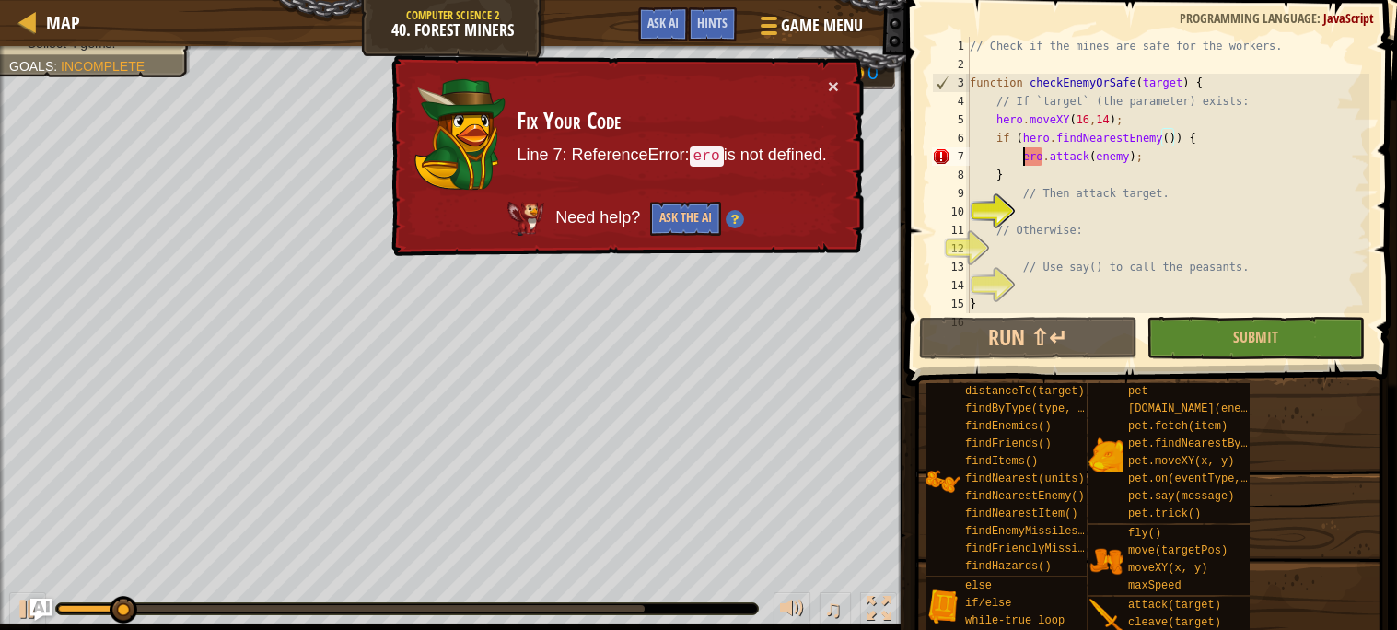
click at [1022, 155] on div "// Check if the mines are safe for the workers. function checkEnemyOrSafe ( tar…" at bounding box center [1167, 193] width 403 height 313
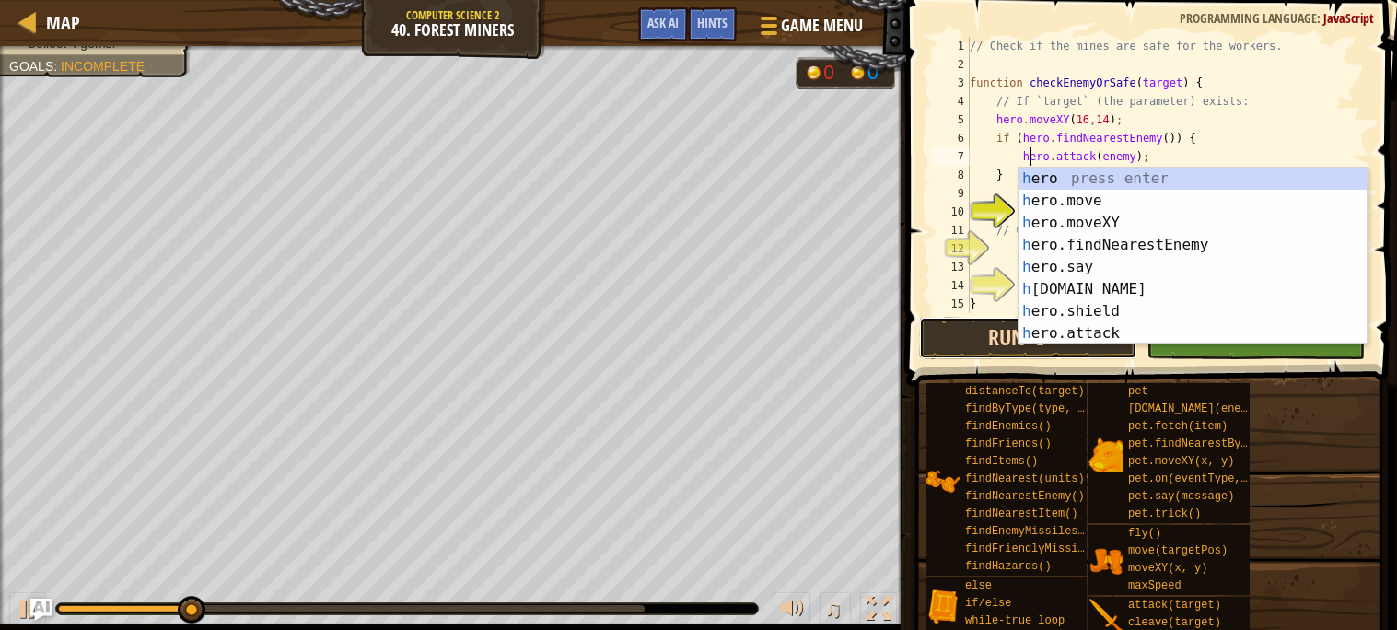
click at [1000, 332] on button "Run ⇧↵" at bounding box center [1028, 338] width 218 height 42
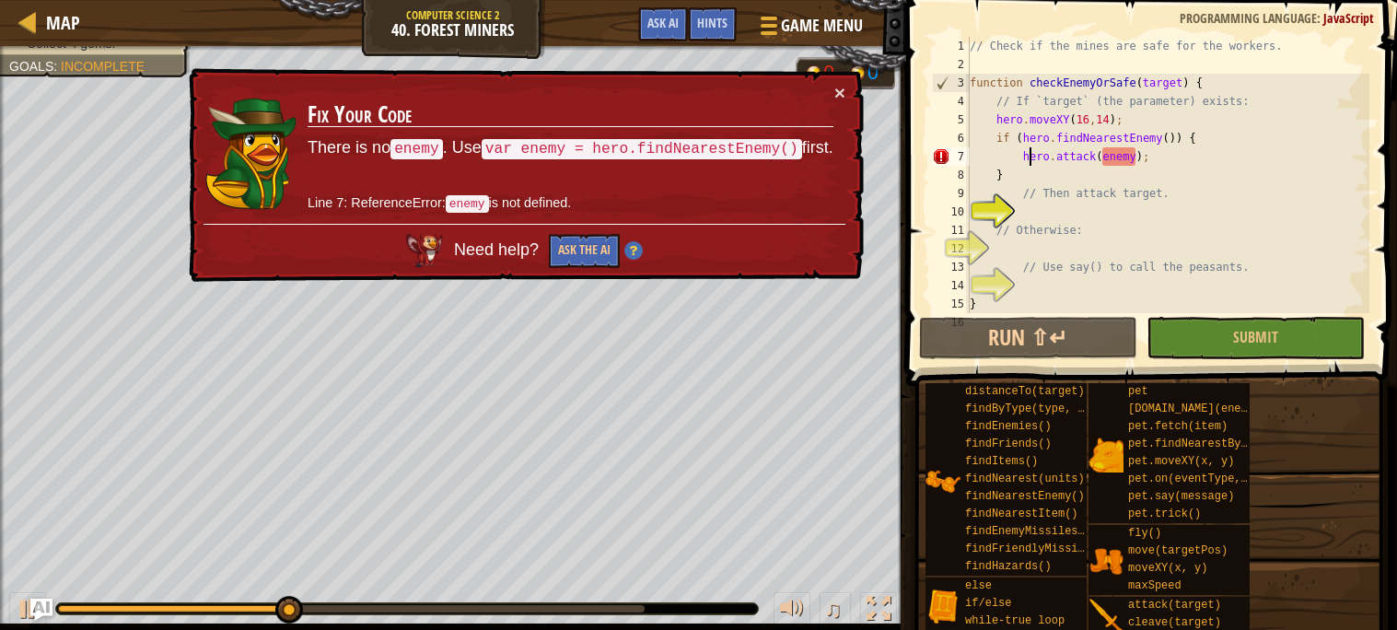
click at [1137, 151] on div "// Check if the mines are safe for the workers. function checkEnemyOrSafe ( tar…" at bounding box center [1167, 193] width 403 height 313
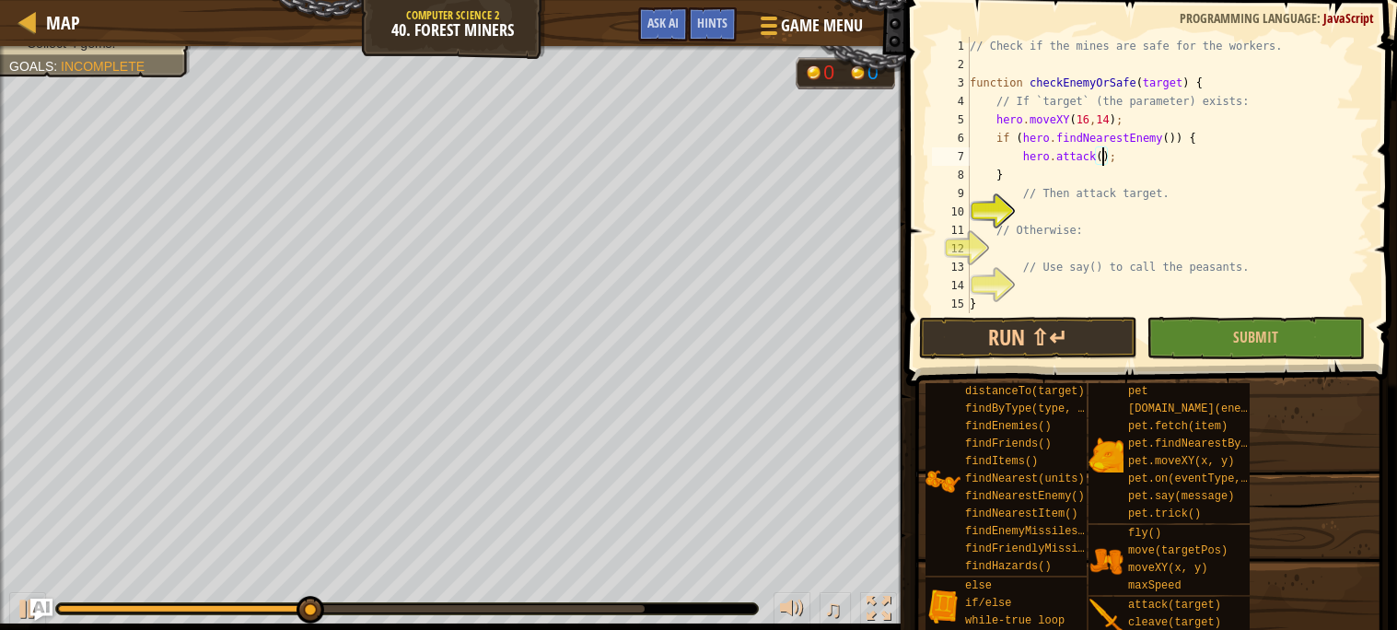
scroll to position [7, 11]
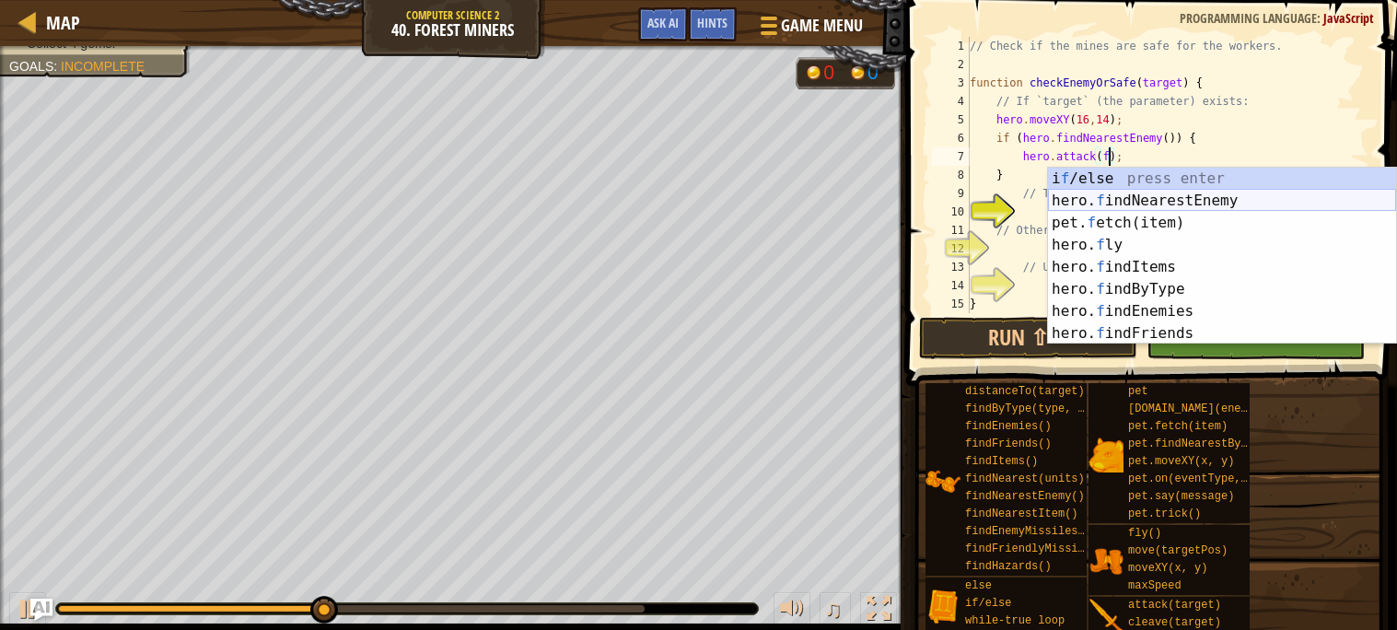
click at [1124, 193] on div "i f /else press enter hero. f indNearestEnemy press enter pet. f etch(item) pre…" at bounding box center [1222, 278] width 348 height 221
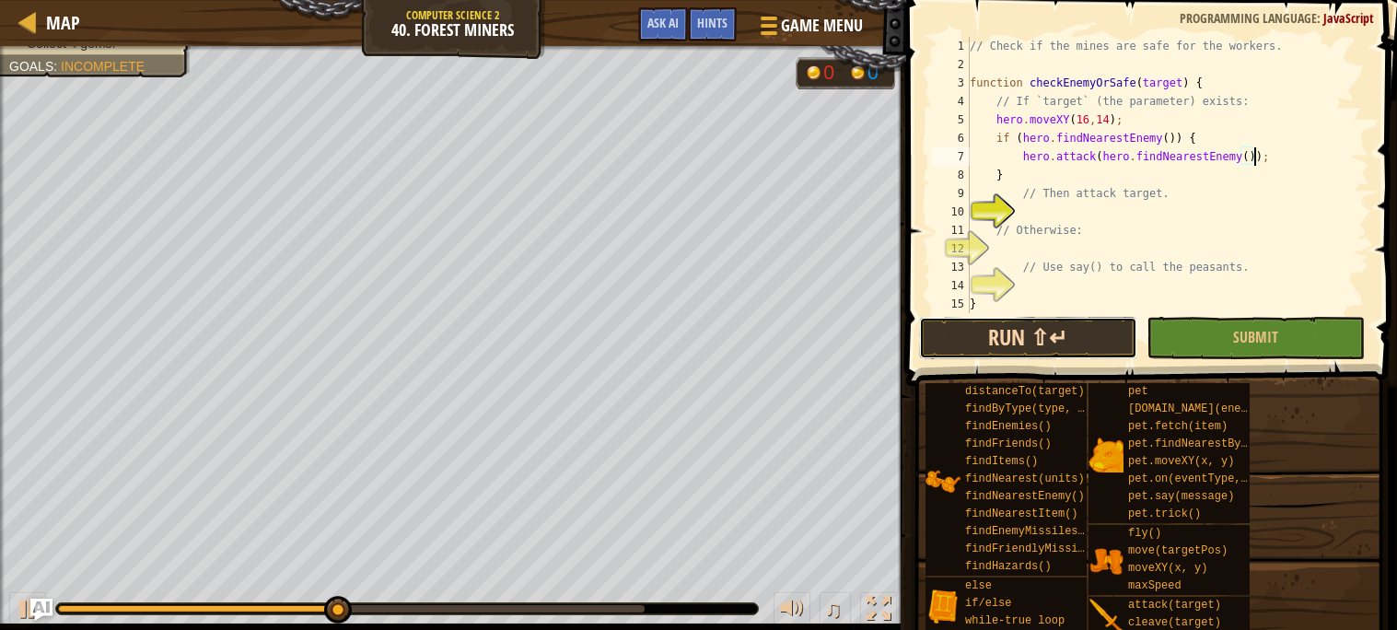
click at [1053, 346] on button "Run ⇧↵" at bounding box center [1028, 338] width 218 height 42
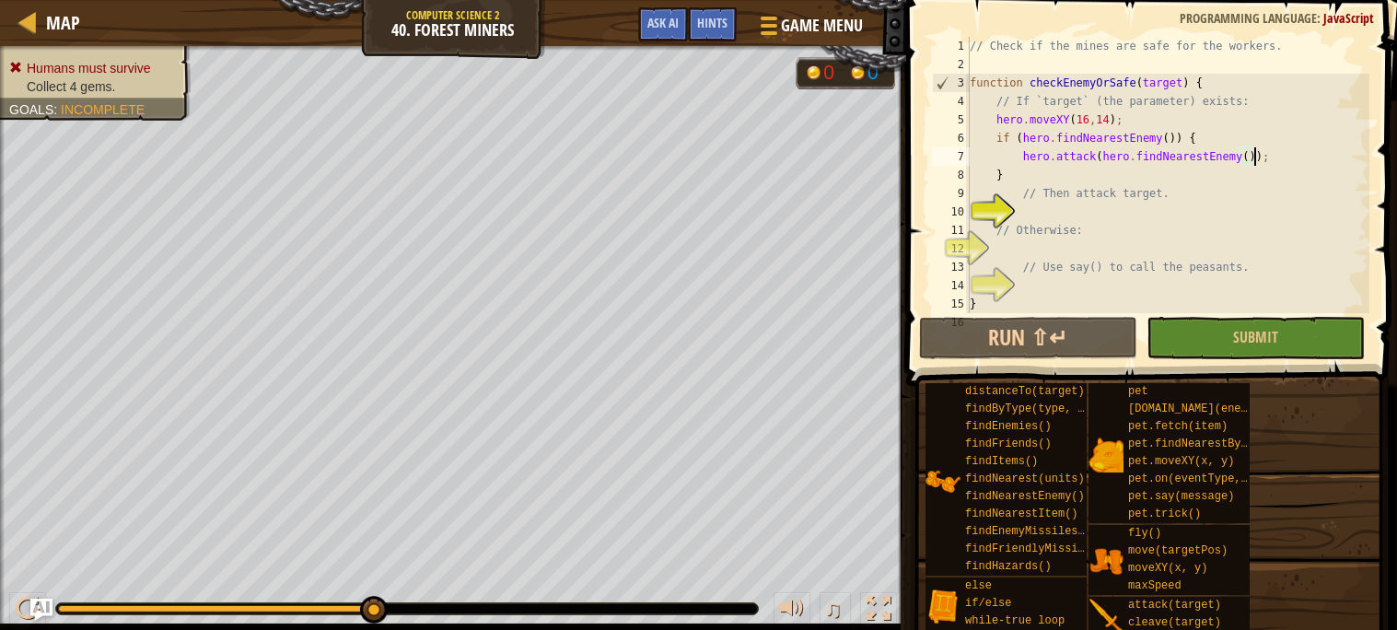
click at [1218, 87] on div "// Check if the mines are safe for the workers. function checkEnemyOrSafe ( tar…" at bounding box center [1167, 193] width 403 height 313
type textarea "function checkEnemyOrSafe(target) {"
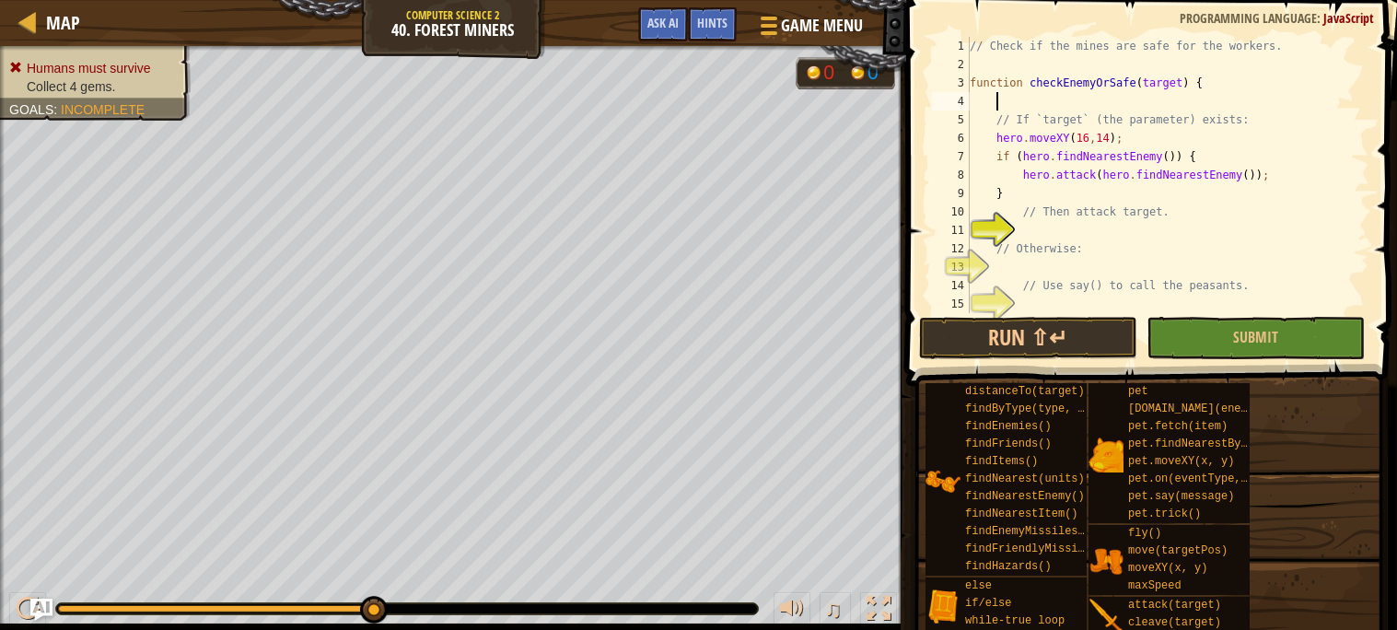
scroll to position [7, 2]
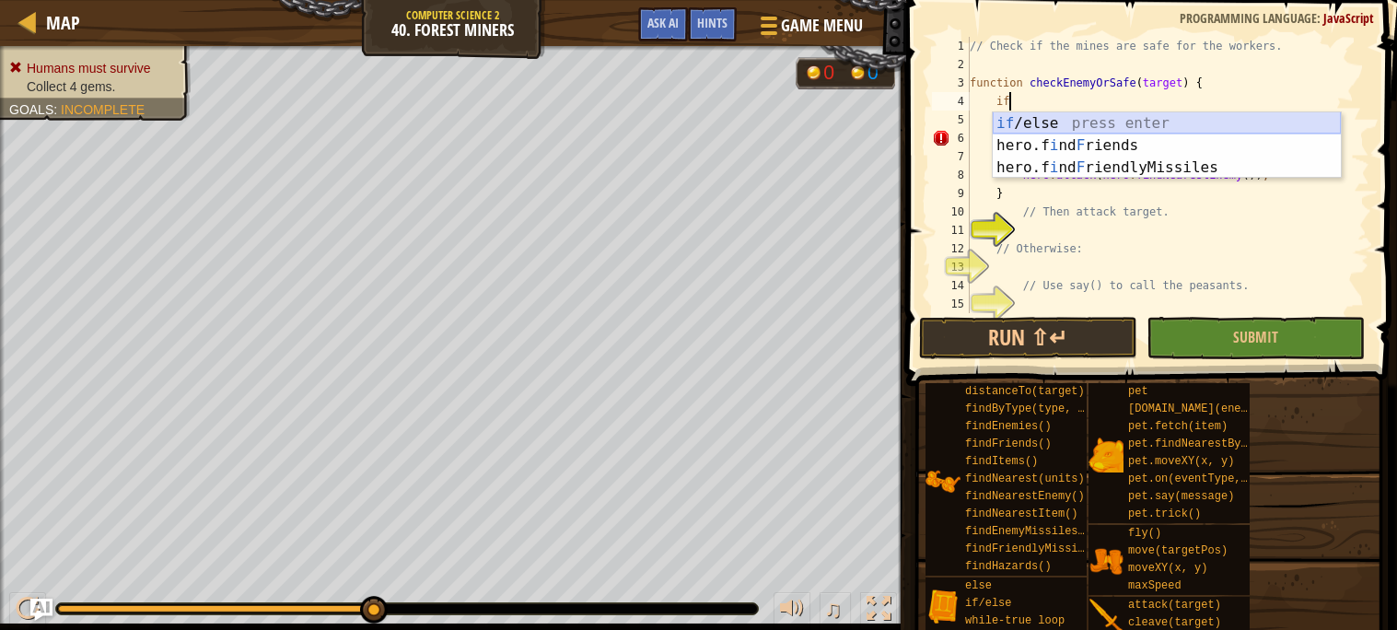
click at [1151, 123] on div "if /else press enter hero.f i nd F riends press enter hero.f i nd F riendlyMiss…" at bounding box center [1167, 167] width 348 height 111
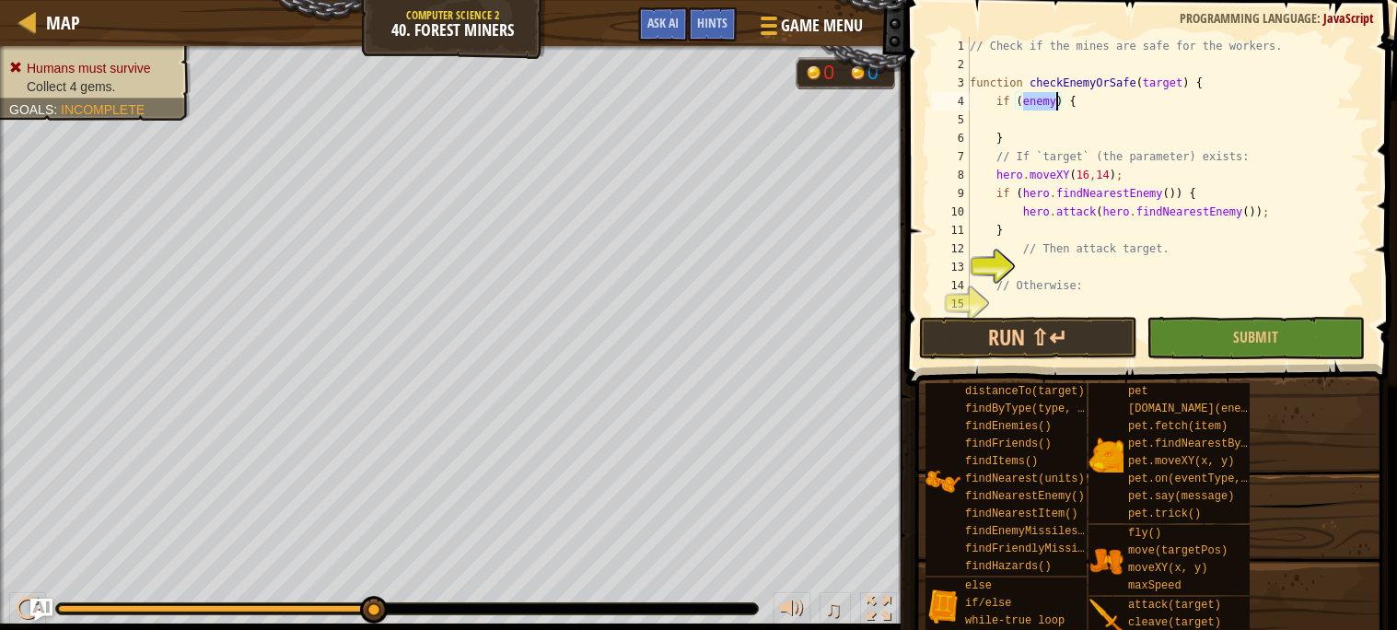
scroll to position [7, 4]
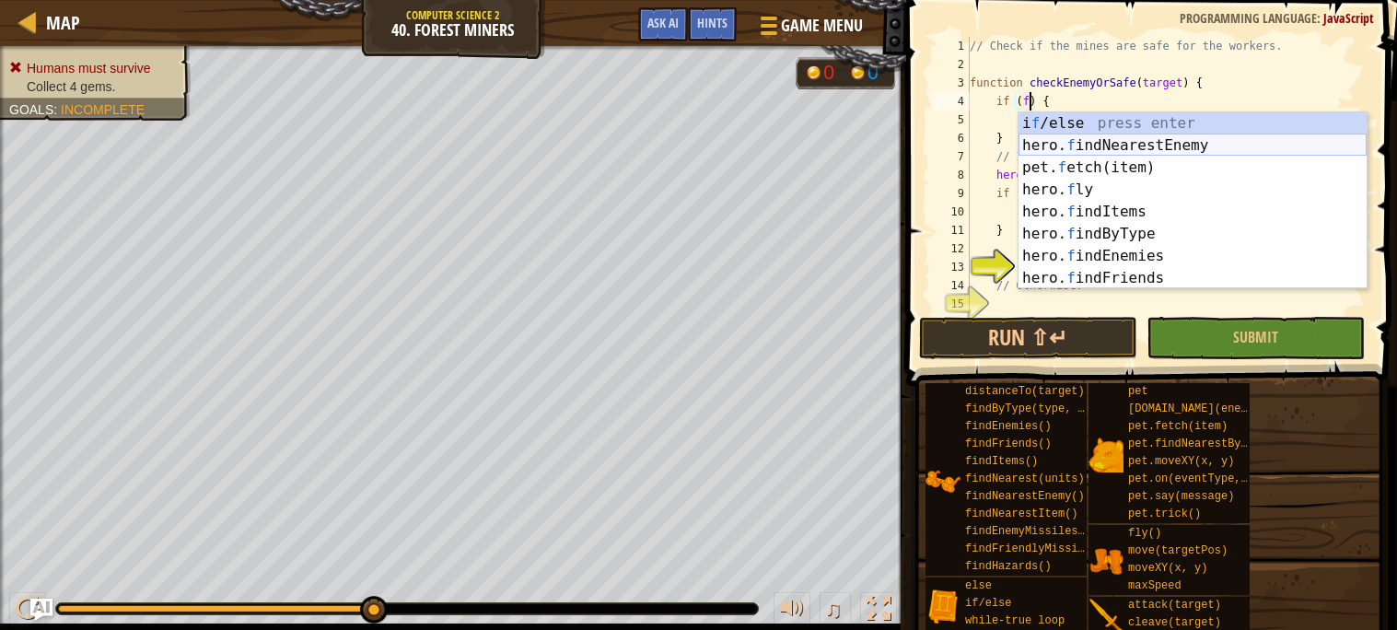
click at [1096, 141] on div "i f /else press enter hero. f indNearestEnemy press enter pet. f etch(item) pre…" at bounding box center [1193, 222] width 348 height 221
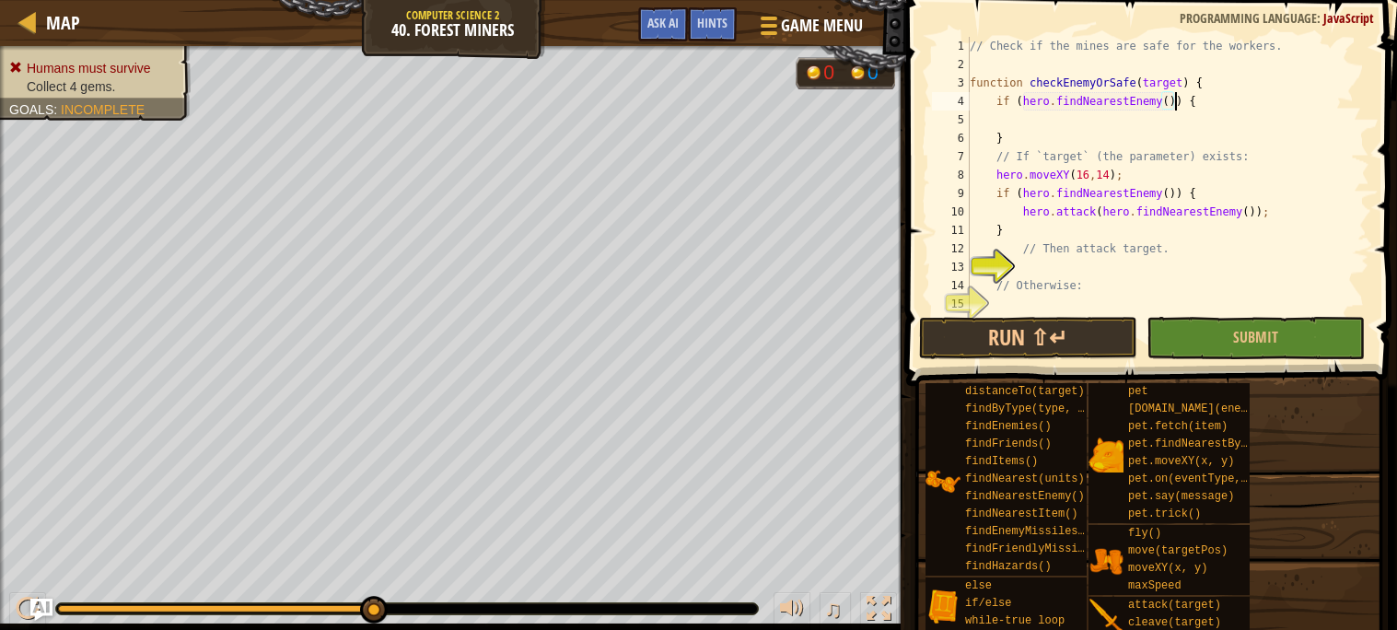
click at [1095, 140] on div "// Check if the mines are safe for the workers. function checkEnemyOrSafe ( tar…" at bounding box center [1167, 193] width 403 height 313
type textarea "}"
click at [1083, 126] on div "// Check if the mines are safe for the workers. function checkEnemyOrSafe ( tar…" at bounding box center [1167, 193] width 403 height 313
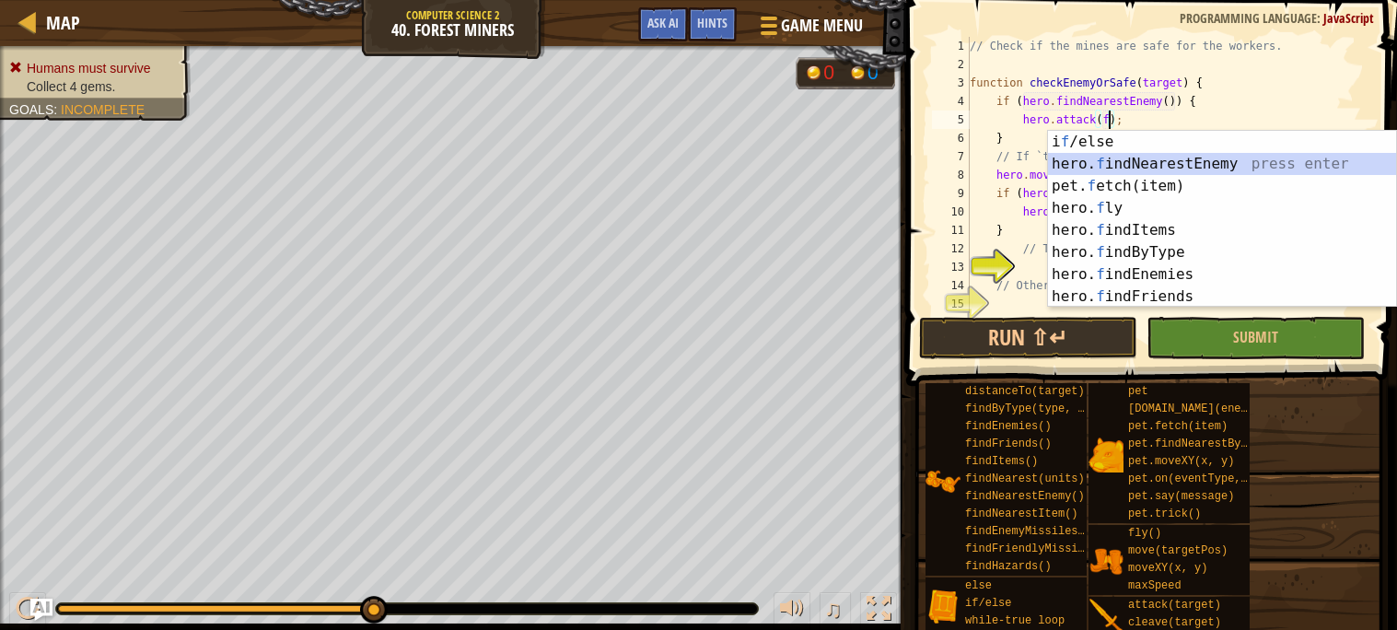
click at [1110, 170] on div "i f /else press enter hero. f indNearestEnemy press enter pet. f etch(item) pre…" at bounding box center [1222, 241] width 348 height 221
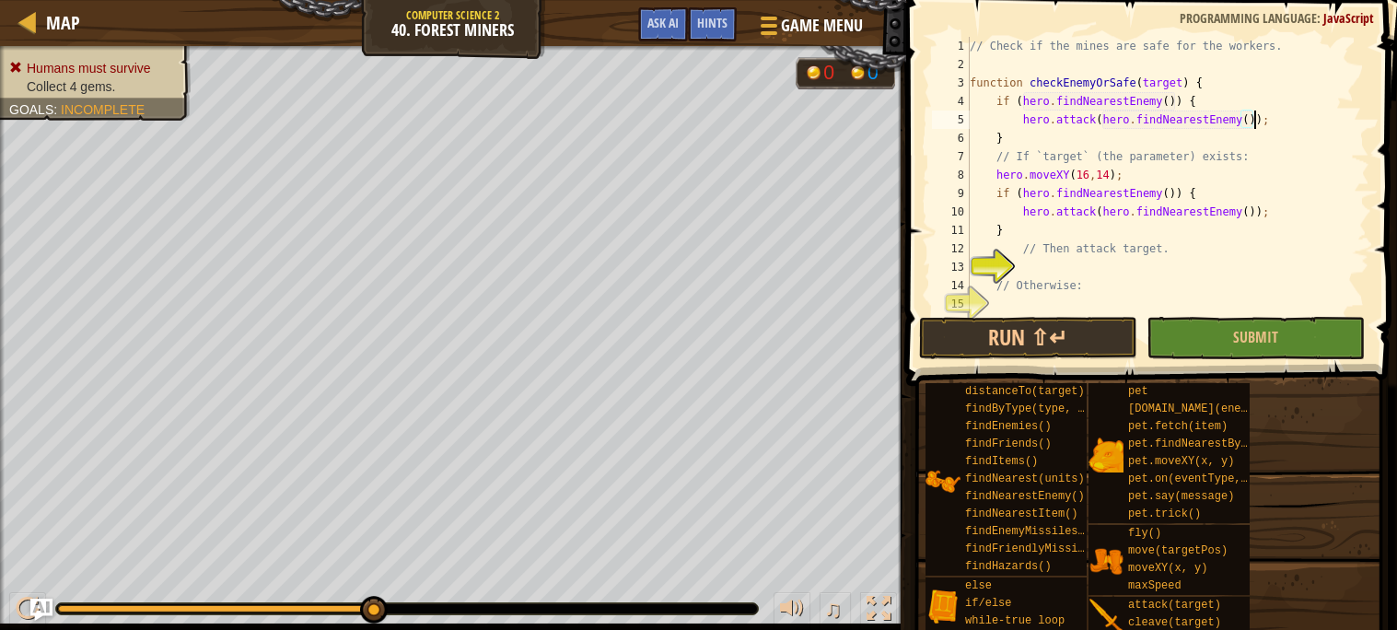
click at [1015, 143] on div "// Check if the mines are safe for the workers. function checkEnemyOrSafe ( tar…" at bounding box center [1167, 193] width 403 height 313
type textarea "}"
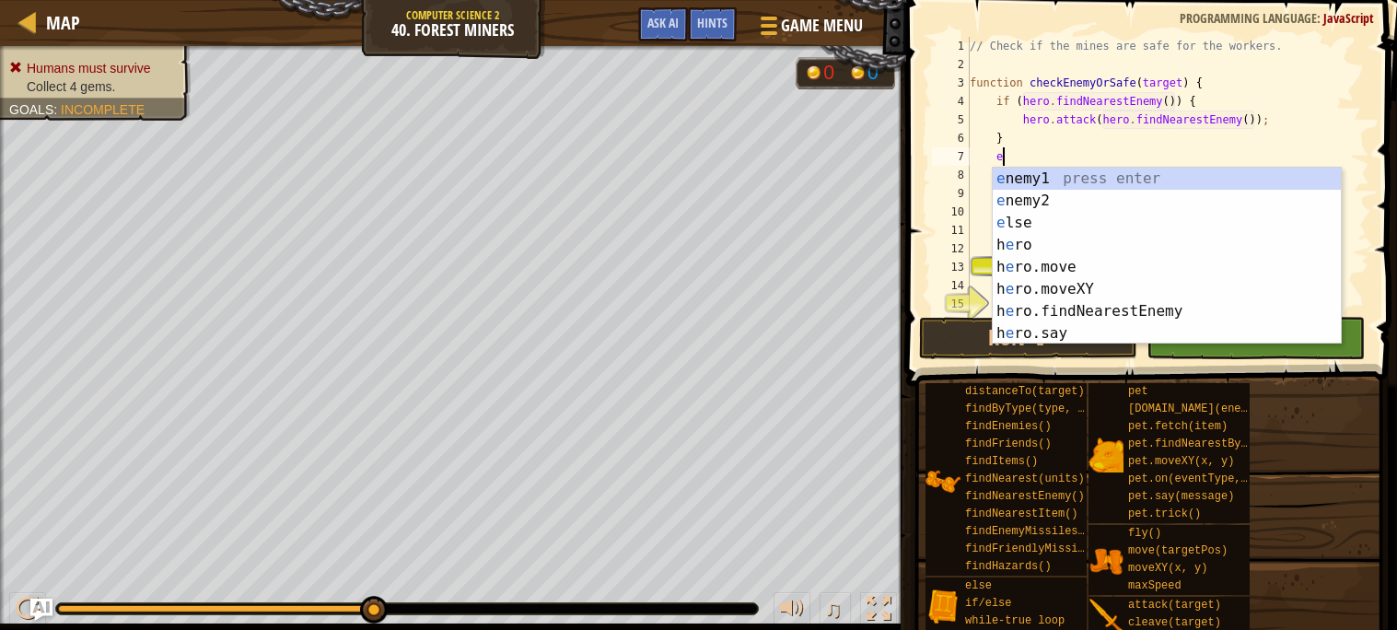
scroll to position [7, 2]
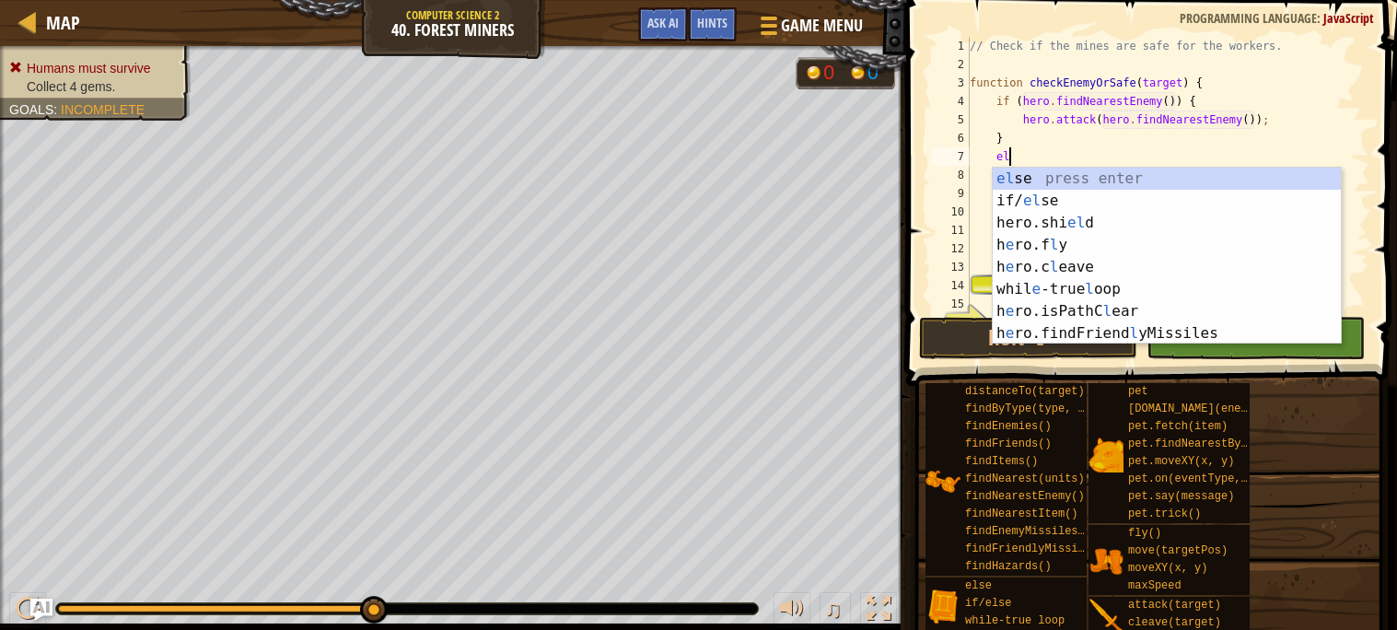
type textarea "els"
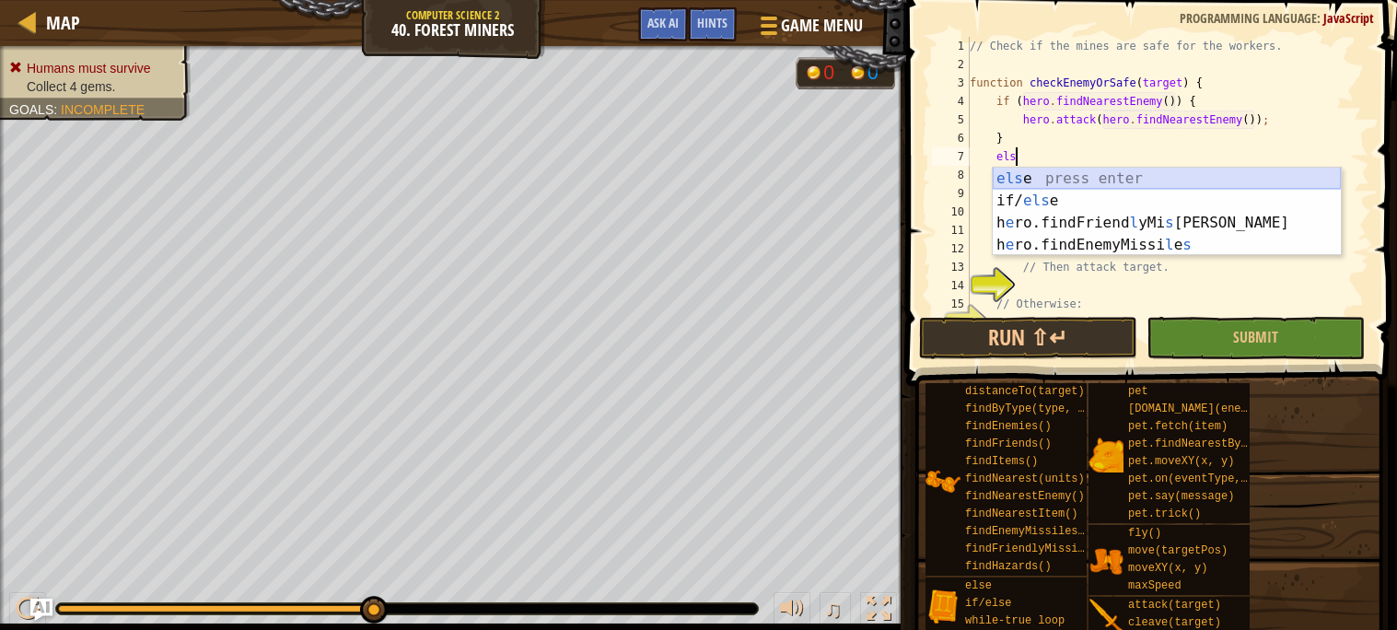
click at [1008, 176] on div "els e press enter if/ els e press enter h e ro.findFriend l yMi s [PERSON_NAME]…" at bounding box center [1167, 234] width 348 height 133
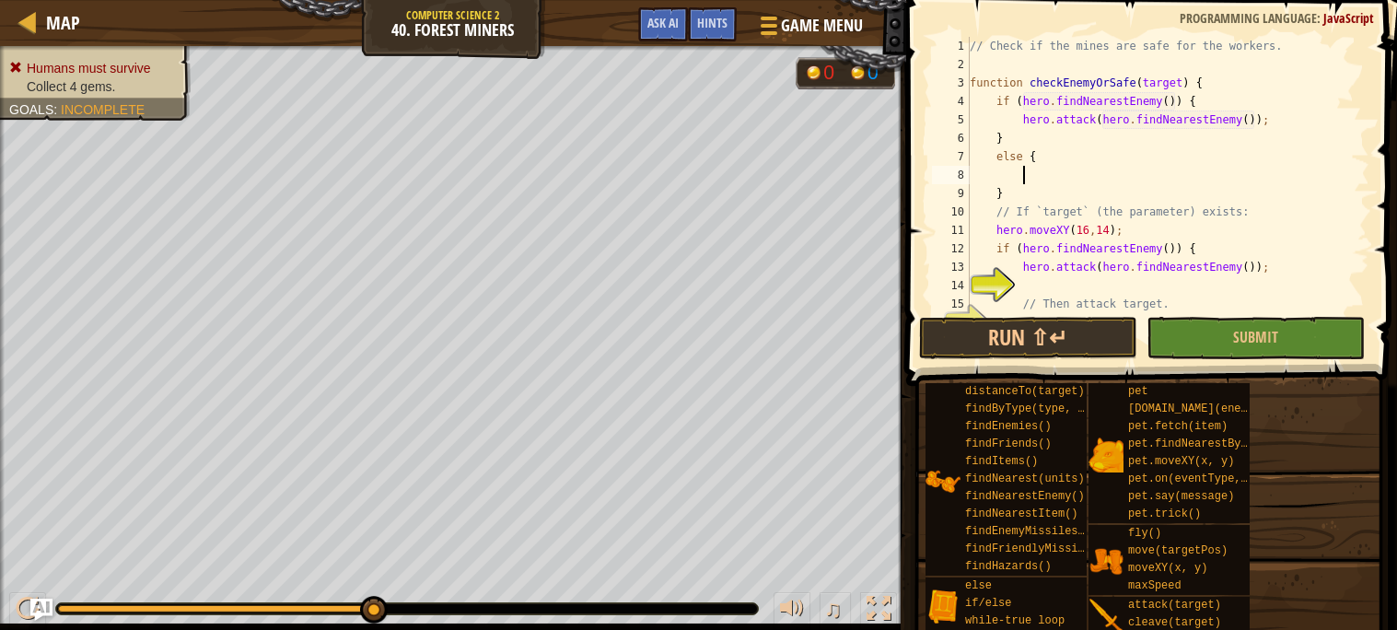
click at [1008, 195] on div "// Check if the mines are safe for the workers. function checkEnemyOrSafe ( tar…" at bounding box center [1167, 193] width 403 height 313
type textarea "}"
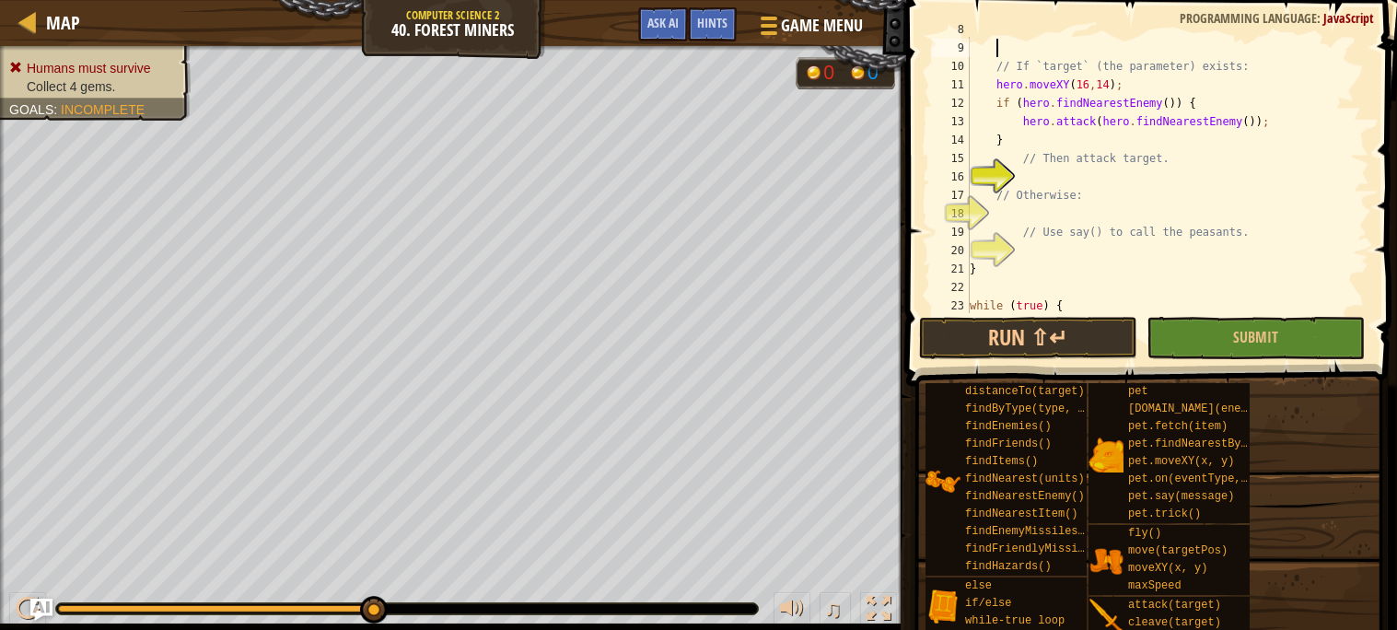
scroll to position [145, 0]
click at [1020, 179] on div "// If `target` (the parameter) exists: hero . moveXY ( 16 , 14 ) ; if ( hero . …" at bounding box center [1167, 176] width 403 height 313
click at [990, 344] on button "Run ⇧↵" at bounding box center [1028, 338] width 218 height 42
type textarea "}"
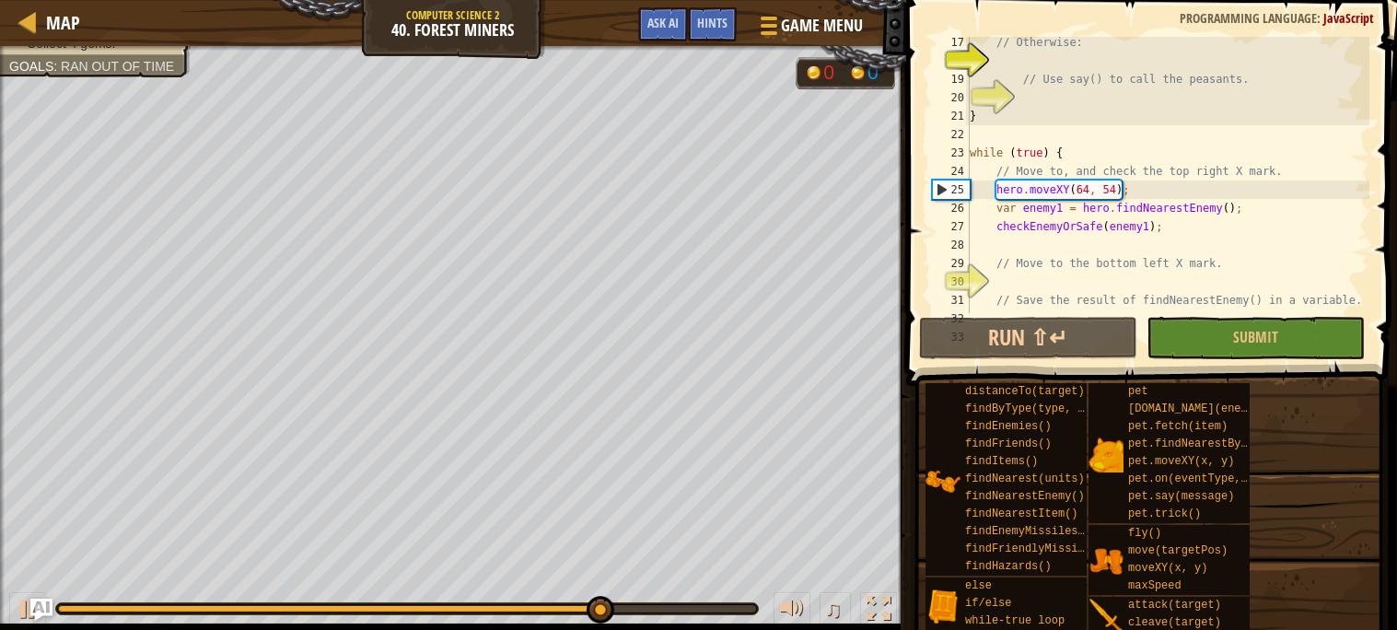
scroll to position [384, 0]
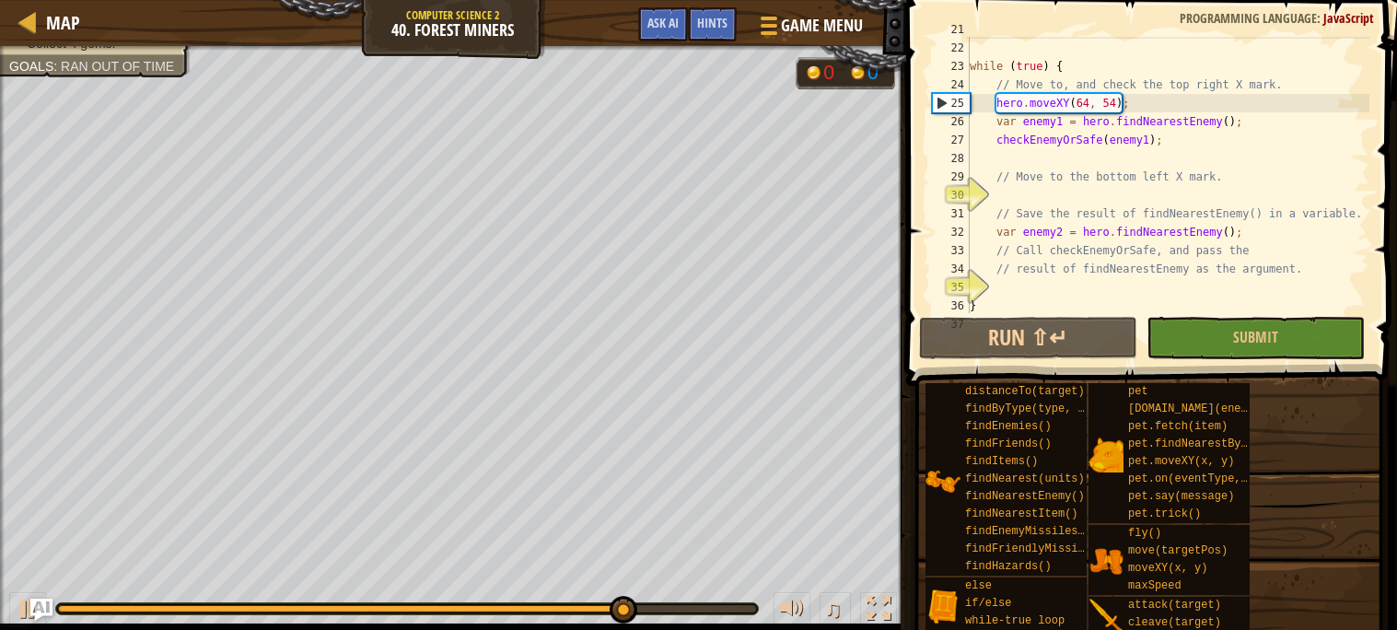
click at [1225, 294] on div "} while ( true ) { // Move to, and check the top right X mark. hero . moveXY ( …" at bounding box center [1167, 176] width 403 height 313
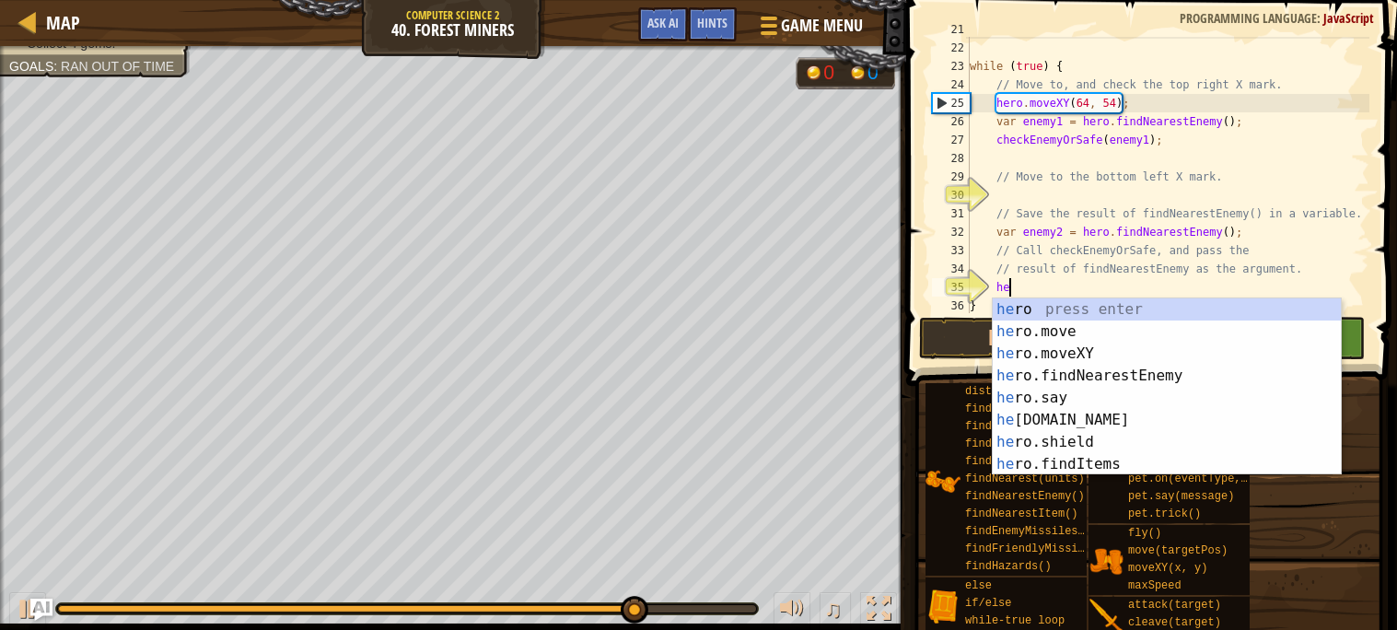
type textarea "her"
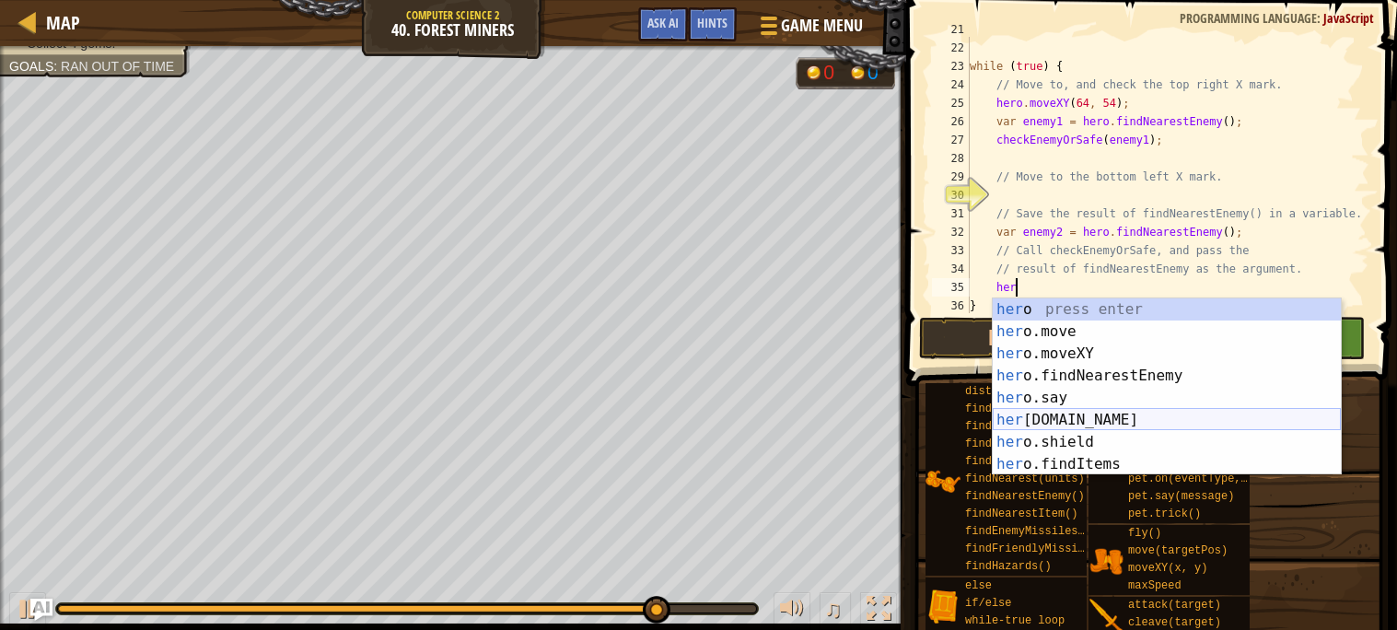
click at [1093, 420] on div "her o press enter her o.move press enter her o.moveXY press enter her o.findNea…" at bounding box center [1167, 408] width 348 height 221
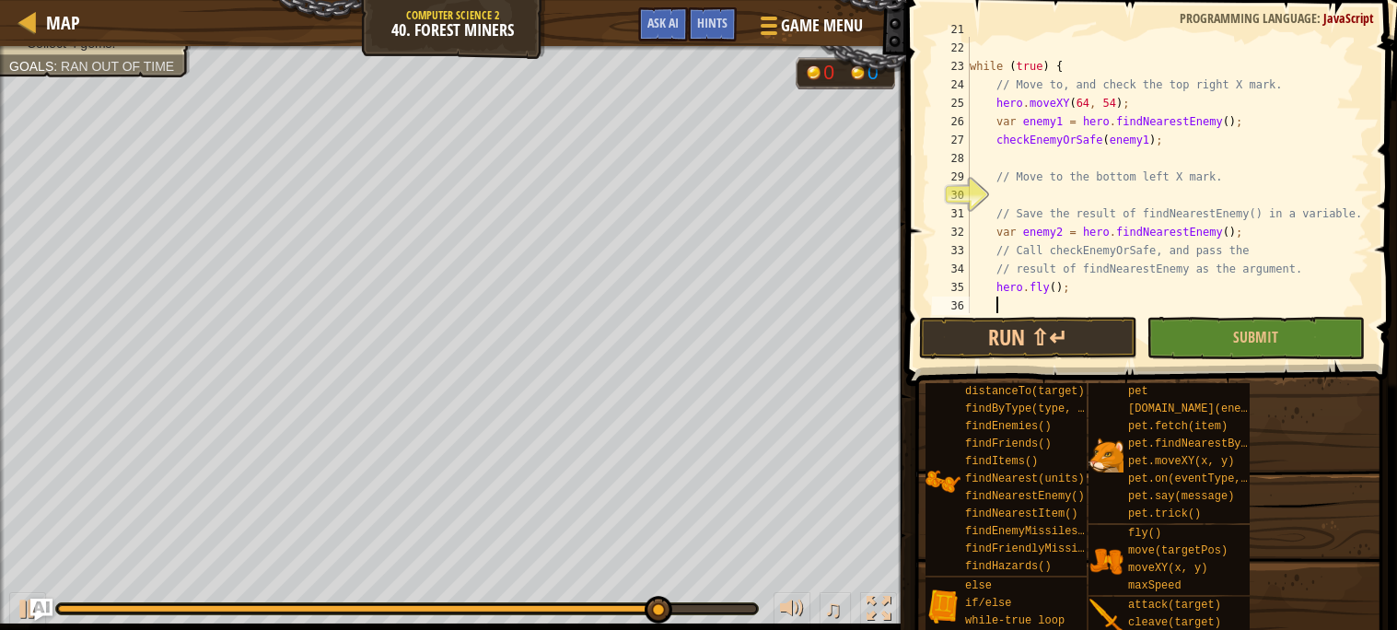
scroll to position [7, 1]
click at [1056, 288] on div "} while ( true ) { // Move to, and check the top right X mark. hero . moveXY ( …" at bounding box center [1167, 176] width 403 height 313
type textarea "[DOMAIN_NAME]();"
click at [1023, 349] on button "Run ⇧↵" at bounding box center [1028, 338] width 218 height 42
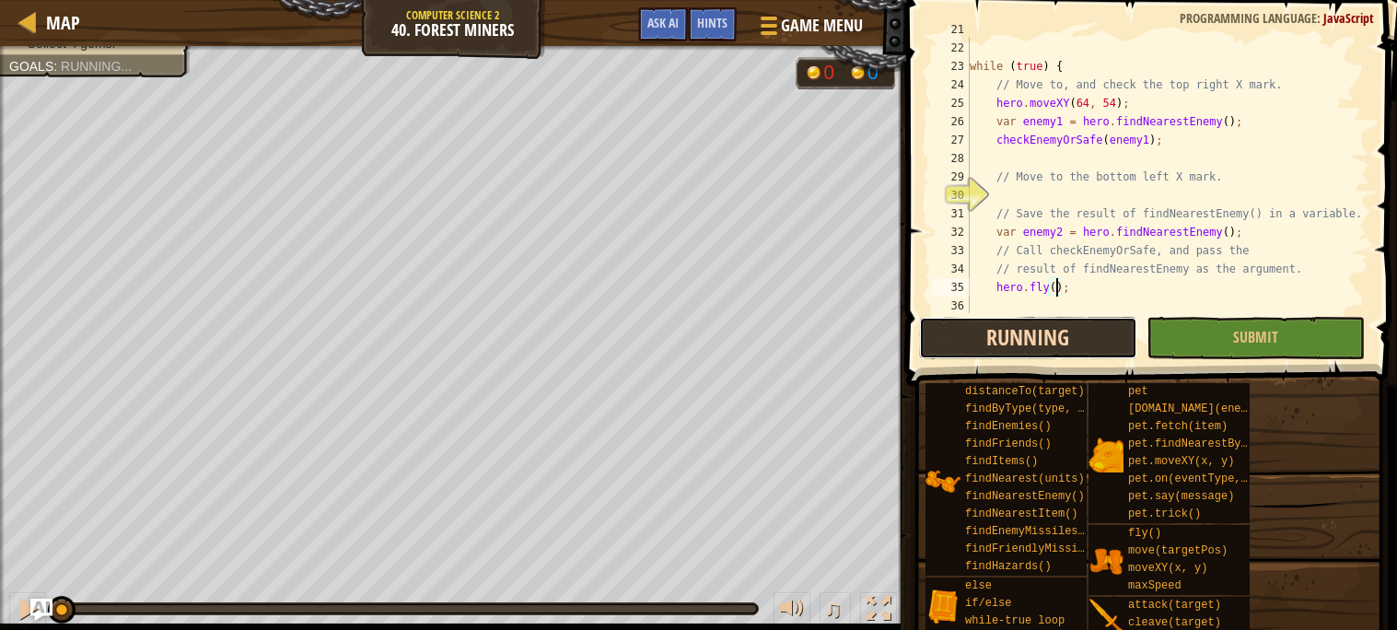
click at [1056, 346] on button "Running" at bounding box center [1028, 338] width 218 height 42
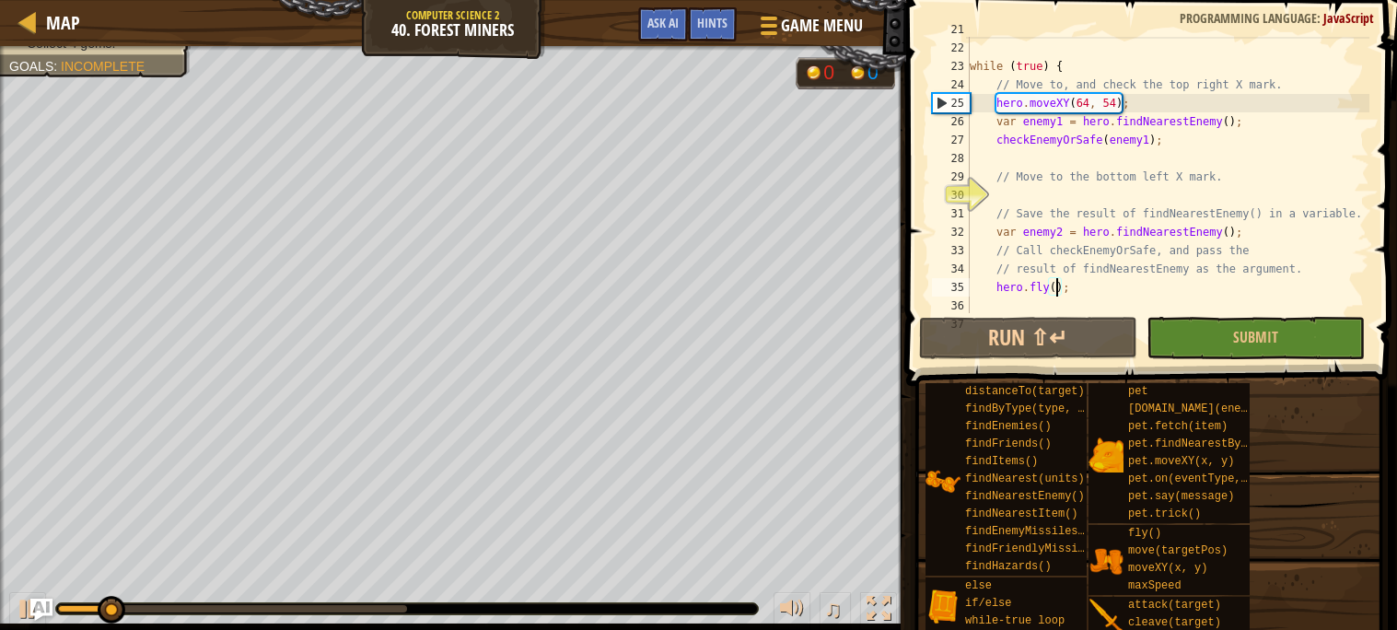
click at [1088, 300] on div "} while ( true ) { // Move to, and check the top right X mark. hero . moveXY ( …" at bounding box center [1167, 176] width 403 height 313
click at [1072, 293] on div "while ( true ) { // Move to, and check the top right X mark. hero . moveXY ( 64…" at bounding box center [1167, 193] width 403 height 313
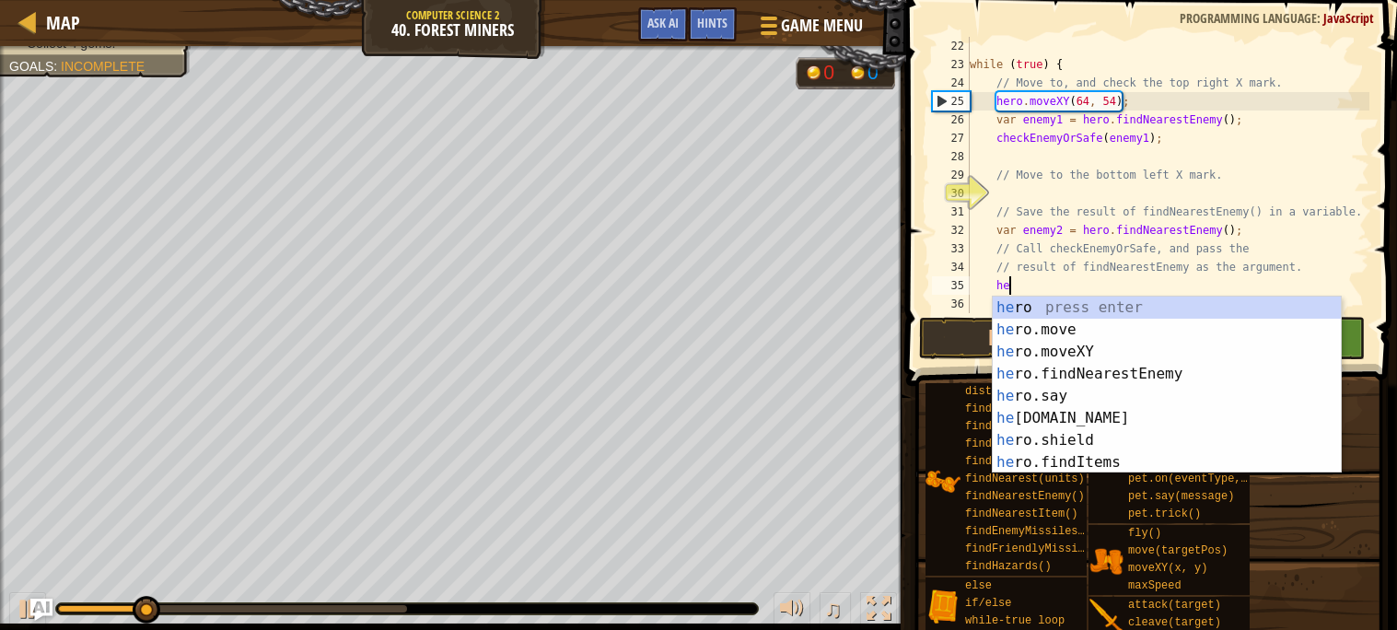
type textarea "h"
click at [665, 15] on span "Ask AI" at bounding box center [662, 22] width 31 height 17
click at [666, 29] on span "Ask AI" at bounding box center [662, 22] width 31 height 17
type textarea "// result of findNearestEnemy as the argument"
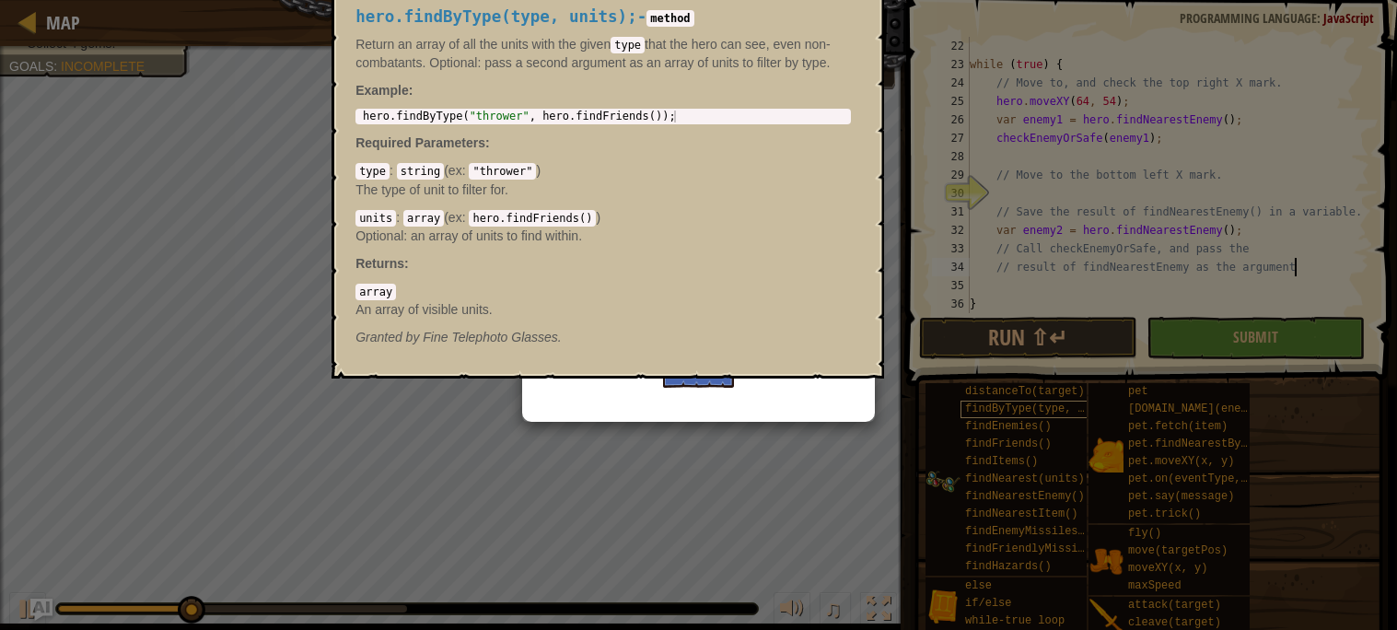
scroll to position [7, 0]
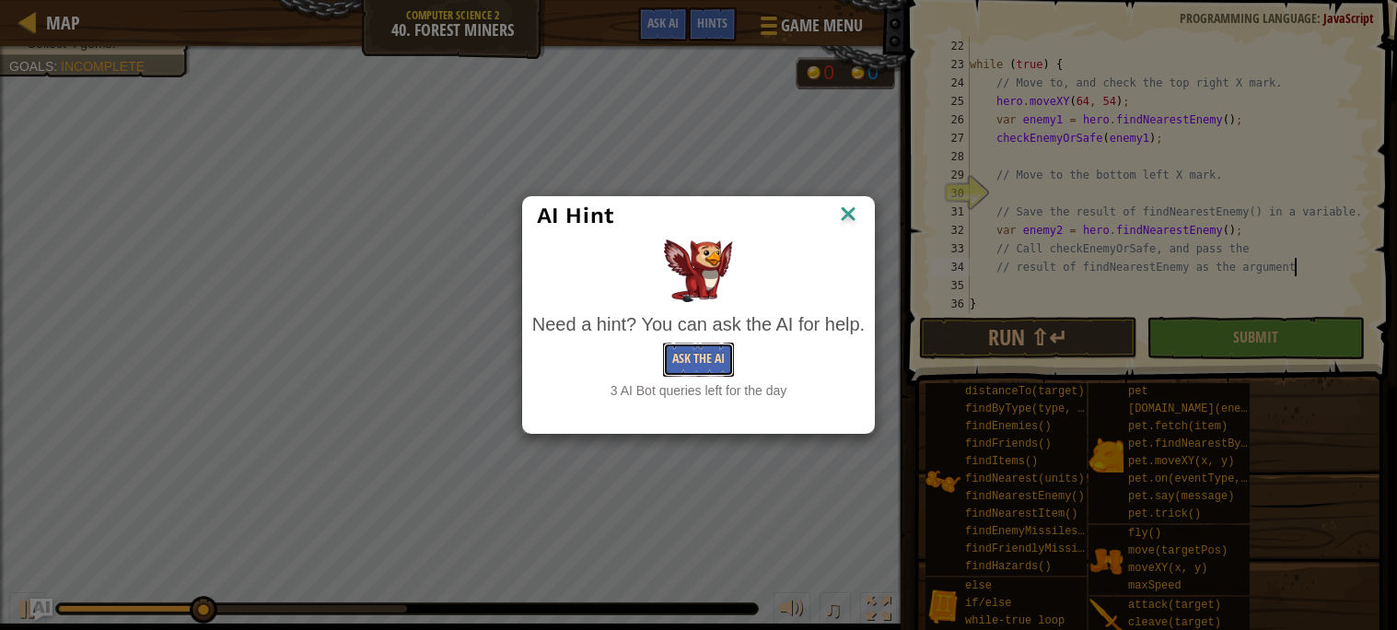
click at [722, 371] on button "Ask the AI" at bounding box center [698, 360] width 71 height 34
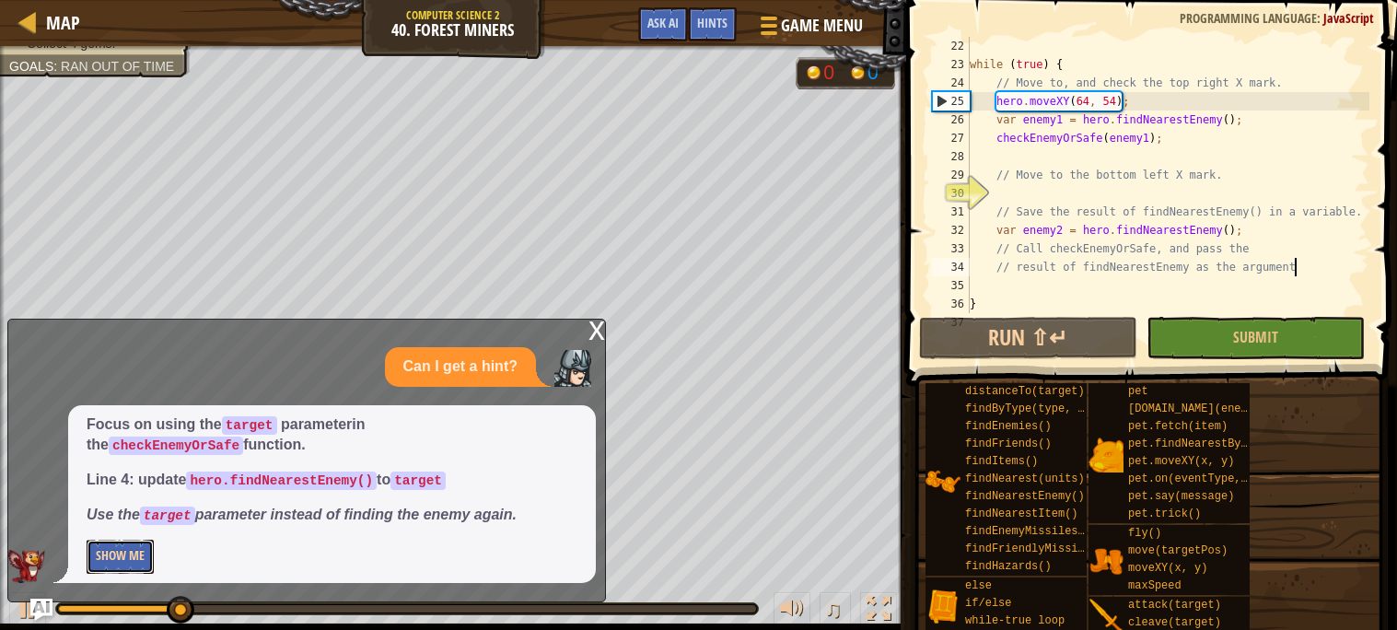
click at [137, 569] on button "Show Me" at bounding box center [120, 557] width 67 height 34
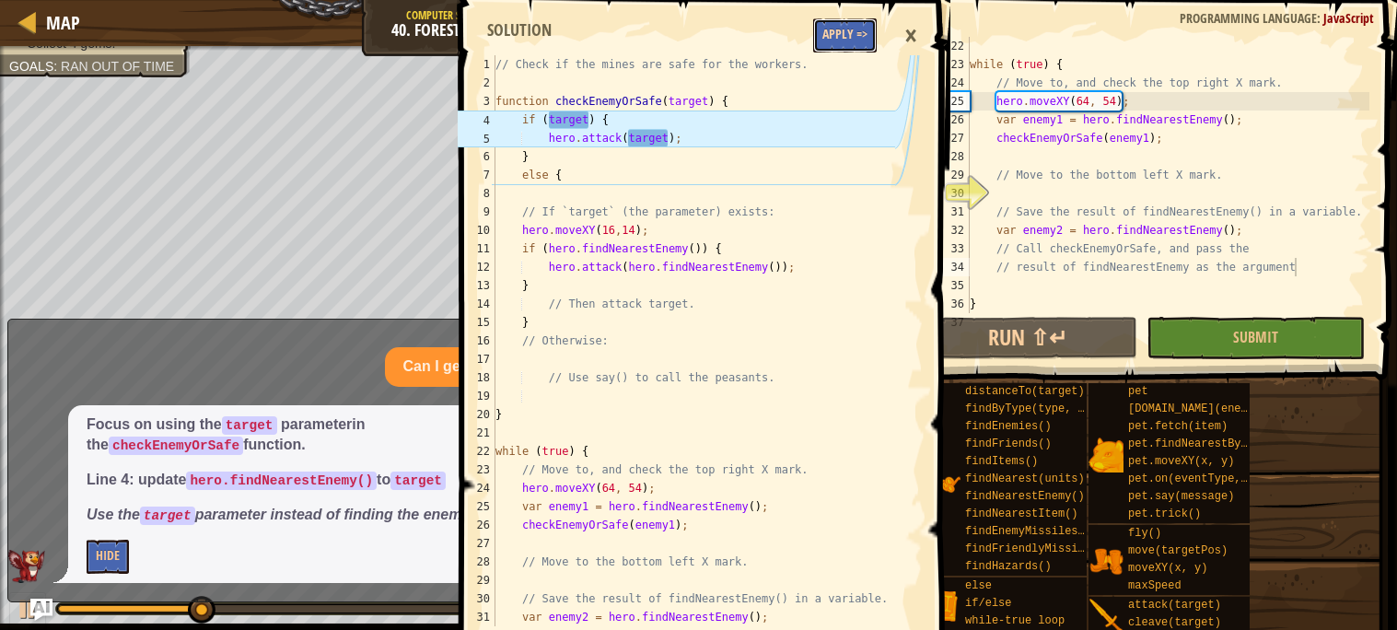
click at [841, 51] on button "Apply =>" at bounding box center [845, 35] width 64 height 34
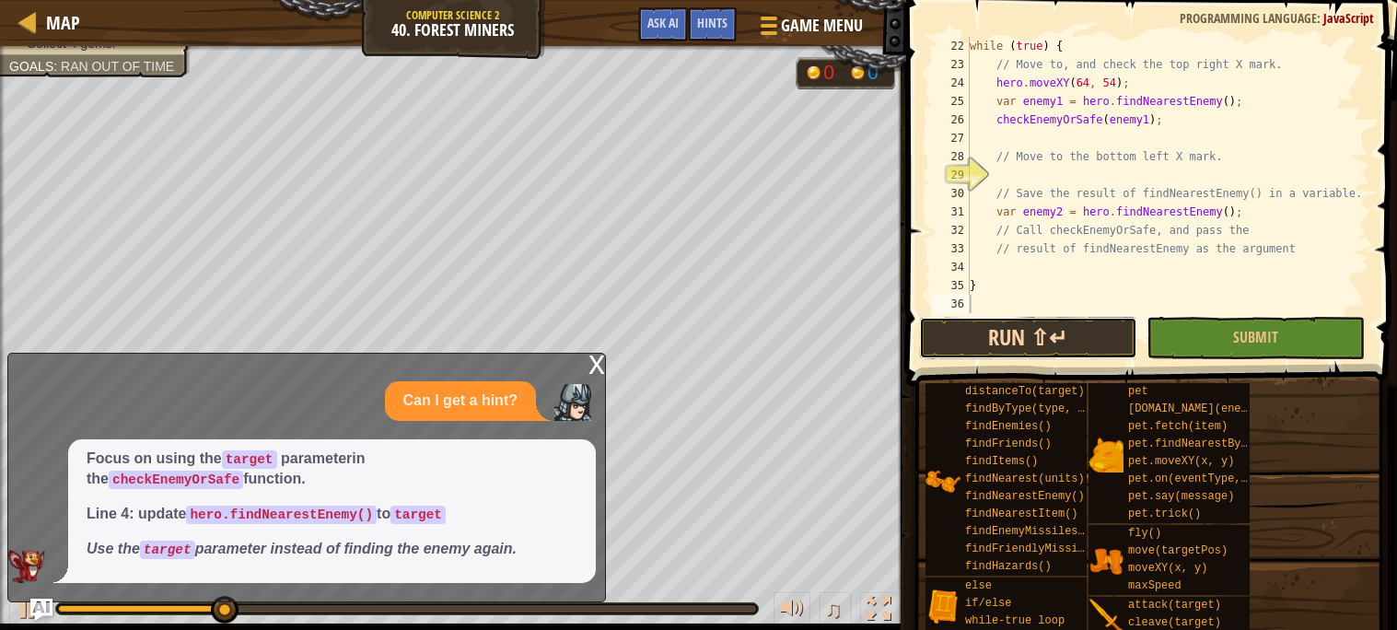
click at [1024, 350] on button "Run ⇧↵" at bounding box center [1028, 338] width 218 height 42
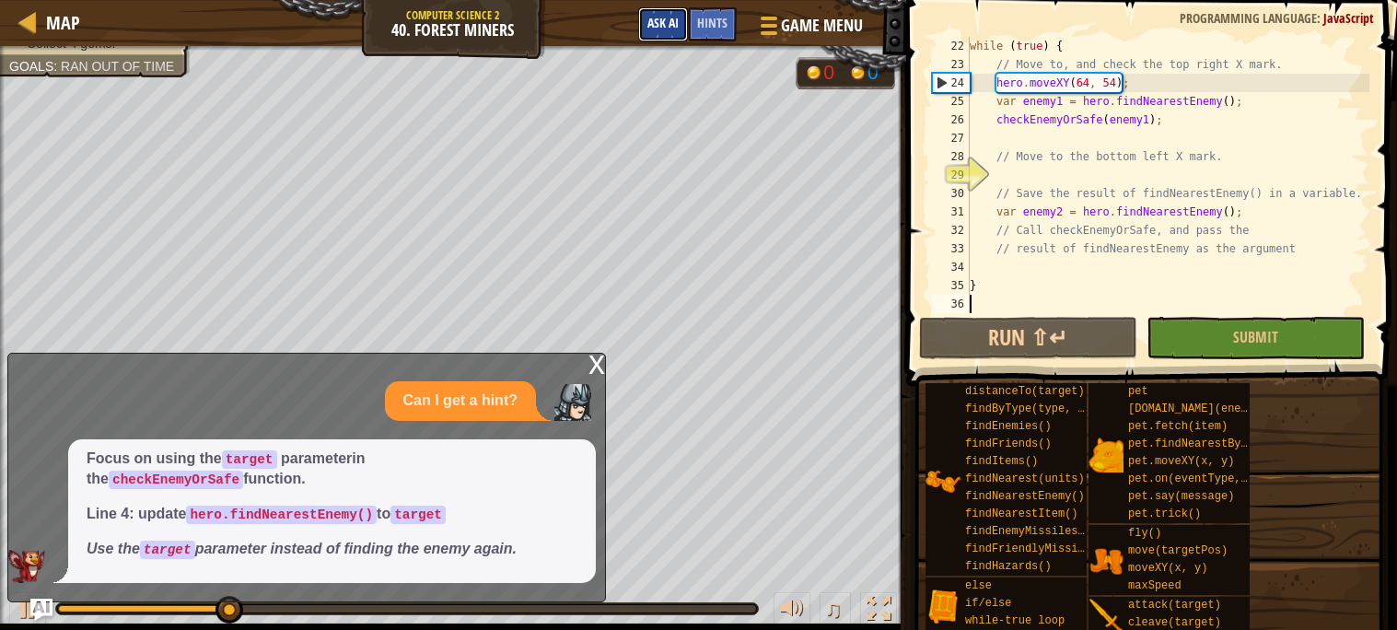
click at [659, 31] on button "Ask AI" at bounding box center [663, 24] width 50 height 34
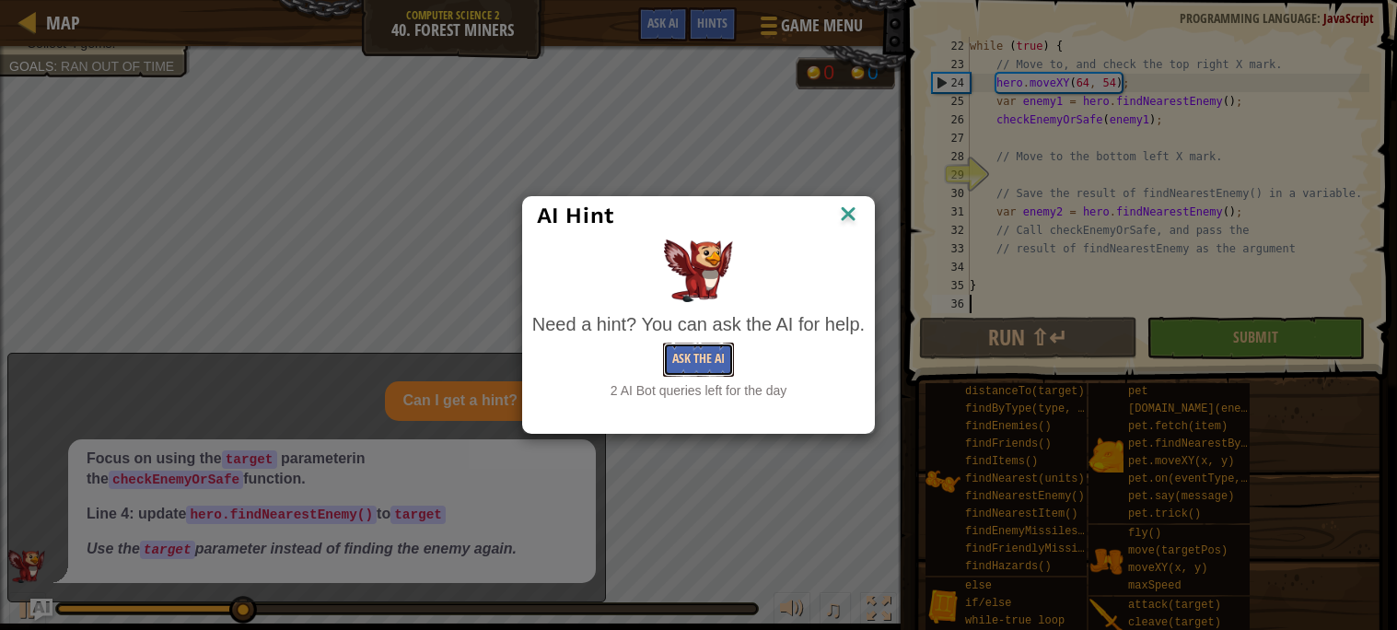
click at [711, 354] on button "Ask the AI" at bounding box center [698, 360] width 71 height 34
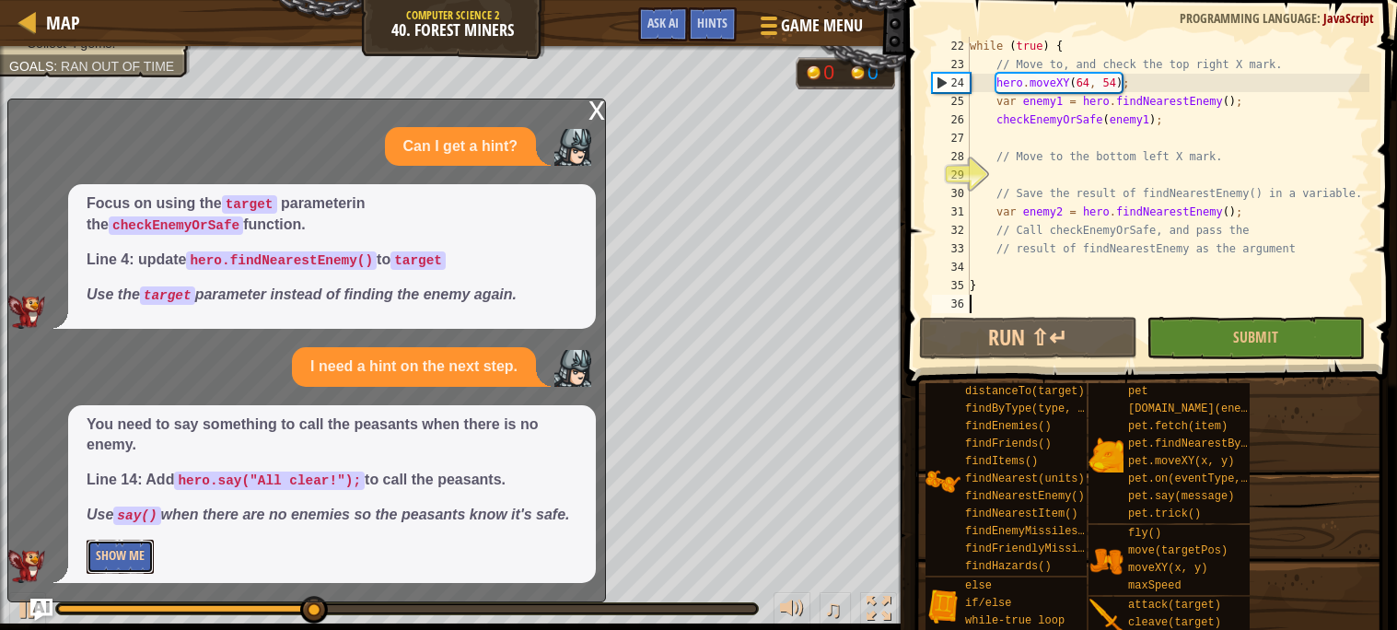
click at [135, 551] on button "Show Me" at bounding box center [120, 557] width 67 height 34
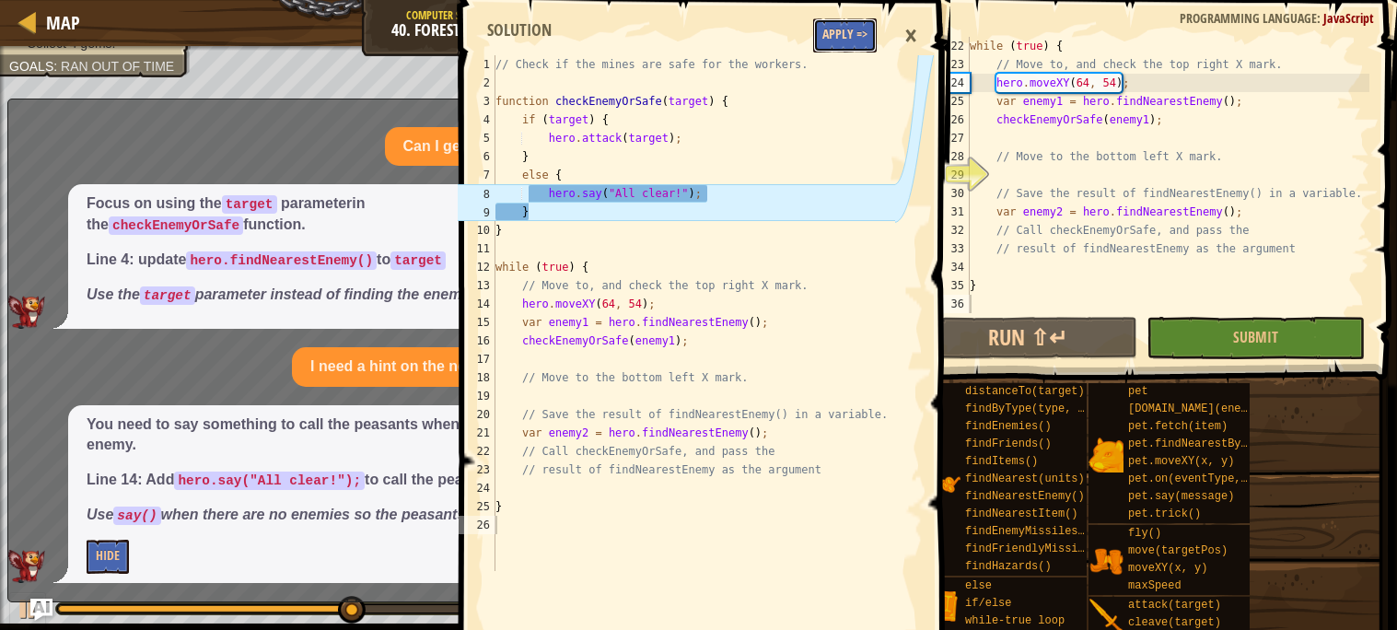
click at [857, 38] on button "Apply =>" at bounding box center [845, 35] width 64 height 34
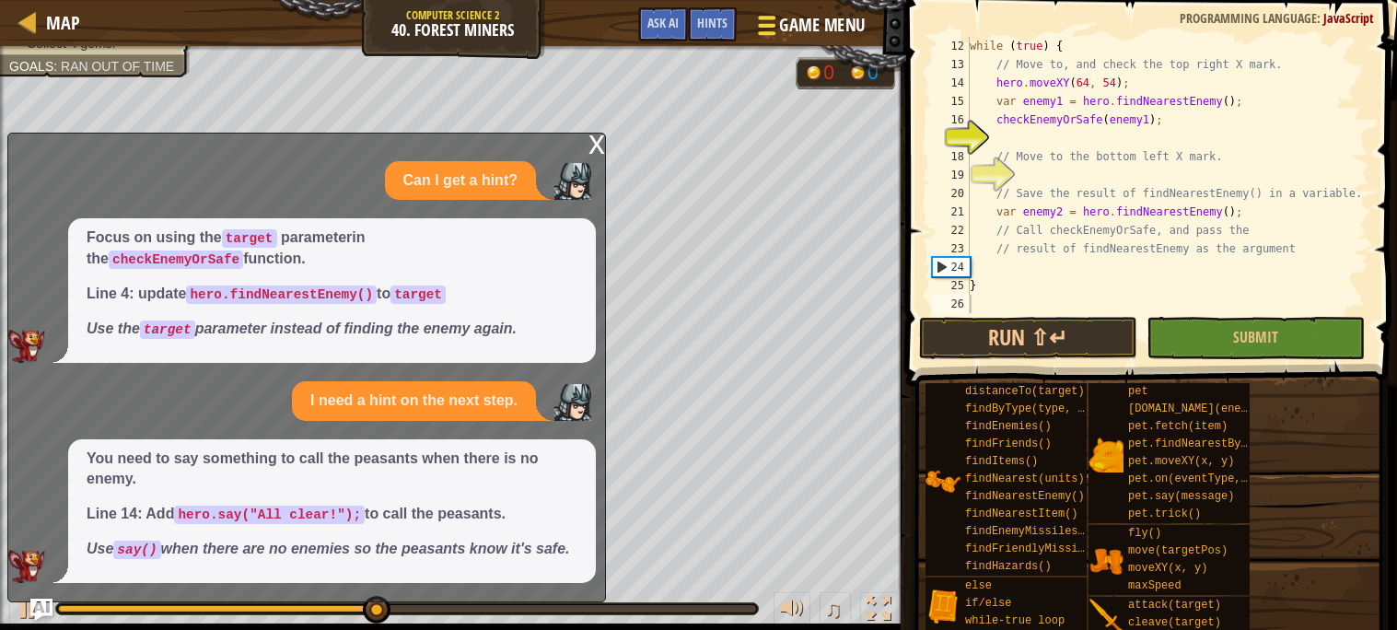
scroll to position [202, 0]
click at [591, 147] on div "x" at bounding box center [597, 143] width 17 height 18
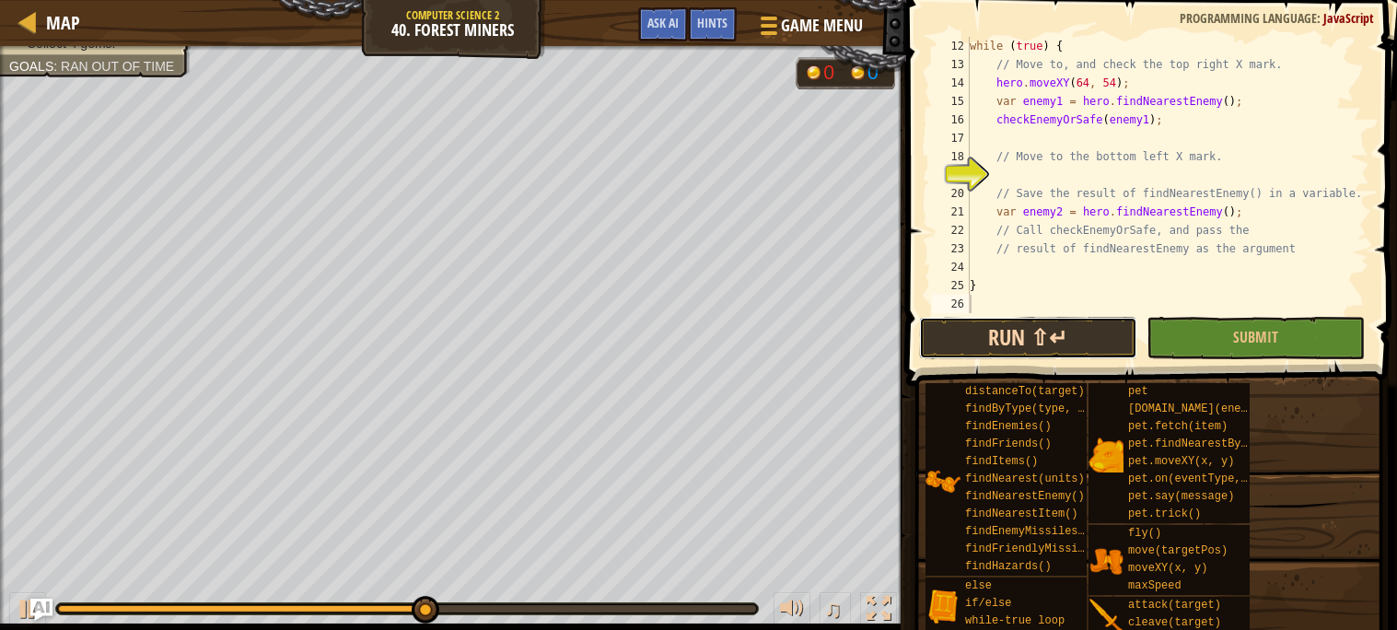
click at [972, 343] on button "Run ⇧↵" at bounding box center [1028, 338] width 218 height 42
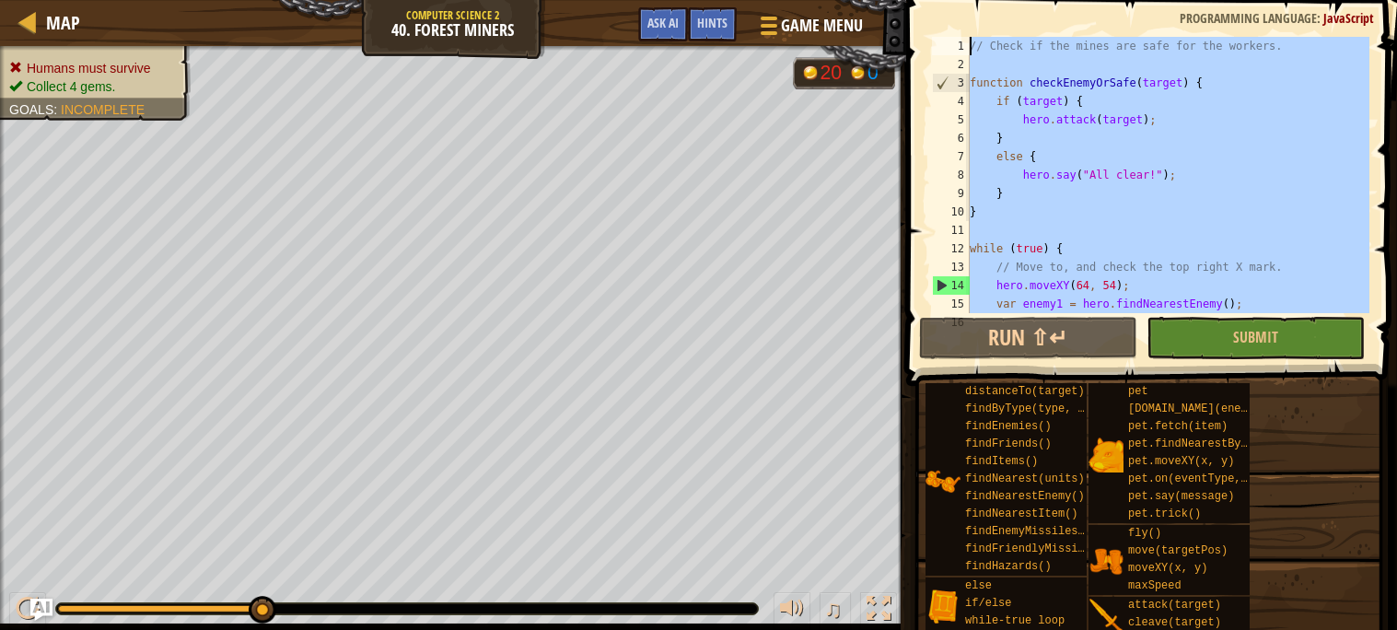
scroll to position [0, 0]
drag, startPoint x: 1010, startPoint y: 298, endPoint x: 1116, endPoint y: -106, distance: 418.0
click at [1116, 0] on html "Map Computer Science 2 40. Forest Miners Game Menu Done Hints Ask AI 1 2 3 4 5 …" at bounding box center [698, 0] width 1397 height 0
type textarea "// Check if the mines are safe for the workers."
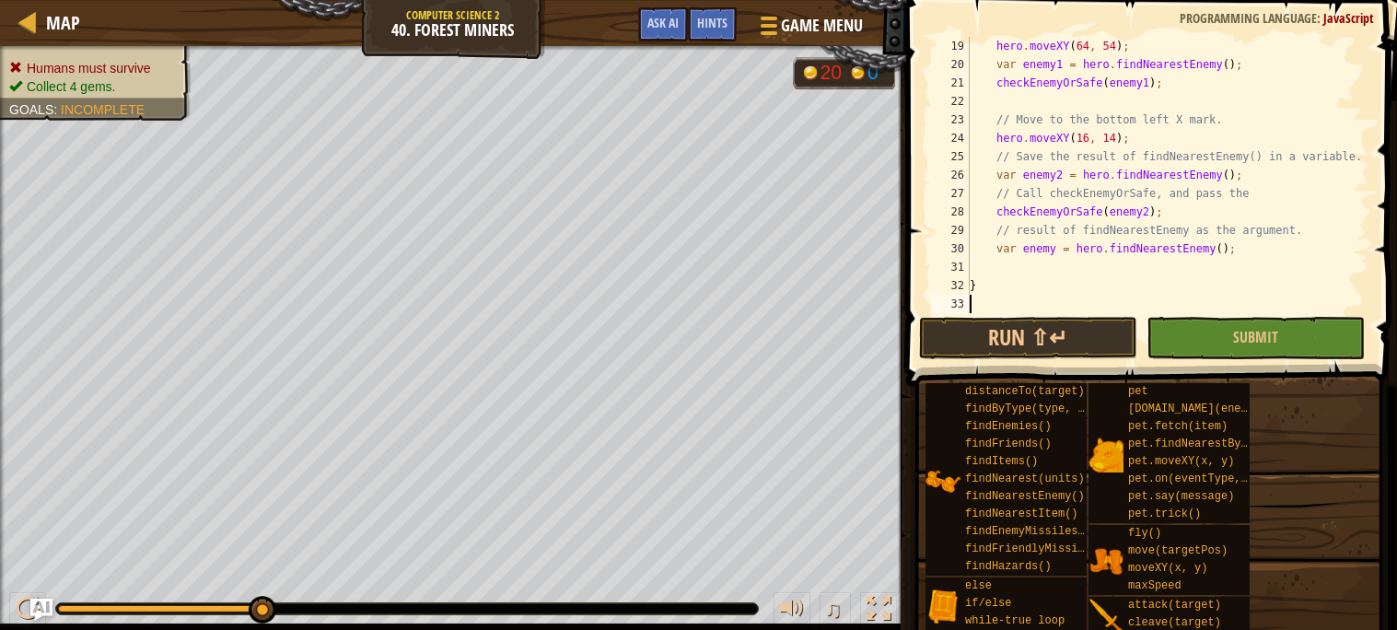
scroll to position [331, 0]
click at [987, 344] on button "Run ⇧↵" at bounding box center [1028, 338] width 218 height 42
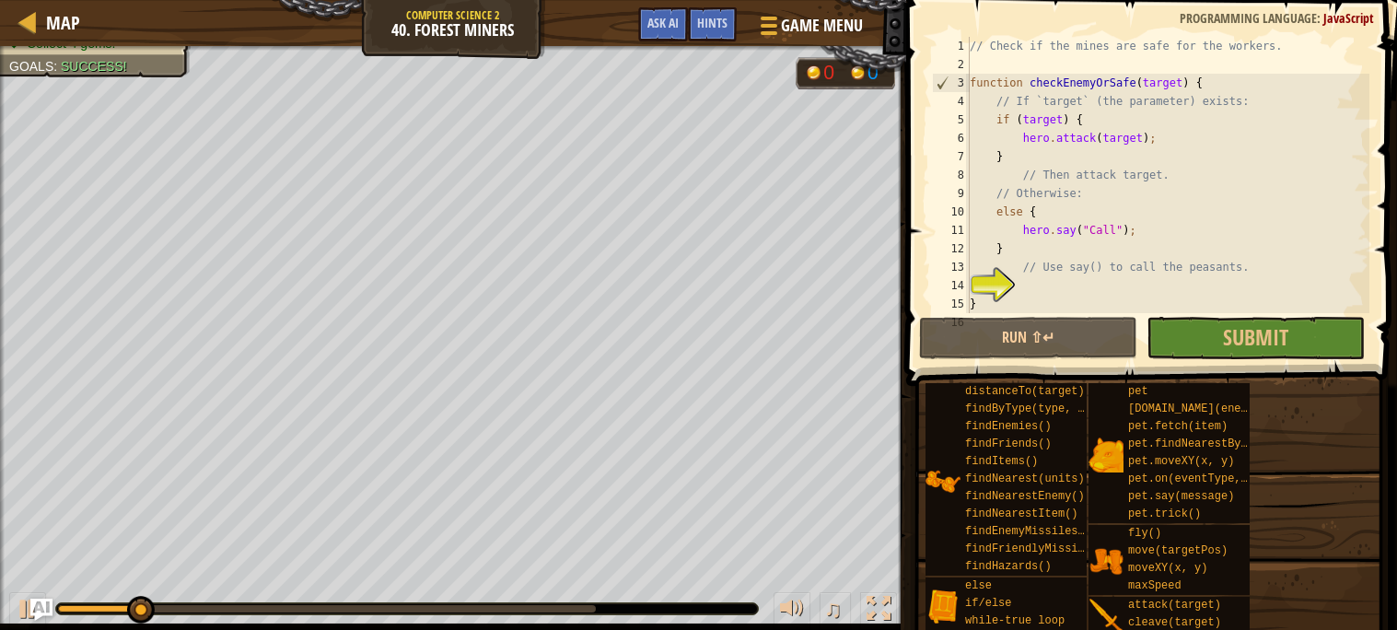
scroll to position [0, 0]
click at [1225, 348] on span "Submit" at bounding box center [1255, 336] width 65 height 29
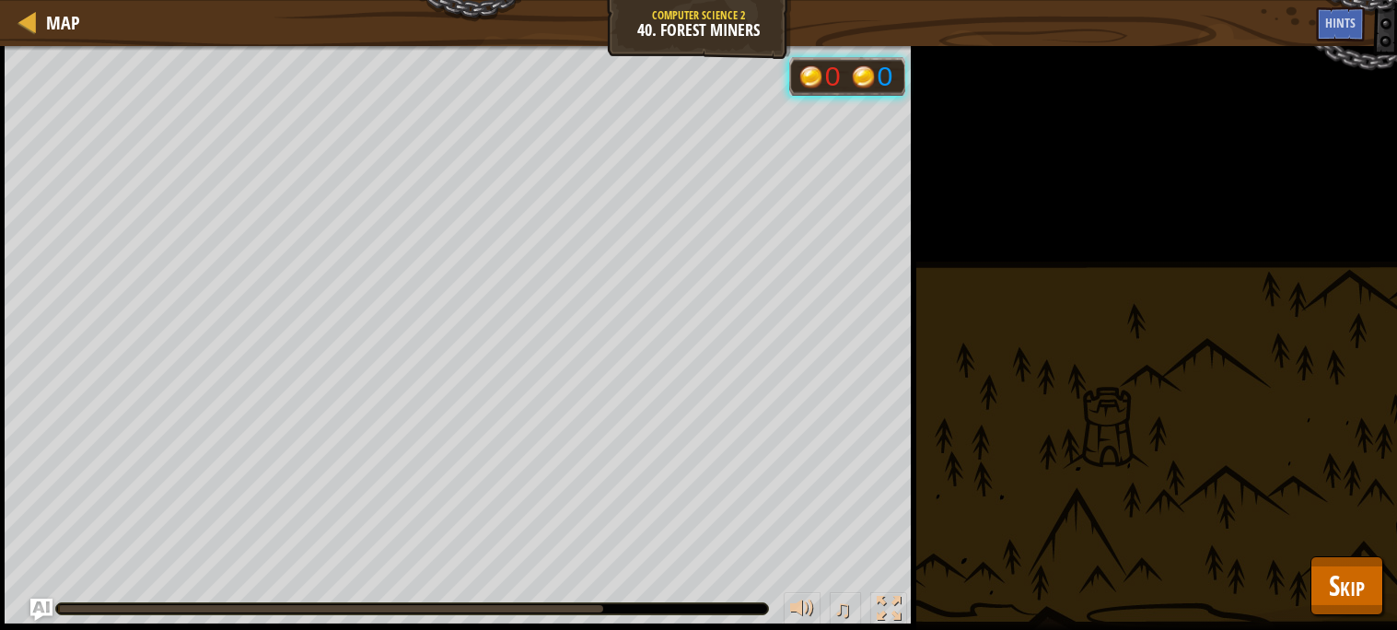
click at [1332, 348] on div "Humans must survive Collect 4 gems. Goals : Running... 0 0 ♫ Gem Pile Medium - …" at bounding box center [698, 338] width 1397 height 584
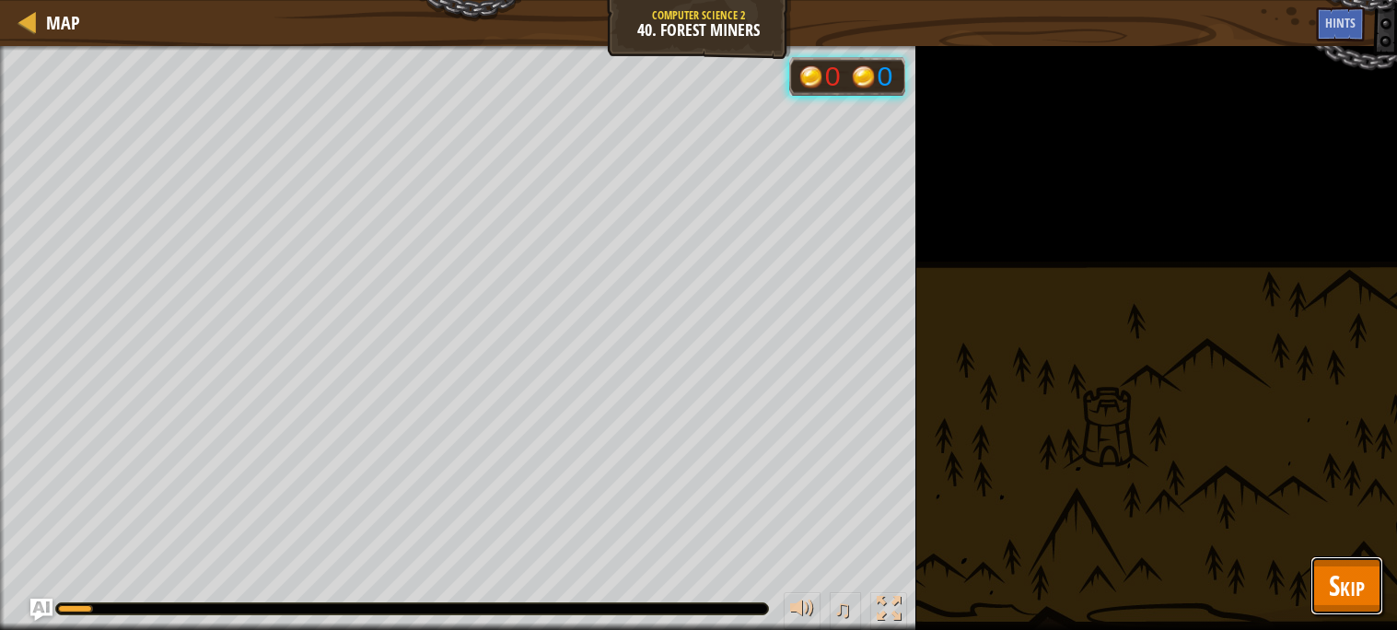
click at [1332, 596] on span "Skip" at bounding box center [1347, 585] width 36 height 38
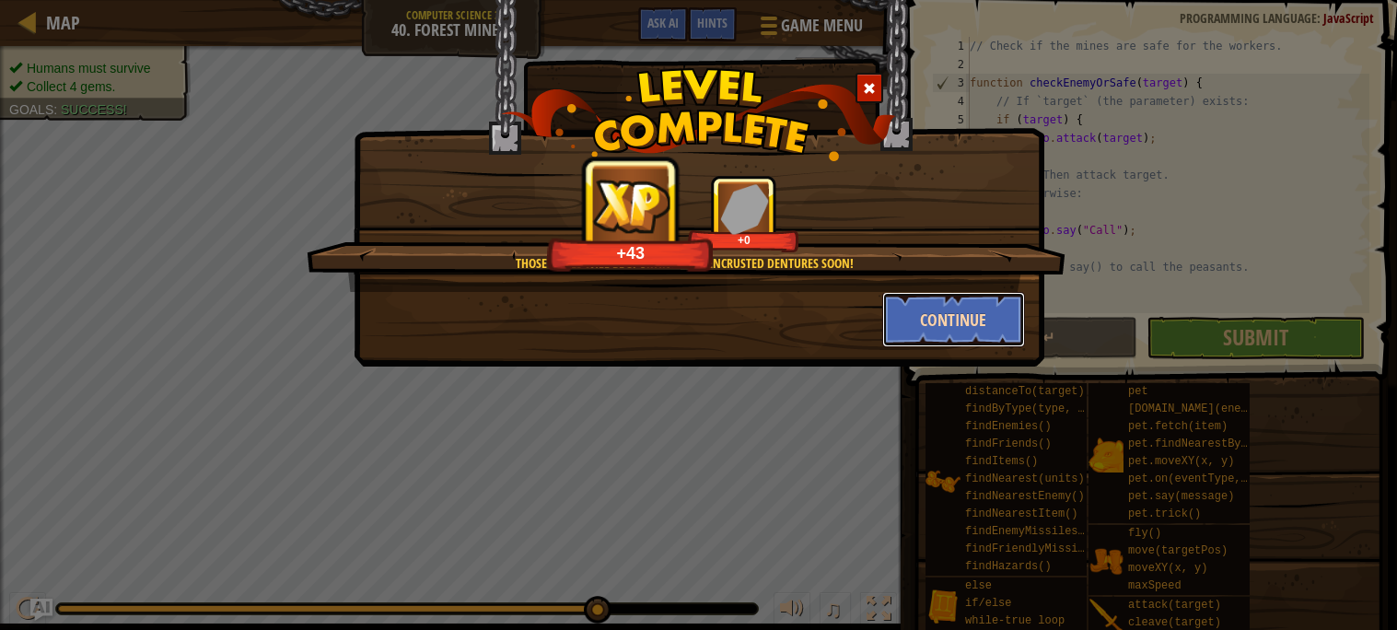
click at [1000, 318] on button "Continue" at bounding box center [953, 319] width 143 height 55
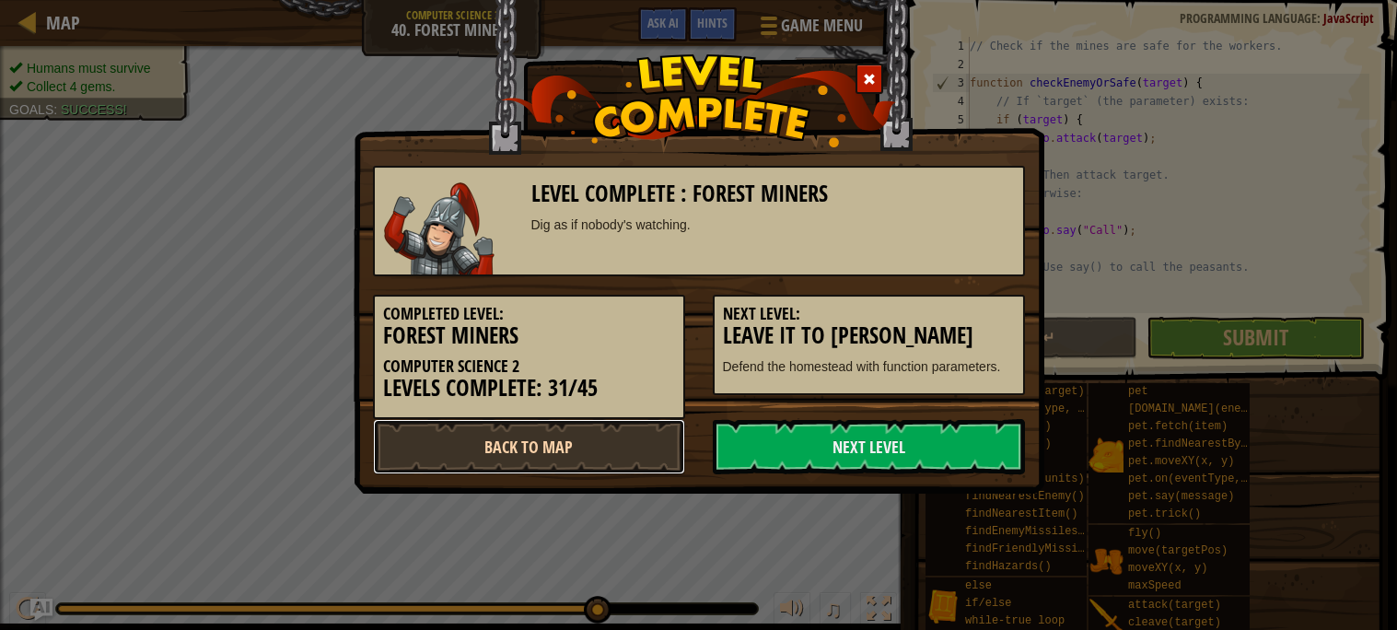
click at [449, 435] on link "Back to Map" at bounding box center [529, 446] width 312 height 55
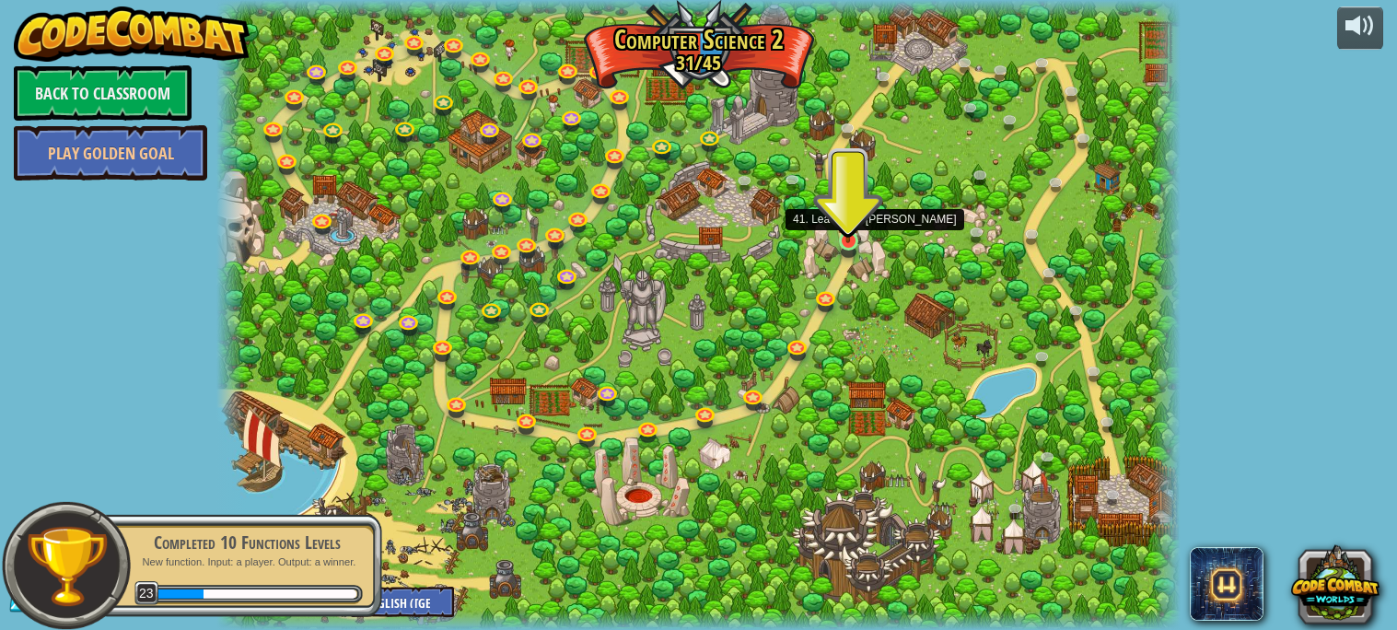
click at [838, 236] on img at bounding box center [847, 215] width 23 height 53
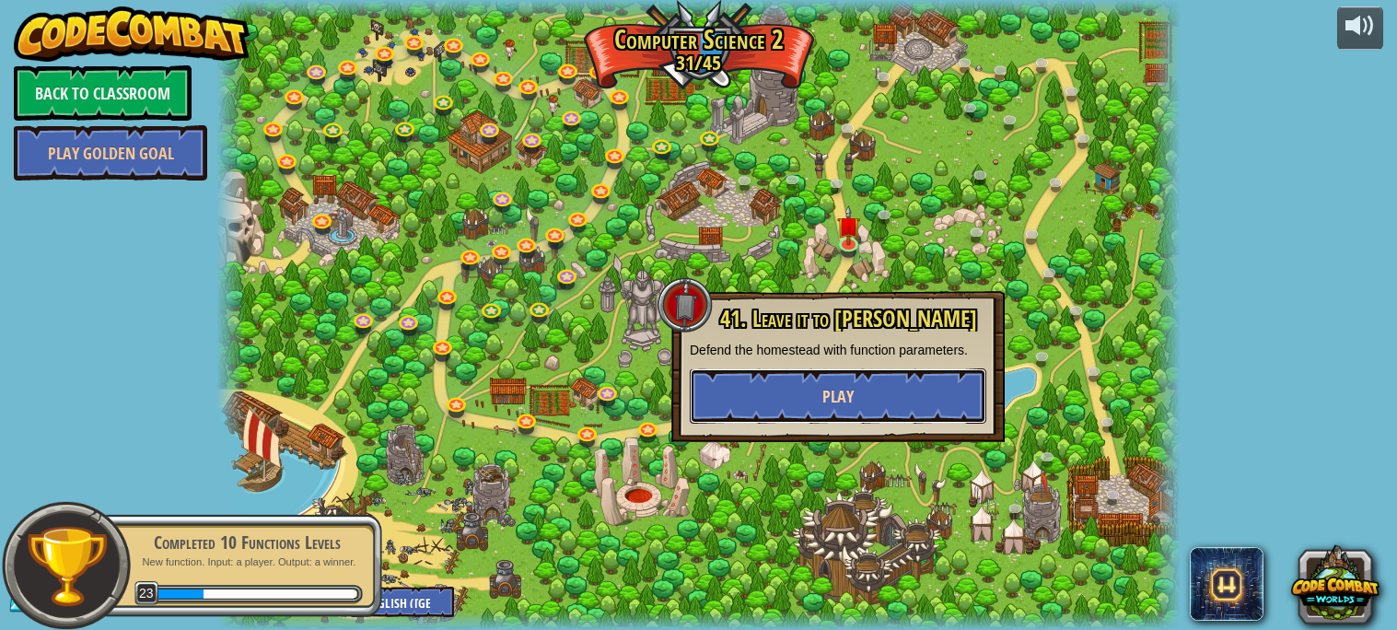
click at [833, 403] on span "Play" at bounding box center [837, 396] width 31 height 23
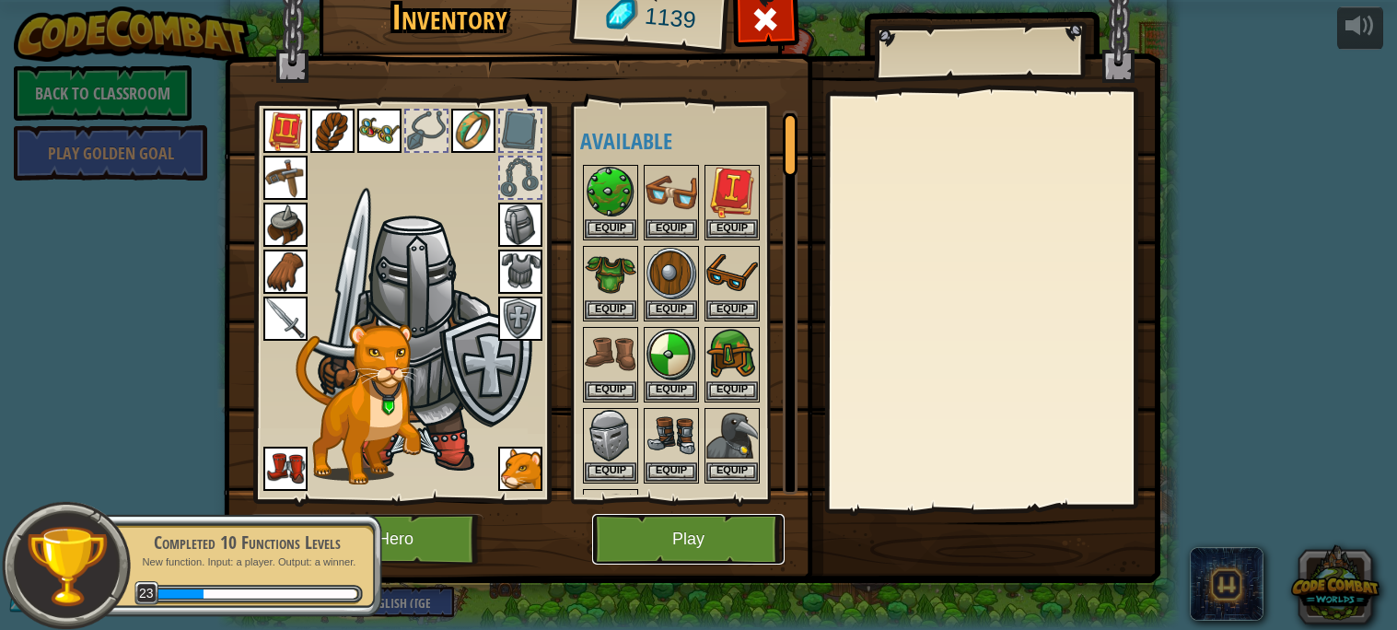
click at [728, 525] on button "Play" at bounding box center [688, 539] width 192 height 51
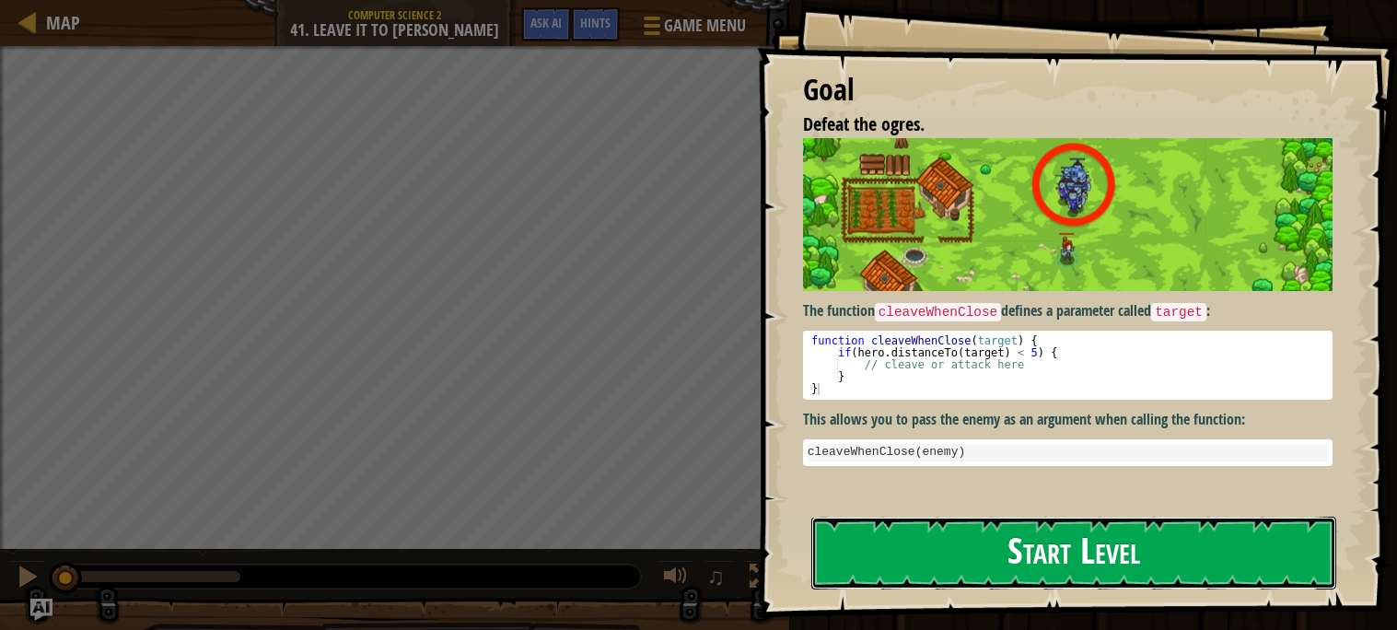
click at [1005, 517] on button "Start Level" at bounding box center [1073, 553] width 525 height 73
click at [959, 517] on button "Start Level" at bounding box center [1073, 553] width 525 height 73
click at [990, 517] on button "Start Level" at bounding box center [1073, 553] width 525 height 73
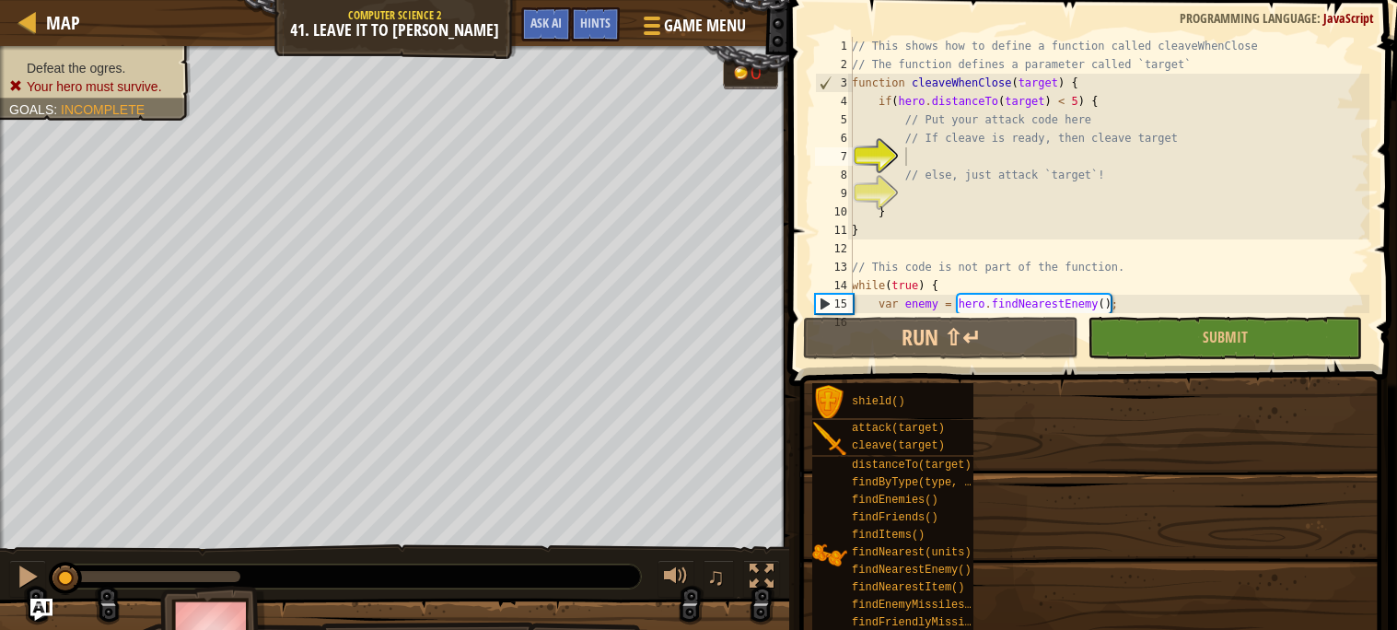
click at [1032, 359] on span at bounding box center [1095, 167] width 623 height 440
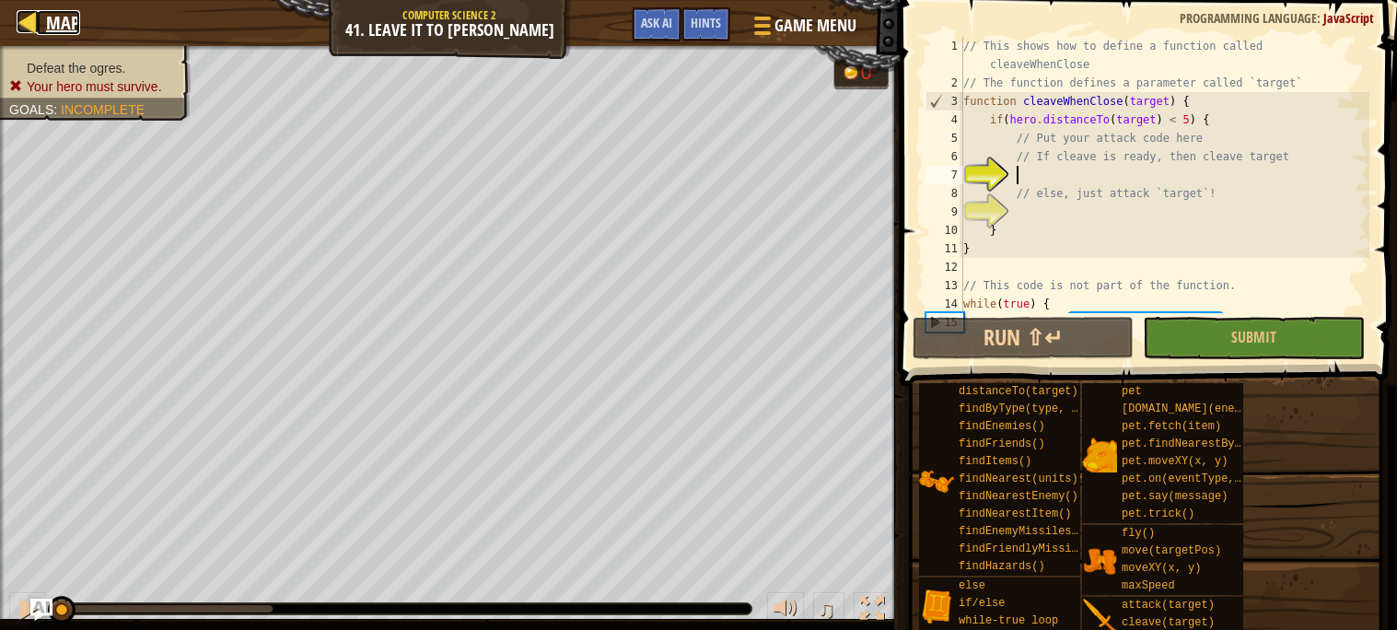
click at [22, 10] on div at bounding box center [28, 21] width 23 height 23
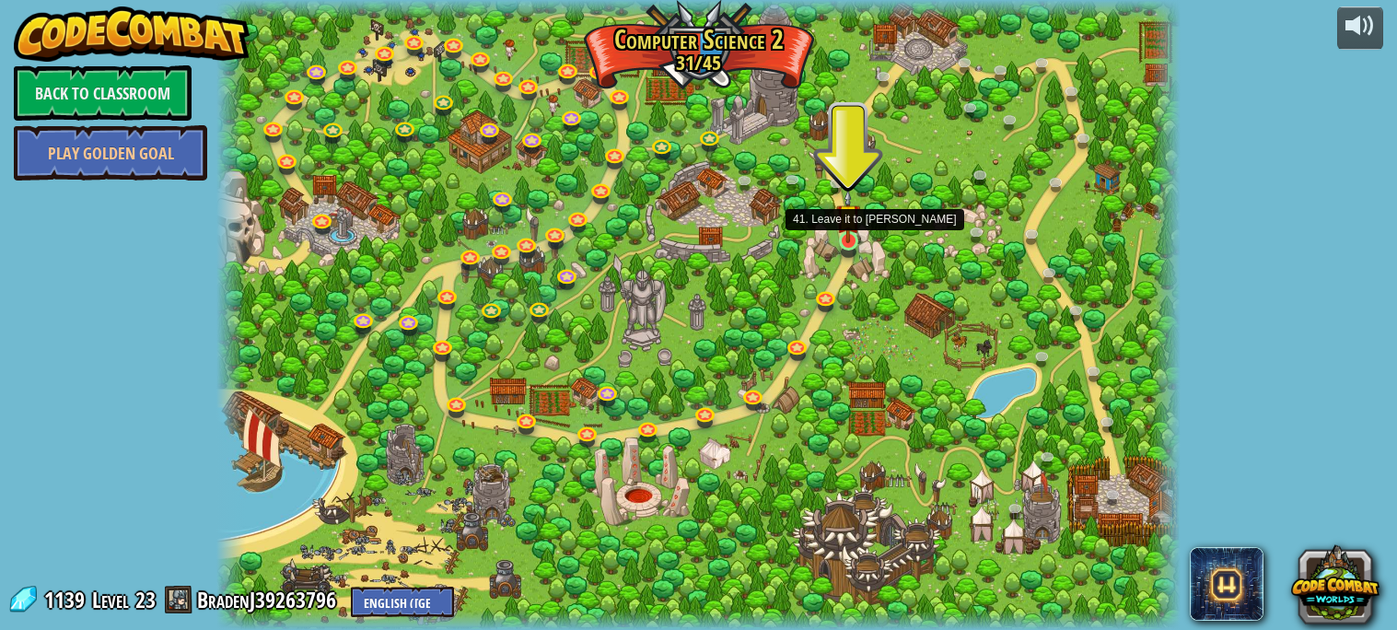
click at [854, 239] on img at bounding box center [847, 215] width 23 height 53
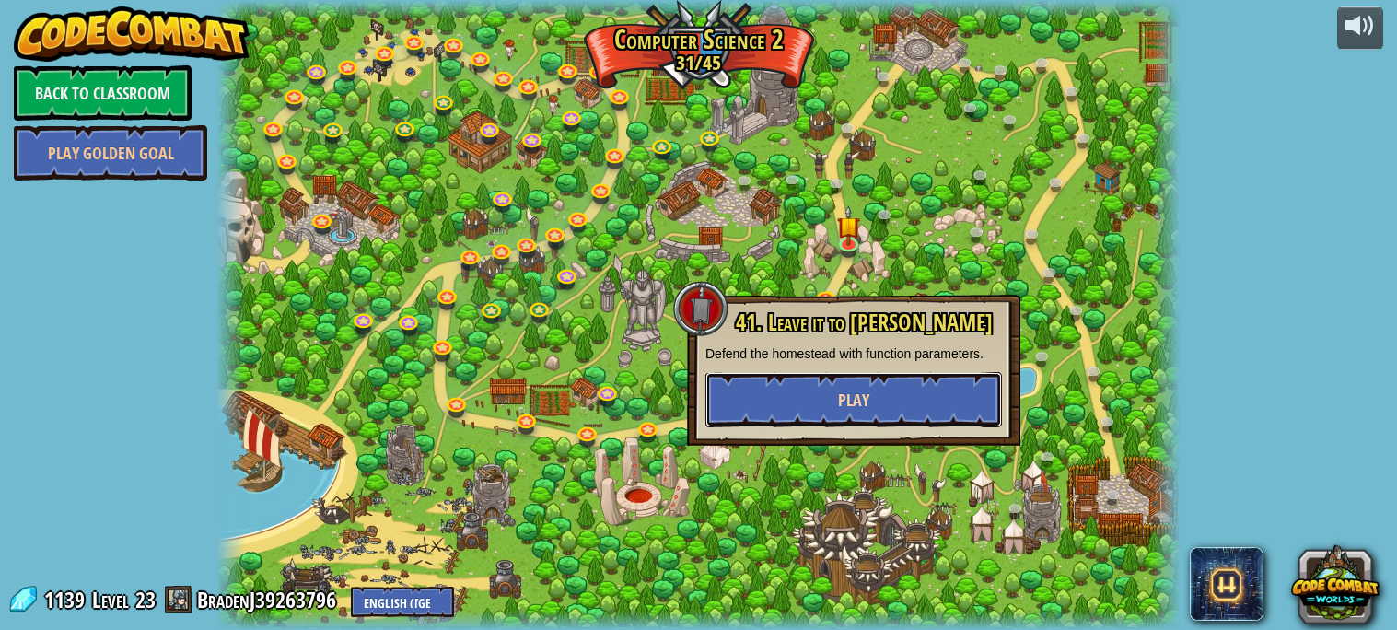
click at [861, 386] on button "Play" at bounding box center [853, 399] width 297 height 55
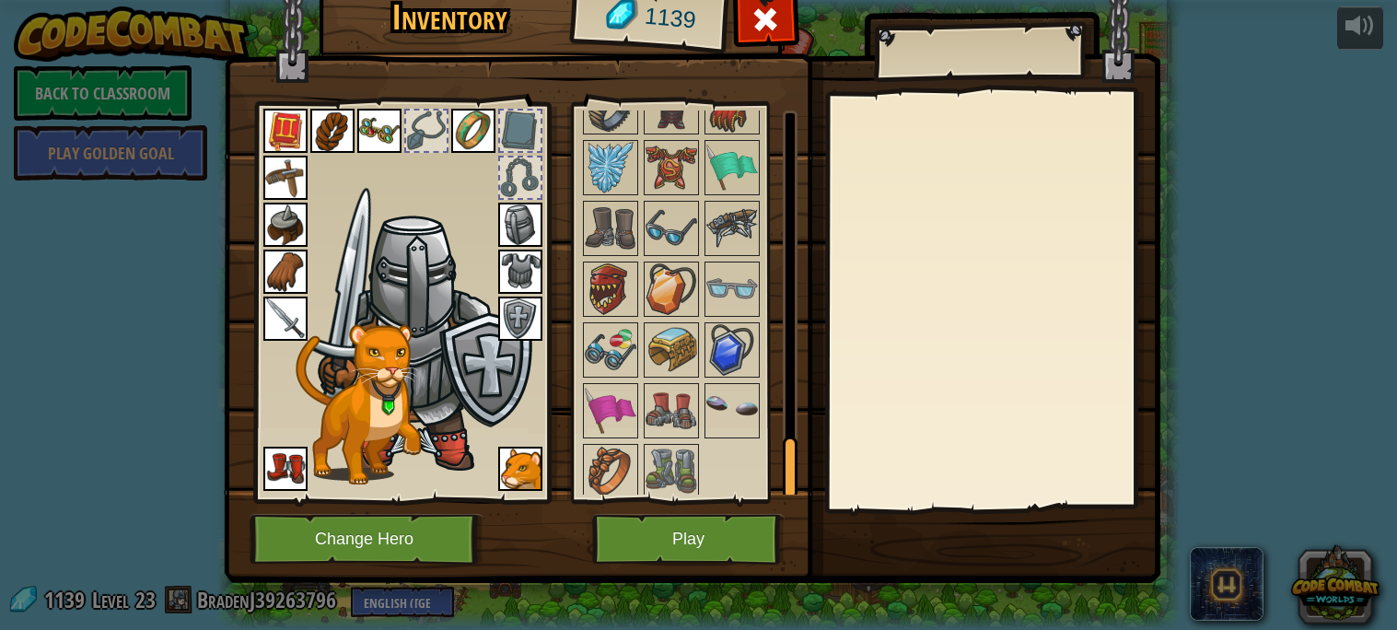
scroll to position [2088, 0]
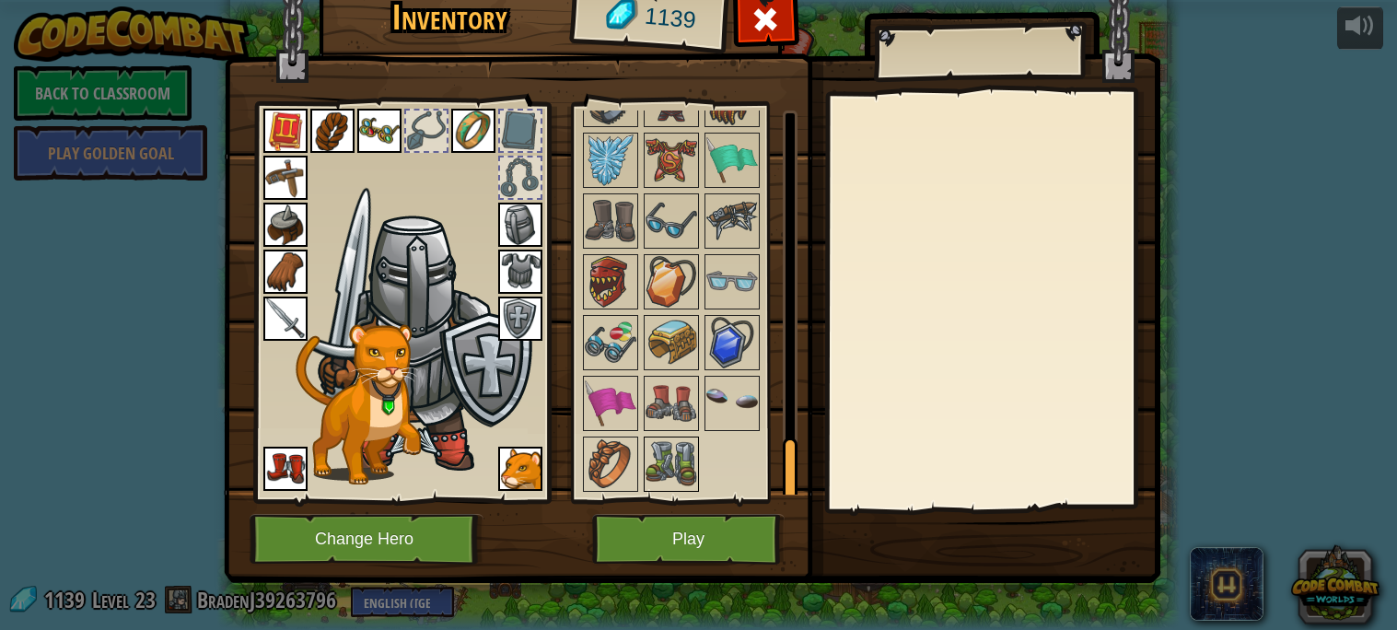
click at [659, 446] on img at bounding box center [672, 464] width 52 height 52
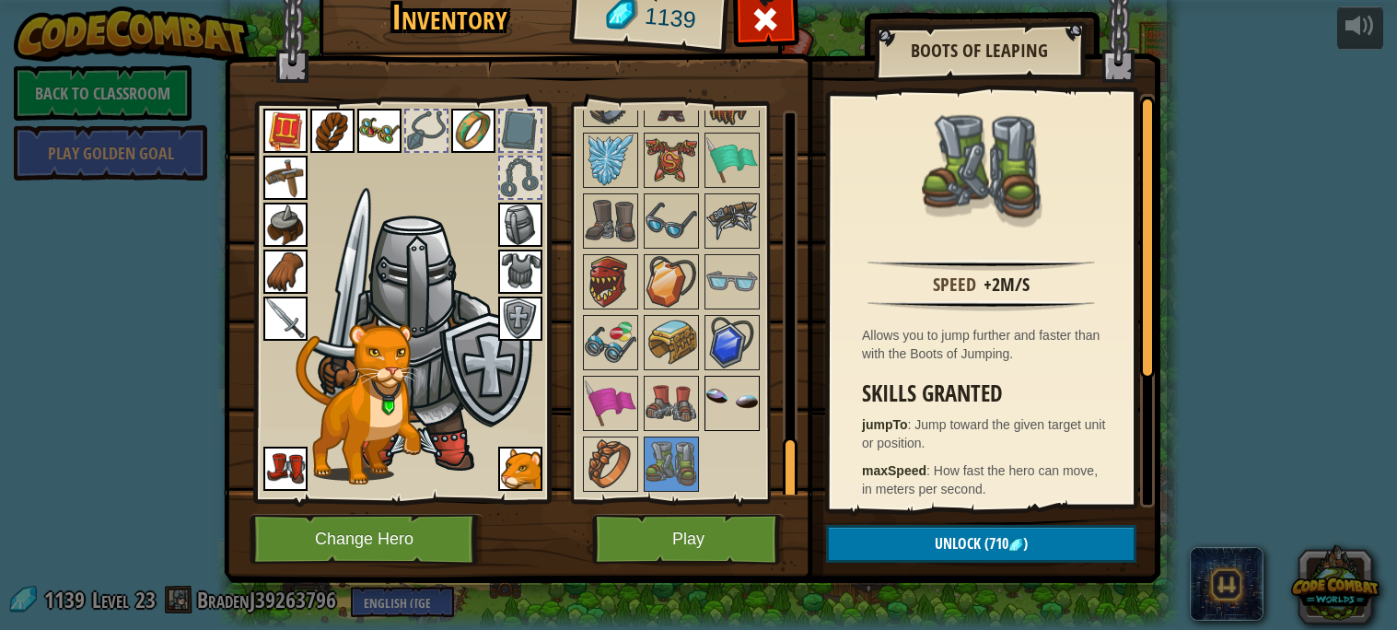
click at [711, 414] on img at bounding box center [732, 404] width 52 height 52
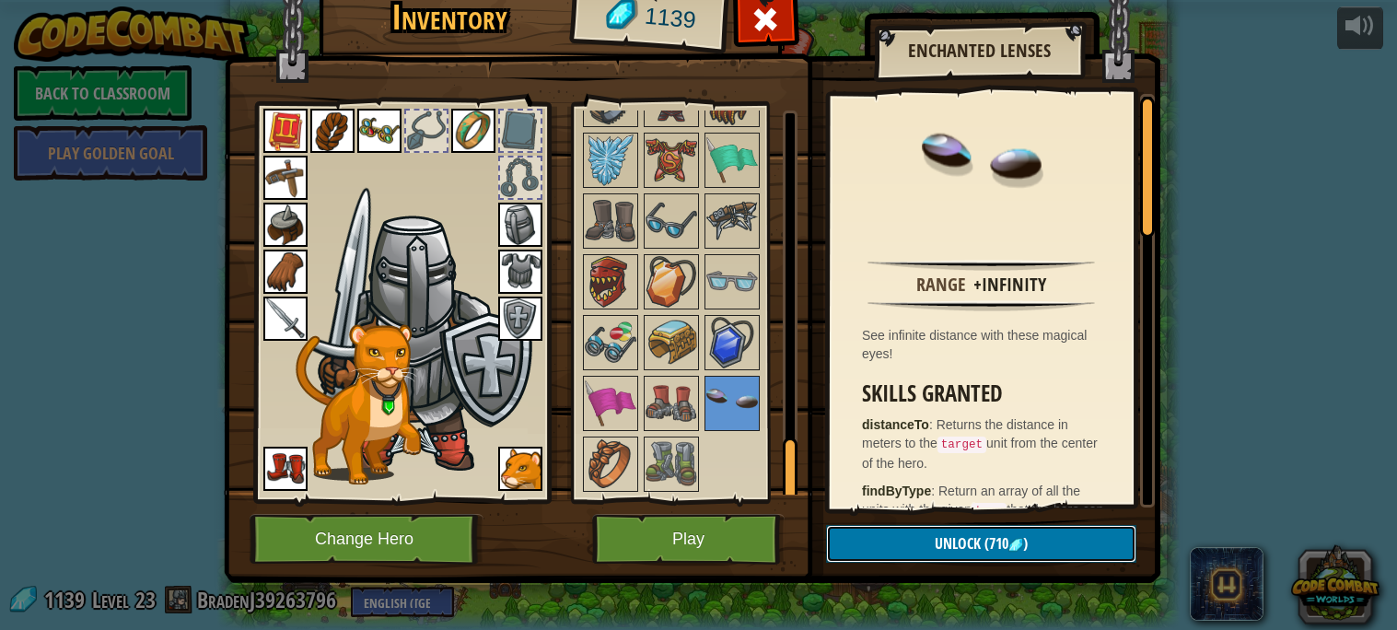
click at [873, 545] on button "Unlock (710 )" at bounding box center [981, 544] width 310 height 38
click at [873, 545] on button "Confirm" at bounding box center [981, 544] width 310 height 38
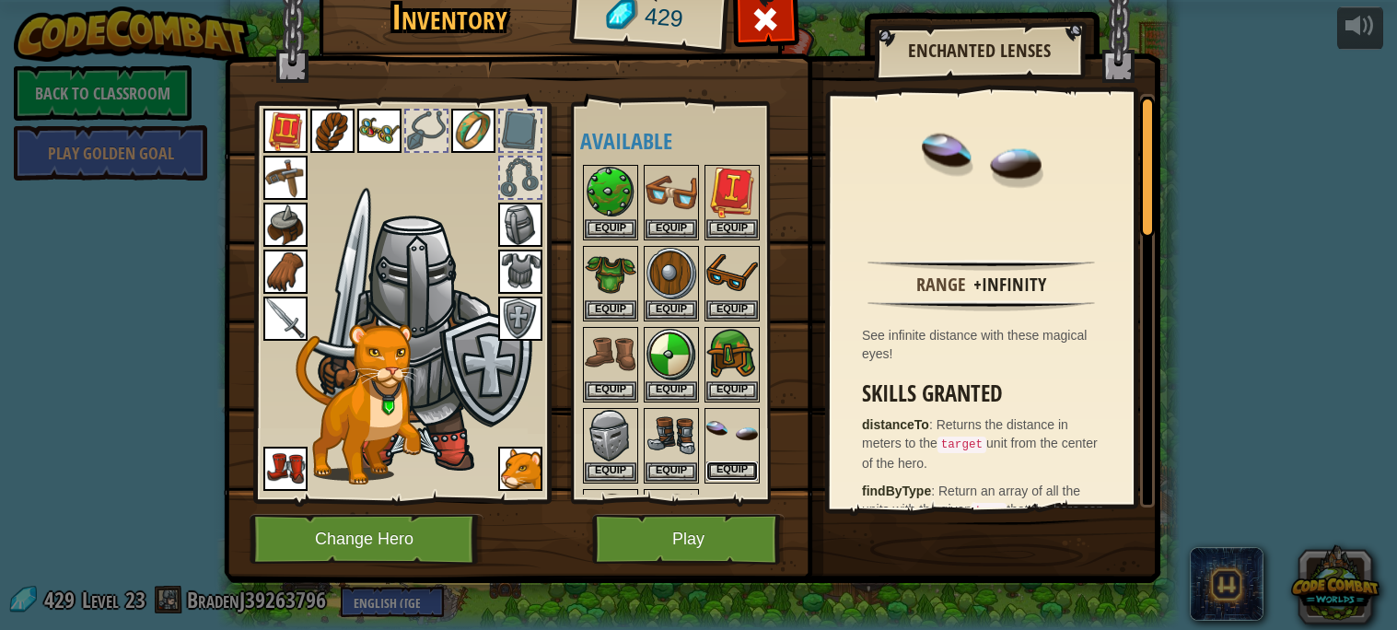
click at [747, 461] on button "Equip" at bounding box center [732, 470] width 52 height 19
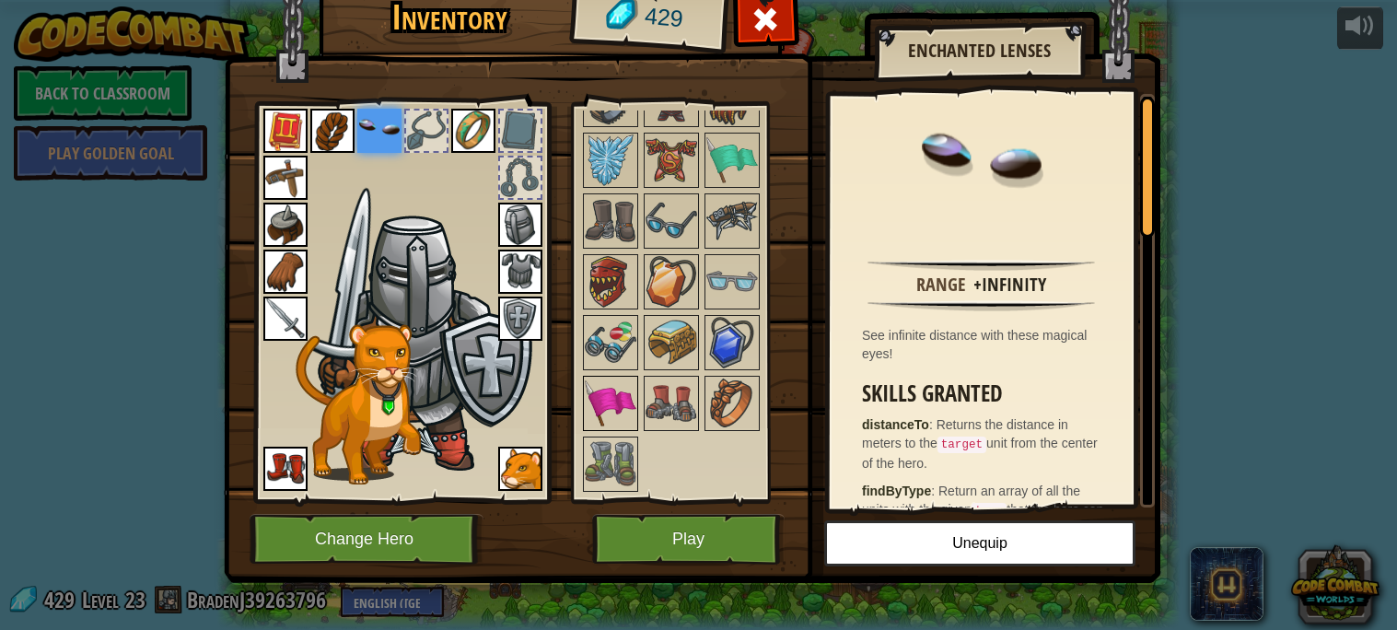
click at [607, 401] on img at bounding box center [611, 404] width 52 height 52
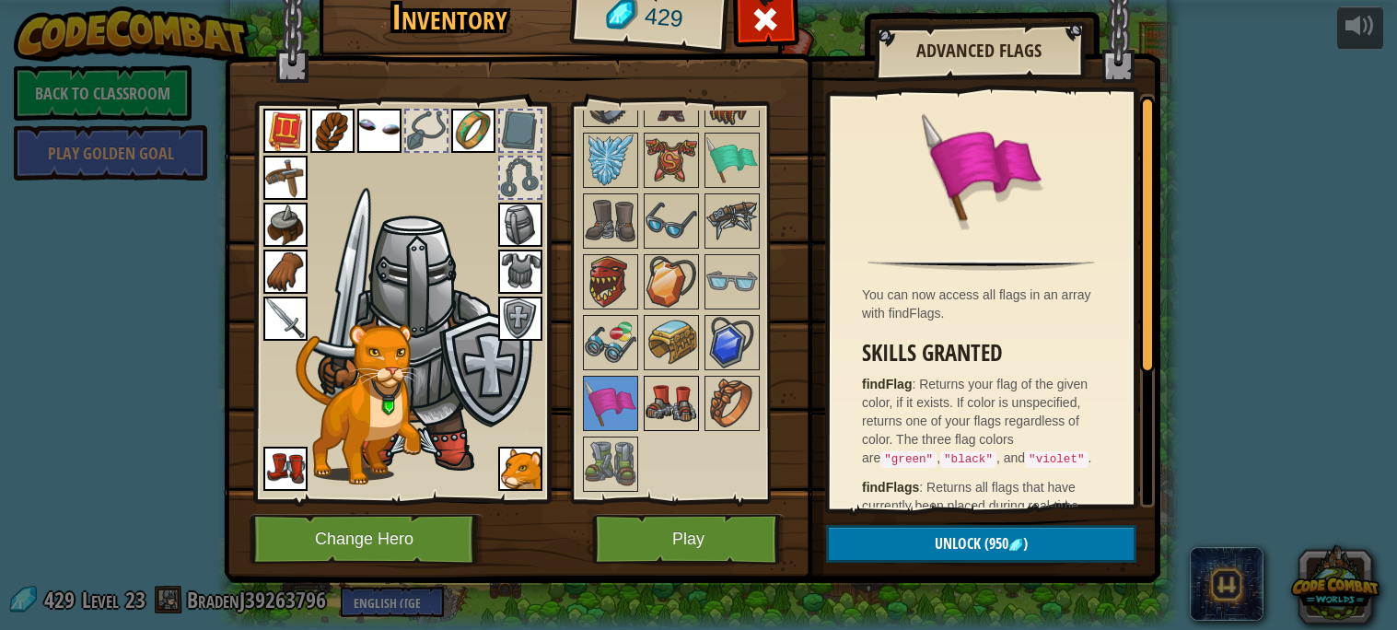
click at [659, 407] on img at bounding box center [672, 404] width 52 height 52
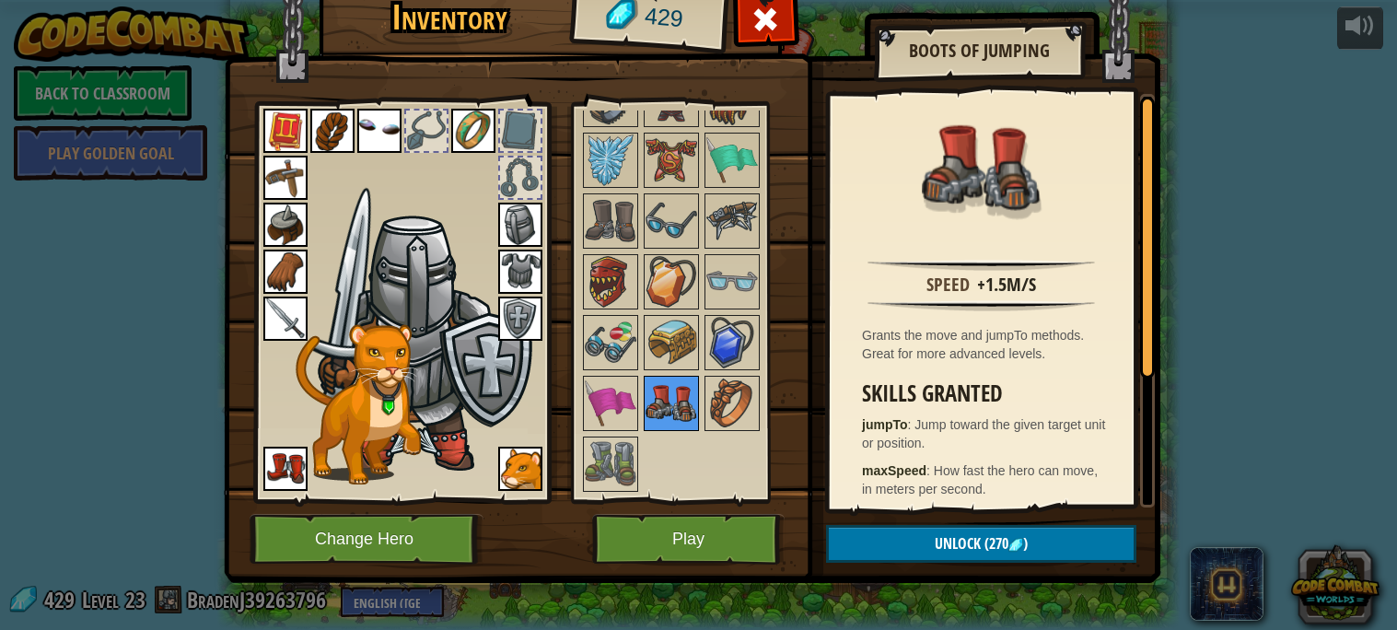
scroll to position [5, 0]
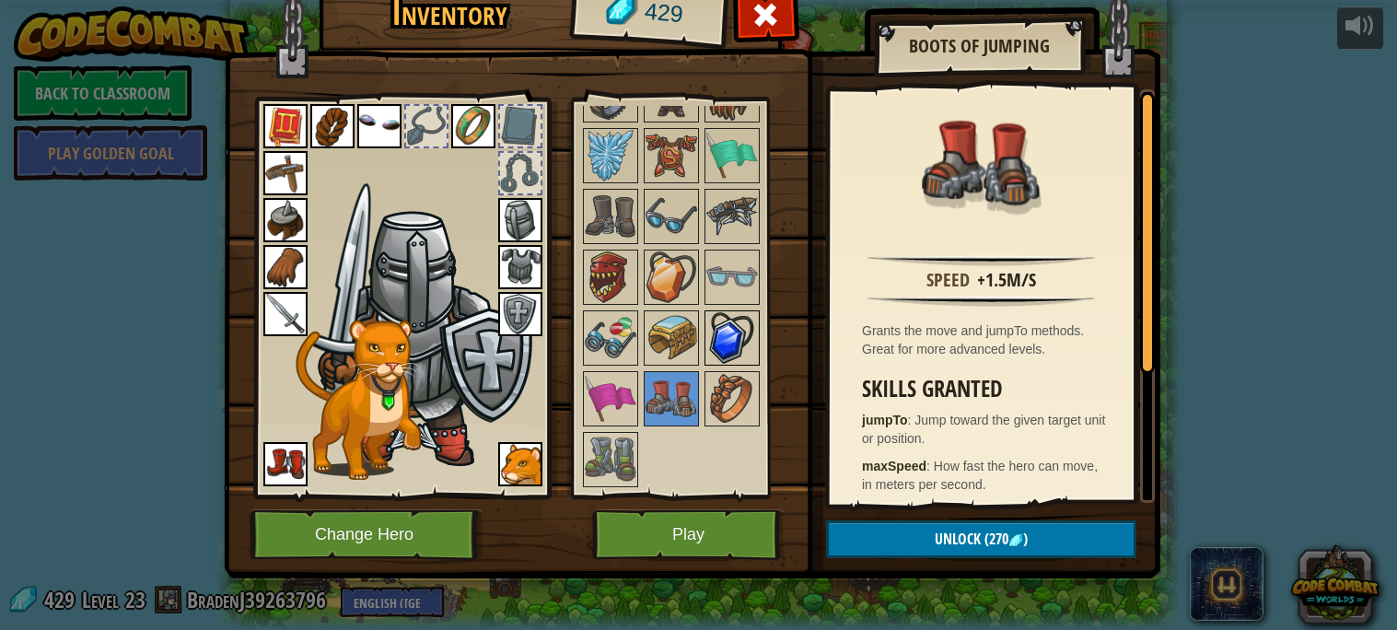
click at [709, 340] on img at bounding box center [732, 338] width 52 height 52
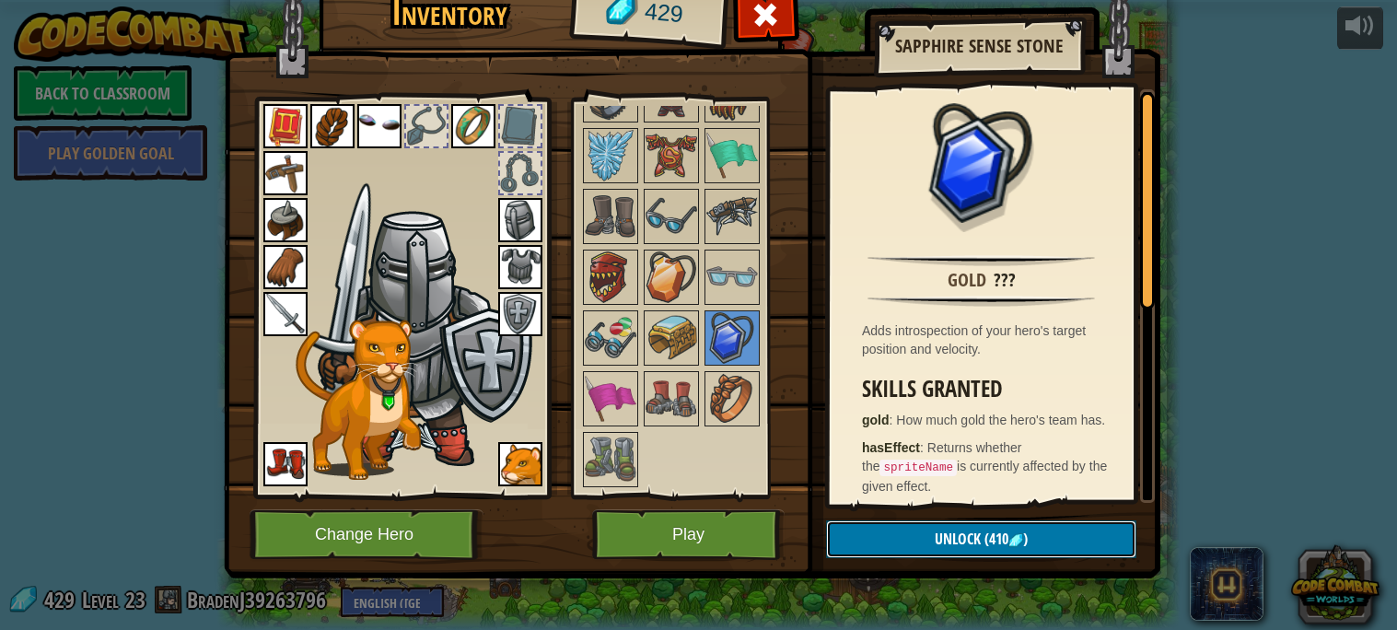
click at [932, 533] on button "Unlock (410 )" at bounding box center [981, 539] width 310 height 38
click at [932, 533] on button "Confirm" at bounding box center [981, 539] width 310 height 38
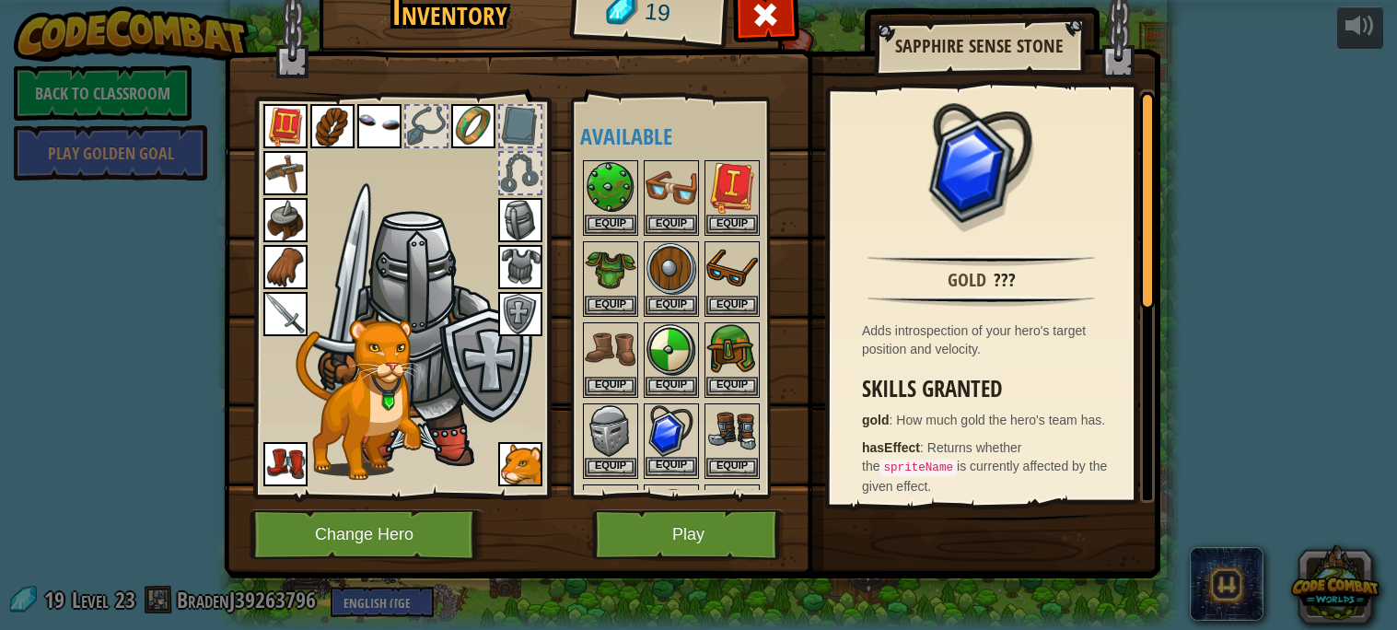
click at [668, 452] on img at bounding box center [672, 431] width 52 height 52
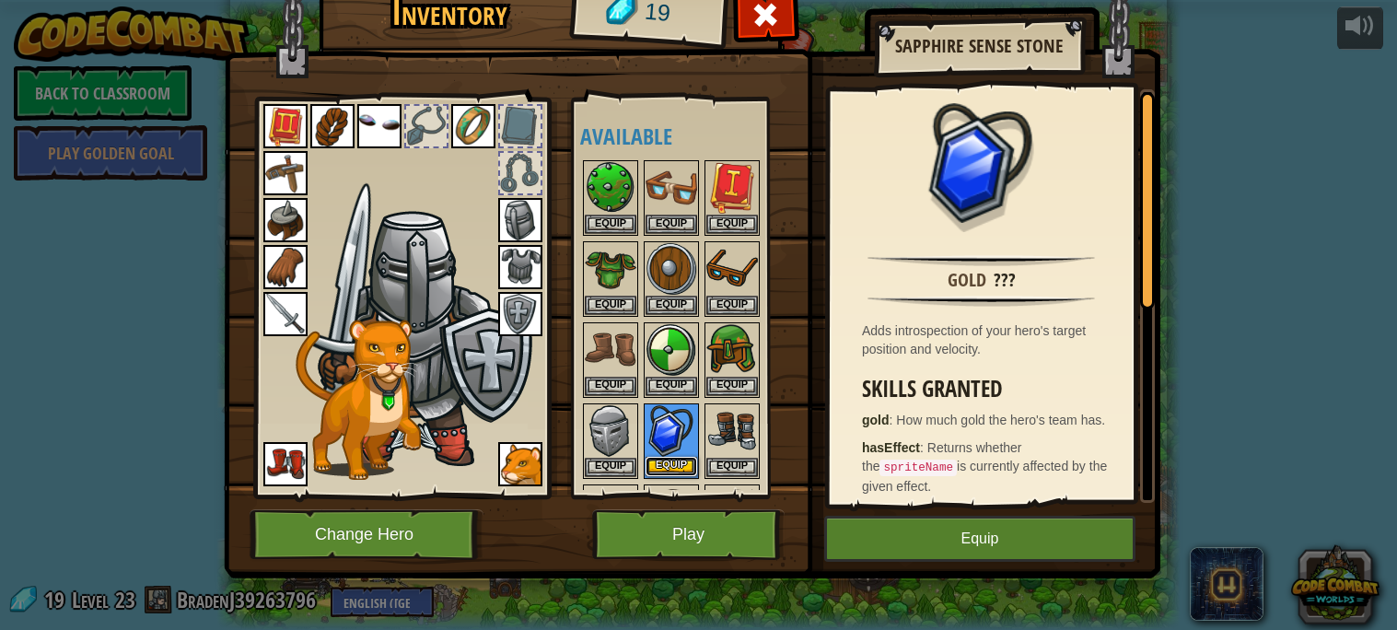
click at [668, 459] on button "Equip" at bounding box center [672, 466] width 52 height 19
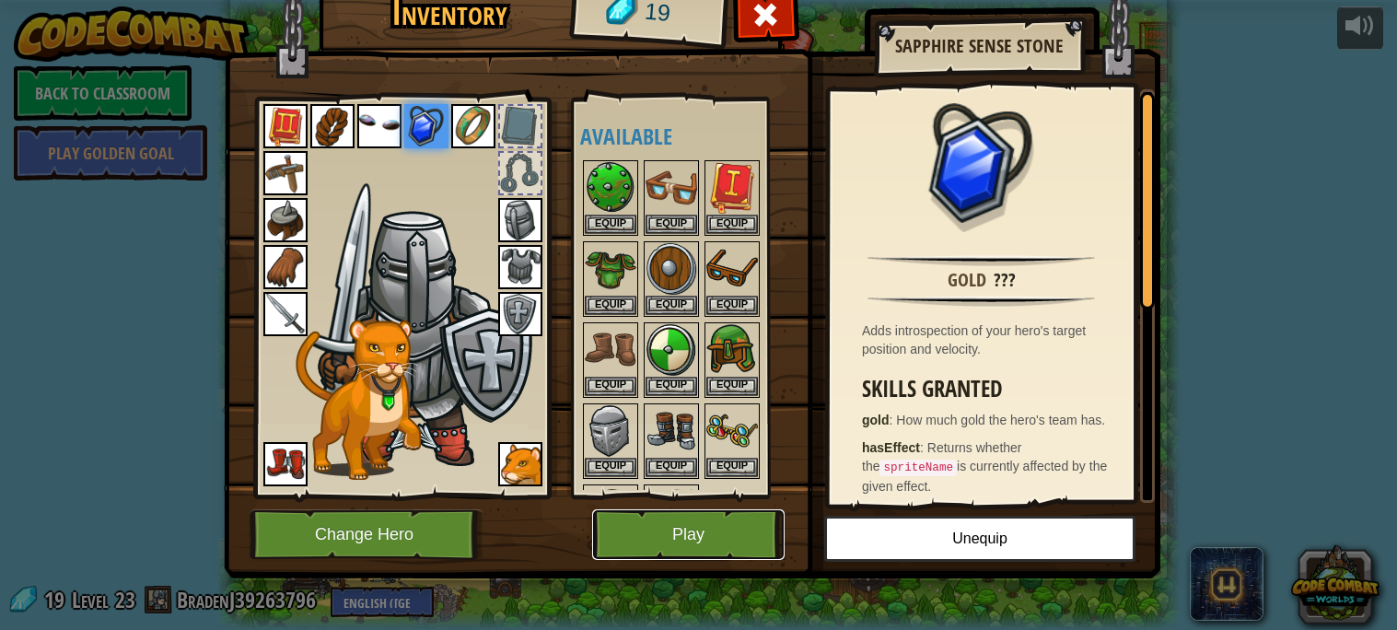
click at [709, 527] on button "Play" at bounding box center [688, 534] width 192 height 51
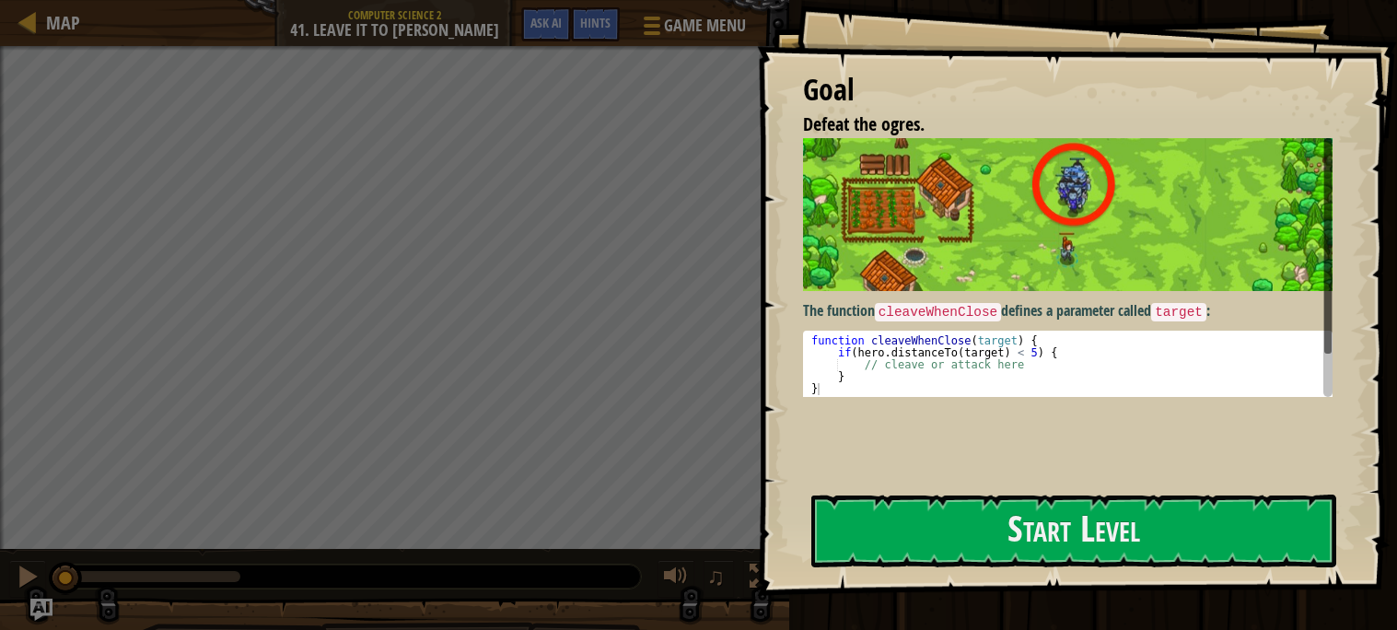
click at [1003, 583] on div "Goal Defeat the ogres. The function cleaveWhenClose defines a parameter called …" at bounding box center [1077, 298] width 640 height 596
click at [1001, 571] on div "Goal Defeat the ogres. The function cleaveWhenClose defines a parameter called …" at bounding box center [1077, 298] width 640 height 596
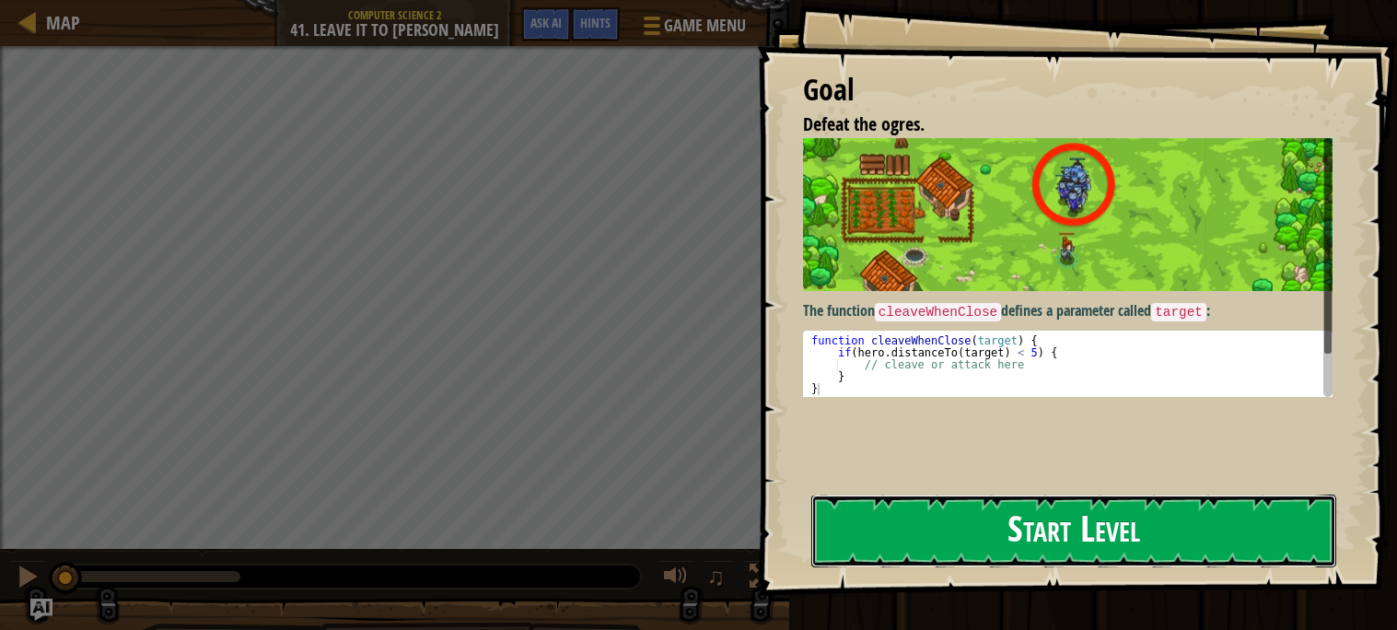
click at [999, 562] on button "Start Level" at bounding box center [1073, 531] width 525 height 73
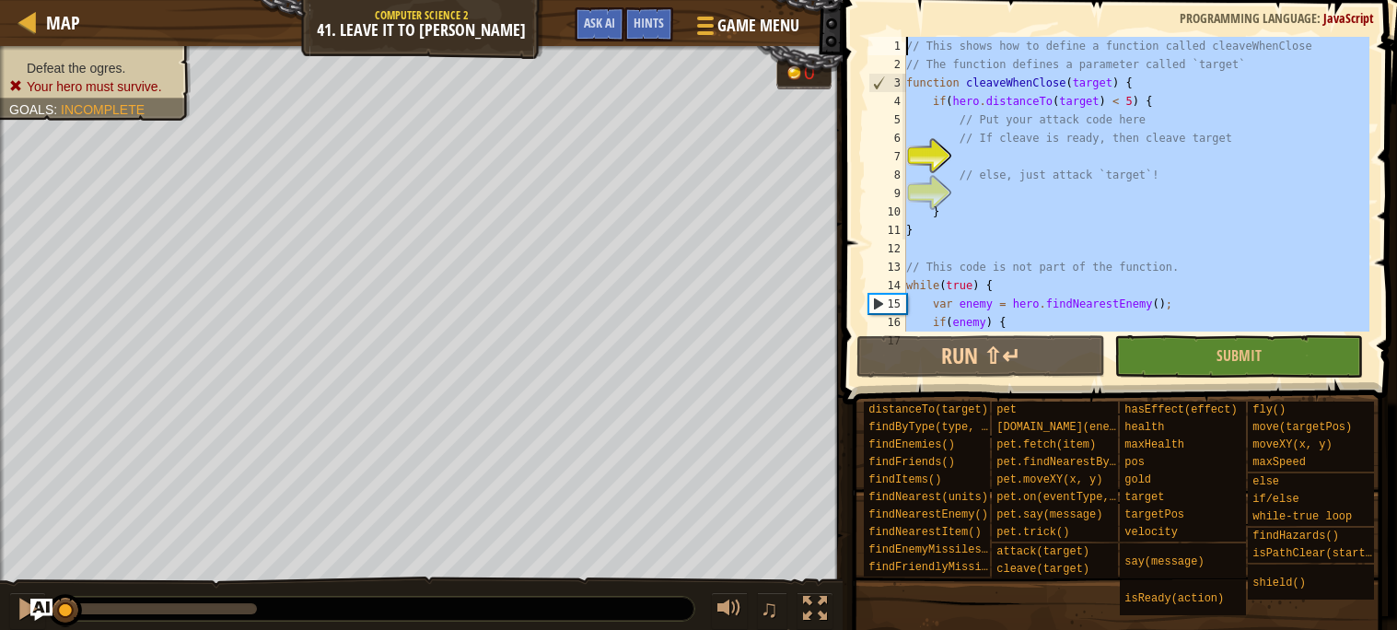
drag, startPoint x: 1025, startPoint y: 319, endPoint x: 1083, endPoint y: -111, distance: 434.0
click at [1083, 0] on html "Map Computer Science 2 41. Leave it to [PERSON_NAME] Game Menu Done Hints Ask A…" at bounding box center [698, 0] width 1397 height 0
type textarea "// This shows how to define a function called cleaveWhenClose // The function d…"
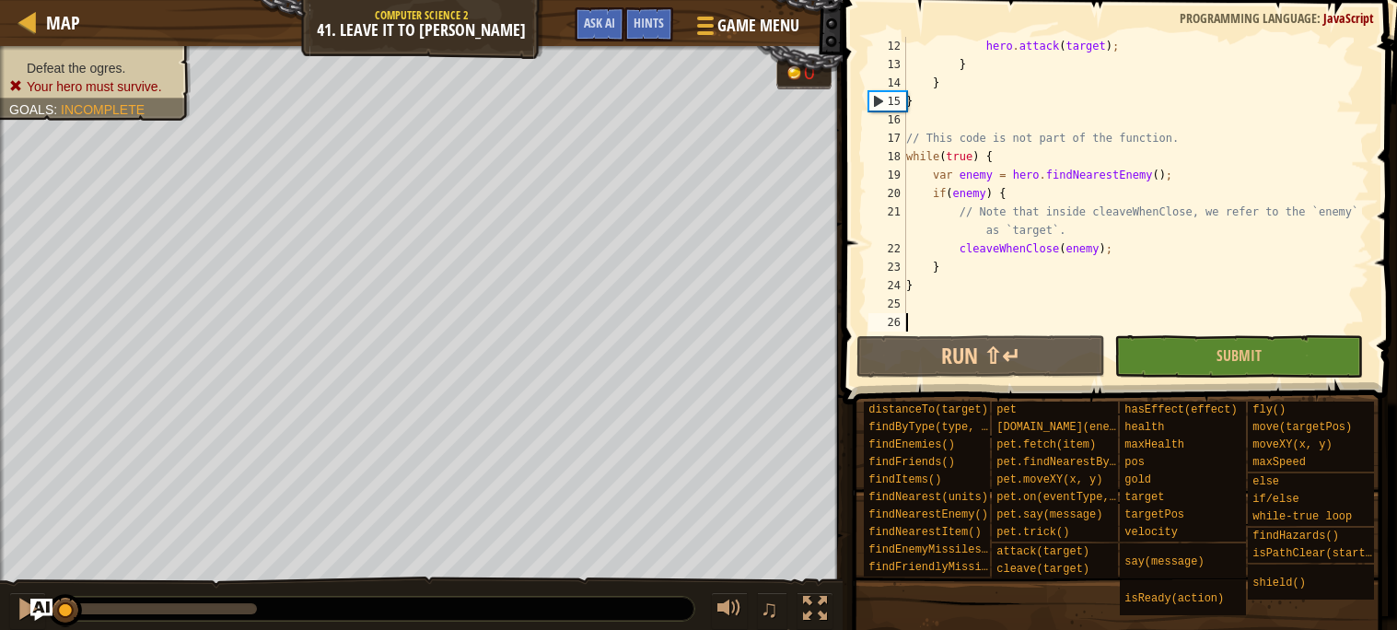
scroll to position [202, 0]
click at [1050, 348] on button "Run ⇧↵" at bounding box center [981, 356] width 249 height 42
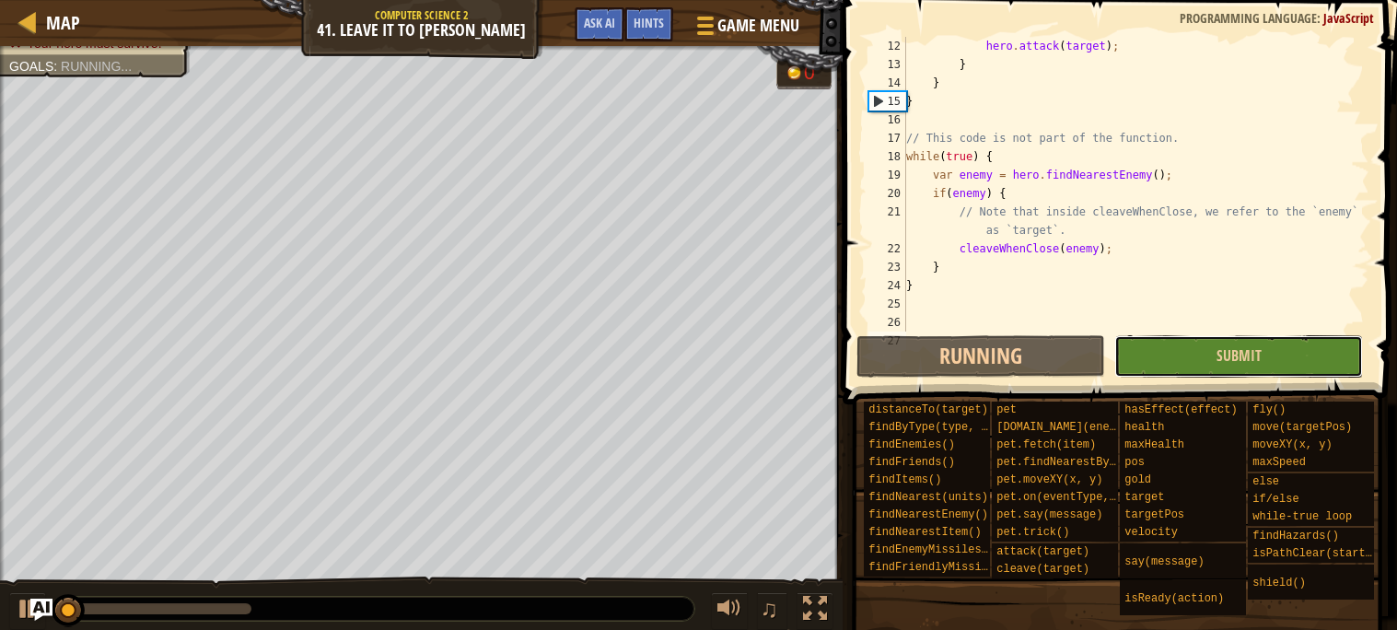
click at [1176, 344] on button "Submit" at bounding box center [1238, 356] width 249 height 42
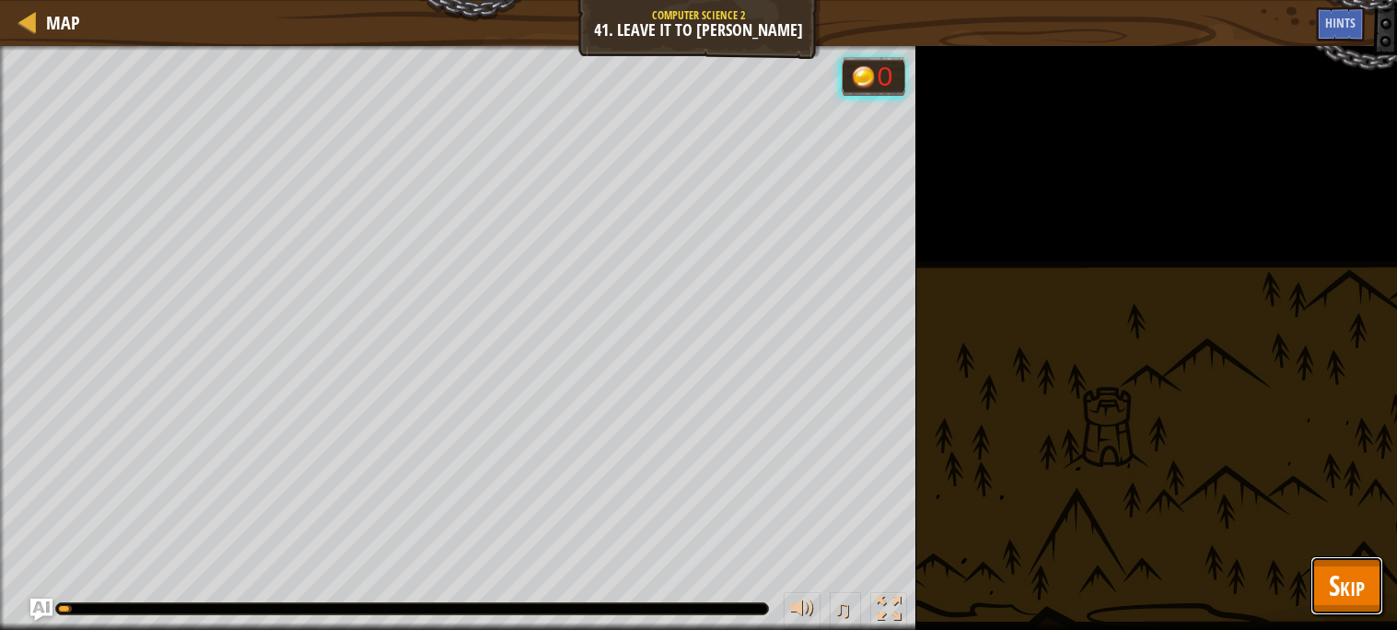
click at [1373, 569] on button "Skip" at bounding box center [1347, 585] width 73 height 59
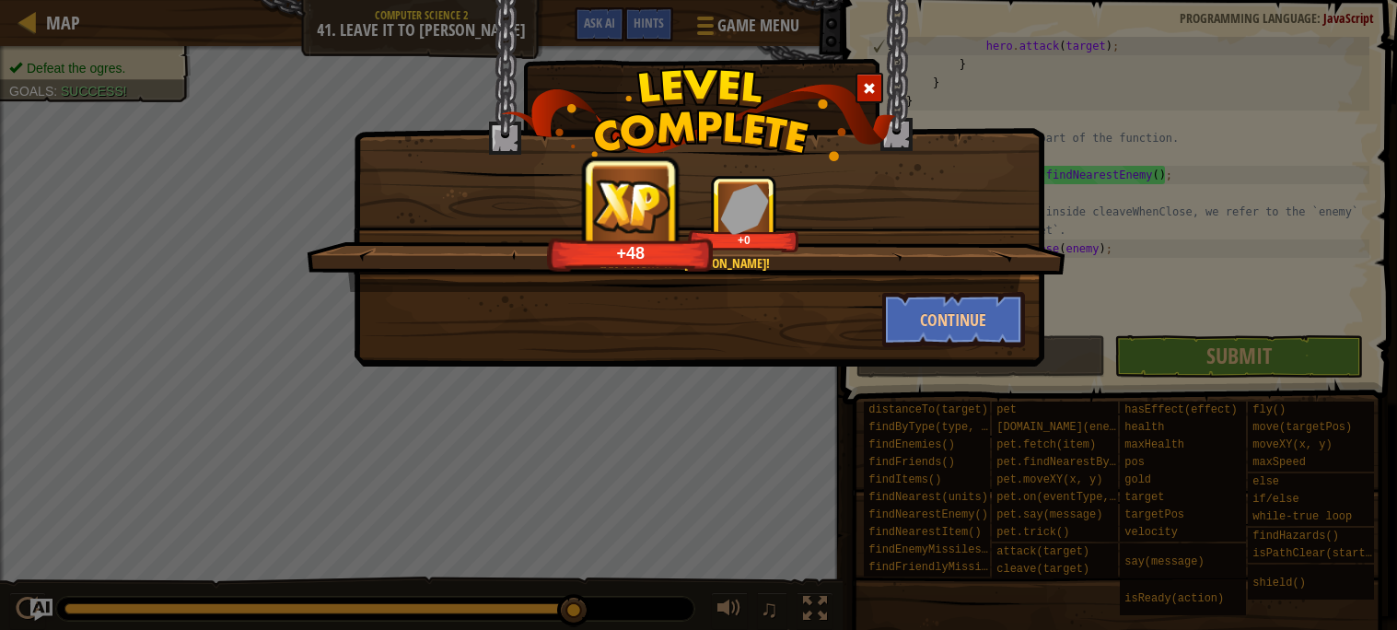
scroll to position [202, 0]
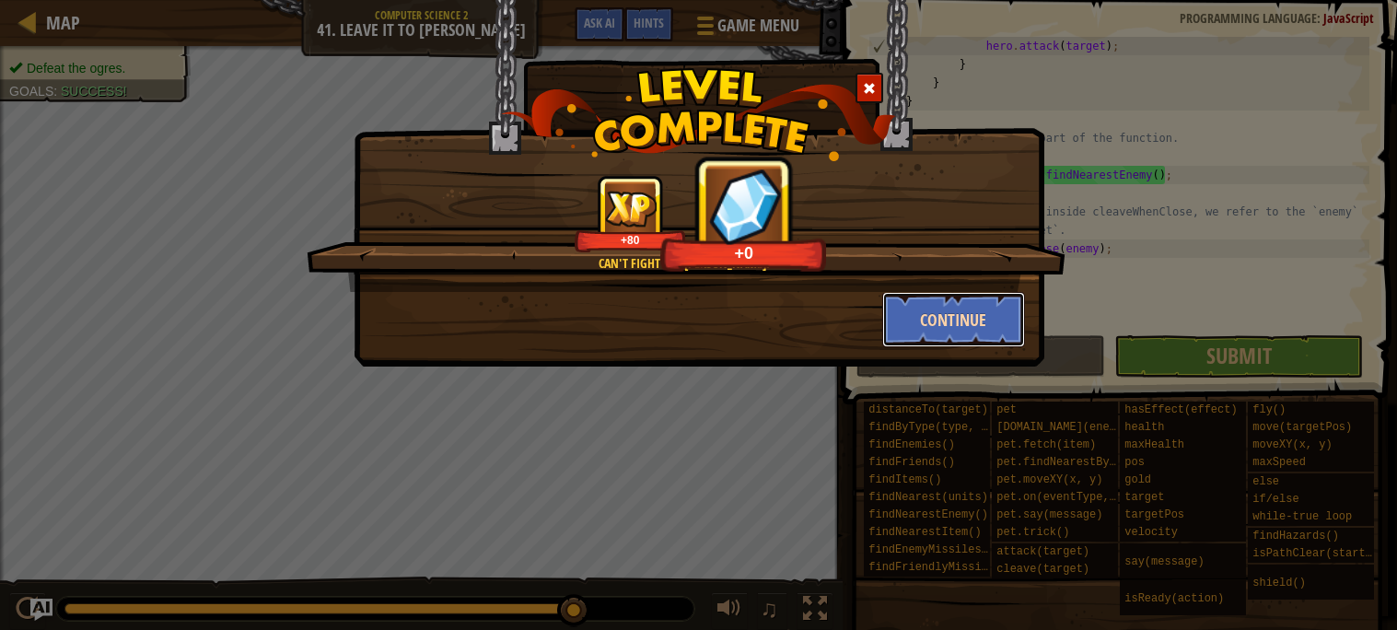
click at [915, 311] on button "Continue" at bounding box center [953, 319] width 143 height 55
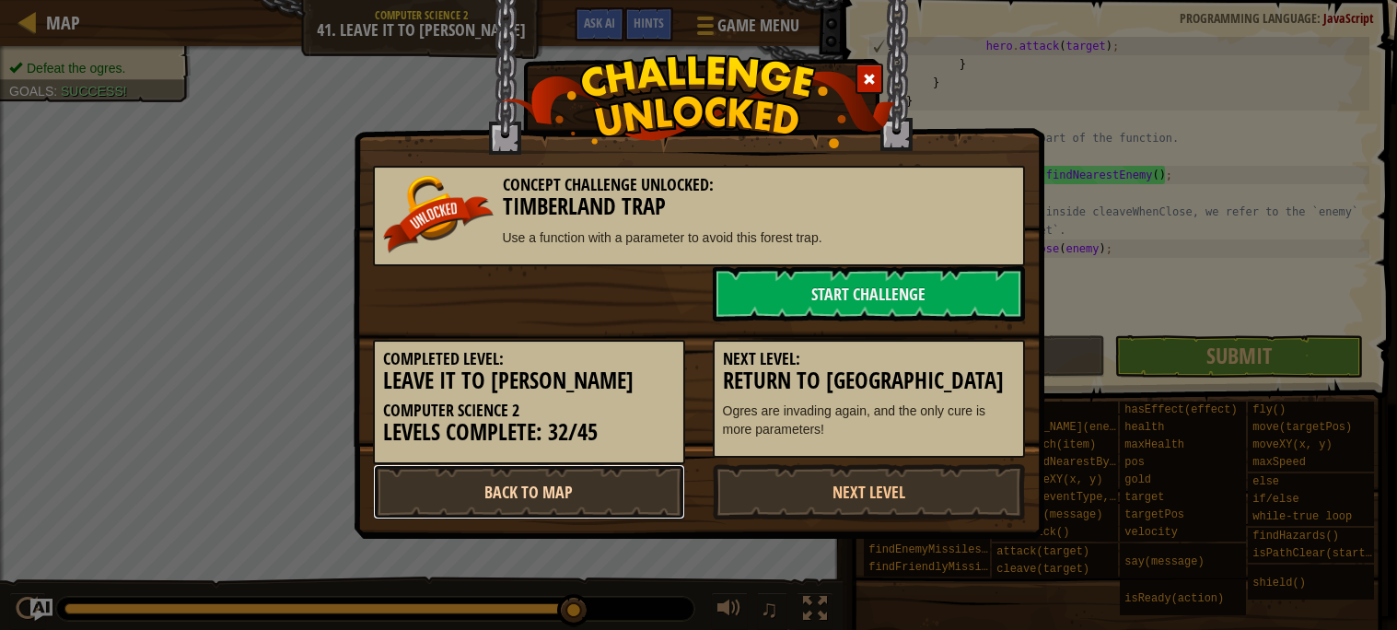
click at [627, 480] on link "Back to Map" at bounding box center [529, 491] width 312 height 55
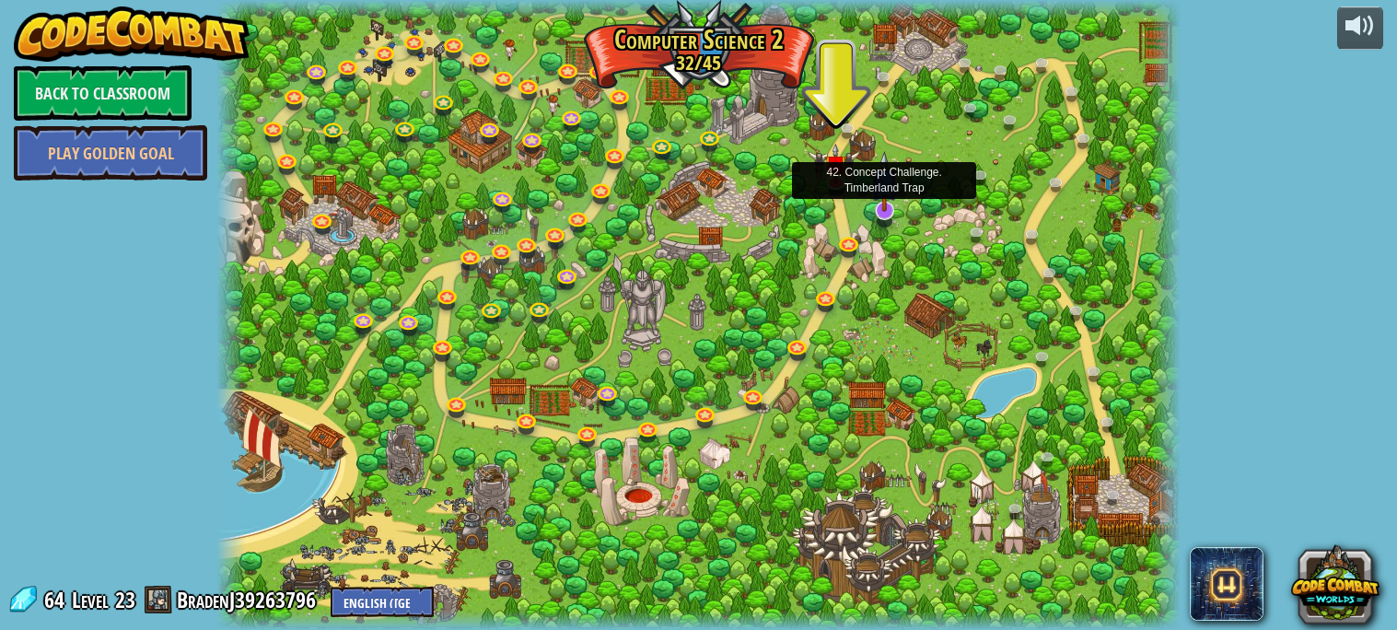
click at [871, 208] on img at bounding box center [884, 181] width 27 height 61
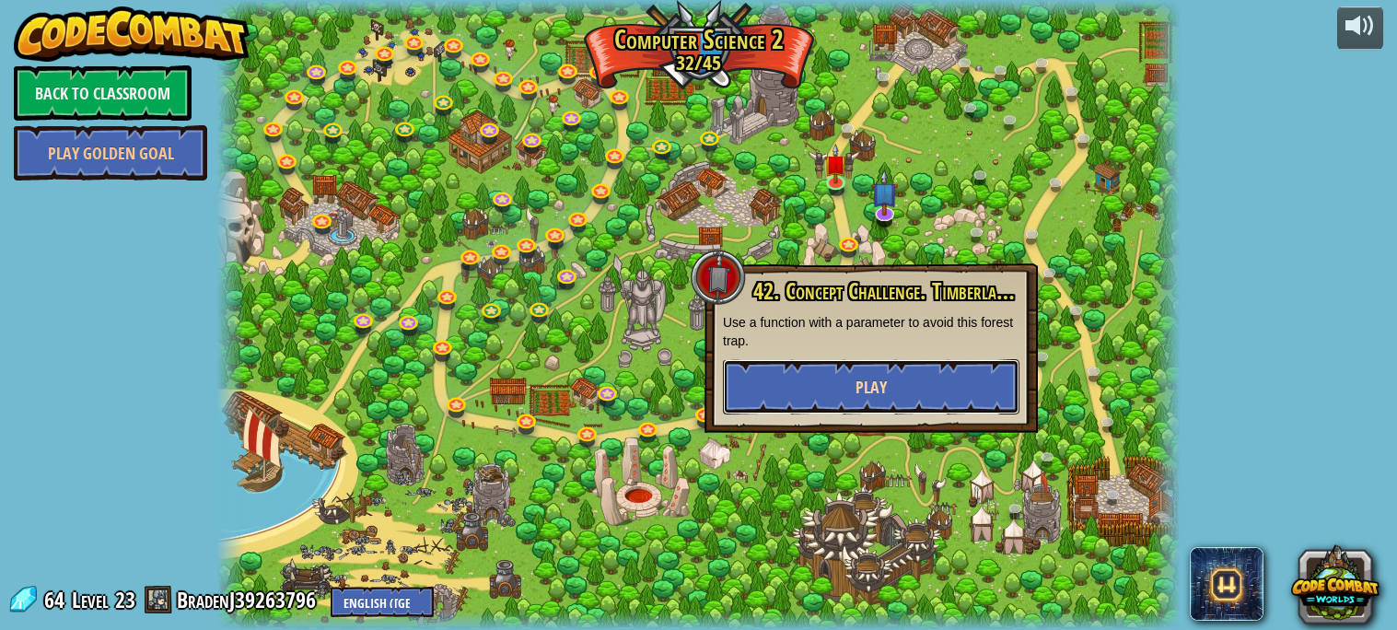
click at [931, 406] on button "Play" at bounding box center [871, 386] width 297 height 55
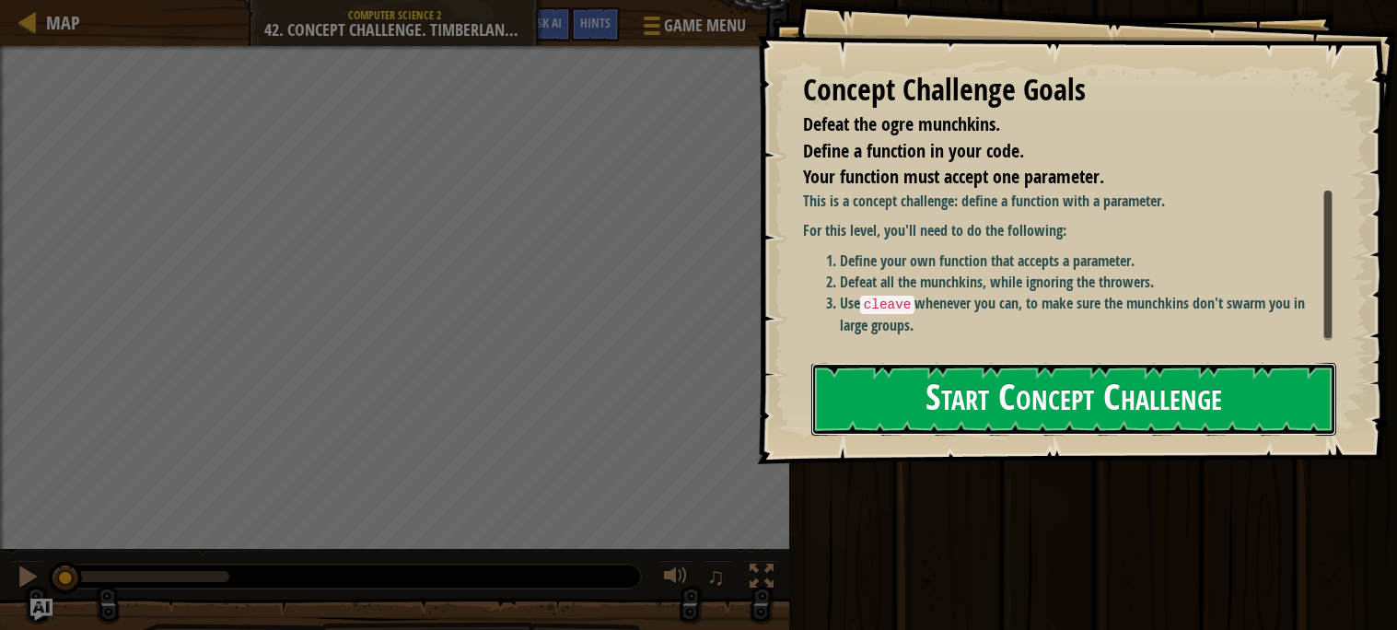
click at [930, 404] on button "Start Concept Challenge" at bounding box center [1073, 399] width 525 height 73
click at [994, 399] on button "Start Concept Challenge" at bounding box center [1073, 399] width 525 height 73
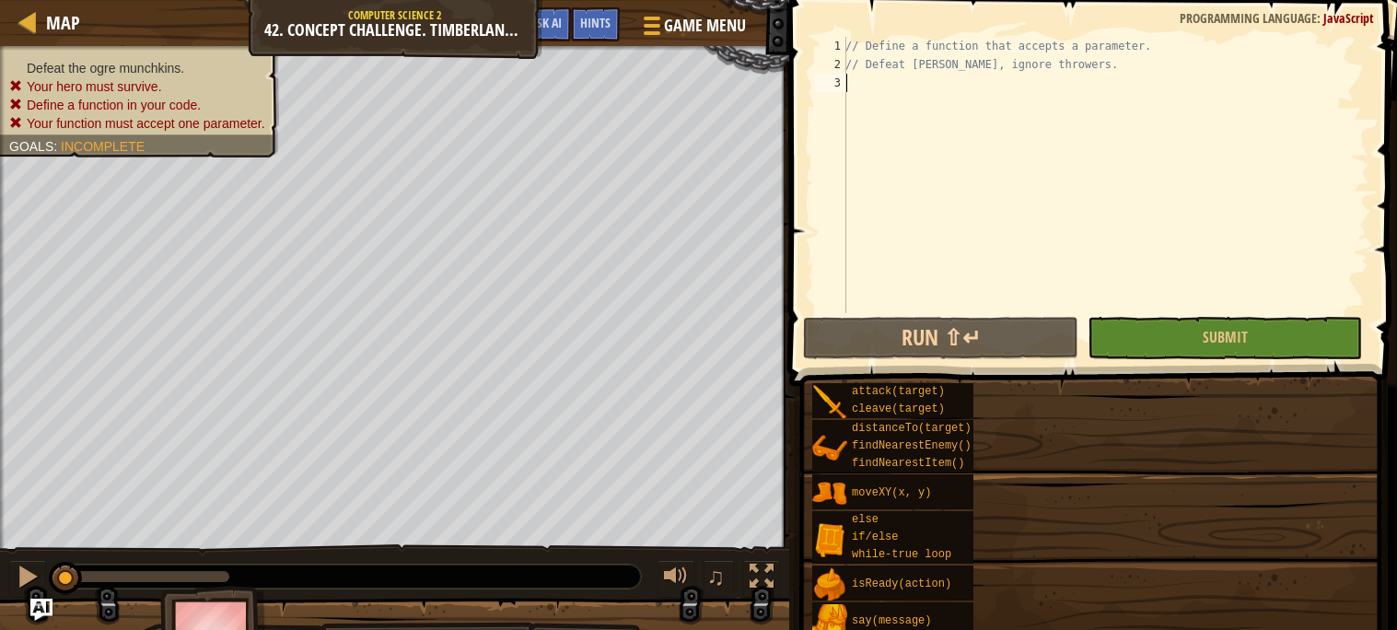
click at [961, 359] on span at bounding box center [1095, 167] width 623 height 440
click at [789, 399] on div "Defeat the ogre munchkins. Your hero must survive. Define a function in your co…" at bounding box center [394, 297] width 789 height 503
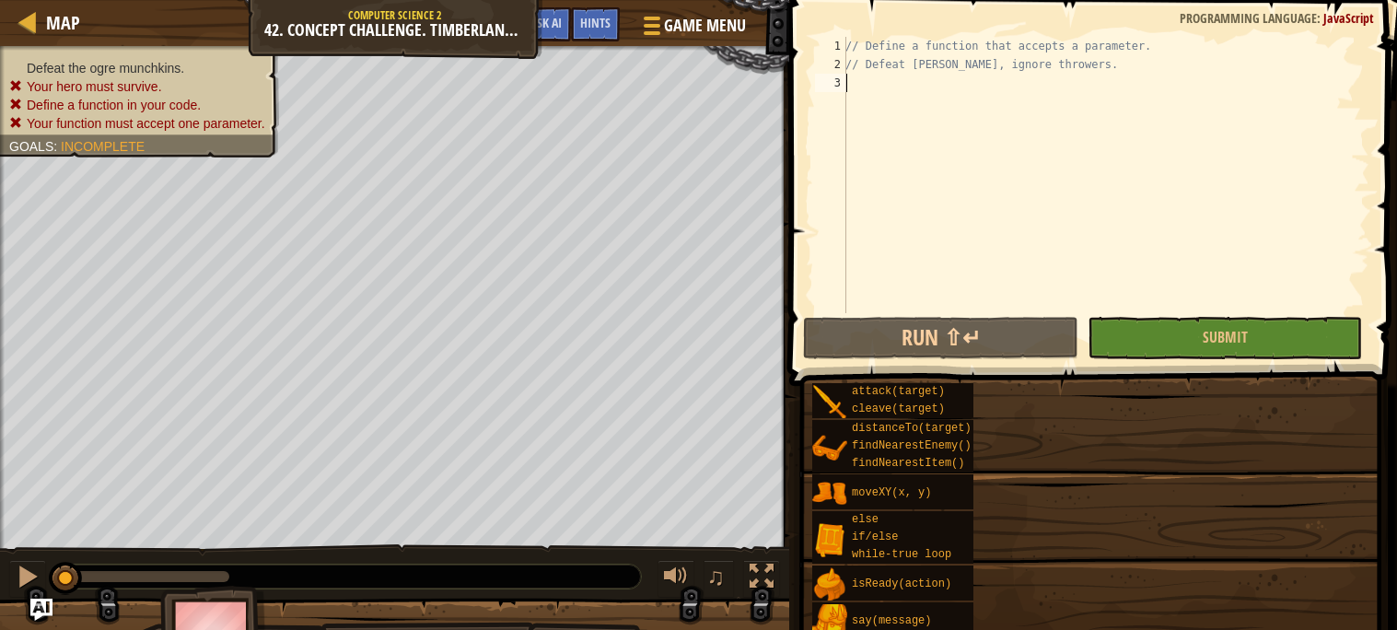
click at [789, 399] on div "Defeat the ogre munchkins. Your hero must survive. Define a function in your co…" at bounding box center [394, 297] width 789 height 503
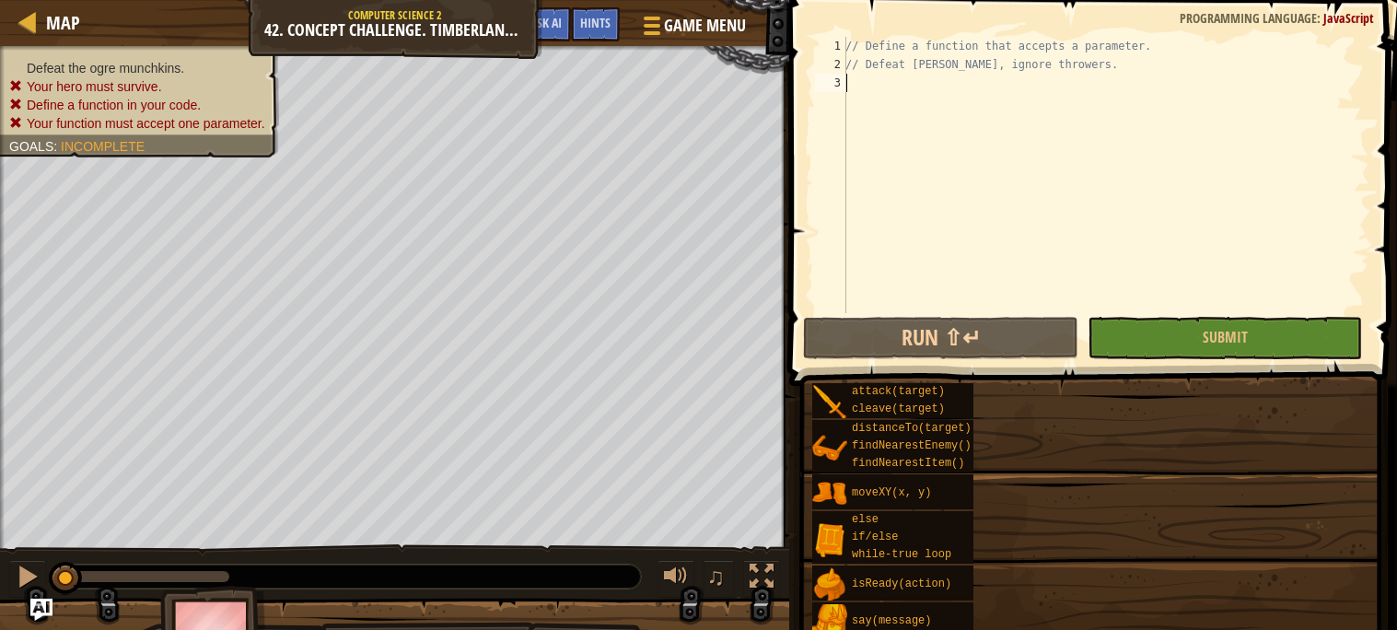
click at [789, 399] on div "Defeat the ogre munchkins. Your hero must survive. Define a function in your co…" at bounding box center [394, 297] width 789 height 503
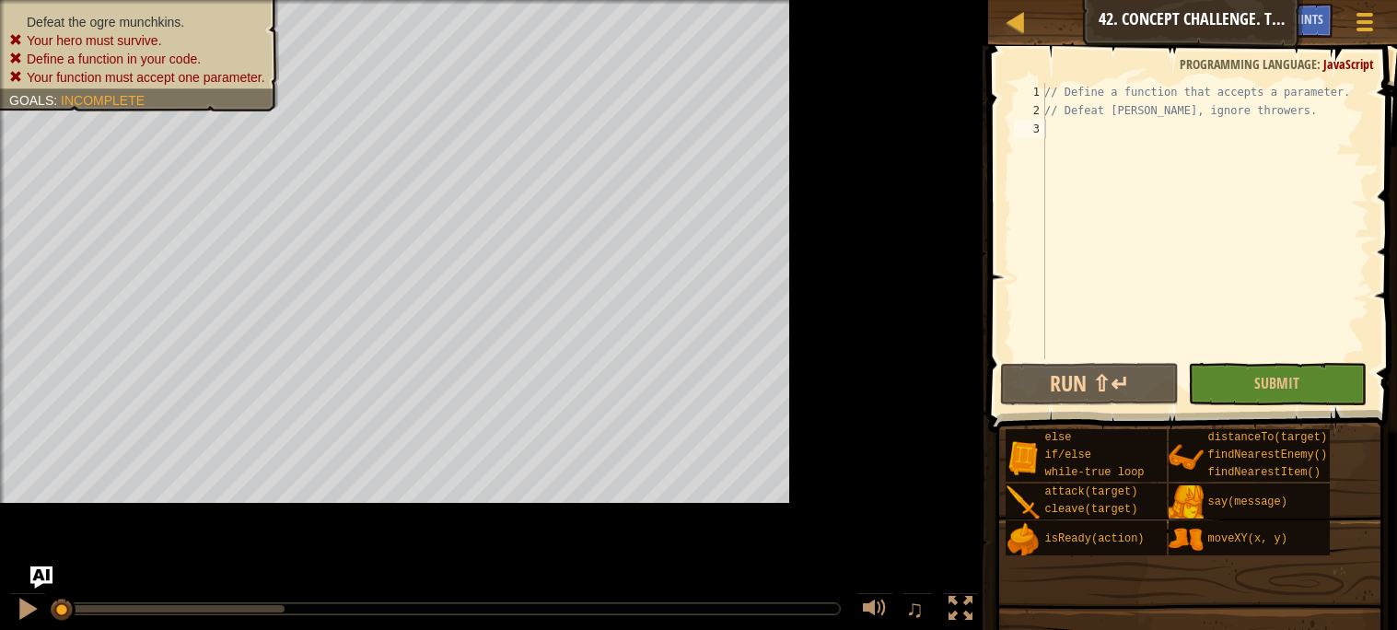
click at [972, 400] on div "Defeat the ogre munchkins. Your hero must survive. Define a function in your co…" at bounding box center [494, 315] width 988 height 630
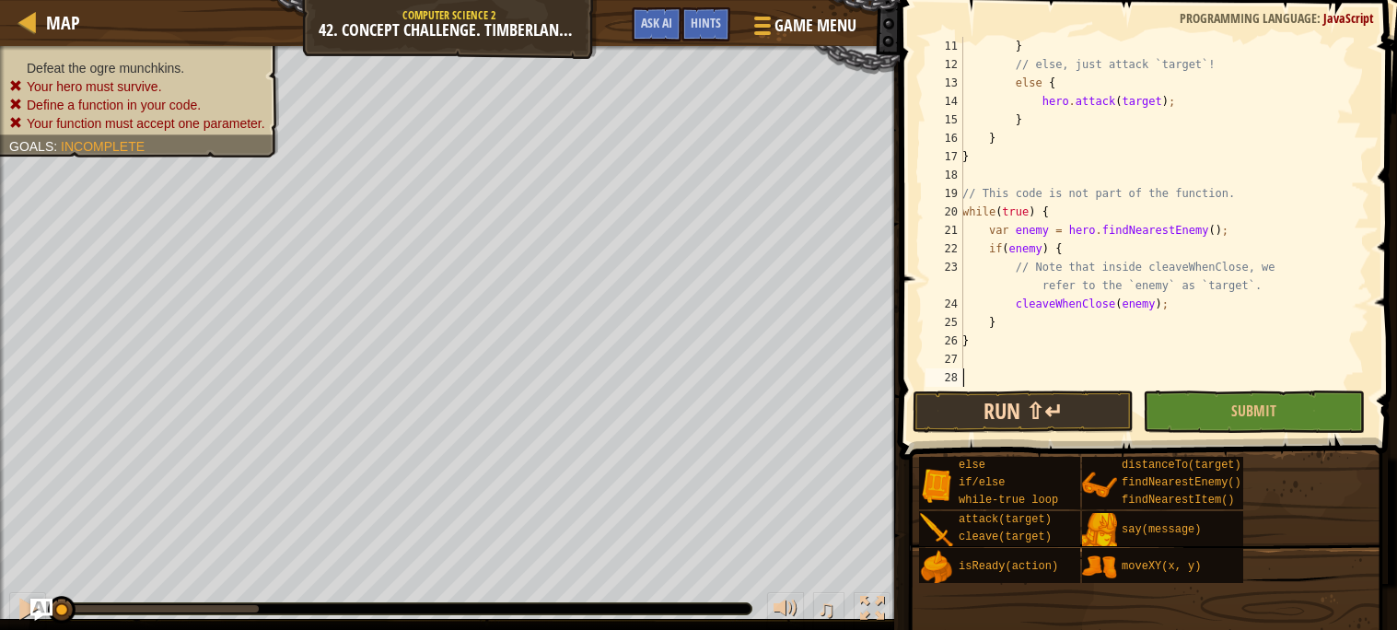
scroll to position [165, 0]
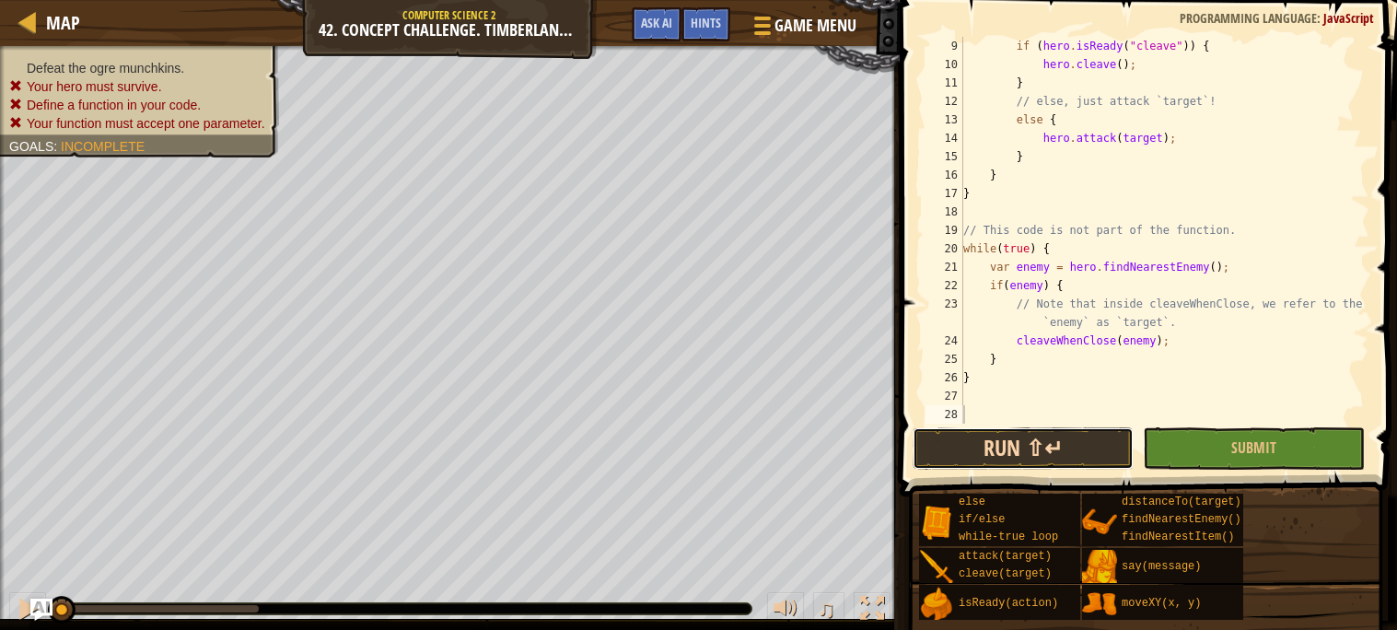
click at [1044, 412] on div "9 10 11 12 13 14 15 16 17 18 19 20 21 22 23 24 25 26 27 28 if ( hero . isReady …" at bounding box center [1145, 284] width 503 height 551
click at [1052, 442] on button "Run ⇧↵" at bounding box center [1023, 448] width 221 height 42
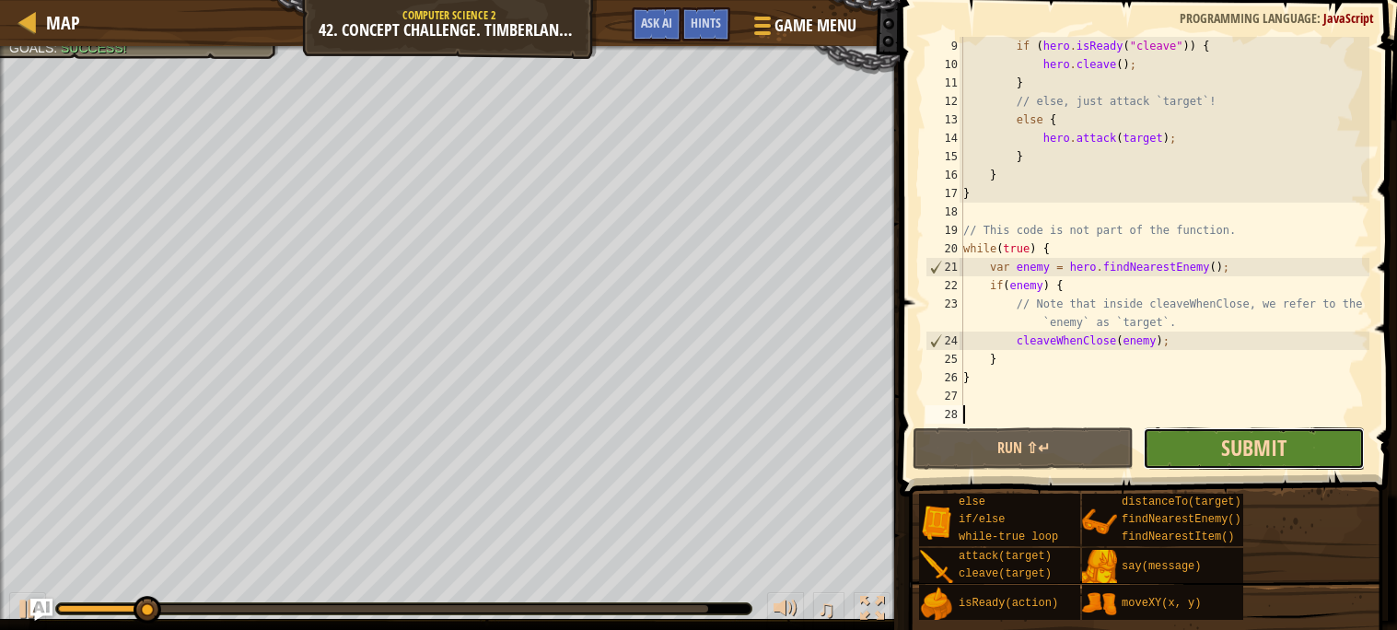
click at [1270, 433] on span "Submit" at bounding box center [1253, 447] width 65 height 29
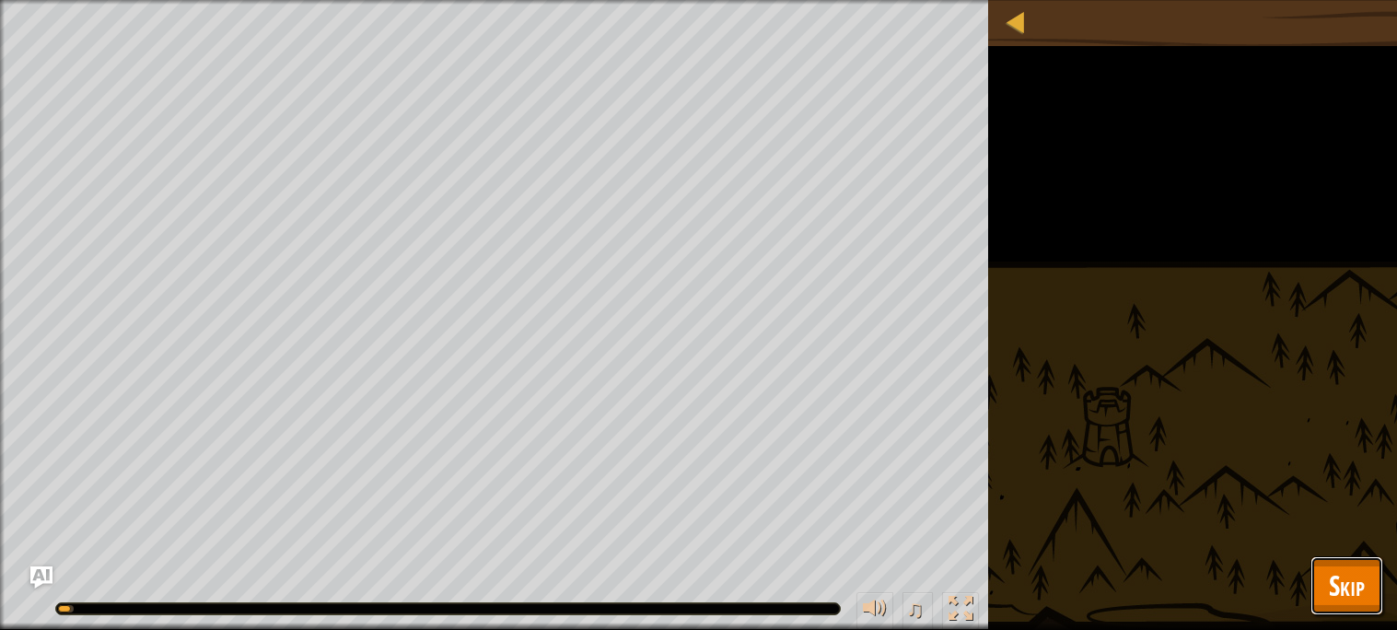
click at [1333, 607] on button "Skip" at bounding box center [1347, 585] width 73 height 59
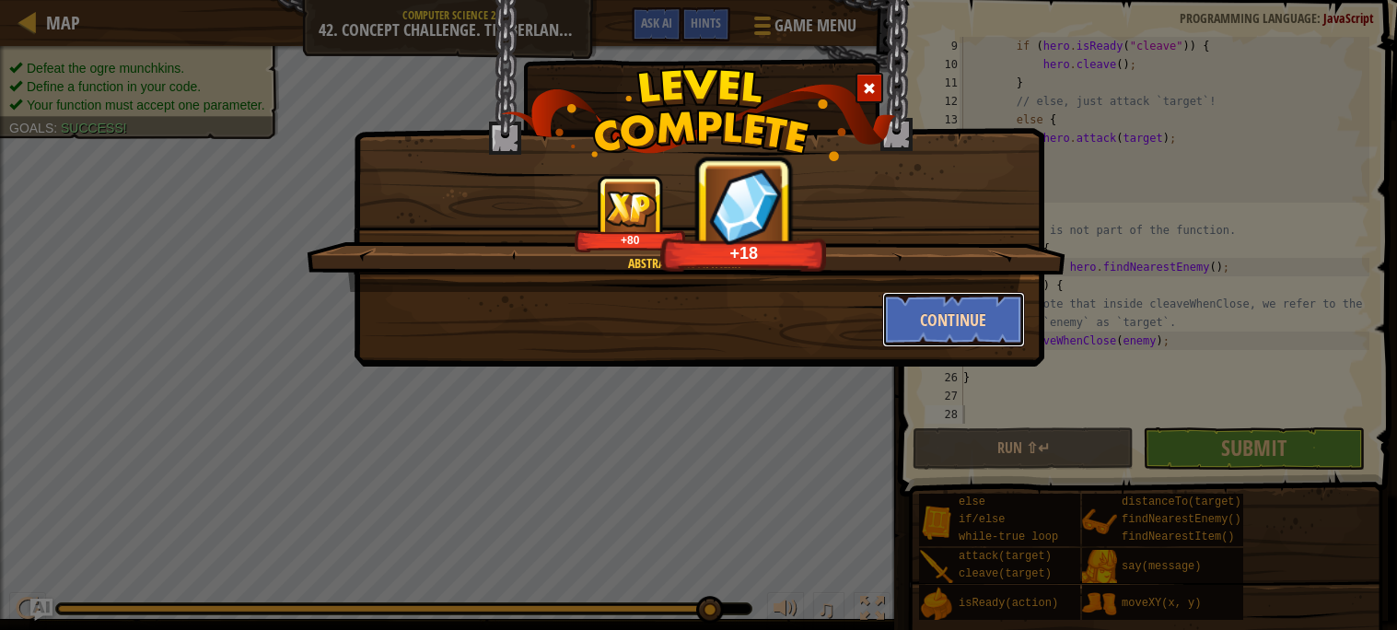
click at [944, 335] on button "Continue" at bounding box center [953, 319] width 143 height 55
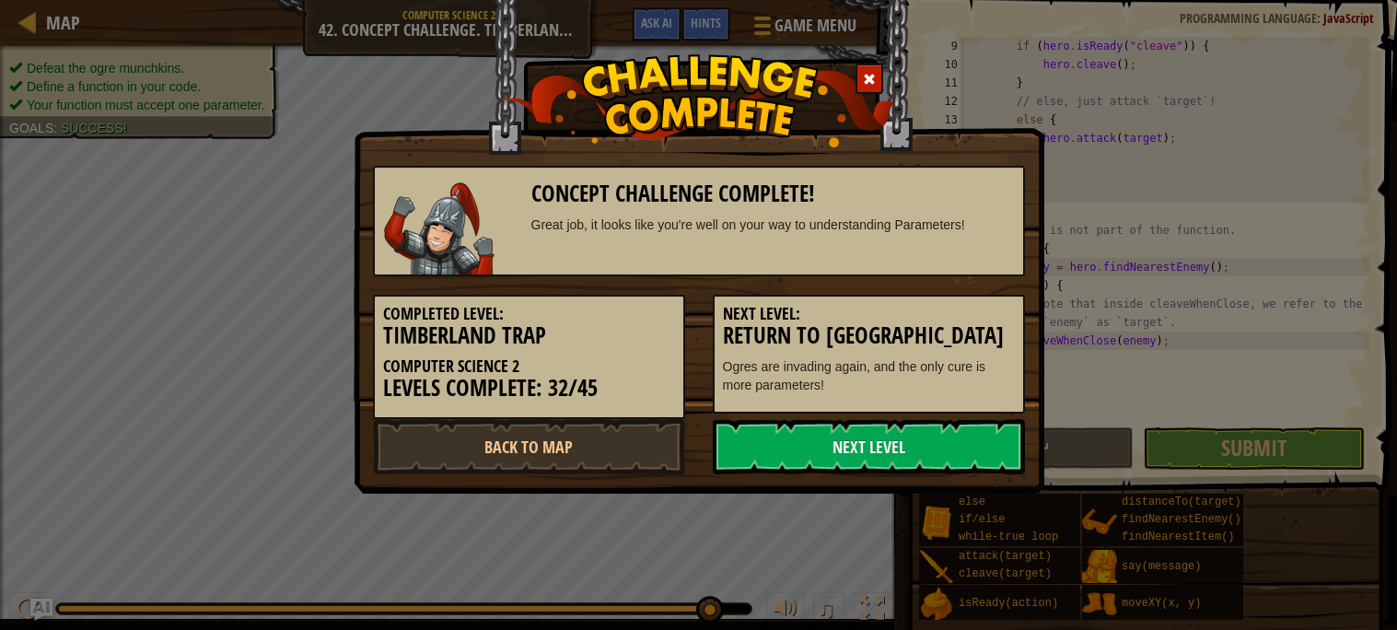
click at [944, 335] on h3 "Return to [GEOGRAPHIC_DATA]" at bounding box center [869, 335] width 292 height 25
click at [565, 449] on link "Back to Map" at bounding box center [529, 446] width 312 height 55
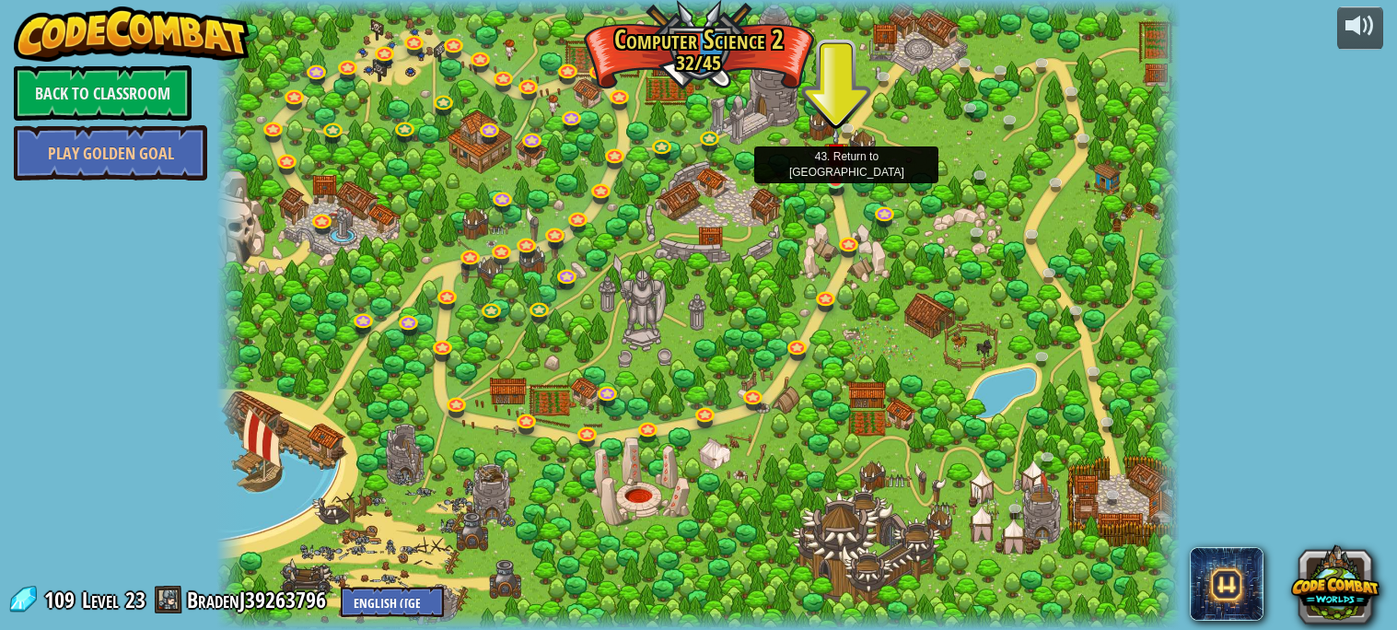
click at [841, 178] on img at bounding box center [835, 153] width 23 height 53
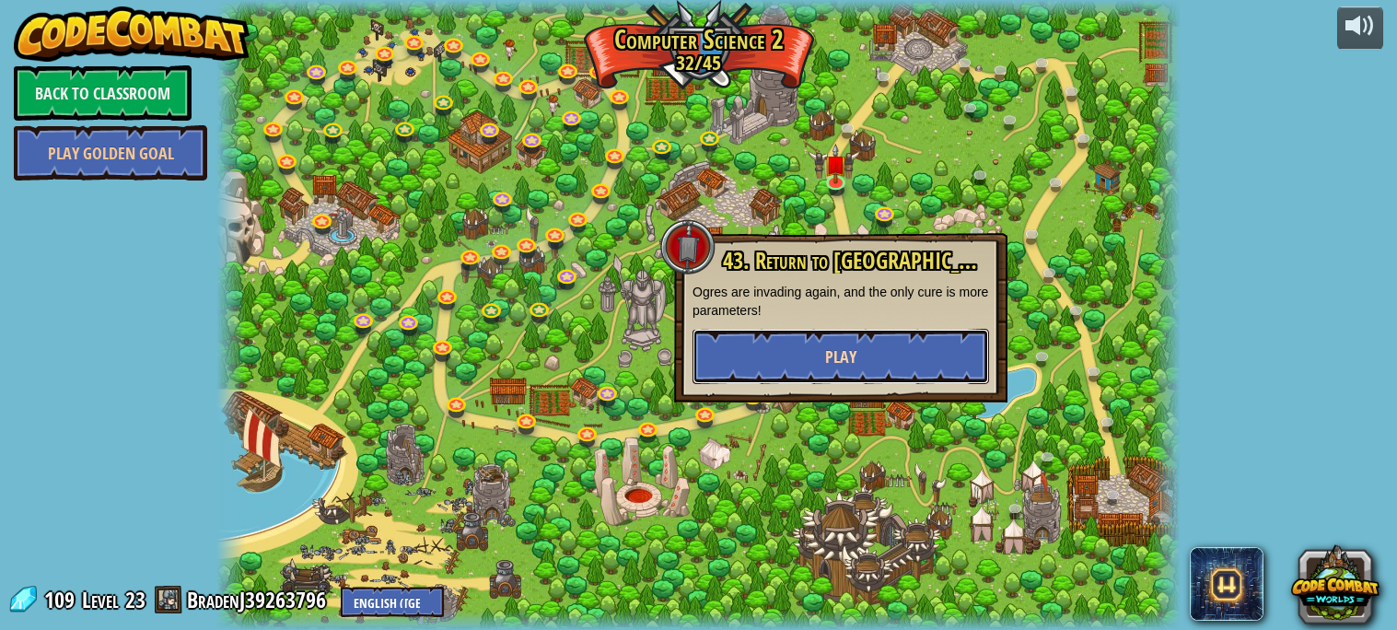
click at [847, 357] on span "Play" at bounding box center [840, 356] width 31 height 23
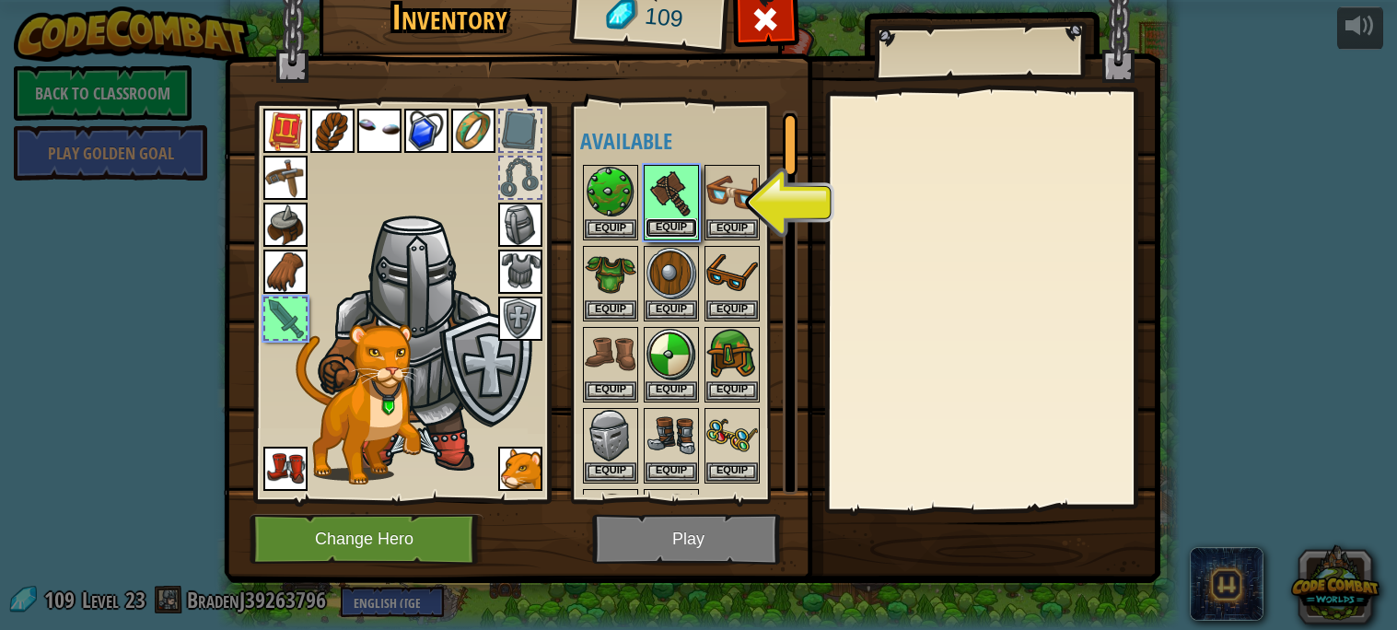
click at [663, 233] on button "Equip" at bounding box center [672, 227] width 52 height 19
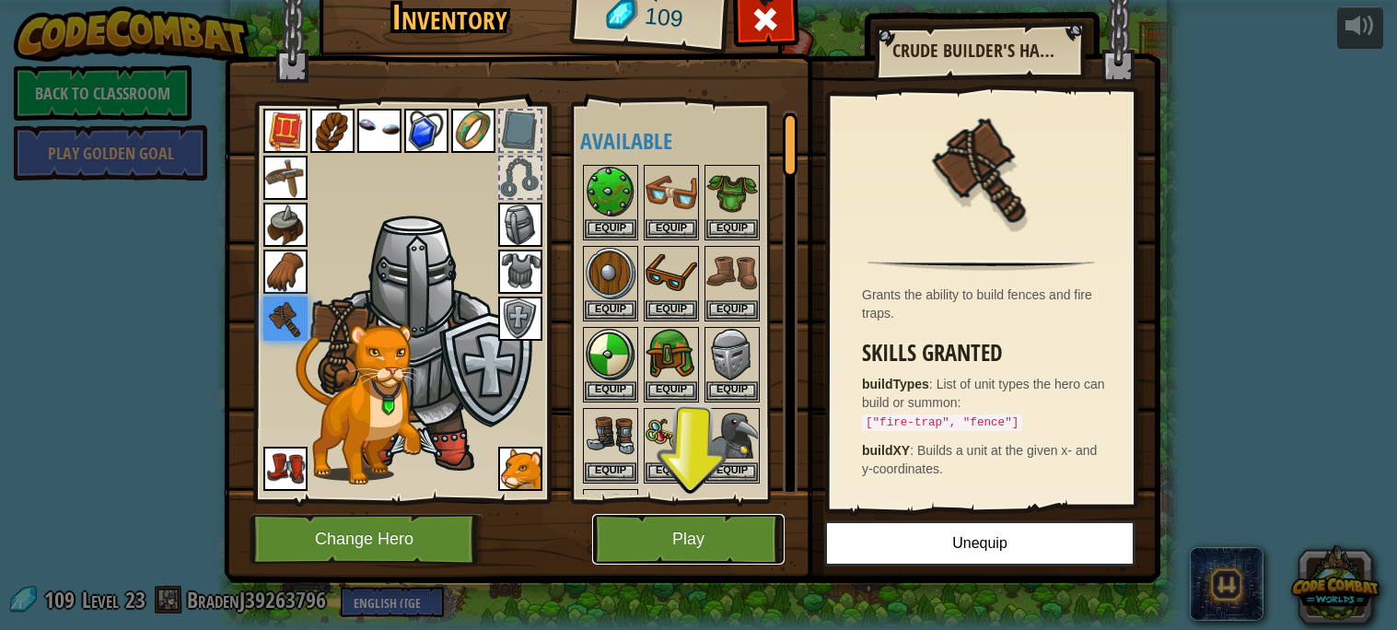
click at [708, 525] on button "Play" at bounding box center [688, 539] width 192 height 51
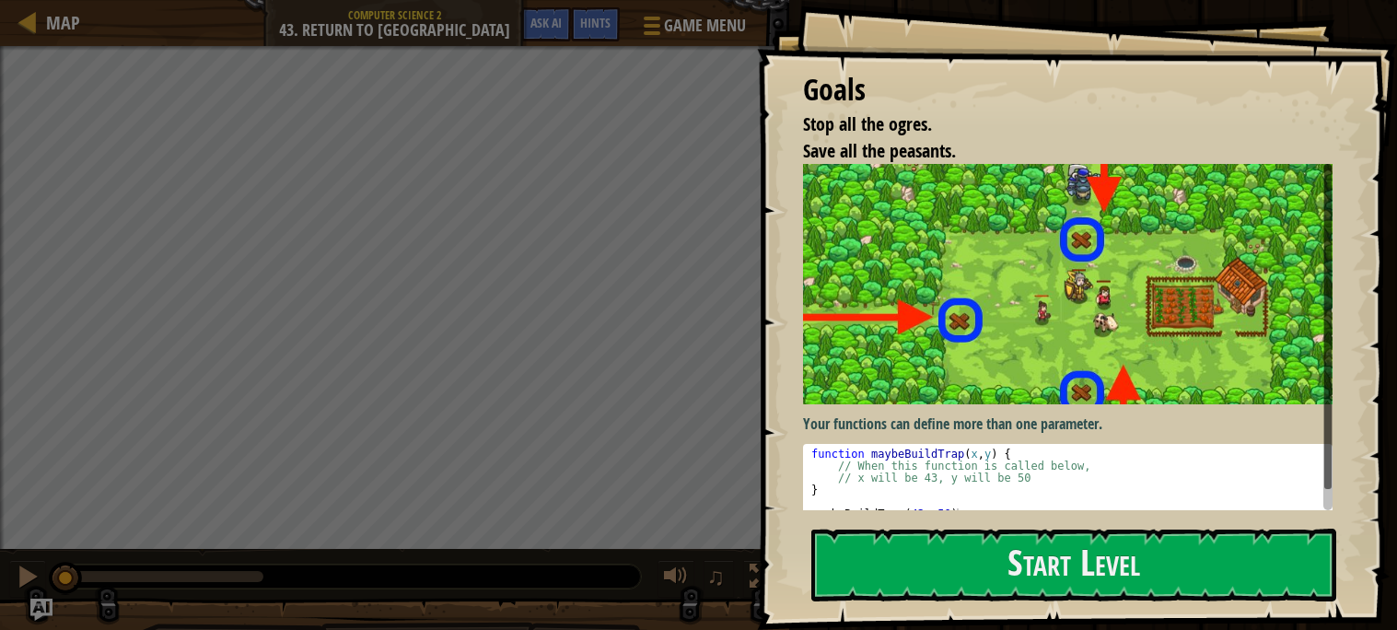
click at [1009, 315] on img at bounding box center [1068, 284] width 530 height 240
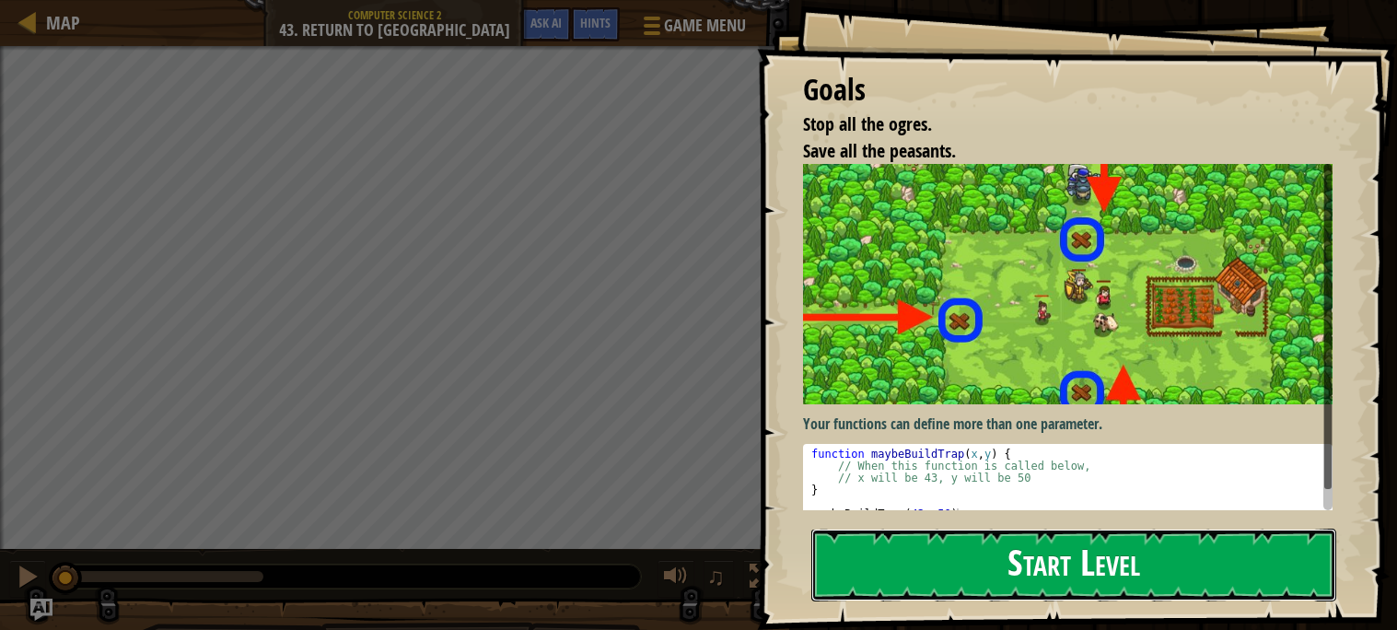
click at [996, 570] on button "Start Level" at bounding box center [1073, 565] width 525 height 73
click at [994, 571] on button "Start Level" at bounding box center [1073, 565] width 525 height 73
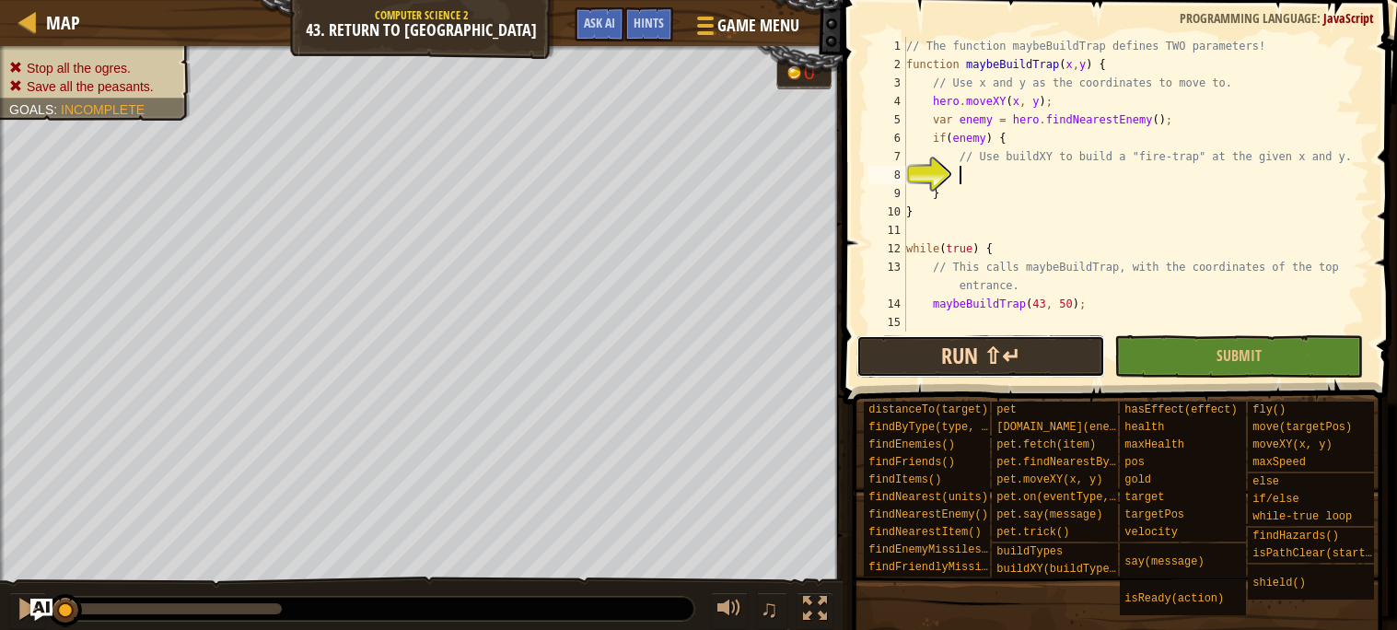
click at [974, 349] on button "Run ⇧↵" at bounding box center [981, 356] width 249 height 42
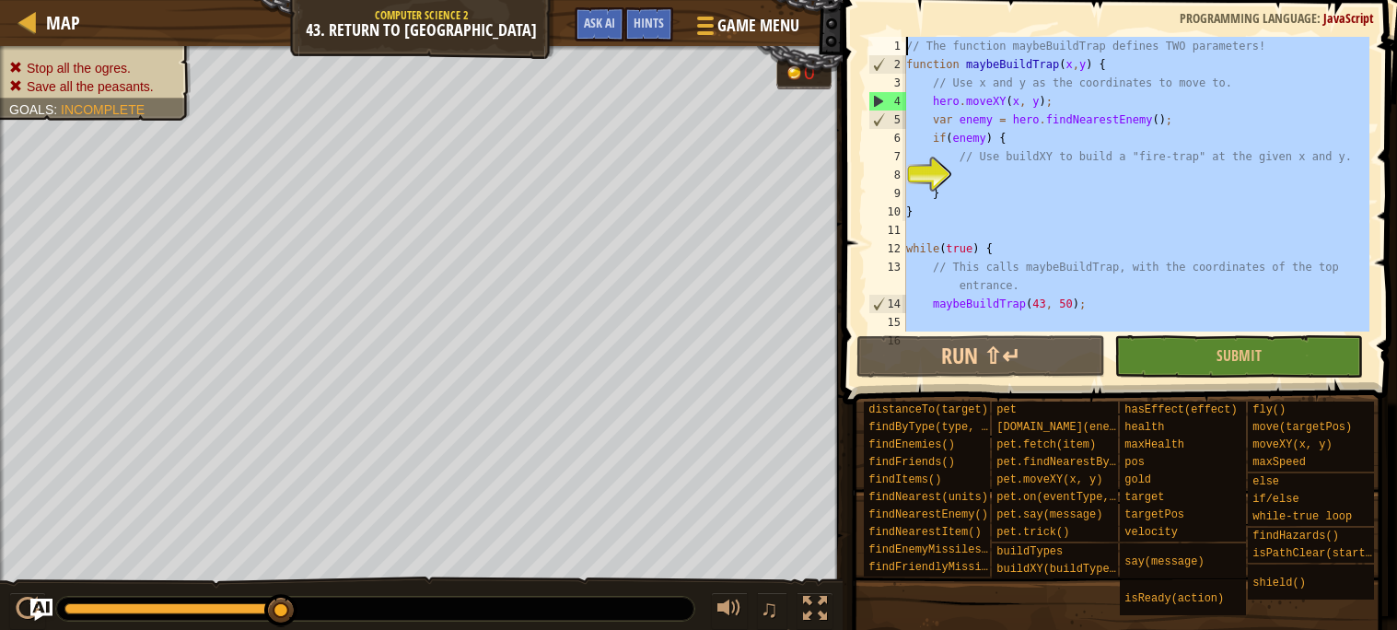
drag, startPoint x: 988, startPoint y: 325, endPoint x: 828, endPoint y: -111, distance: 465.0
click at [828, 0] on html "Map Computer Science 2 43. Return to Thornbush Farm Game Menu Done Hints Ask AI…" at bounding box center [698, 0] width 1397 height 0
type textarea "// The function maybeBuildTrap defines TWO parameters! function maybeBuildTrap(…"
paste textarea
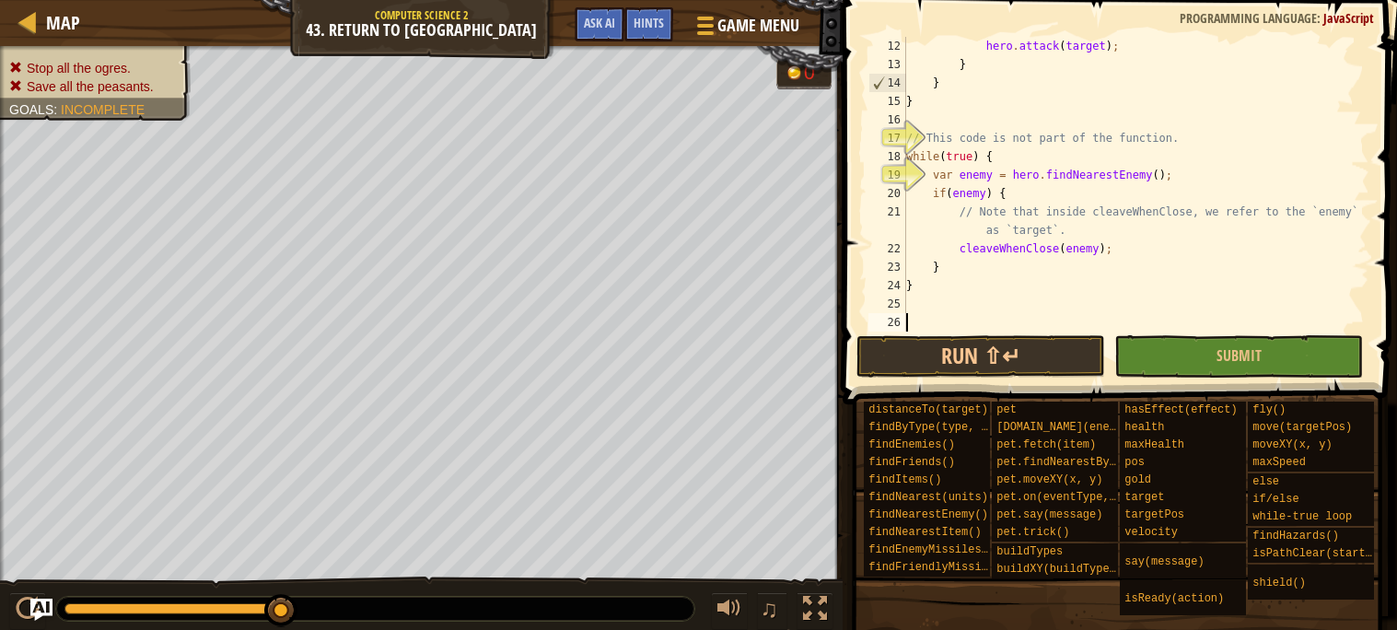
scroll to position [202, 0]
click at [903, 353] on button "Run ⇧↵" at bounding box center [981, 356] width 249 height 42
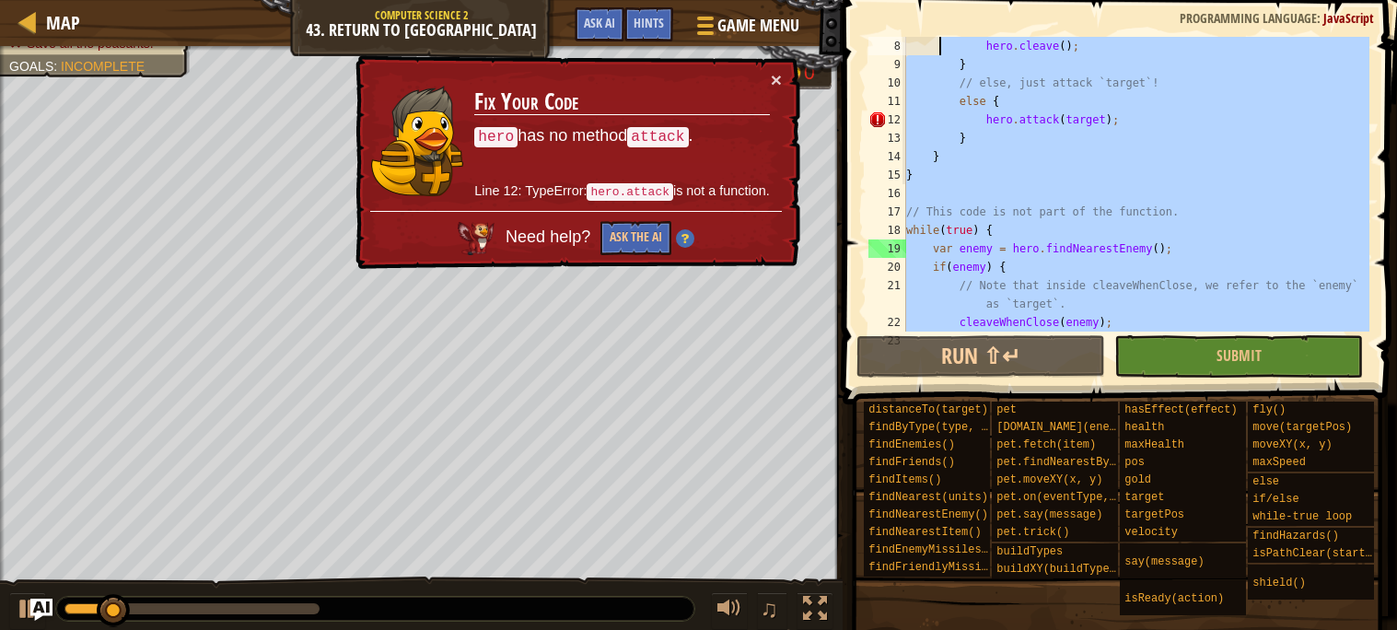
scroll to position [0, 0]
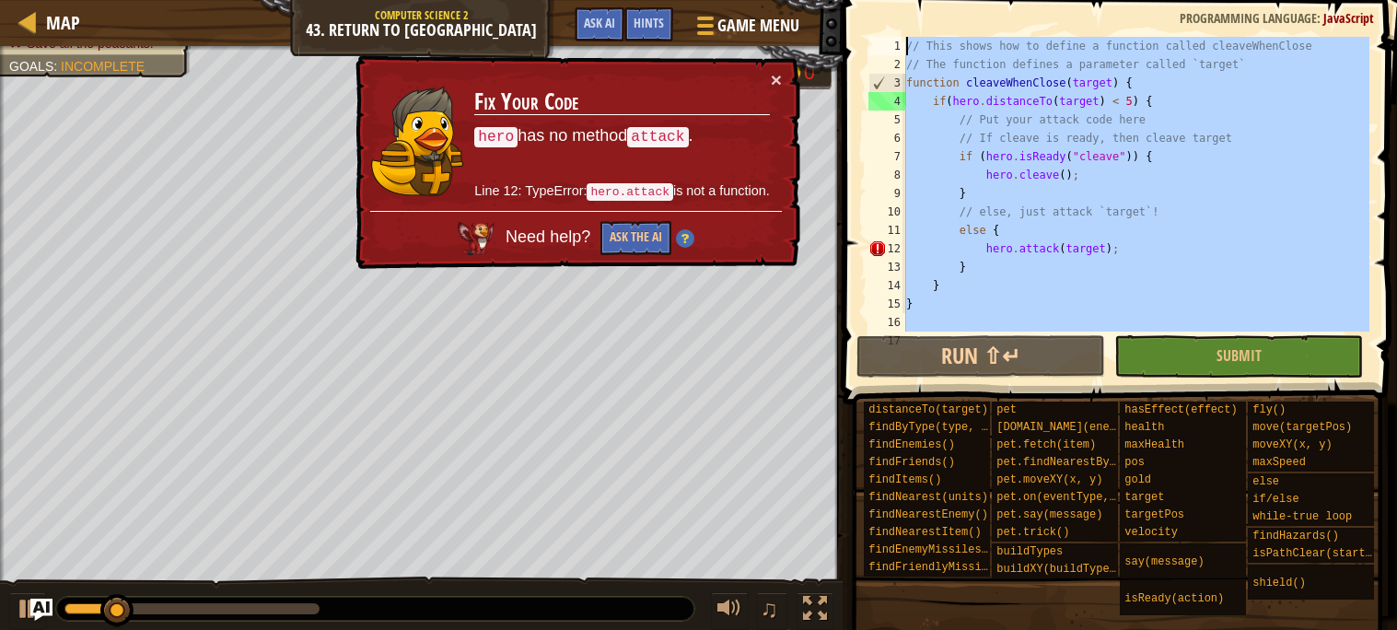
drag, startPoint x: 939, startPoint y: 319, endPoint x: 1002, endPoint y: -96, distance: 419.1
click at [1002, 0] on html "Map Computer Science 2 43. Return to Thornbush Farm Game Menu Done Hints Ask AI…" at bounding box center [698, 0] width 1397 height 0
type textarea "// This shows how to define a function called cleaveWhenClose // The function d…"
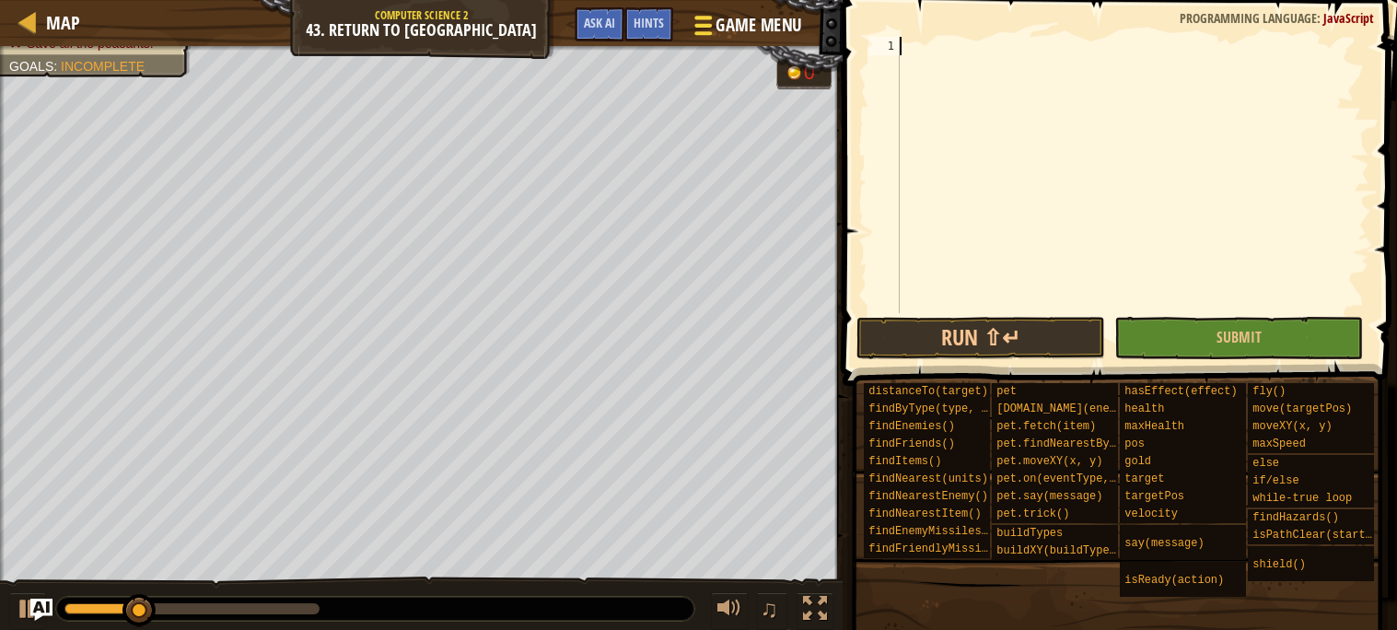
click at [705, 28] on div at bounding box center [703, 25] width 25 height 27
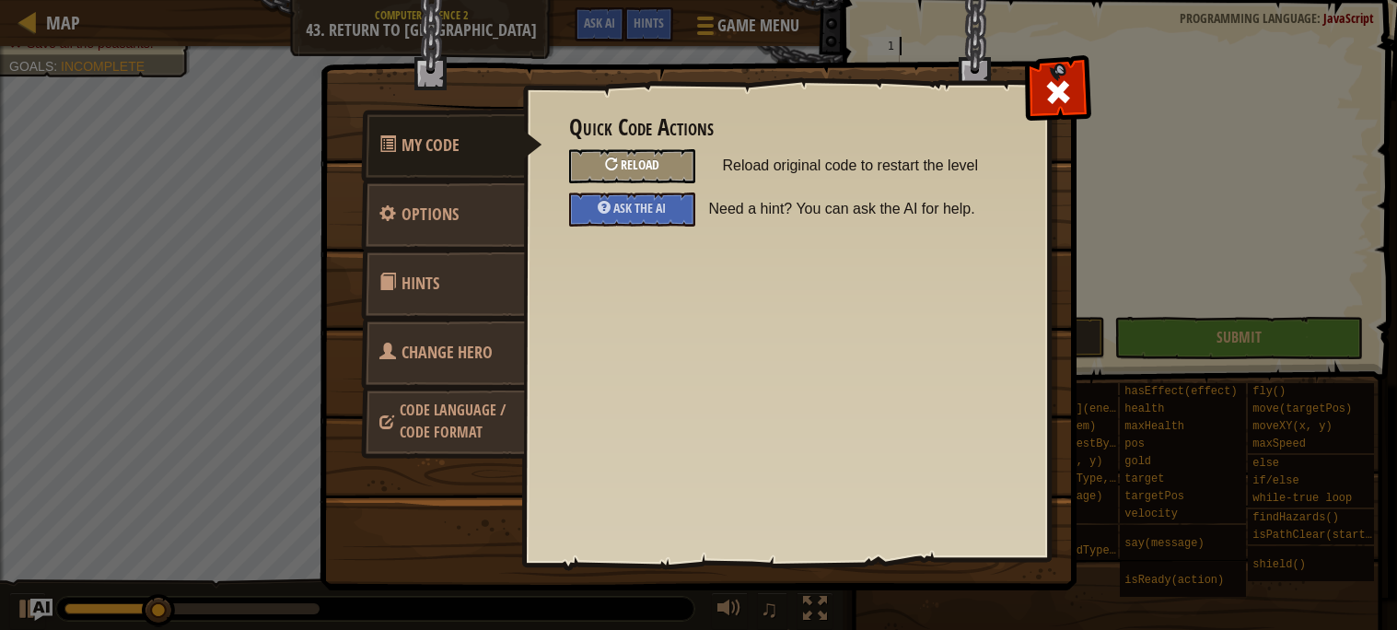
click at [646, 164] on span "Reload" at bounding box center [640, 164] width 39 height 17
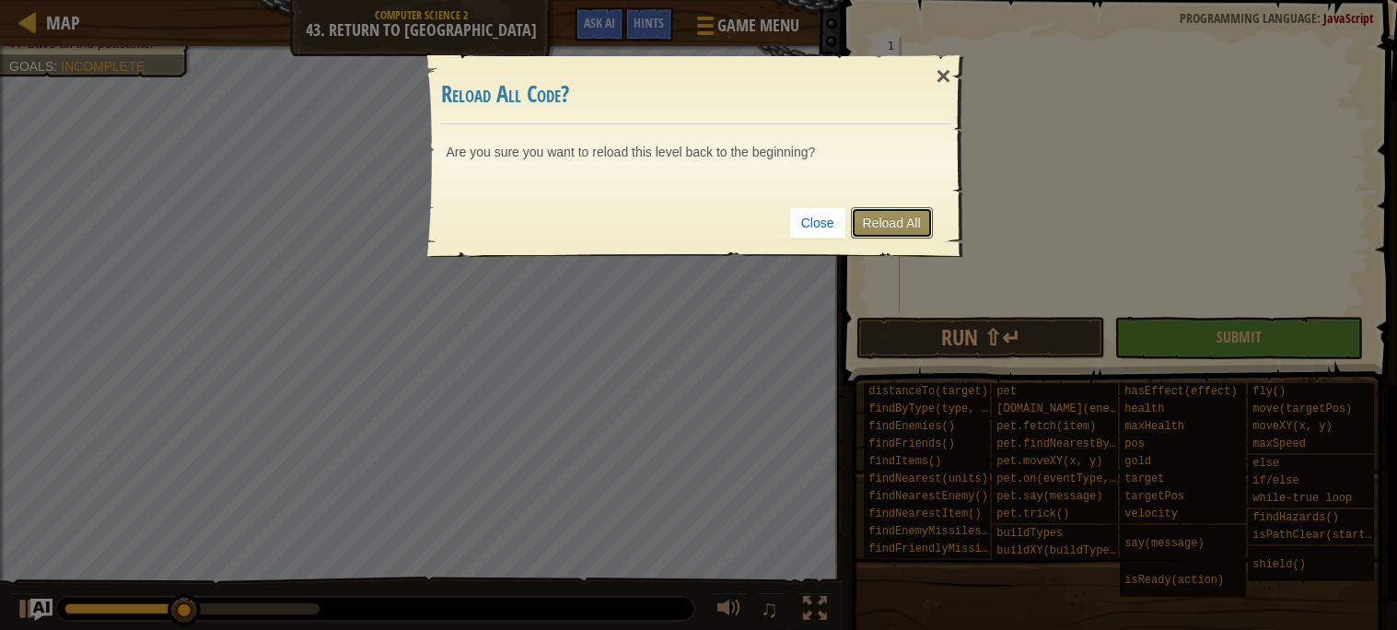
click at [914, 216] on link "Reload All" at bounding box center [892, 222] width 82 height 31
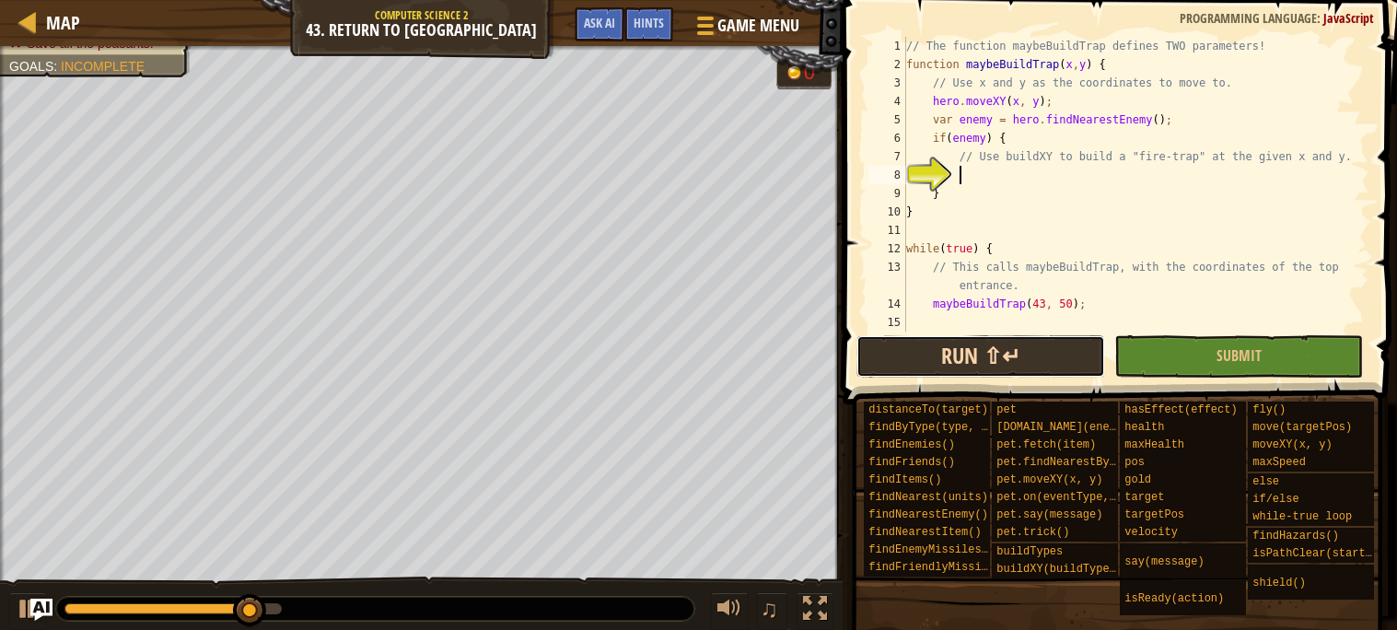
click at [938, 346] on button "Run ⇧↵" at bounding box center [981, 356] width 249 height 42
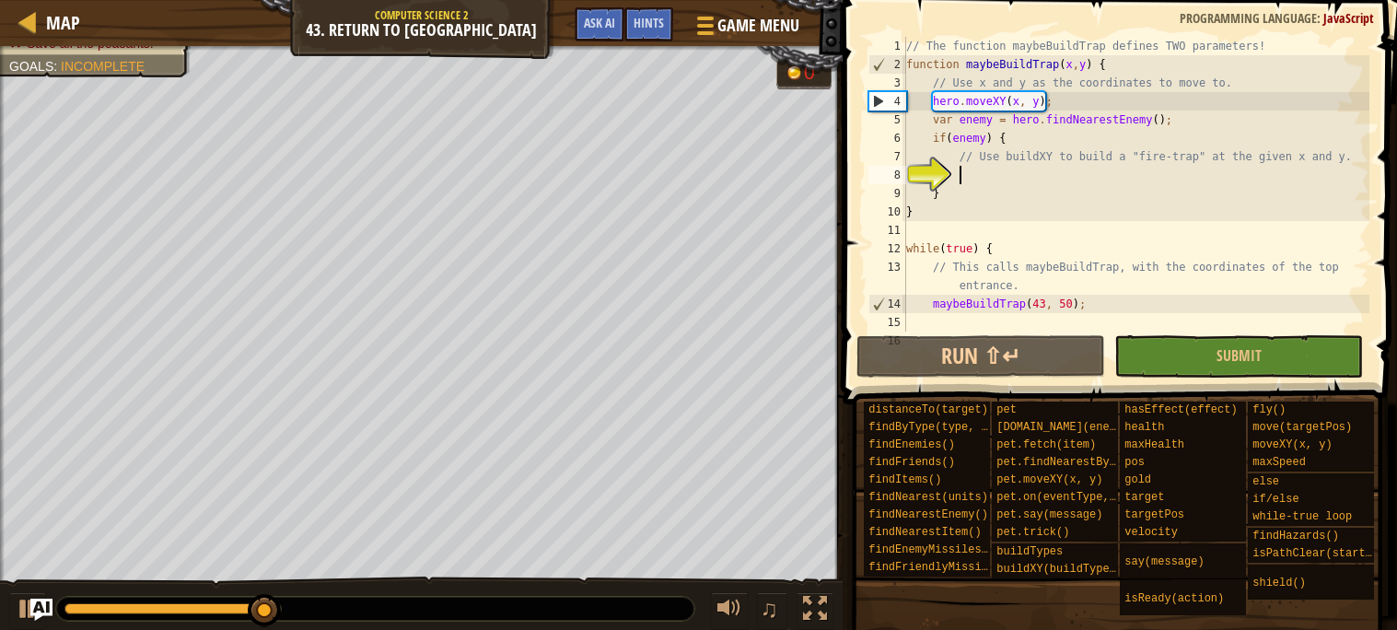
click at [1121, 143] on div "// The function maybeBuildTrap defines TWO parameters! function maybeBuildTrap …" at bounding box center [1136, 203] width 467 height 332
type textarea "if(enemy) {"
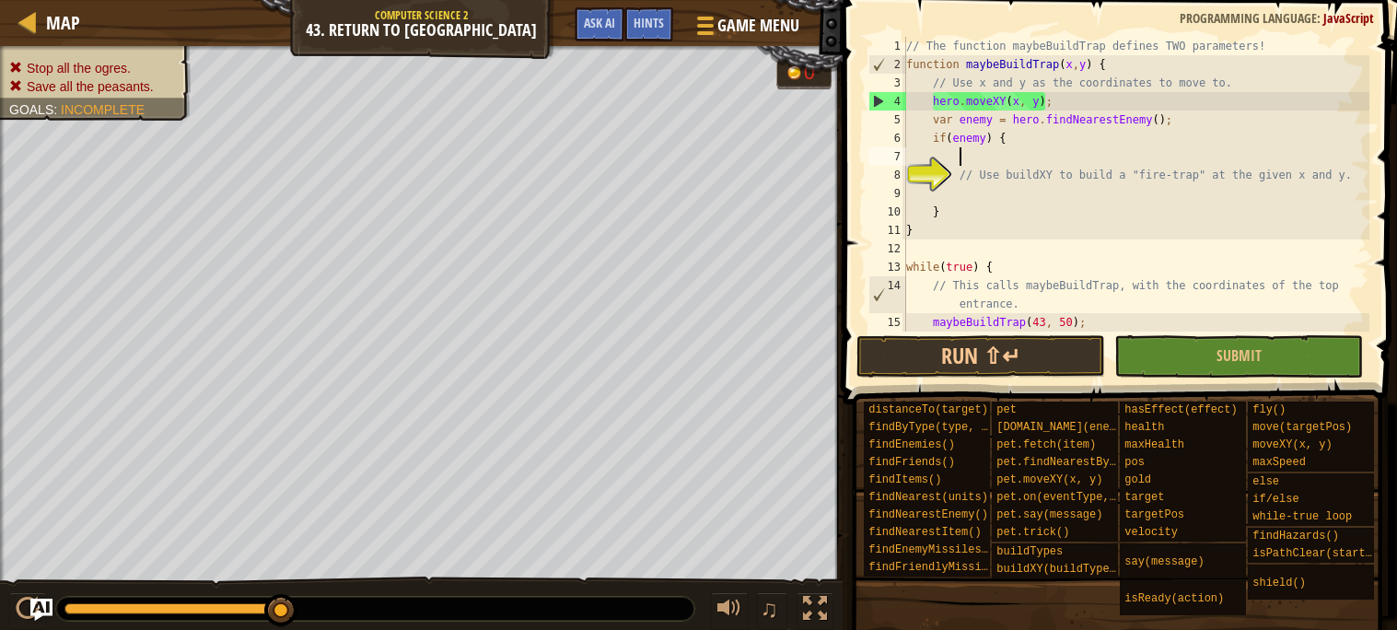
scroll to position [7, 4]
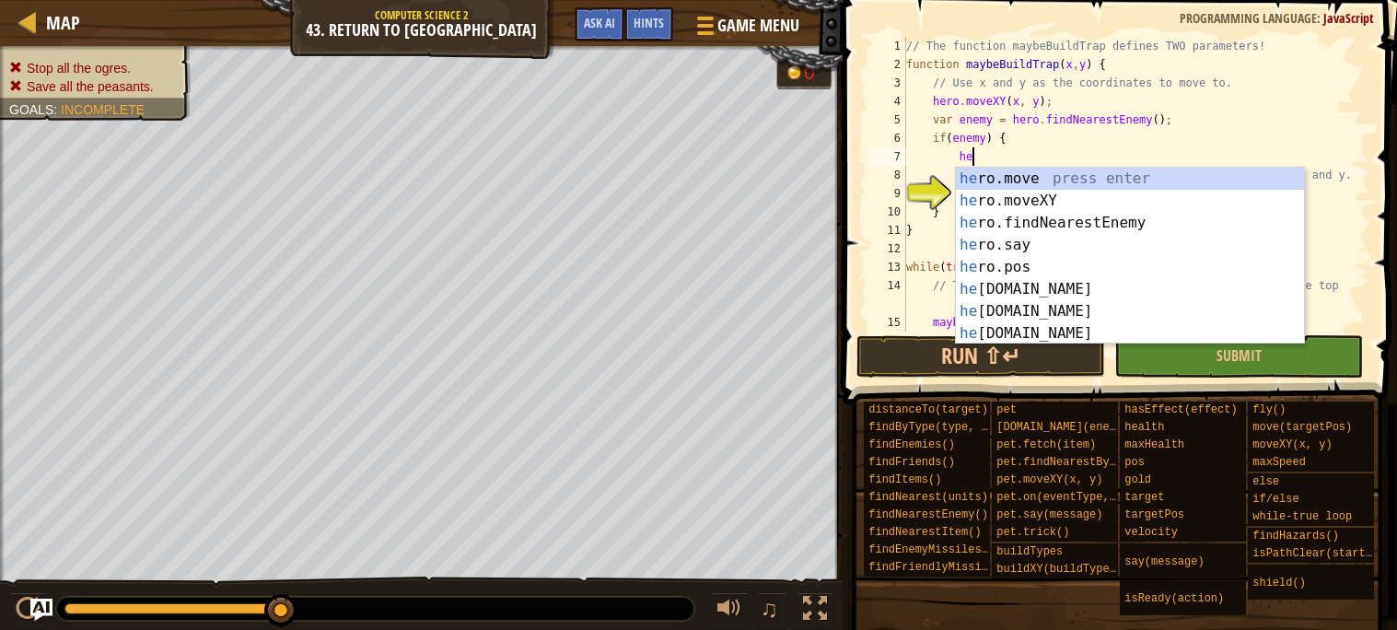
type textarea "he"
